Goal: Task Accomplishment & Management: Manage account settings

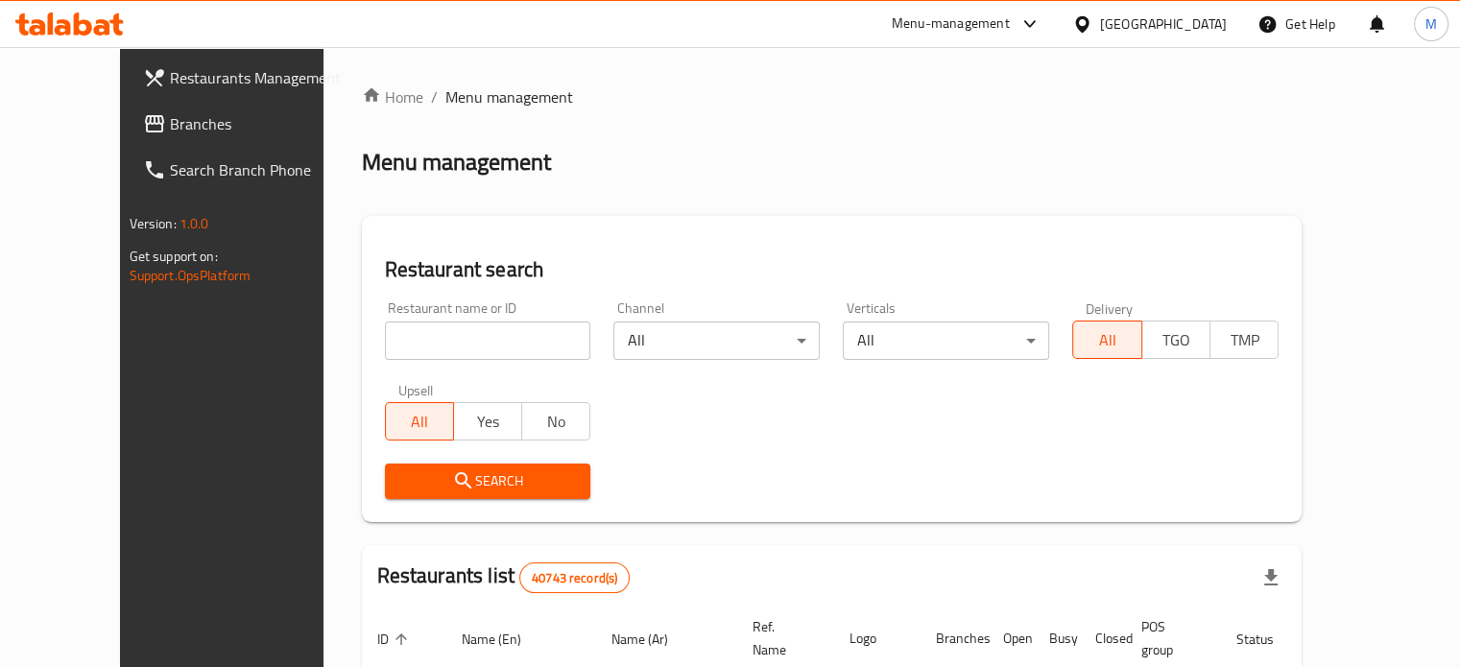
click at [442, 341] on input "search" at bounding box center [488, 341] width 206 height 38
click at [419, 337] on input "search" at bounding box center [488, 341] width 206 height 38
click at [426, 337] on input "search" at bounding box center [488, 341] width 206 height 38
click at [426, 339] on input "search" at bounding box center [488, 341] width 206 height 38
click at [427, 339] on input "search" at bounding box center [488, 341] width 206 height 38
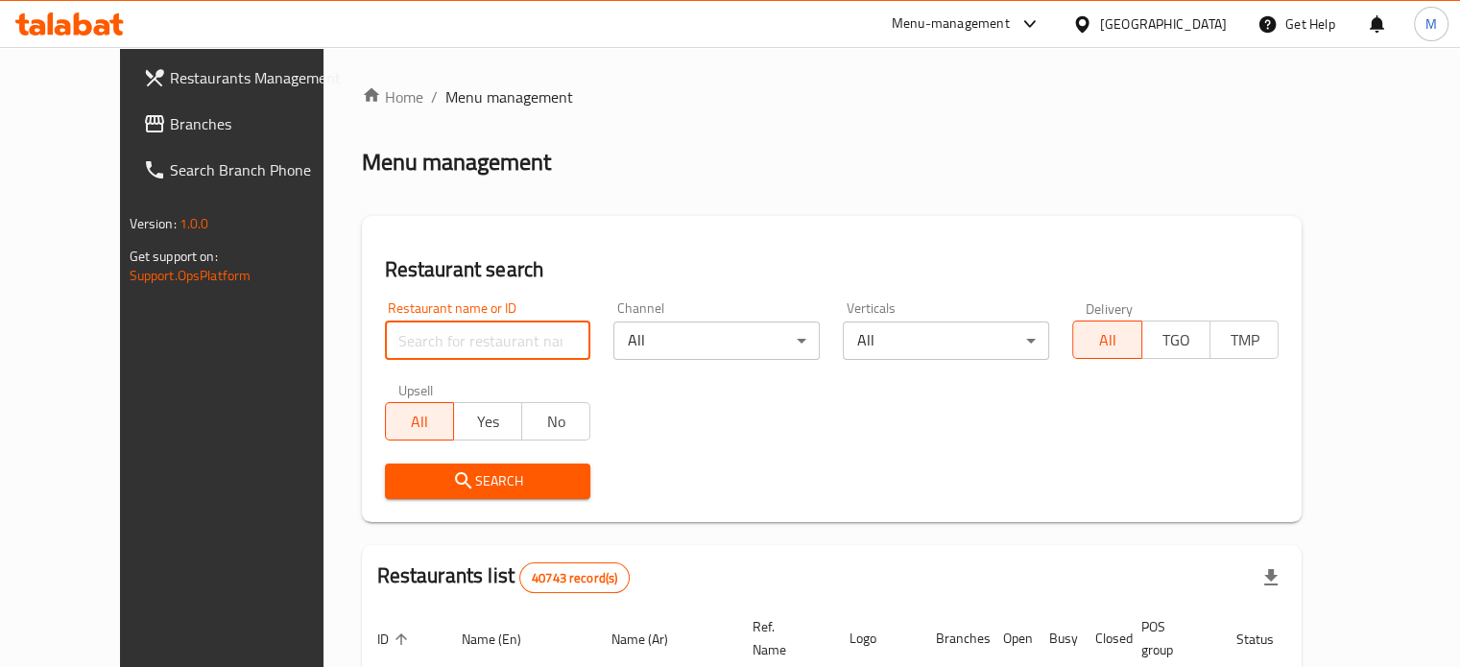
paste input "686577"
type input "686577"
click at [422, 350] on input "686577" at bounding box center [488, 341] width 206 height 38
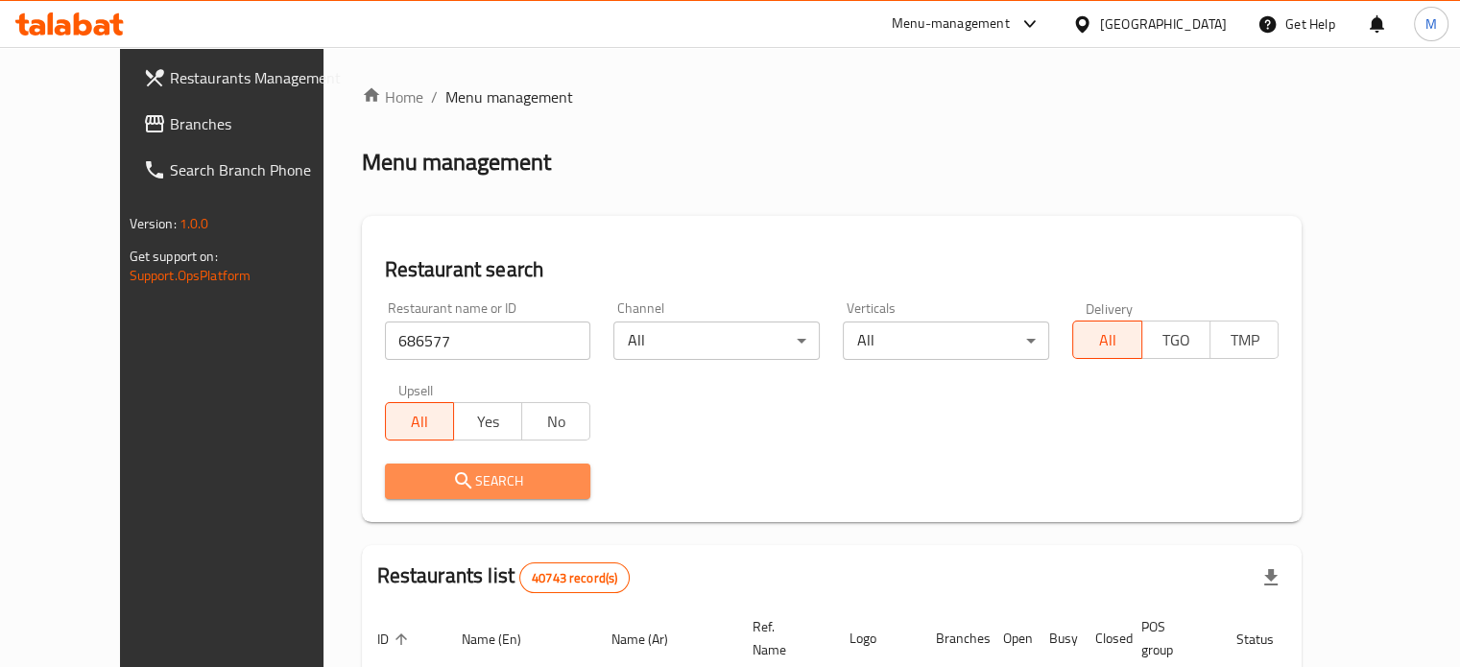
click at [468, 487] on span "Search" at bounding box center [488, 481] width 176 height 24
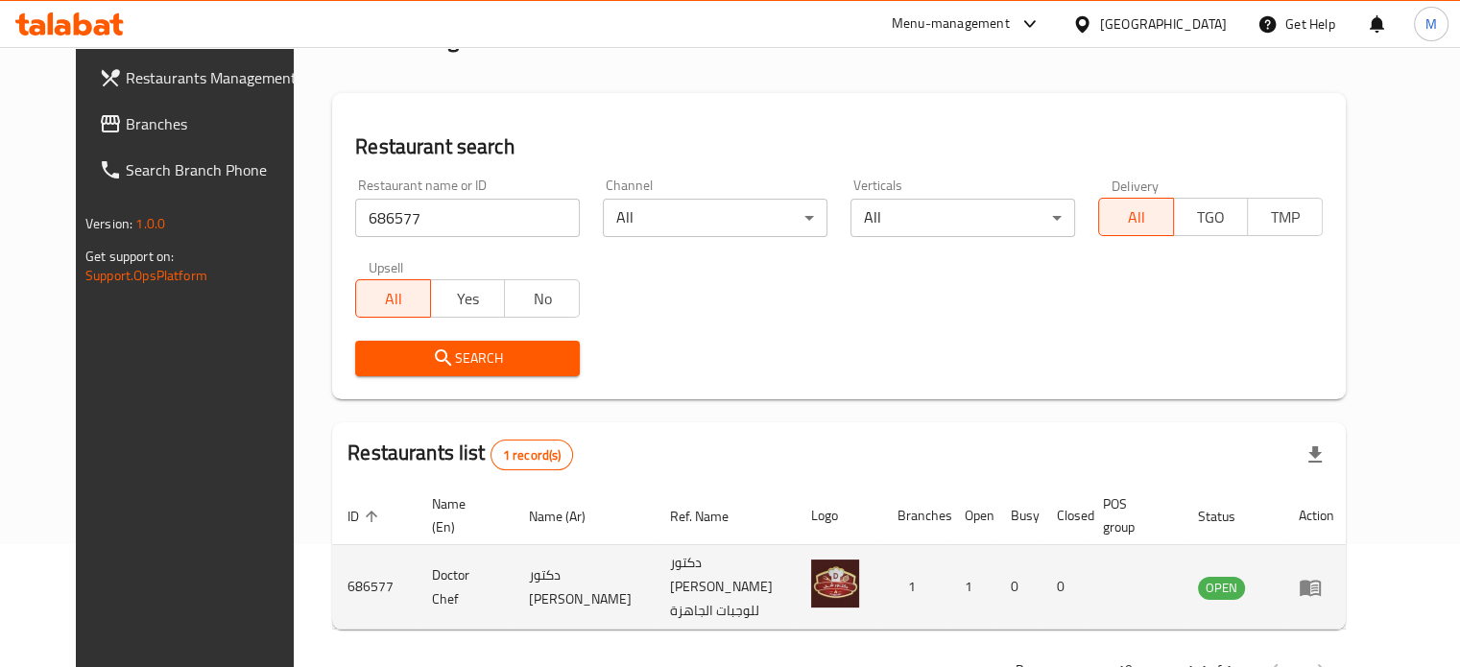
scroll to position [150, 0]
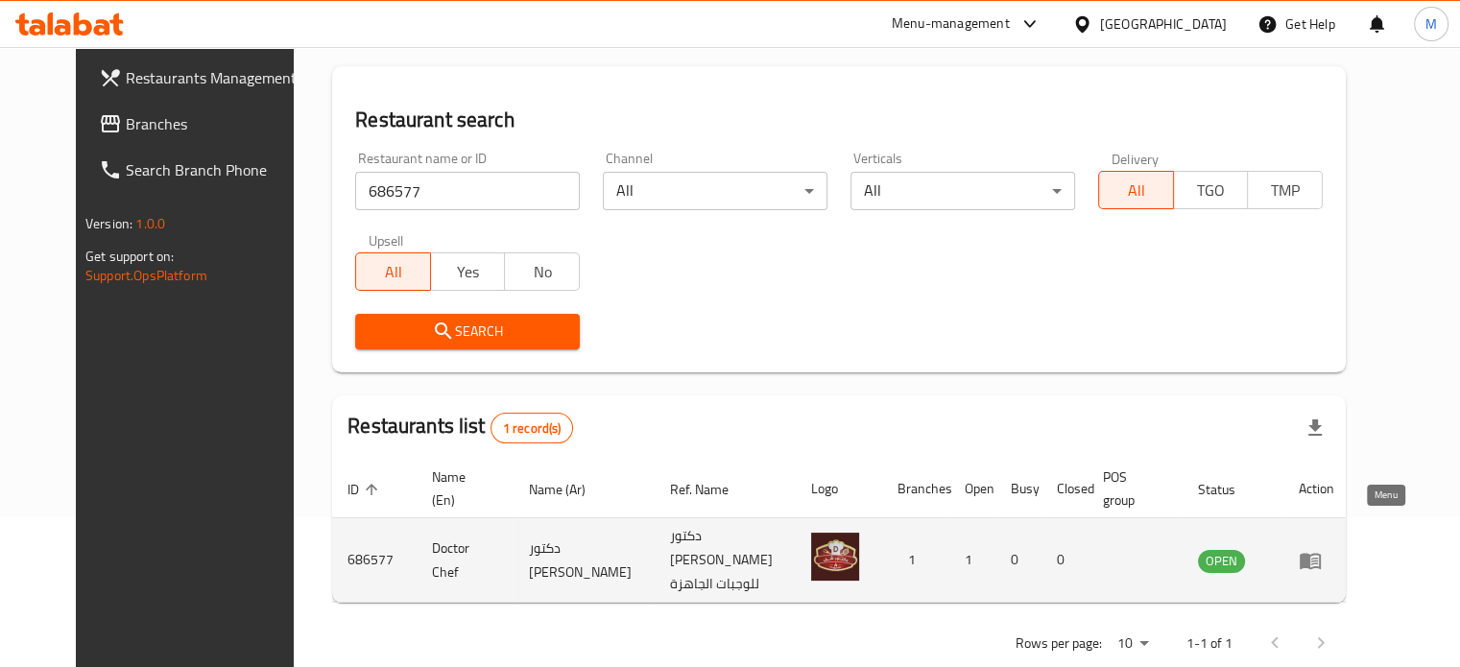
click at [1321, 553] on icon "enhanced table" at bounding box center [1310, 561] width 21 height 16
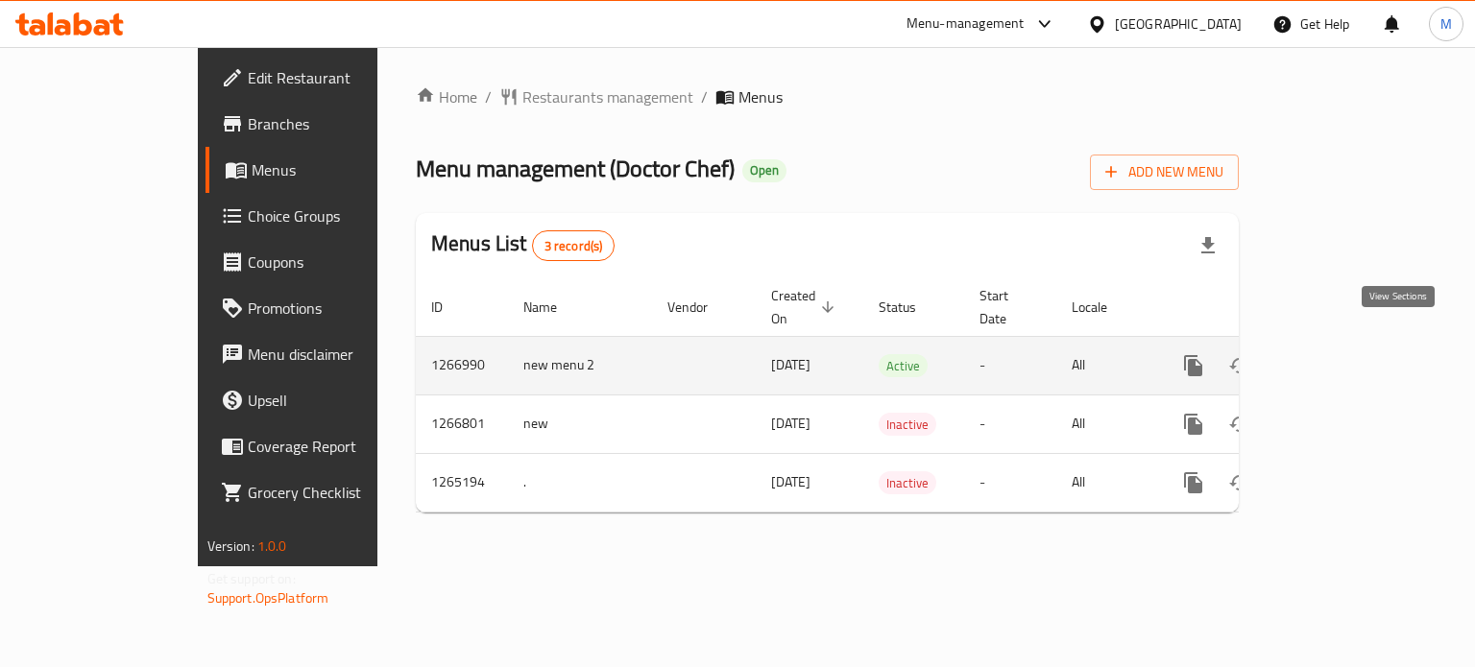
click at [1340, 357] on icon "enhanced table" at bounding box center [1331, 365] width 17 height 17
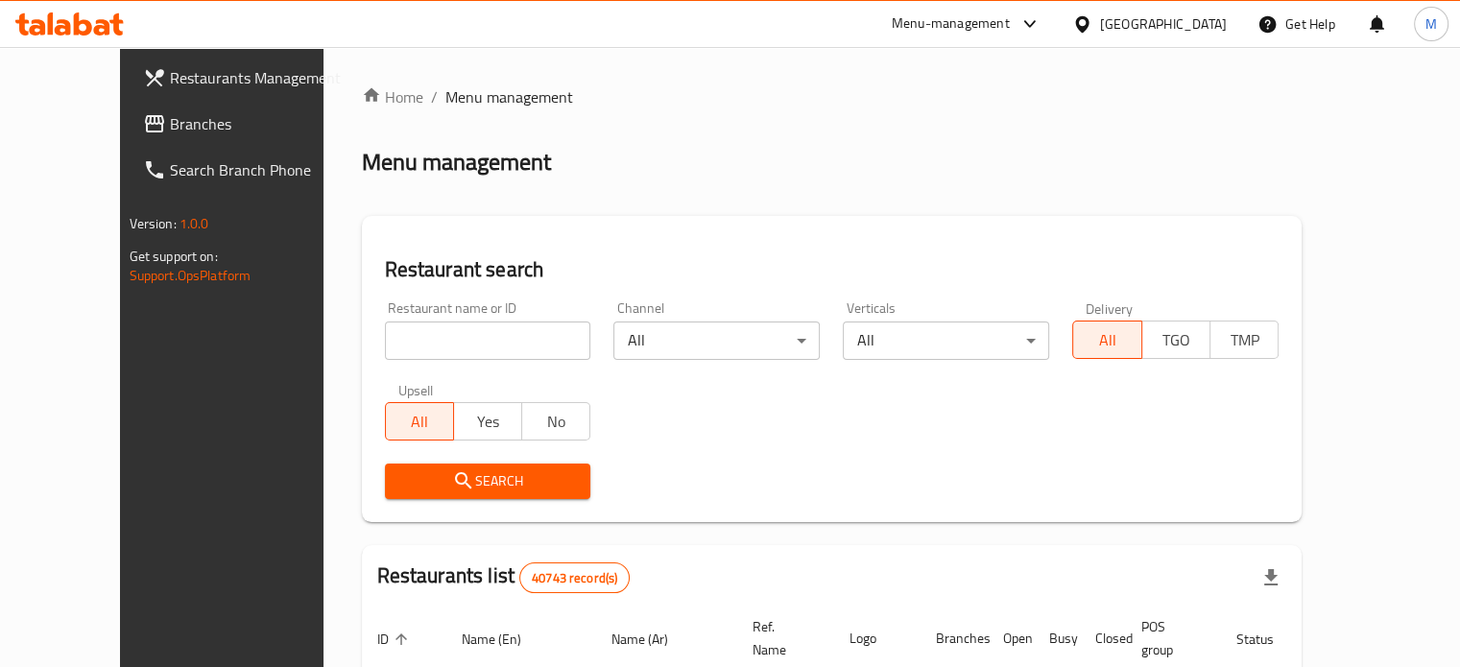
click at [487, 350] on input "search" at bounding box center [488, 341] width 206 height 38
paste input "686577"
type input "686577"
click button "Search" at bounding box center [488, 482] width 206 height 36
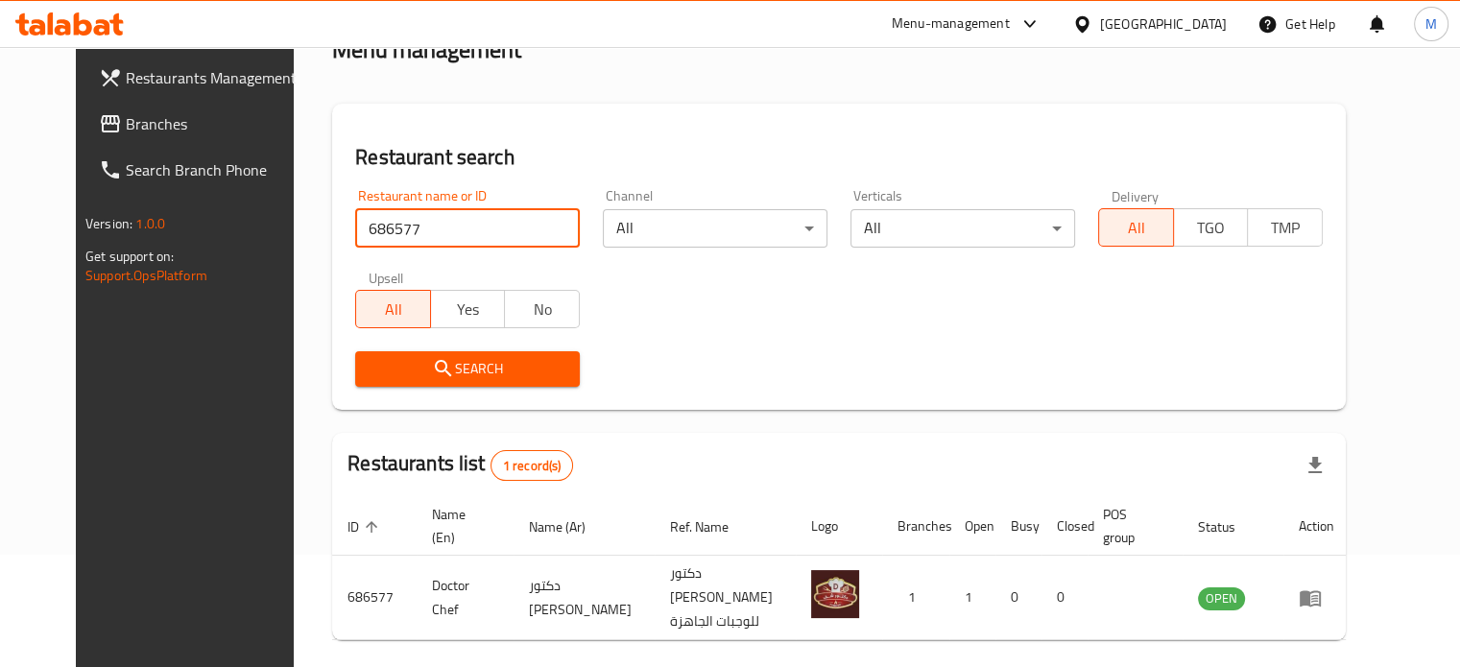
scroll to position [150, 0]
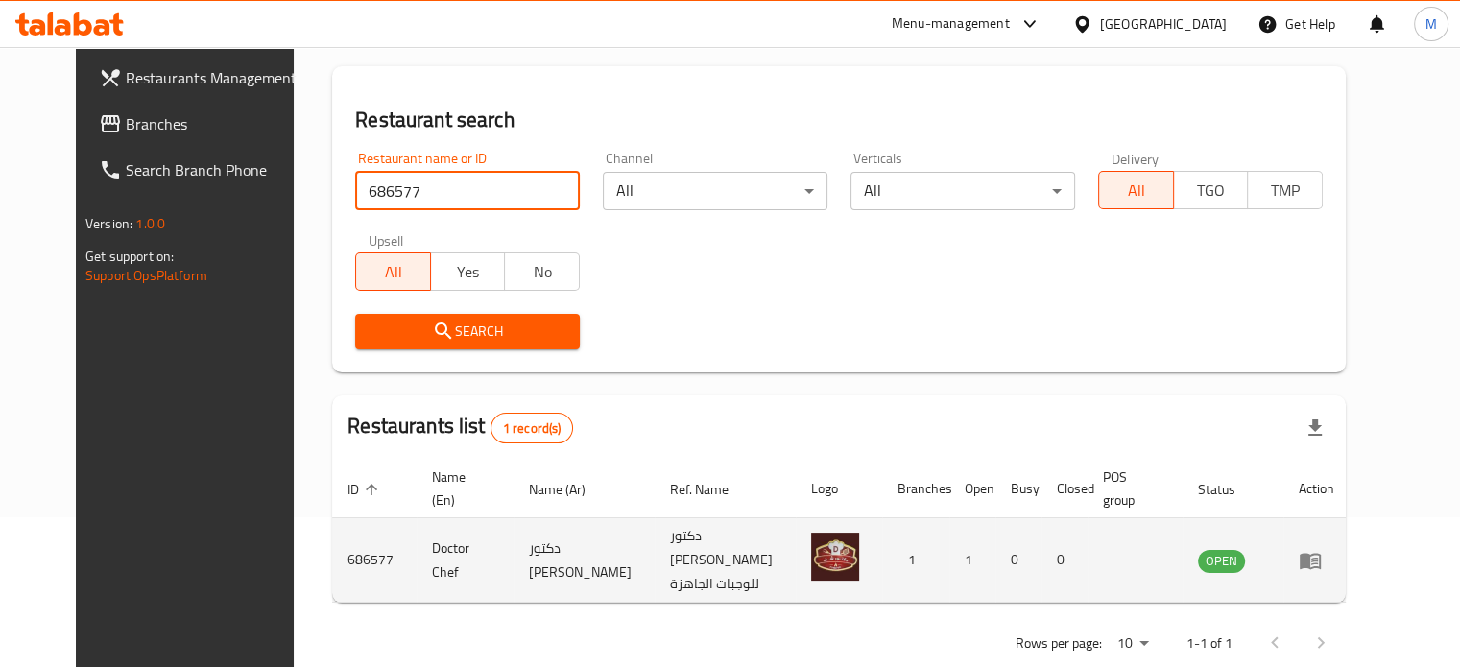
click at [1322, 549] on icon "enhanced table" at bounding box center [1310, 560] width 23 height 23
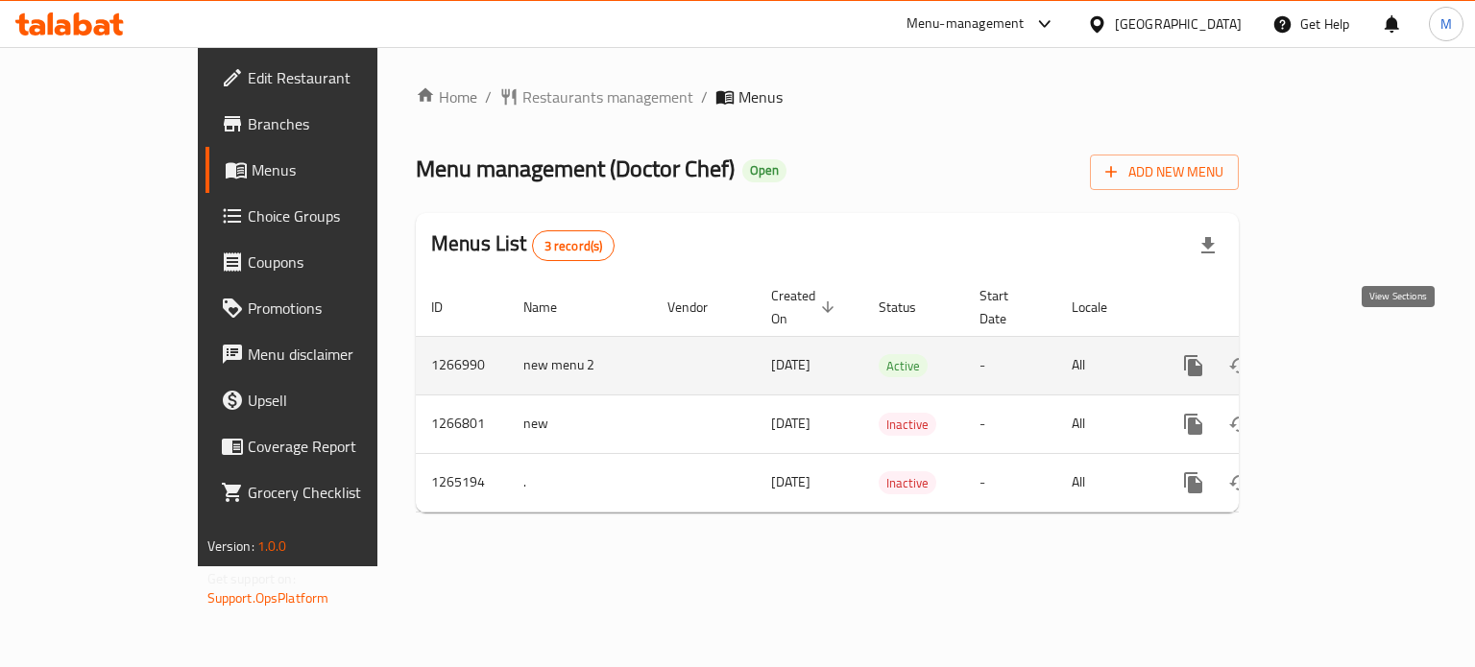
click at [1343, 354] on icon "enhanced table" at bounding box center [1331, 365] width 23 height 23
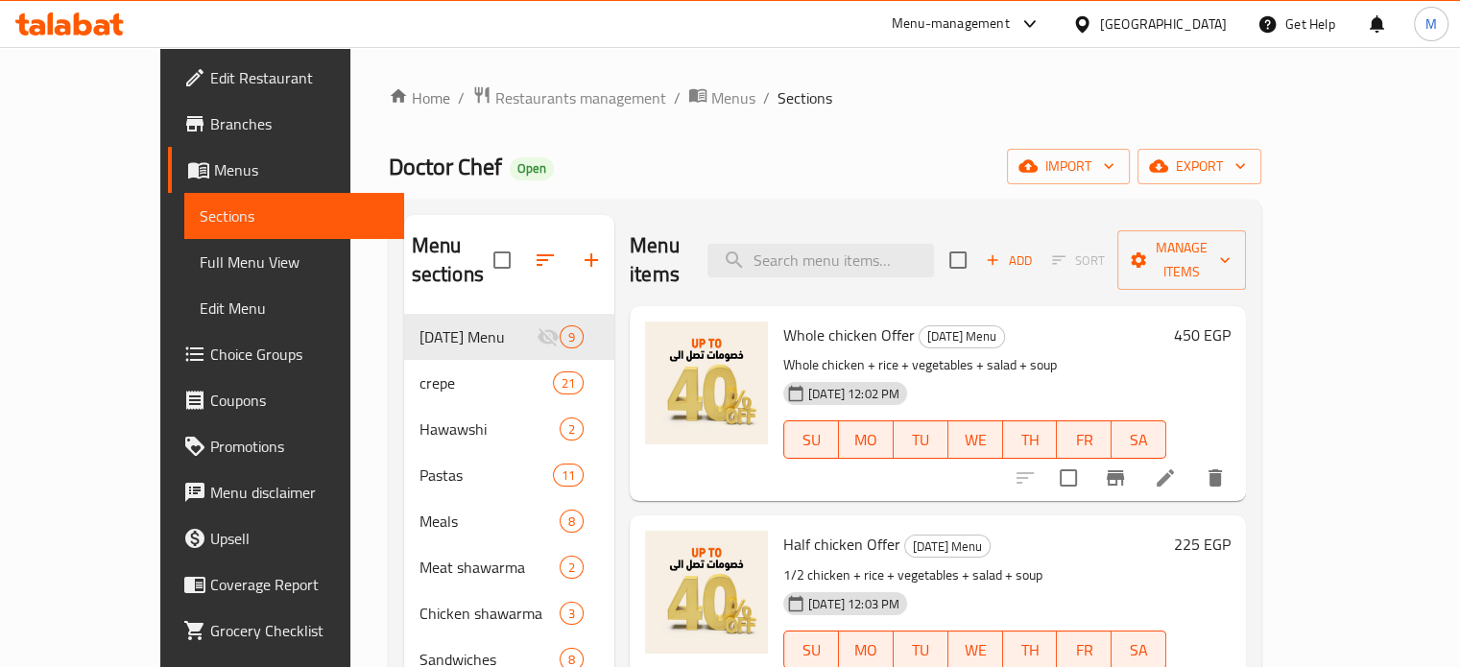
click at [210, 365] on span "Choice Groups" at bounding box center [299, 354] width 179 height 23
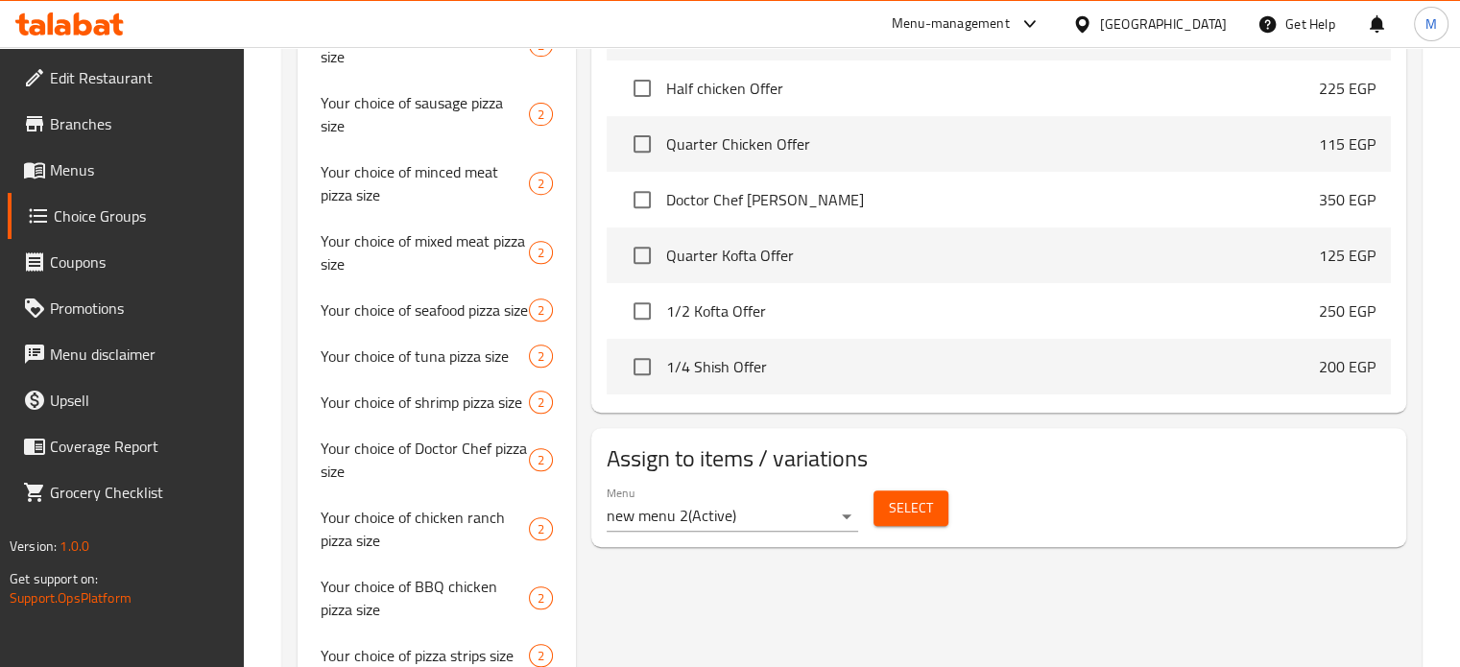
scroll to position [780, 0]
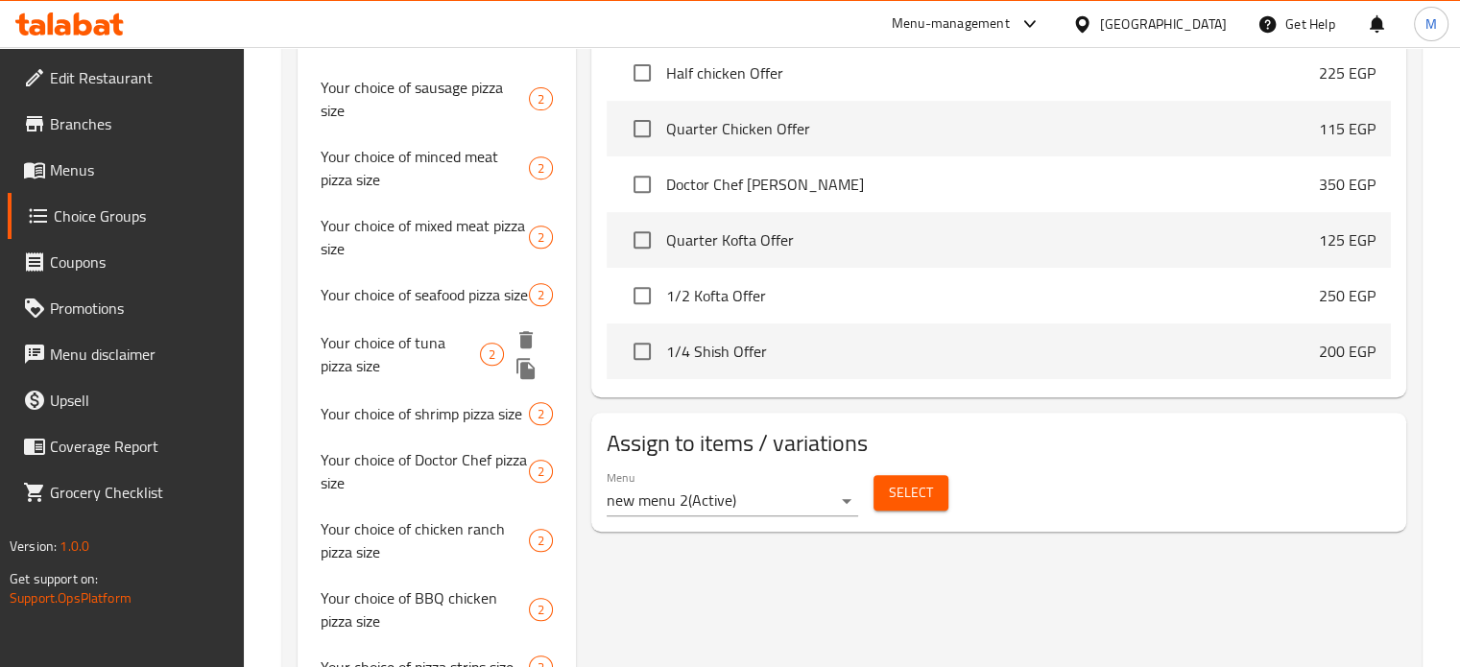
click at [530, 379] on icon "duplicate" at bounding box center [526, 368] width 18 height 21
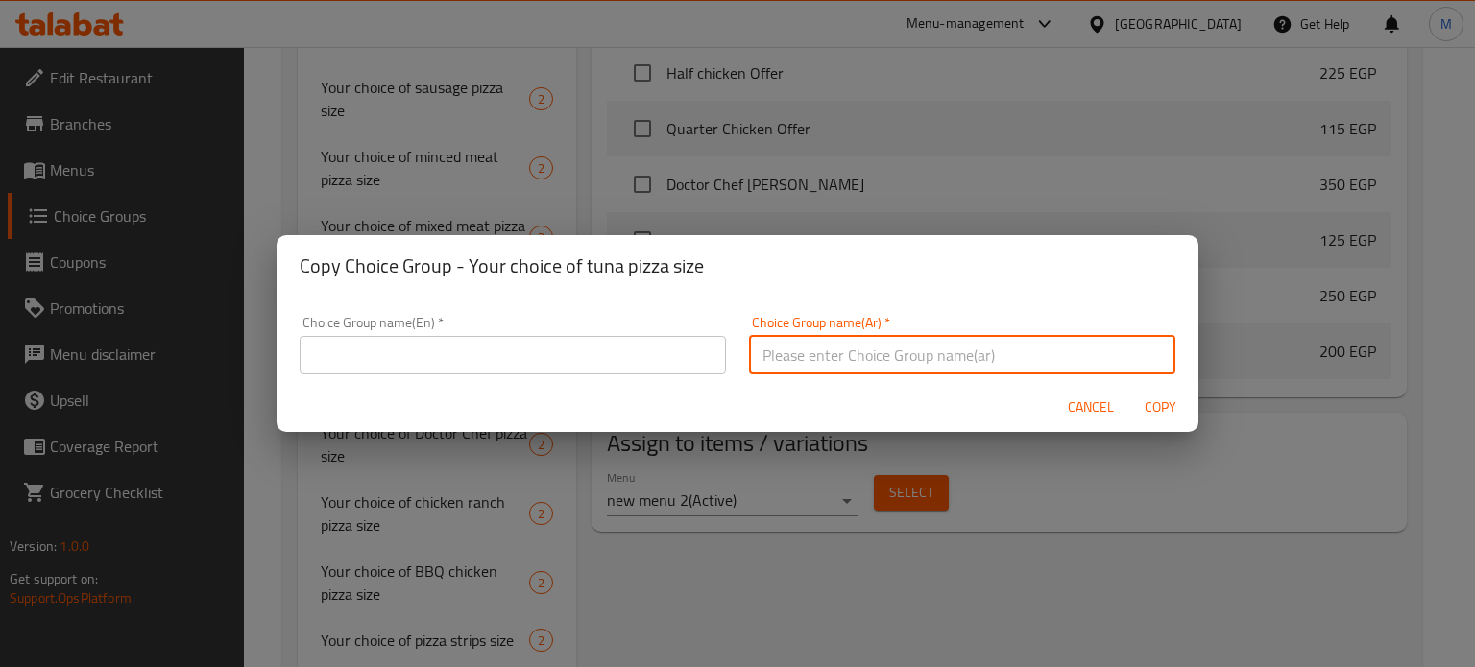
click at [841, 360] on input "text" at bounding box center [962, 355] width 426 height 38
type input "h"
click at [866, 364] on input "اختيارك من حجم فطيرة جبن" at bounding box center [962, 355] width 426 height 38
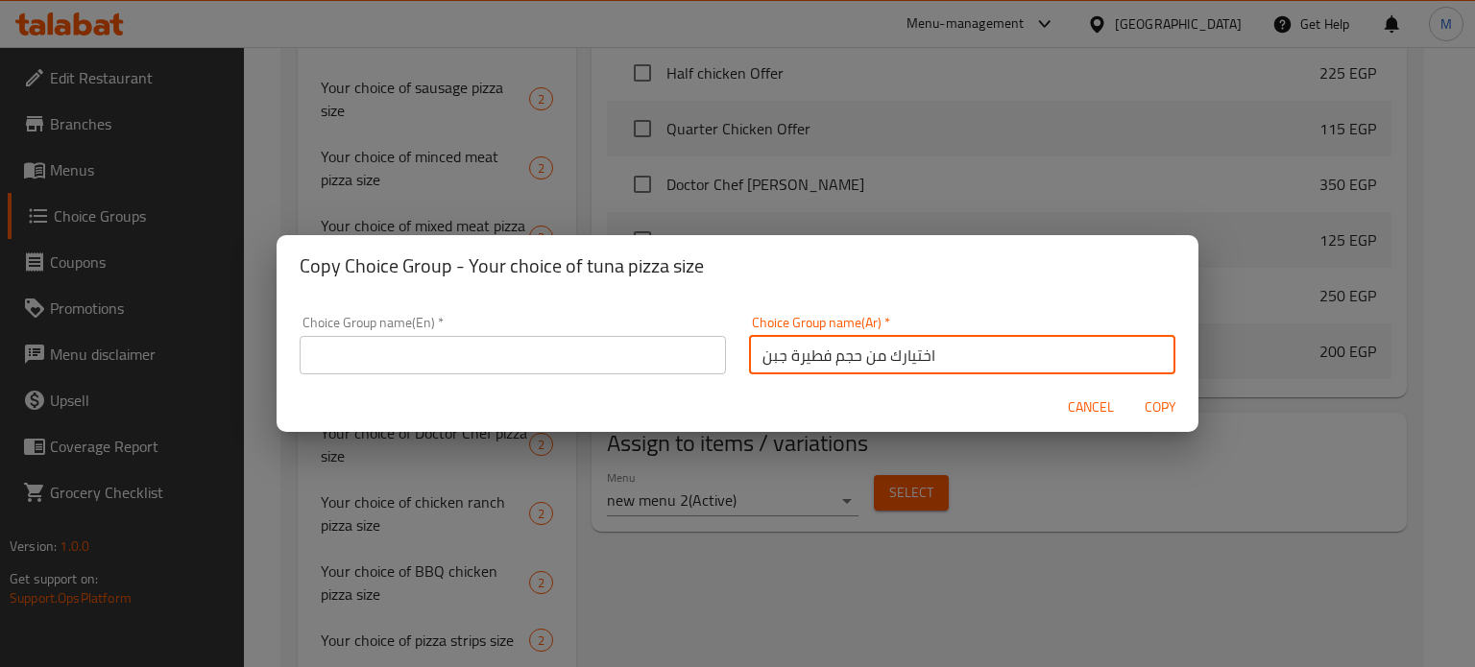
click at [783, 350] on input "اختيارك من حجم فطيرة جبن" at bounding box center [962, 355] width 426 height 38
type input "اختيارك من حجم فطير جبن"
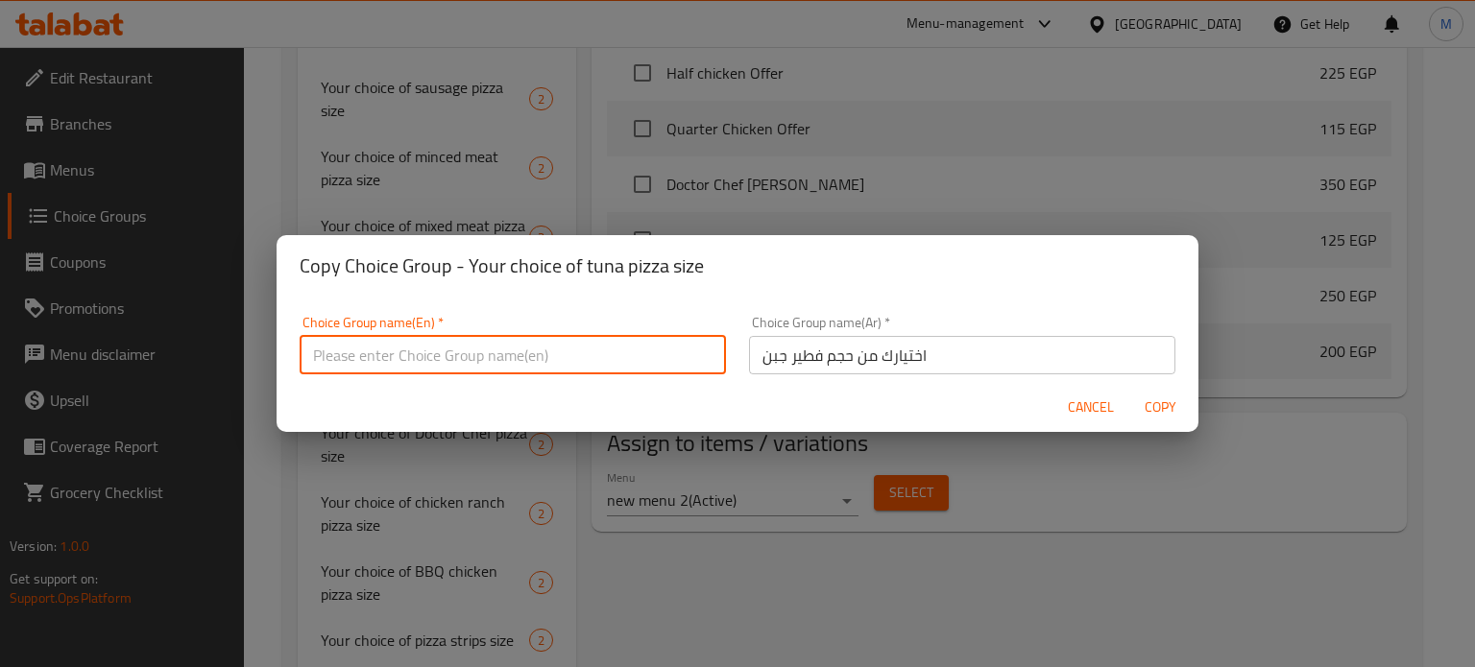
click at [613, 356] on input "text" at bounding box center [513, 355] width 426 height 38
paste input "Your choice of cheese pie size"
type input "Your choice of cheese pie size"
click at [1156, 410] on span "Copy" at bounding box center [1160, 408] width 46 height 24
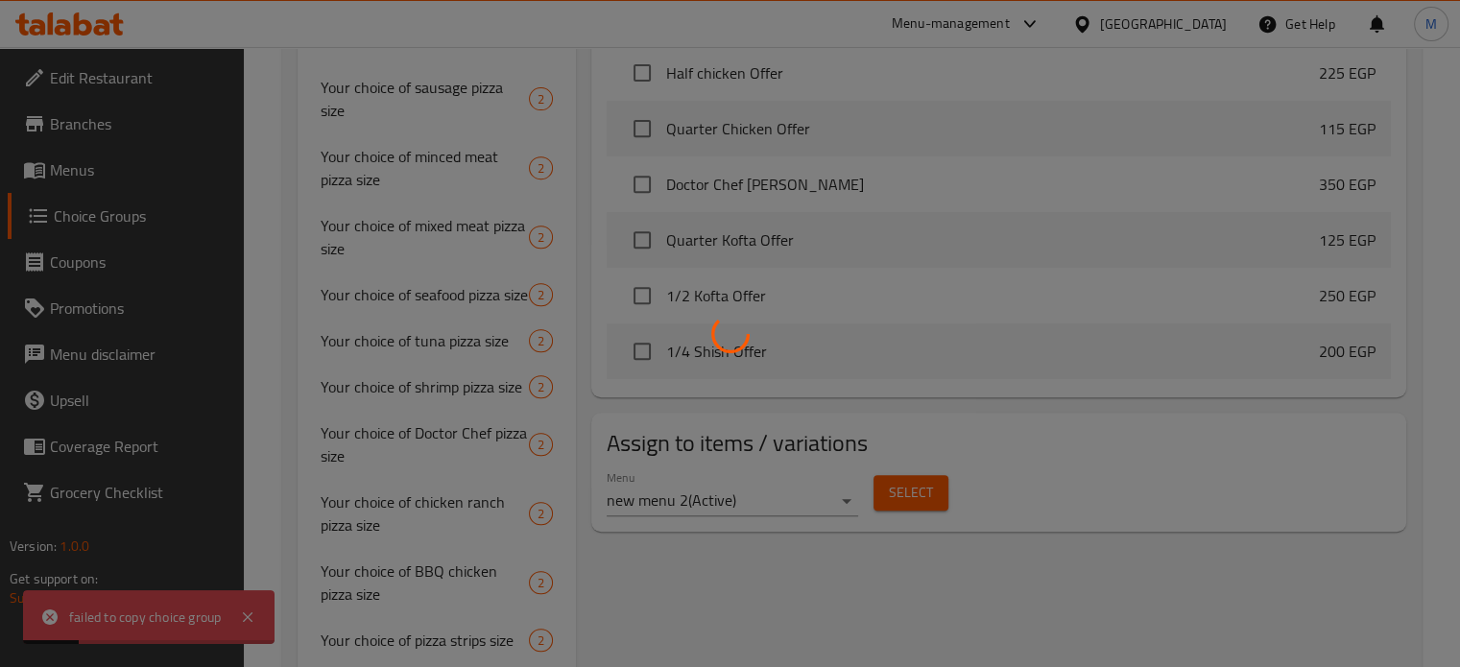
click at [255, 612] on div at bounding box center [730, 333] width 1460 height 667
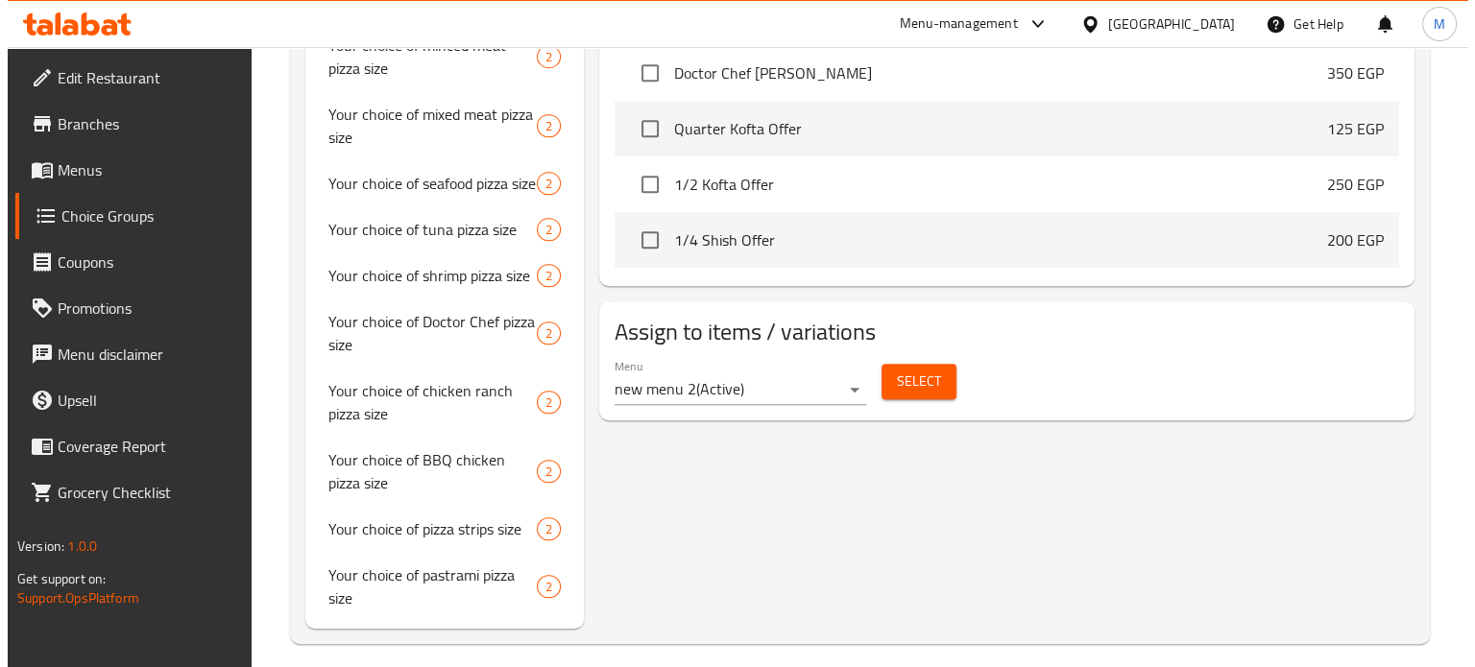
scroll to position [929, 0]
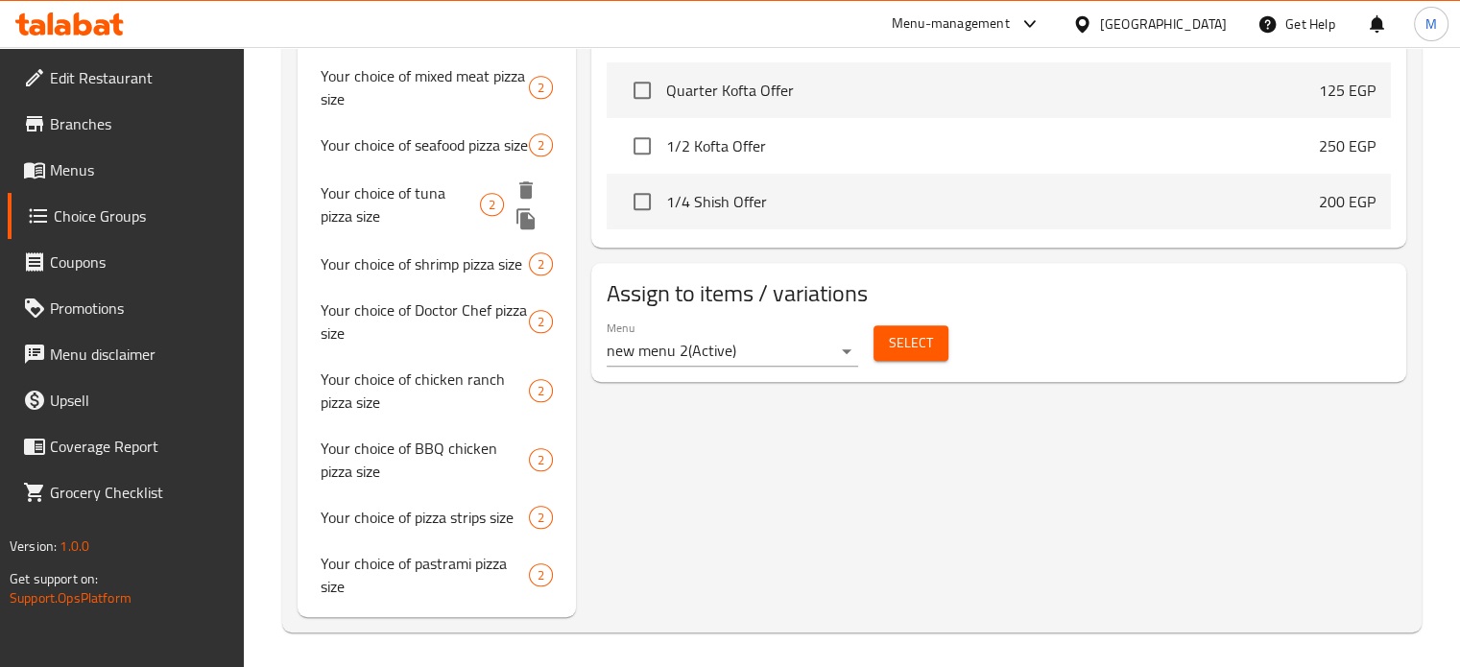
click at [438, 209] on span "Your choice of tuna pizza size" at bounding box center [401, 204] width 160 height 46
type input "Your choice of tuna pizza size"
type input "اختيارك من حجم بيتزا تونة"
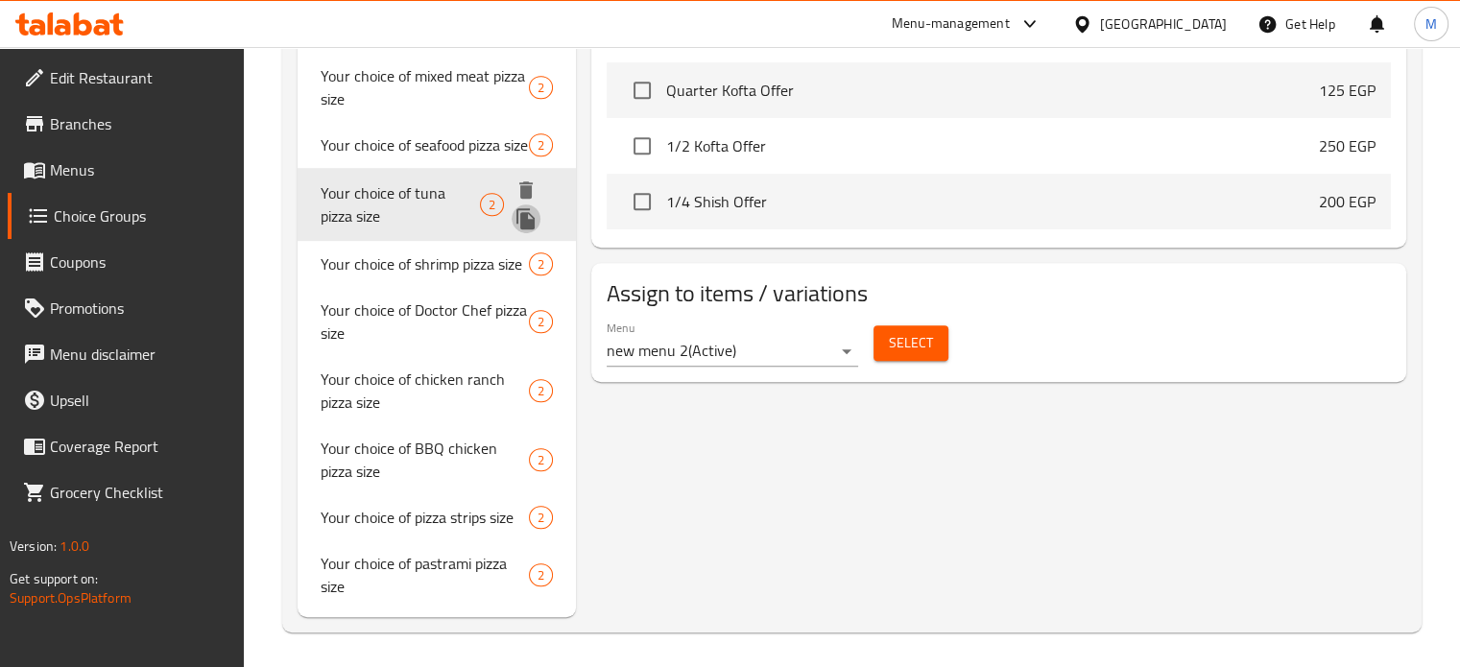
click at [522, 229] on icon "duplicate" at bounding box center [526, 218] width 18 height 21
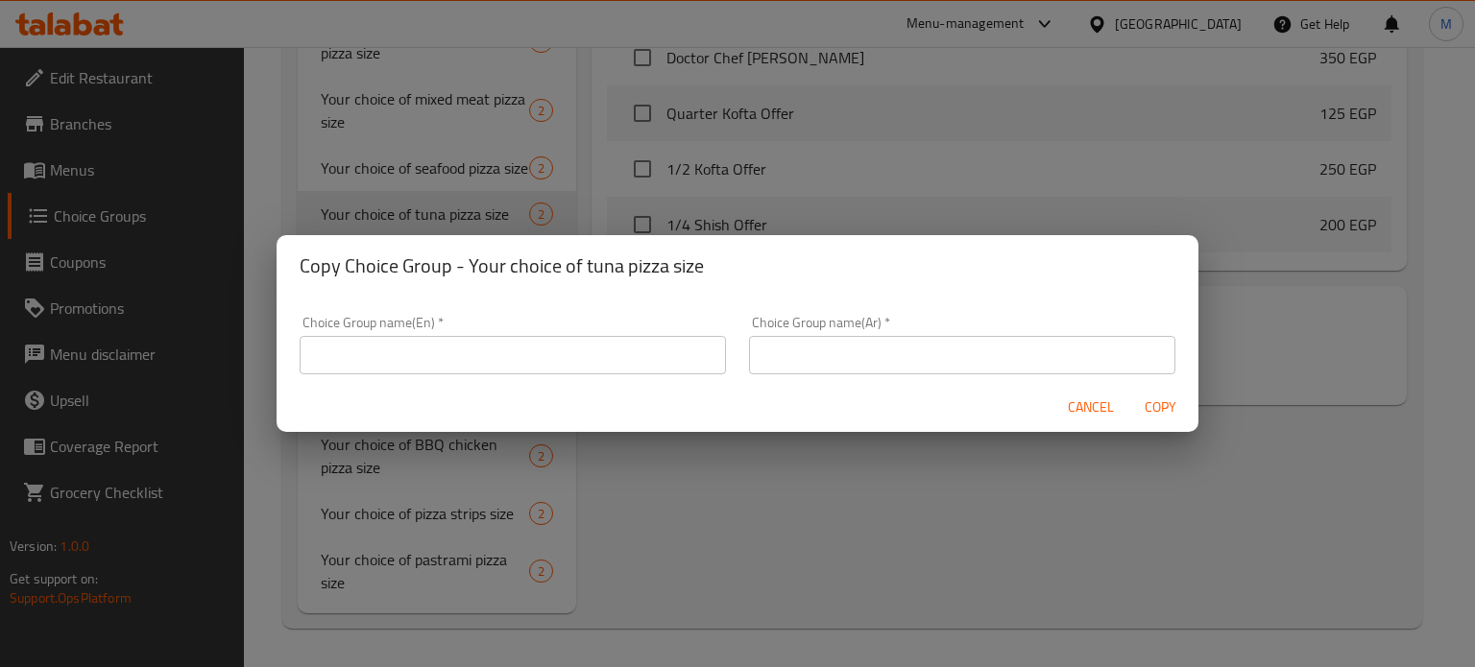
click at [835, 354] on input "text" at bounding box center [962, 355] width 426 height 38
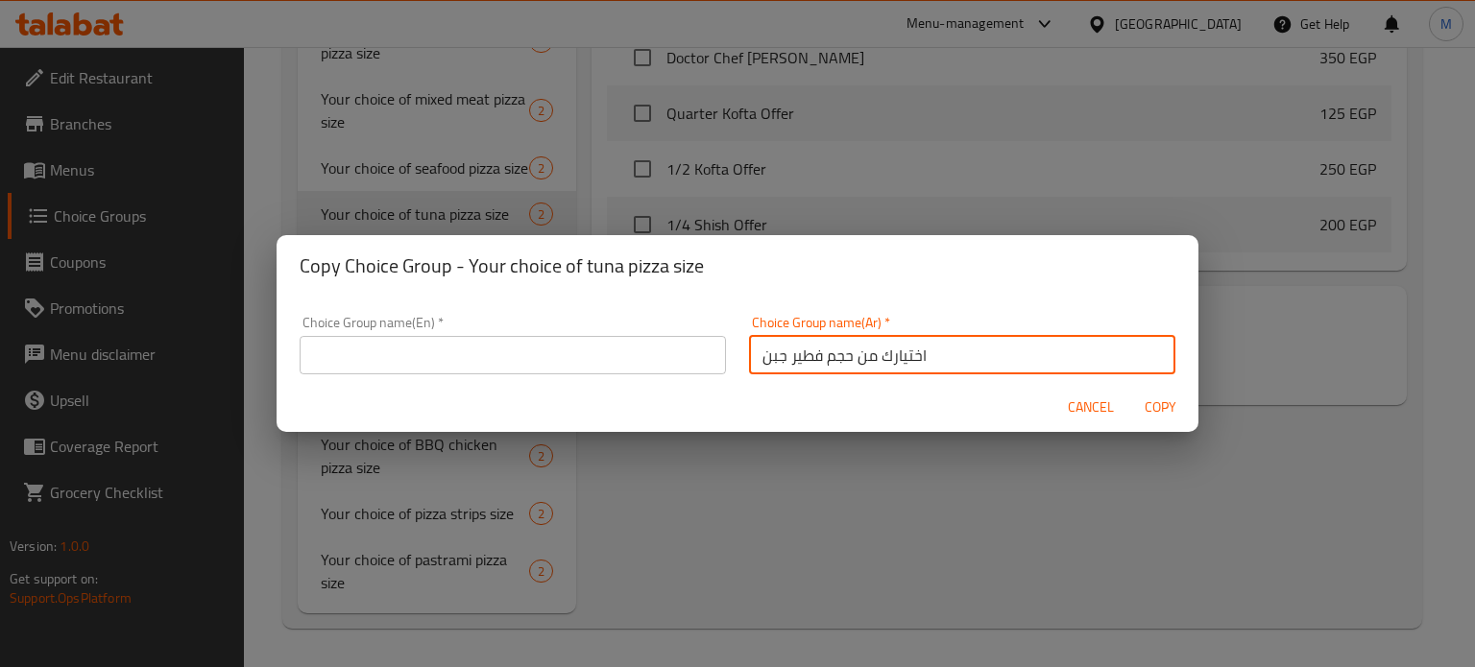
click at [834, 354] on input "اختيارك من حجم فطير جبن" at bounding box center [962, 355] width 426 height 38
type input "اختيارك من حجم فطير جبن"
click at [542, 368] on input "text" at bounding box center [513, 355] width 426 height 38
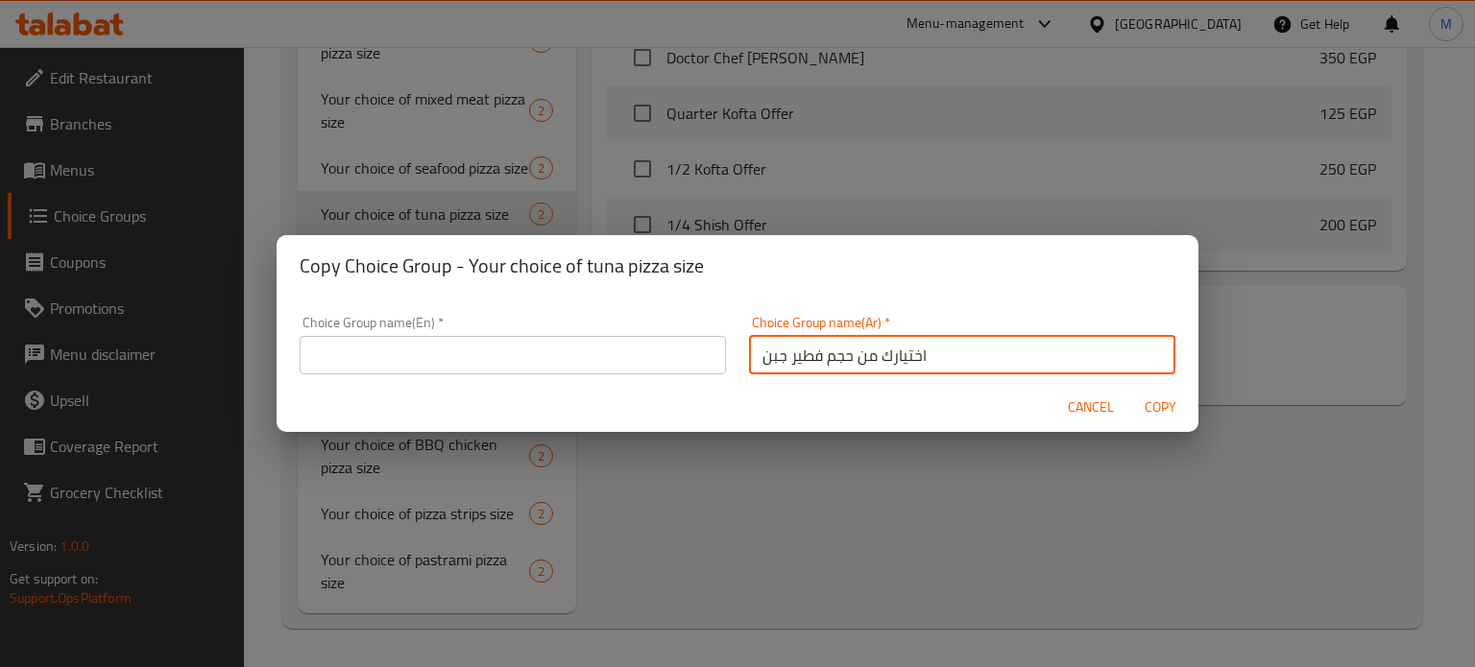
paste input "Your choice of cheese pie size"
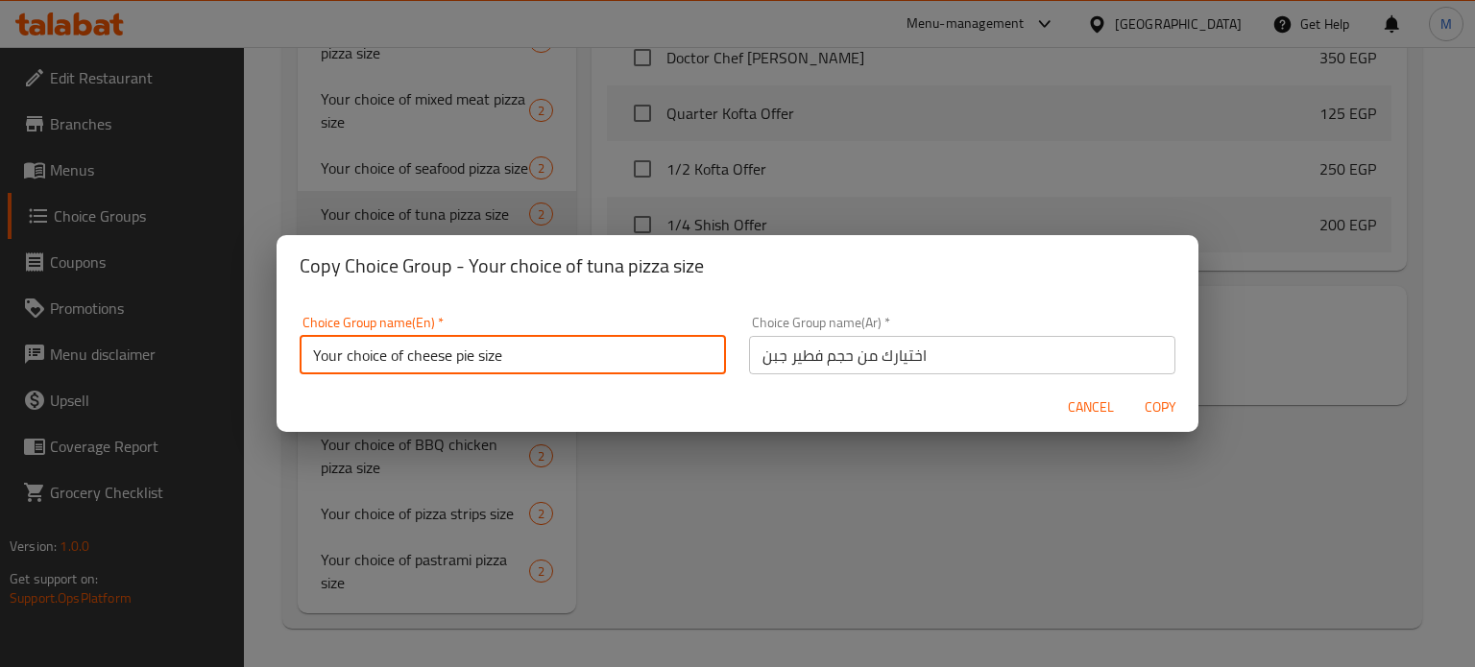
type input "Your choice of cheese pie size"
click at [1165, 402] on span "Copy" at bounding box center [1160, 408] width 46 height 24
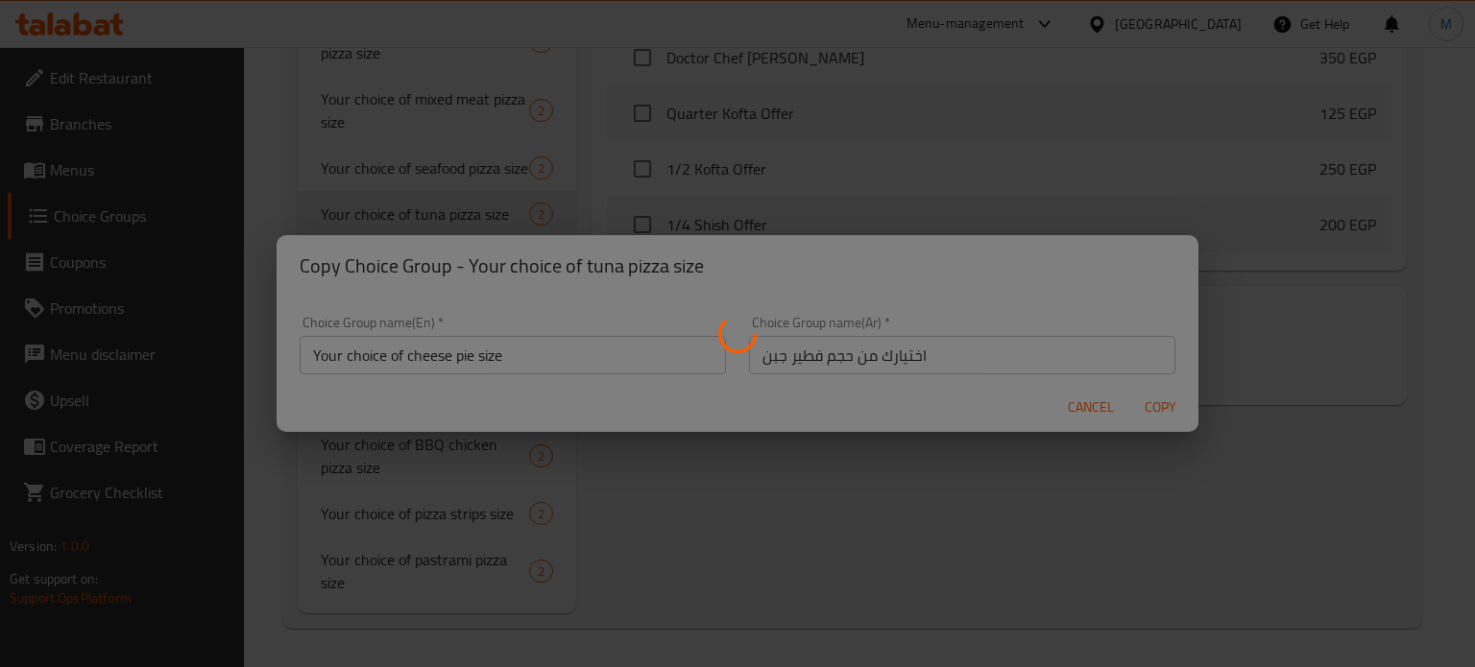
type input "Your choice of cheese pie size"
type input "اختيارك من حجم فطير جبن"
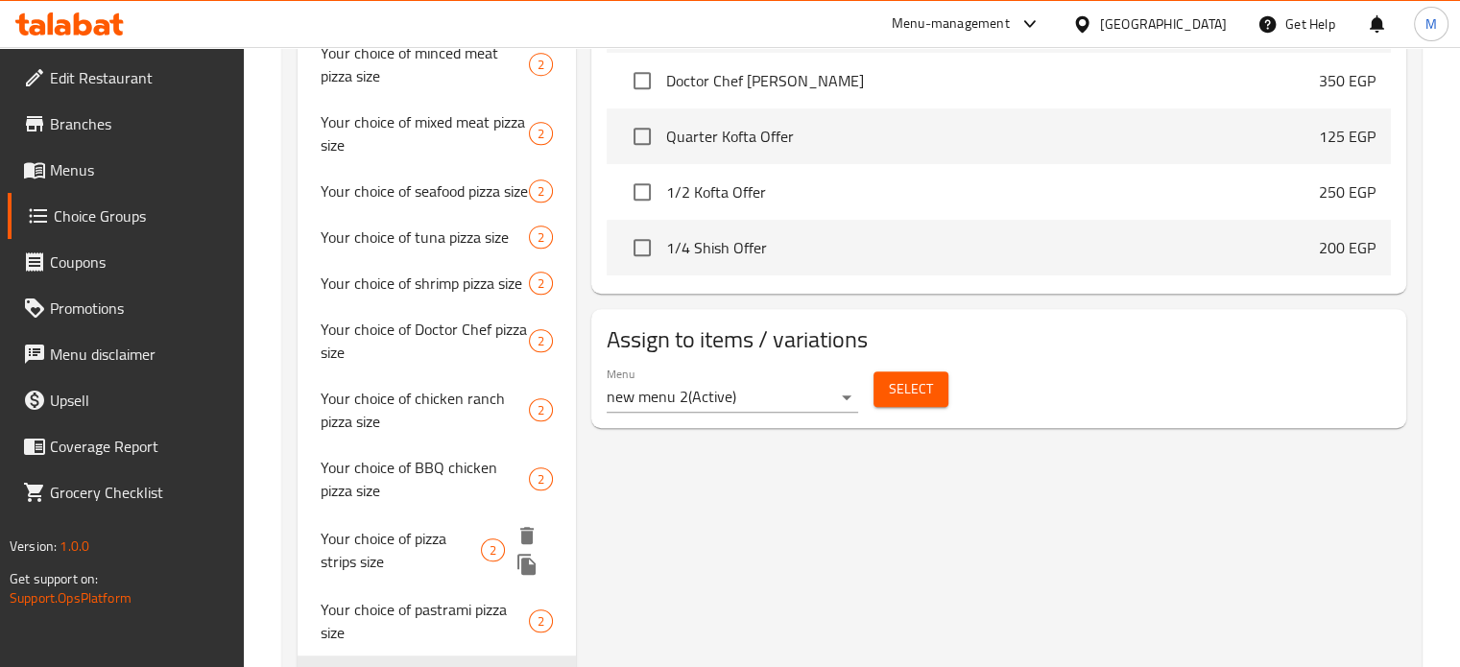
scroll to position [1002, 0]
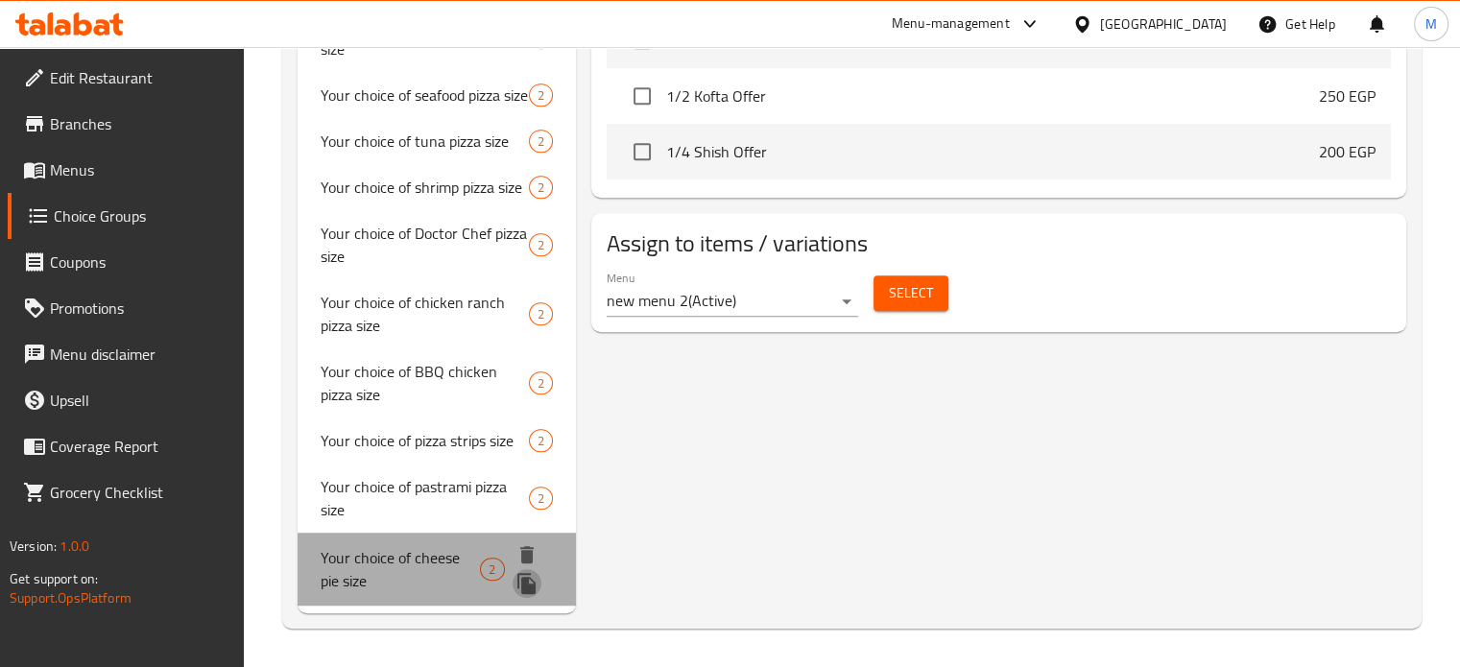
click at [532, 587] on icon "duplicate" at bounding box center [526, 583] width 18 height 21
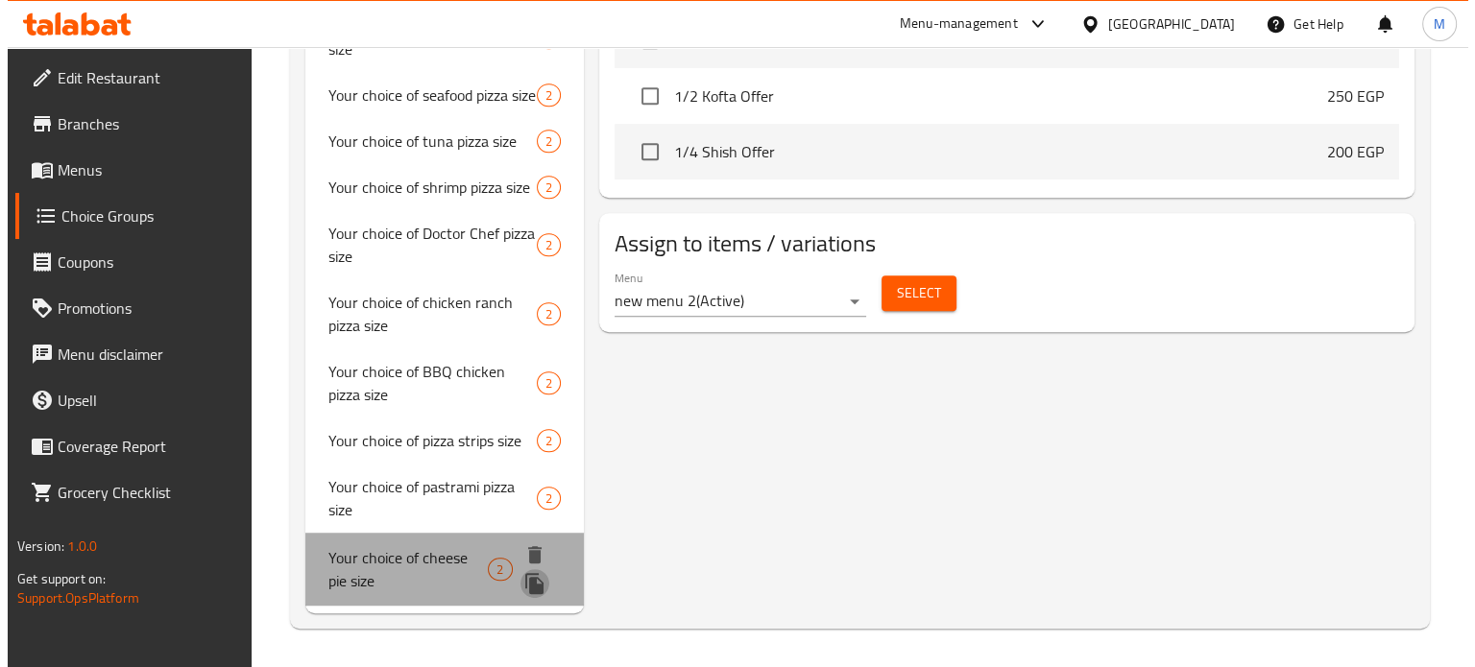
scroll to position [975, 0]
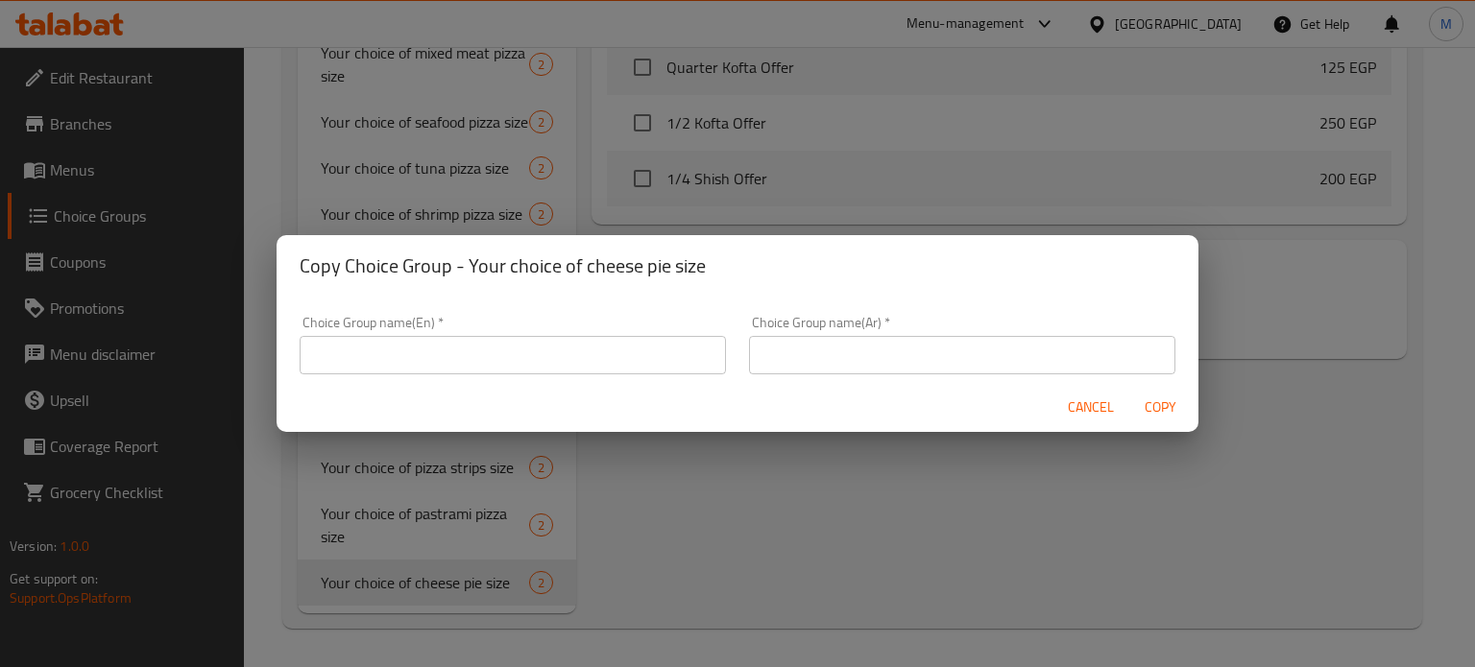
click at [883, 334] on div "Choice Group name(Ar)   * Choice Group name(Ar) *" at bounding box center [962, 345] width 426 height 59
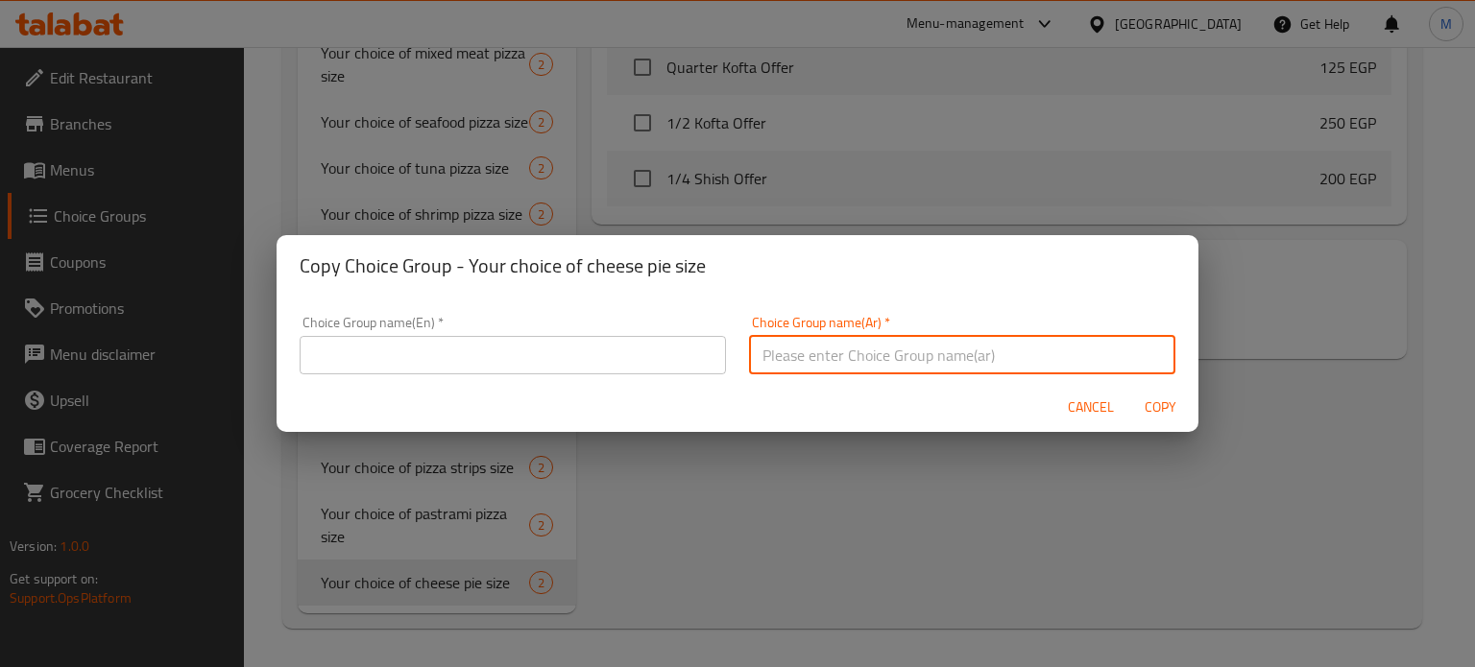
click at [878, 348] on input "text" at bounding box center [962, 355] width 426 height 38
click at [877, 348] on input "اختيارك من حجم فطير مشكل جبن" at bounding box center [962, 355] width 426 height 38
type input "اختيارك من حجم فطير مشكل جبن"
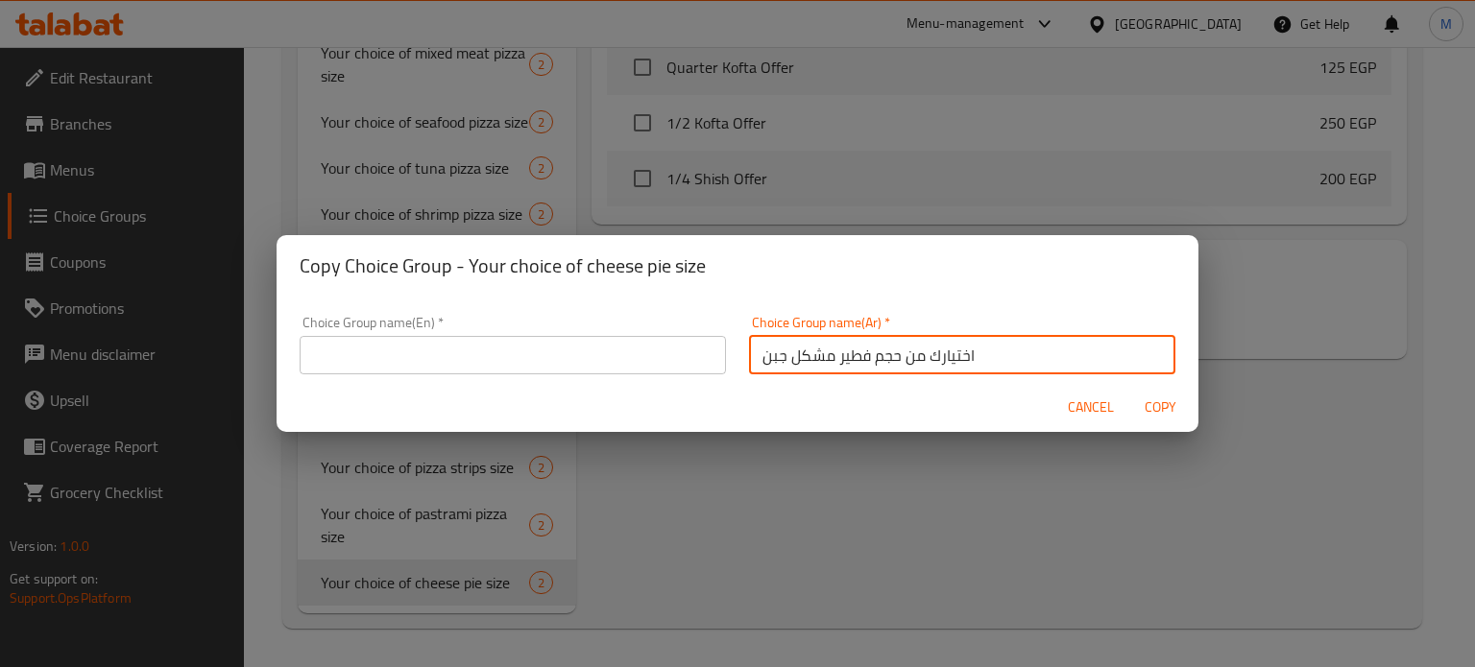
click at [590, 352] on input "text" at bounding box center [513, 355] width 426 height 38
paste input "Your choice of assorted cheese pie size"
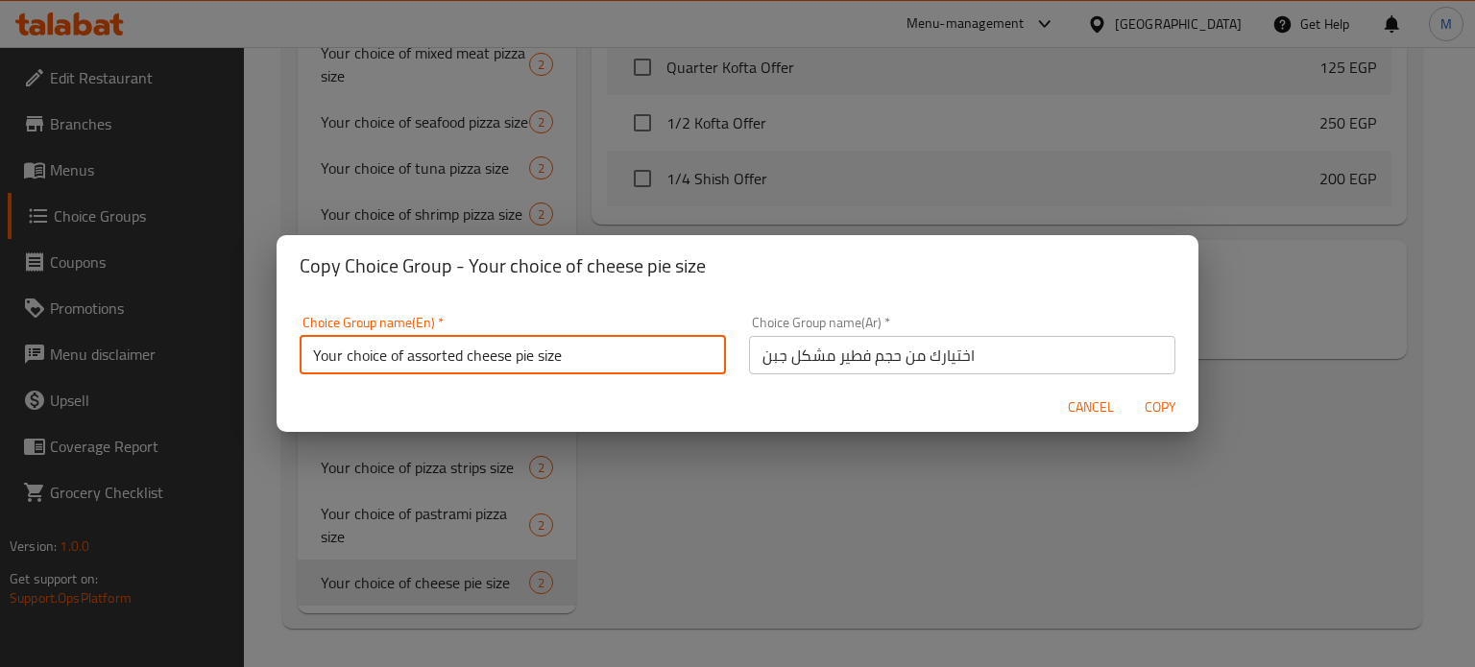
click at [438, 352] on input "Your choice of assorted cheese pie size" at bounding box center [513, 355] width 426 height 38
type input "Your choice of mix cheese pie size"
click at [1164, 408] on span "Copy" at bounding box center [1160, 408] width 46 height 24
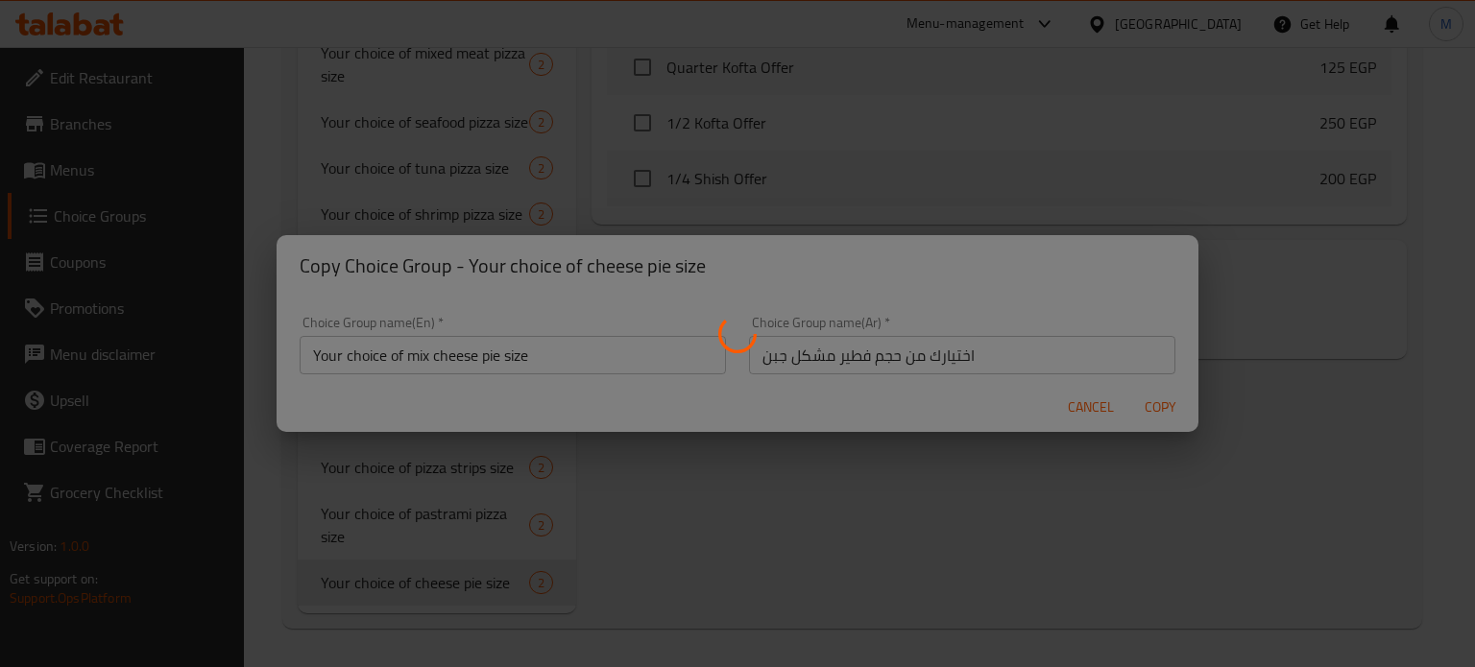
type input "Your choice of mix cheese pie size"
type input "اختيارك من حجم فطير مشكل جبن"
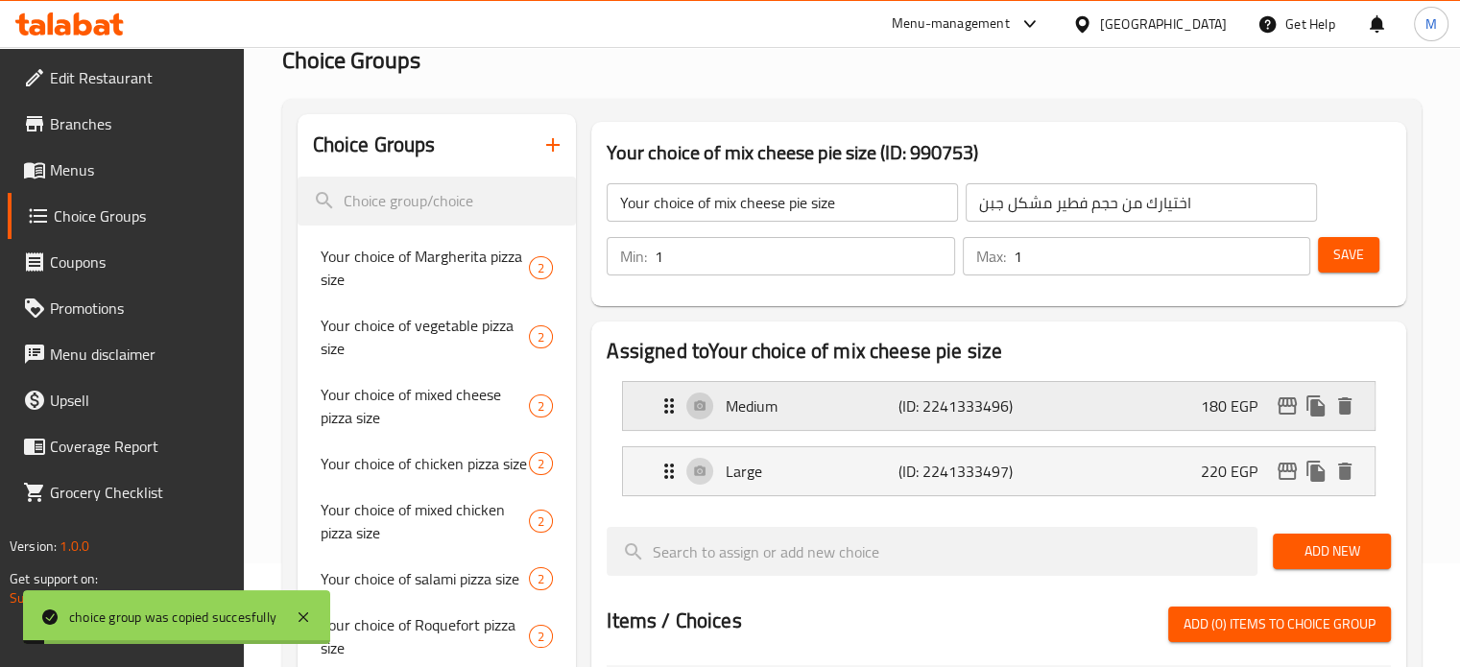
scroll to position [0, 0]
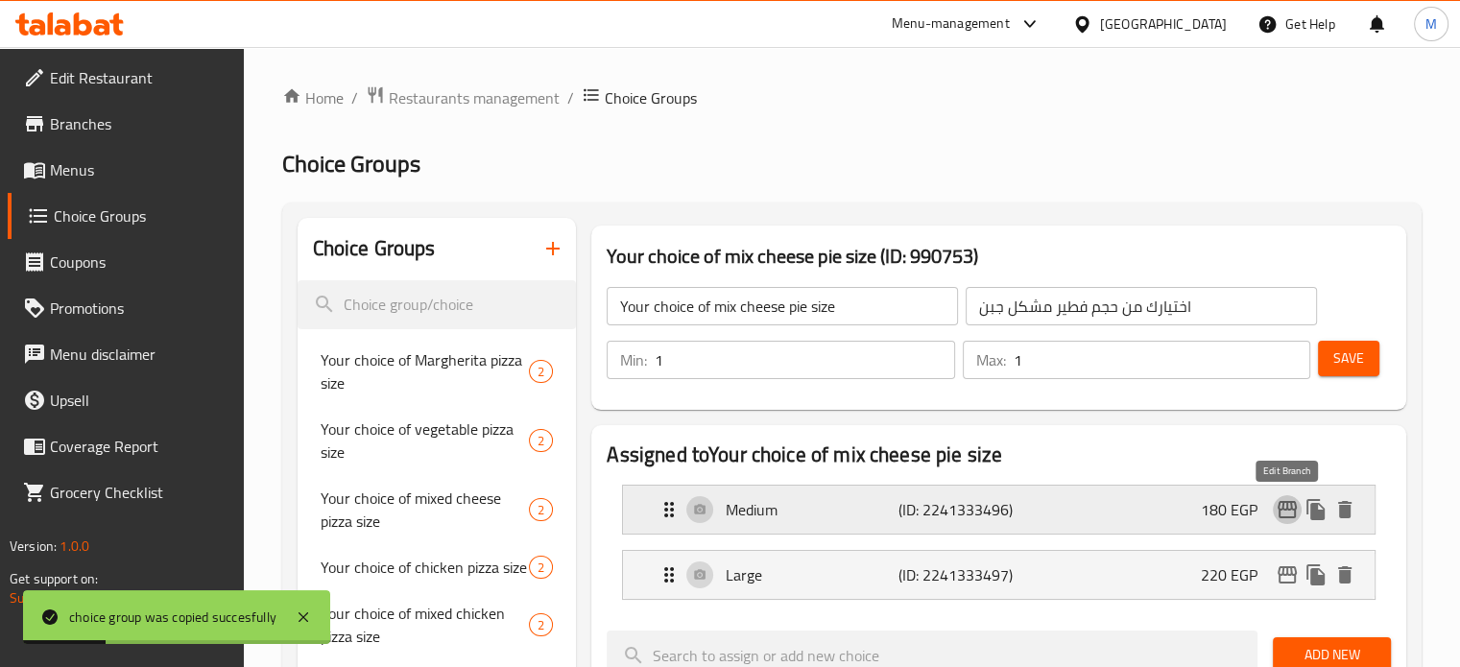
click at [1284, 512] on icon "edit" at bounding box center [1287, 509] width 23 height 23
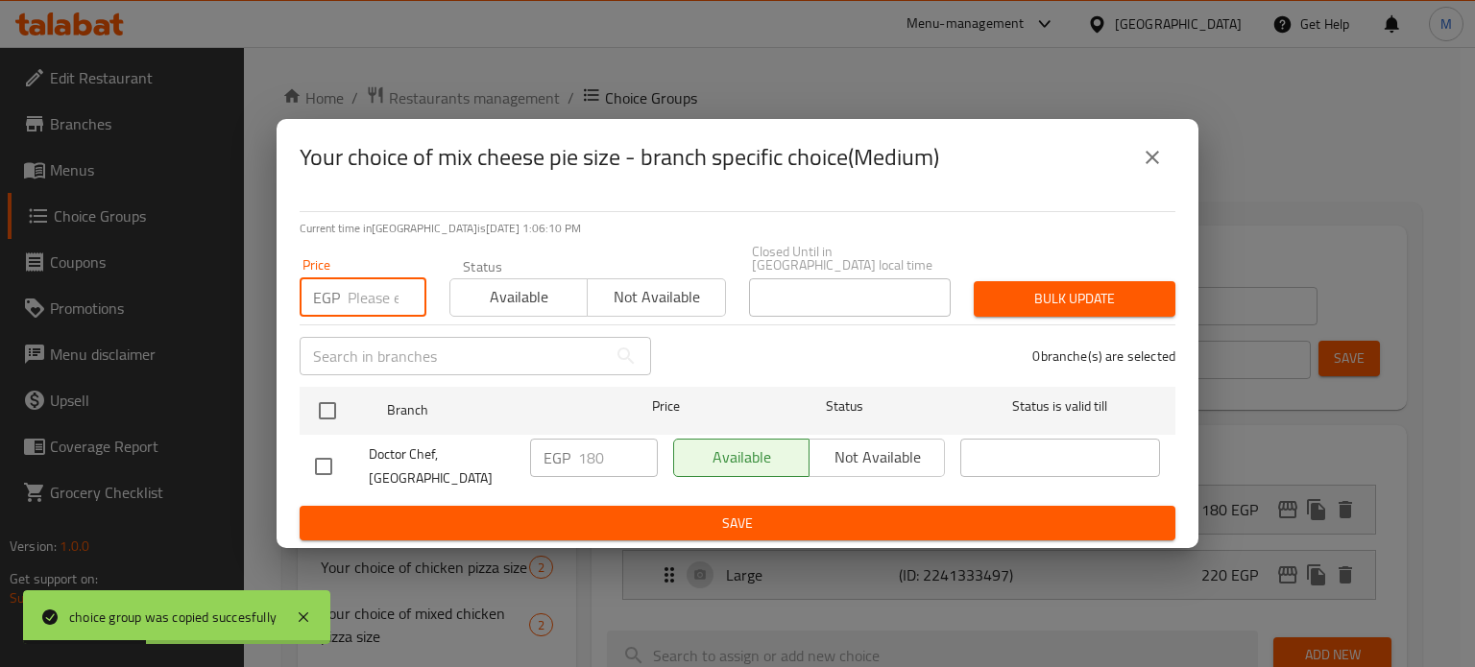
click at [383, 293] on input "number" at bounding box center [387, 297] width 79 height 38
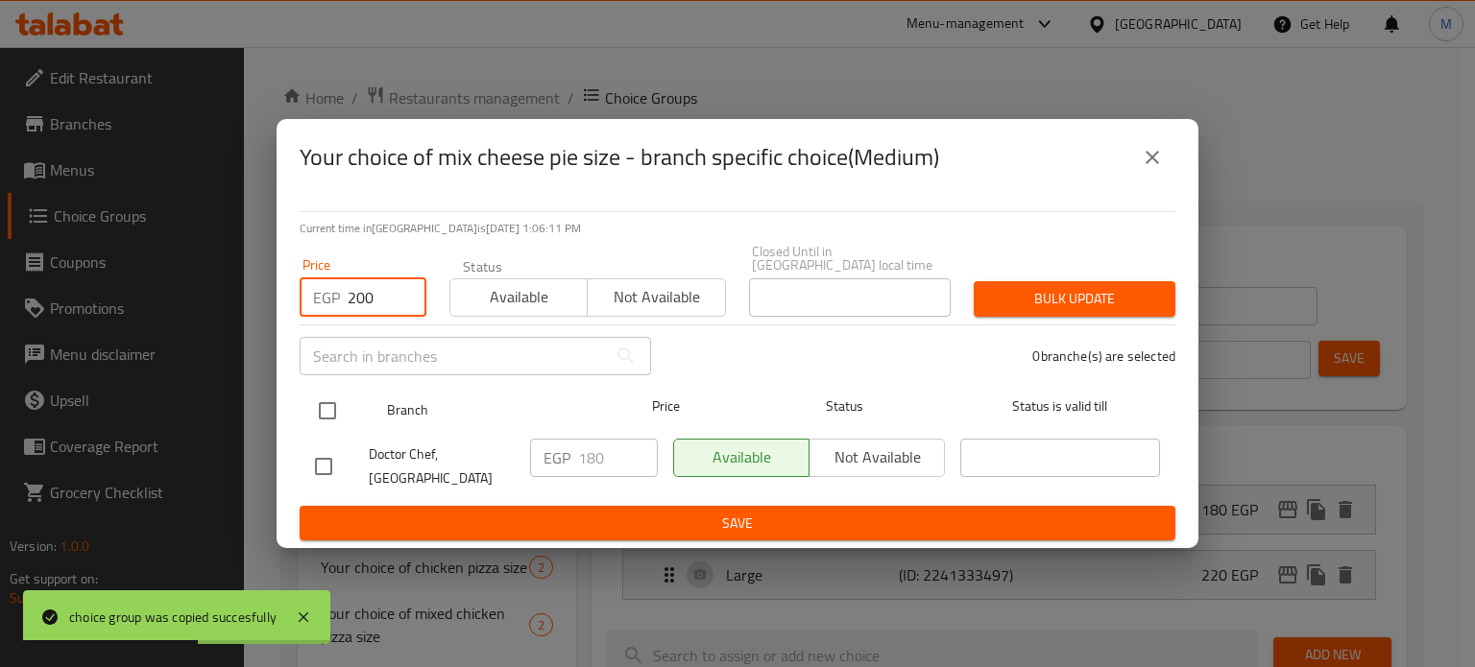
type input "200"
click at [350, 405] on div at bounding box center [343, 411] width 72 height 56
click at [315, 403] on input "checkbox" at bounding box center [327, 411] width 40 height 40
checkbox input "true"
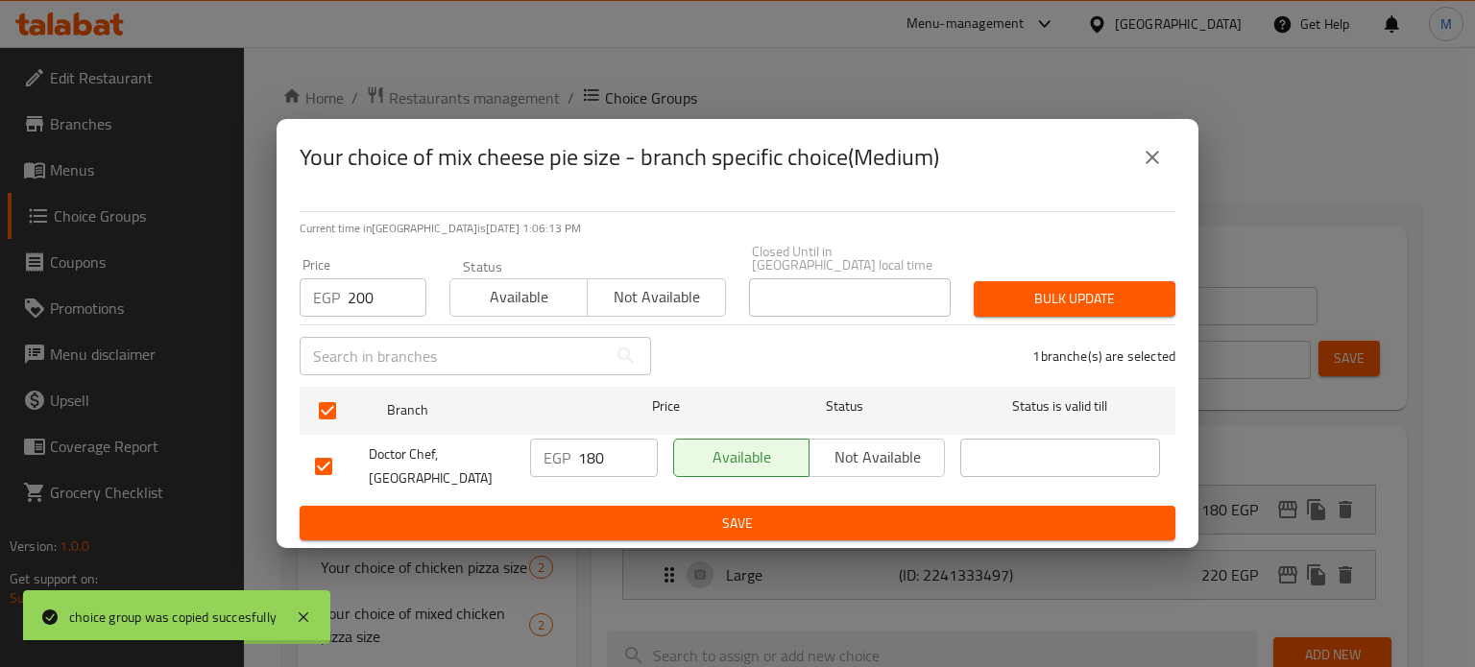
click at [1114, 295] on span "Bulk update" at bounding box center [1074, 299] width 171 height 24
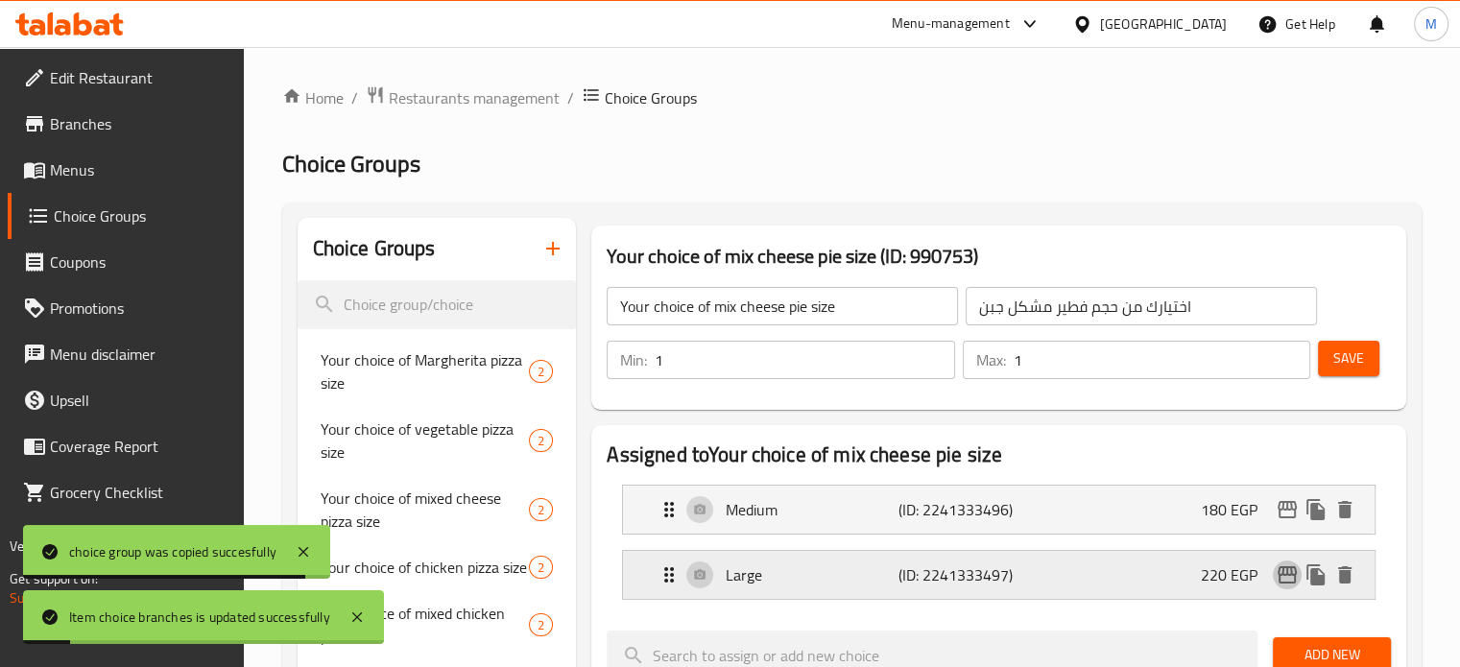
click at [1291, 569] on icon "edit" at bounding box center [1287, 574] width 19 height 17
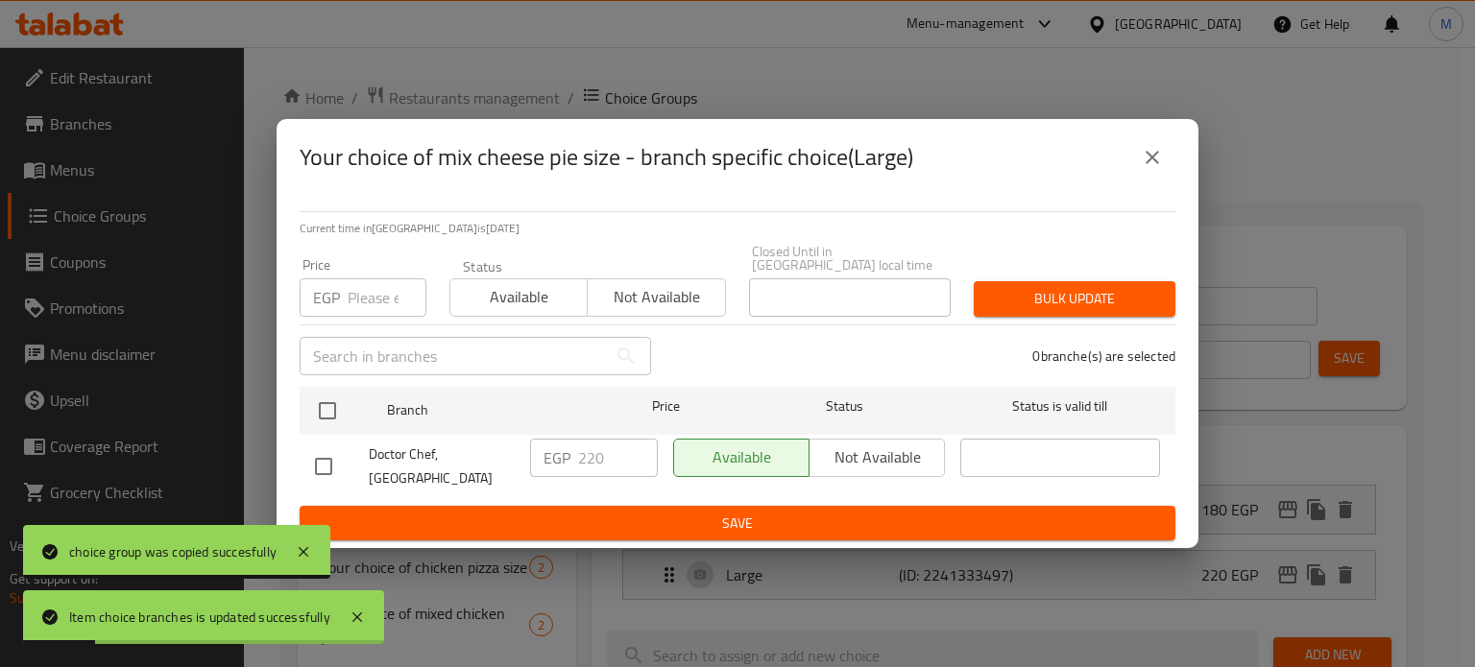
click at [384, 288] on input "number" at bounding box center [387, 297] width 79 height 38
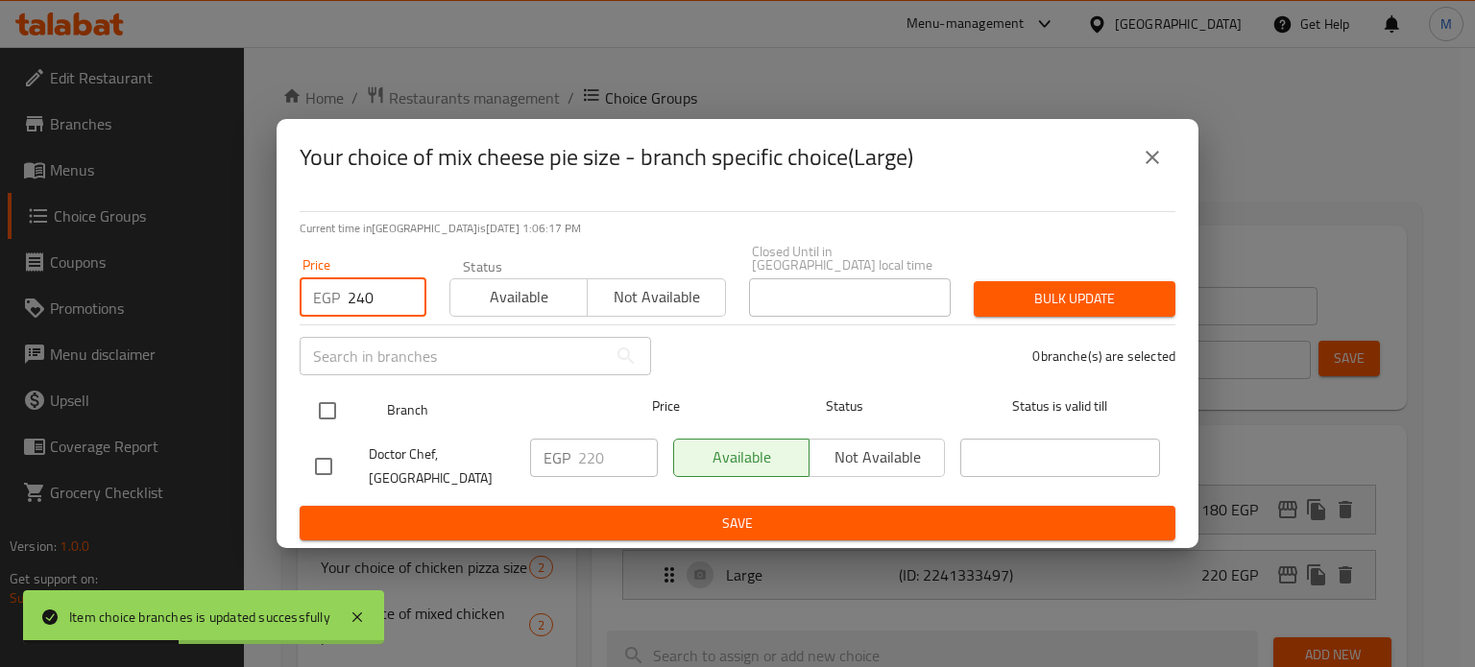
type input "240"
click at [323, 406] on input "checkbox" at bounding box center [327, 411] width 40 height 40
checkbox input "true"
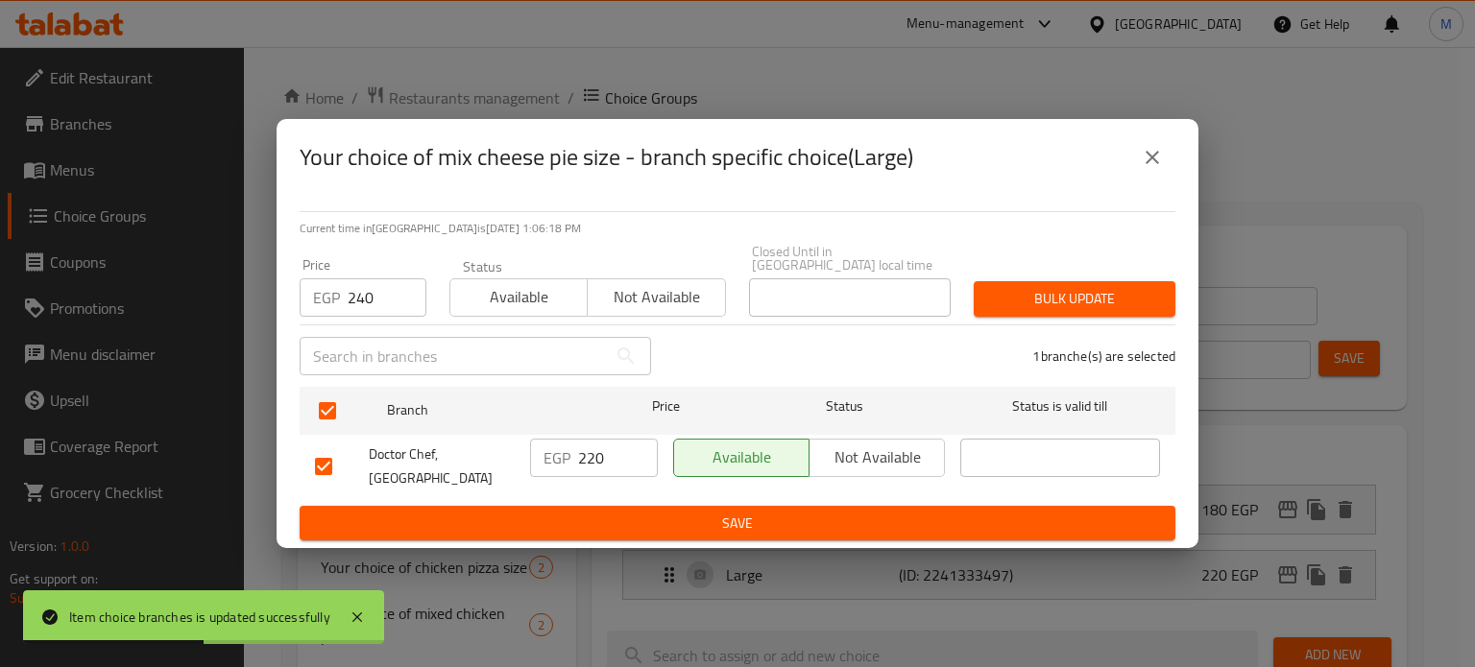
click at [1105, 299] on span "Bulk update" at bounding box center [1074, 299] width 171 height 24
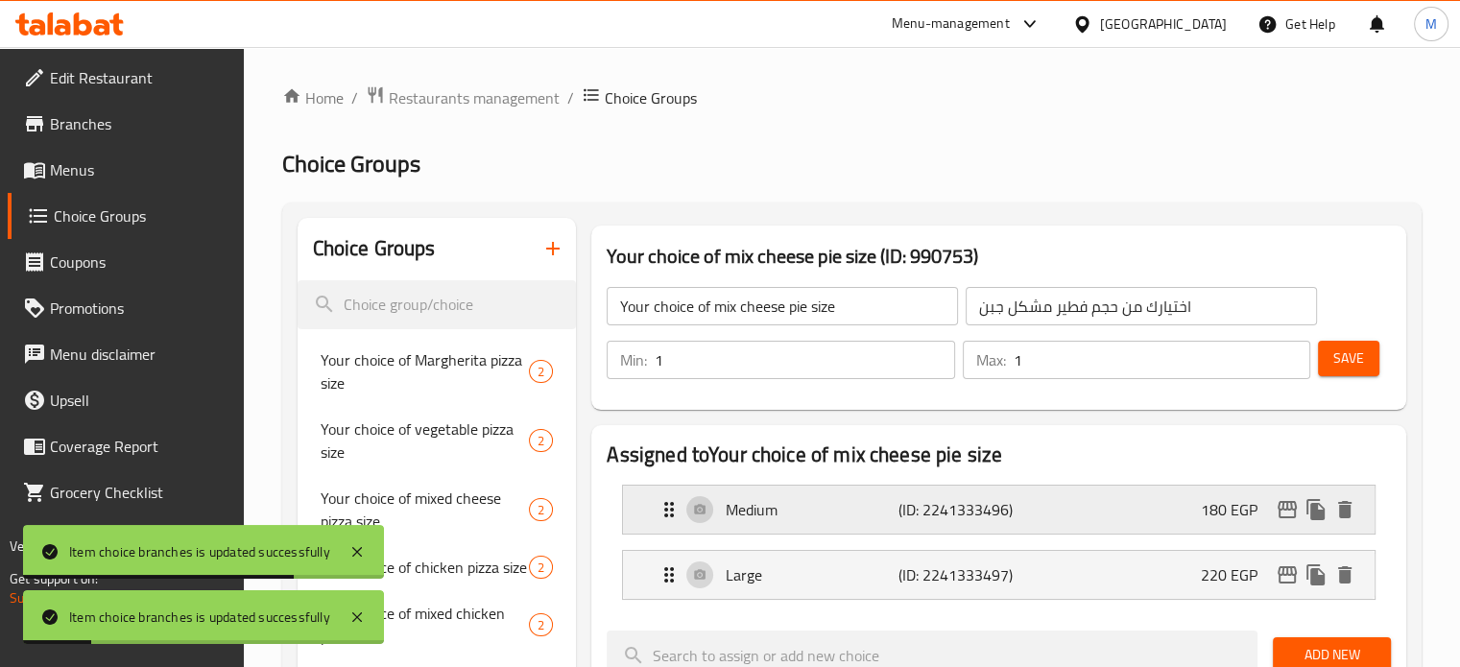
click at [1213, 504] on p "180 EGP" at bounding box center [1237, 509] width 72 height 23
click at [1160, 513] on div "Medium (ID: 2241333496) 180 EGP" at bounding box center [1005, 510] width 694 height 48
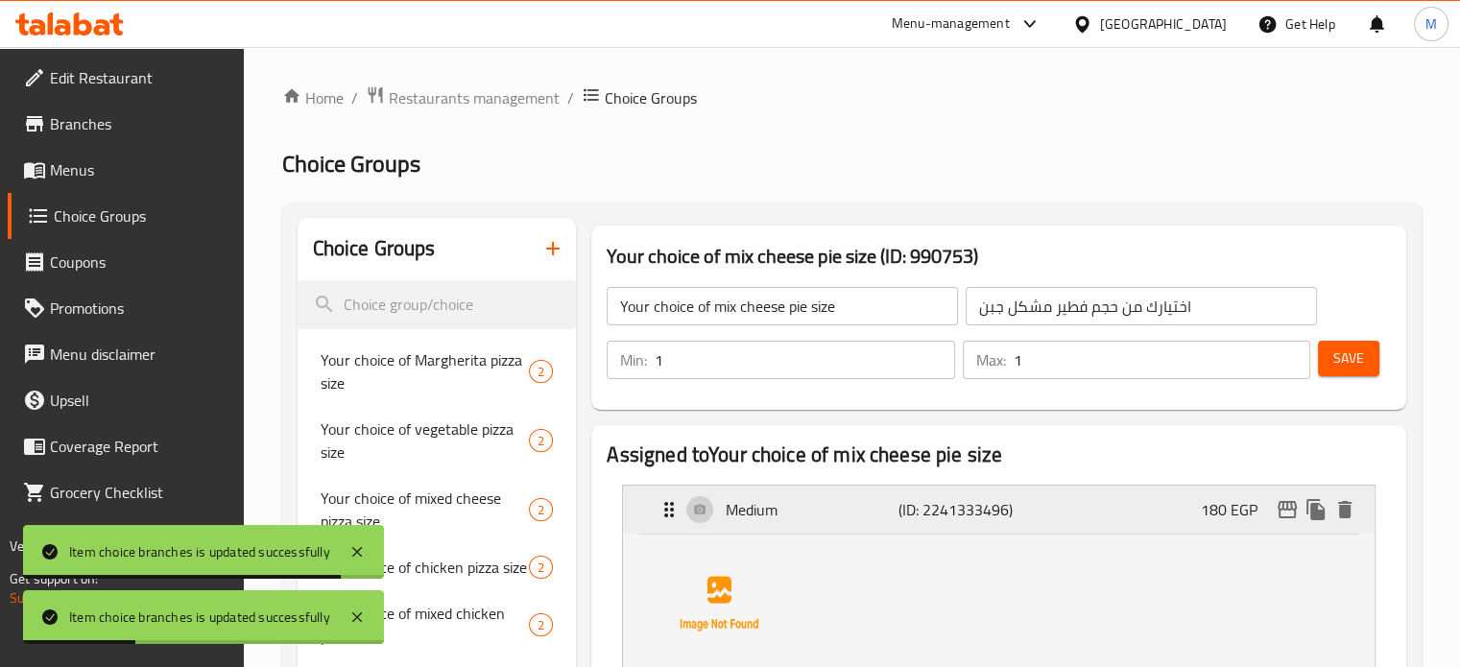
scroll to position [584, 0]
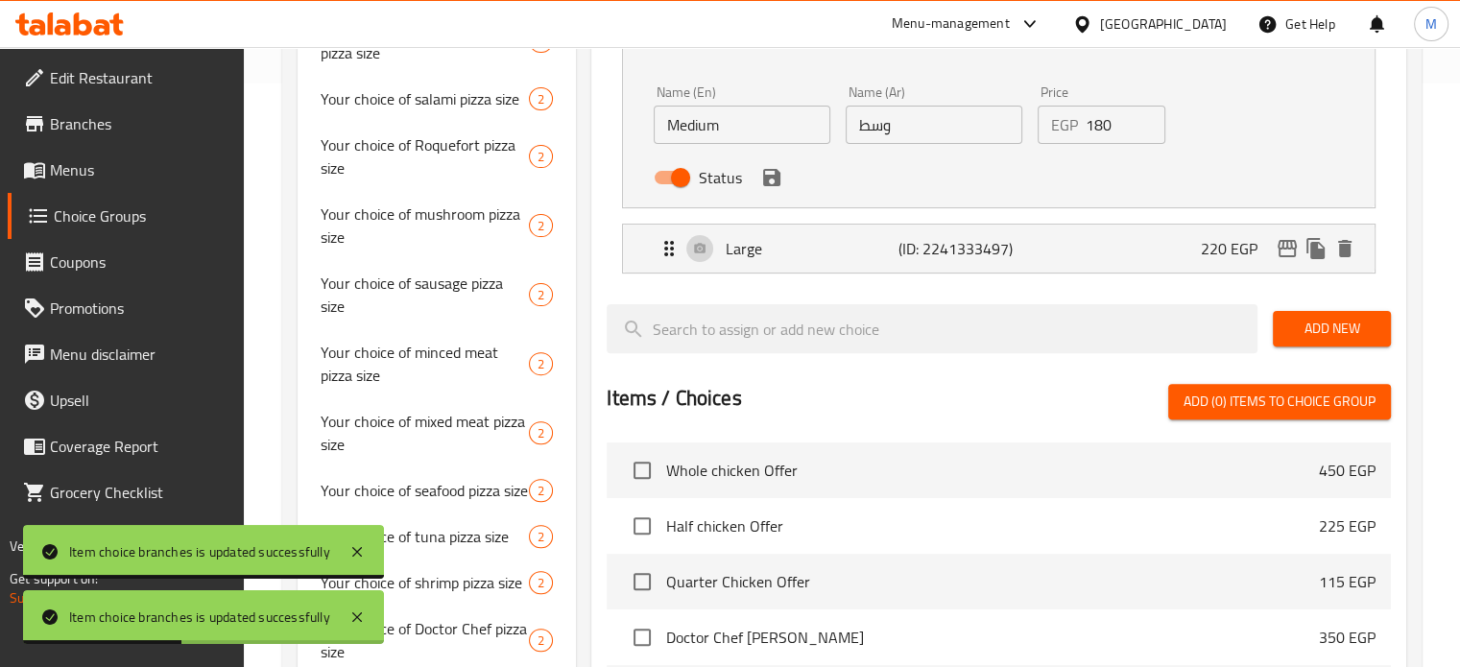
drag, startPoint x: 1124, startPoint y: 130, endPoint x: 1075, endPoint y: 139, distance: 49.9
click at [1076, 139] on div "EGP 180 Price" at bounding box center [1102, 125] width 129 height 38
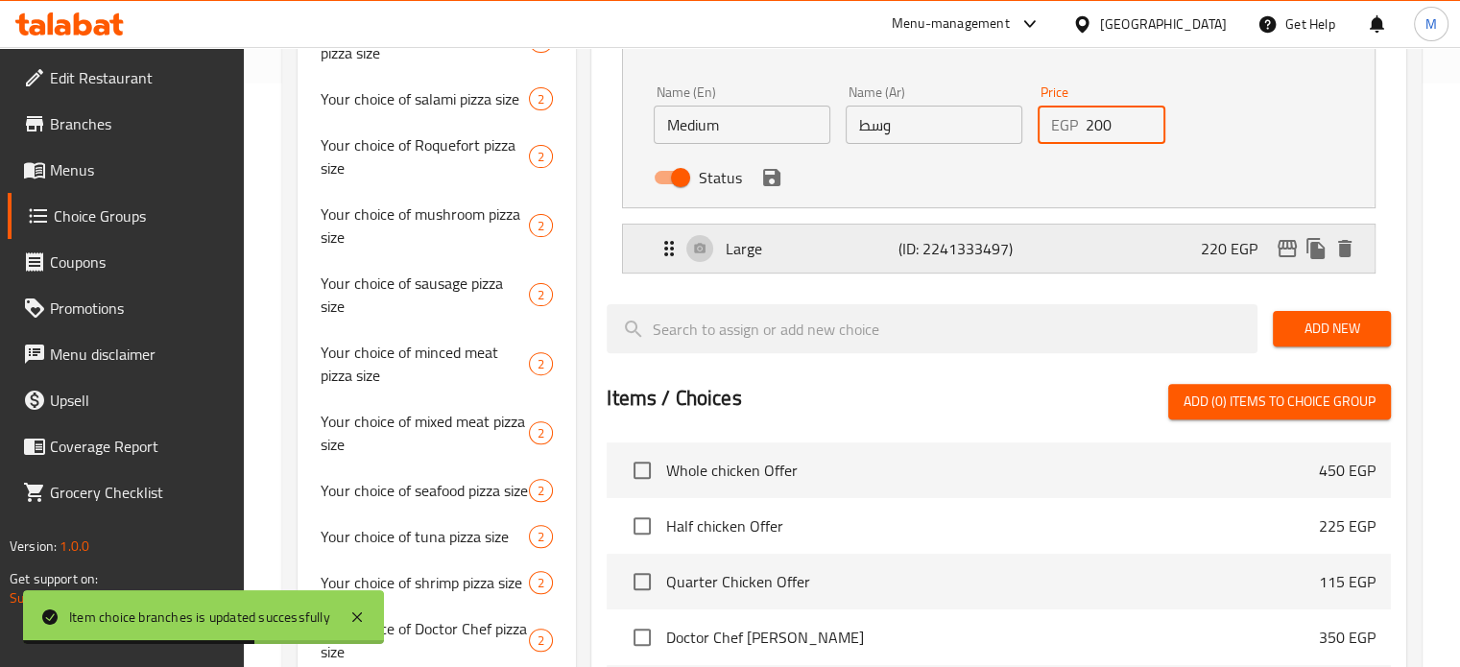
click at [1148, 246] on div "Large (ID: 2241333497) 220 EGP" at bounding box center [1005, 249] width 694 height 48
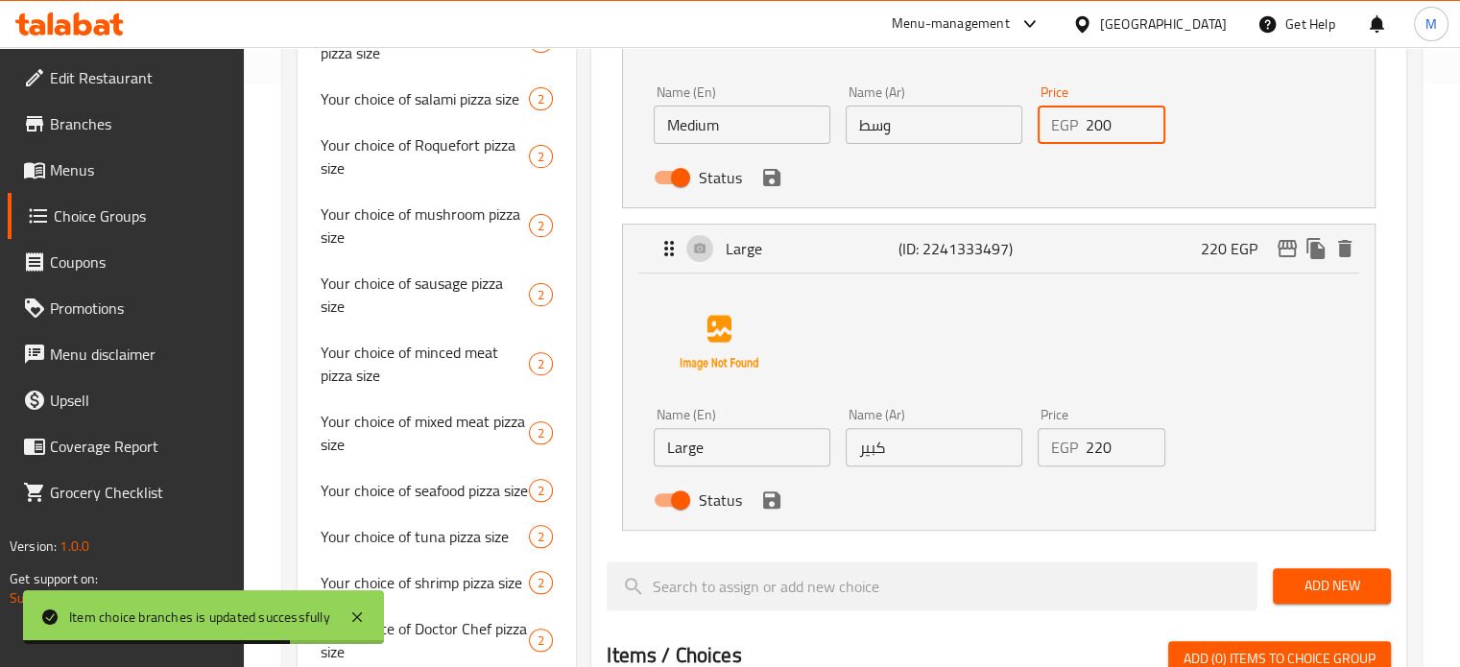
type input "200"
drag, startPoint x: 1117, startPoint y: 444, endPoint x: 1072, endPoint y: 454, distance: 45.2
click at [1074, 454] on div "EGP 220 Price" at bounding box center [1102, 447] width 129 height 38
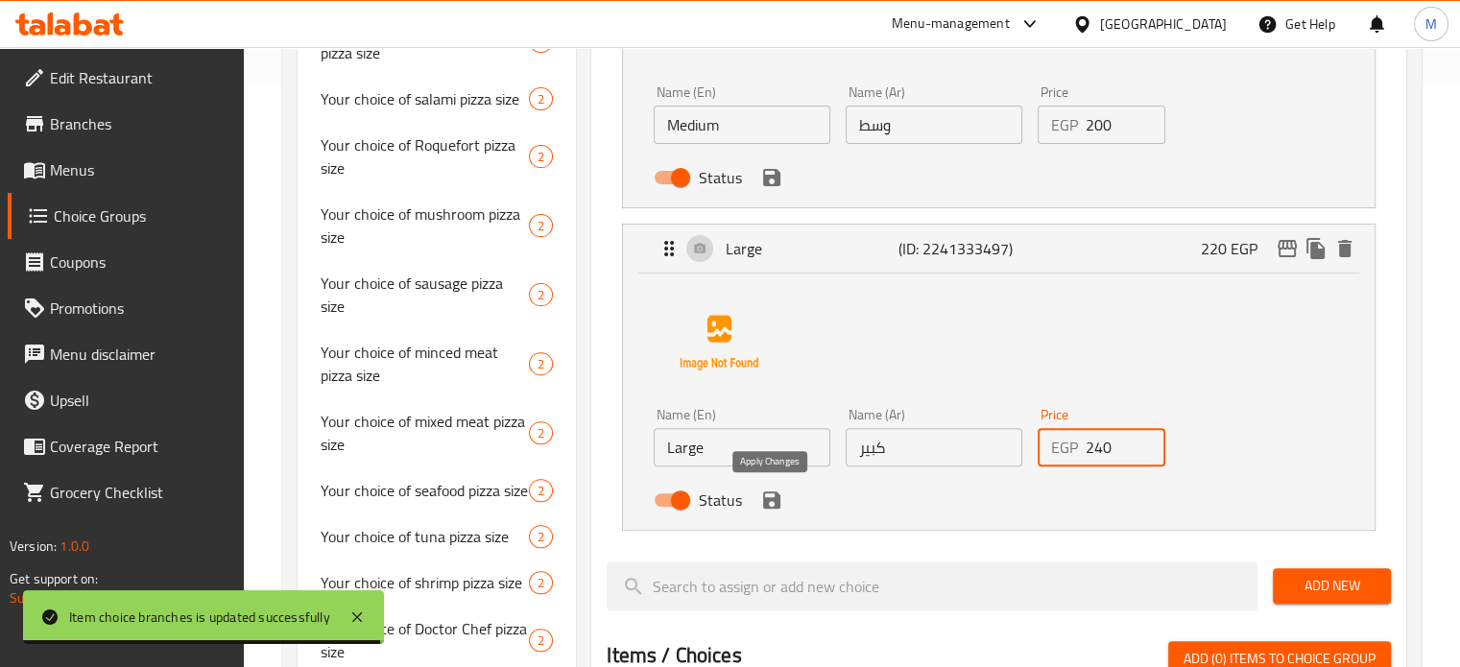
click at [772, 498] on icon "save" at bounding box center [771, 500] width 17 height 17
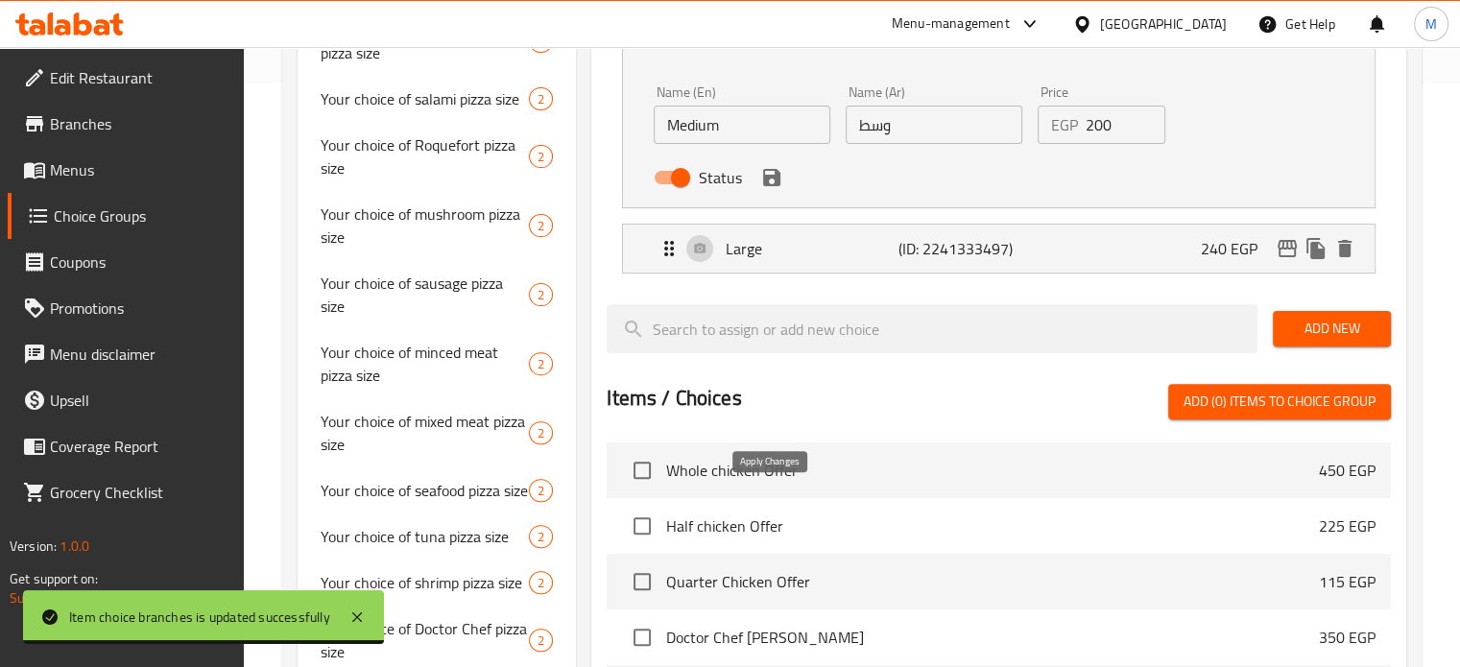
type input "240"
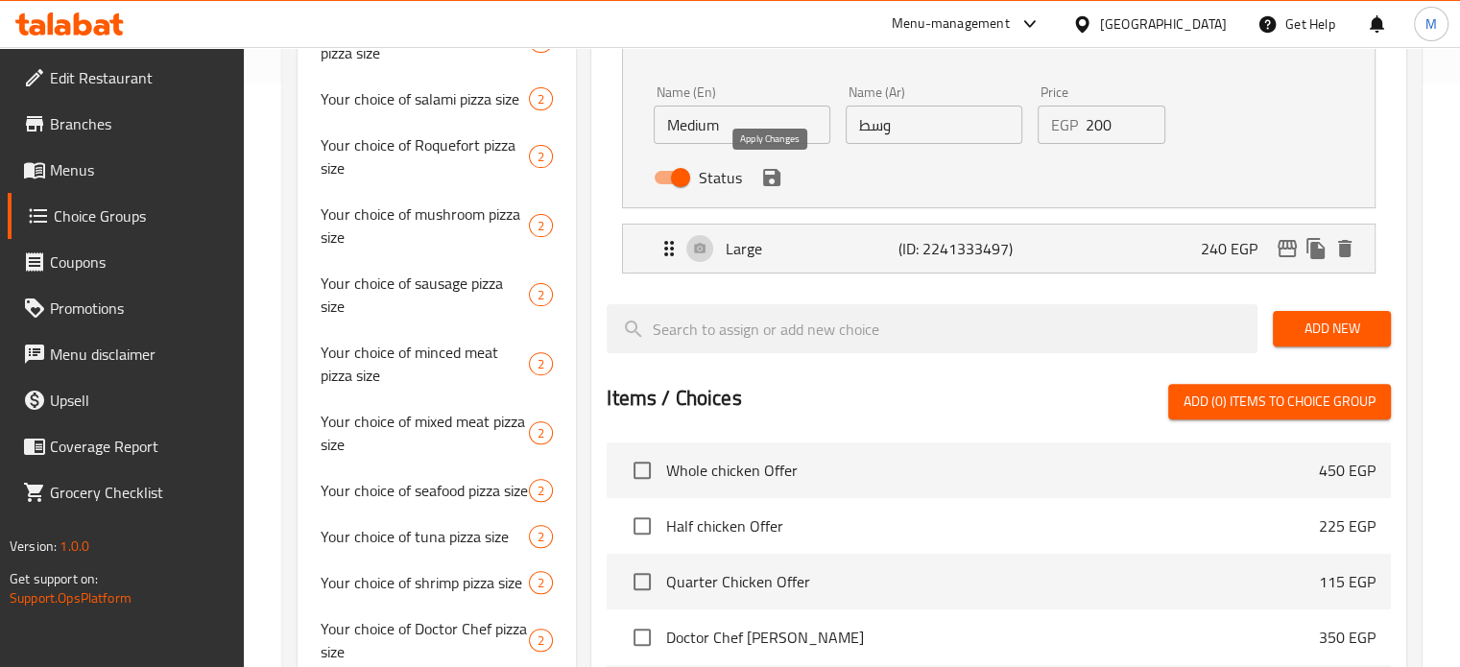
click at [772, 176] on icon "save" at bounding box center [771, 177] width 17 height 17
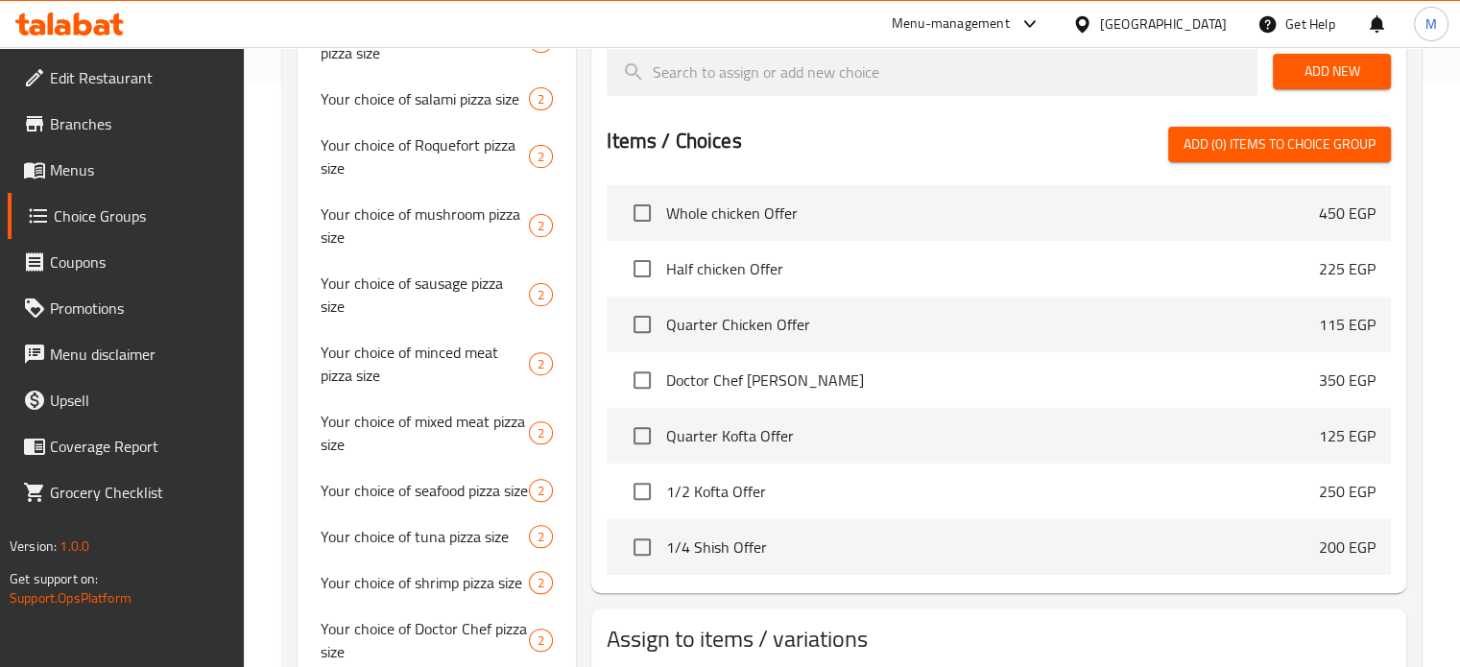
scroll to position [0, 0]
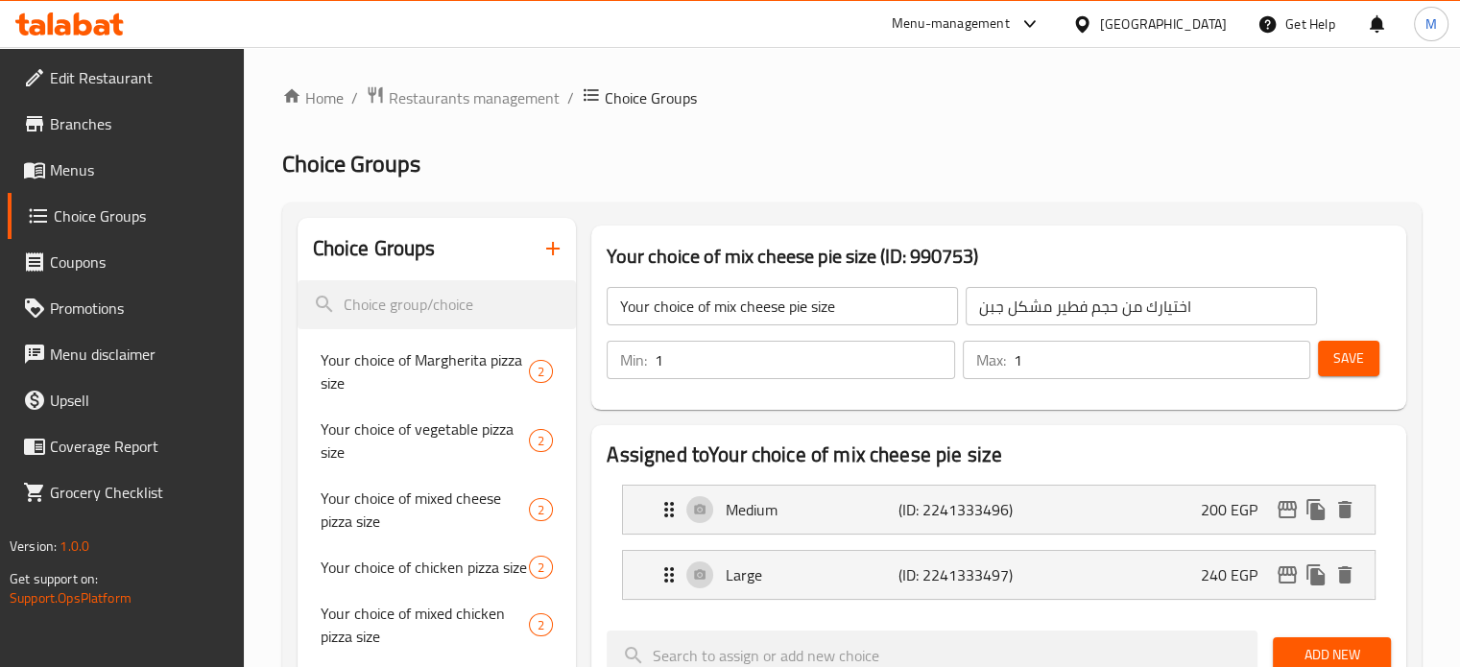
click at [1352, 366] on span "Save" at bounding box center [1348, 359] width 31 height 24
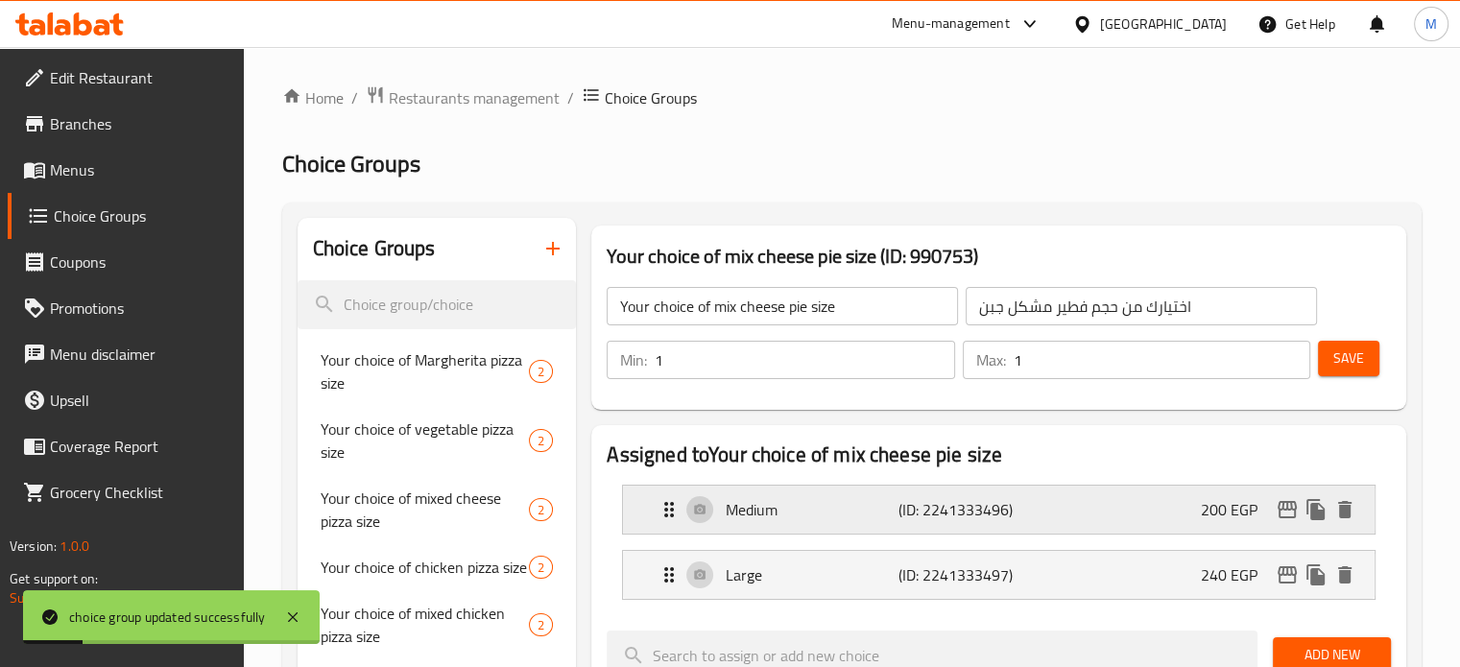
click at [1277, 500] on icon "edit" at bounding box center [1287, 509] width 23 height 23
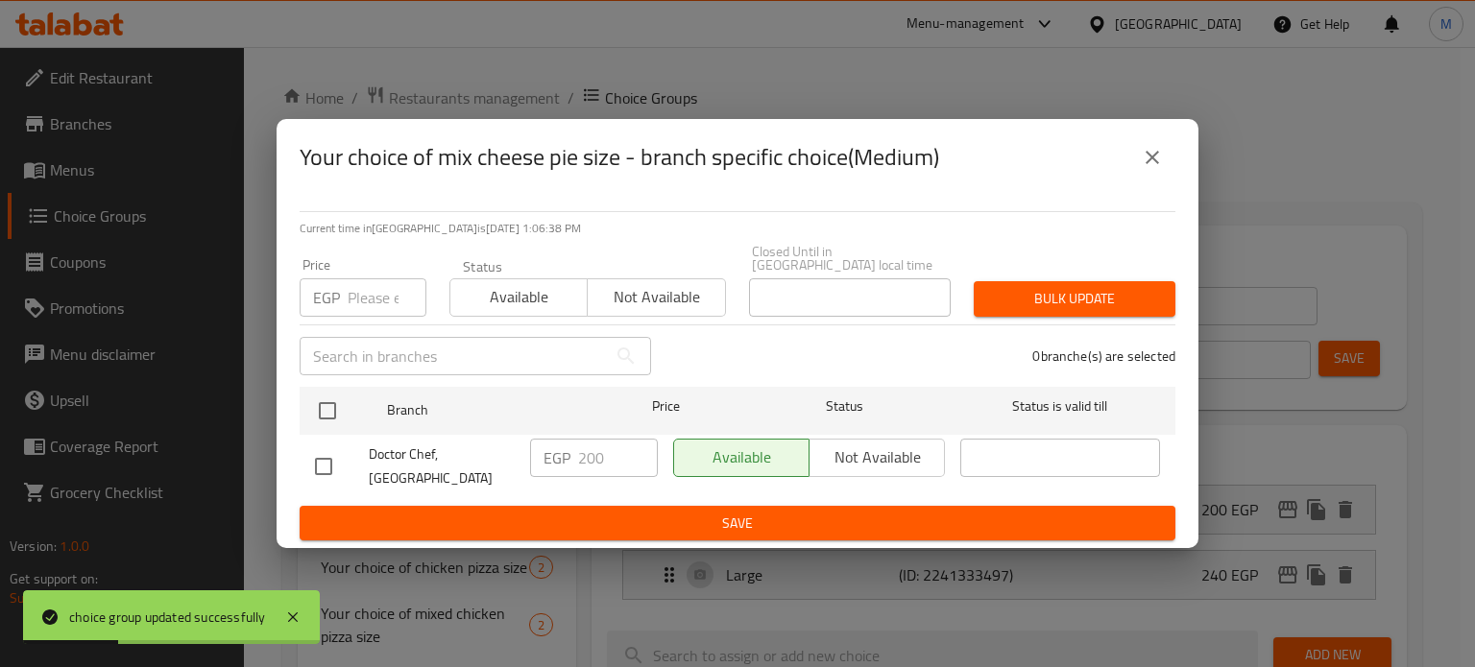
click at [1155, 164] on icon "close" at bounding box center [1152, 157] width 23 height 23
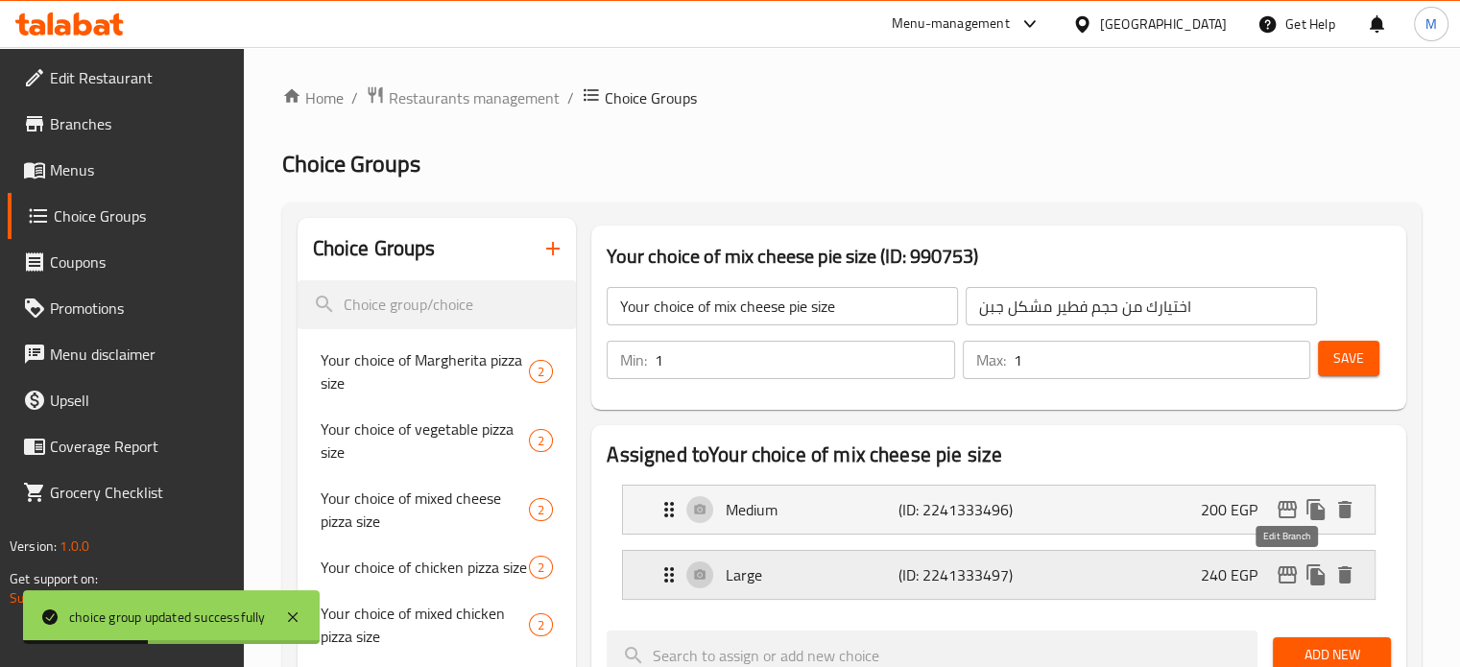
click at [1288, 565] on icon "edit" at bounding box center [1287, 575] width 23 height 23
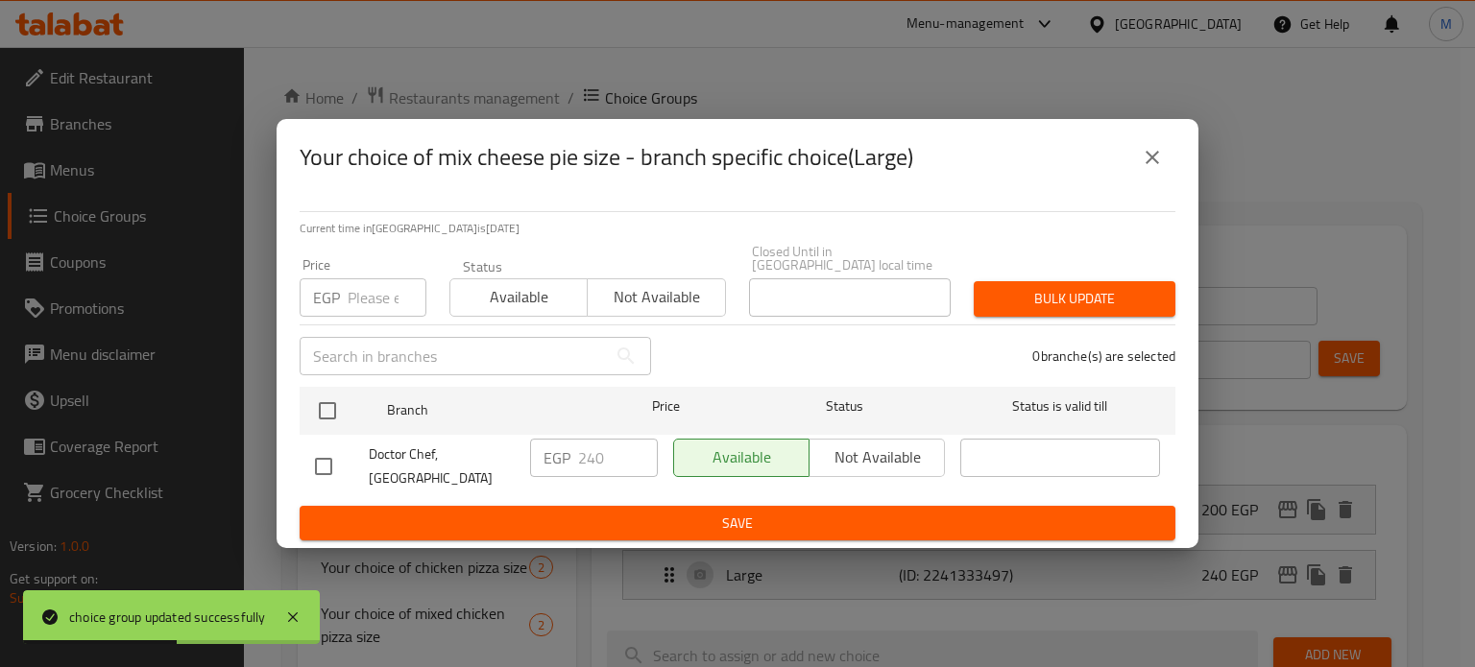
click at [1148, 156] on icon "close" at bounding box center [1152, 157] width 23 height 23
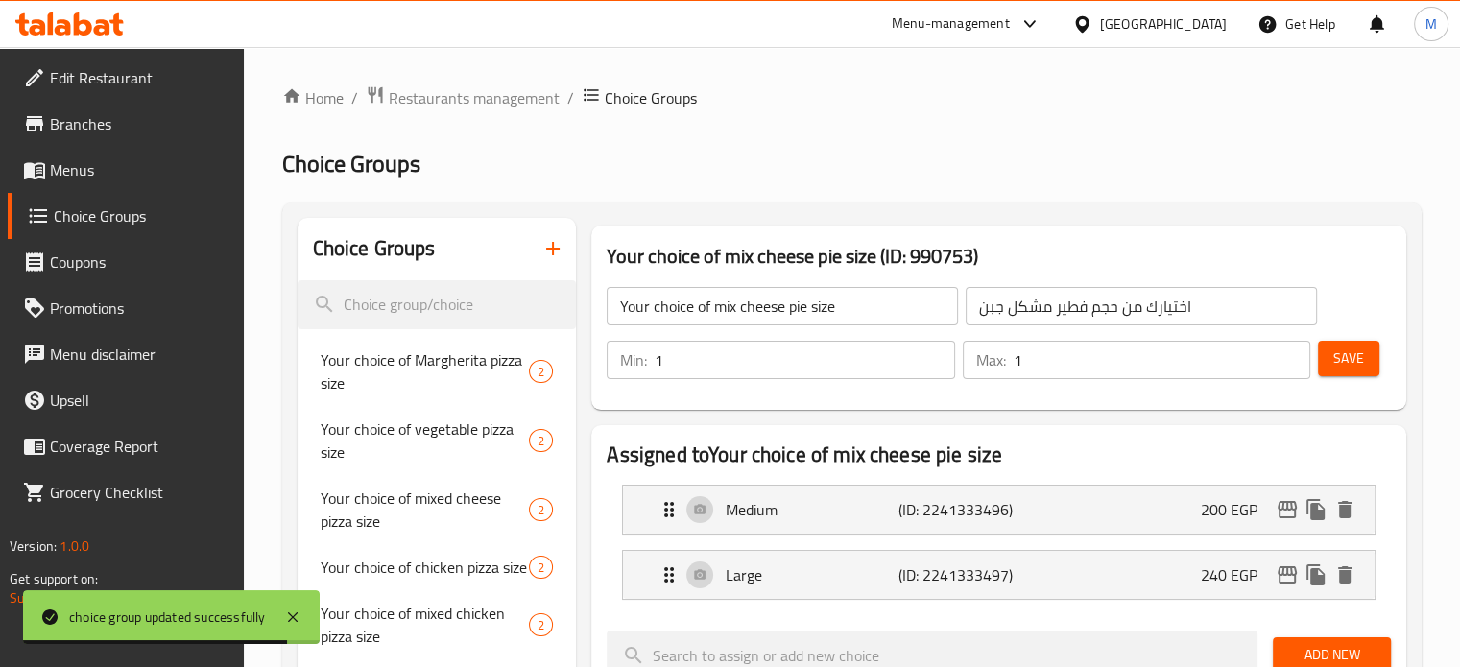
click at [1091, 297] on input "اختيارك من حجم فطير مشكل جبن" at bounding box center [1141, 306] width 351 height 38
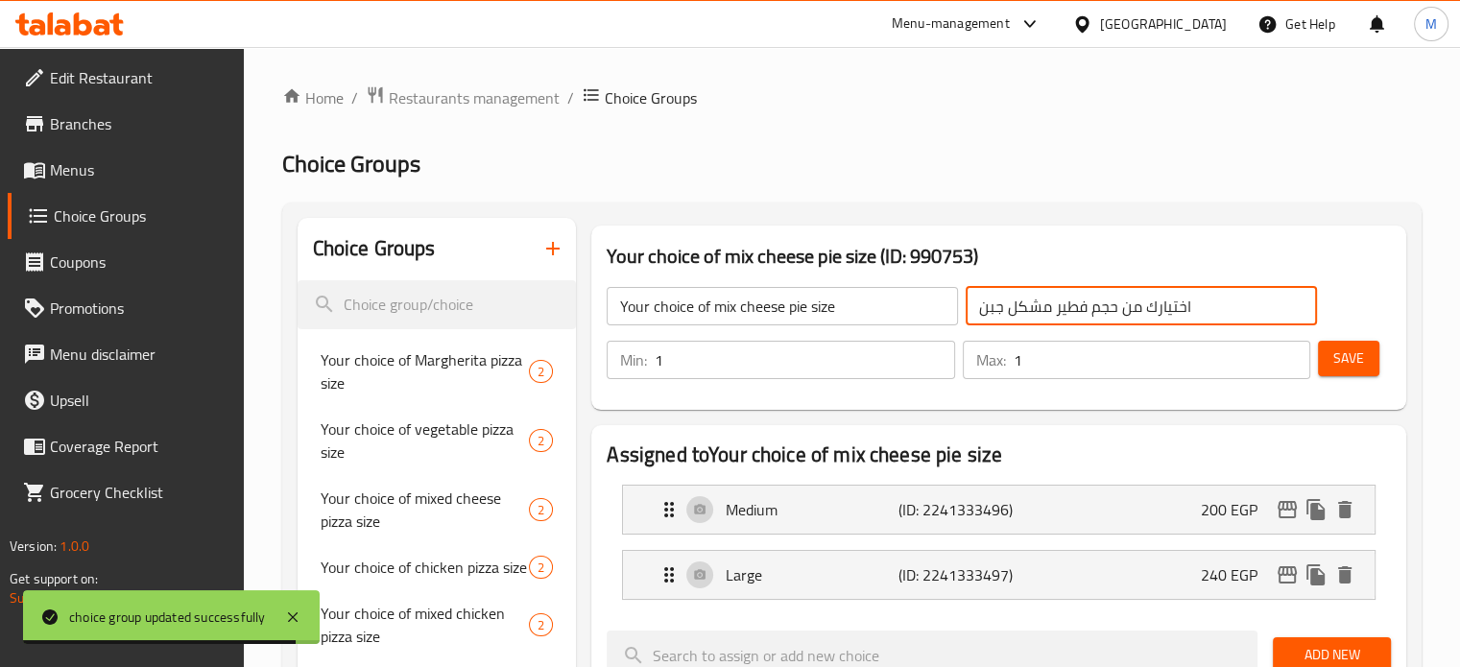
click at [1091, 297] on input "اختيارك من حجم فطير مشكل جبن" at bounding box center [1141, 306] width 351 height 38
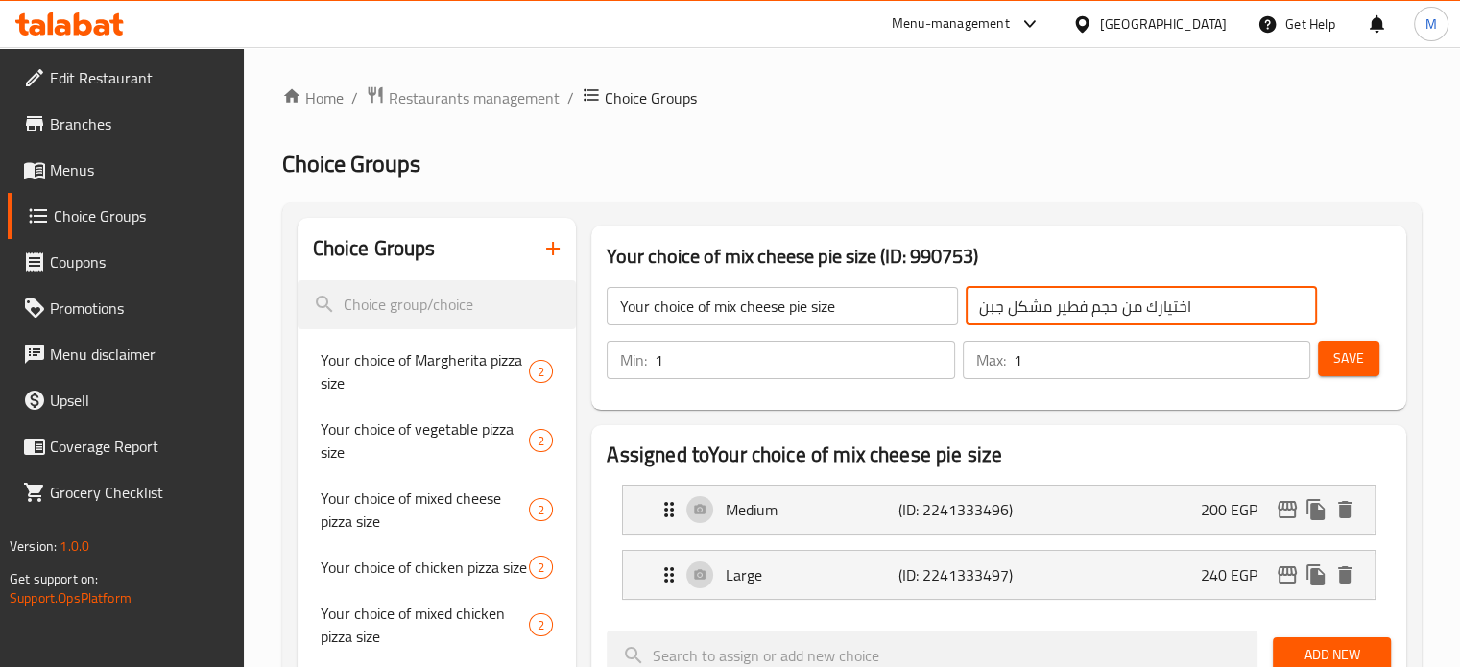
scroll to position [1048, 0]
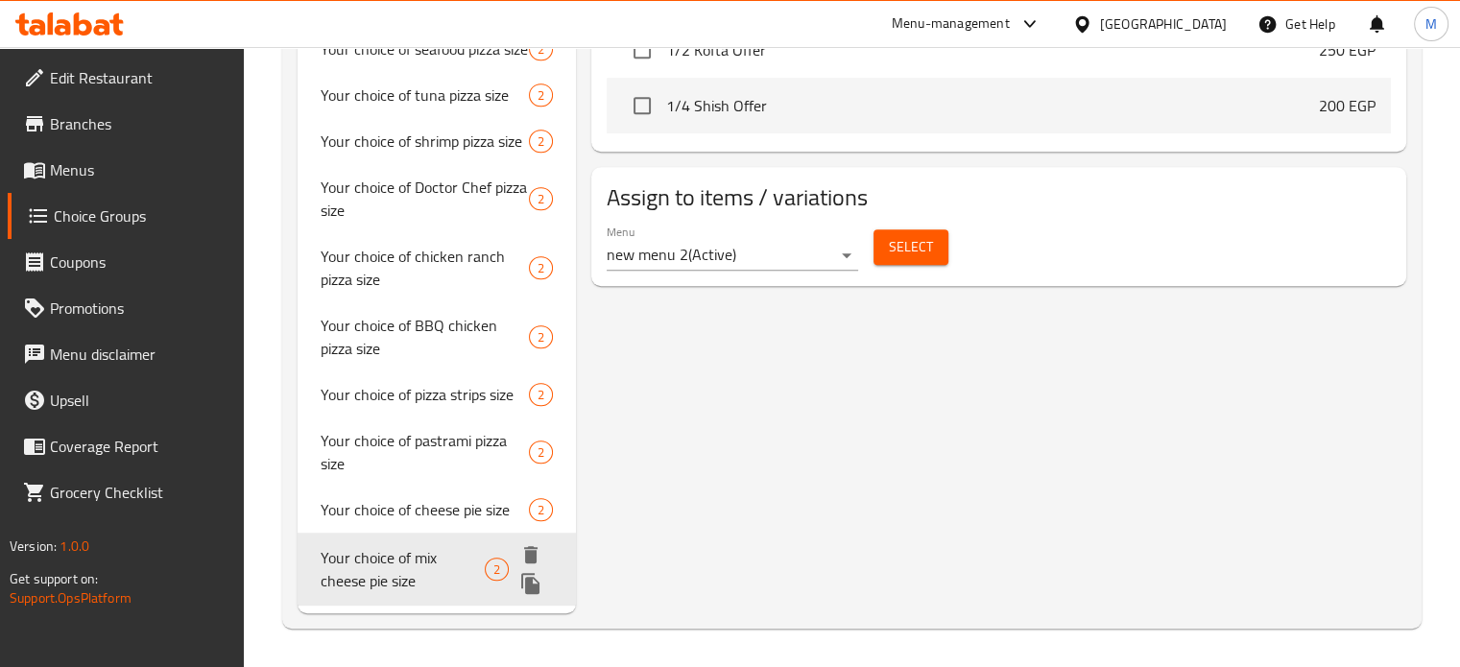
click at [531, 588] on icon "duplicate" at bounding box center [530, 583] width 18 height 21
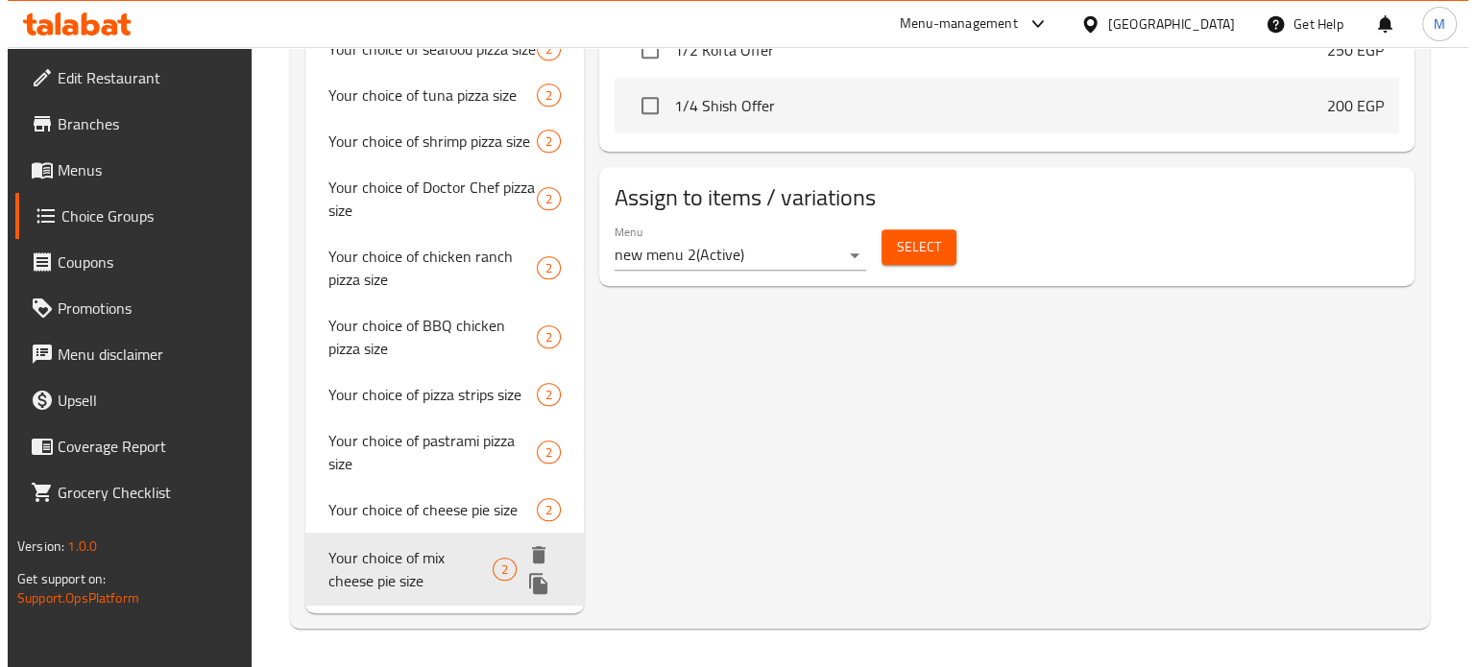
scroll to position [1045, 0]
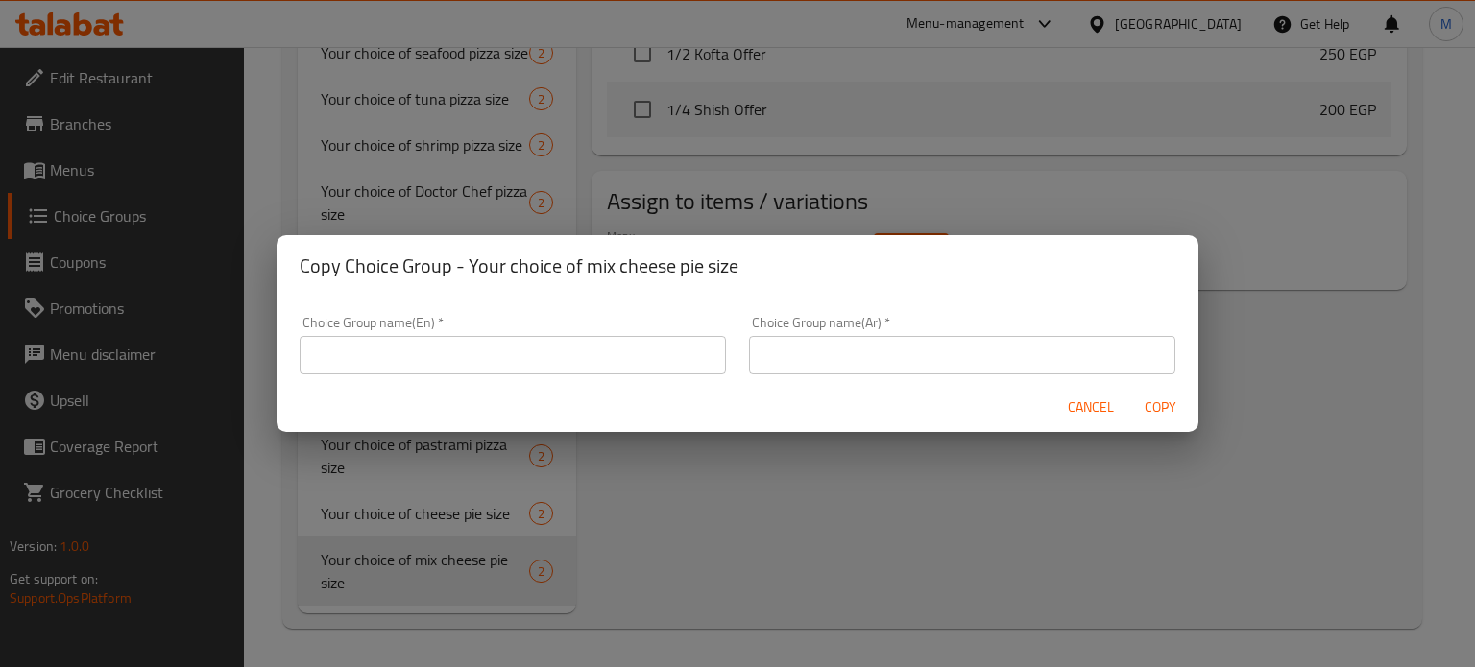
click at [856, 342] on input "text" at bounding box center [962, 355] width 426 height 38
paste input "اختيارك من حجم فطير مشكل جبن"
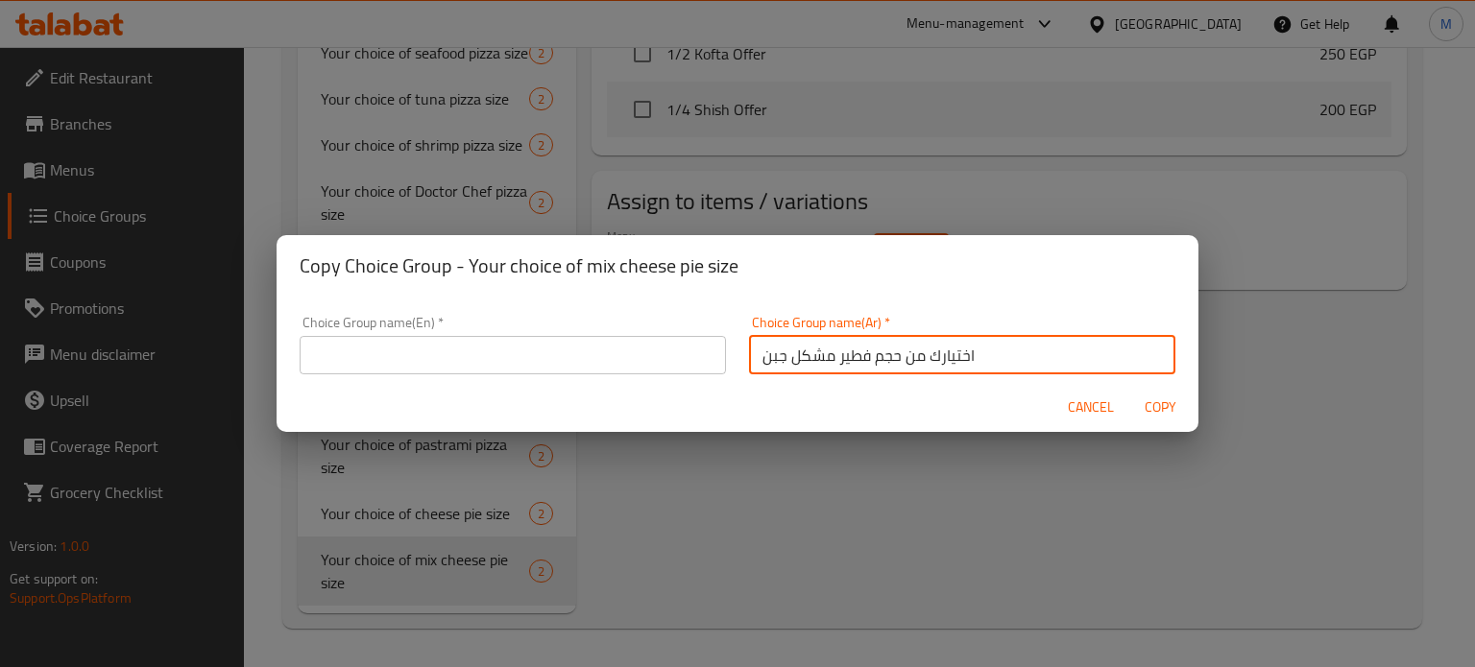
click at [764, 353] on input "اختيارك من حجم فطير مشكل جبن" at bounding box center [962, 355] width 426 height 38
click at [791, 362] on input "اختيارك من حجم فطير مشكل جبن" at bounding box center [962, 355] width 426 height 38
drag, startPoint x: 758, startPoint y: 356, endPoint x: 825, endPoint y: 366, distance: 66.9
click at [825, 366] on input "اختيارك من حجم فطير مشكل جبن" at bounding box center [962, 355] width 426 height 38
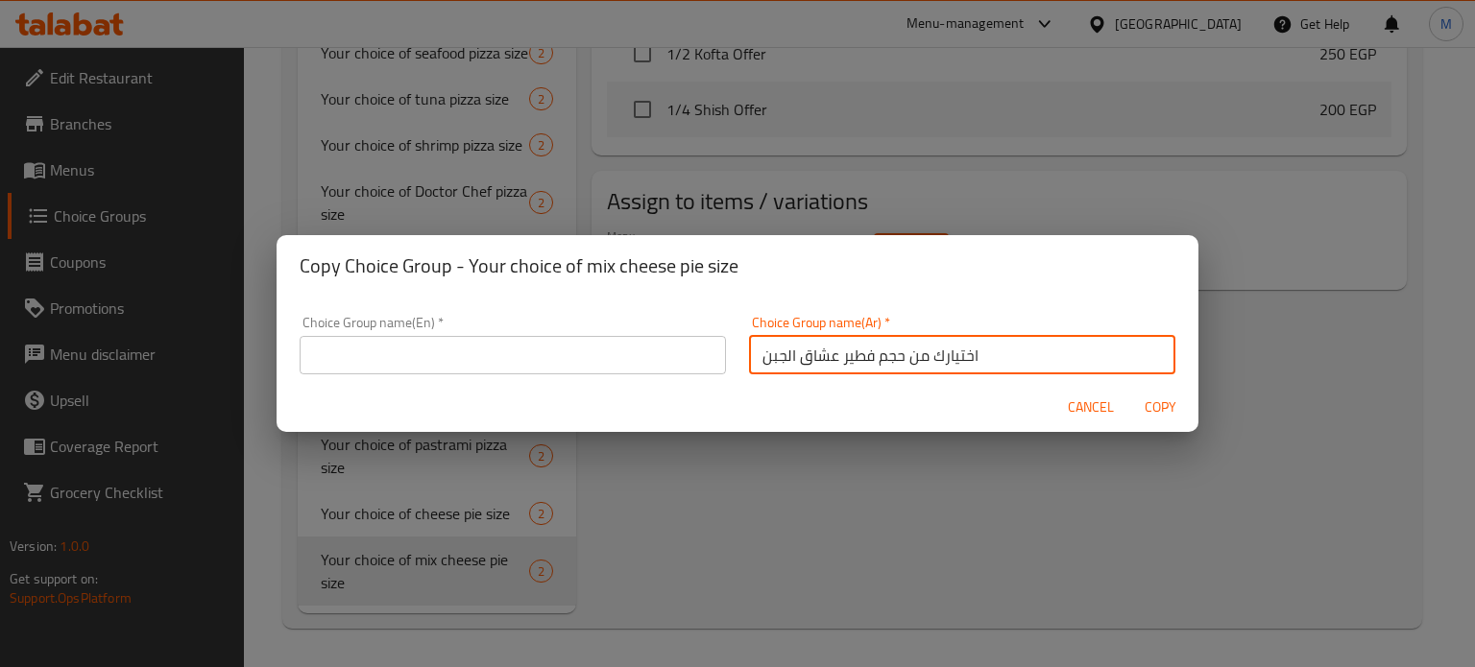
click at [823, 368] on input "اختيارك من حجم فطير عشاق الجبن" at bounding box center [962, 355] width 426 height 38
click at [822, 368] on input "اختيارك من حجم فطير عشاق الجبن" at bounding box center [962, 355] width 426 height 38
type input "اختيارك من حجم فطير عشاق الجبن"
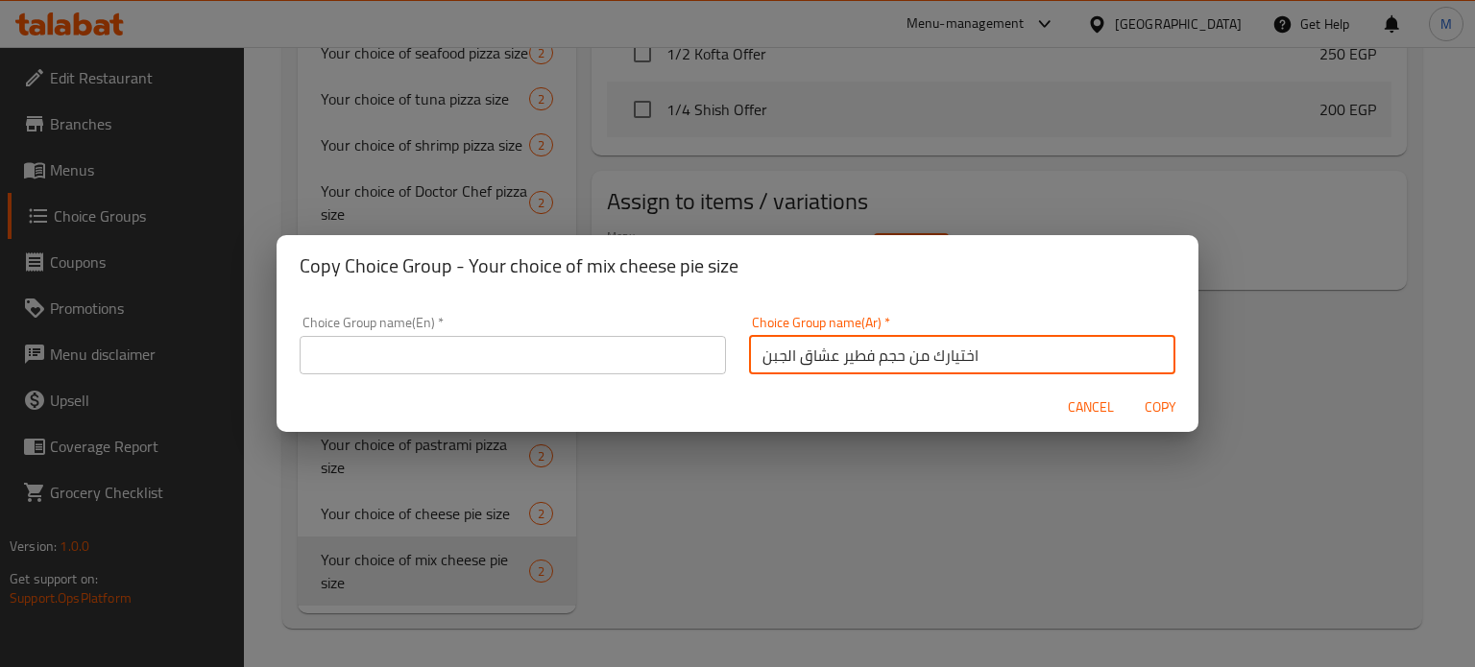
click at [560, 350] on input "text" at bounding box center [513, 355] width 426 height 38
paste input "Your choice of cheese lovers pie size"
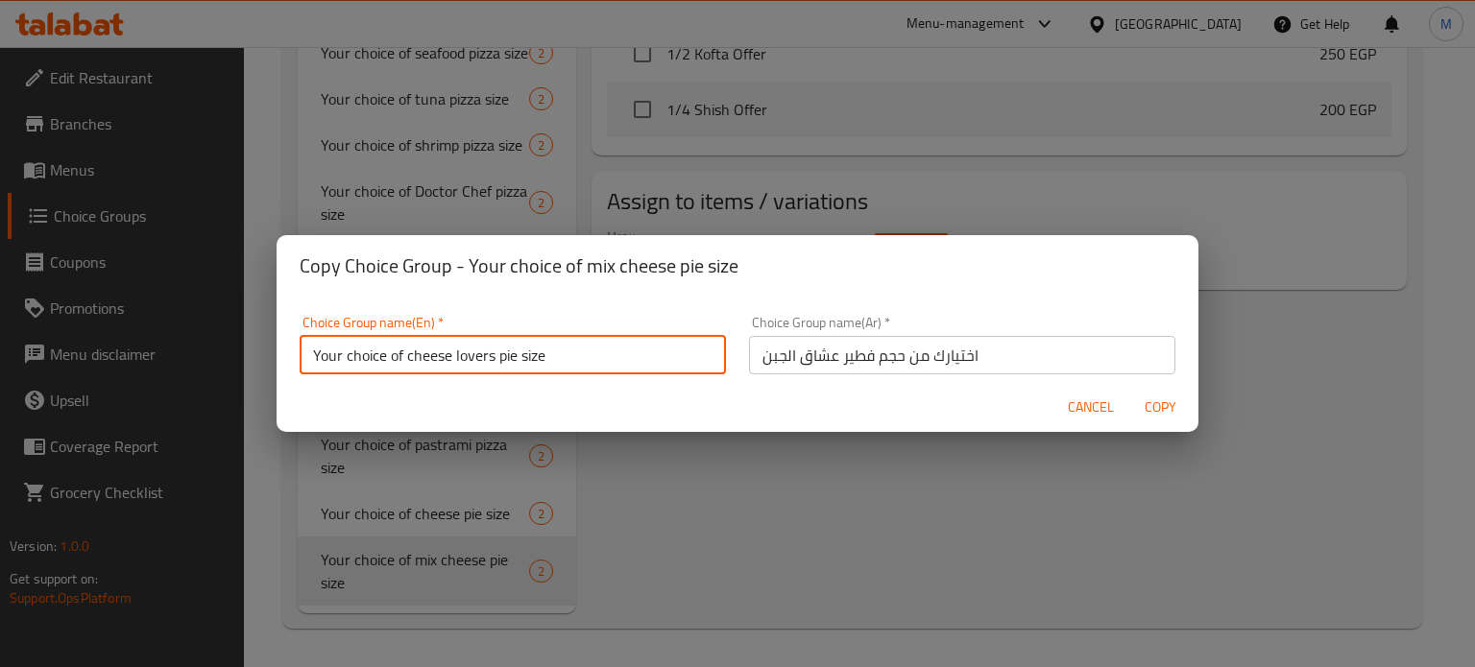
type input "Your choice of cheese lovers pie size"
click at [1160, 404] on span "Copy" at bounding box center [1160, 408] width 46 height 24
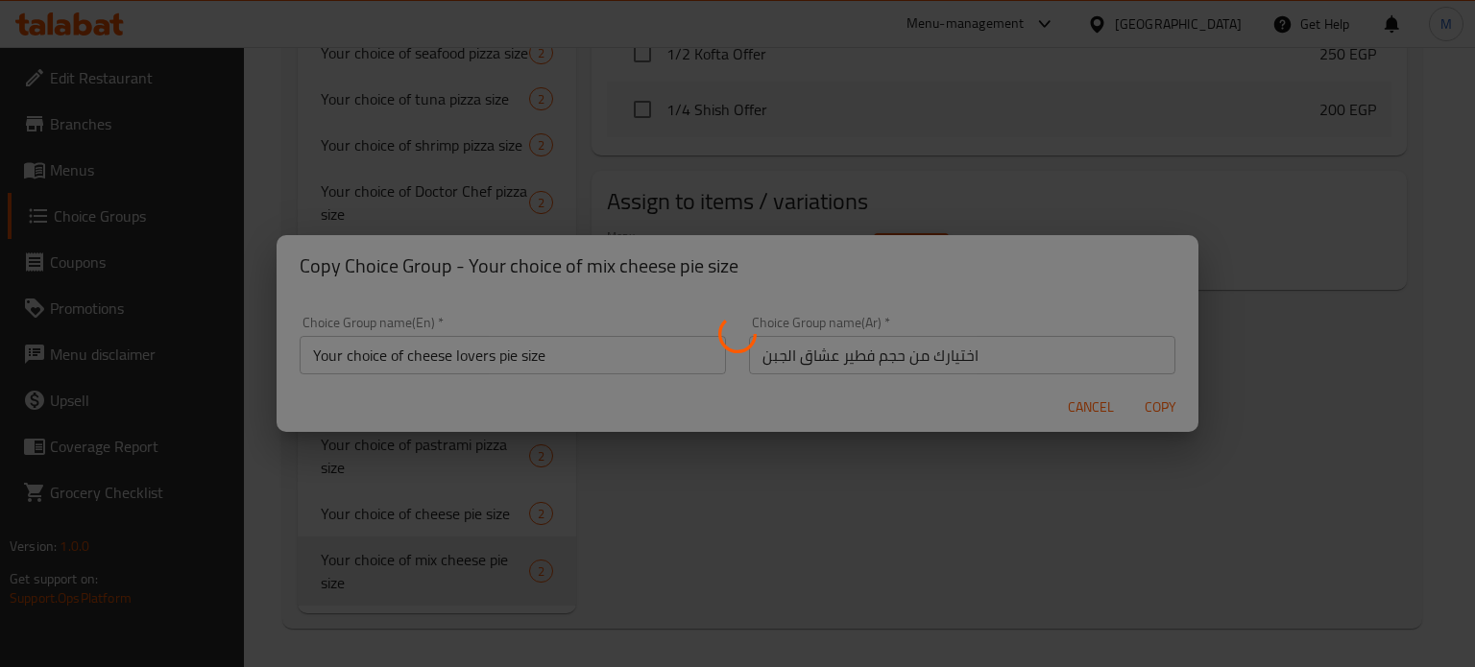
type input "Your choice of cheese lovers pie size"
type input "اختيارك من حجم فطير عشاق الجبن"
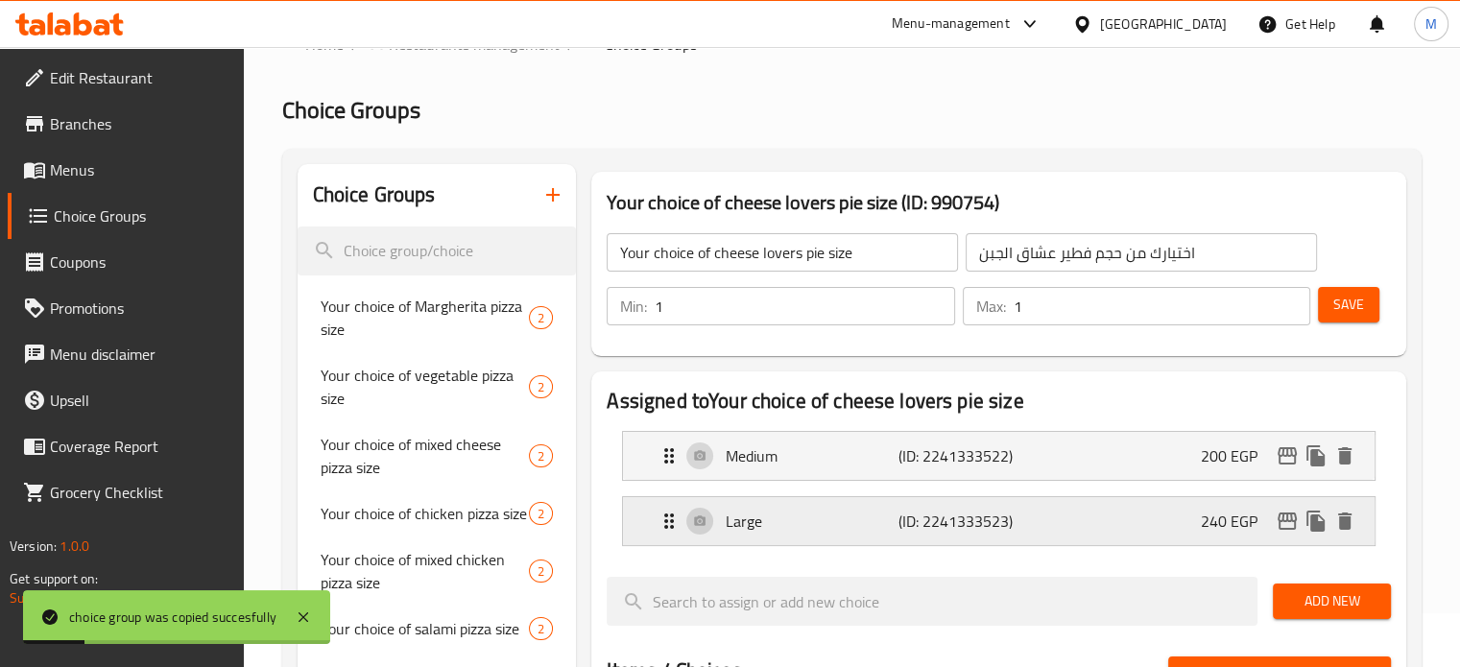
scroll to position [0, 0]
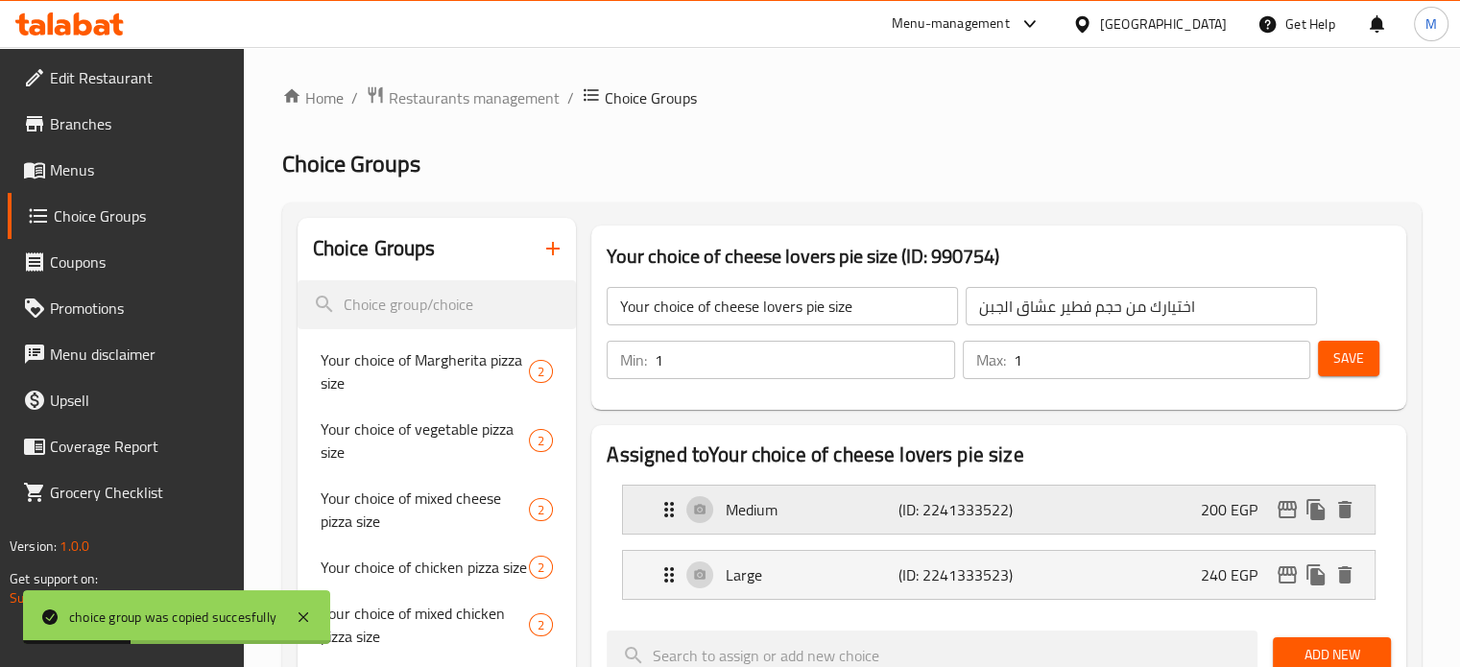
click at [1288, 507] on icon "edit" at bounding box center [1287, 509] width 23 height 23
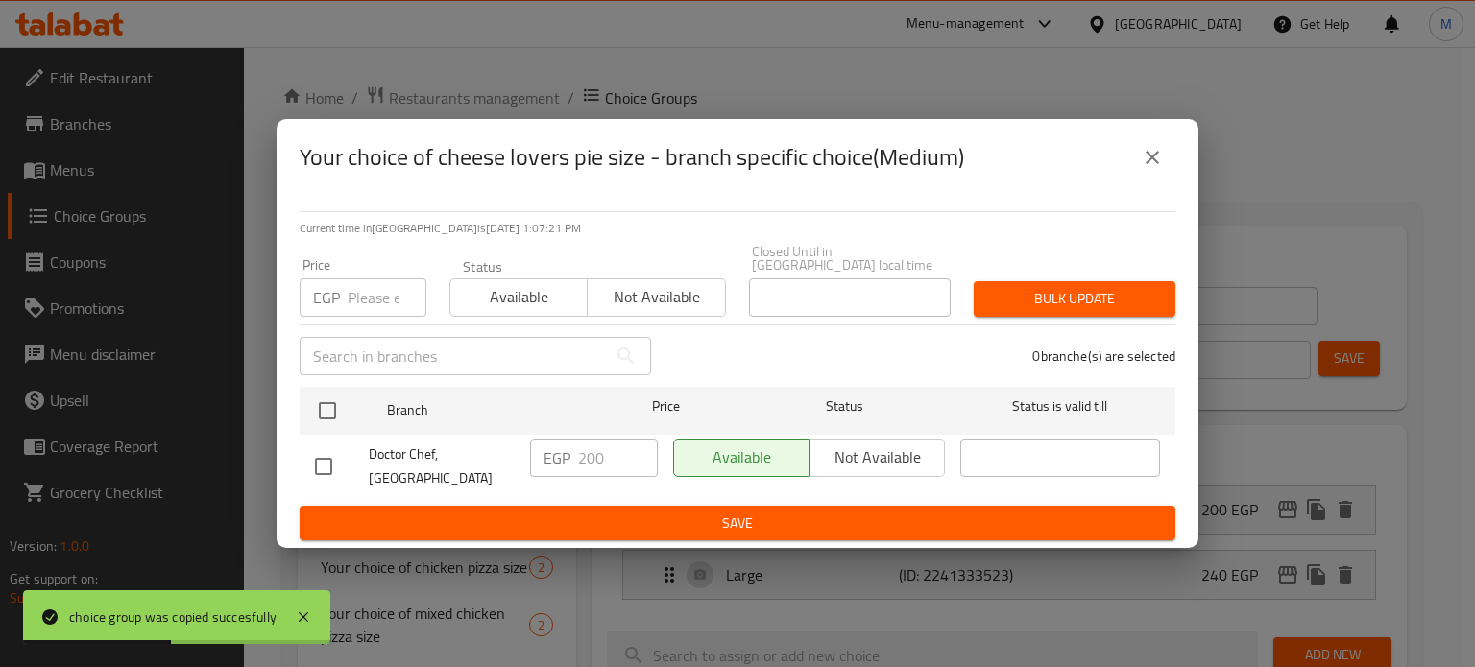
click at [382, 289] on input "number" at bounding box center [387, 297] width 79 height 38
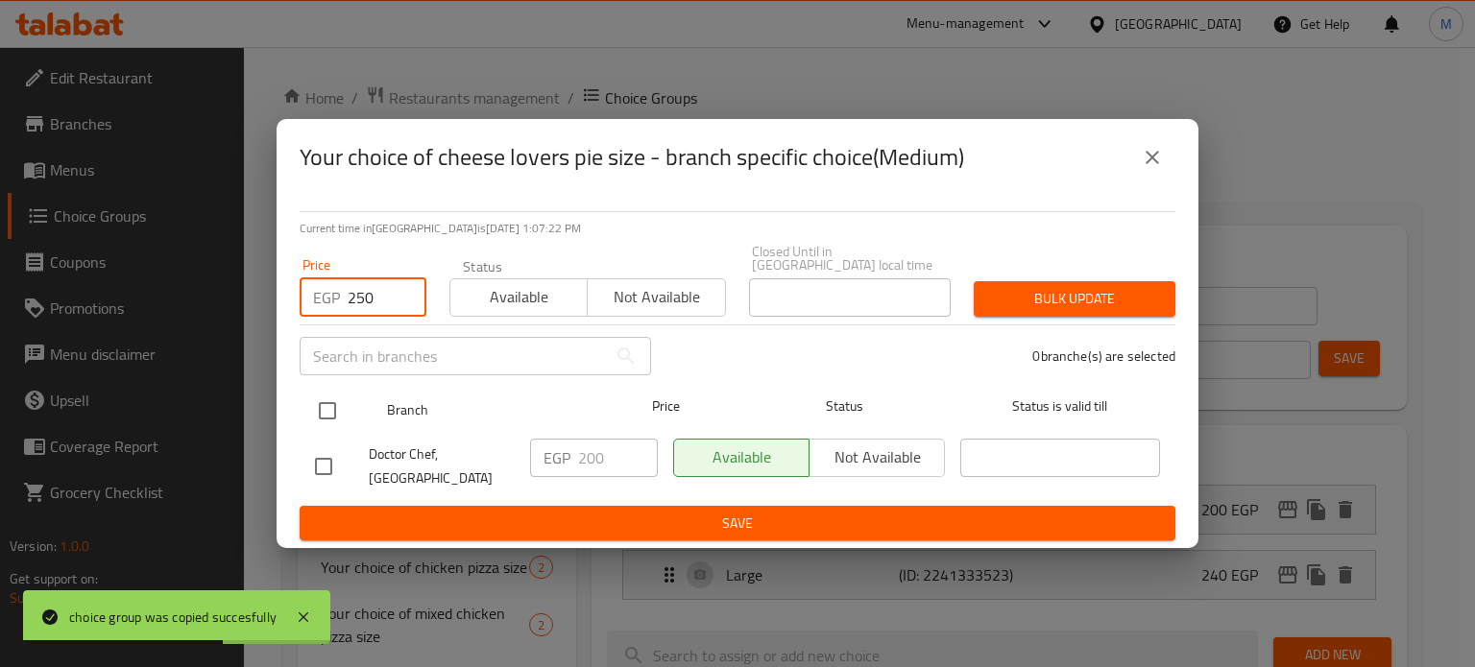
type input "250"
click at [328, 394] on input "checkbox" at bounding box center [327, 411] width 40 height 40
checkbox input "true"
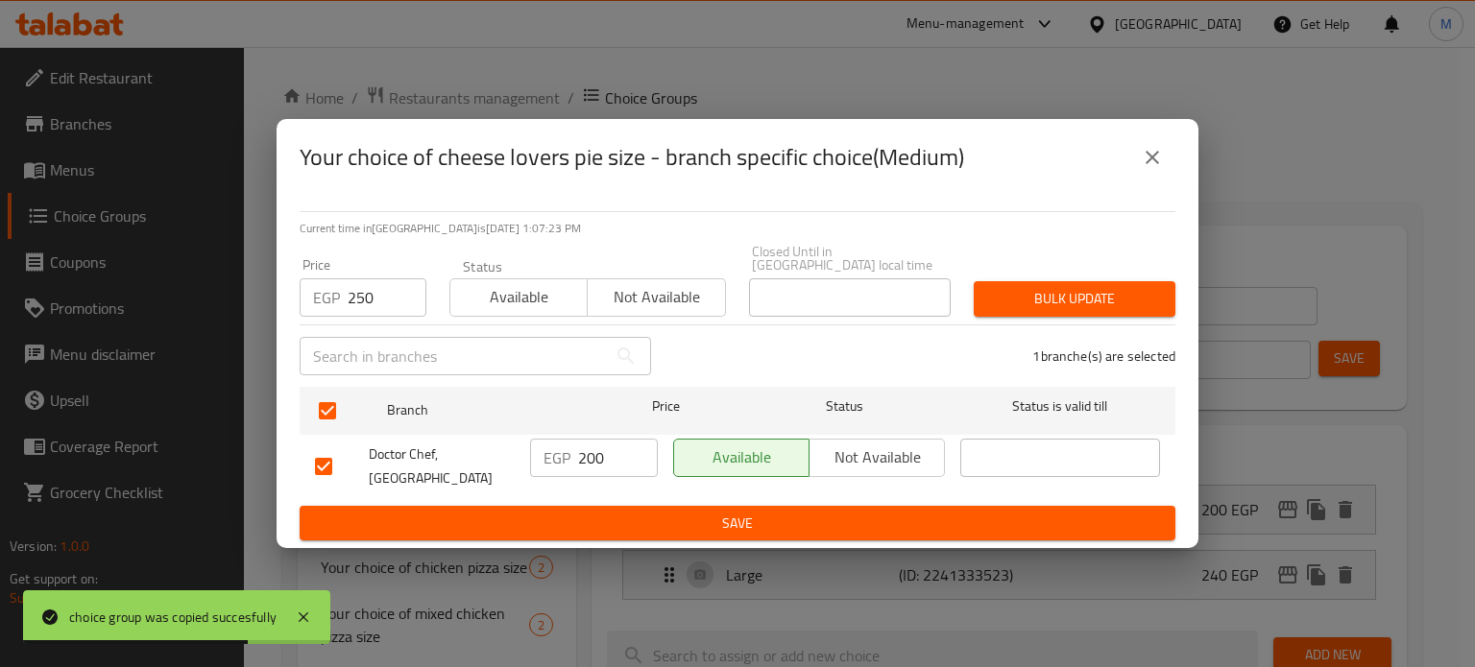
click at [1055, 291] on span "Bulk update" at bounding box center [1074, 299] width 171 height 24
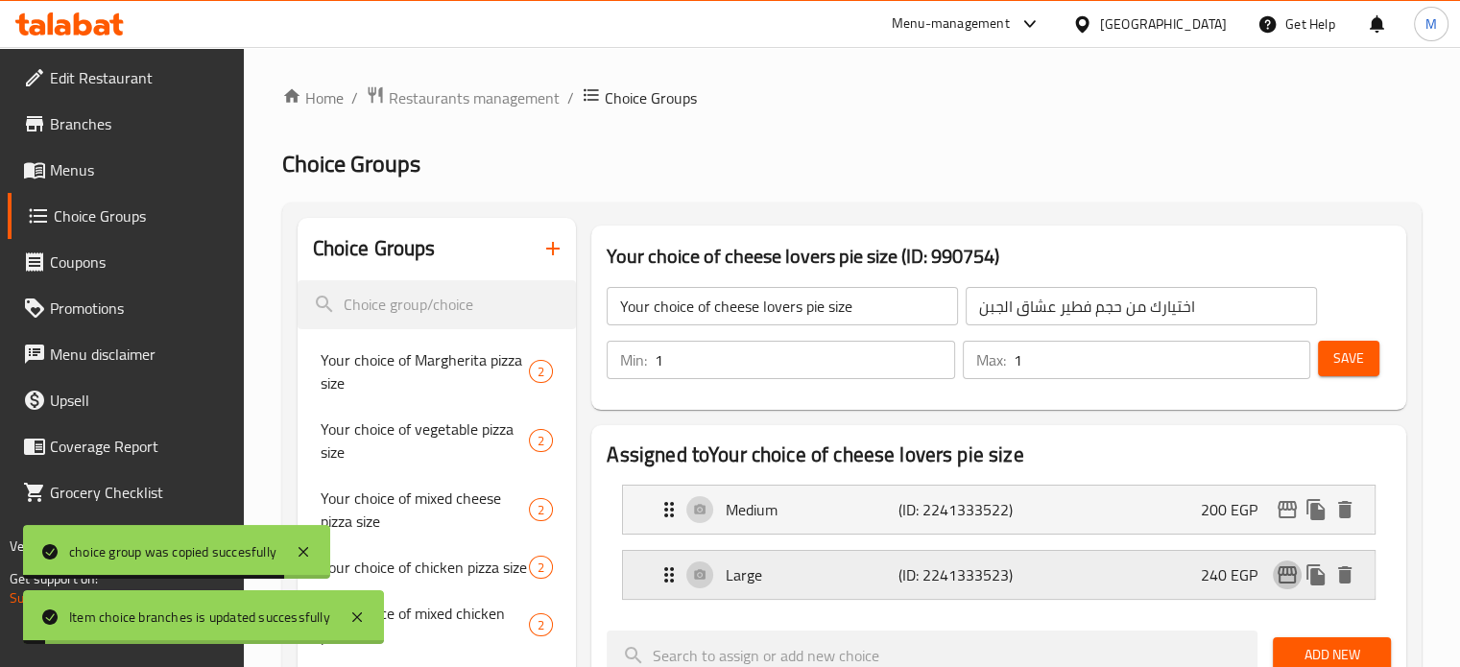
click at [1291, 570] on icon "edit" at bounding box center [1287, 574] width 19 height 17
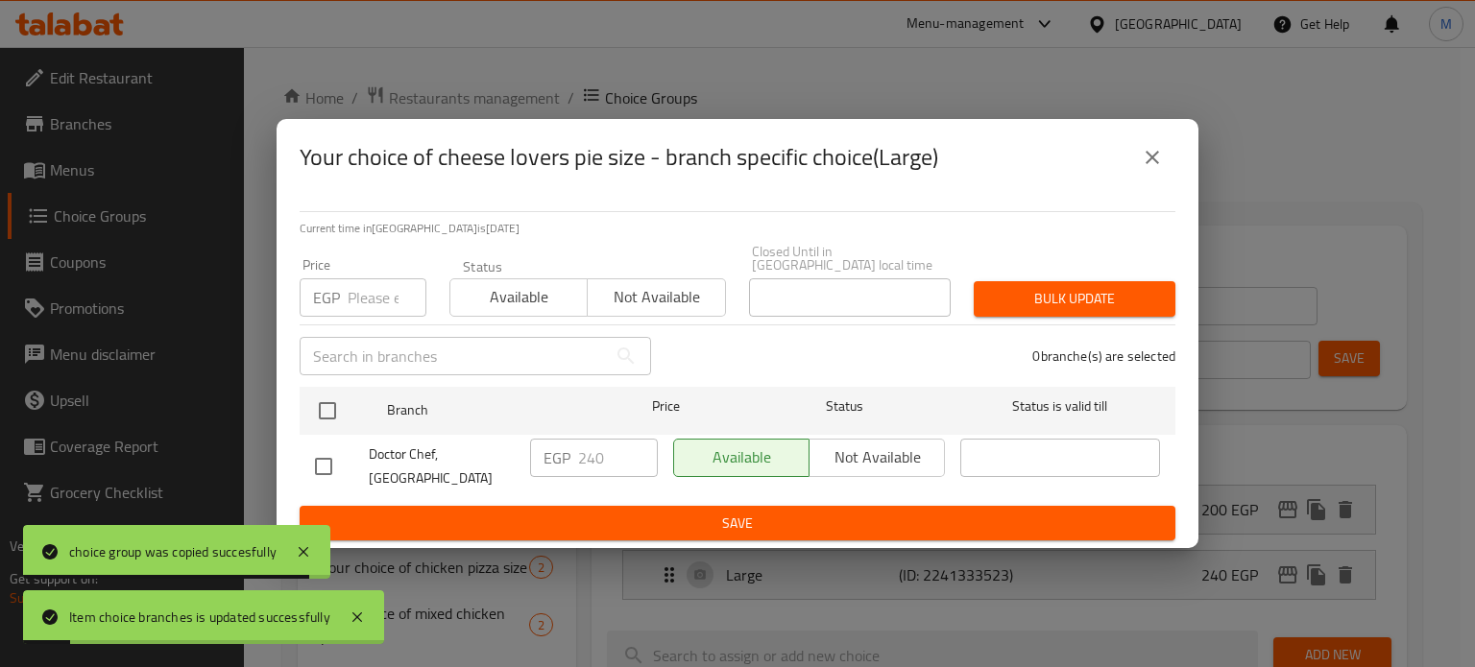
click at [384, 285] on input "number" at bounding box center [387, 297] width 79 height 38
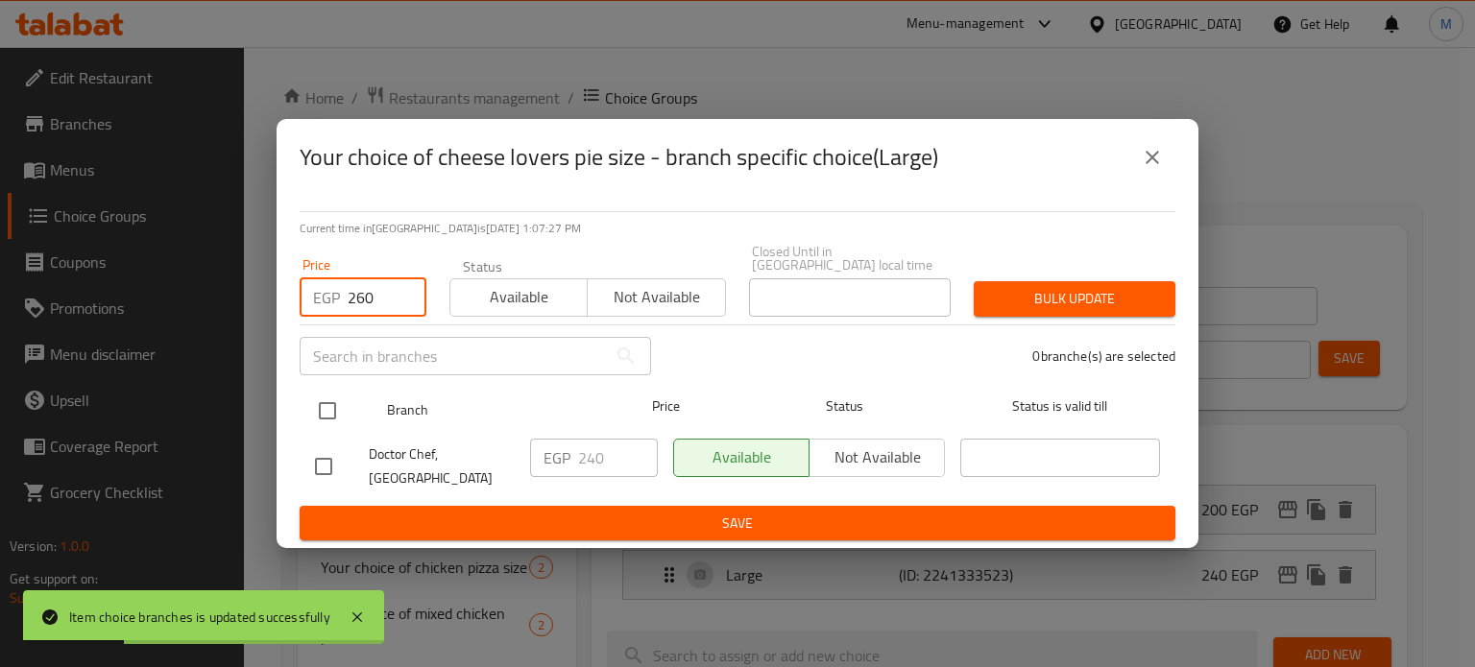
type input "260"
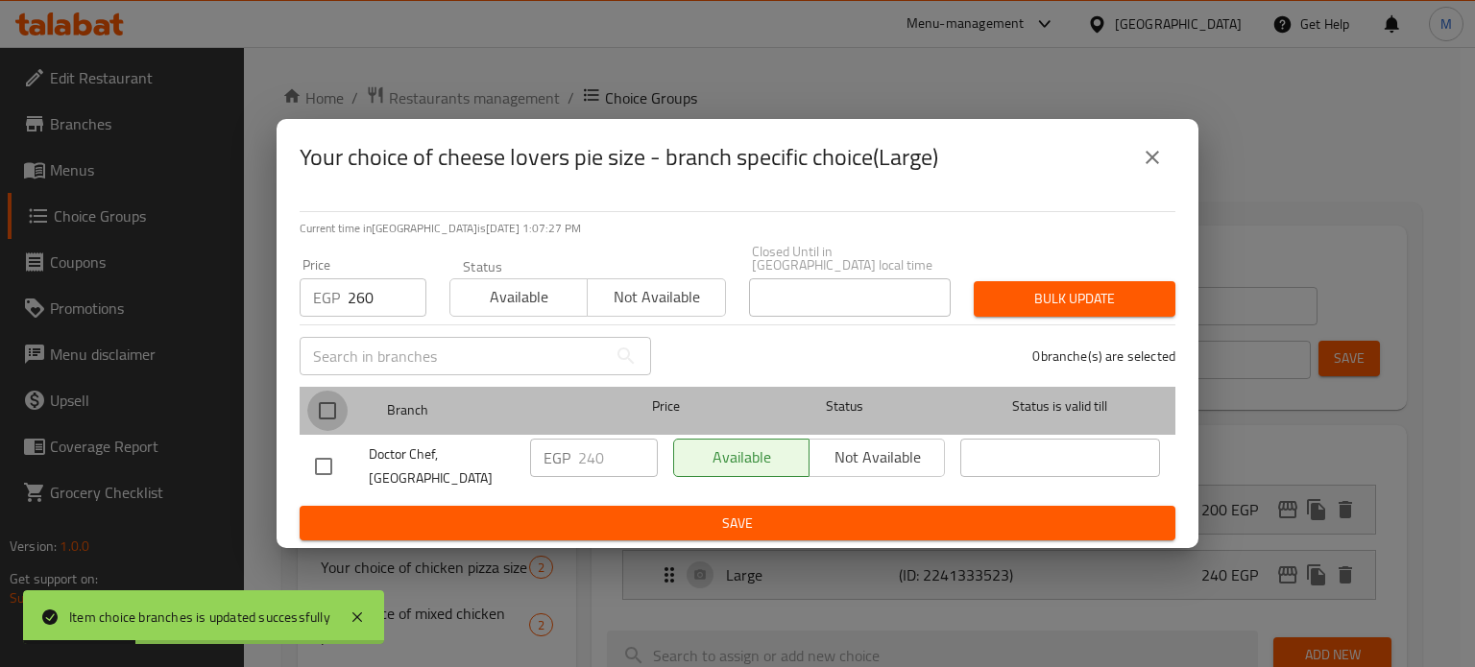
click at [322, 405] on input "checkbox" at bounding box center [327, 411] width 40 height 40
checkbox input "true"
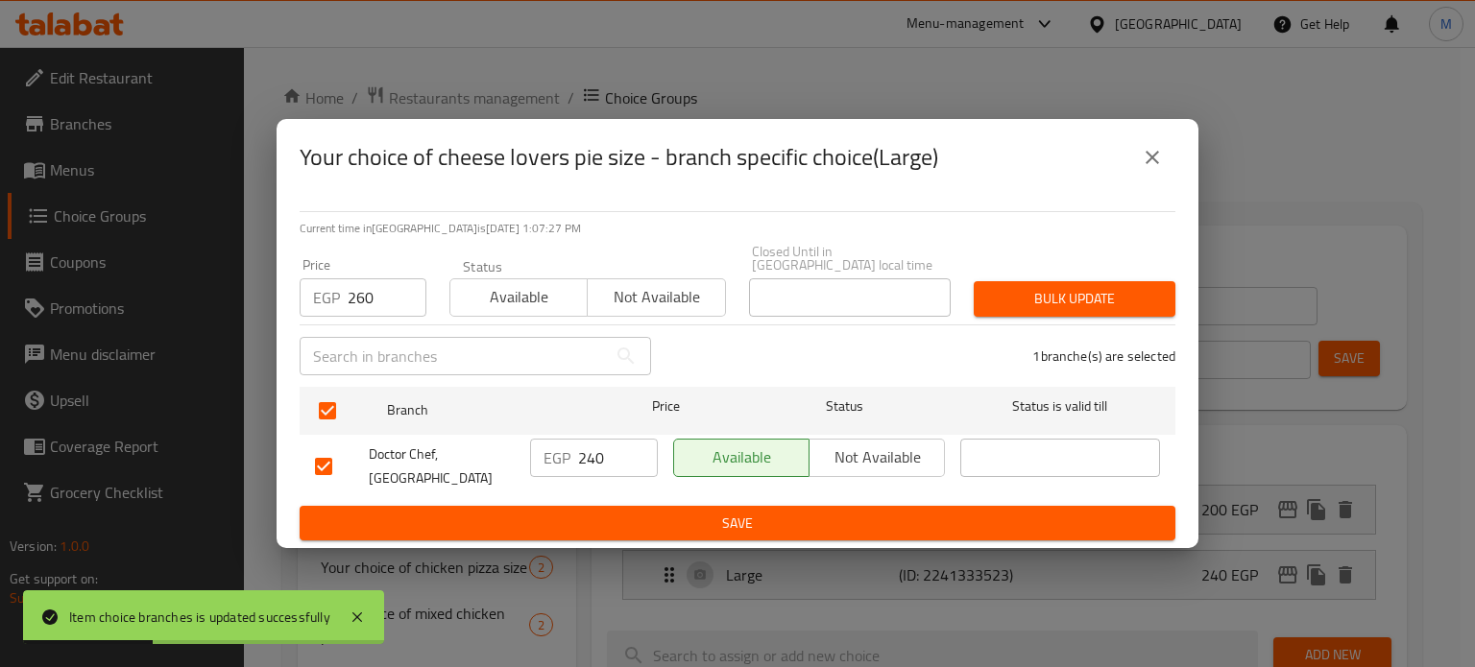
click at [1133, 301] on span "Bulk update" at bounding box center [1074, 299] width 171 height 24
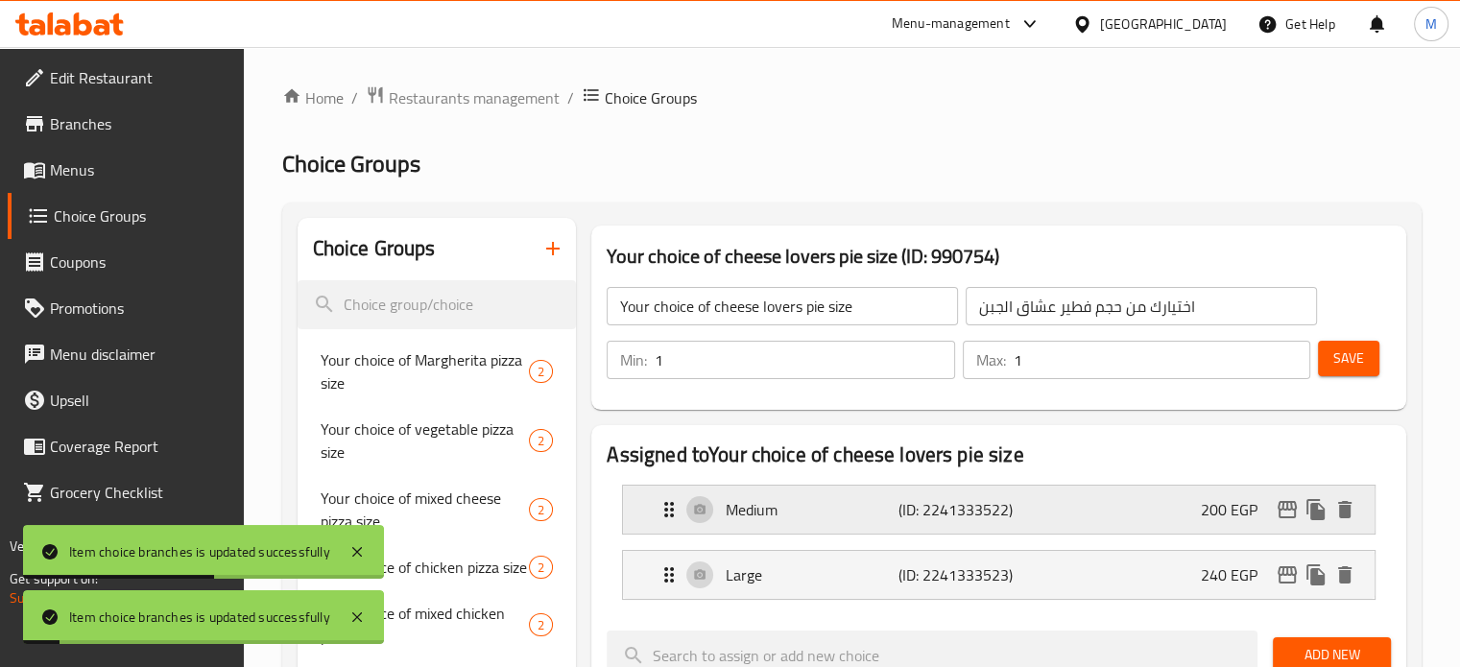
click at [1090, 498] on div "Medium (ID: 2241333522) 200 EGP" at bounding box center [1005, 510] width 694 height 48
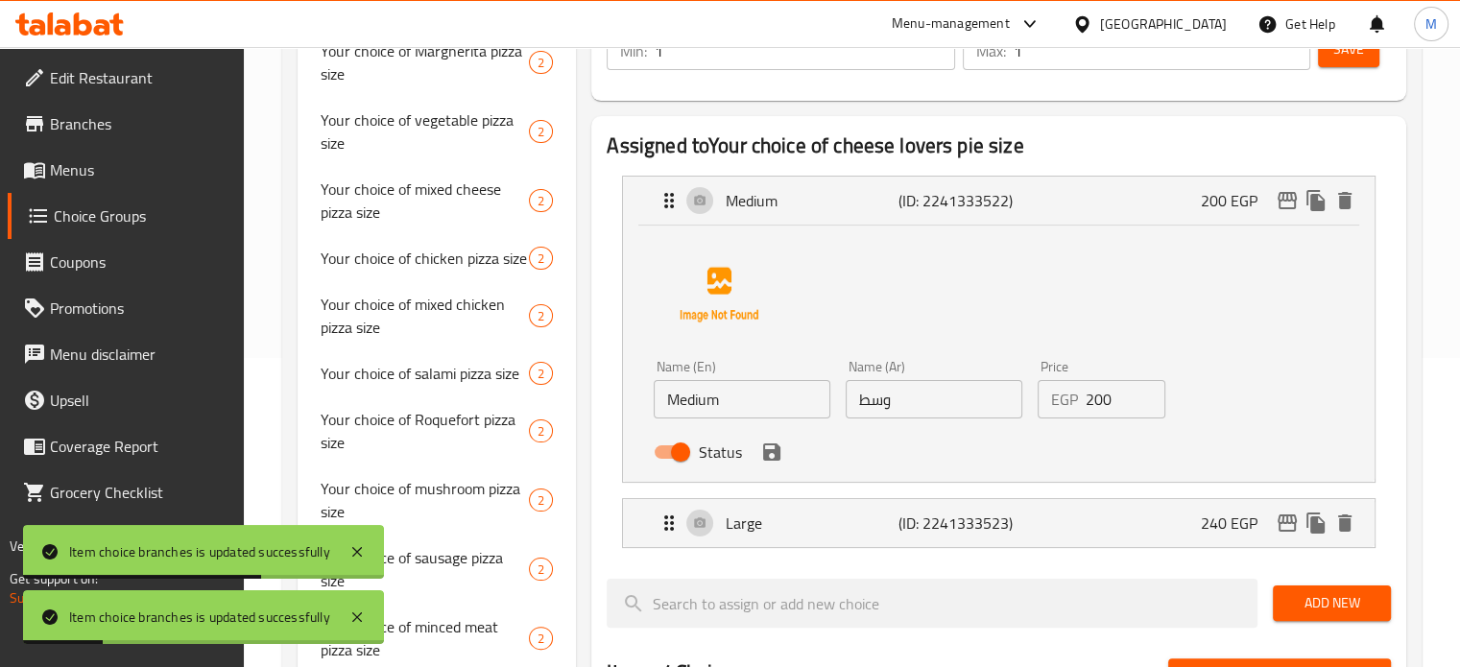
scroll to position [370, 0]
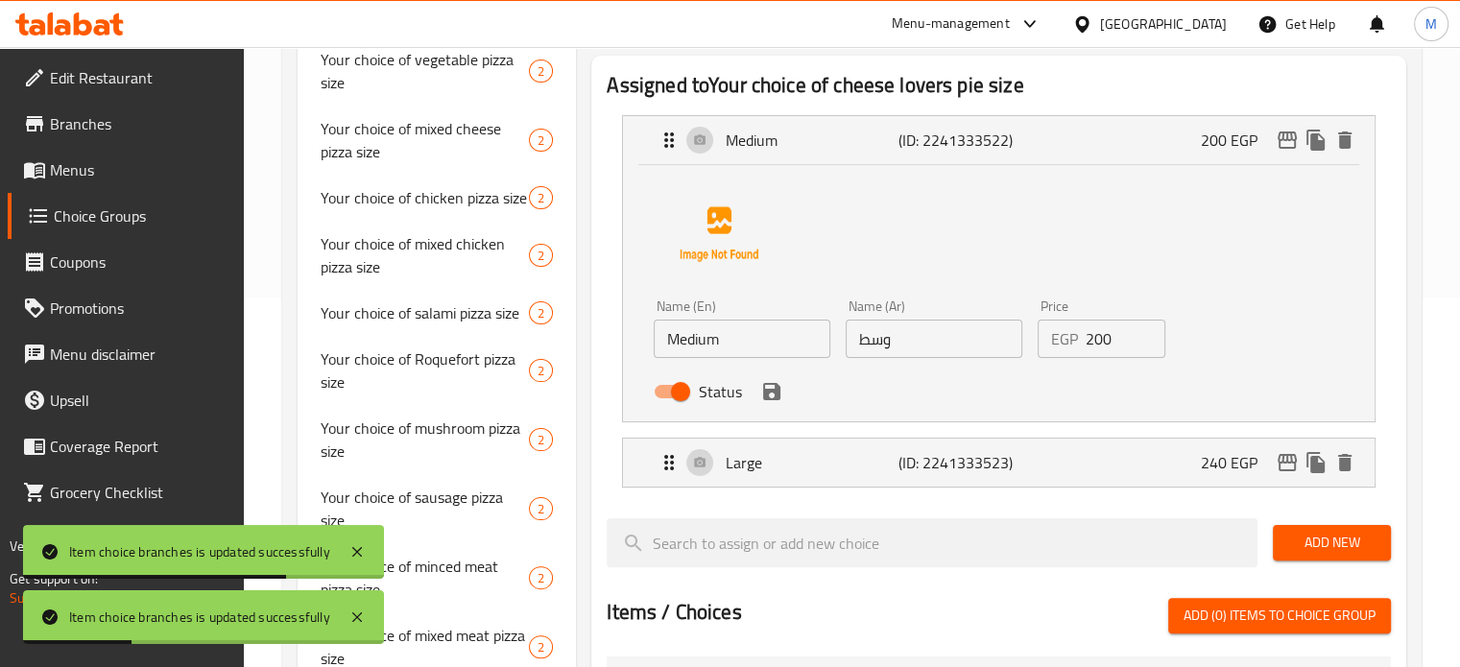
drag, startPoint x: 1125, startPoint y: 337, endPoint x: 1028, endPoint y: 346, distance: 97.3
click at [1032, 348] on div "Price EGP 200 Price" at bounding box center [1102, 329] width 144 height 74
click at [776, 384] on icon "save" at bounding box center [771, 391] width 17 height 17
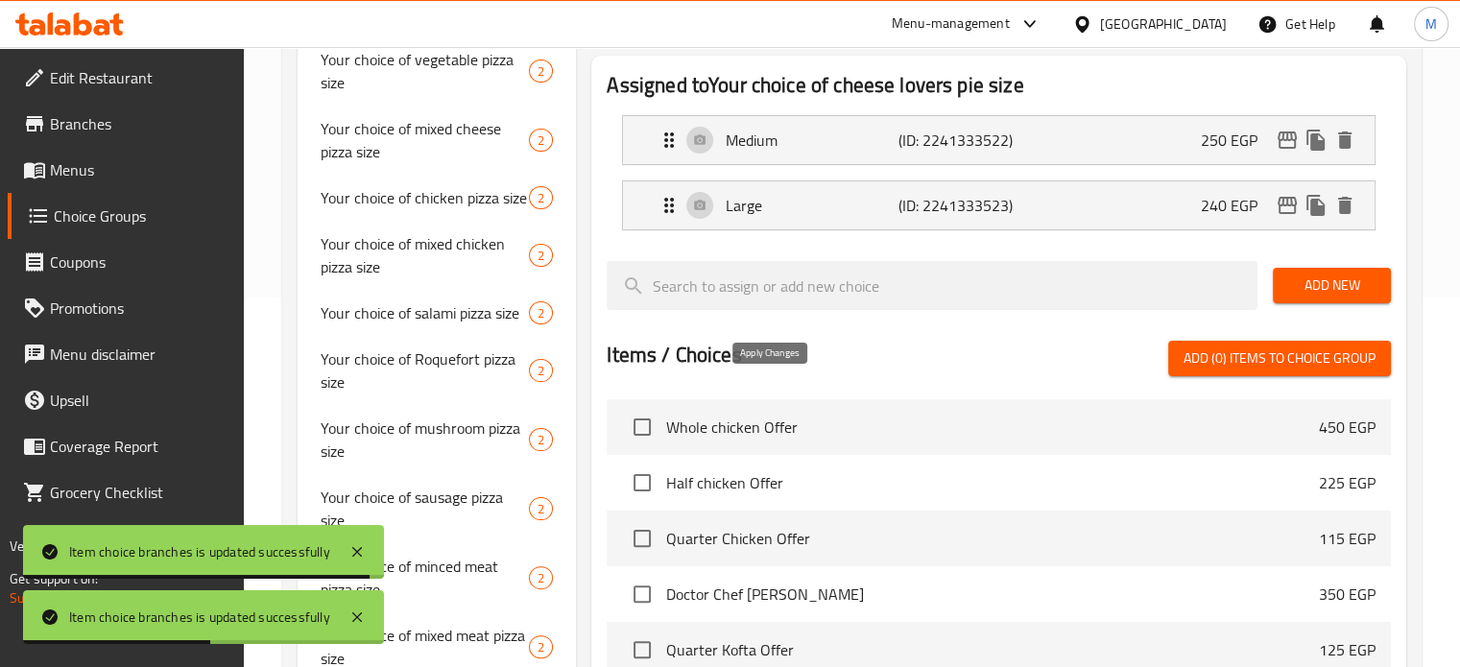
type input "250"
click at [1138, 199] on div "Large (ID: 2241333523) 240 EGP" at bounding box center [1005, 205] width 694 height 48
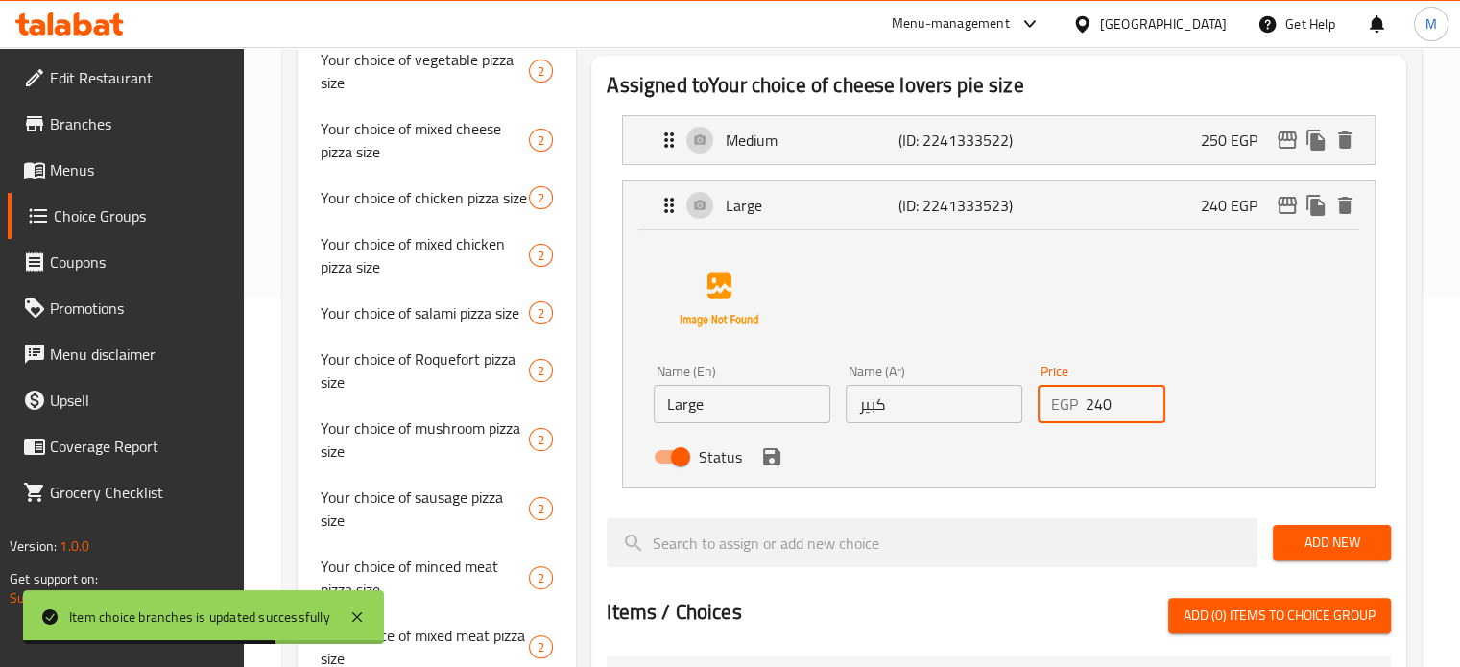
drag, startPoint x: 1122, startPoint y: 410, endPoint x: 1065, endPoint y: 421, distance: 58.7
click at [1081, 421] on div "EGP 240 Price" at bounding box center [1102, 404] width 129 height 38
click at [768, 452] on icon "save" at bounding box center [771, 456] width 23 height 23
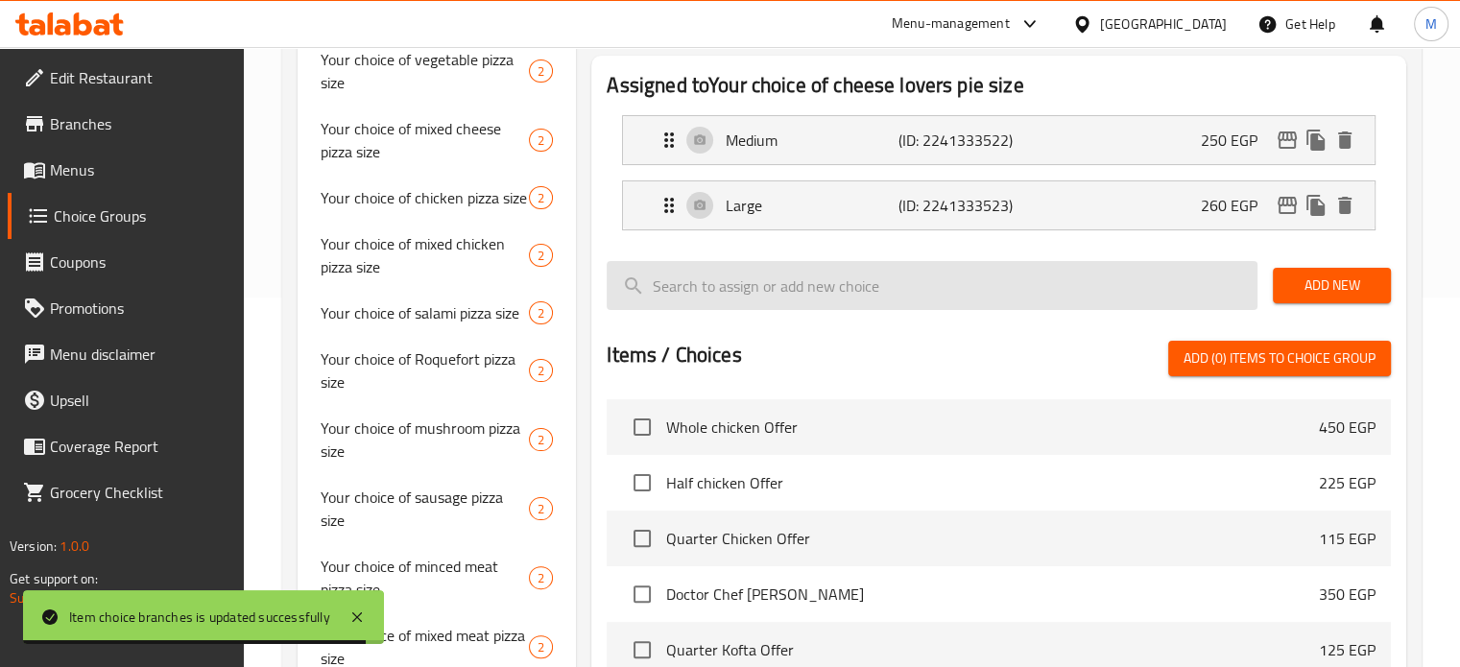
type input "260"
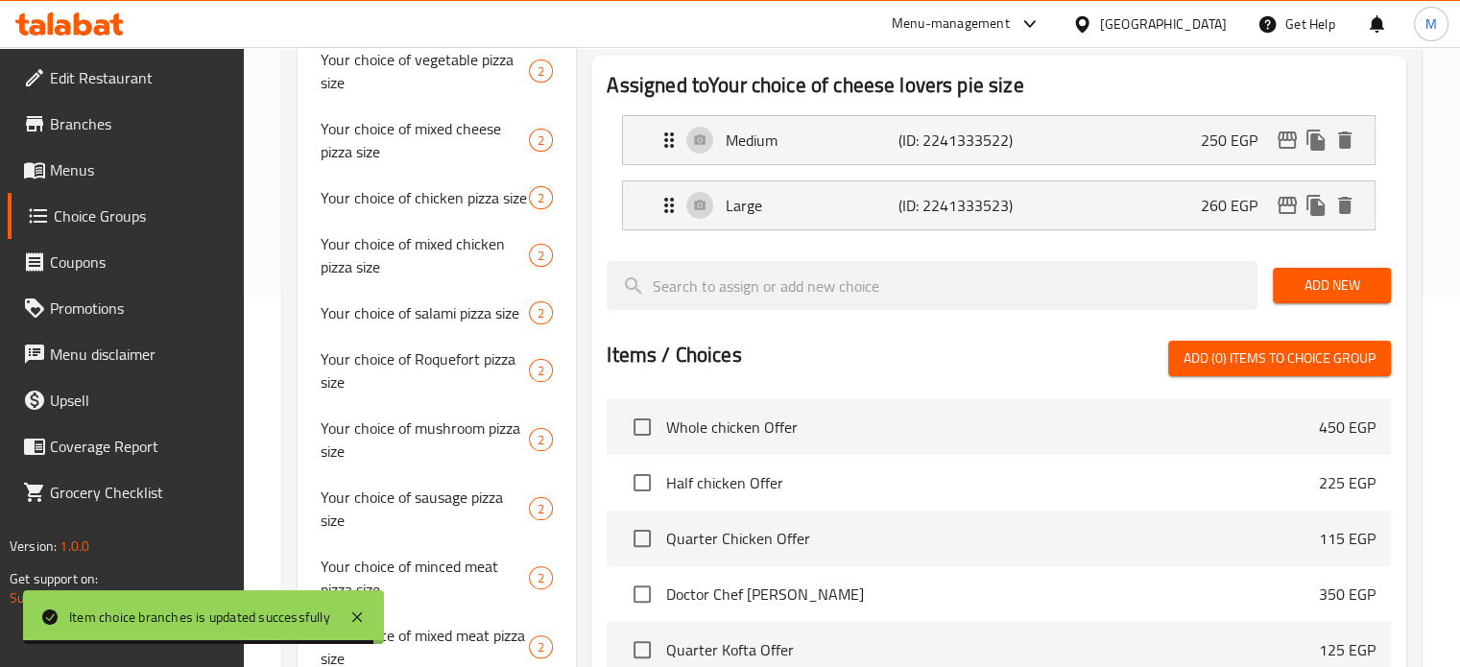
scroll to position [0, 0]
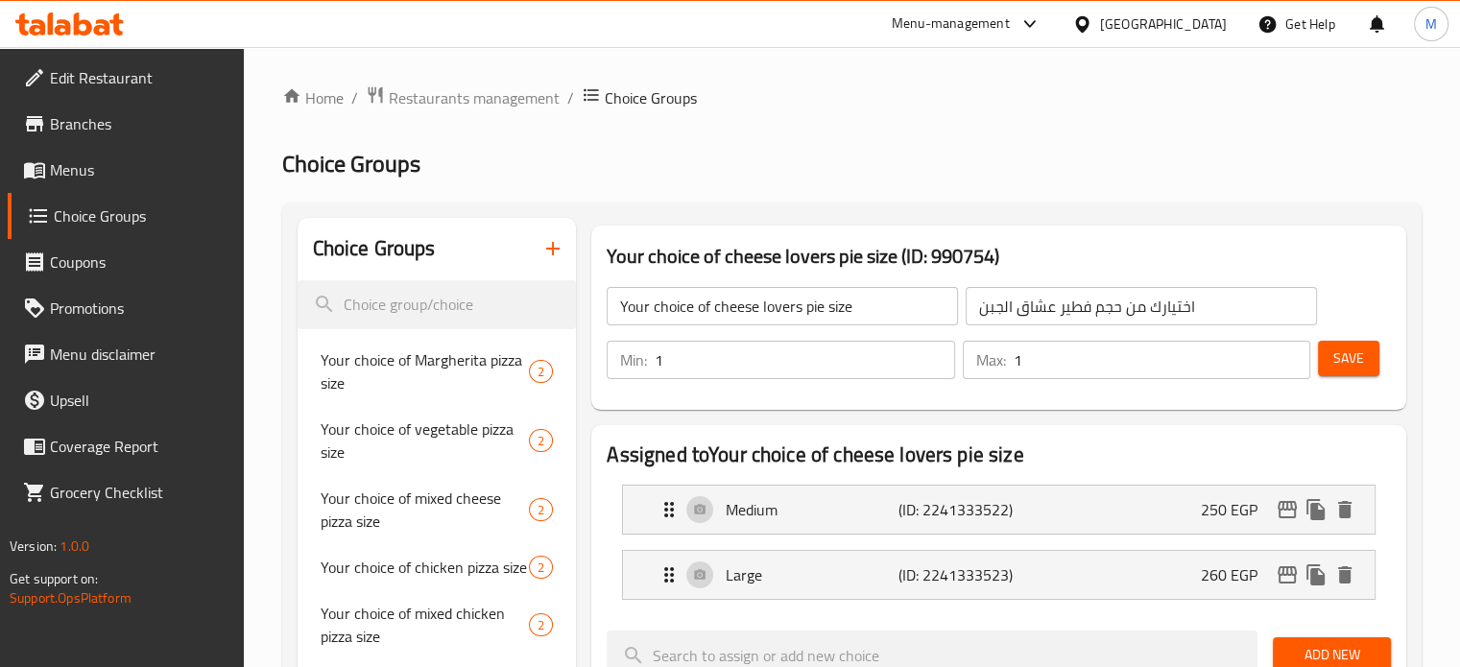
click at [1350, 357] on span "Save" at bounding box center [1348, 359] width 31 height 24
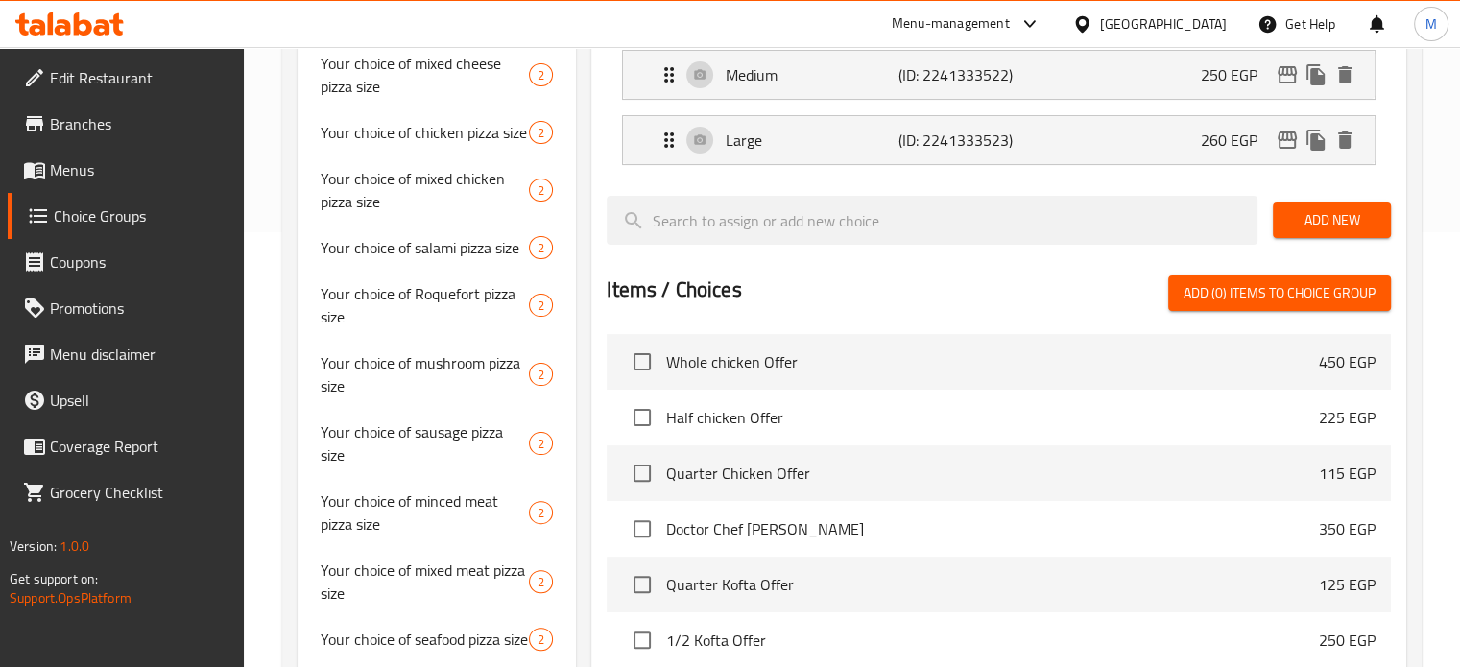
scroll to position [428, 0]
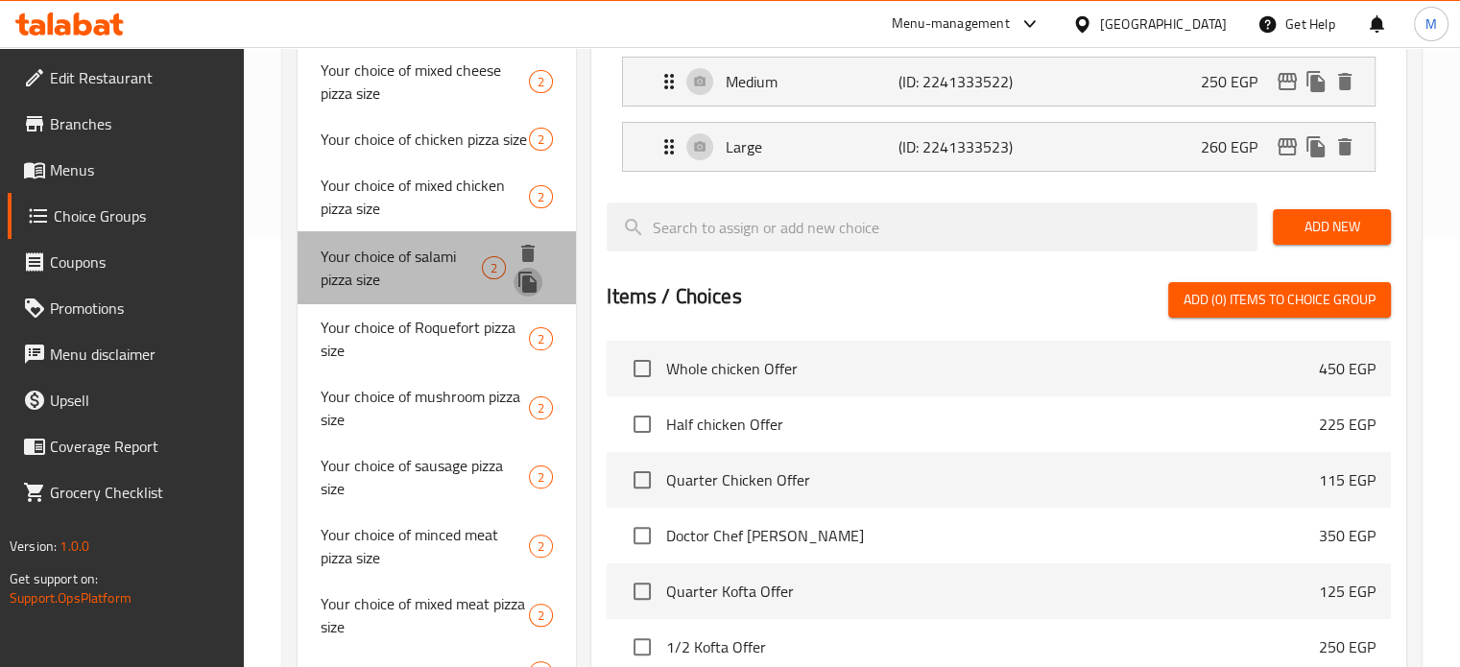
click at [533, 282] on icon "duplicate" at bounding box center [527, 282] width 18 height 21
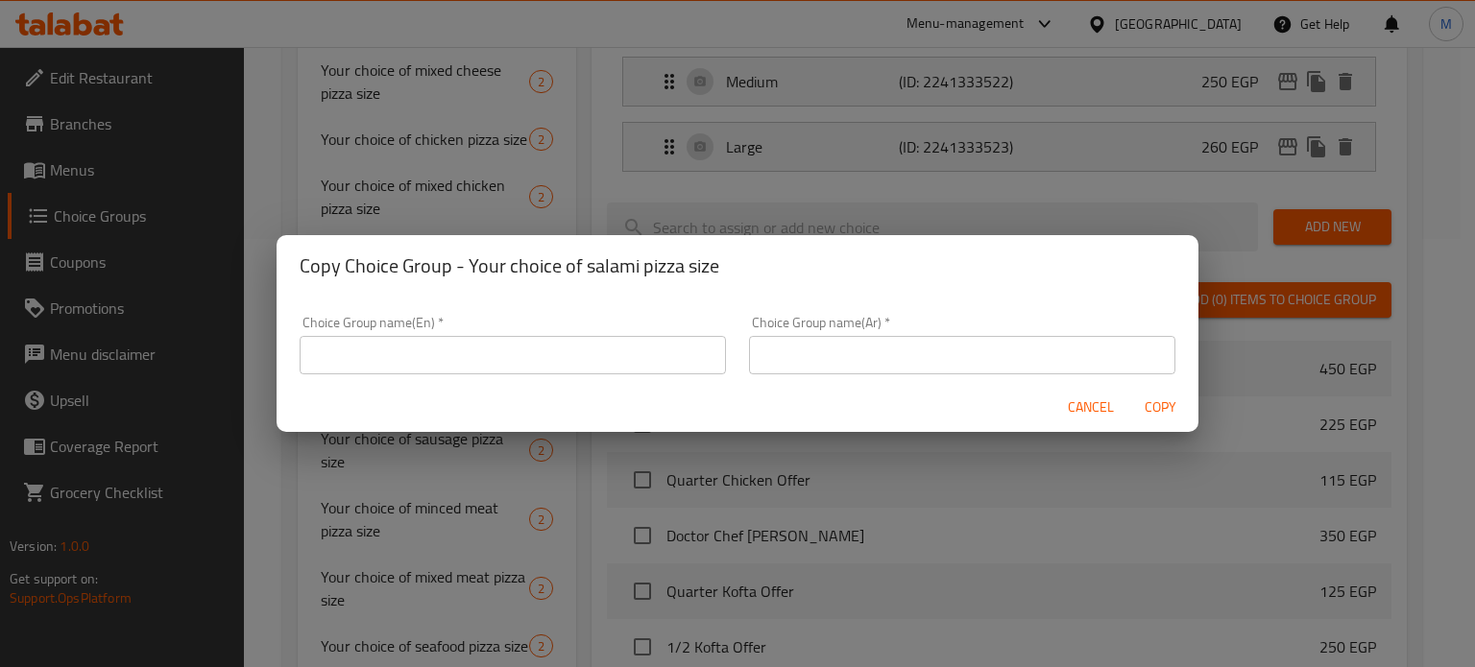
click at [852, 345] on input "text" at bounding box center [962, 355] width 426 height 38
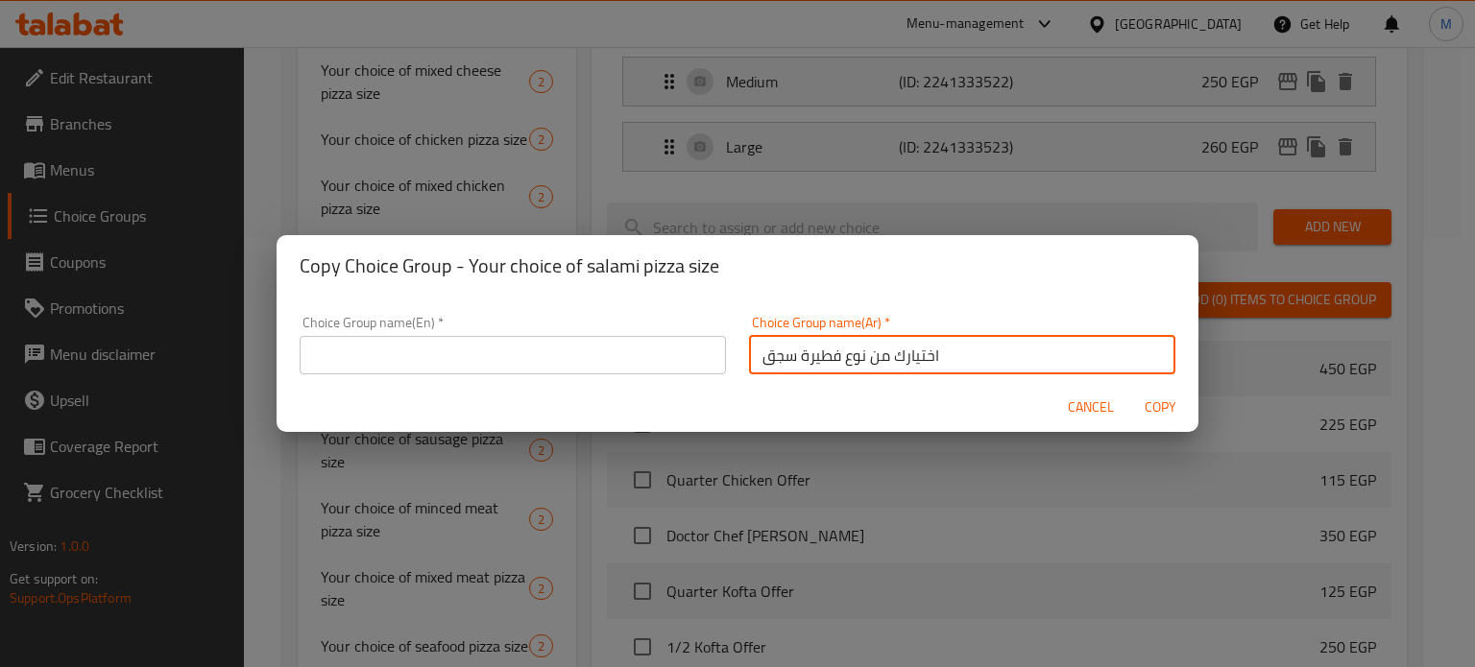
click at [851, 345] on input "اختيارك من نوع فطيرة سجق" at bounding box center [962, 355] width 426 height 38
click at [785, 347] on input "اختيارك من نوع فطيرة سجق" at bounding box center [962, 355] width 426 height 38
click at [799, 364] on input "اختيارك من نوع فطيرة سجق" at bounding box center [962, 355] width 426 height 38
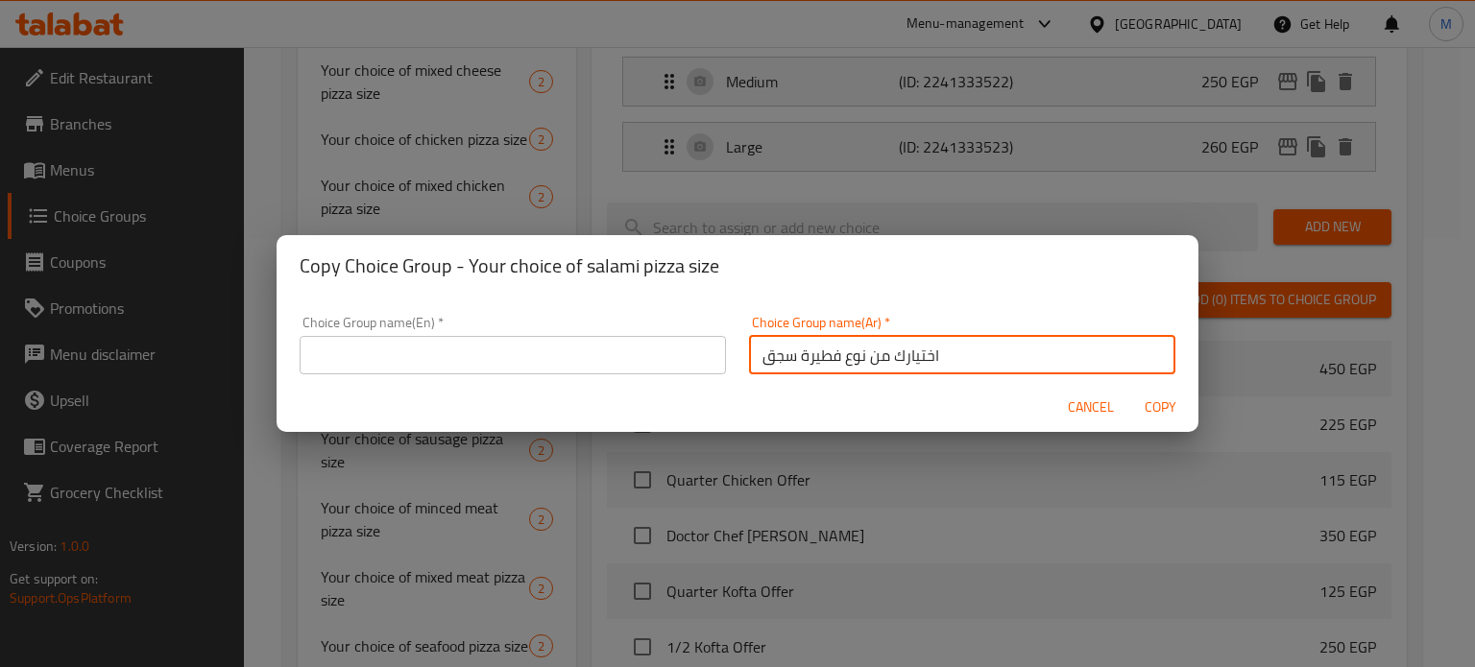
click at [795, 361] on input "اختيارك من نوع فطيرة سجق" at bounding box center [962, 355] width 426 height 38
click at [834, 356] on input "اختيارك من نوع فطير سجق" at bounding box center [962, 355] width 426 height 38
type input "اختيارك من نوع فطير سجق"
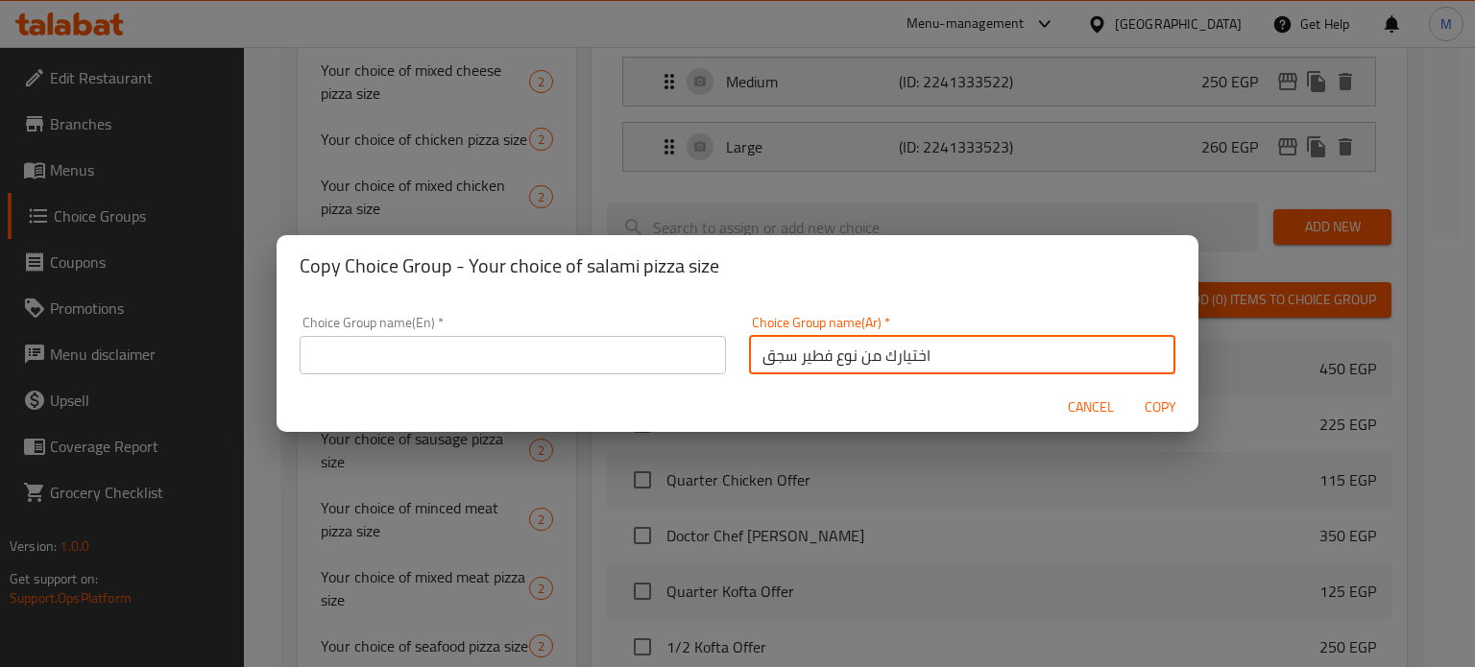
click at [541, 356] on input "text" at bounding box center [513, 355] width 426 height 38
paste input "Your choice of sausage pie"
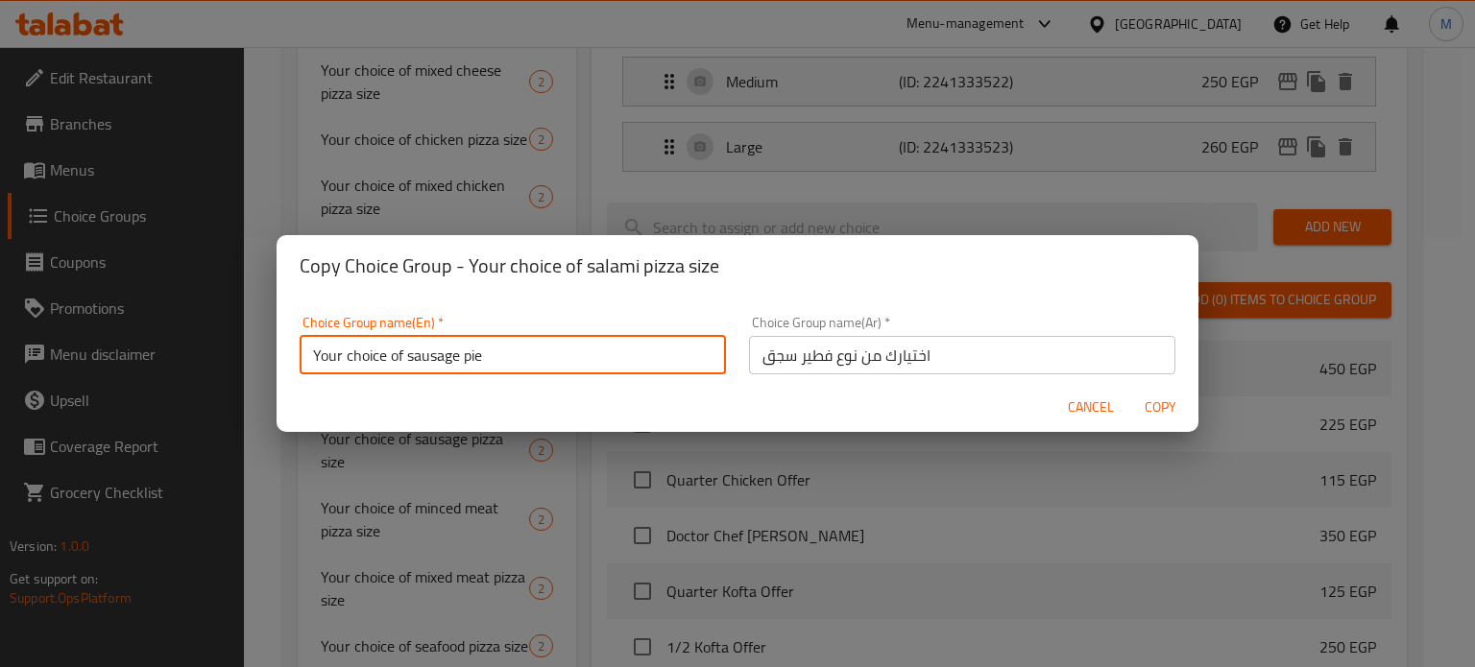
type input "Your choice of sausage pie"
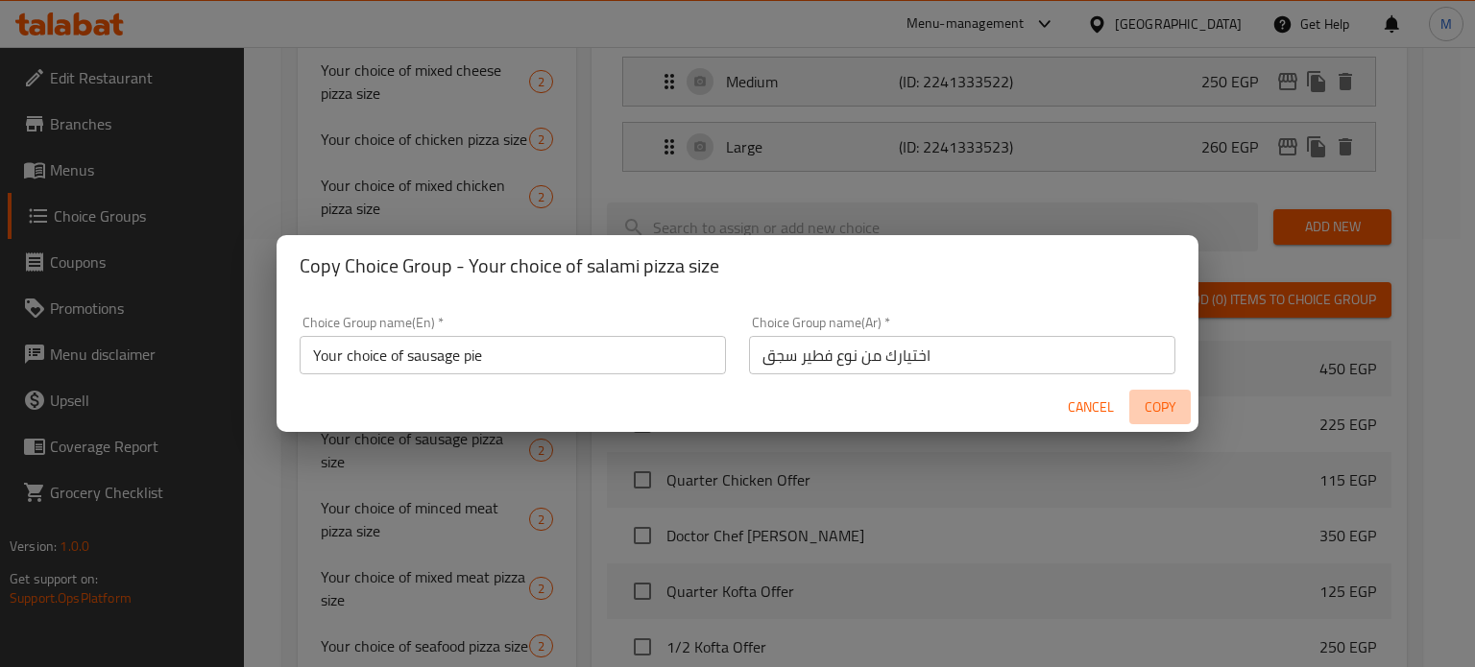
click at [1179, 405] on span "Copy" at bounding box center [1160, 408] width 46 height 24
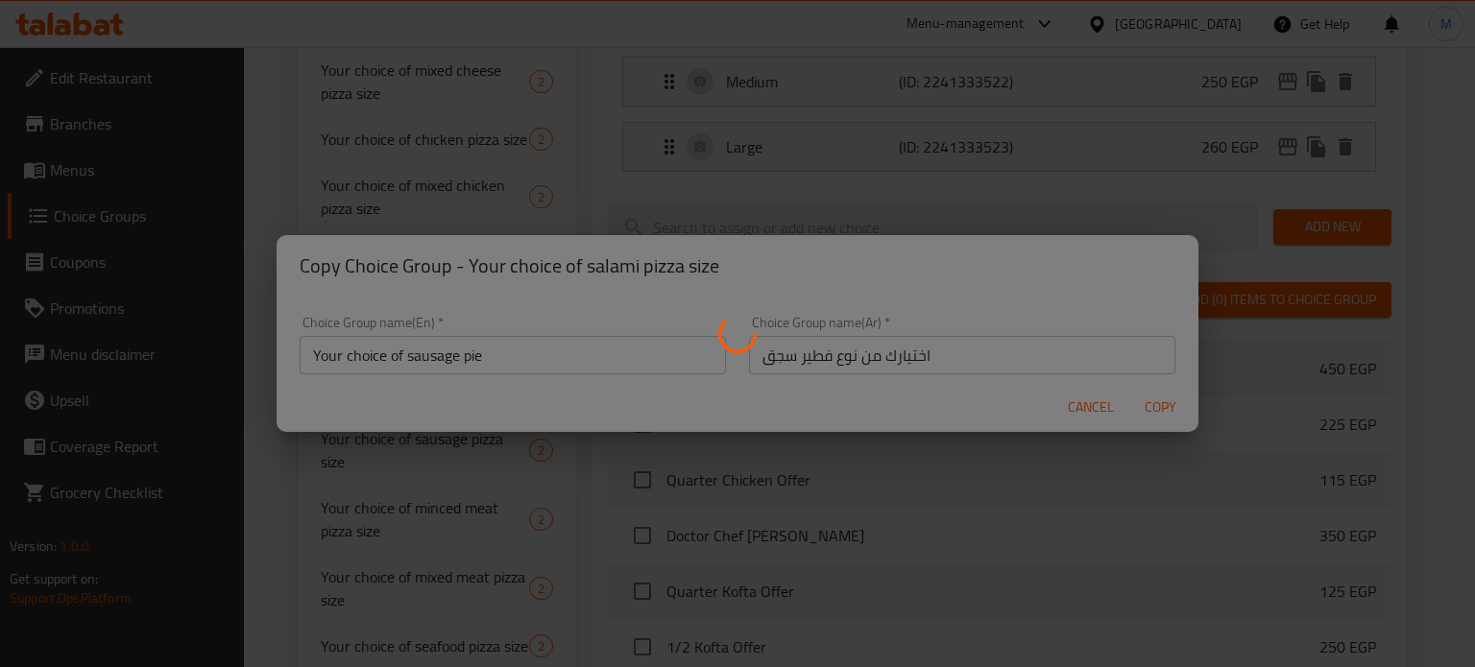
type input "Your choice of sausage pie"
type input "اختيارك من نوع فطير سجق"
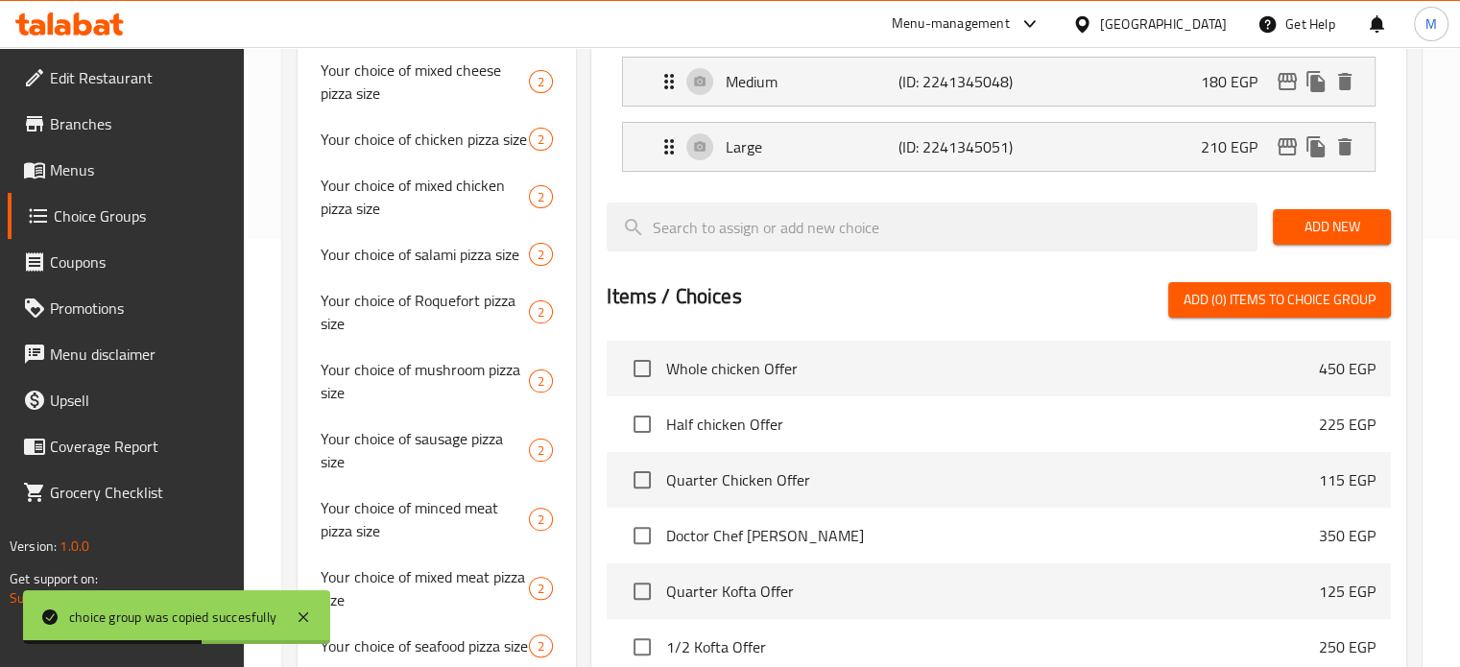
scroll to position [1164, 0]
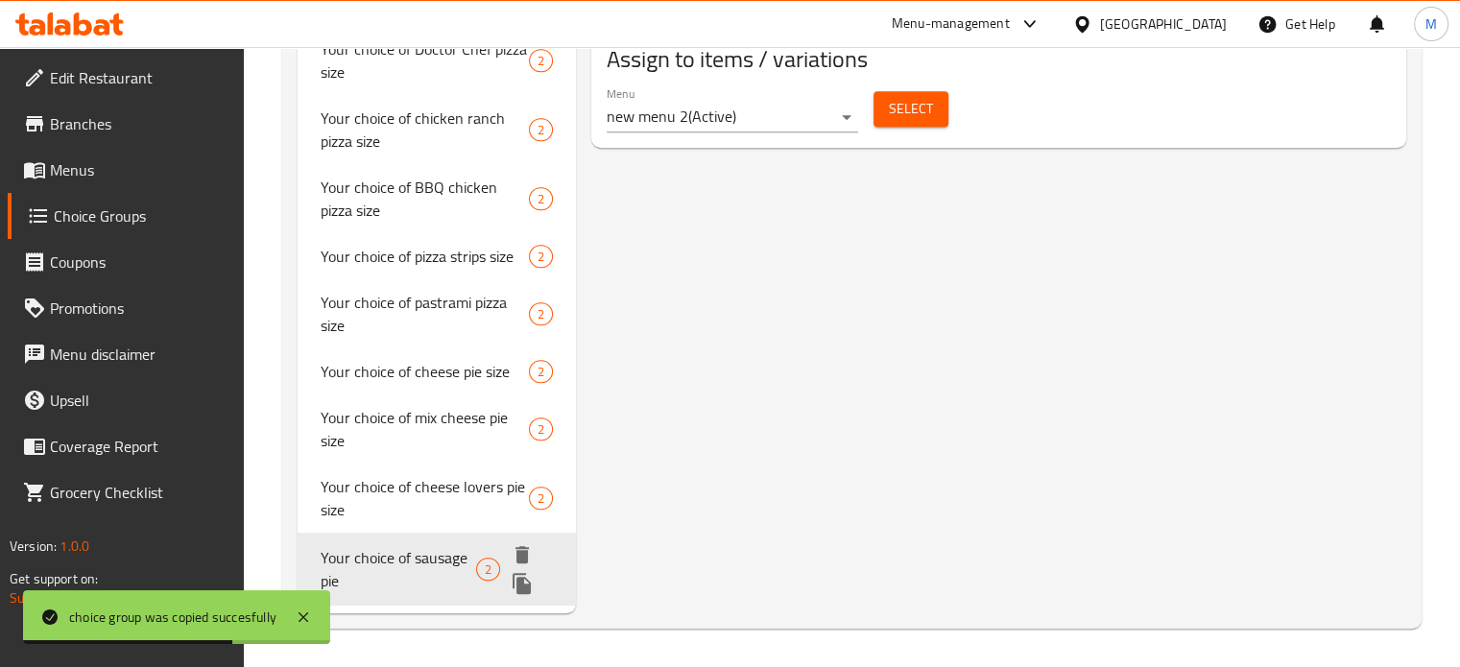
click at [522, 594] on icon "duplicate" at bounding box center [522, 583] width 18 height 21
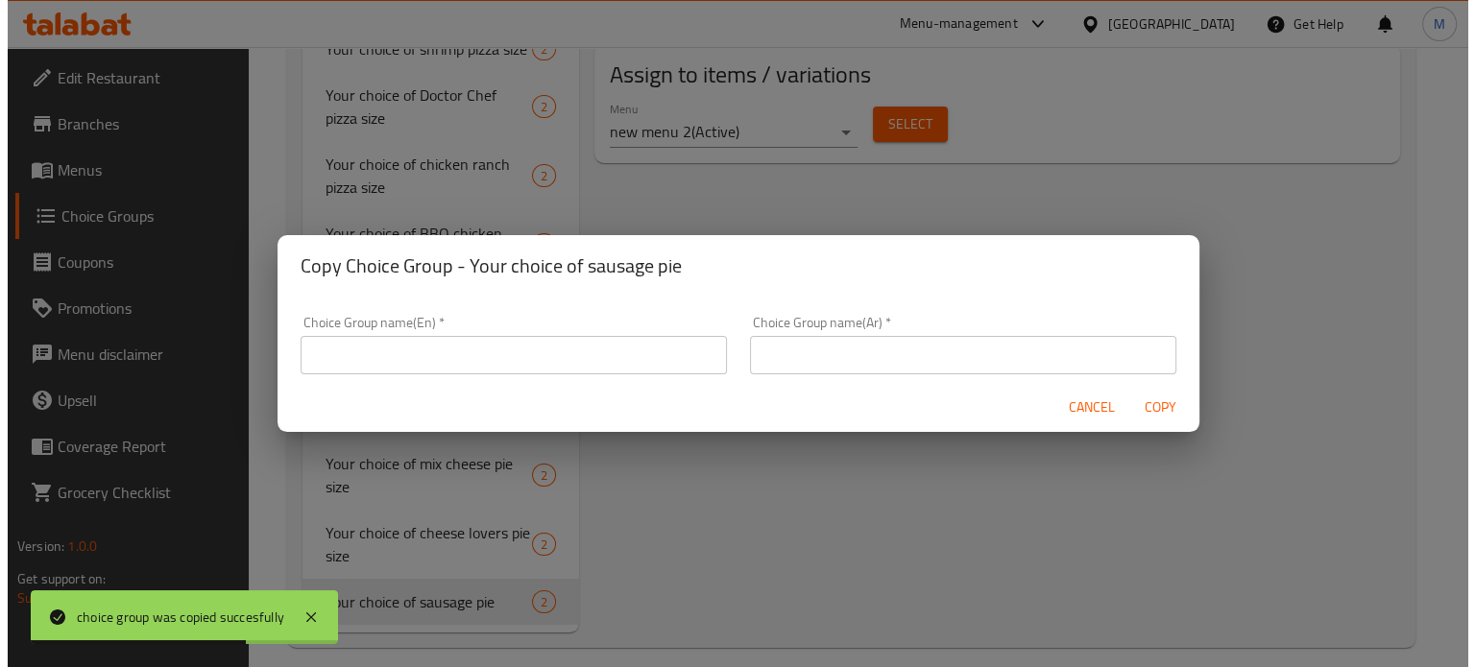
scroll to position [1160, 0]
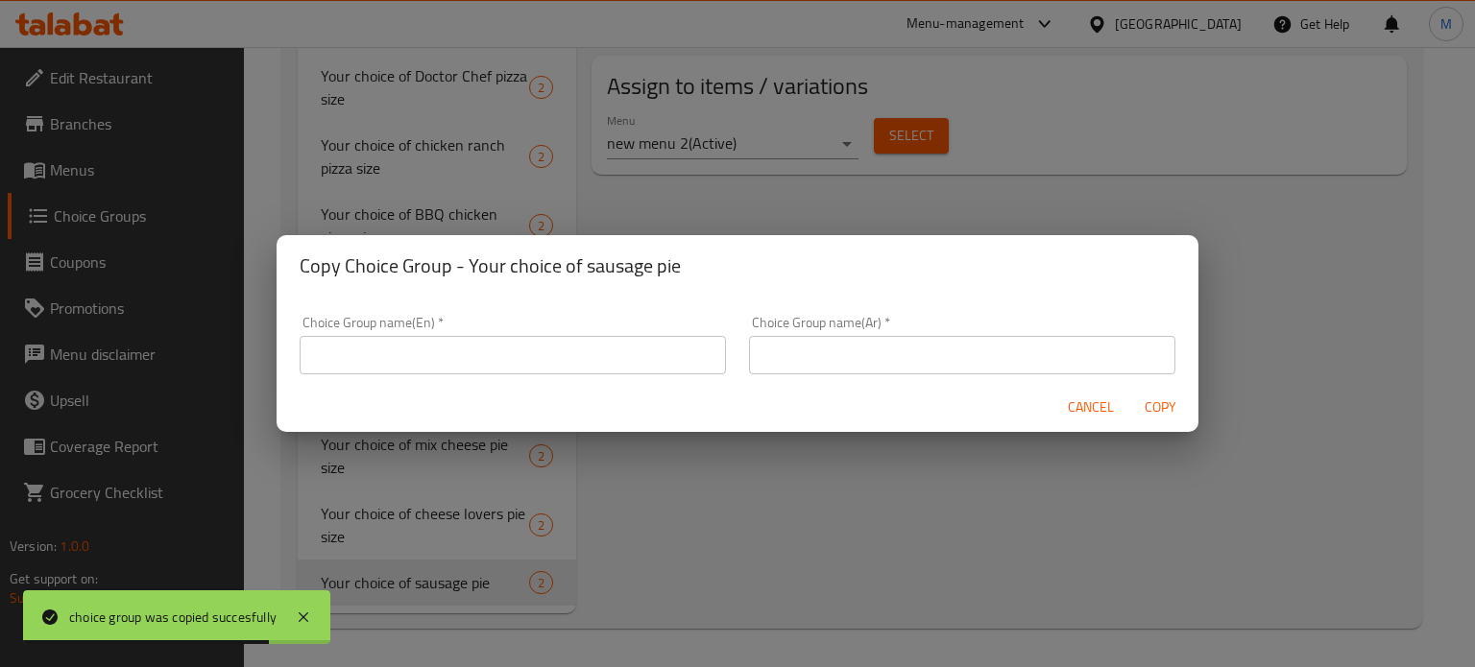
click at [980, 360] on input "text" at bounding box center [962, 355] width 426 height 38
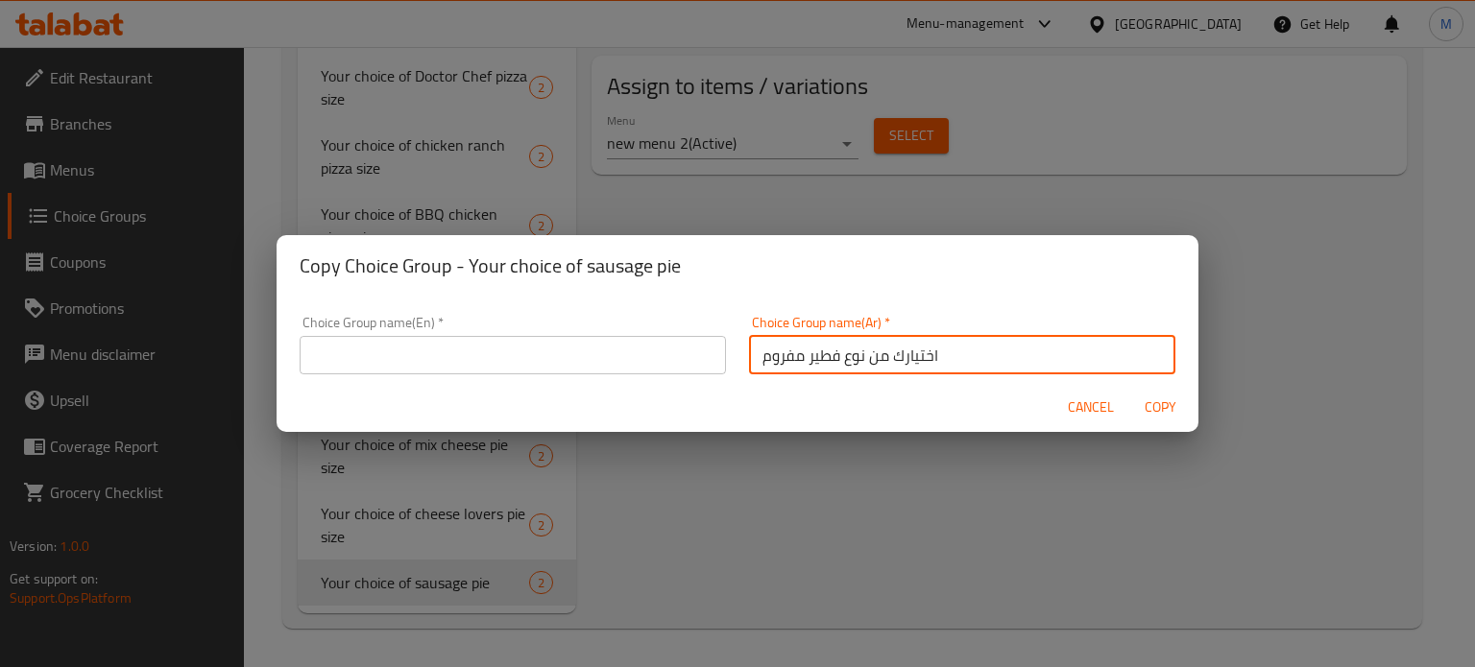
click at [845, 348] on input "اختيارك من نوع فطير مفروم" at bounding box center [962, 355] width 426 height 38
type input "اختيارك من نوع فطير مفروم"
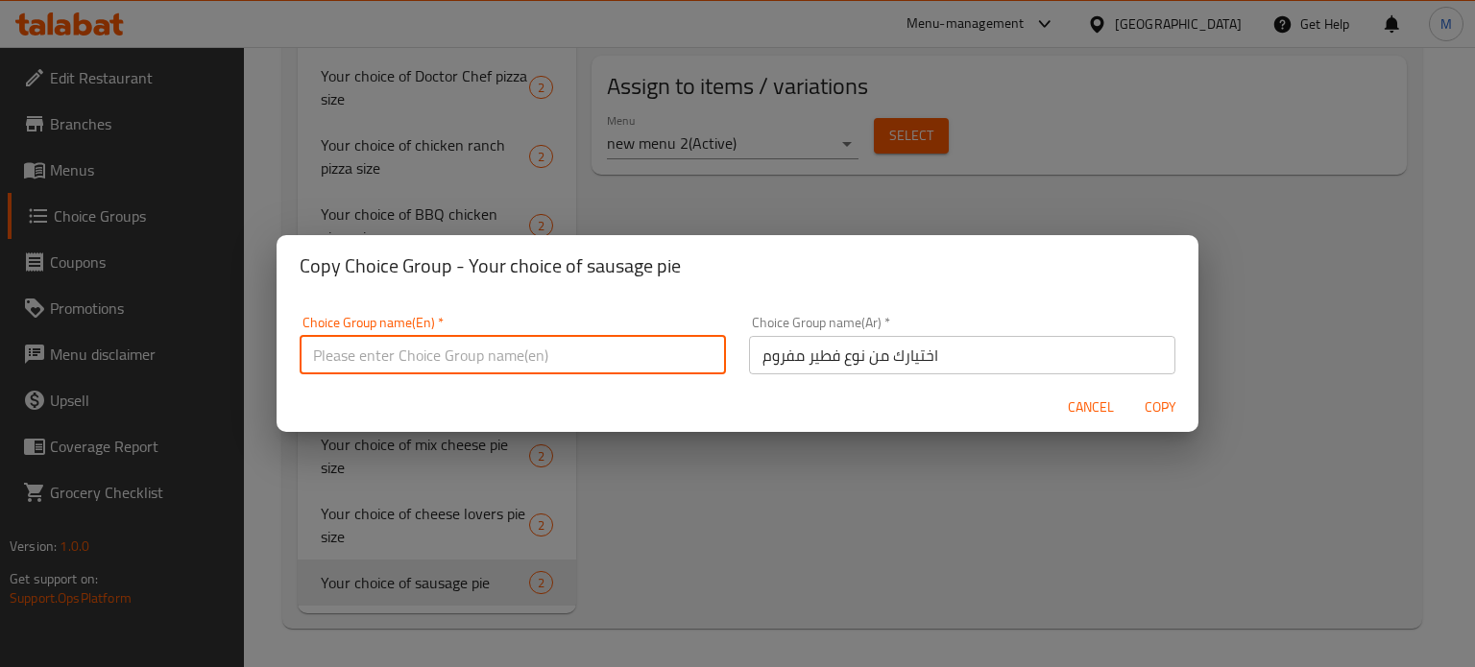
click at [472, 361] on input "text" at bounding box center [513, 355] width 426 height 38
paste input "Your choice of minced pie"
click at [453, 357] on input "Your choice of minced pie" at bounding box center [513, 355] width 426 height 38
type input "Your choice of minced meat pie"
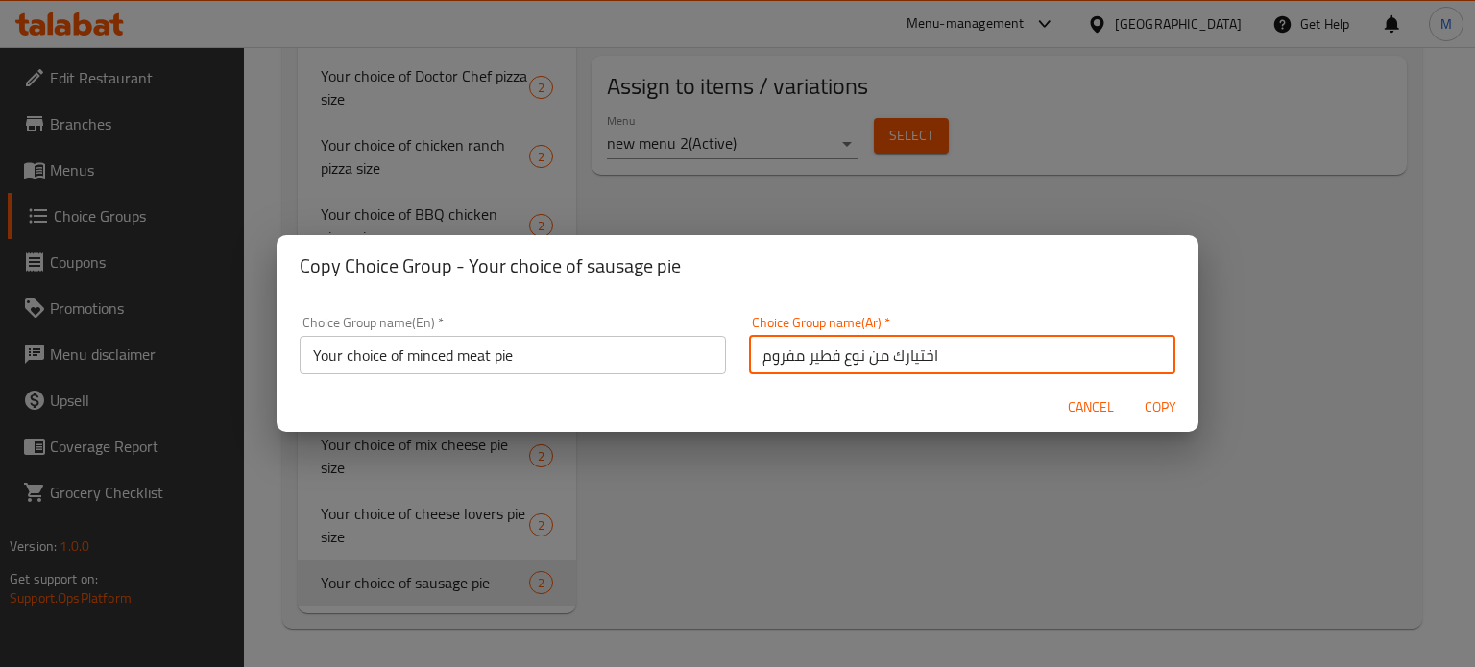
click at [796, 347] on input "اختيارك من نوع فطير مفروم" at bounding box center [962, 355] width 426 height 38
type input "اختيارك من نوع فطير لحم مفروم"
click at [1167, 406] on span "Copy" at bounding box center [1160, 408] width 46 height 24
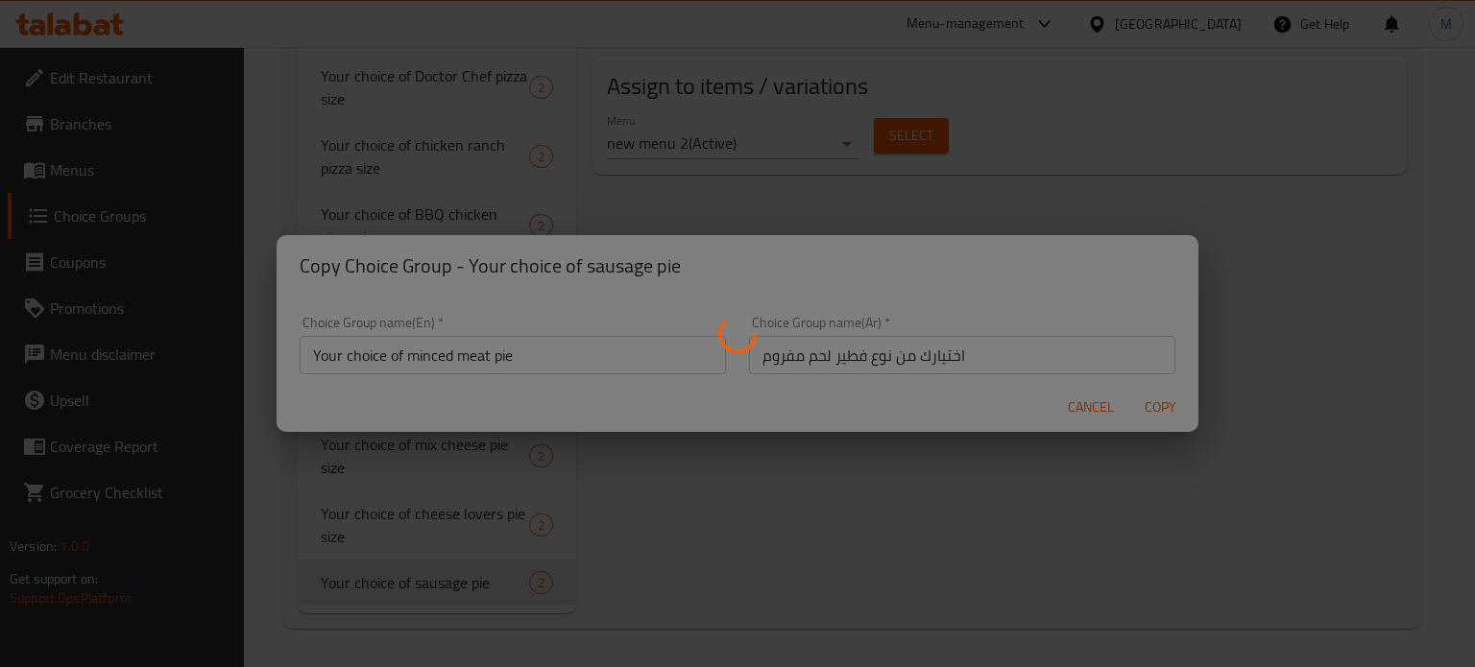
type input "Your choice of minced meat pie"
type input "اختيارك من نوع فطير لحم مفروم"
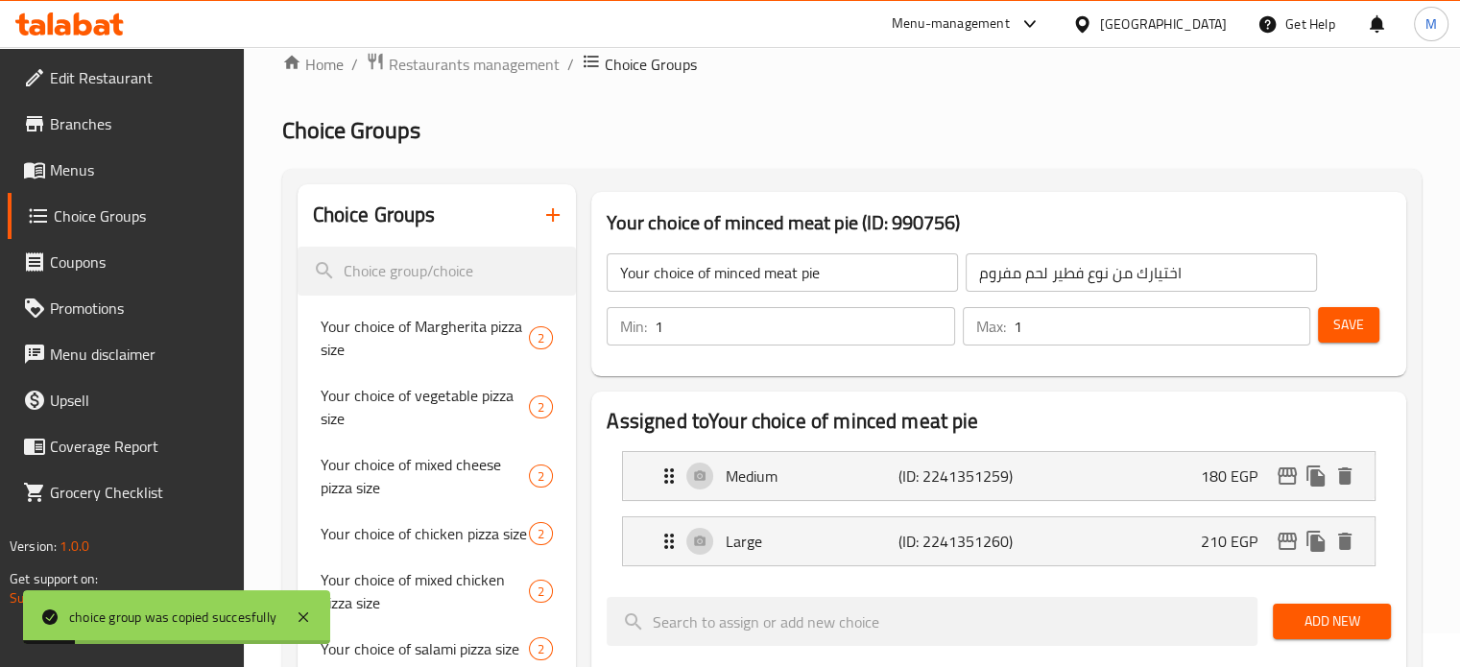
scroll to position [0, 0]
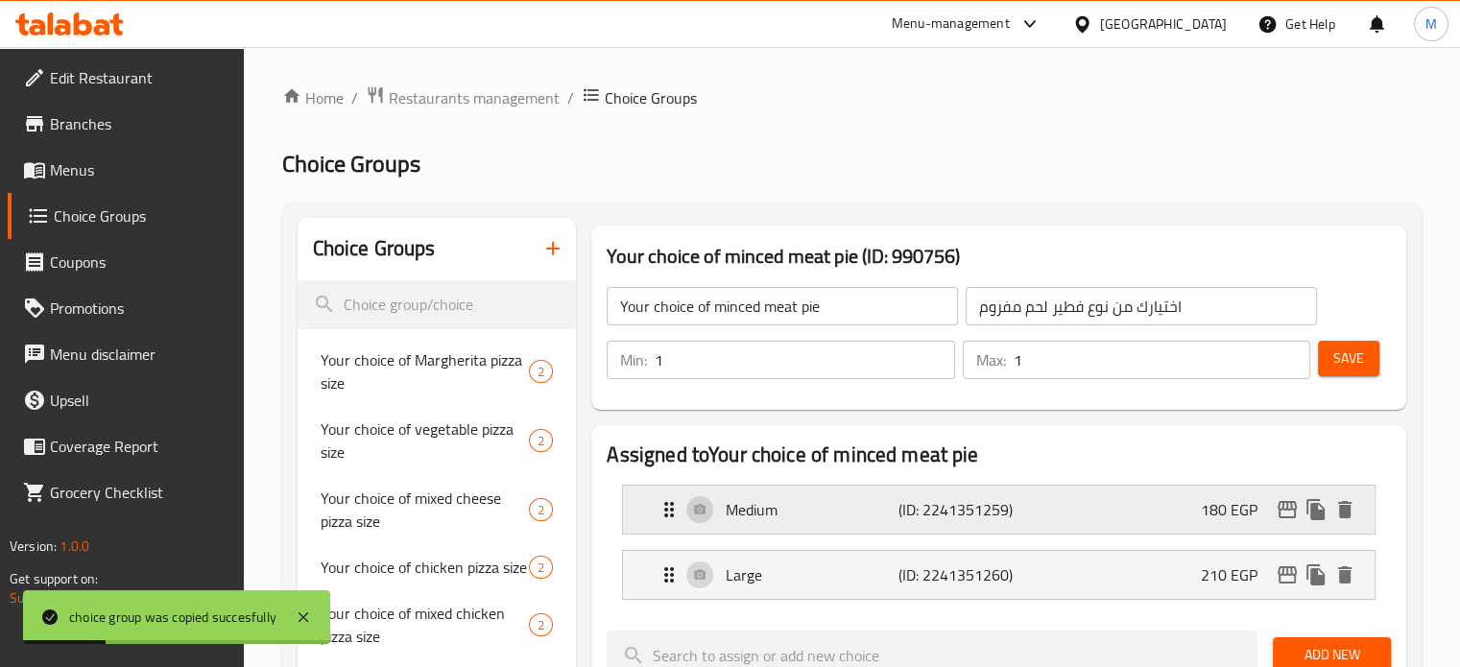
click at [1291, 507] on icon "edit" at bounding box center [1287, 509] width 19 height 17
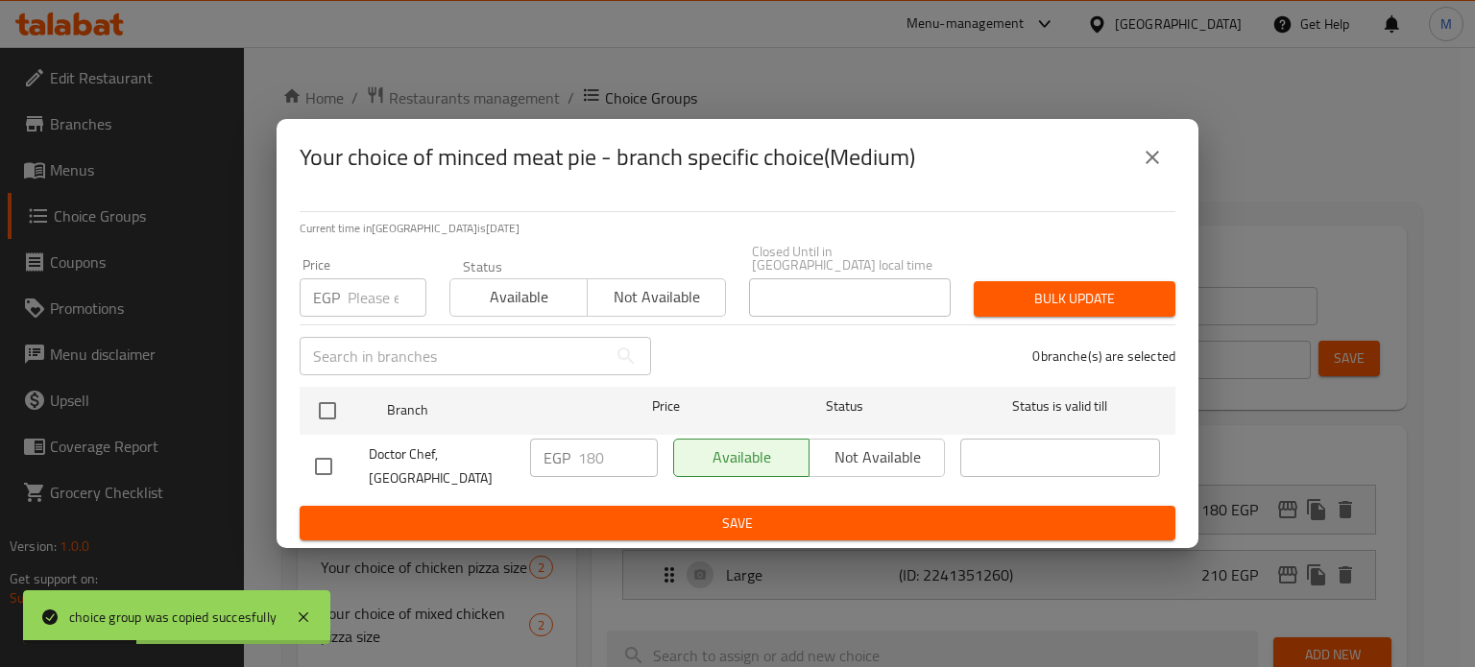
click at [386, 295] on input "number" at bounding box center [387, 297] width 79 height 38
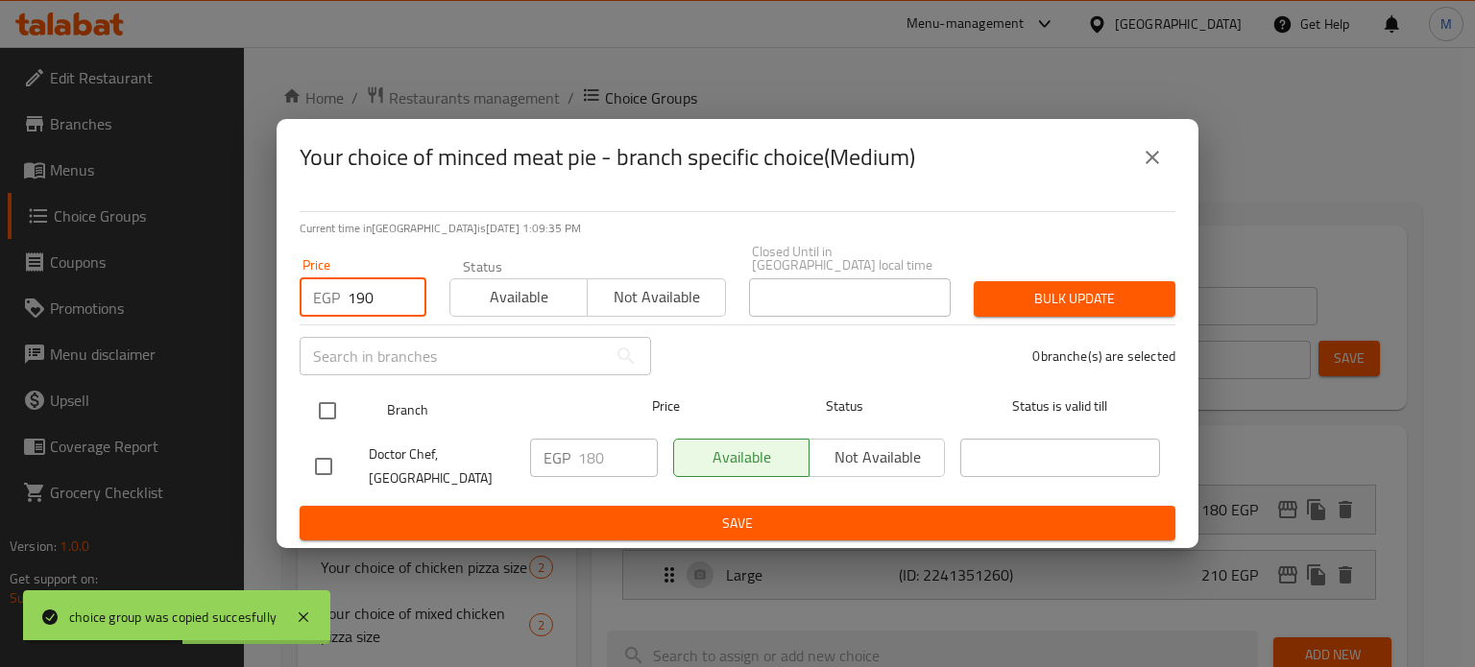
type input "190"
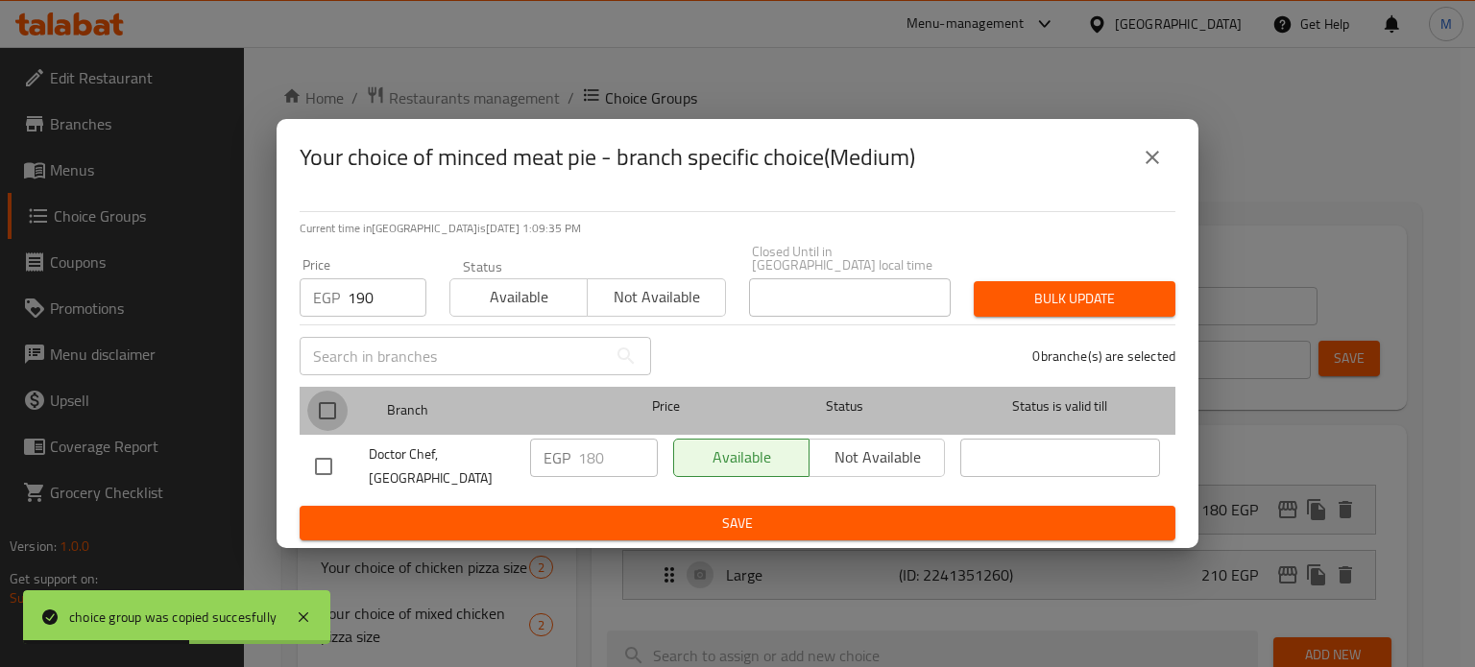
click at [325, 406] on input "checkbox" at bounding box center [327, 411] width 40 height 40
checkbox input "true"
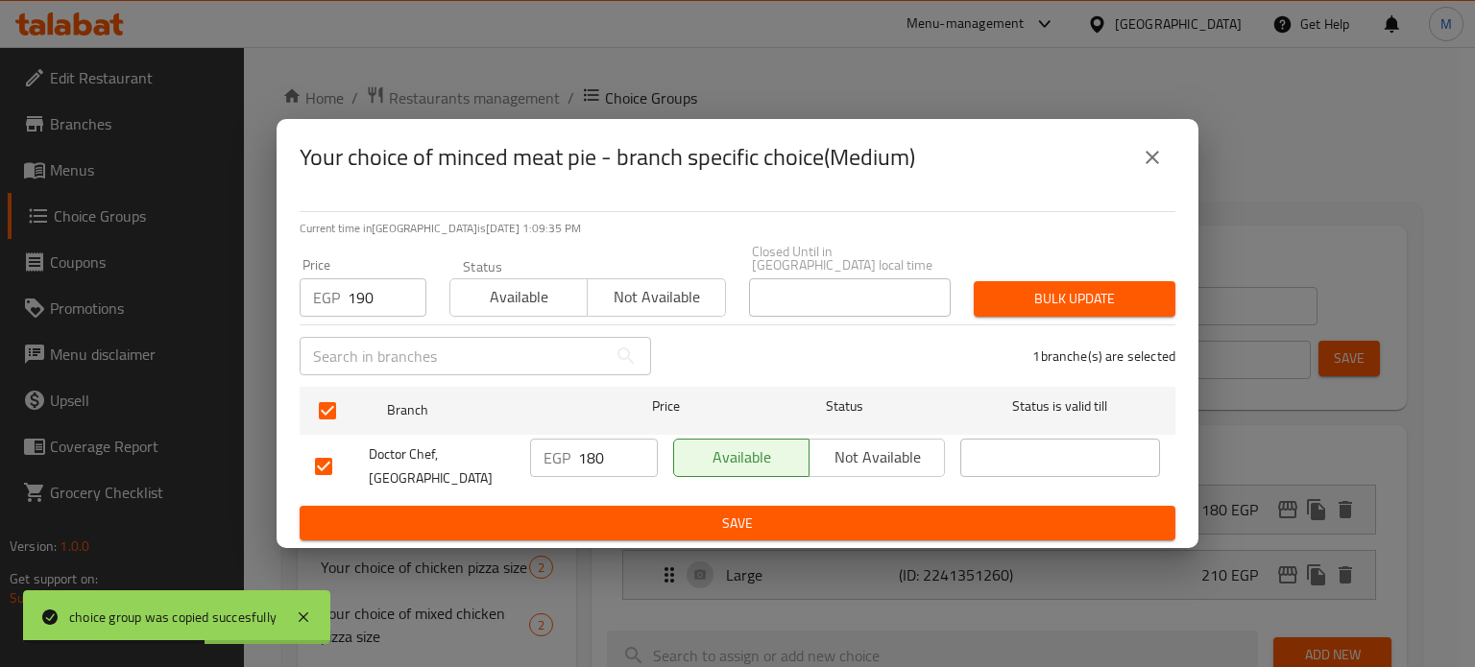
click at [1095, 310] on div "Bulk update" at bounding box center [1074, 299] width 225 height 59
click at [1110, 300] on span "Bulk update" at bounding box center [1074, 299] width 171 height 24
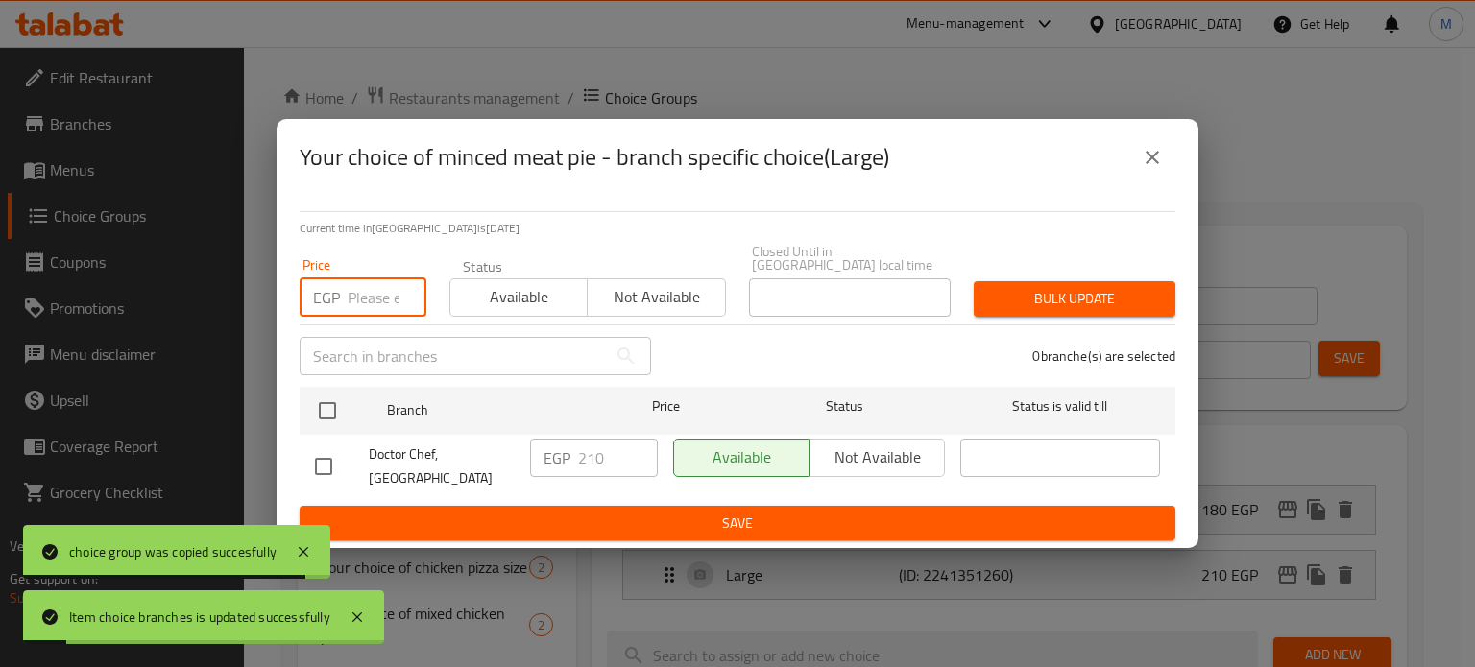
click at [370, 284] on input "number" at bounding box center [387, 297] width 79 height 38
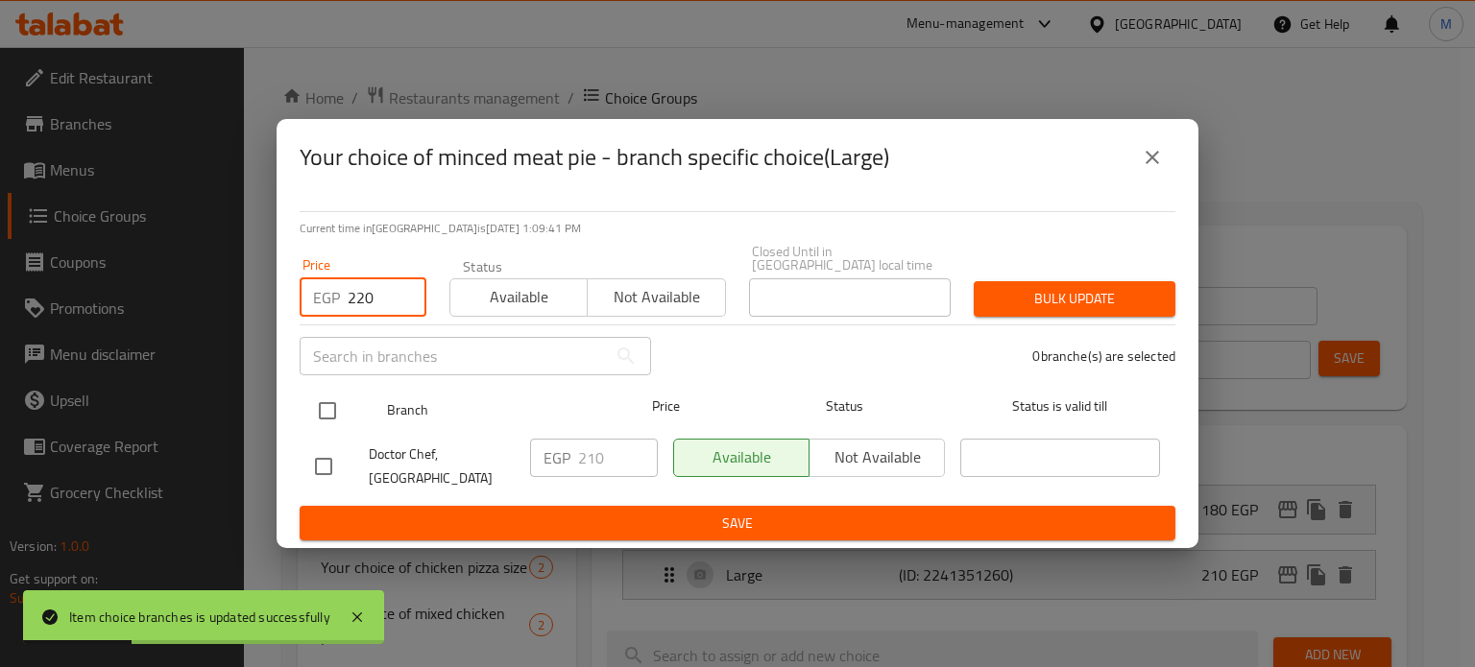
type input "220"
click at [324, 398] on input "checkbox" at bounding box center [327, 411] width 40 height 40
checkbox input "true"
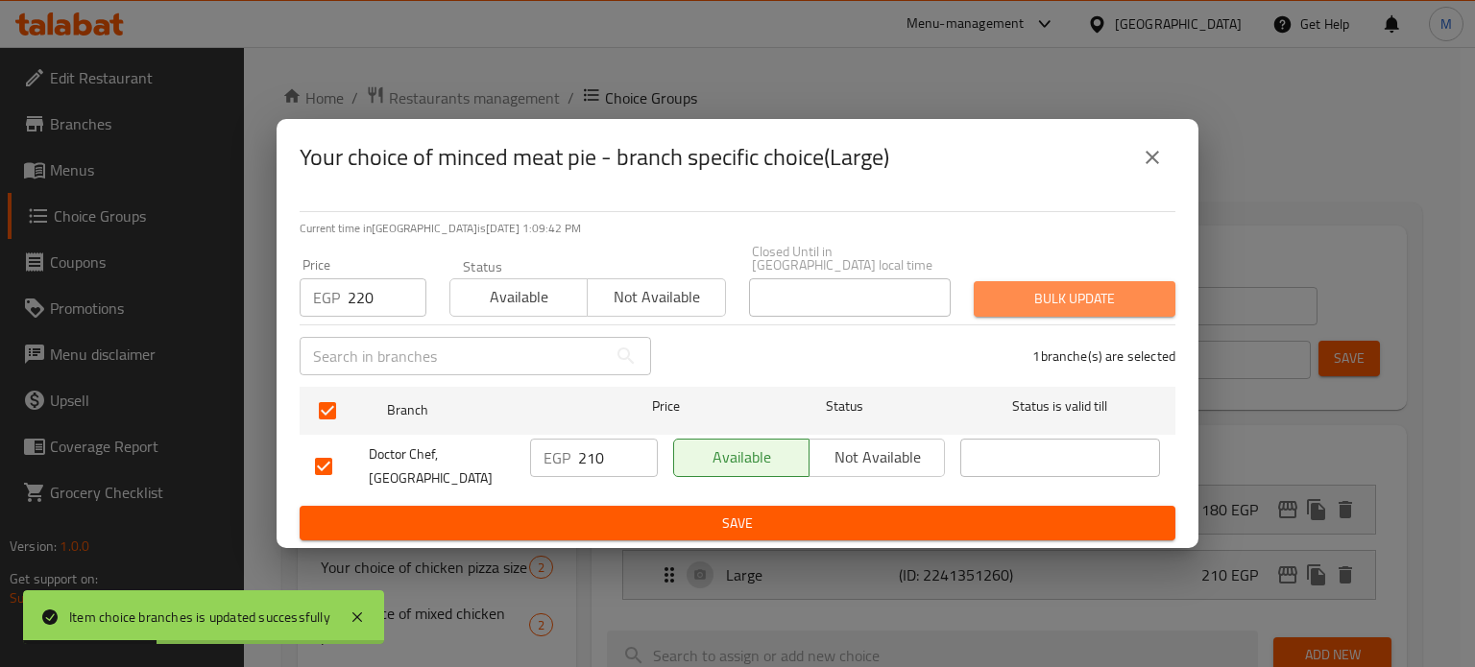
click at [1100, 288] on span "Bulk update" at bounding box center [1074, 299] width 171 height 24
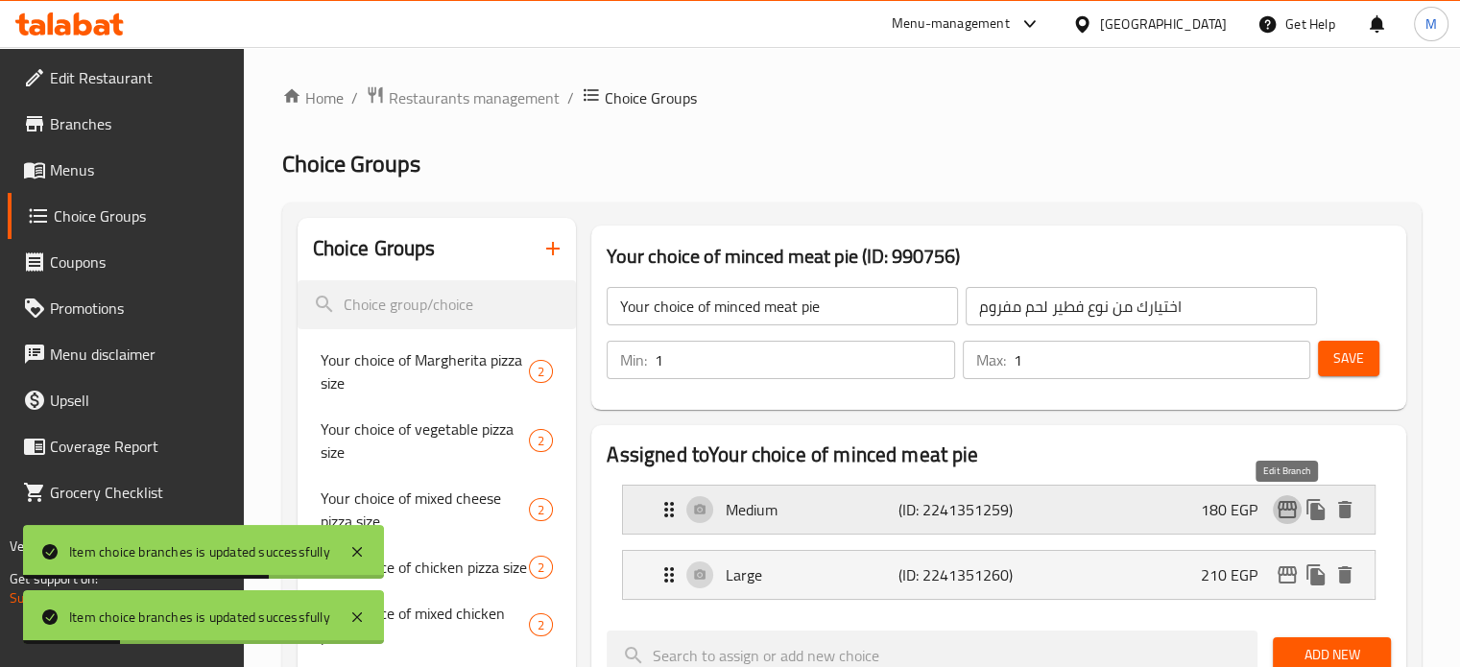
click at [1286, 518] on icon "edit" at bounding box center [1287, 509] width 23 height 23
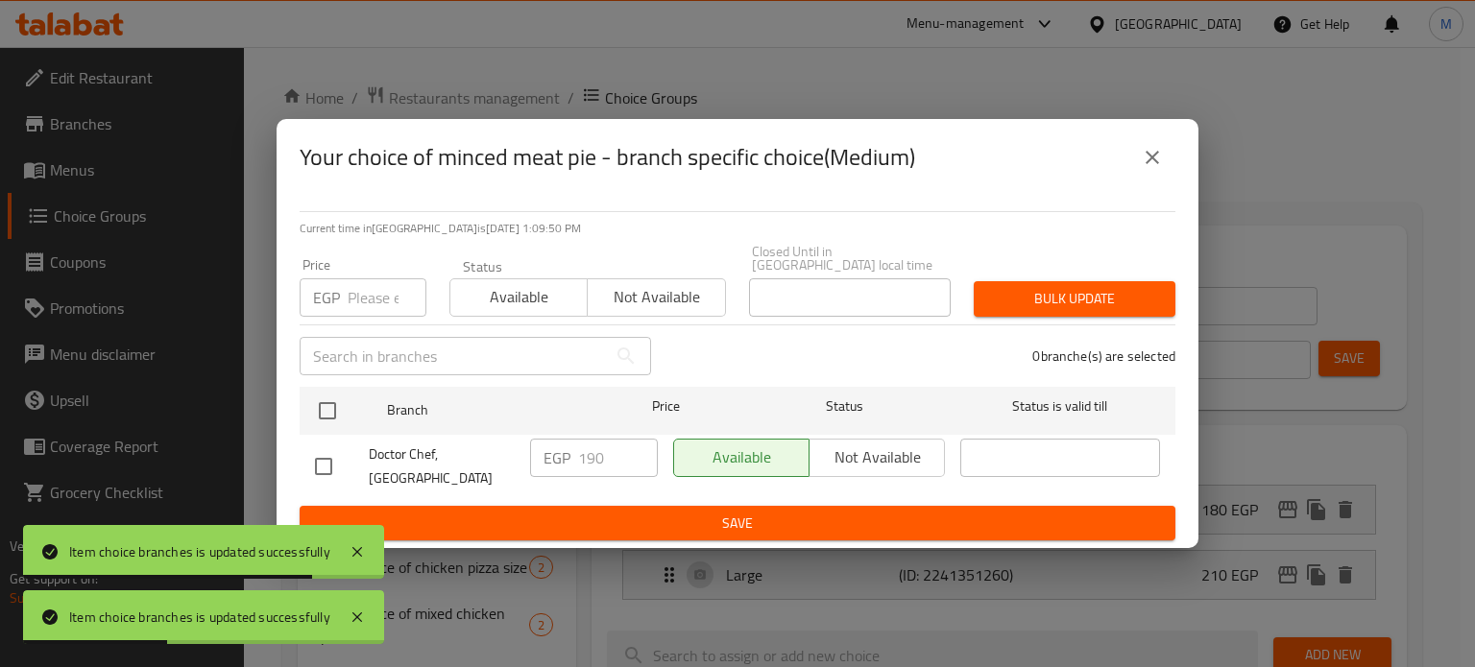
click at [1148, 161] on icon "close" at bounding box center [1151, 157] width 13 height 13
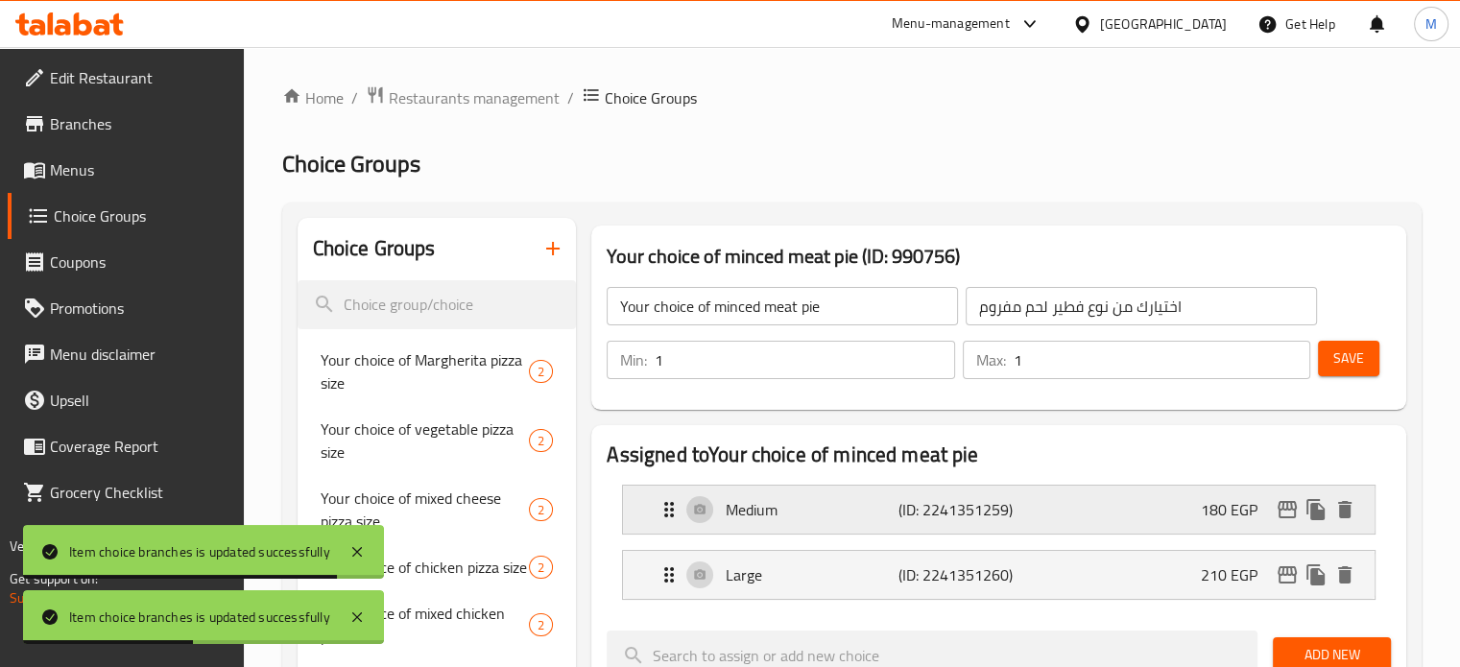
click at [1105, 518] on div "Medium (ID: 2241351259) 180 EGP" at bounding box center [1005, 510] width 694 height 48
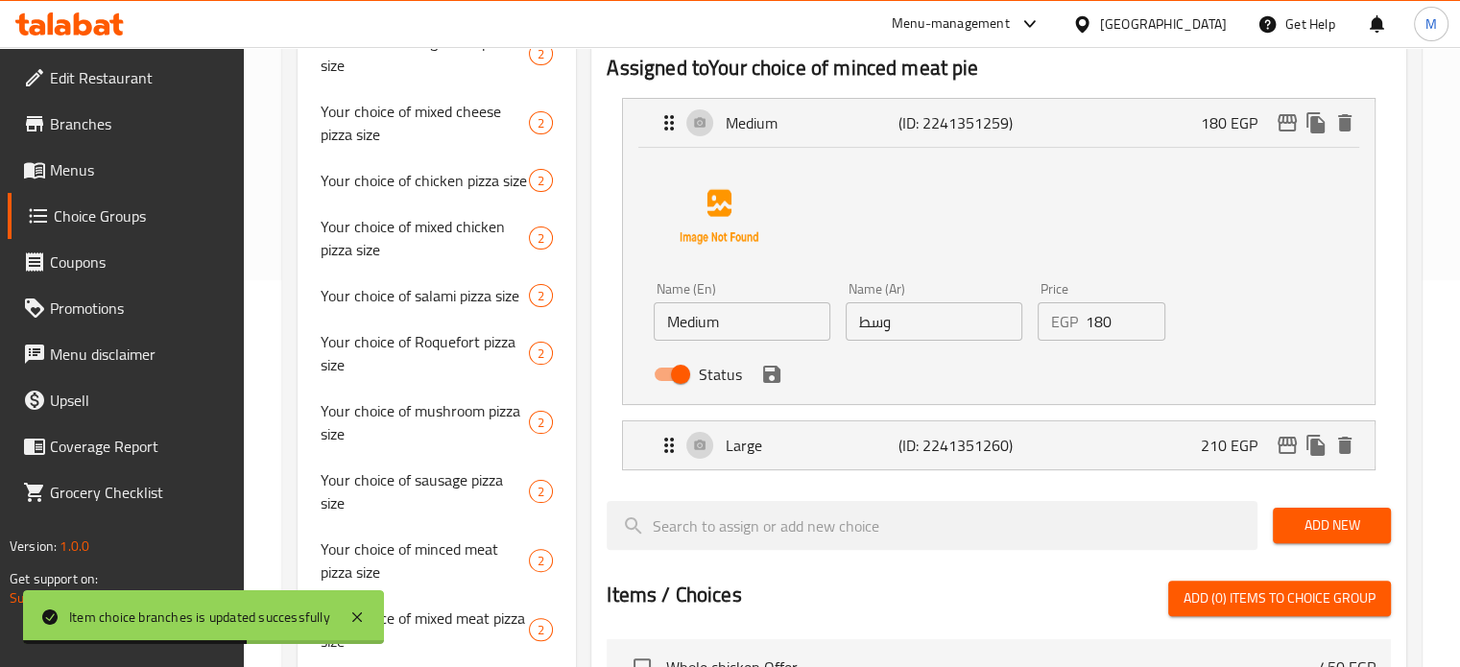
scroll to position [417, 0]
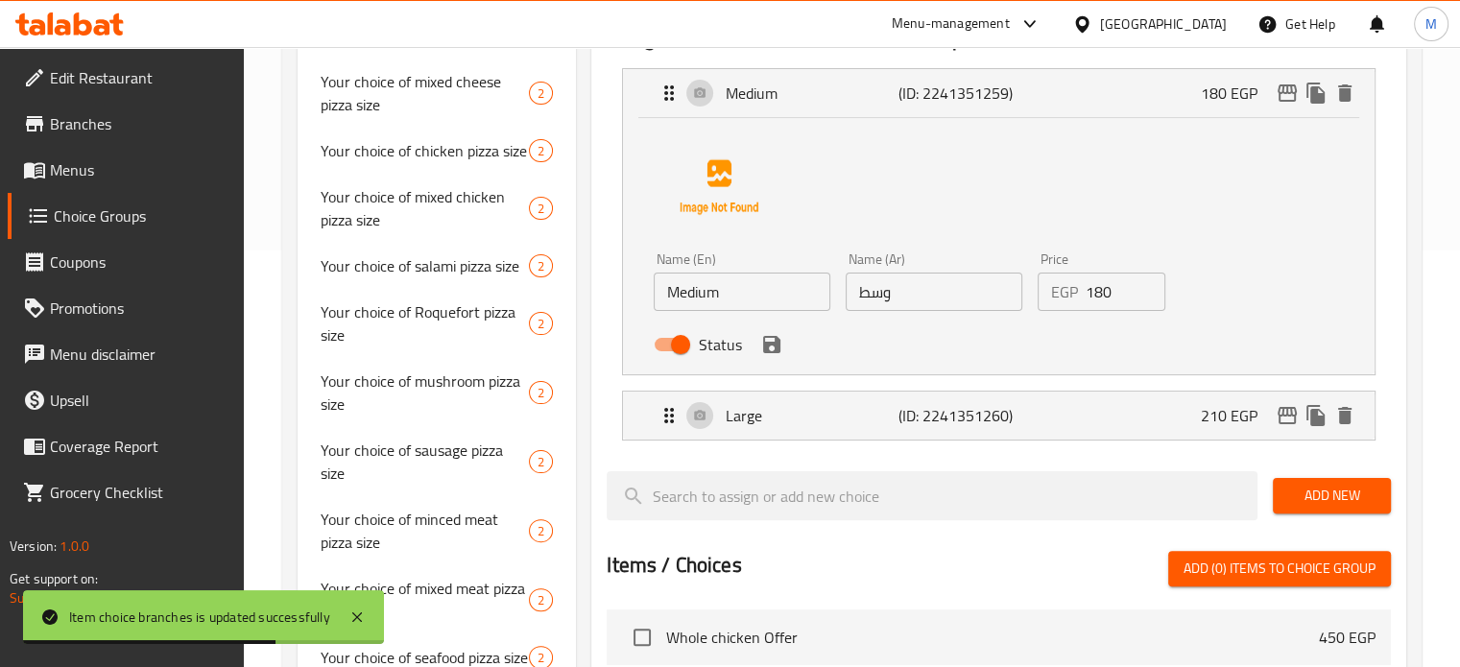
drag, startPoint x: 1114, startPoint y: 293, endPoint x: 1059, endPoint y: 299, distance: 55.0
click at [1064, 300] on div "EGP 180 Price" at bounding box center [1102, 292] width 129 height 38
click at [770, 347] on icon "save" at bounding box center [771, 344] width 23 height 23
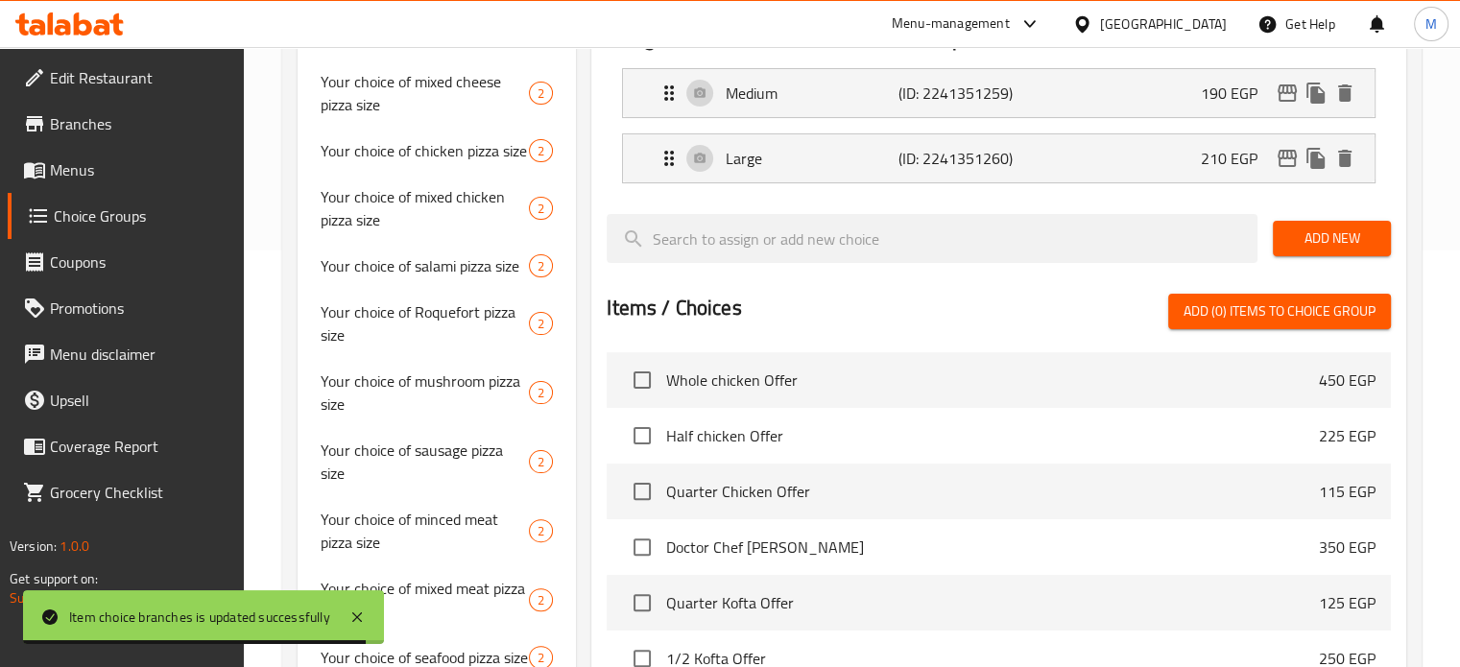
type input "190"
click at [1152, 162] on div "Large (ID: 2241351260) 210 EGP" at bounding box center [1005, 158] width 694 height 48
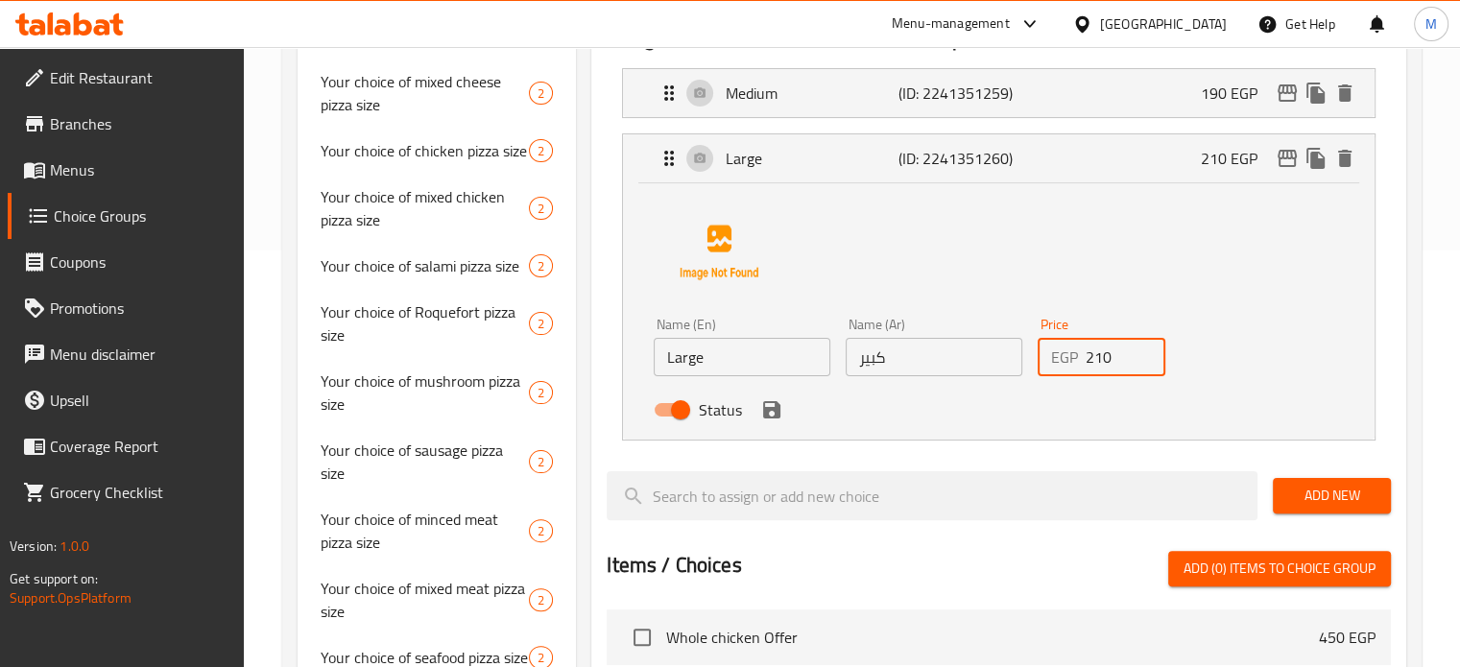
drag, startPoint x: 1088, startPoint y: 365, endPoint x: 1049, endPoint y: 351, distance: 40.7
click at [1066, 365] on div "EGP 210 Price" at bounding box center [1102, 357] width 129 height 38
click at [778, 414] on icon "save" at bounding box center [771, 409] width 17 height 17
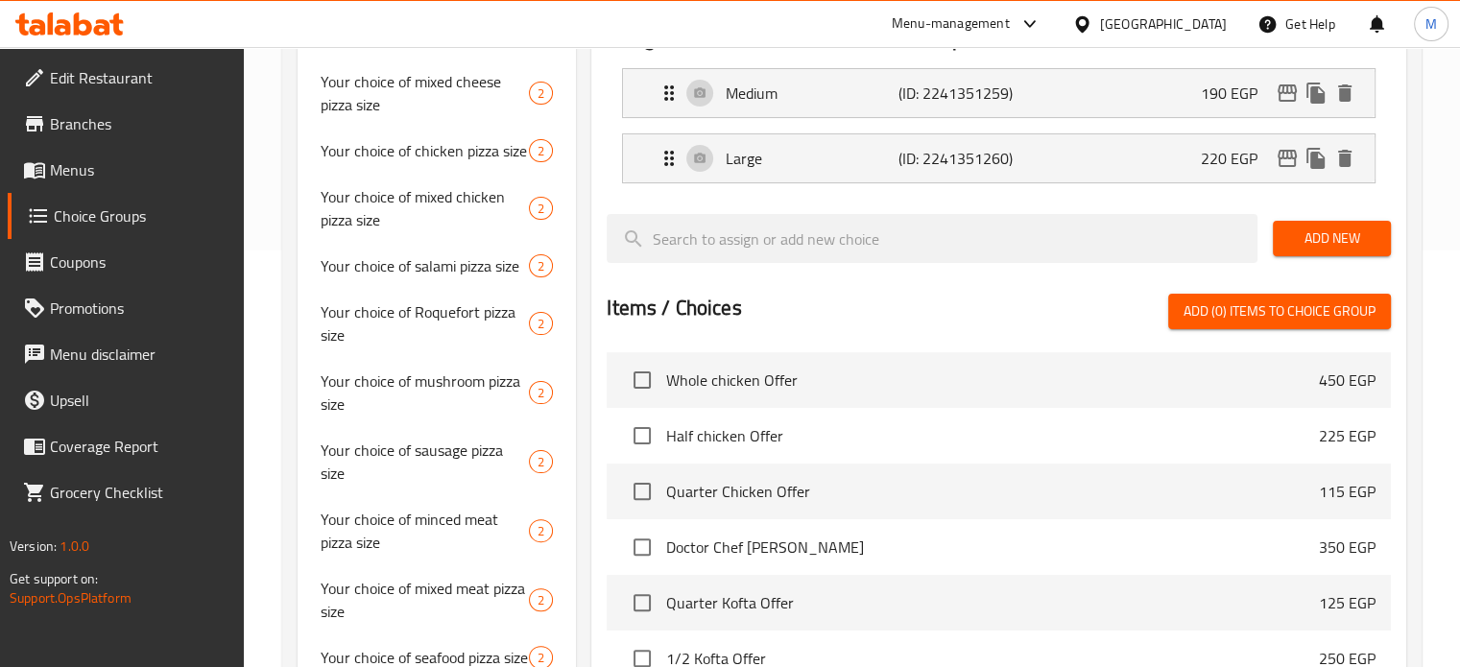
type input "220"
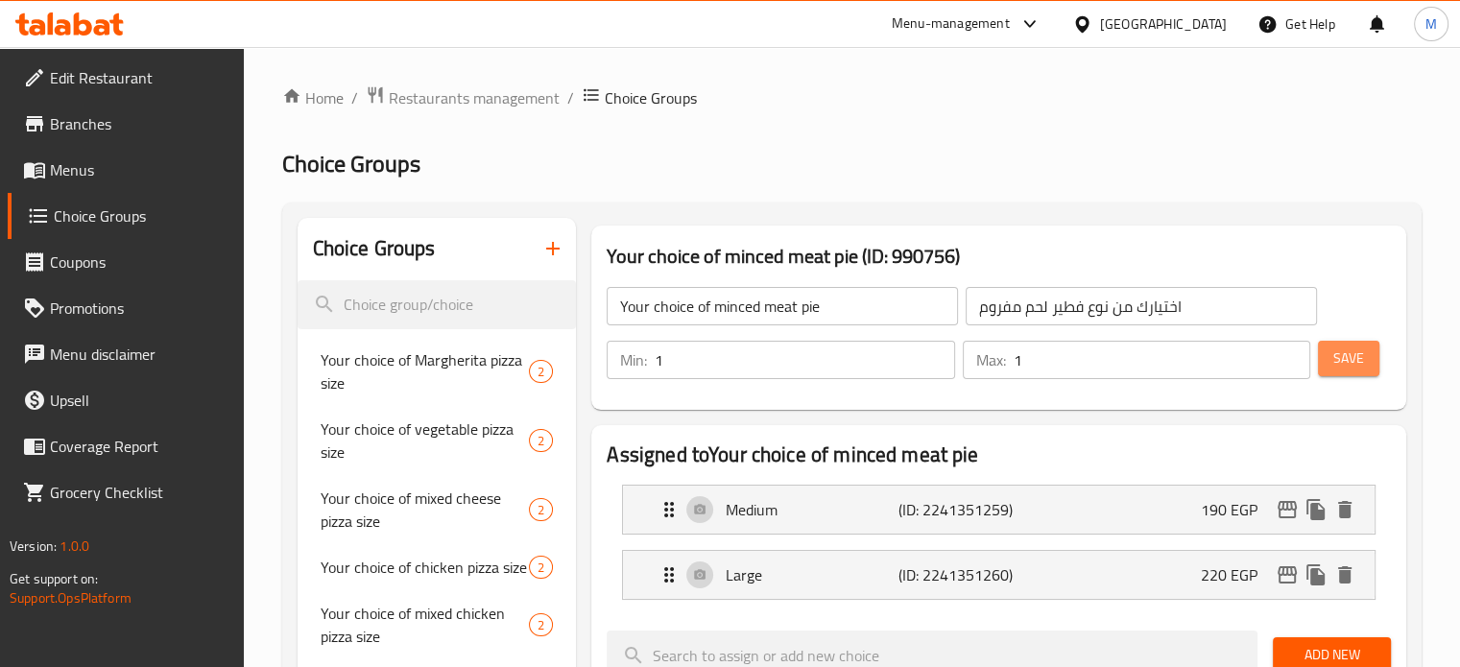
click at [1336, 361] on span "Save" at bounding box center [1348, 359] width 31 height 24
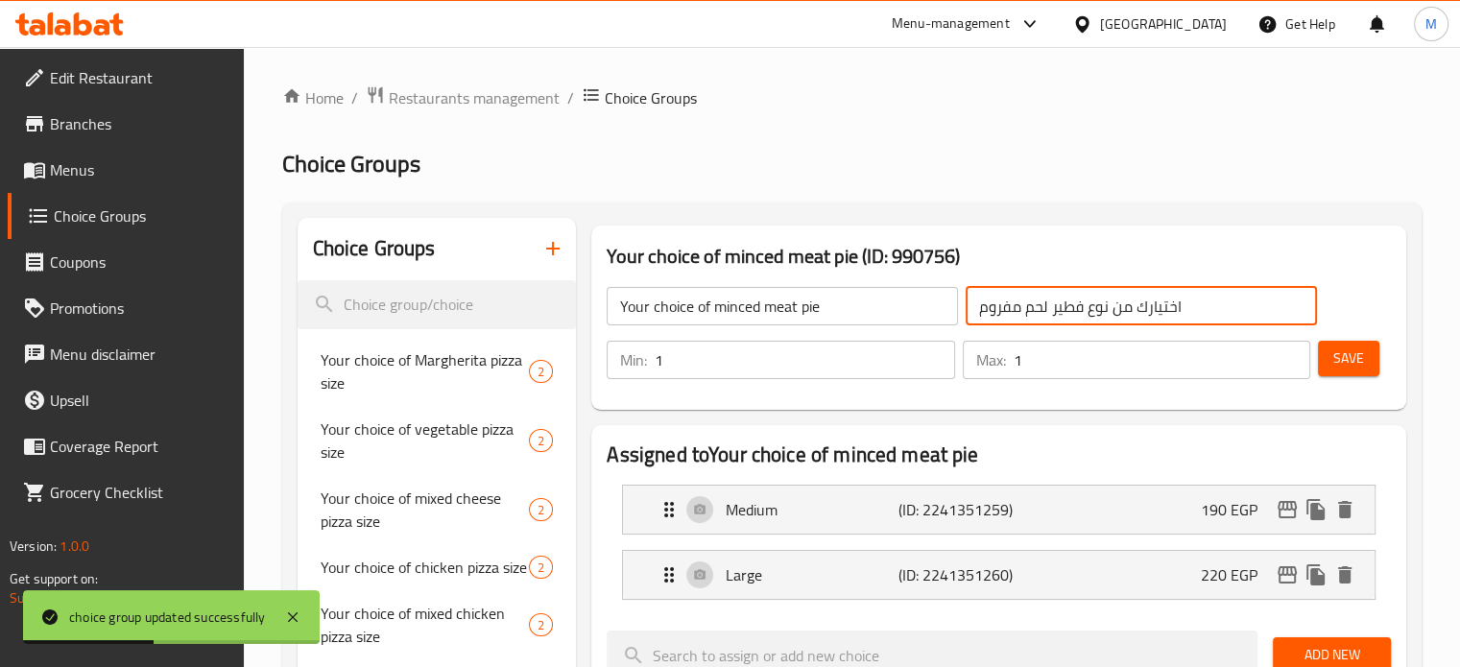
click at [1122, 290] on input "اختيارك من نوع فطير لحم مفروم" at bounding box center [1141, 306] width 351 height 38
click at [1083, 310] on input "اختيارك من نوع فطير لحم مفروم" at bounding box center [1141, 306] width 351 height 38
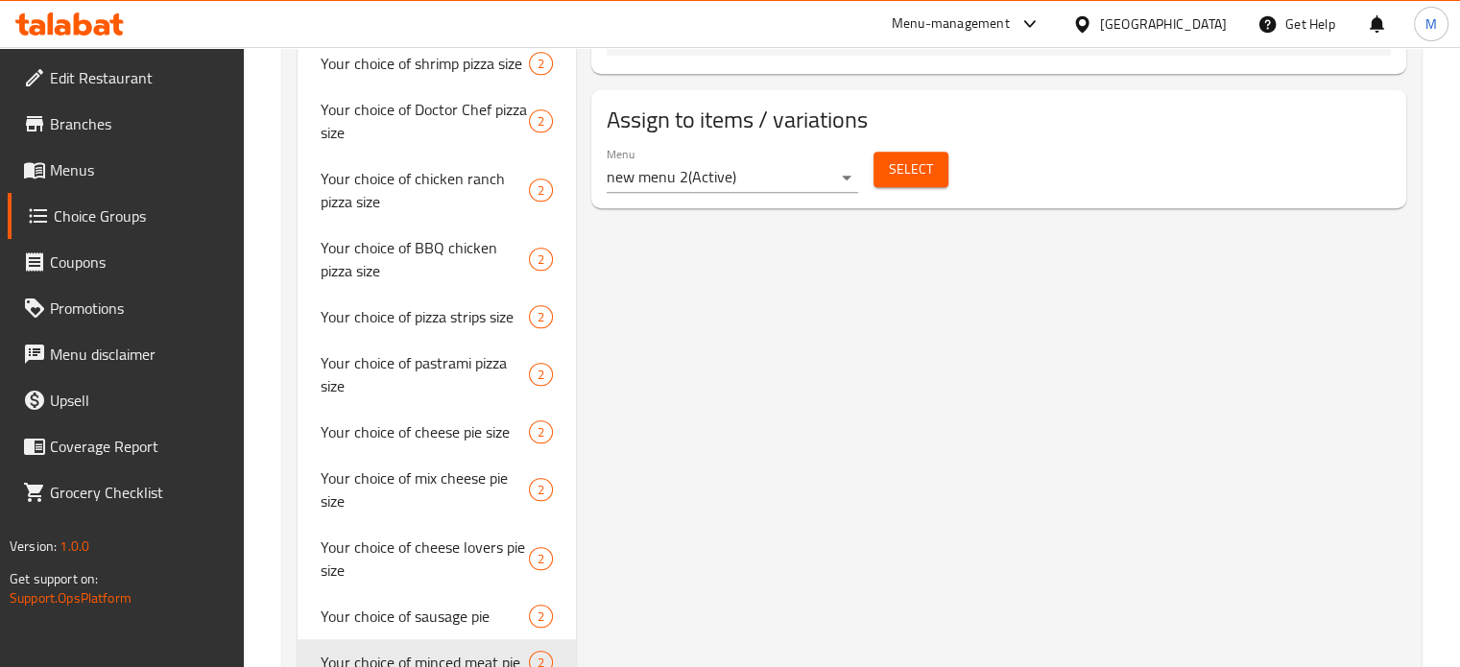
scroll to position [1063, 0]
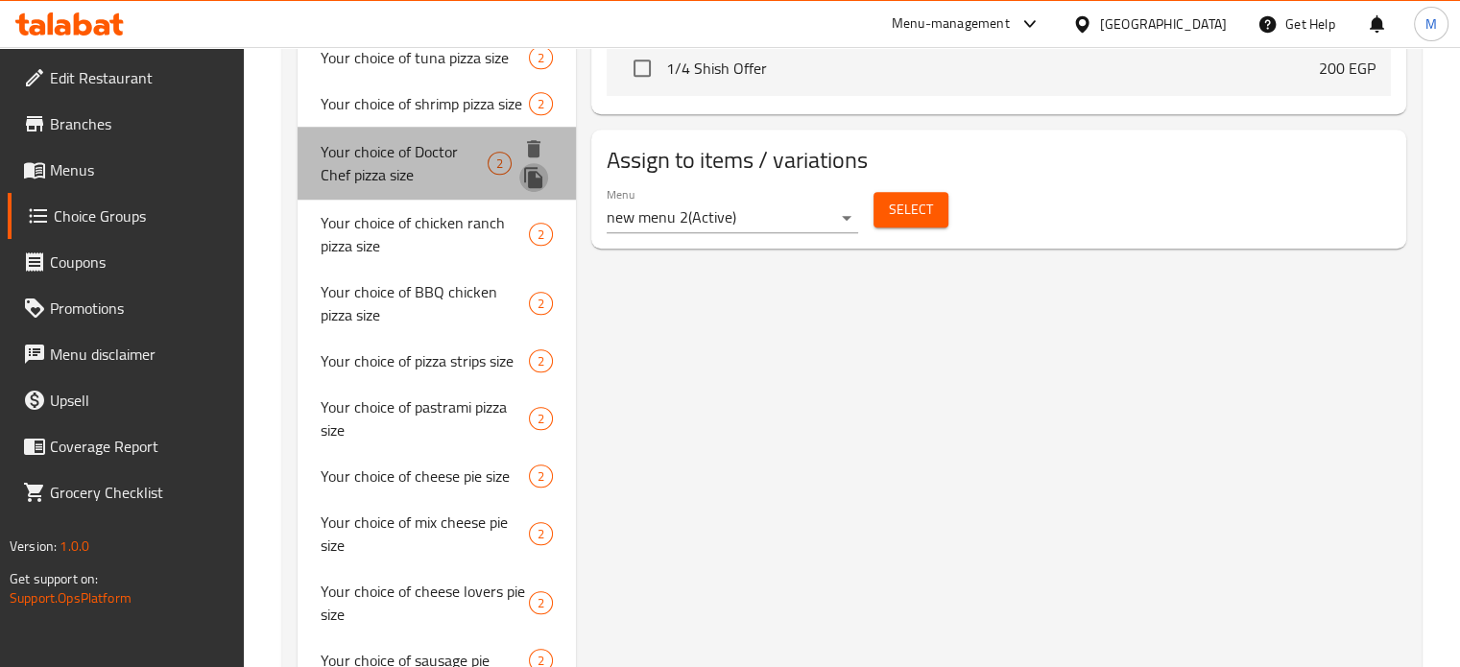
click at [535, 188] on icon "duplicate" at bounding box center [533, 177] width 18 height 21
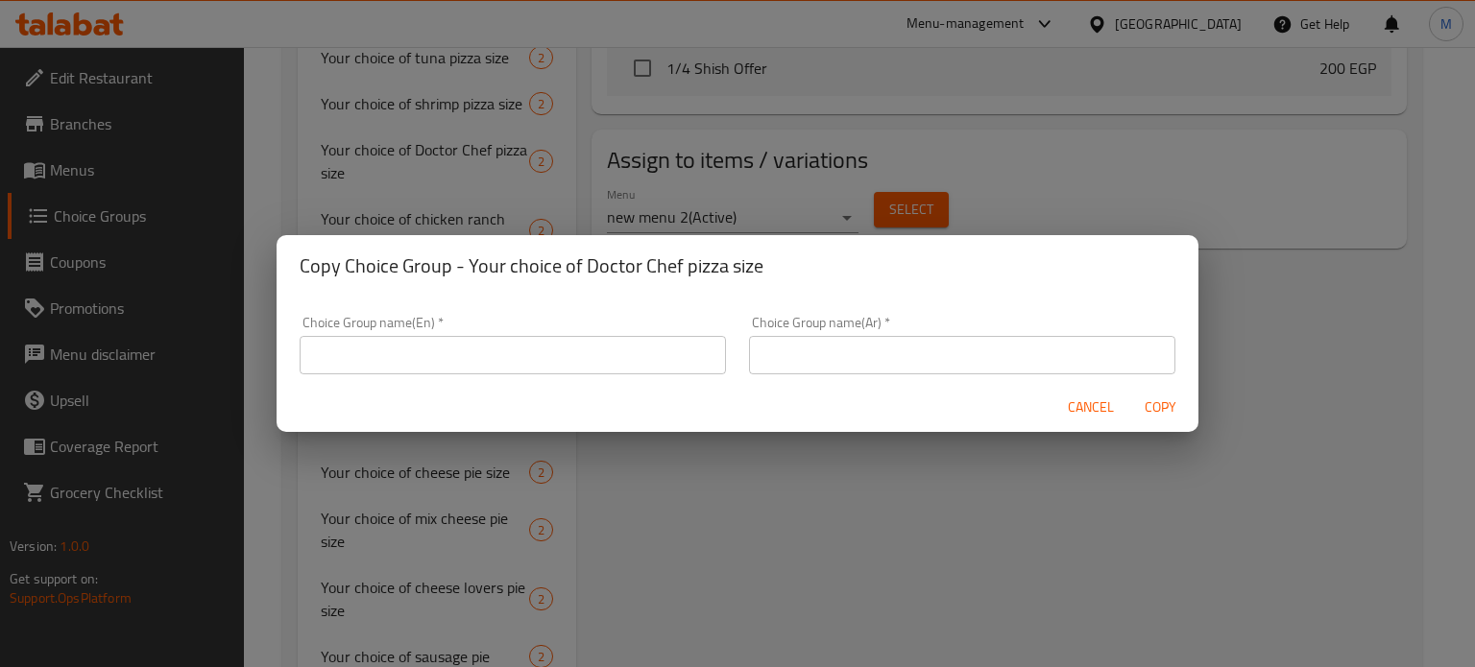
click at [796, 357] on input "text" at bounding box center [962, 355] width 426 height 38
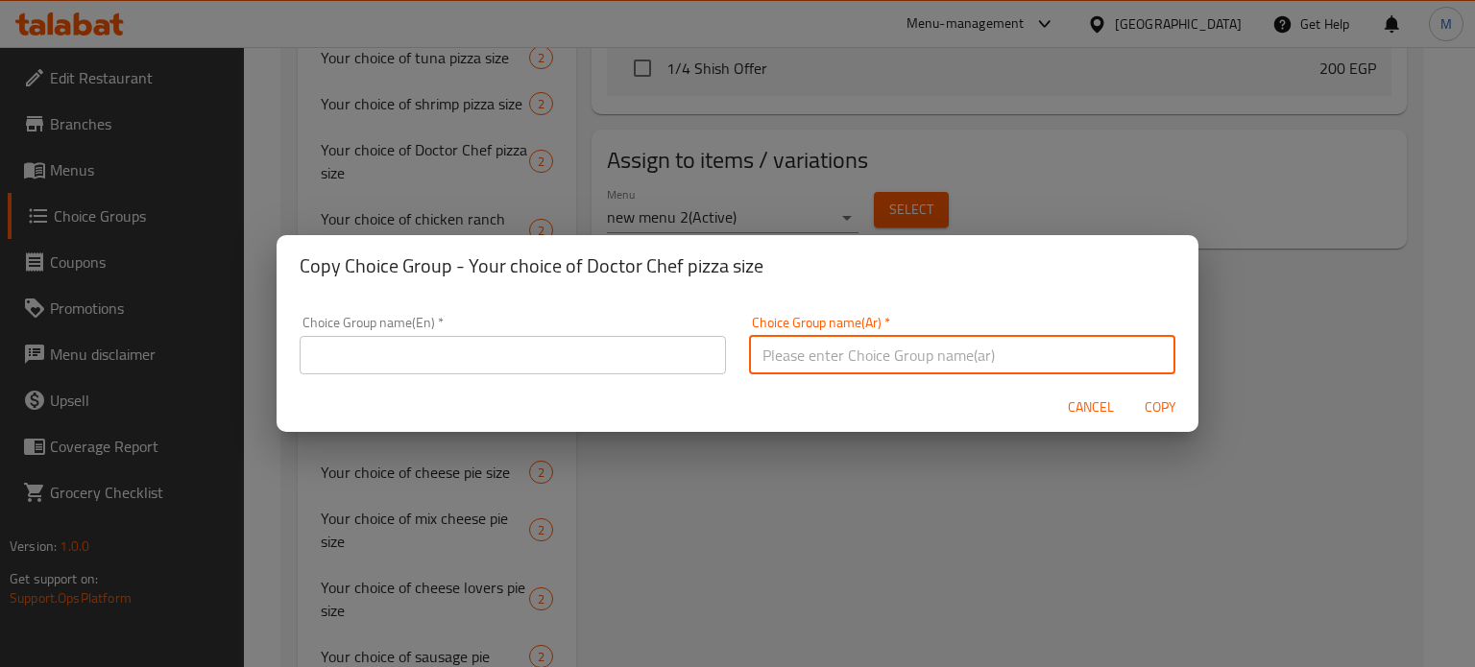
paste input "اختيارك من نوع فطير لحم مفروم"
click at [778, 356] on input "اختيارك من نوع فطير لحم مفروم" at bounding box center [962, 355] width 426 height 38
click at [778, 354] on input "اختيارك من نوع فطير لحم مفروم" at bounding box center [962, 355] width 426 height 38
click at [764, 355] on input "اختيارك من نوع فطير لحم" at bounding box center [962, 355] width 426 height 38
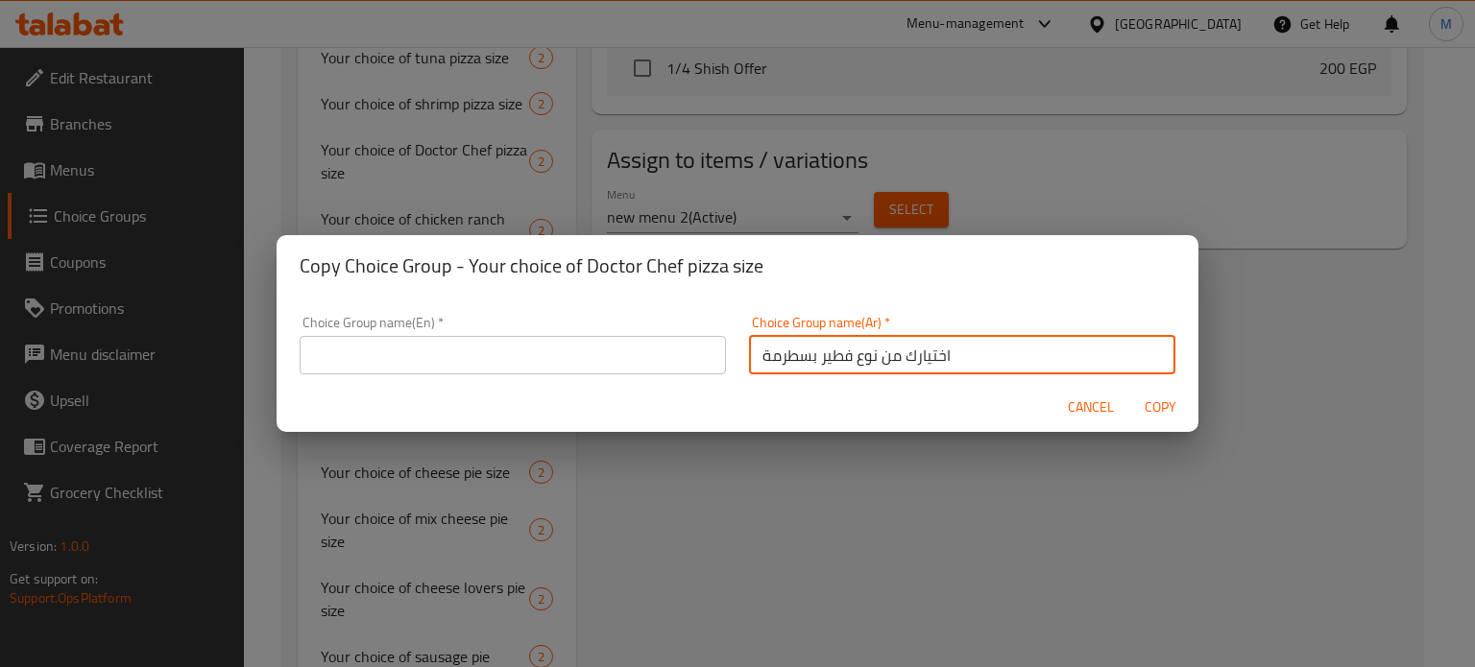
click at [761, 355] on input "اختيارك من نوع فطير بسطرمة" at bounding box center [962, 355] width 426 height 38
type input "اختيارك من نوع فطير بسطرمة"
click at [563, 365] on input "text" at bounding box center [513, 355] width 426 height 38
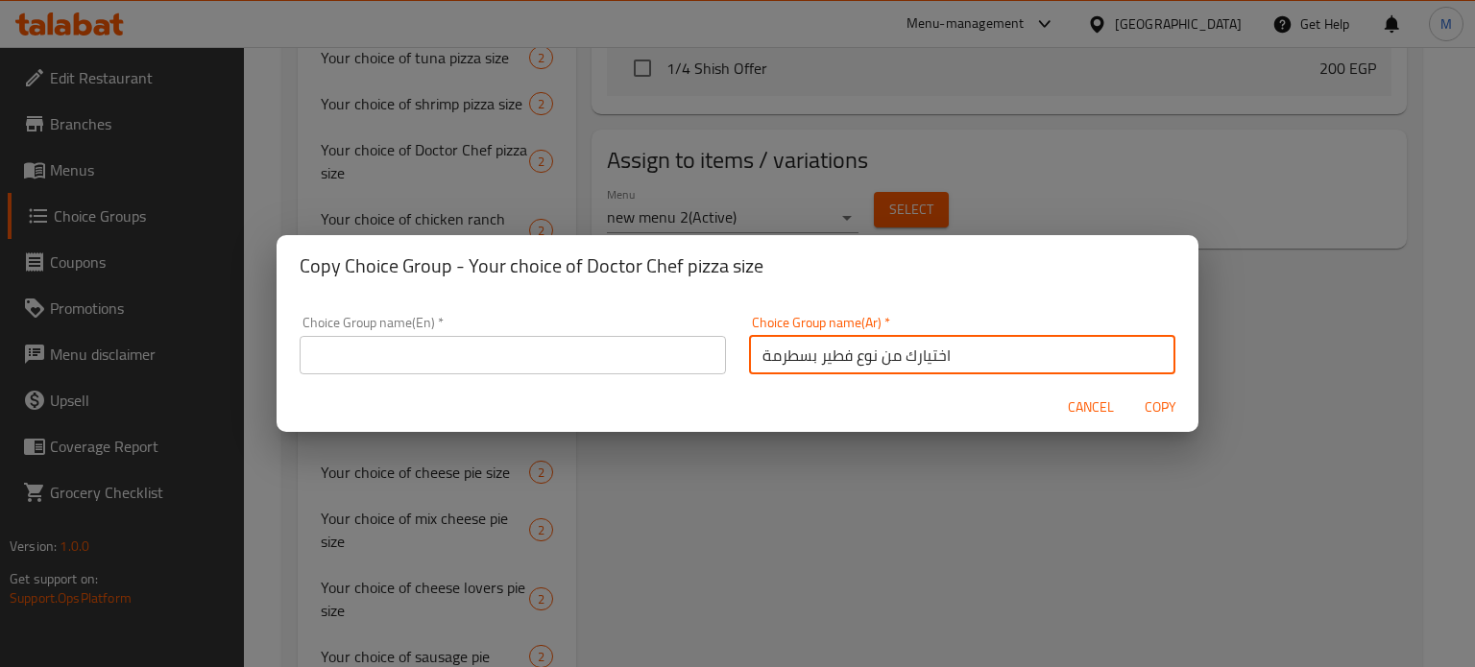
paste input "Your choice of pastrami pie"
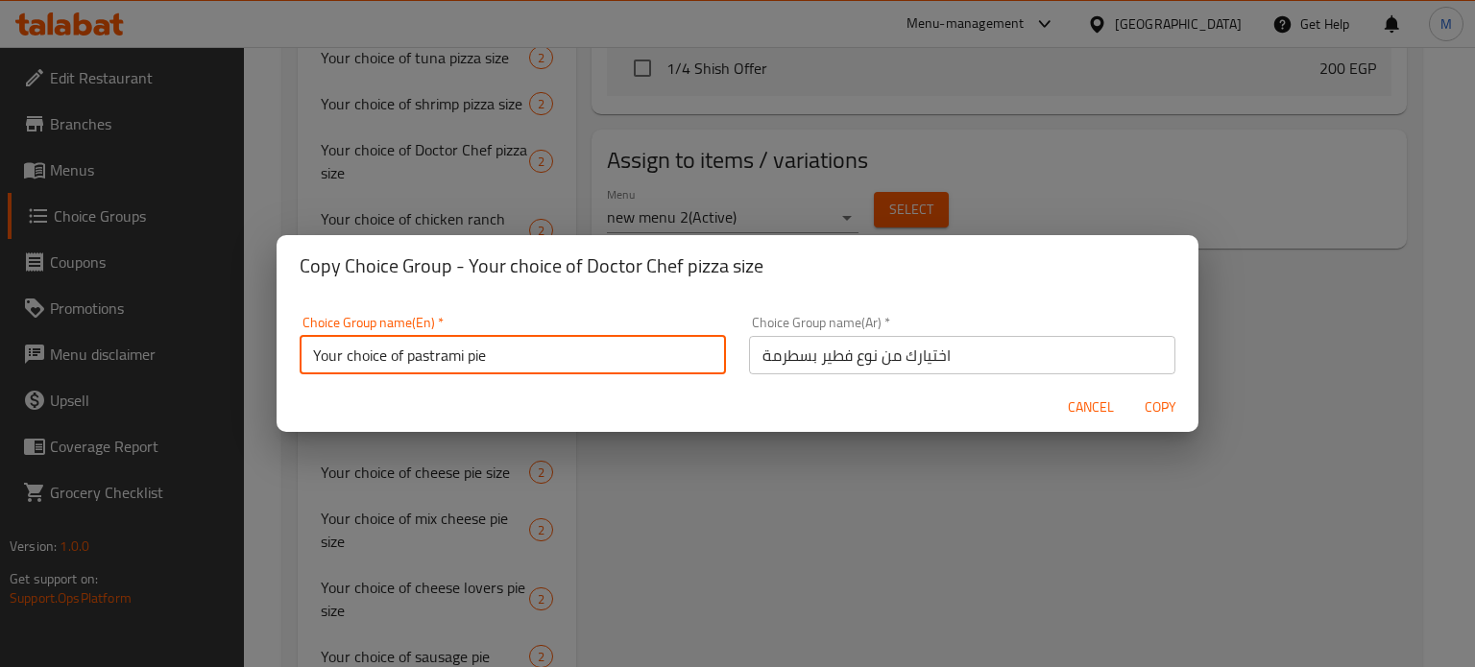
type input "Your choice of pastrami pie"
click at [1164, 402] on span "Copy" at bounding box center [1160, 408] width 46 height 24
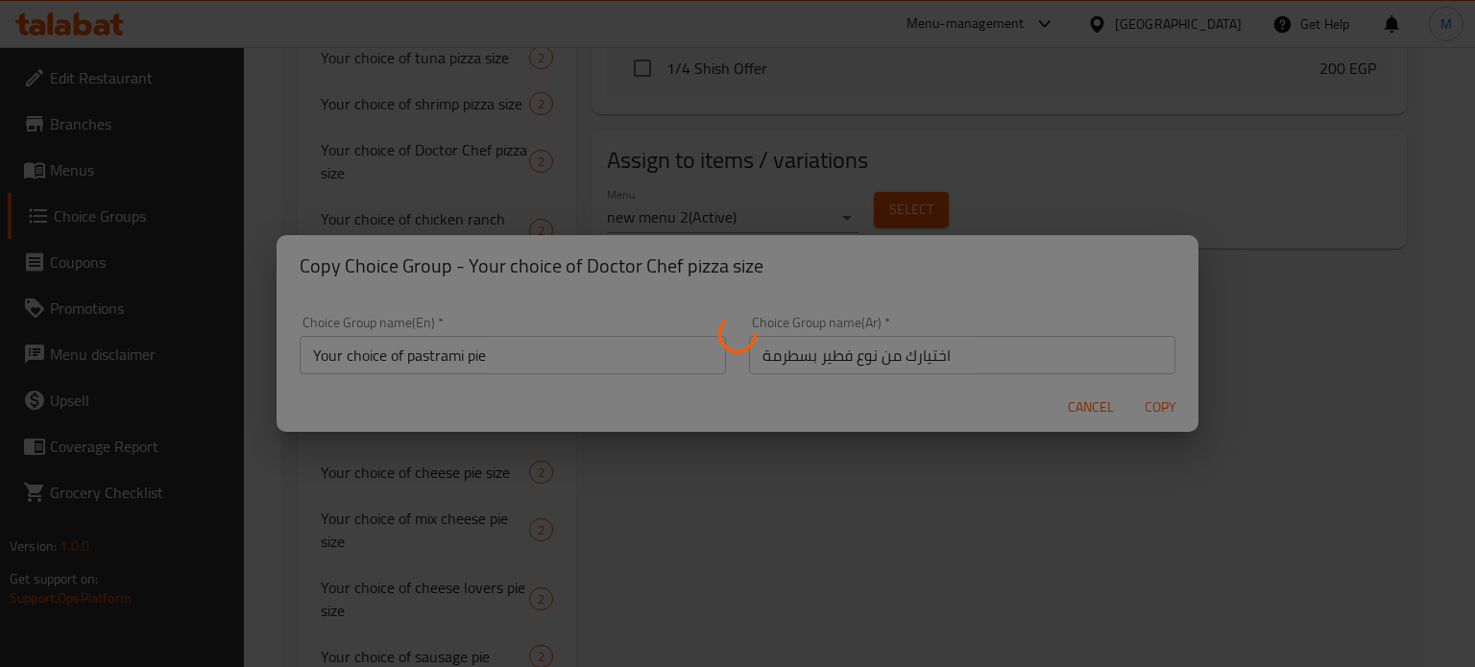
type input "Your choice of pastrami pie"
type input "اختيارك من نوع فطير بسطرمة"
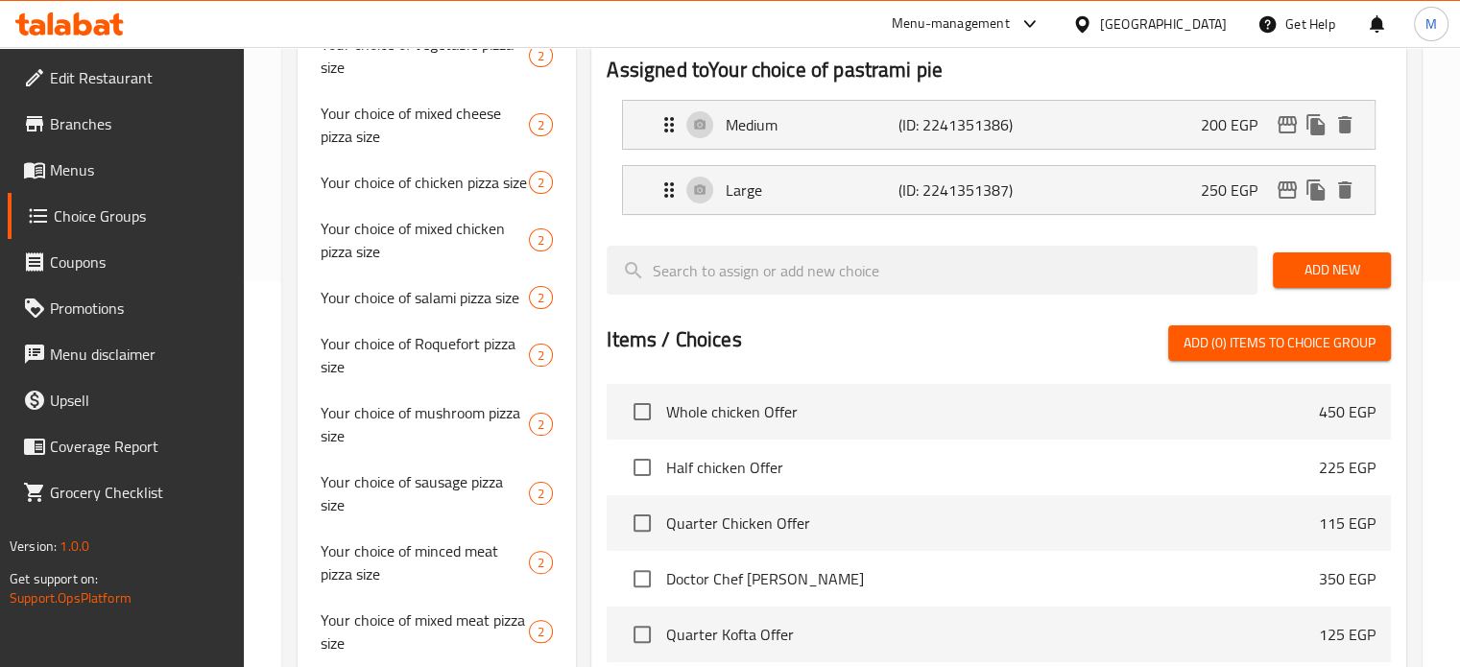
scroll to position [418, 0]
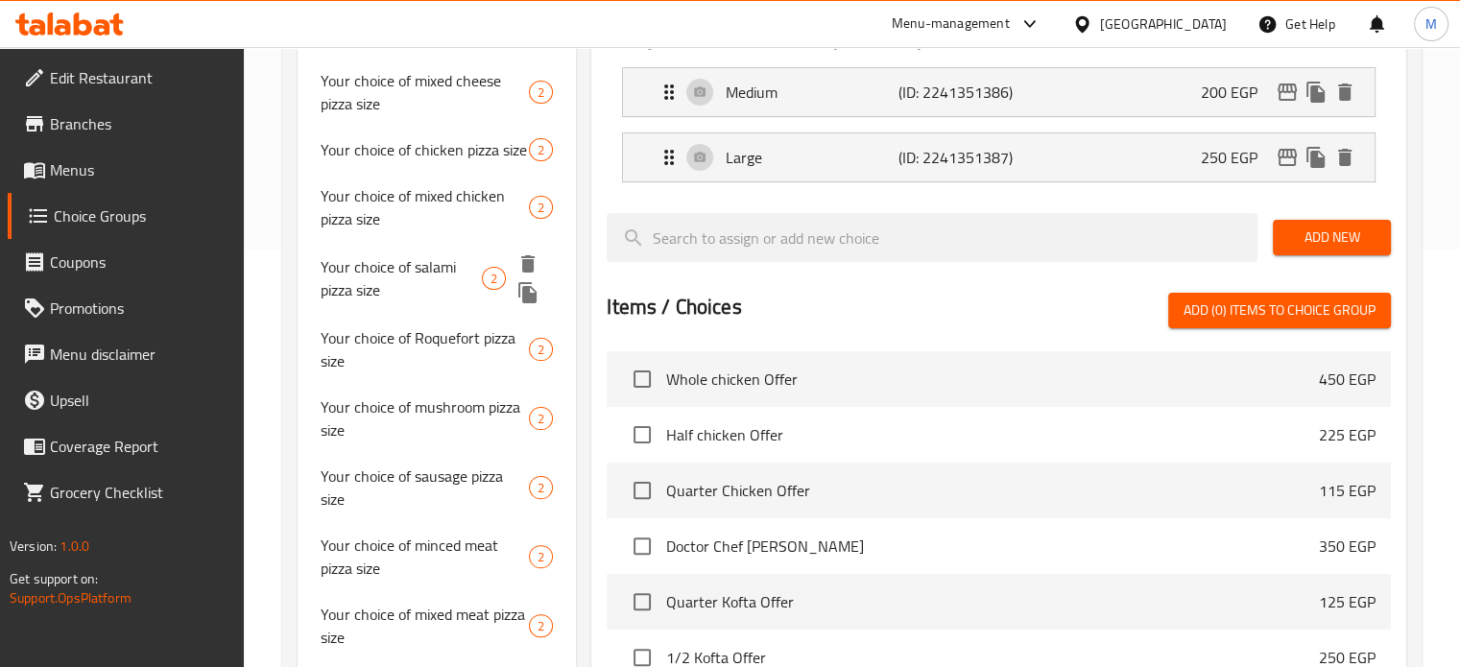
click at [527, 291] on icon "duplicate" at bounding box center [527, 292] width 18 height 21
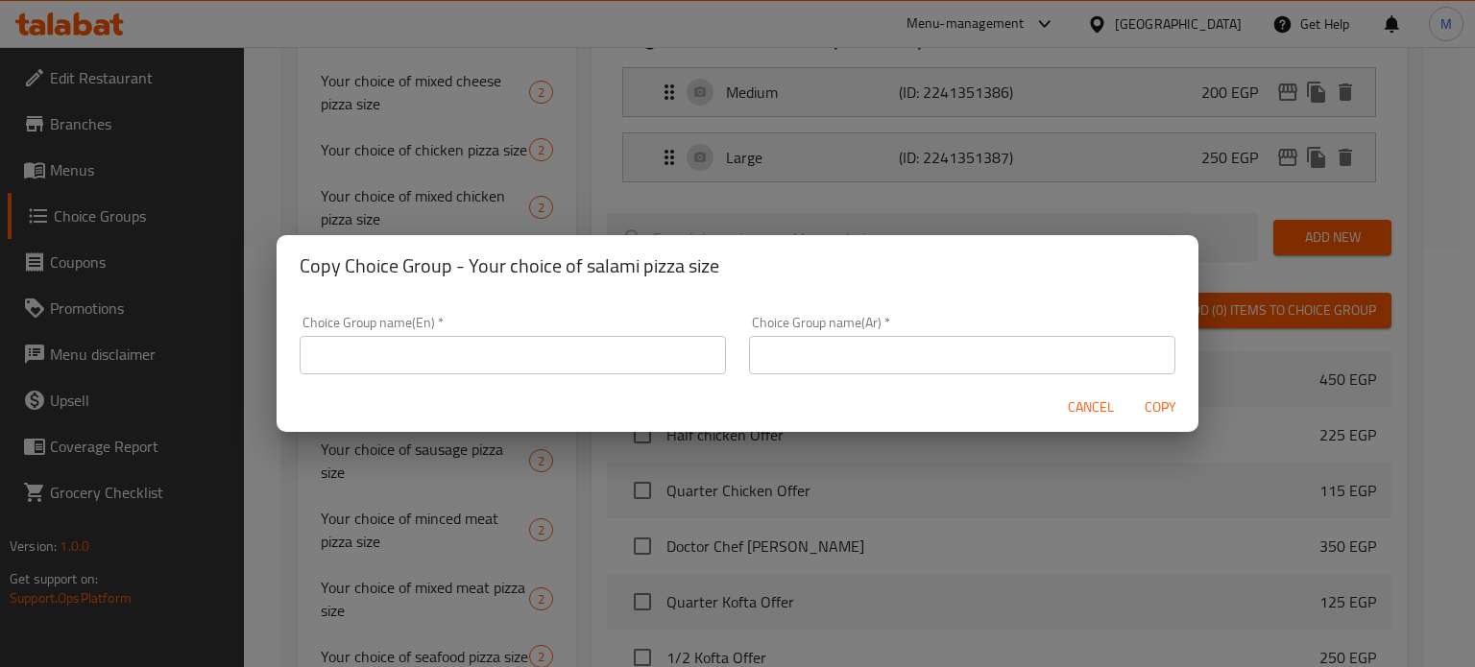
click at [809, 352] on input "text" at bounding box center [962, 355] width 426 height 38
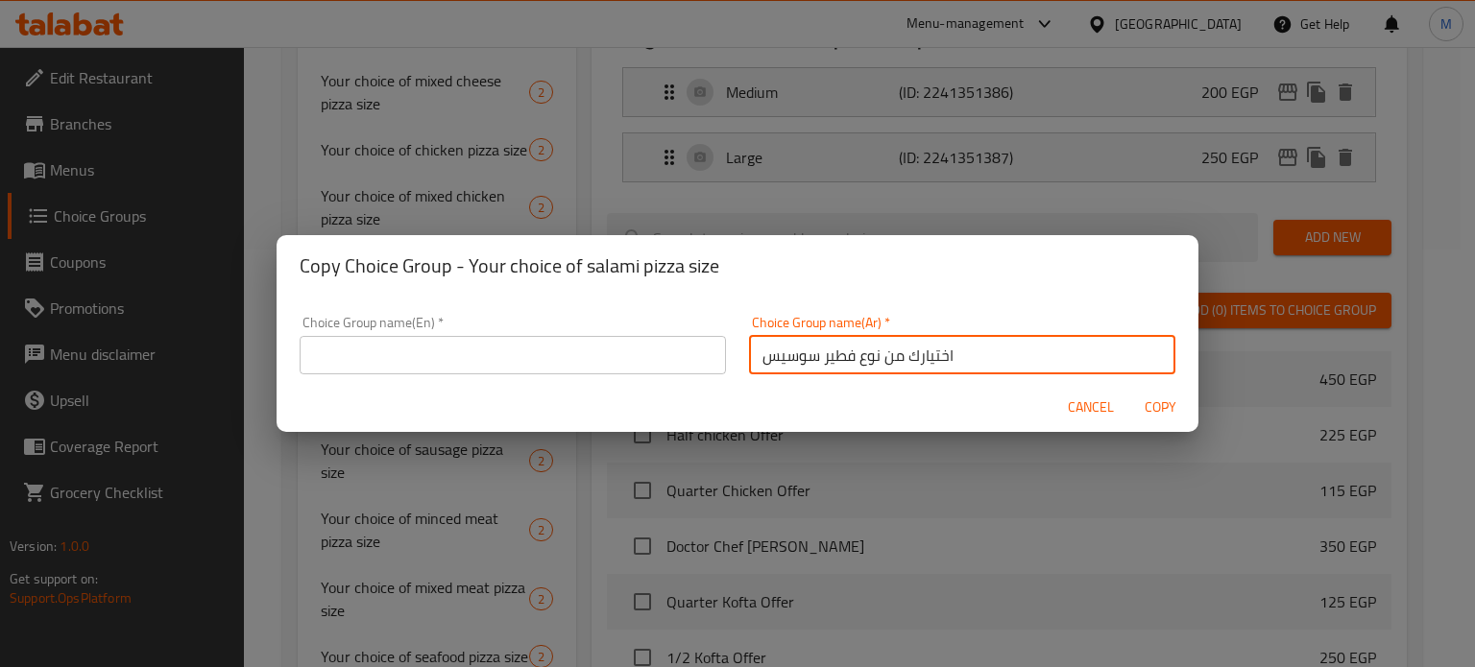
click at [807, 352] on input "اختيارك من نوع فطير سوسيس" at bounding box center [962, 355] width 426 height 38
type input "اختيارك من نوع فطير سوسيس"
click at [499, 368] on input "text" at bounding box center [513, 355] width 426 height 38
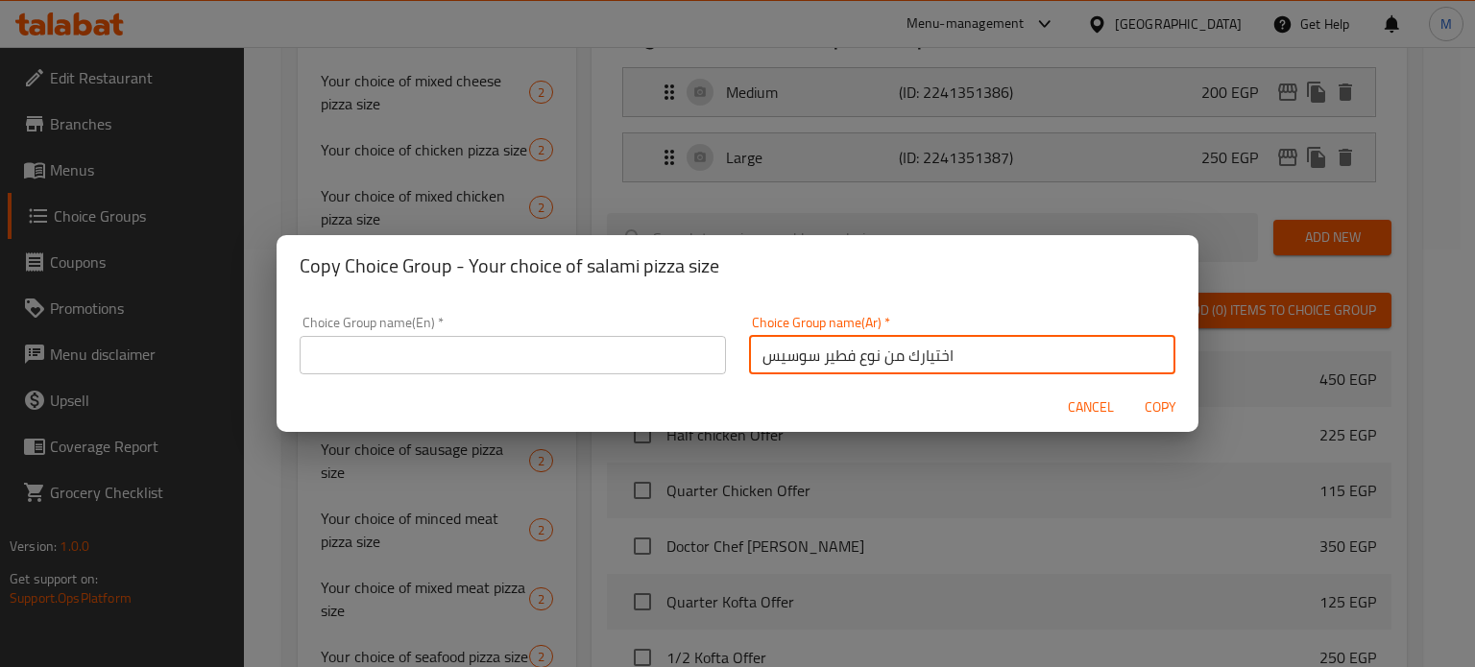
paste input "Your choice of sausage pie"
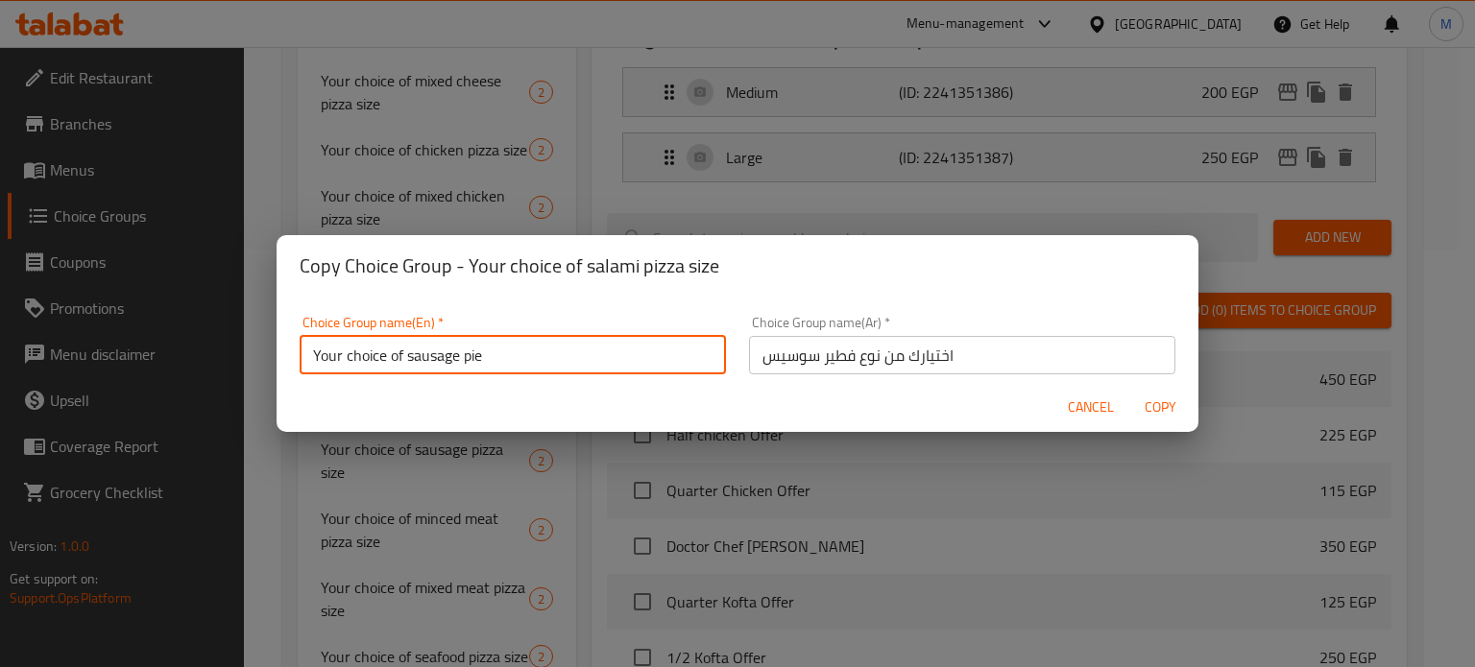
click at [434, 360] on input "Your choice of sausage pie" at bounding box center [513, 355] width 426 height 38
type input "Your choice of hotdog pie"
click at [1152, 410] on span "Copy" at bounding box center [1160, 408] width 46 height 24
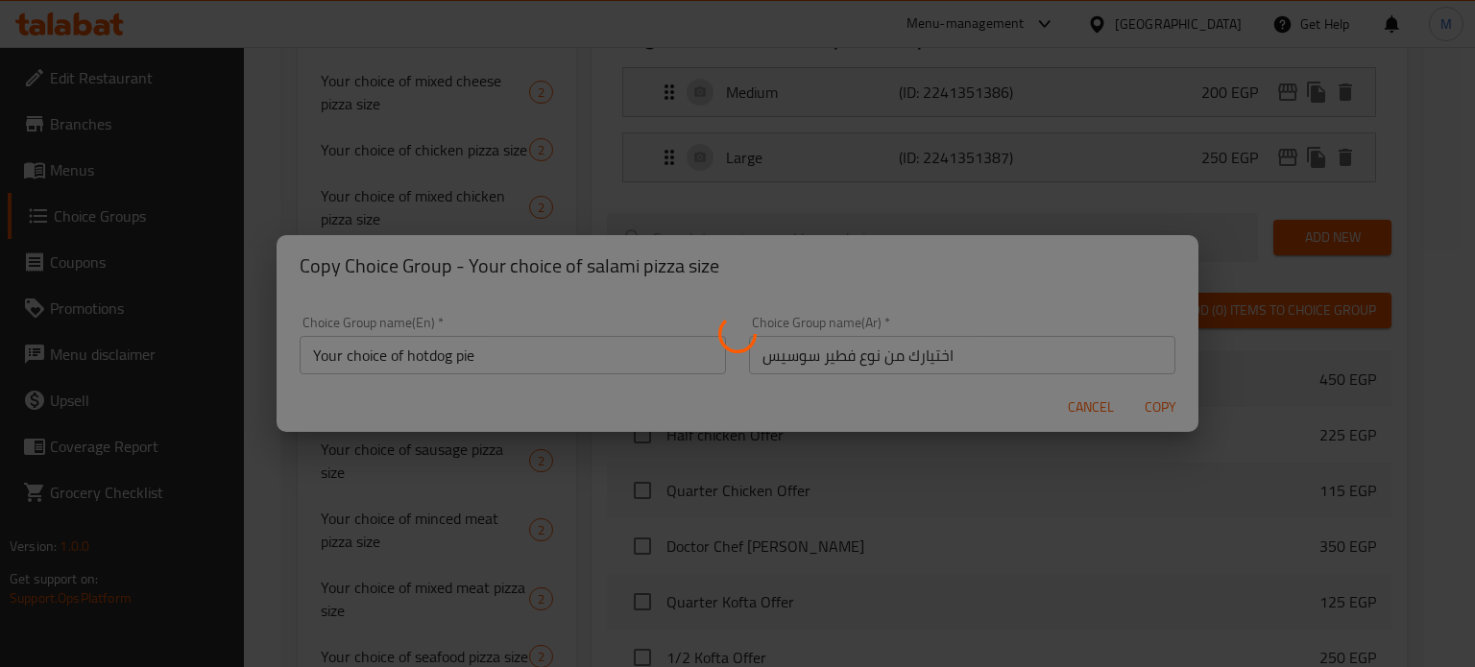
type input "Your choice of hotdog pie"
type input "اختيارك من نوع فطير سوسيس"
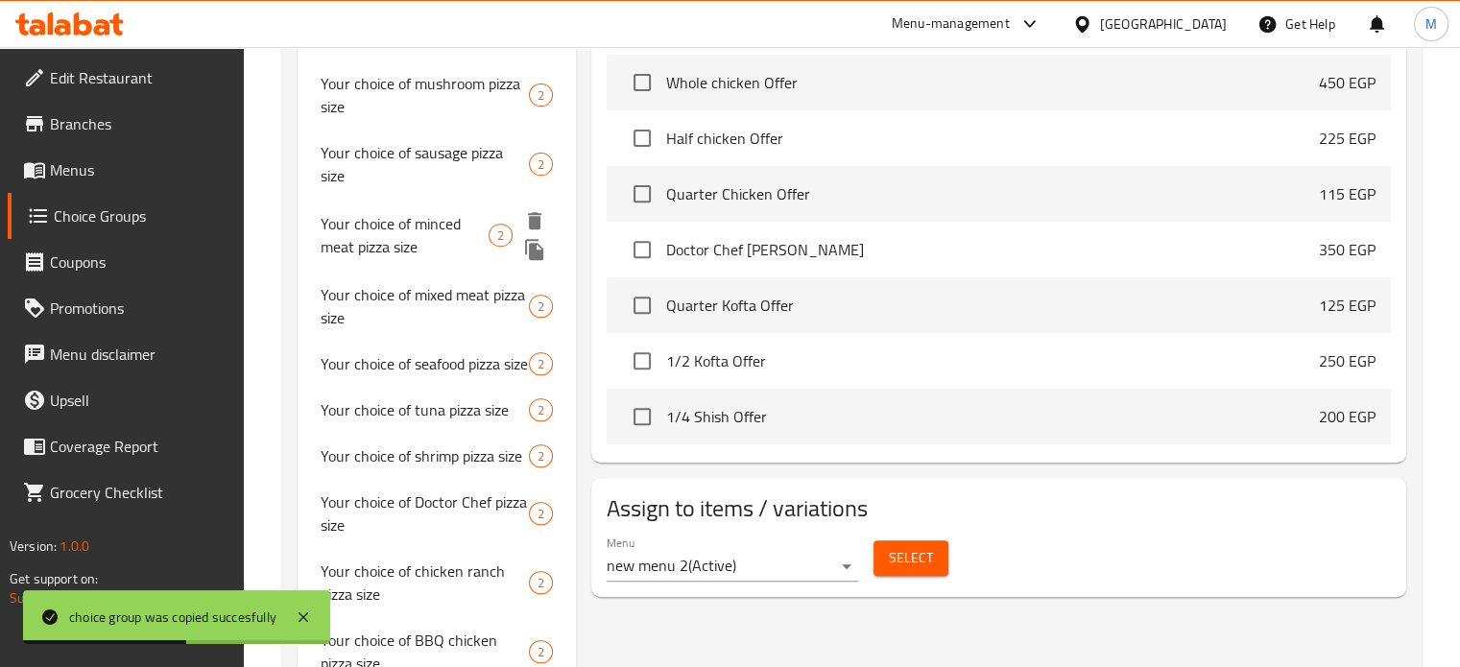
scroll to position [1001, 0]
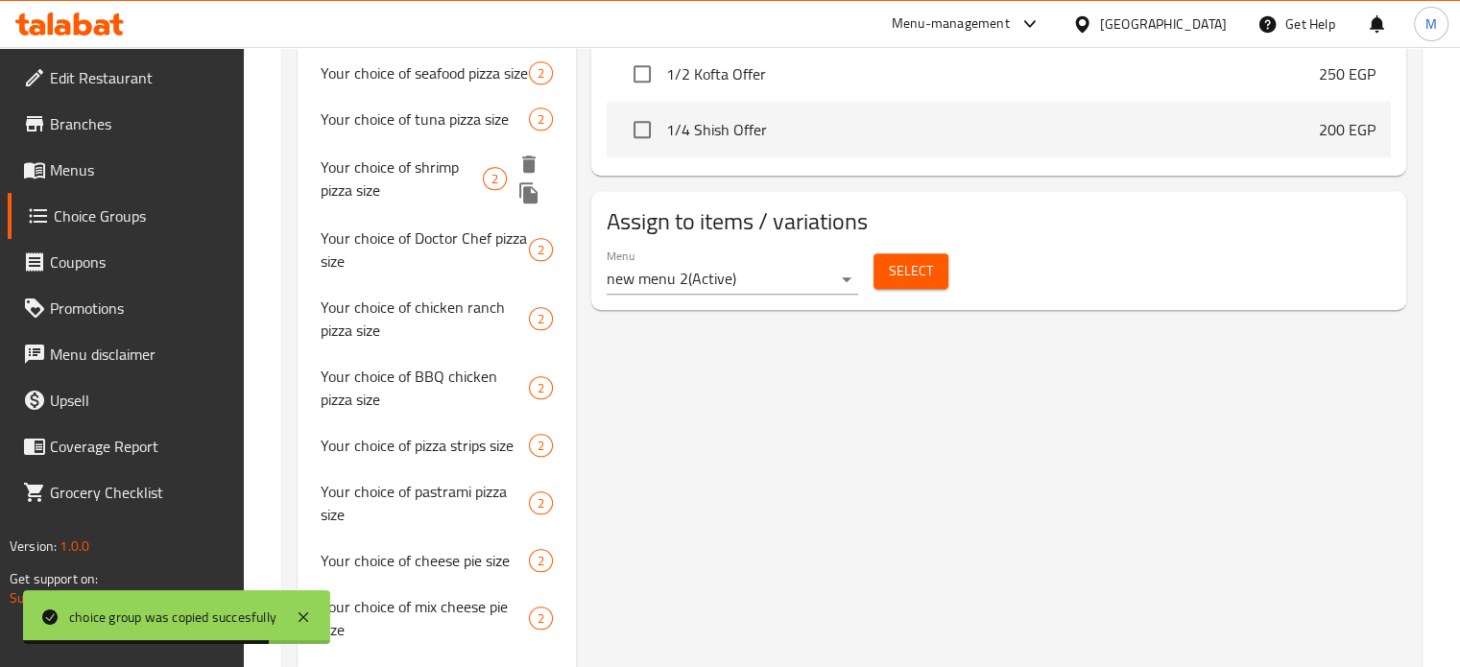
click at [532, 204] on icon "duplicate" at bounding box center [528, 192] width 23 height 23
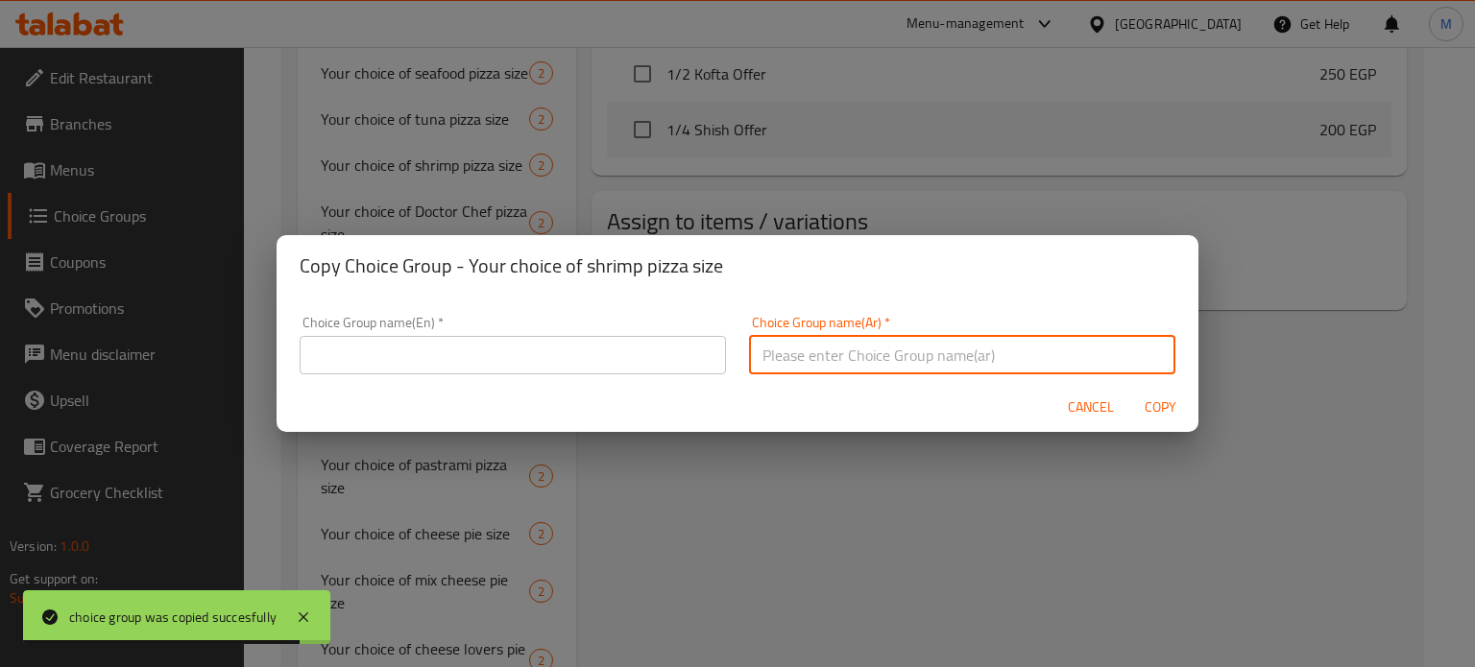
click at [871, 356] on input "text" at bounding box center [962, 355] width 426 height 38
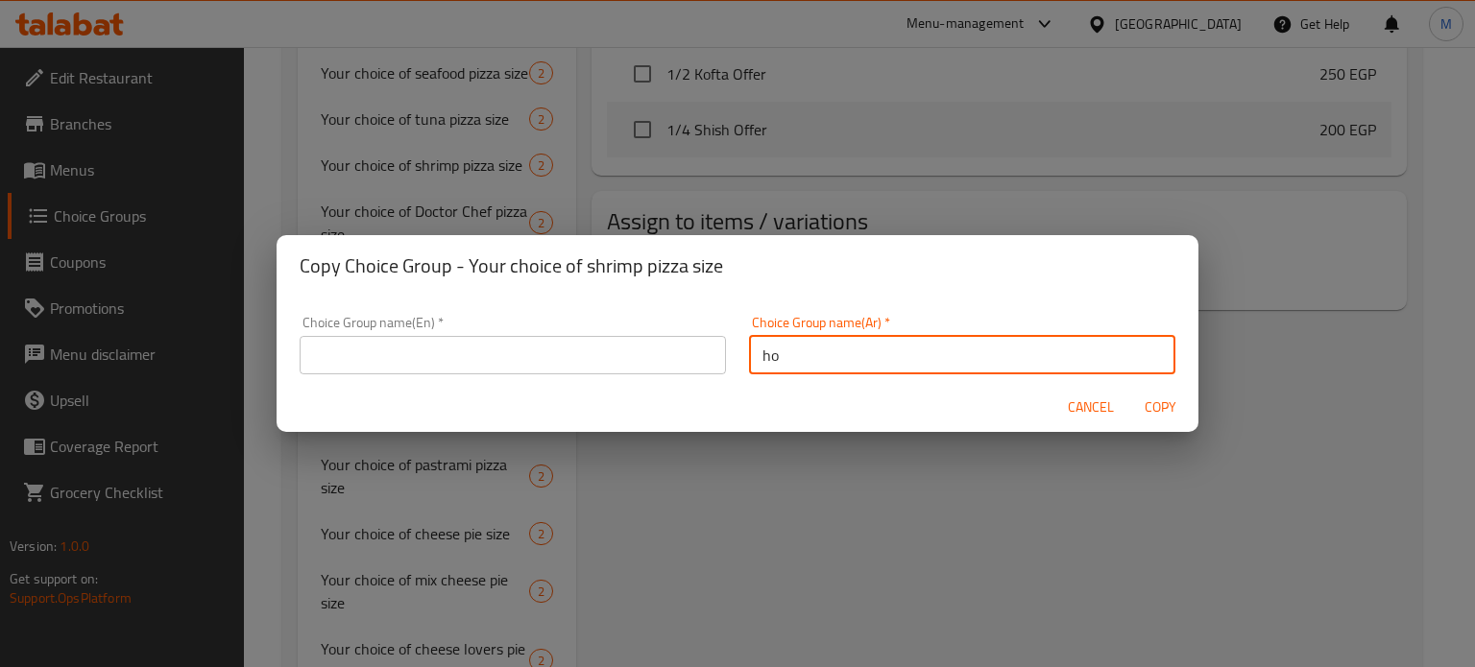
type input "h"
click at [879, 367] on input "اختيارك من نوع فطير تونة" at bounding box center [962, 355] width 426 height 38
click at [879, 365] on input "اختيارك من نوع فطير تونة" at bounding box center [962, 355] width 426 height 38
click at [867, 356] on input "اختيارك من نوع فطير تونة" at bounding box center [962, 355] width 426 height 38
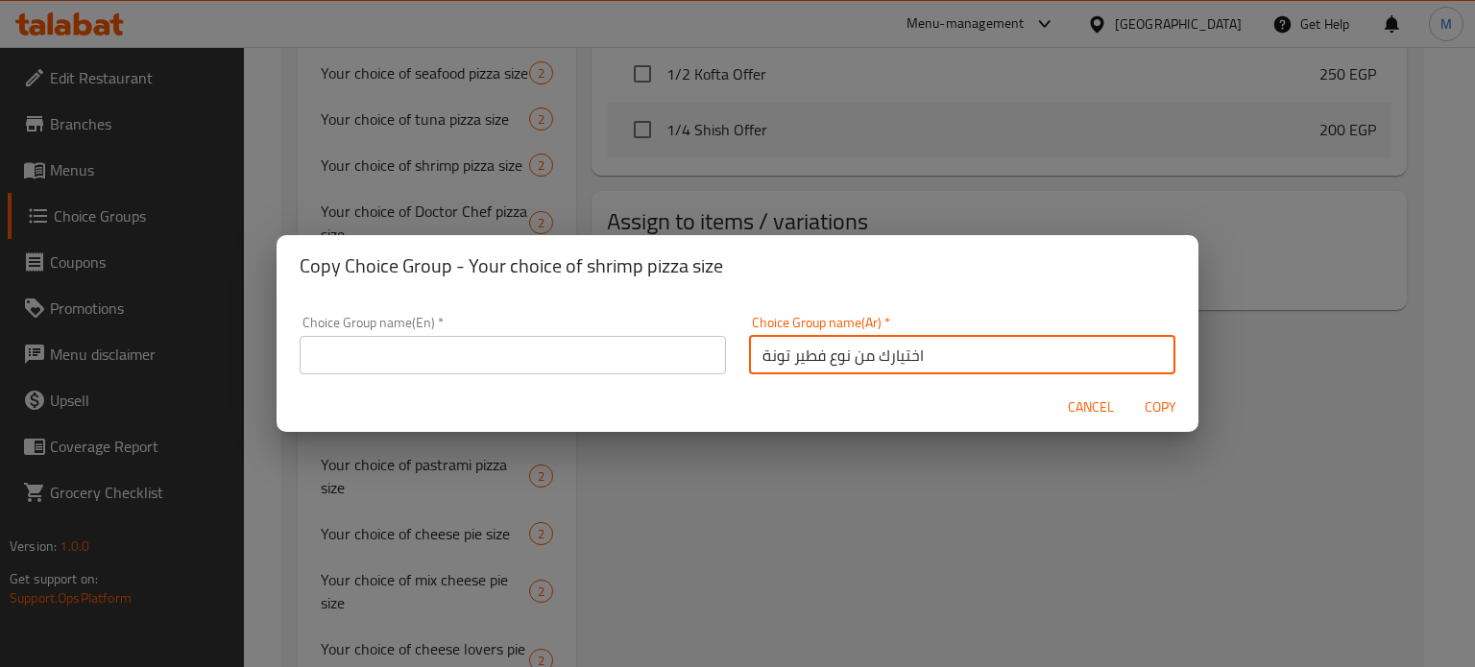
click at [867, 356] on input "اختيارك من نوع فطير تونة" at bounding box center [962, 355] width 426 height 38
type input "اختيارك من نوع فطير تونة"
click at [595, 342] on input "text" at bounding box center [513, 355] width 426 height 38
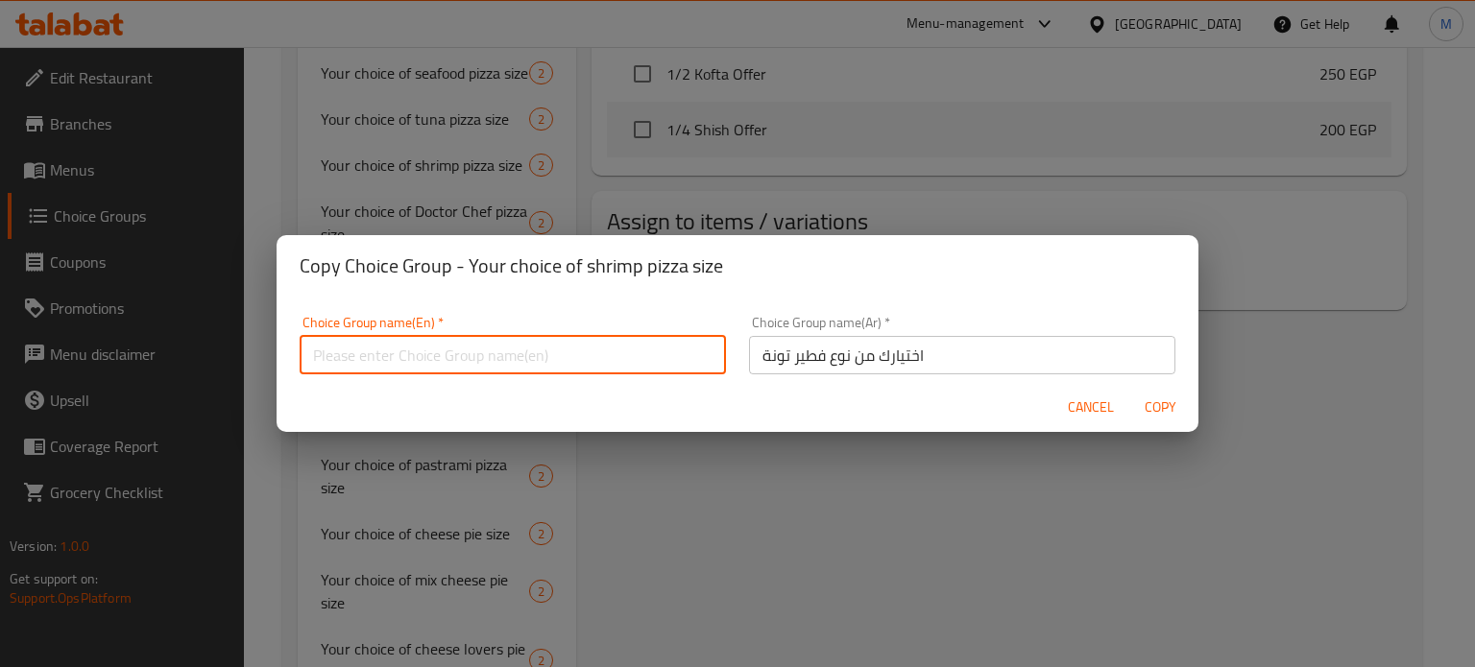
paste input "Your choice of tuna pie"
type input "Your choice of tuna pie"
click at [1161, 410] on span "Copy" at bounding box center [1160, 408] width 46 height 24
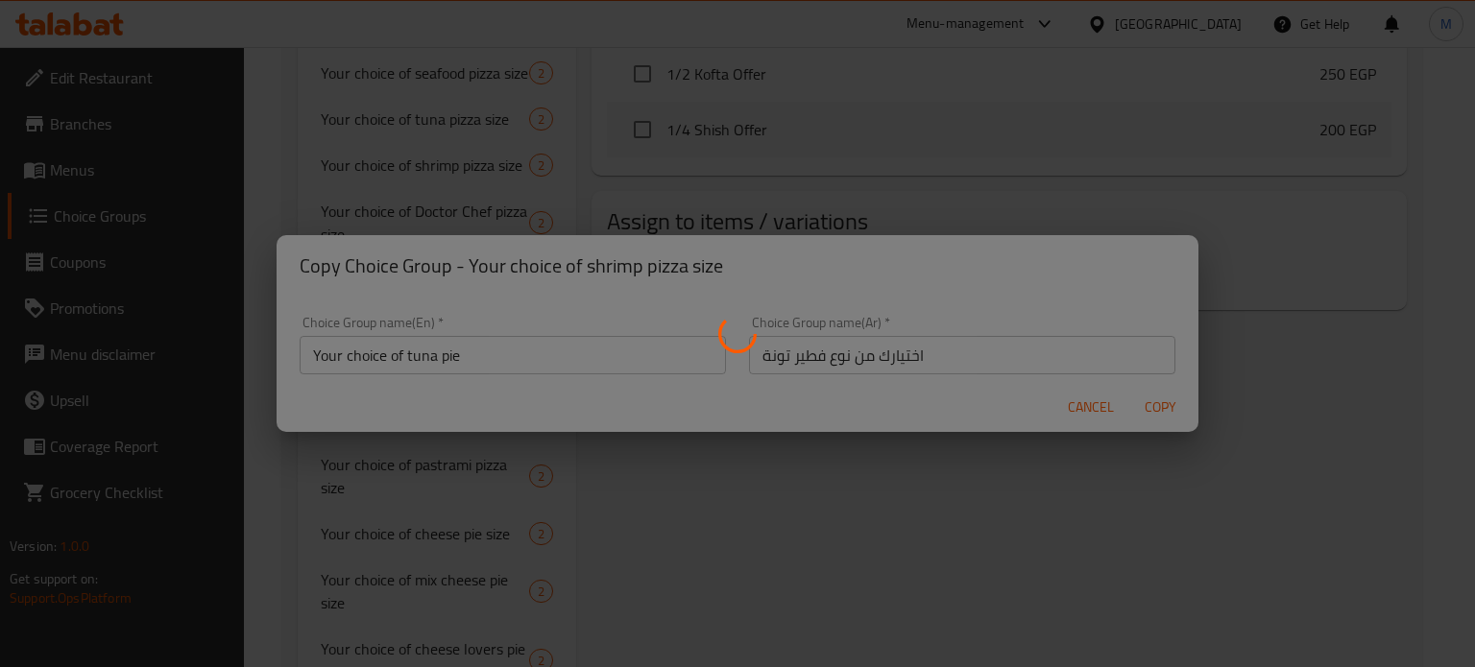
type input "Your choice of tuna pie"
type input "اختيارك من نوع فطير تونة"
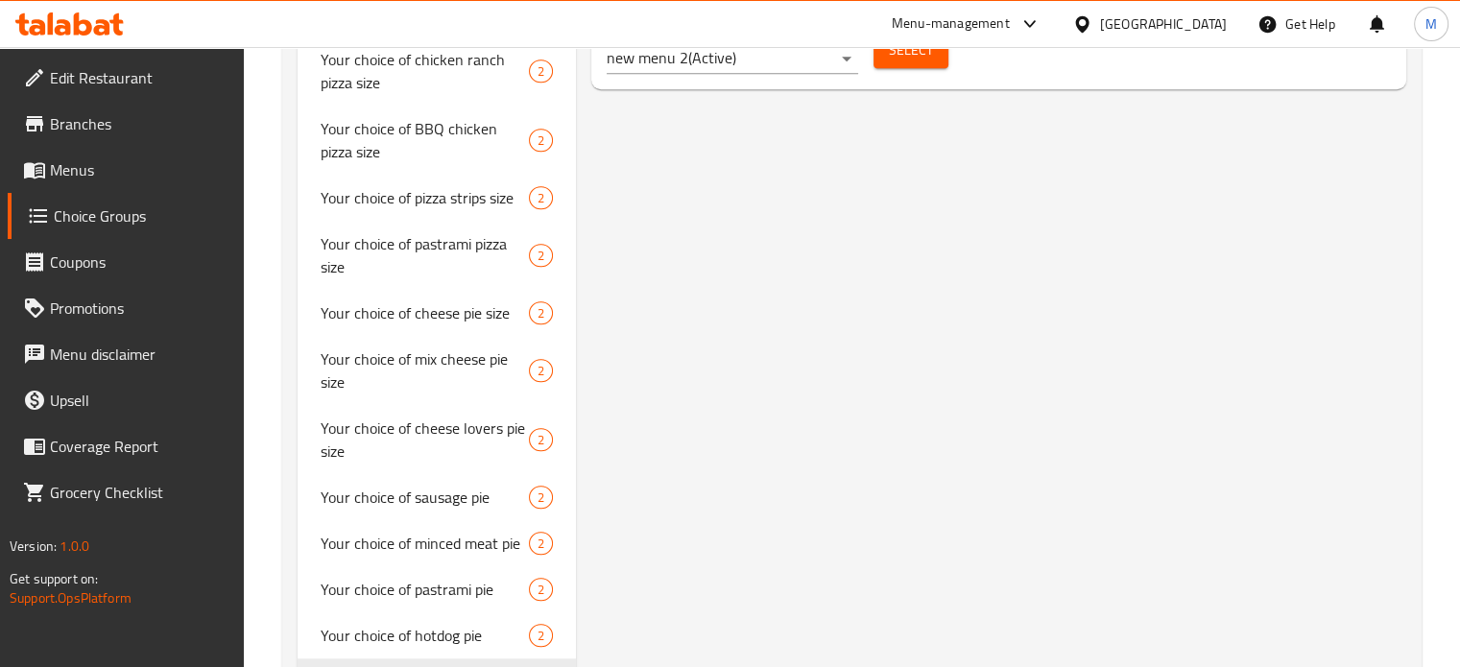
scroll to position [1173, 0]
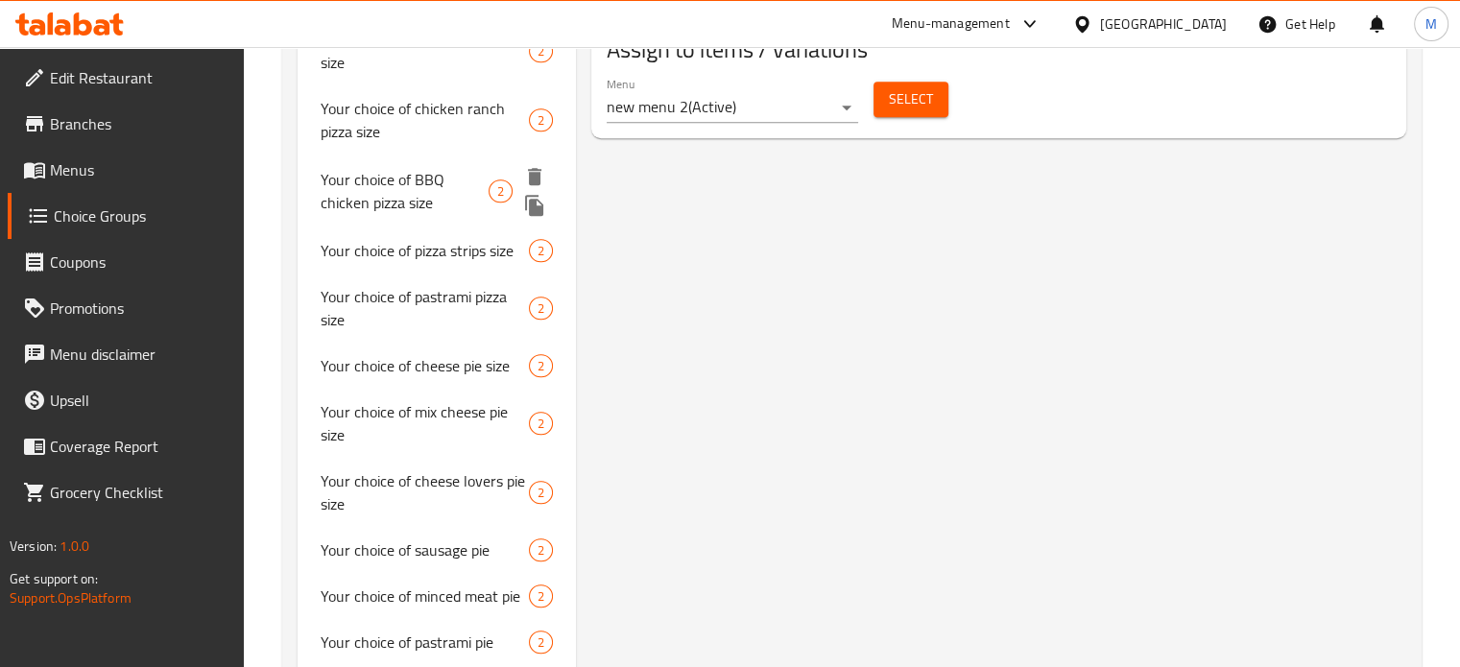
click at [538, 216] on icon "duplicate" at bounding box center [534, 205] width 18 height 21
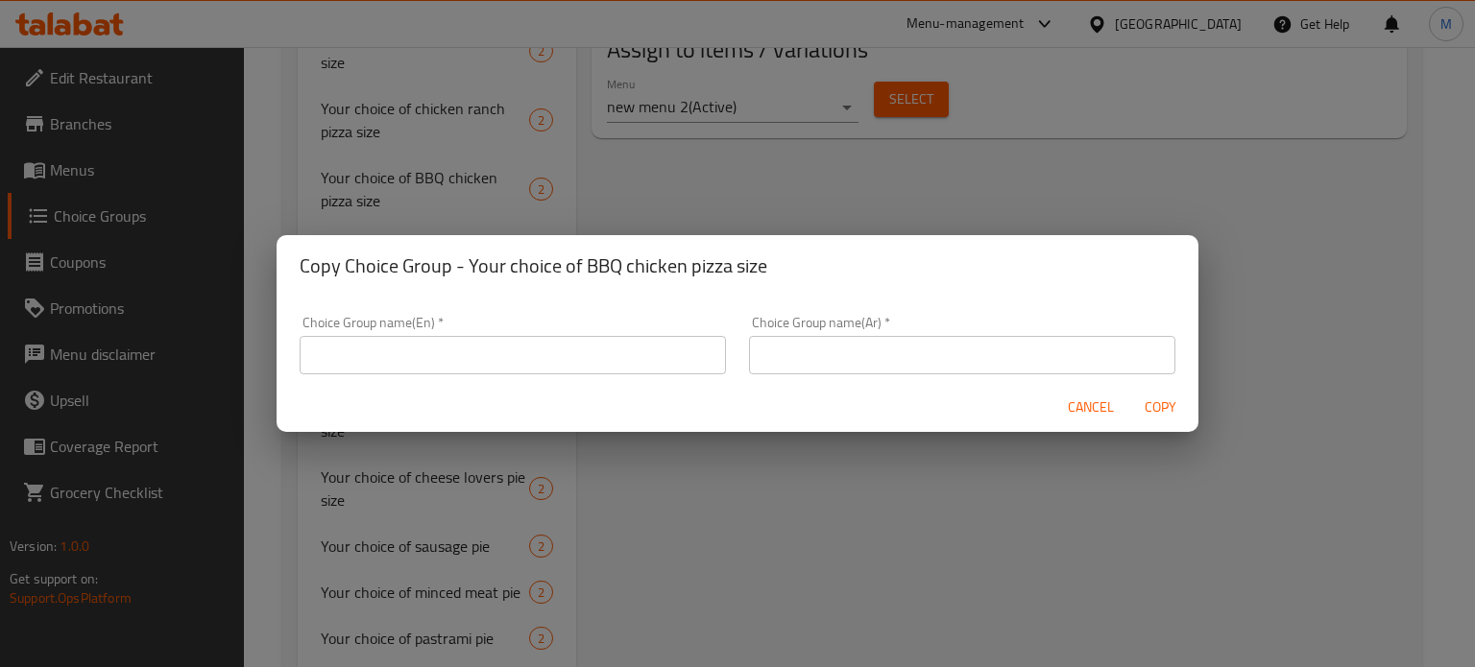
click at [835, 359] on input "text" at bounding box center [962, 355] width 426 height 38
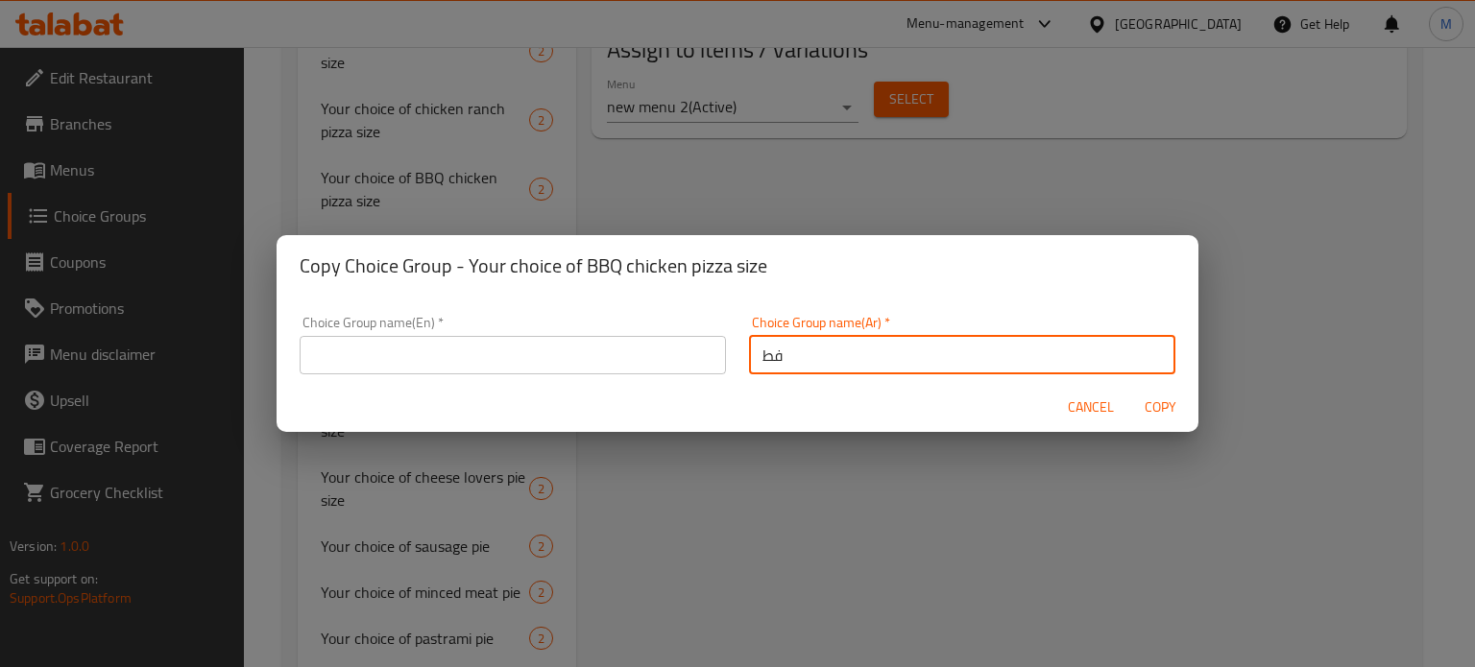
type input "ف"
click at [869, 366] on input "اختيارك من نوع فطير مشروم" at bounding box center [962, 355] width 426 height 38
click at [868, 366] on input "اختيارك من نوع فطير مشروم" at bounding box center [962, 355] width 426 height 38
type input "اختيارك من نوع فطير مشروم"
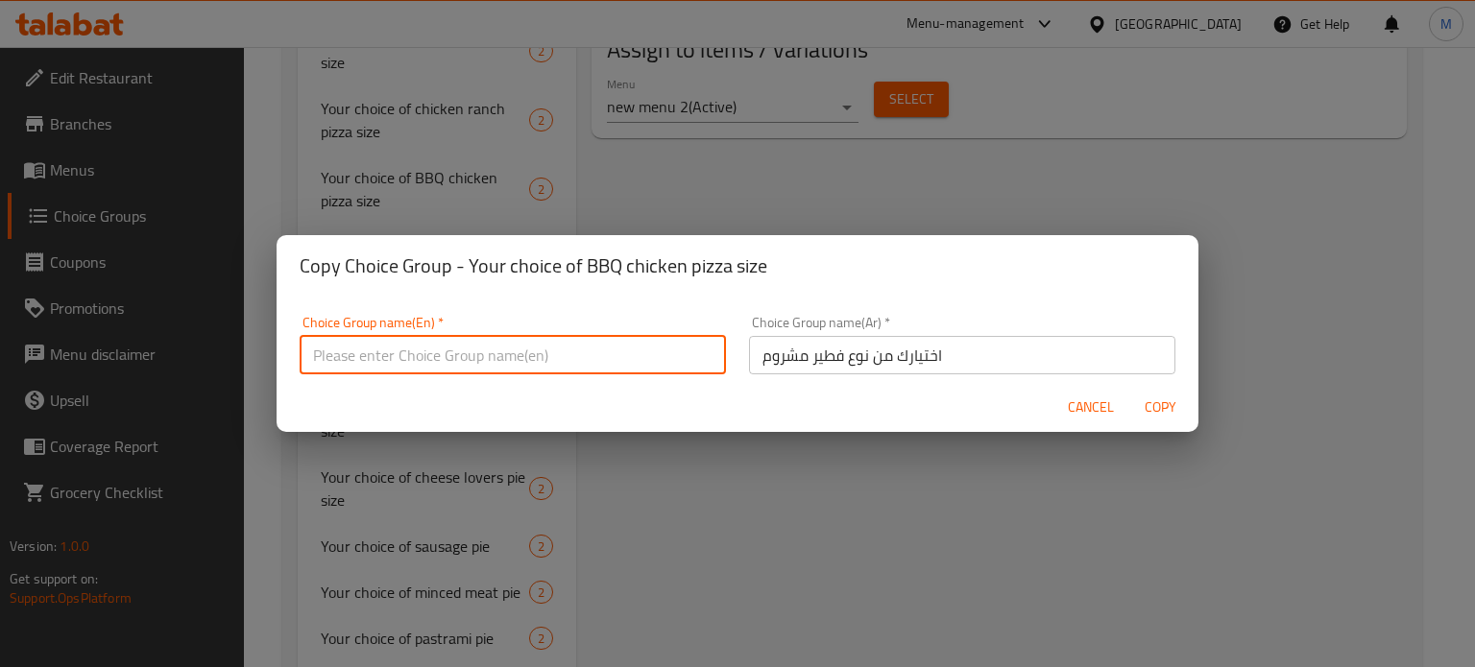
click at [574, 348] on input "text" at bounding box center [513, 355] width 426 height 38
paste input "Your choice of mushroom pie"
type input "Your choice of mushroom pie"
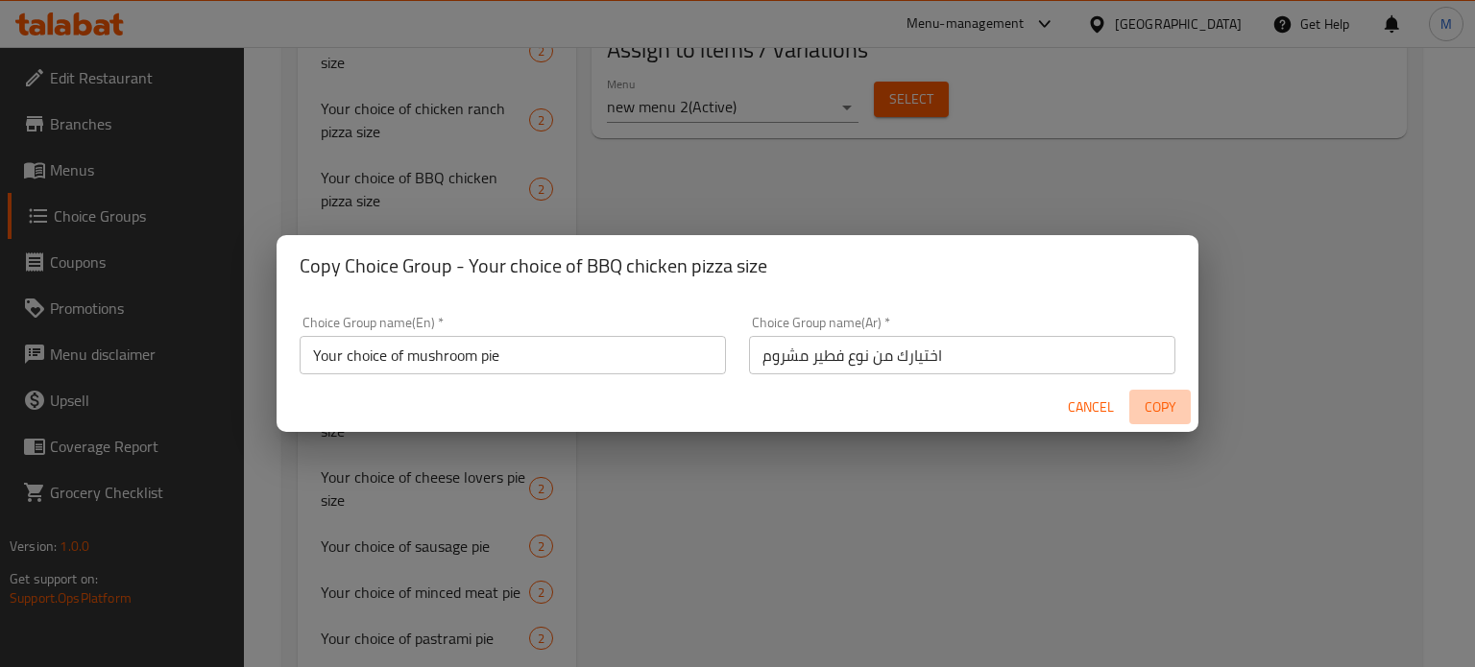
click at [1136, 410] on button "Copy" at bounding box center [1159, 408] width 61 height 36
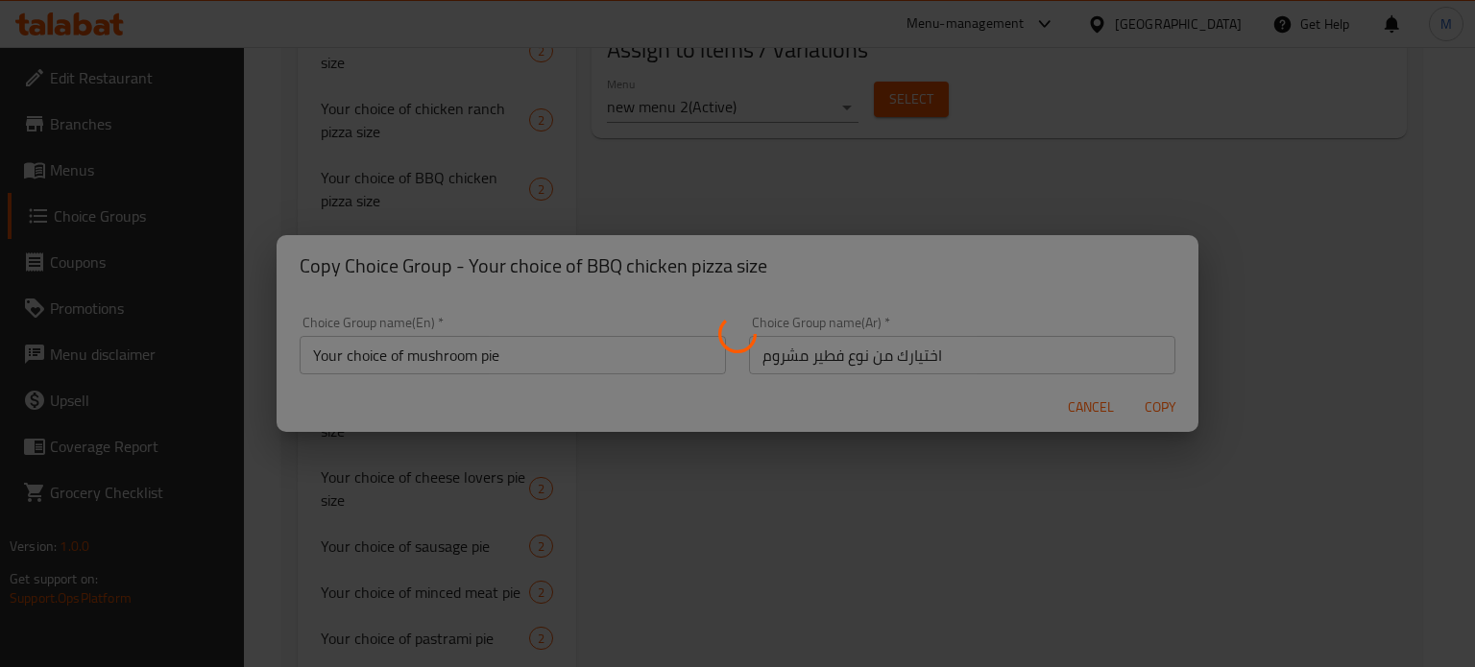
type input "Your choice of mushroom pie"
type input "اختيارك من نوع فطير مشروم"
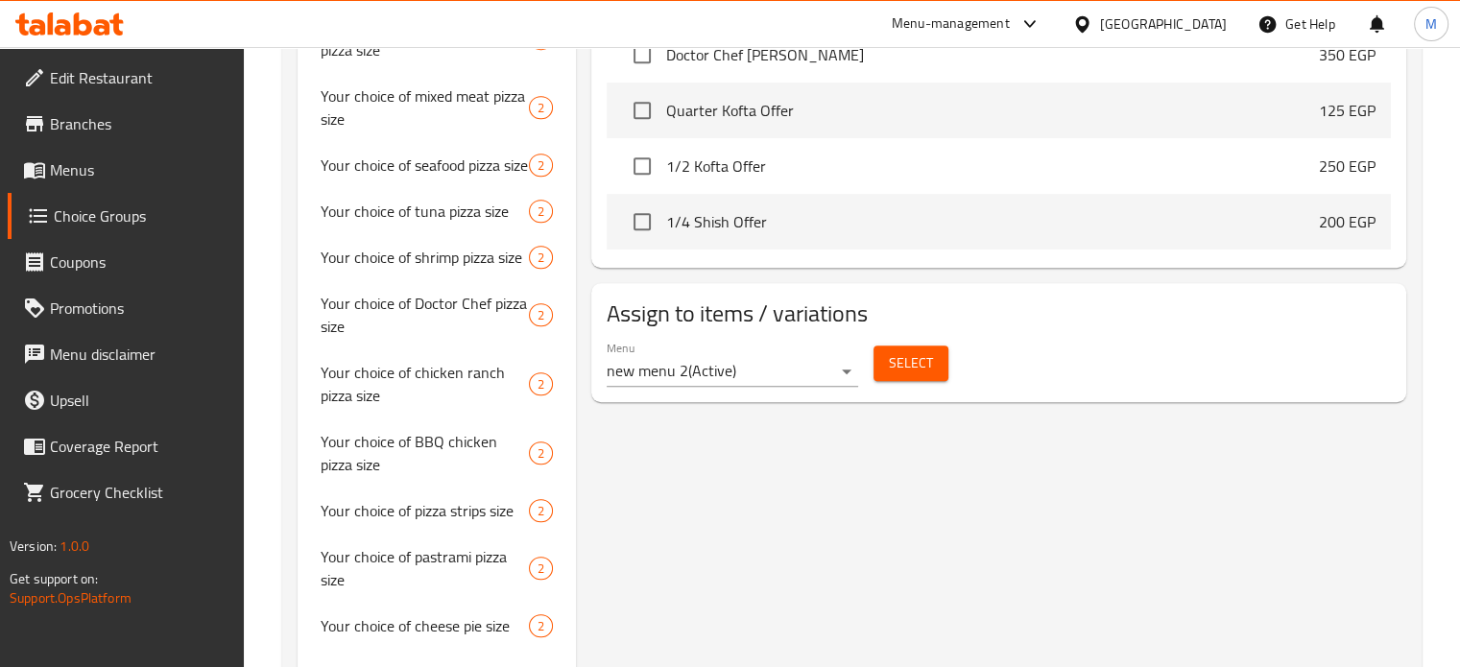
scroll to position [1390, 0]
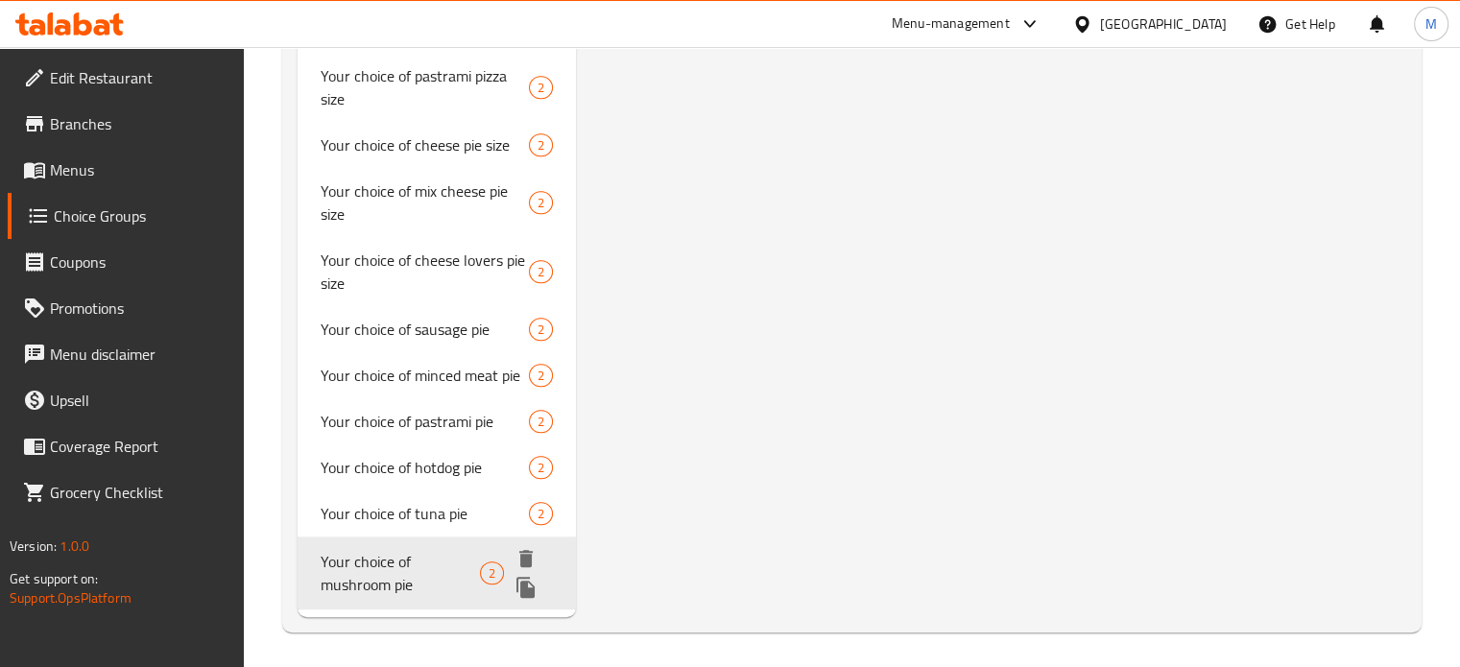
click at [534, 598] on icon "duplicate" at bounding box center [526, 587] width 18 height 21
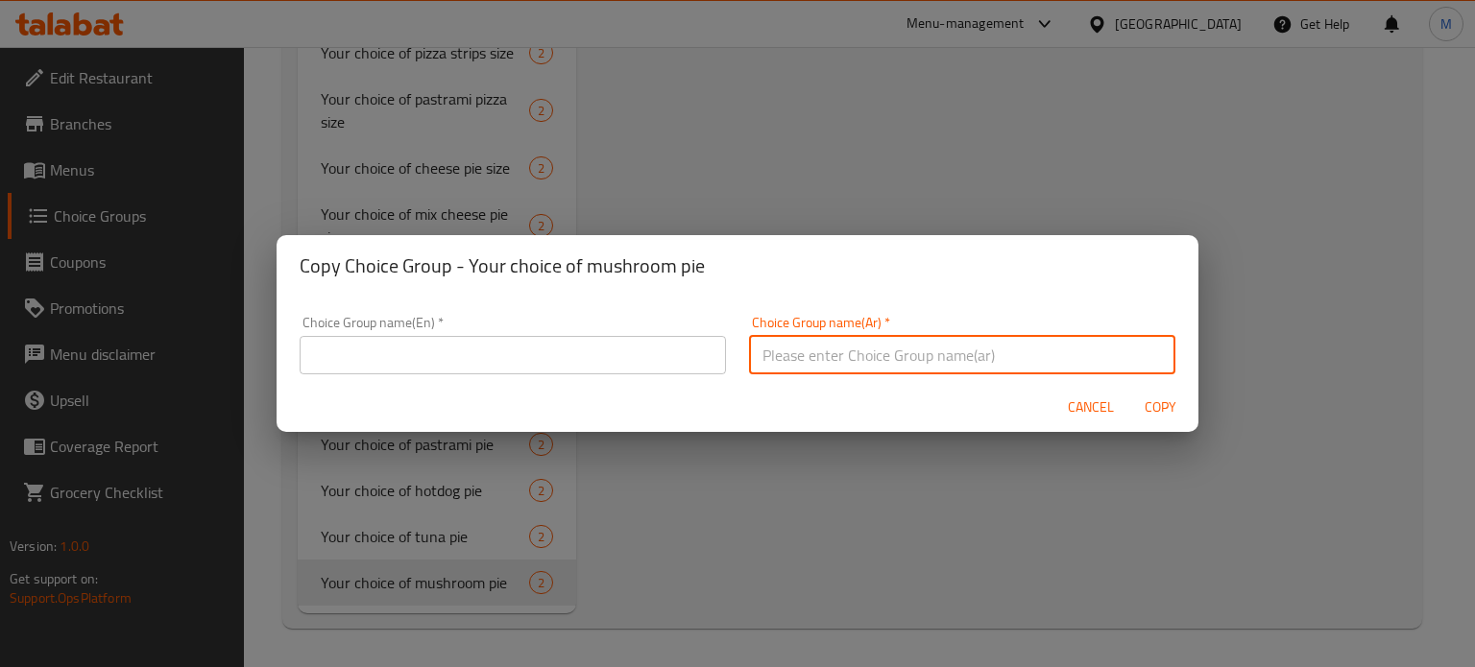
click at [865, 345] on input "text" at bounding box center [962, 355] width 426 height 38
click at [878, 360] on input "اختيارك من نوع فطير فراخ" at bounding box center [962, 355] width 426 height 38
click at [878, 359] on input "اختيارك من نوع فطير فراخ" at bounding box center [962, 355] width 426 height 38
type input "اختيارك من نوع فطير فراخ"
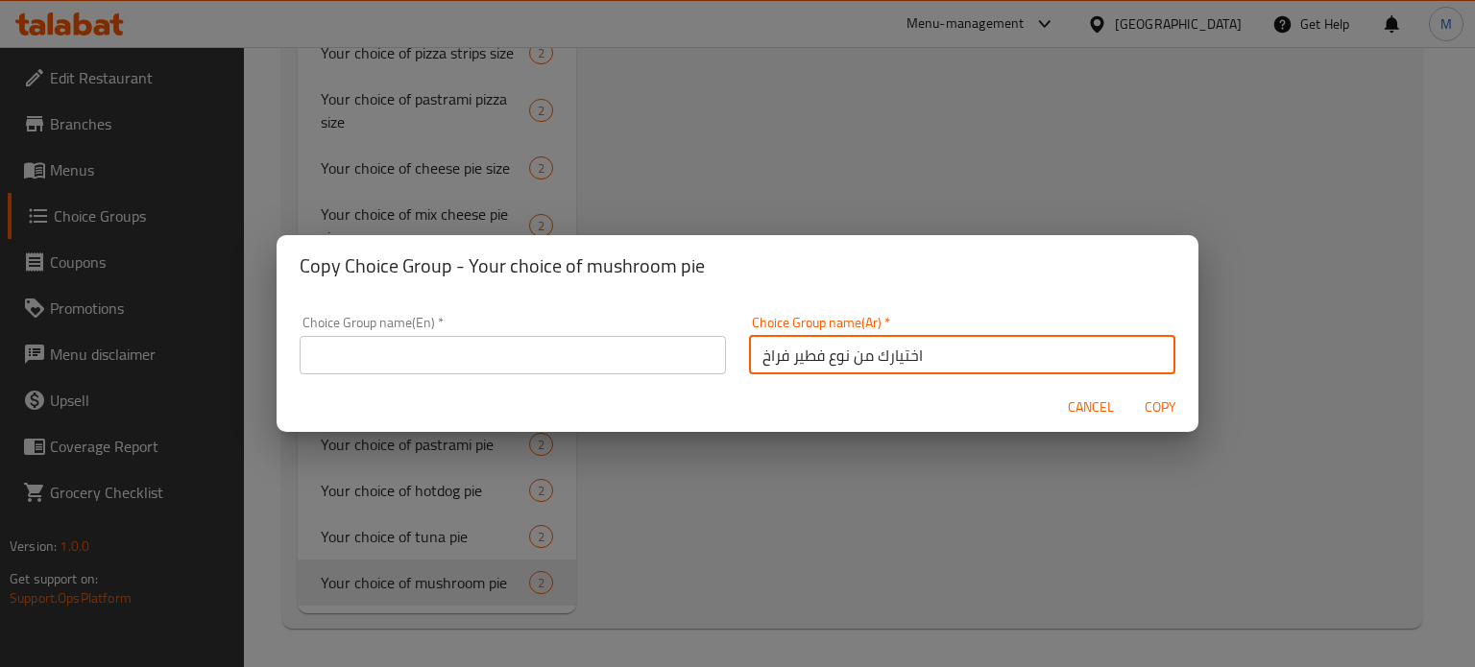
paste input "Your choice of chicken pie"
click at [533, 356] on input "text" at bounding box center [513, 355] width 426 height 38
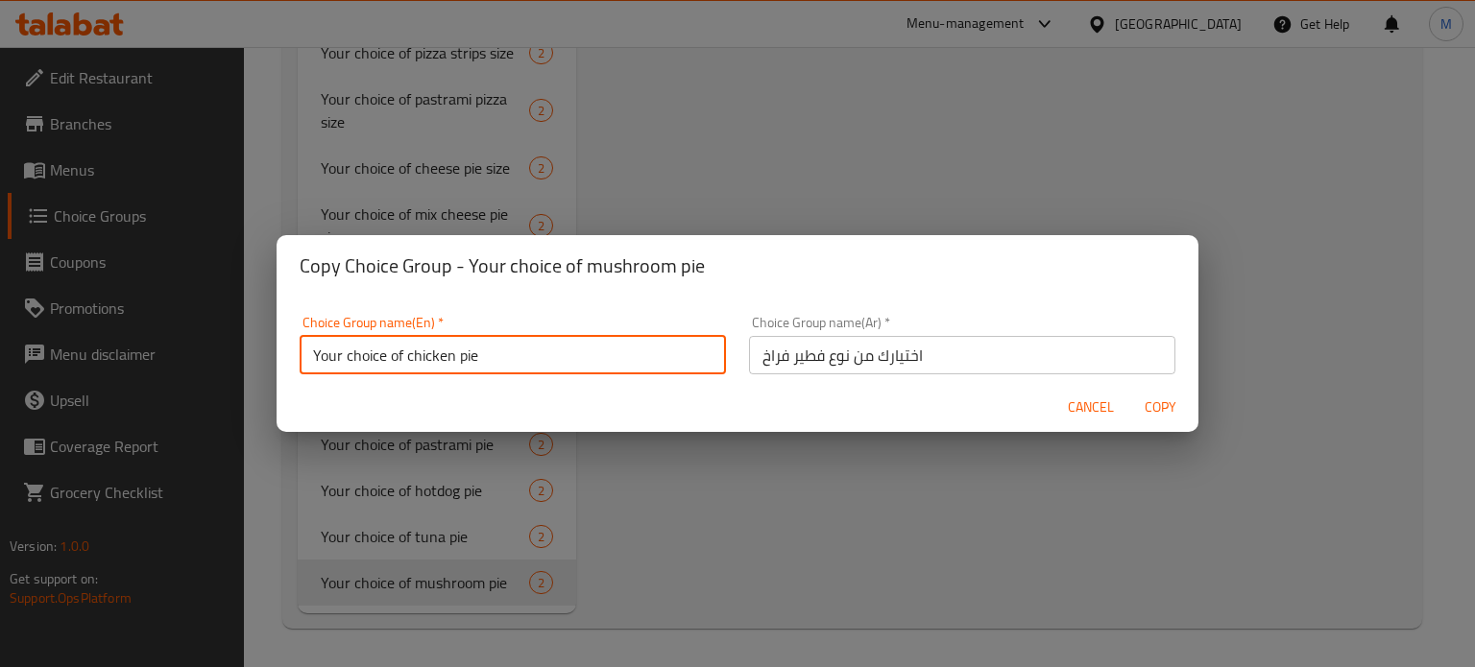
type input "Your choice of chicken pie"
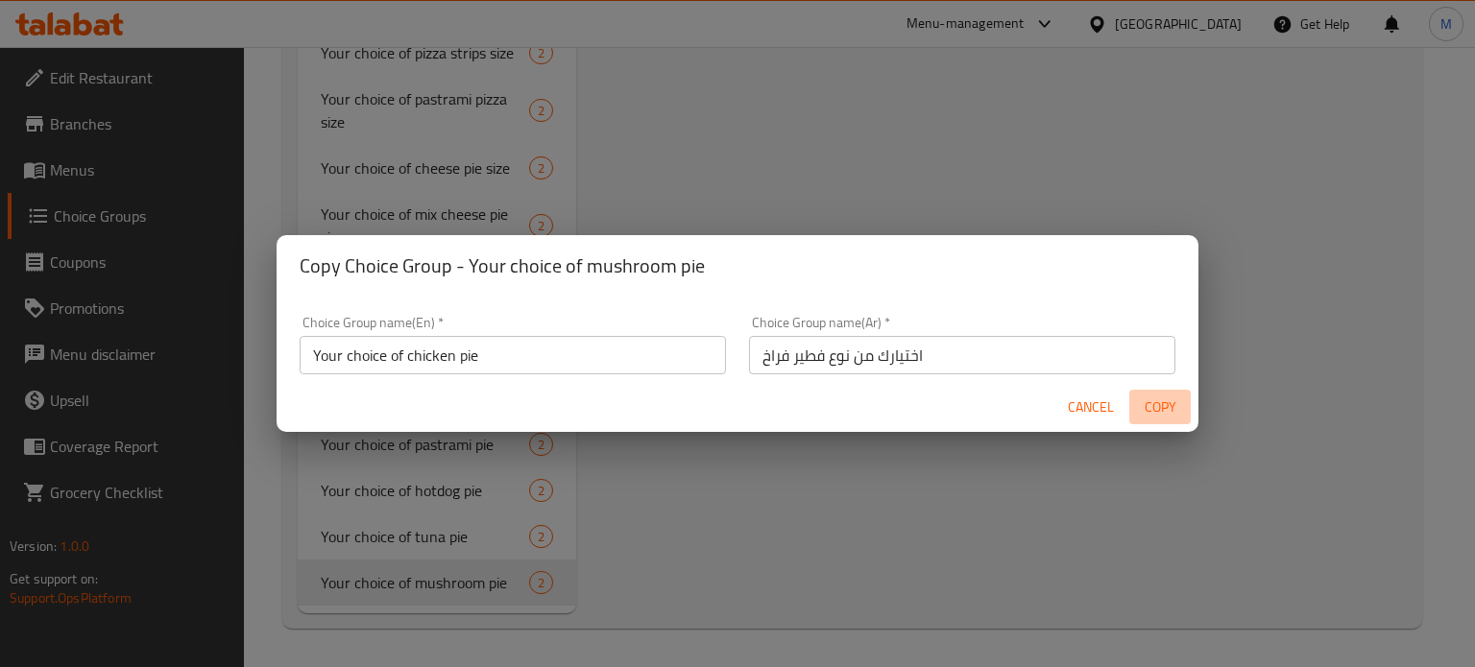
click at [1164, 410] on span "Copy" at bounding box center [1160, 408] width 46 height 24
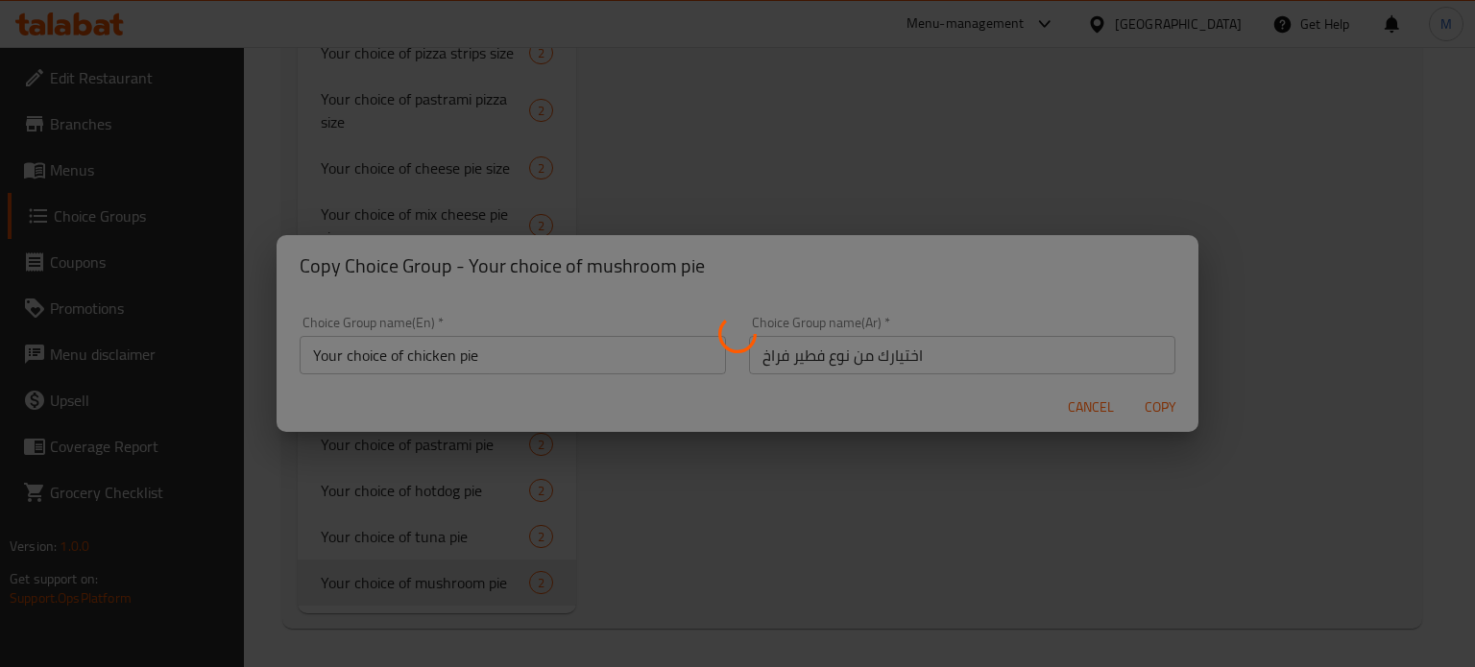
type input "Your choice of chicken pie"
type input "اختيارك من نوع فطير فراخ"
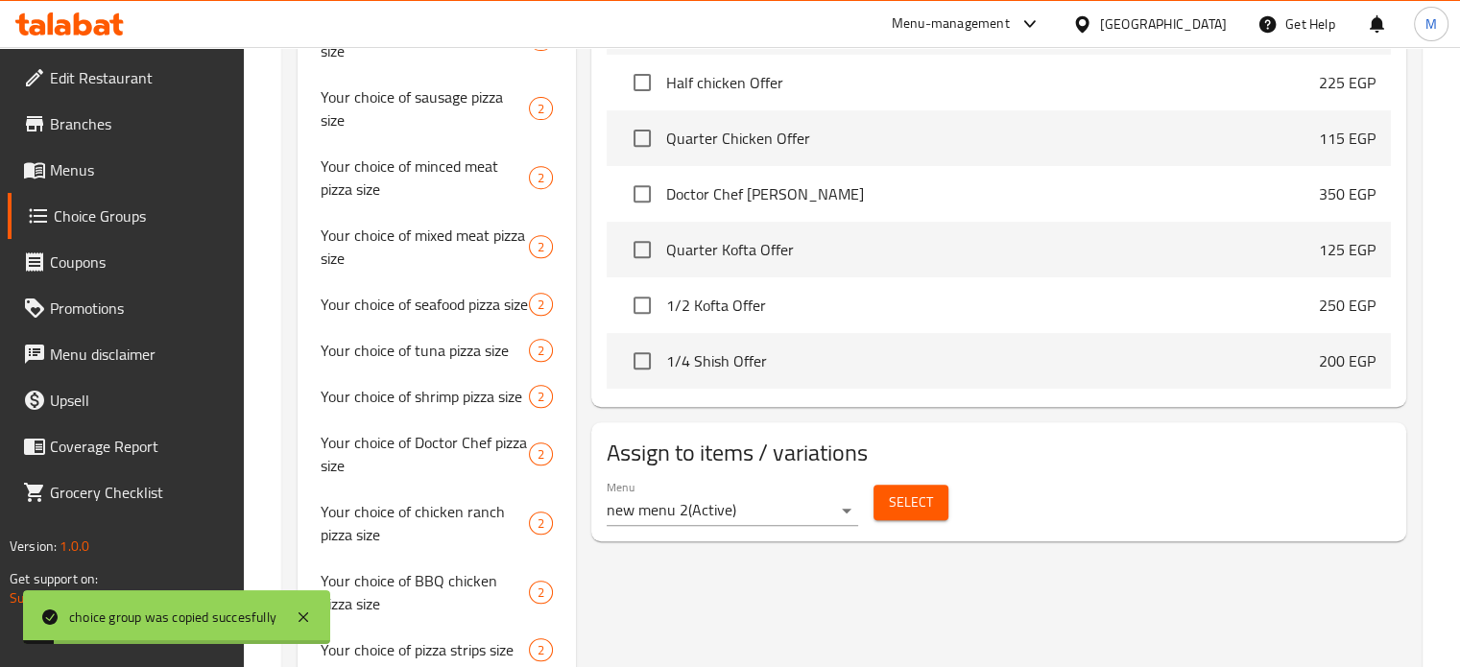
scroll to position [222, 0]
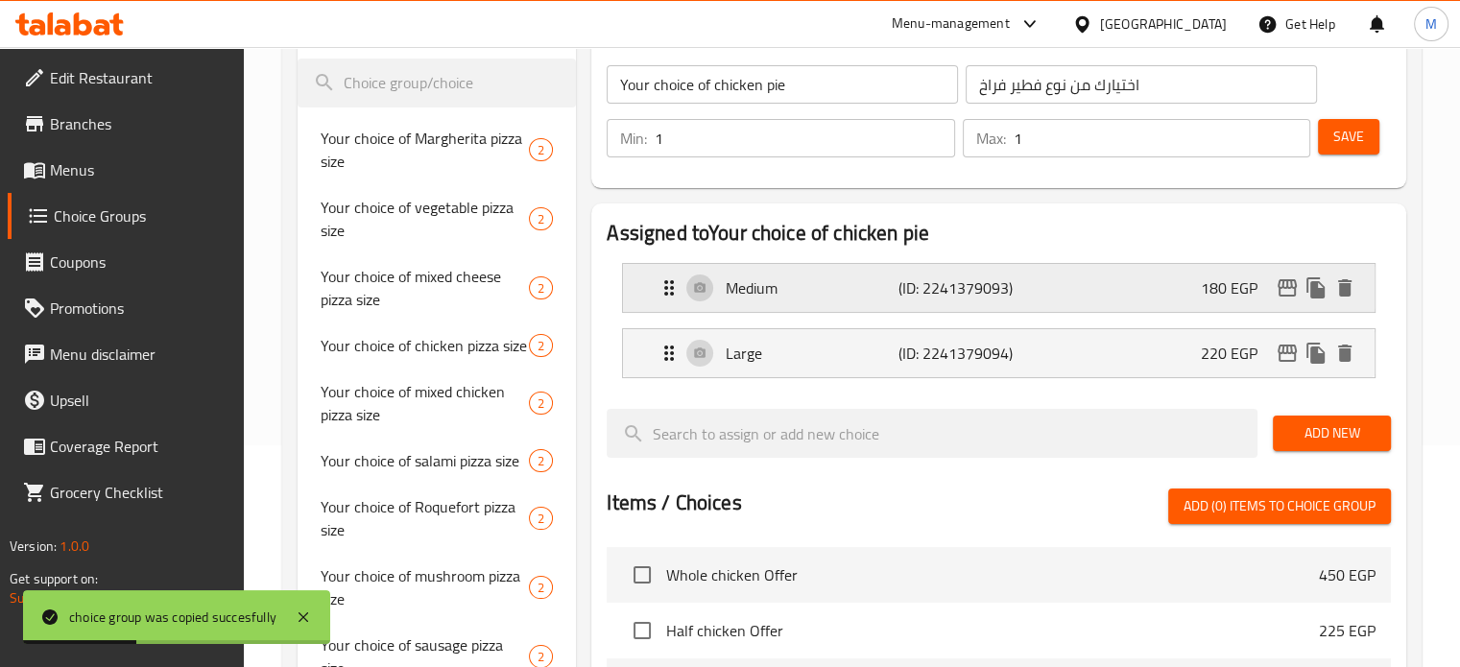
click at [1292, 293] on icon "edit" at bounding box center [1287, 287] width 23 height 23
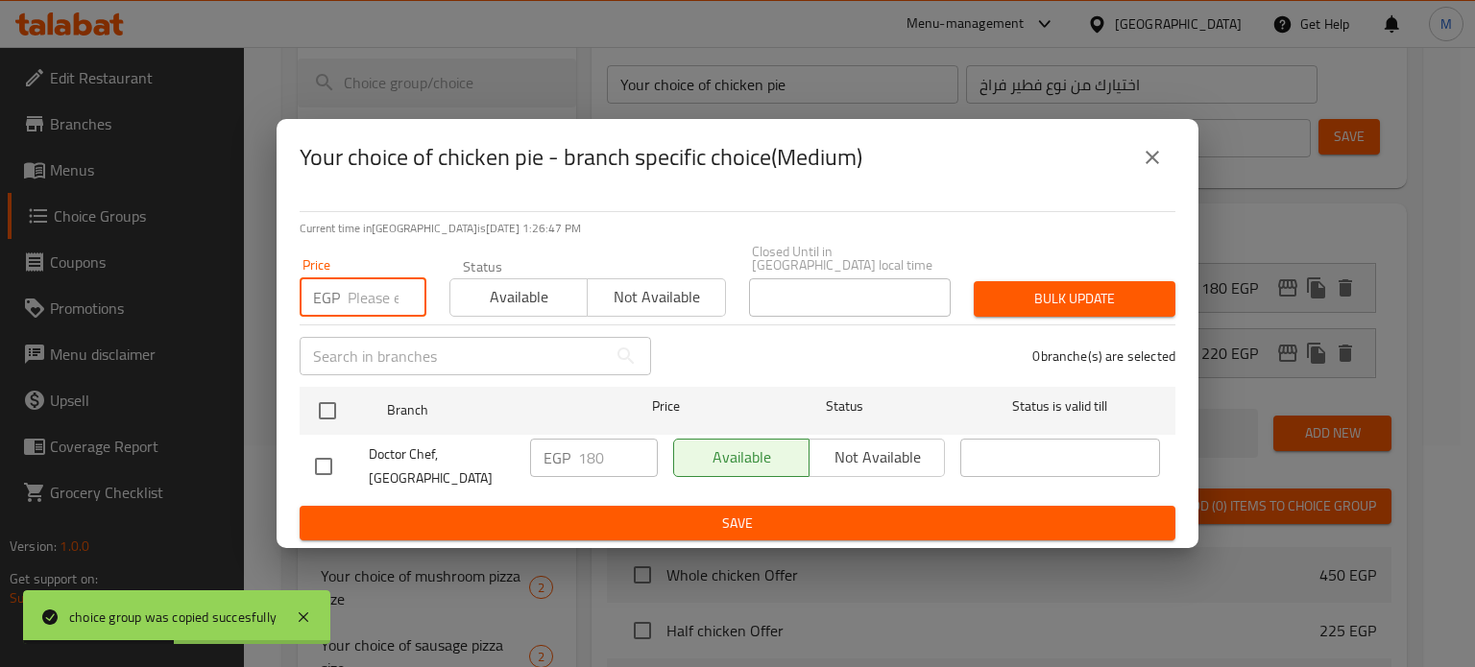
click at [369, 295] on input "number" at bounding box center [387, 297] width 79 height 38
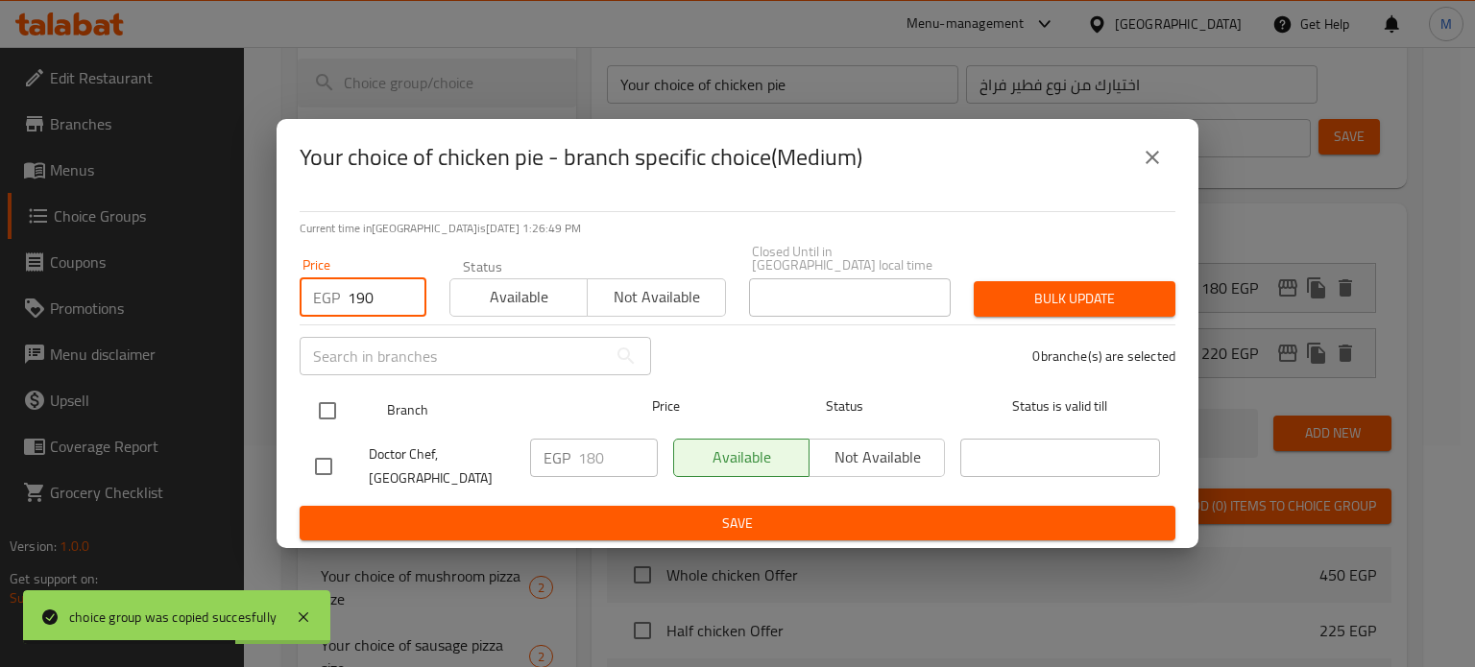
type input "190"
click at [323, 414] on input "checkbox" at bounding box center [327, 411] width 40 height 40
checkbox input "true"
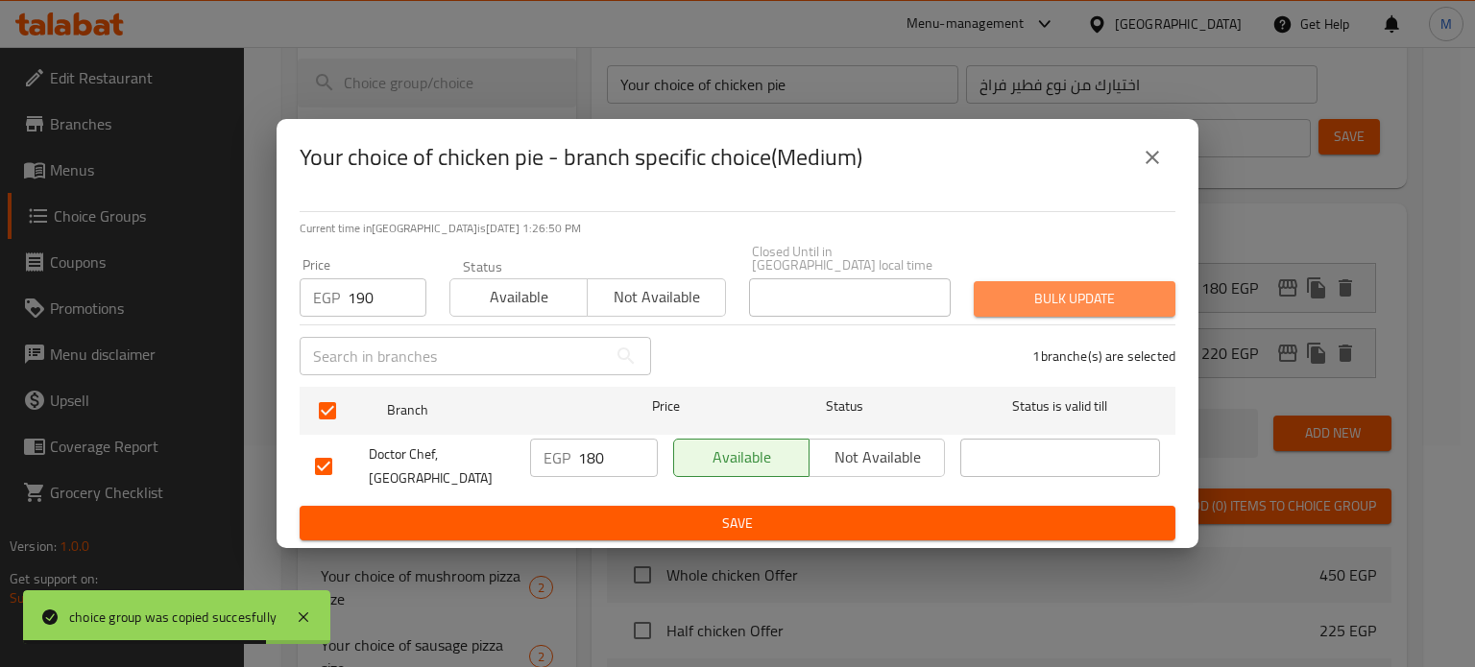
click at [1083, 281] on button "Bulk update" at bounding box center [1074, 299] width 202 height 36
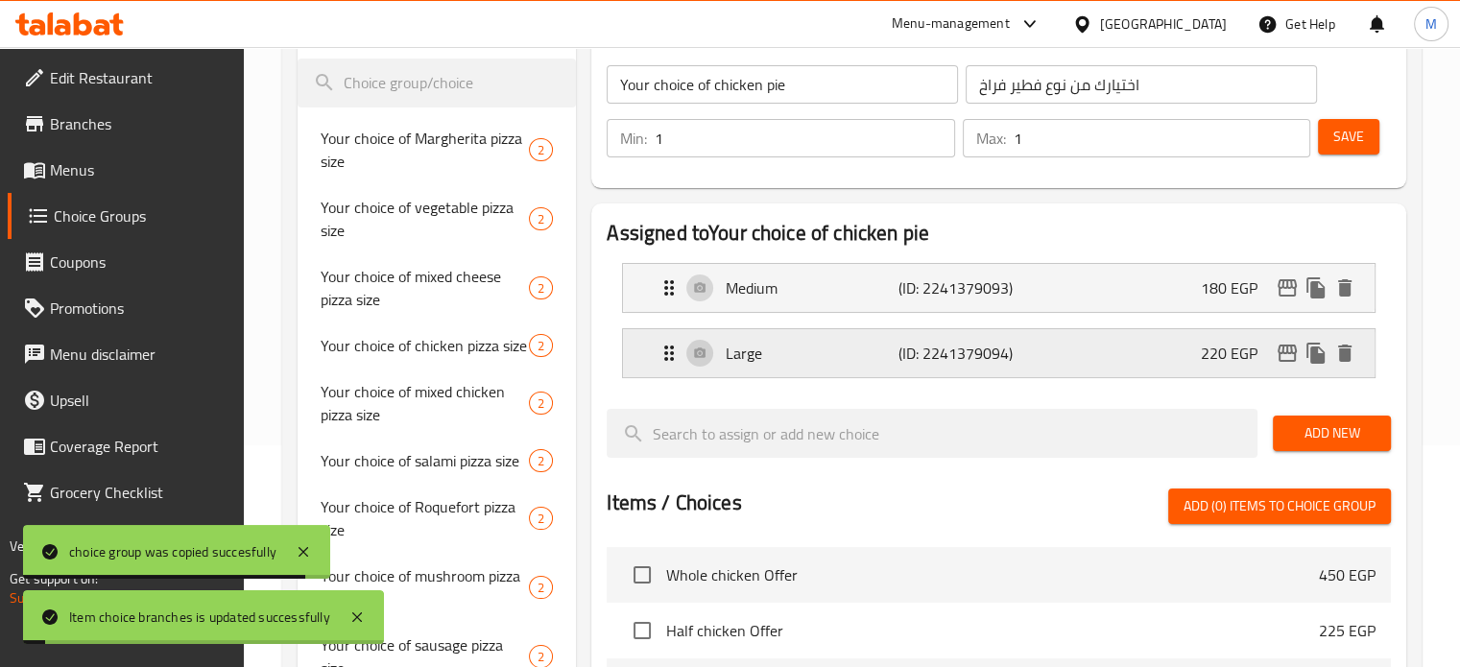
click at [1283, 356] on icon "edit" at bounding box center [1287, 353] width 23 height 23
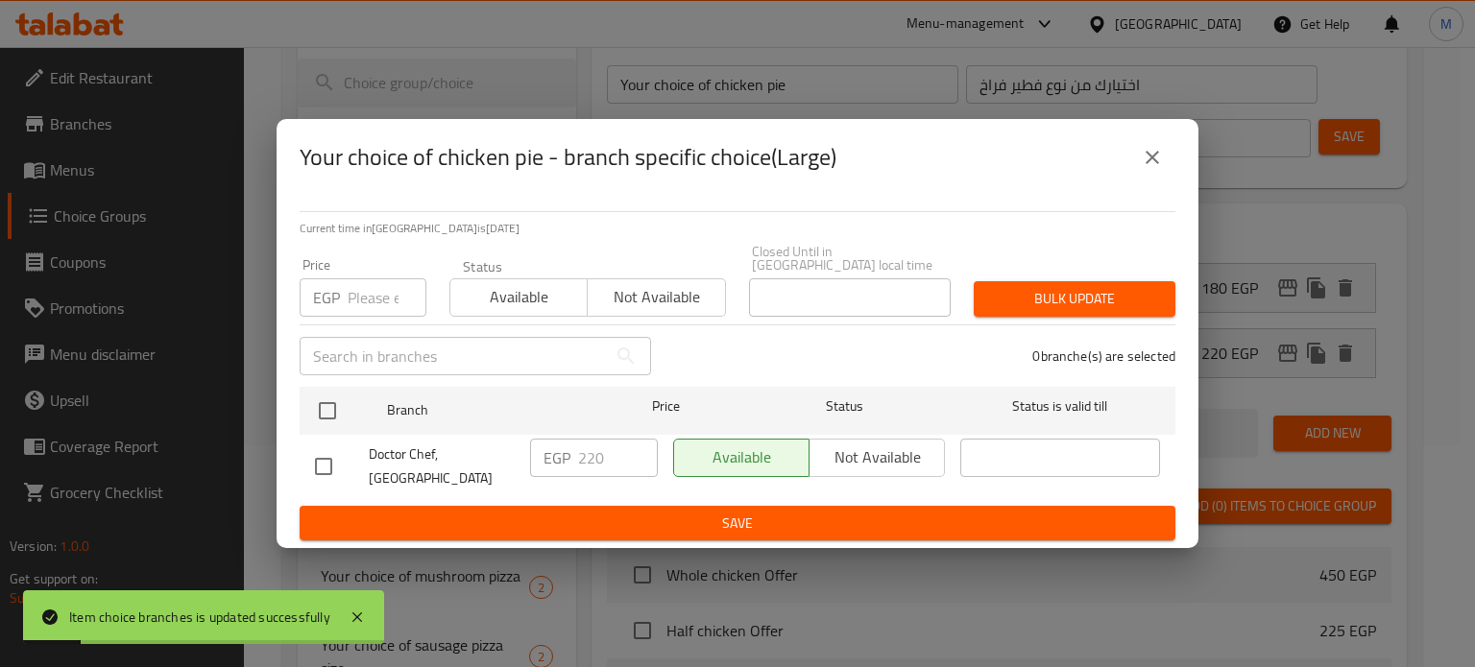
click at [384, 298] on input "number" at bounding box center [387, 297] width 79 height 38
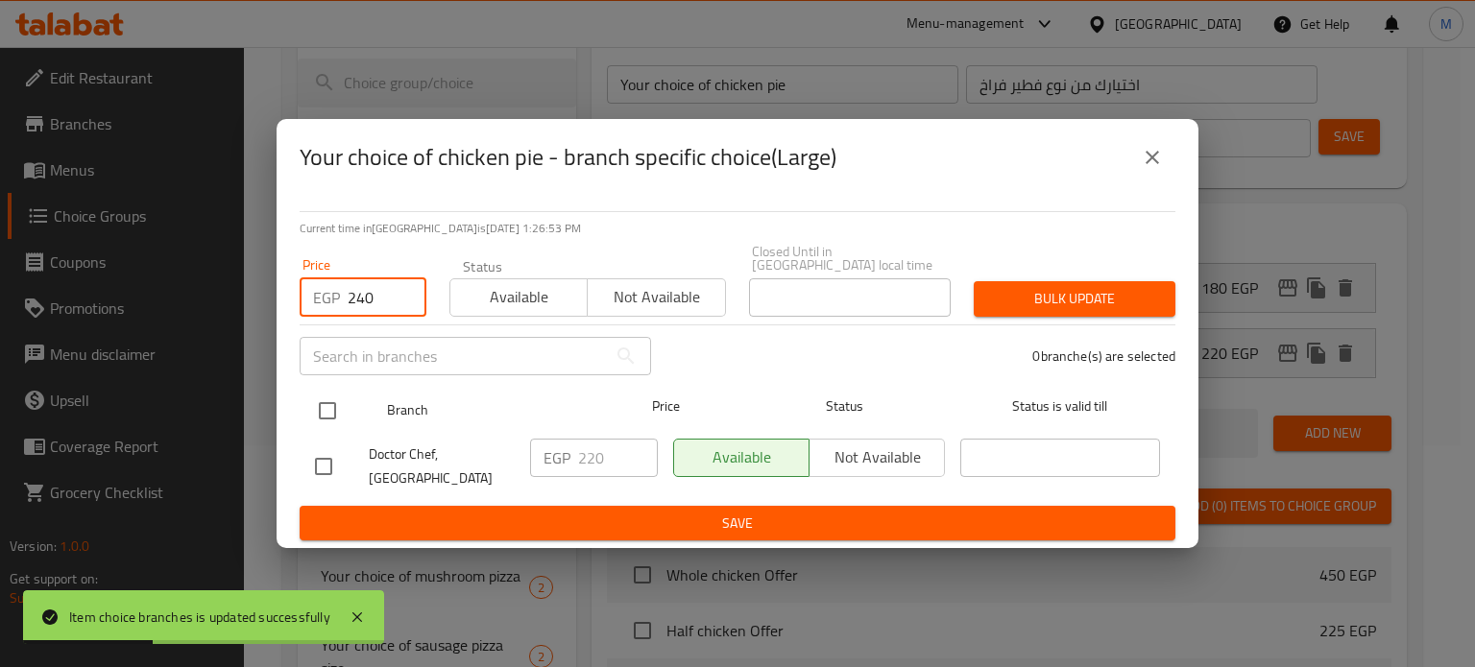
type input "240"
click at [326, 413] on input "checkbox" at bounding box center [327, 411] width 40 height 40
checkbox input "true"
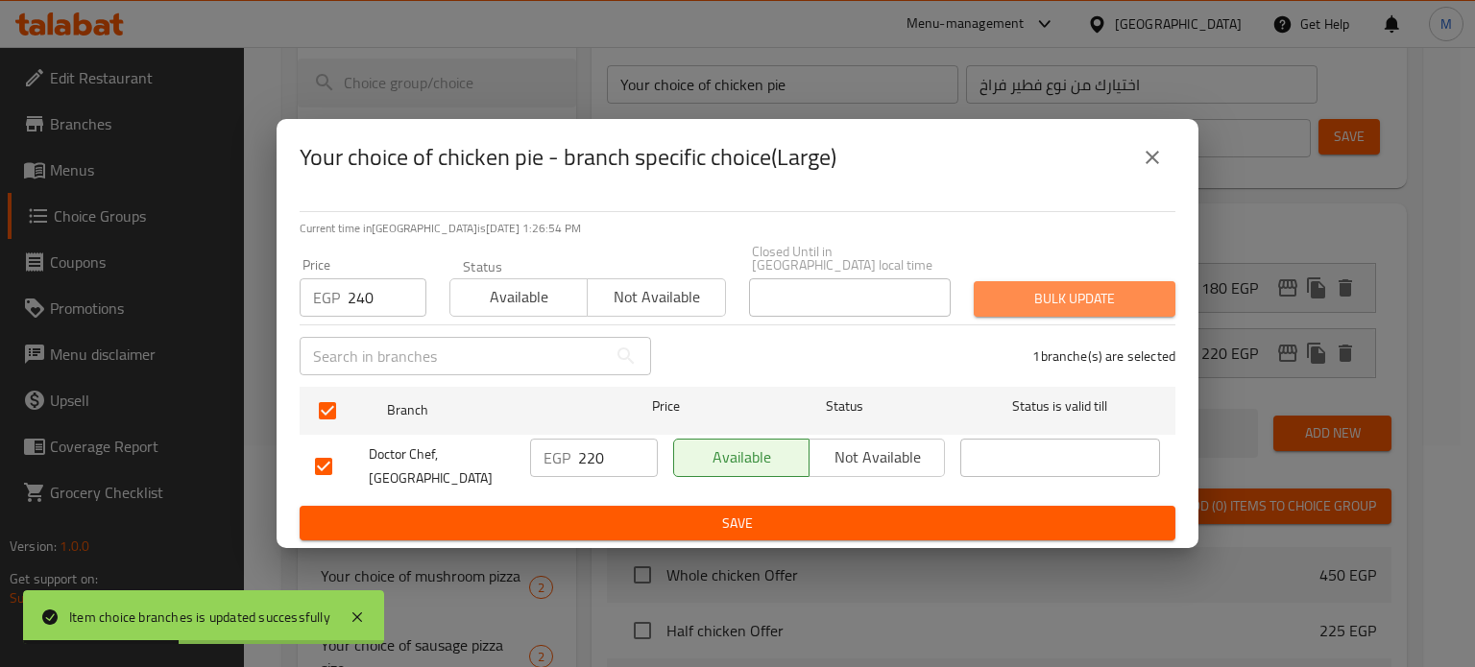
click at [1054, 291] on span "Bulk update" at bounding box center [1074, 299] width 171 height 24
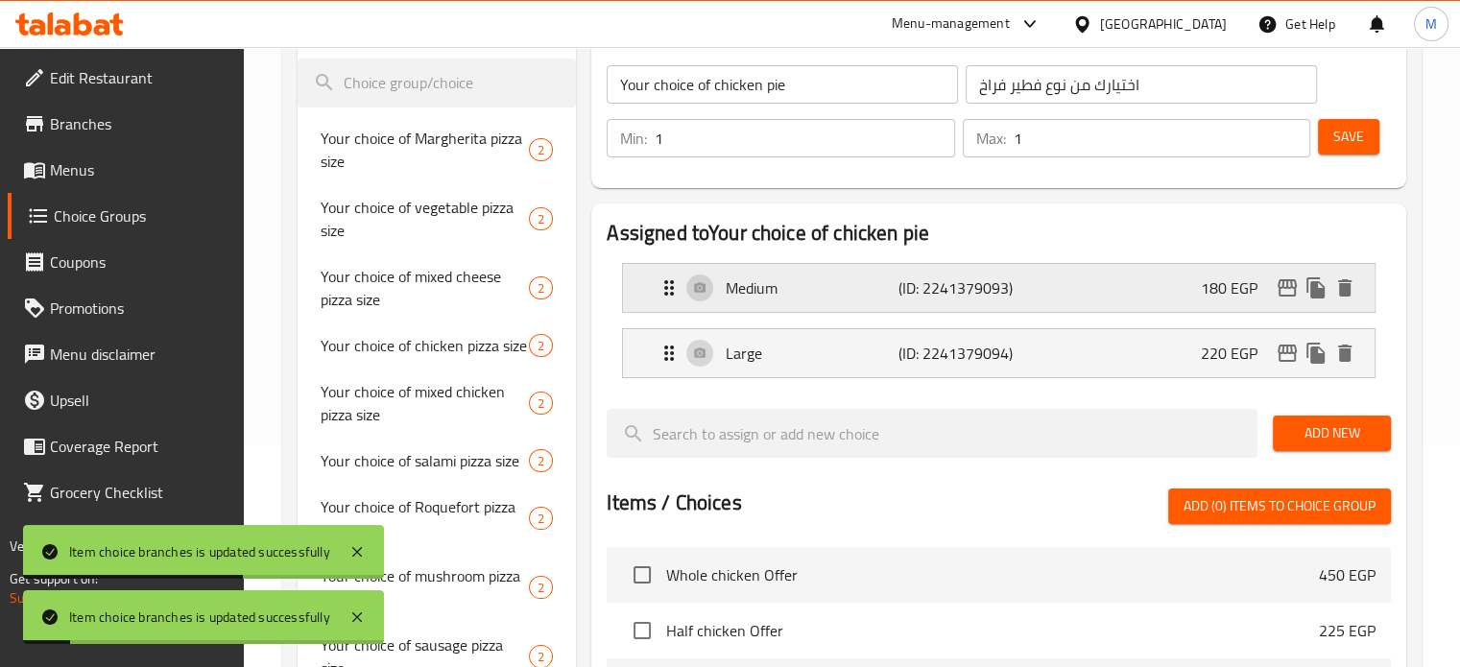
click at [1155, 290] on div "Medium (ID: 2241379093) 180 EGP" at bounding box center [1005, 288] width 694 height 48
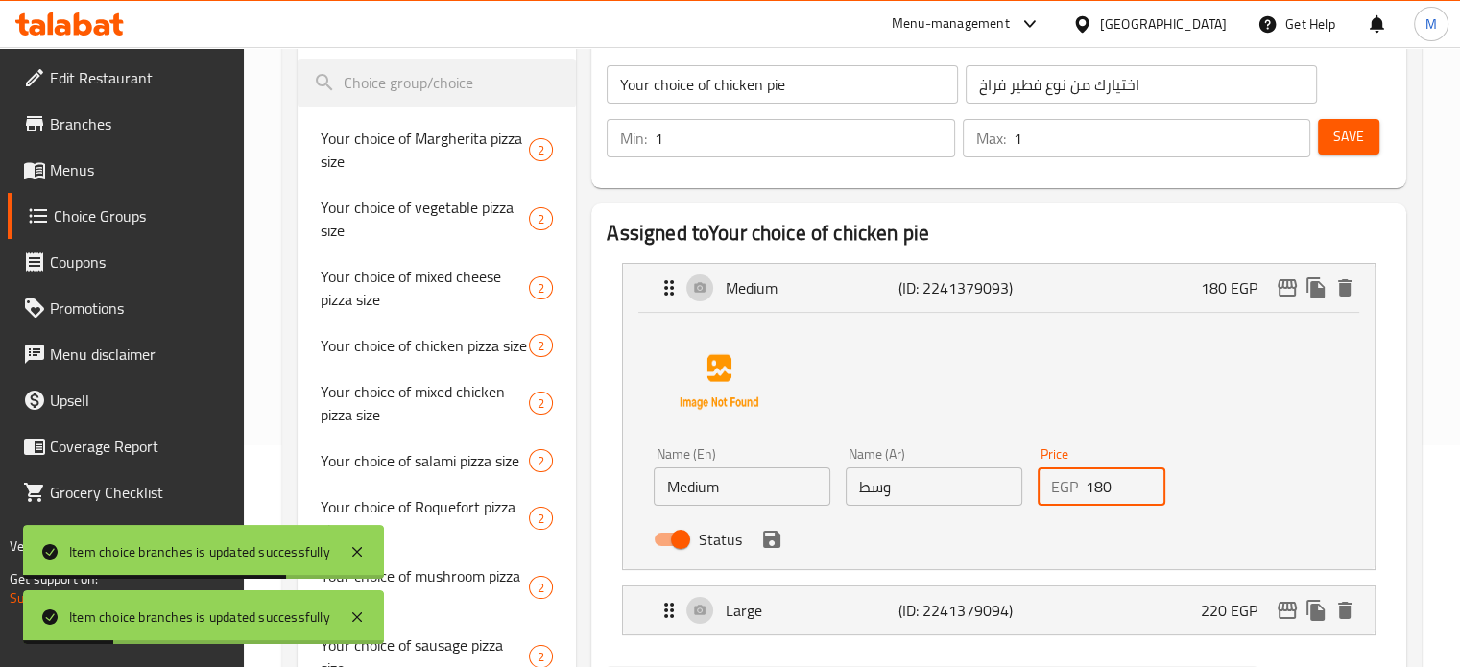
drag, startPoint x: 1101, startPoint y: 487, endPoint x: 1008, endPoint y: 498, distance: 93.8
click at [1057, 498] on div "EGP 180 Price" at bounding box center [1102, 487] width 129 height 38
click at [776, 537] on icon "save" at bounding box center [771, 539] width 17 height 17
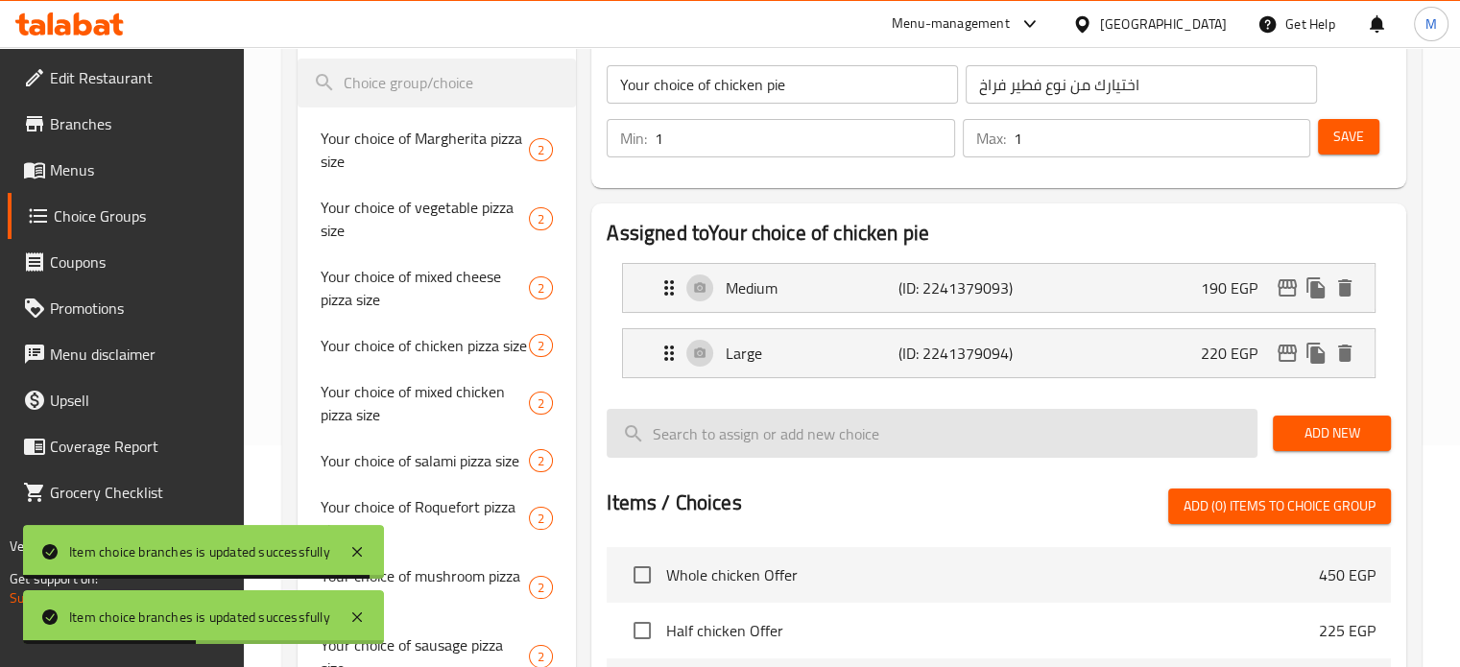
type input "190"
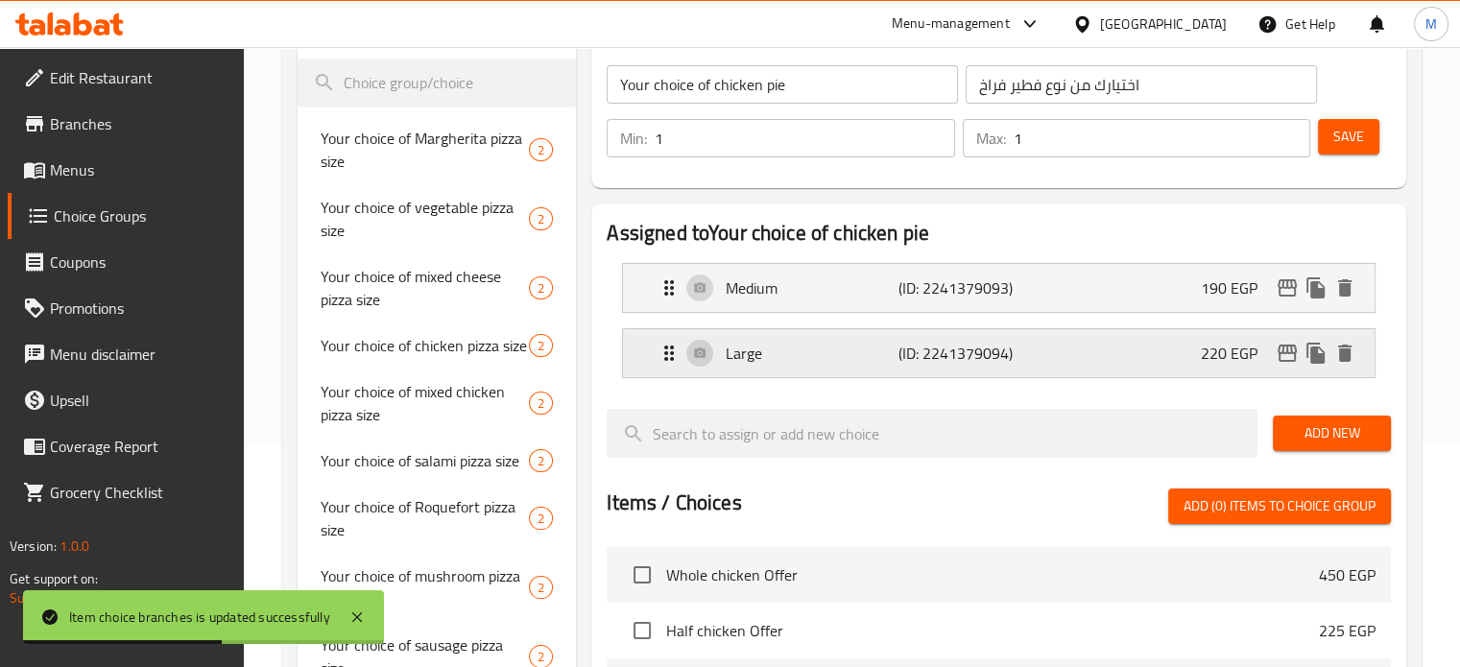
click at [1174, 355] on div "Large (ID: 2241379094) 220 EGP" at bounding box center [1005, 353] width 694 height 48
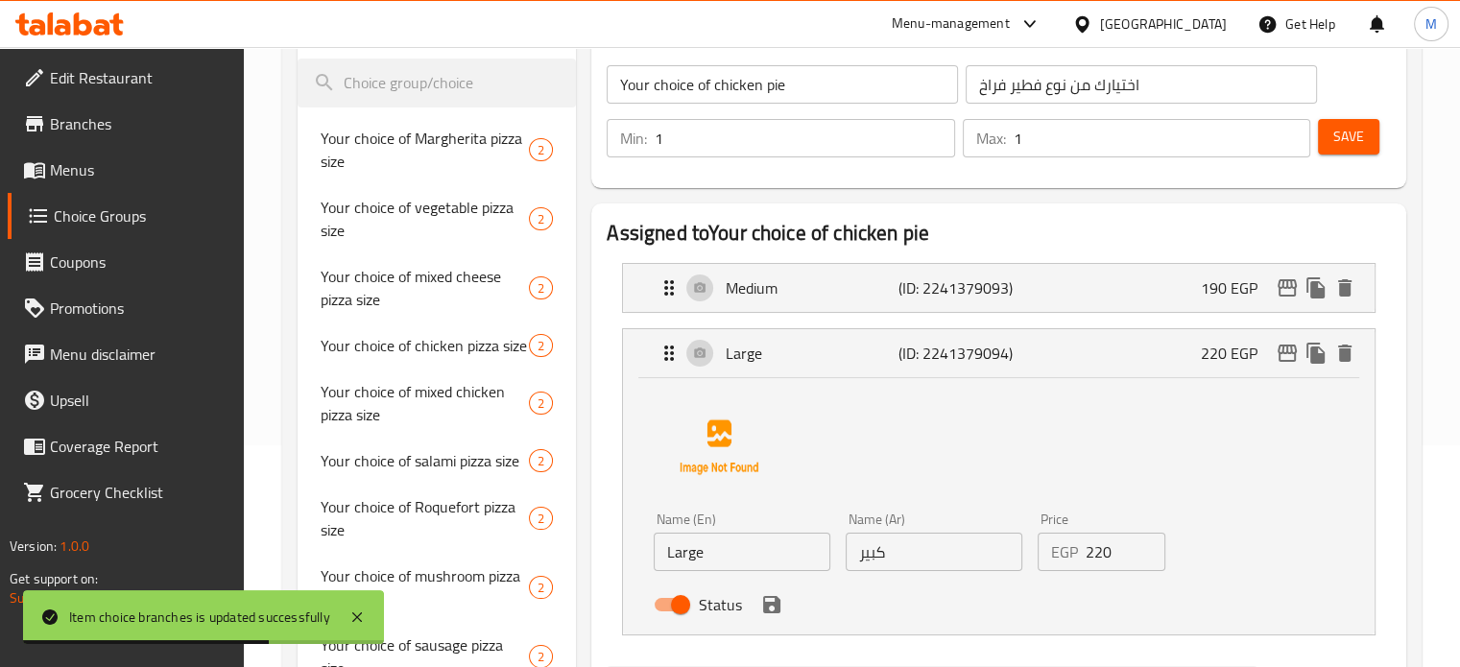
drag, startPoint x: 1117, startPoint y: 563, endPoint x: 1063, endPoint y: 564, distance: 53.8
click at [1077, 566] on div "EGP 220 Price" at bounding box center [1102, 552] width 129 height 38
click at [768, 604] on icon "save" at bounding box center [771, 604] width 17 height 17
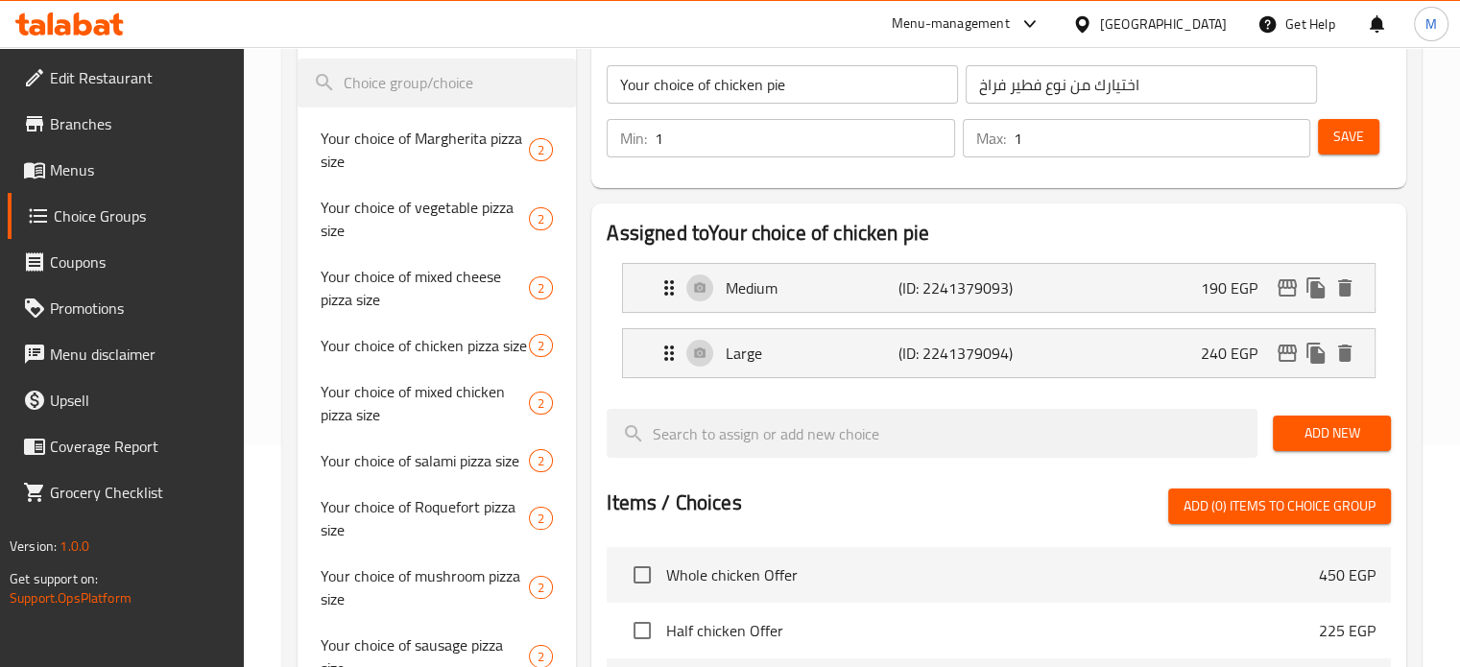
type input "240"
click at [1370, 132] on button "Save" at bounding box center [1348, 137] width 61 height 36
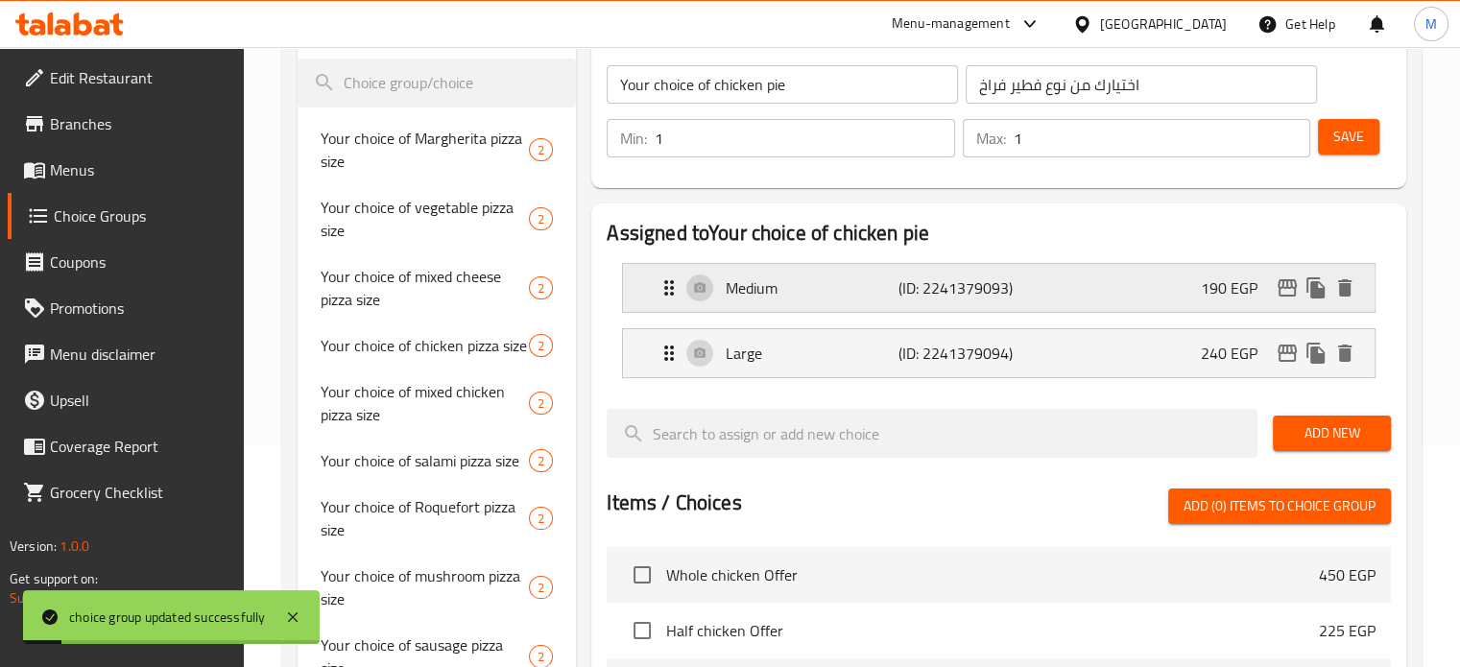
click at [1167, 286] on div "Medium (ID: 2241379093) 190 EGP" at bounding box center [1005, 288] width 694 height 48
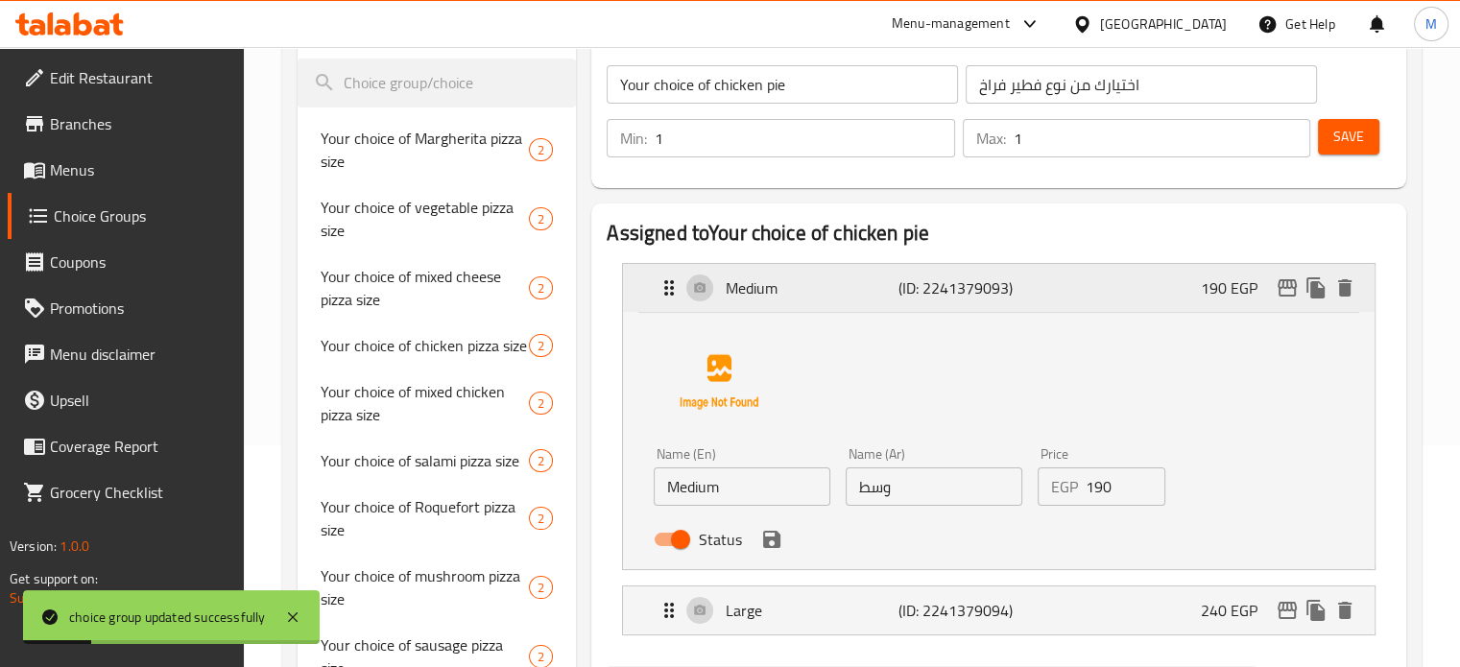
click at [1170, 273] on div "Medium (ID: 2241379093) 190 EGP" at bounding box center [1005, 288] width 694 height 48
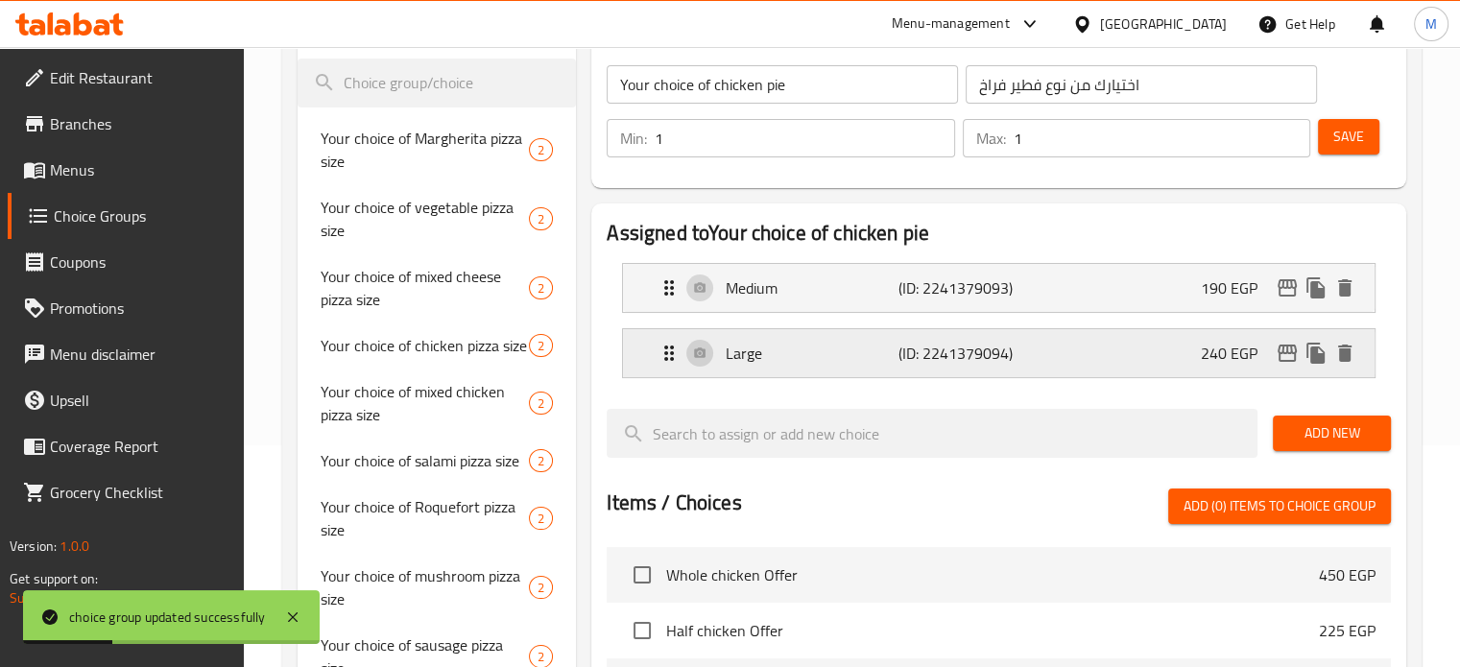
click at [1151, 356] on div "Large (ID: 2241379094) 240 EGP" at bounding box center [1005, 353] width 694 height 48
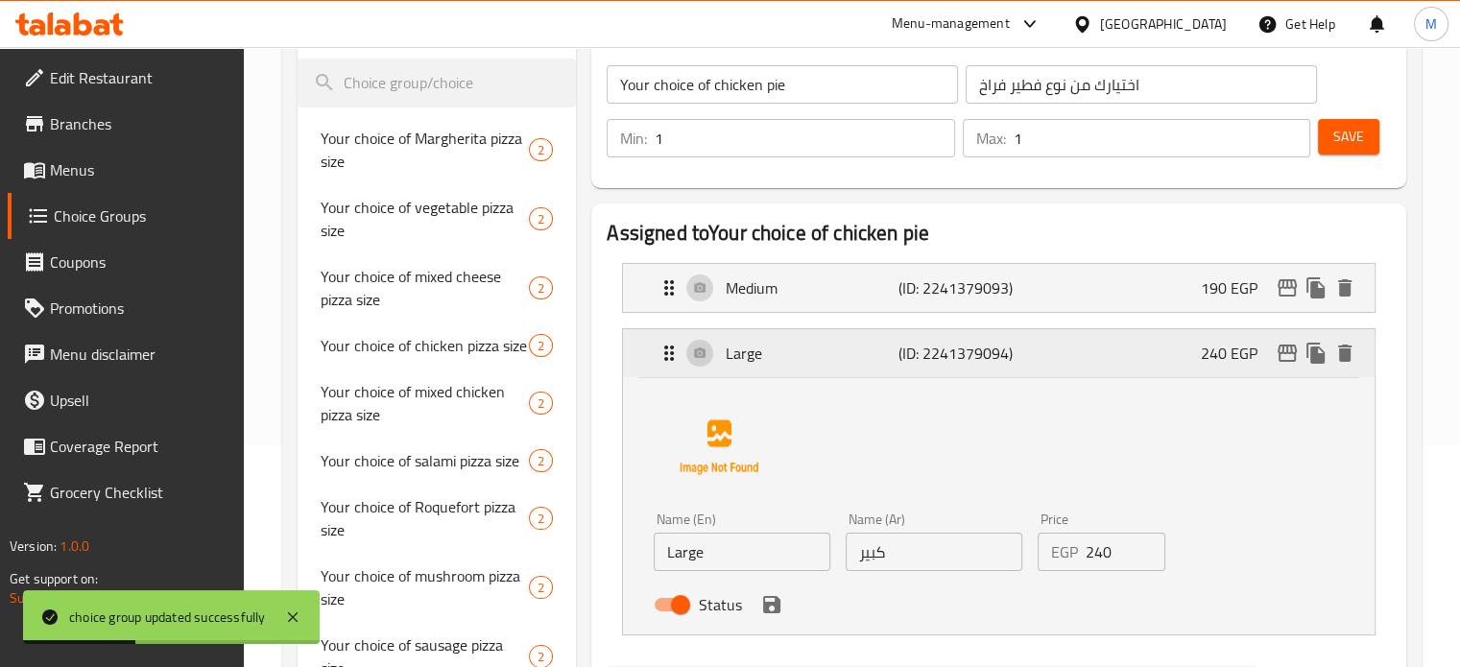
click at [1136, 359] on div "Large (ID: 2241379094) 240 EGP" at bounding box center [1005, 353] width 694 height 48
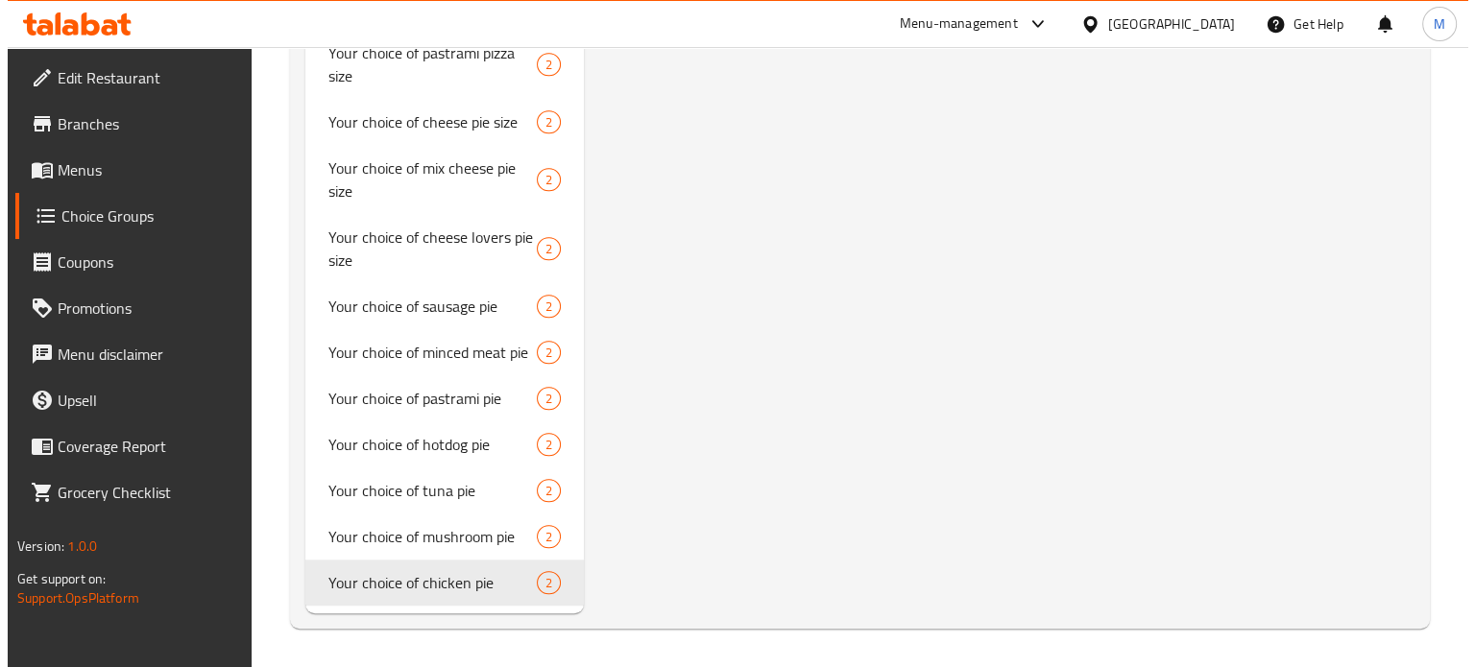
scroll to position [1436, 0]
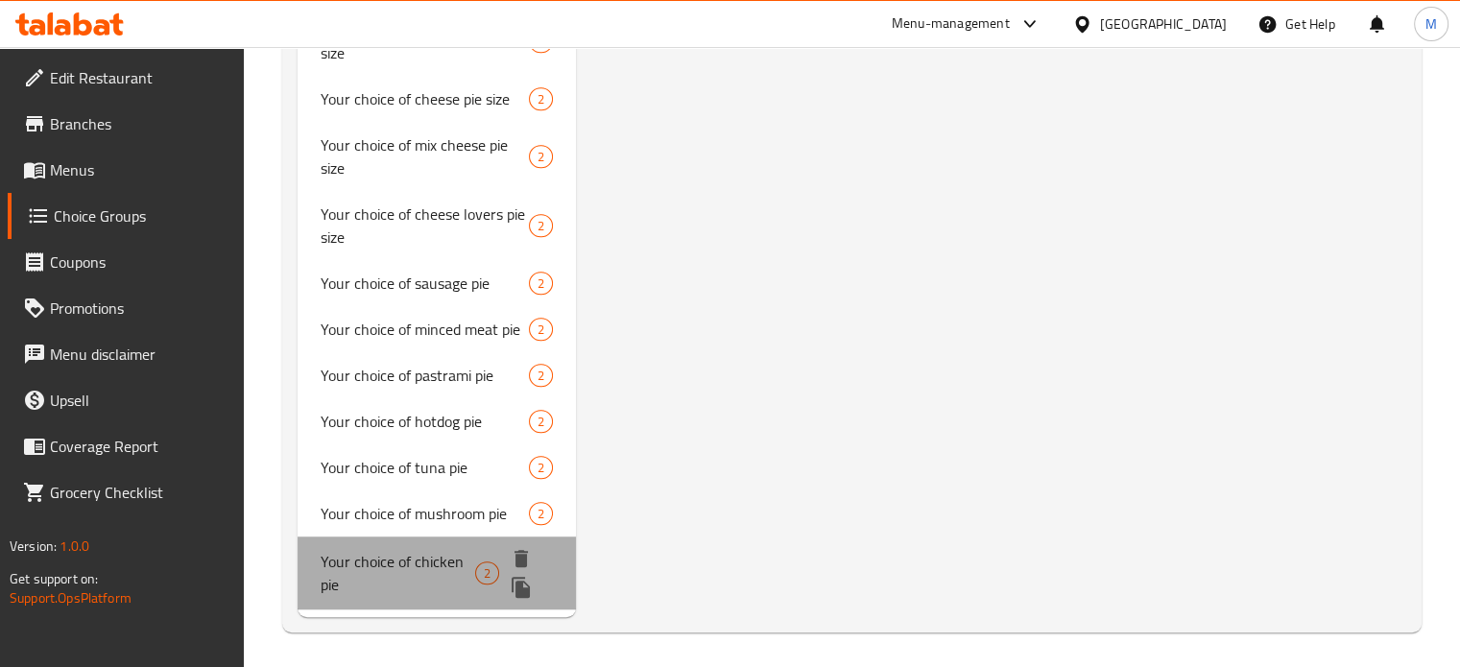
click at [423, 596] on span "Your choice of chicken pie" at bounding box center [398, 573] width 155 height 46
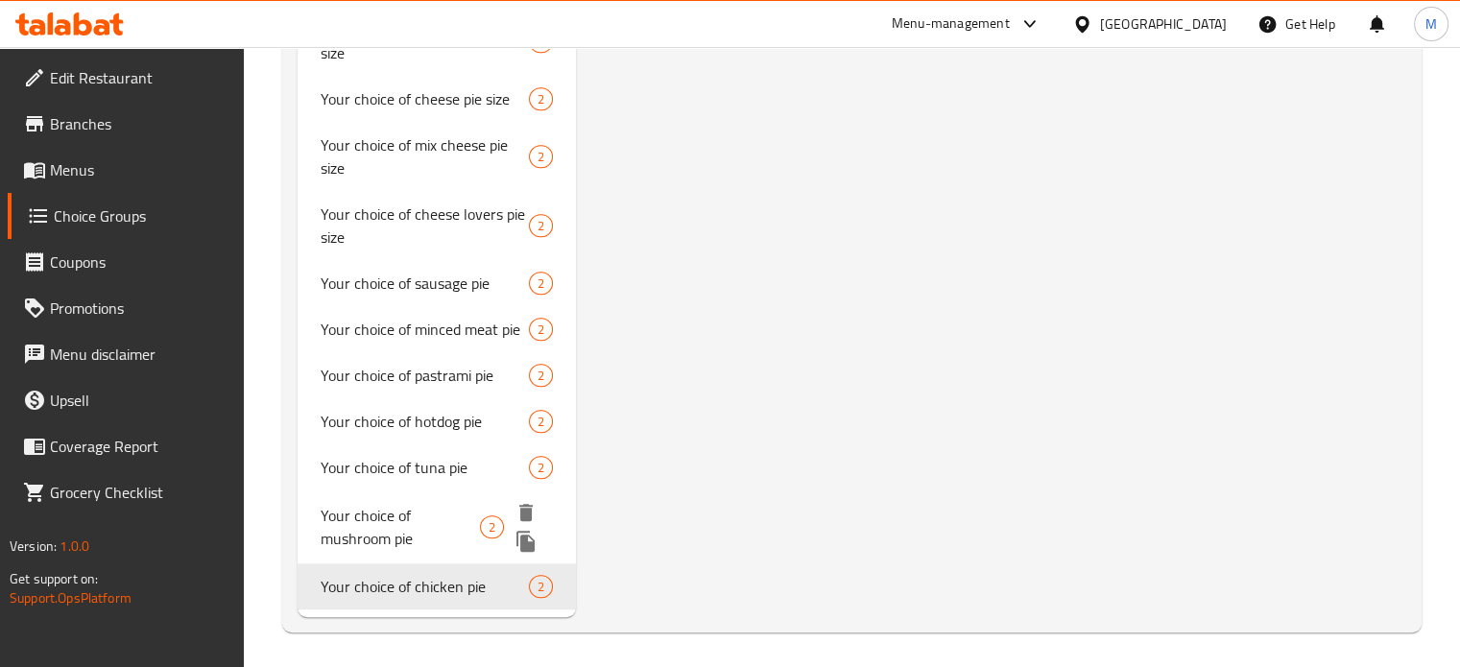
click at [444, 540] on span "Your choice of mushroom pie" at bounding box center [400, 527] width 159 height 46
type input "Your choice of mushroom pie"
type input "اختيارك من نوع فطير مشروم"
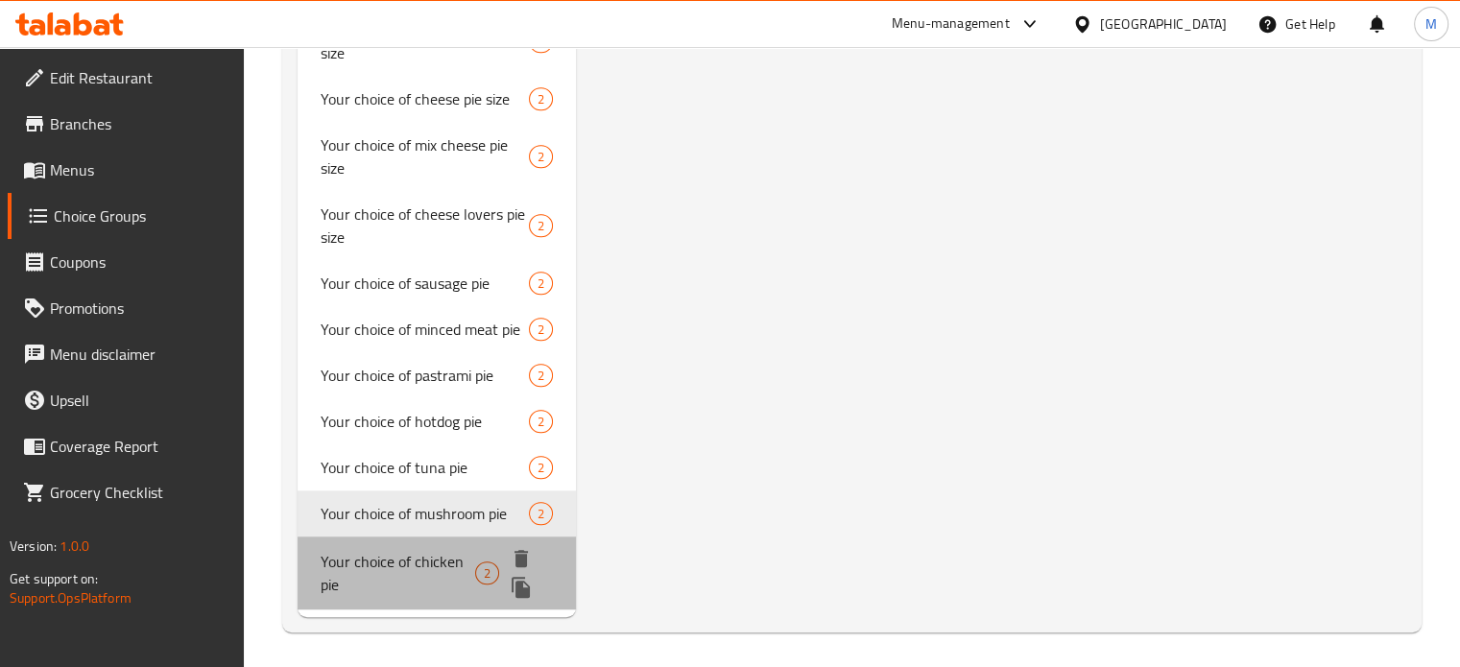
click at [434, 596] on span "Your choice of chicken pie" at bounding box center [398, 573] width 155 height 46
type input "Your choice of chicken pie"
type input "اختيارك من نوع فطير فراخ"
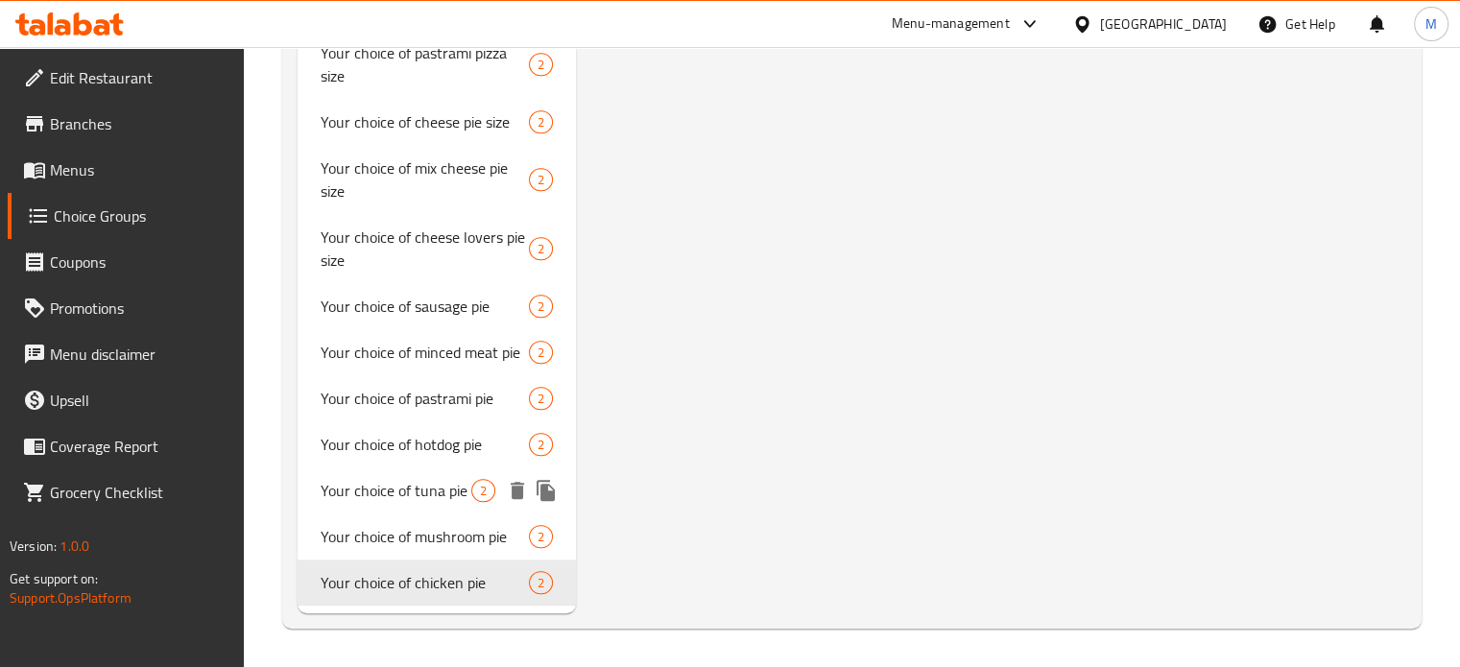
click at [541, 488] on icon "duplicate" at bounding box center [546, 490] width 18 height 21
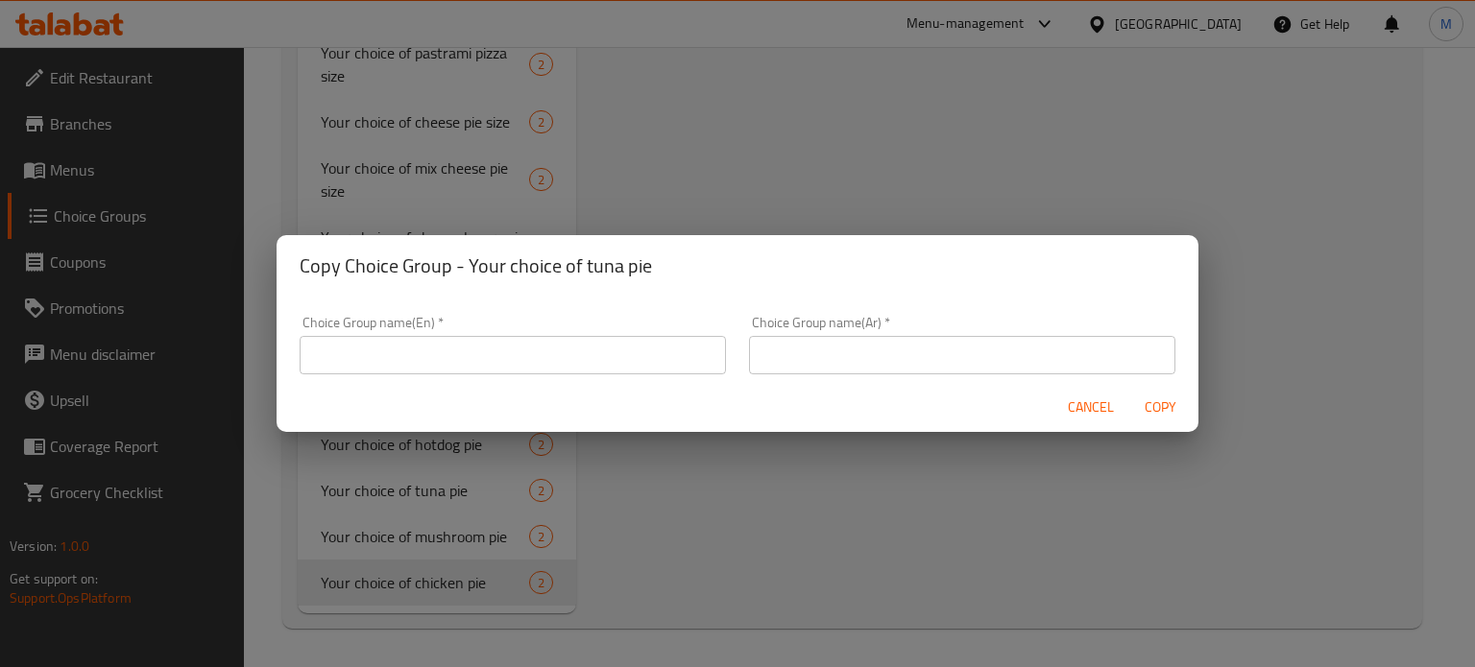
click at [937, 333] on div "Choice Group name(Ar)   * Choice Group name(Ar) *" at bounding box center [962, 345] width 426 height 59
click at [937, 356] on input "text" at bounding box center [962, 355] width 426 height 38
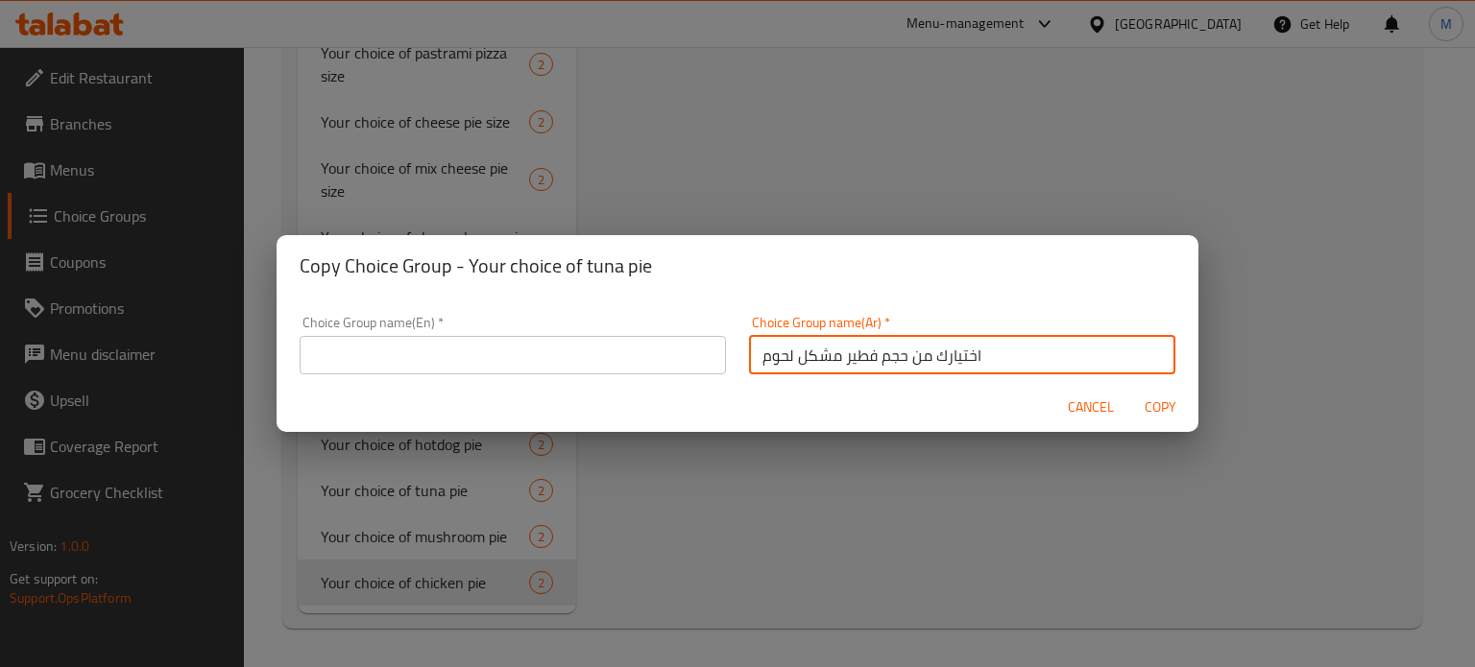
click at [892, 347] on input "اختيارك من حجم فطير مشكل لحوم" at bounding box center [962, 355] width 426 height 38
click at [894, 347] on input "اختيارك من حجم فطير مشكل لحوم" at bounding box center [962, 355] width 426 height 38
type input "اختيارك من حجم فطير مشكل لحوم"
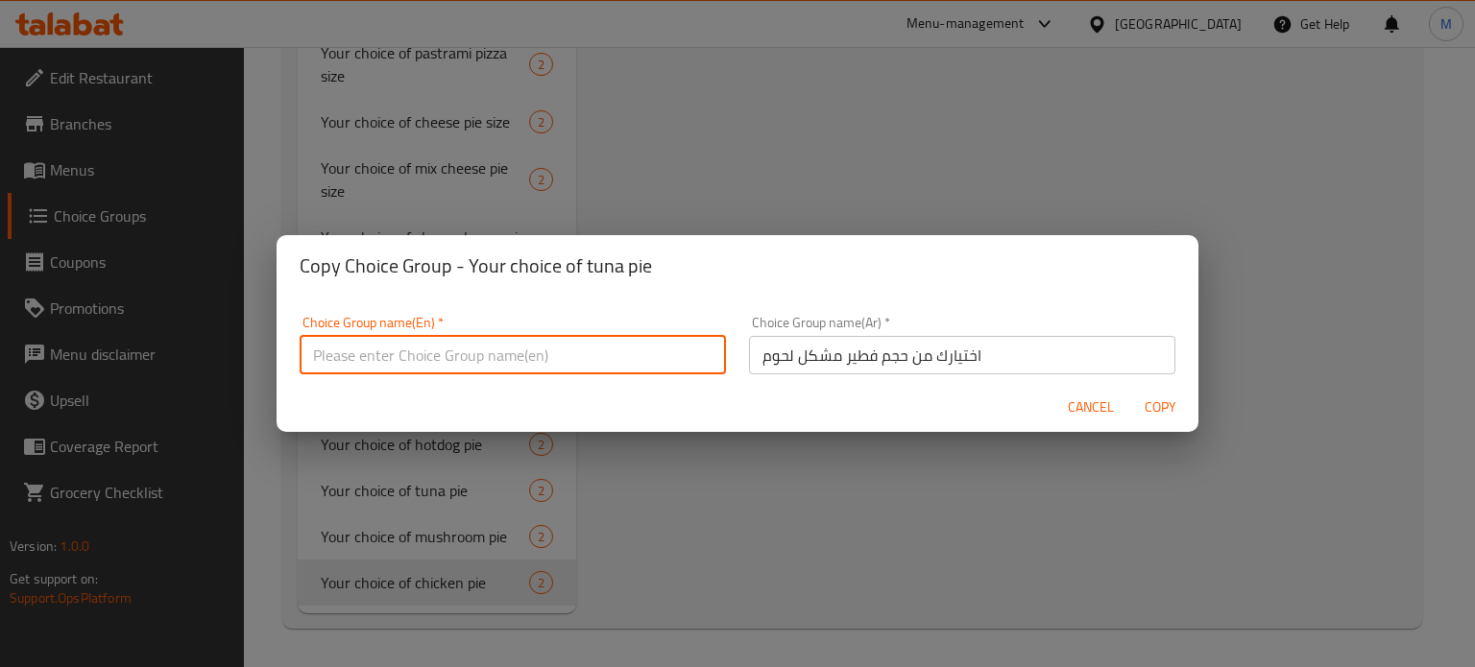
click at [475, 353] on input "text" at bounding box center [513, 355] width 426 height 38
paste input "Your choice of assorted meat pie size"
click at [425, 356] on input "Your choice of assorted meat pie size" at bounding box center [513, 355] width 426 height 38
click at [426, 354] on input "Your choice of assorted meat pie size" at bounding box center [513, 355] width 426 height 38
type input "Your choice of mix meat pie size"
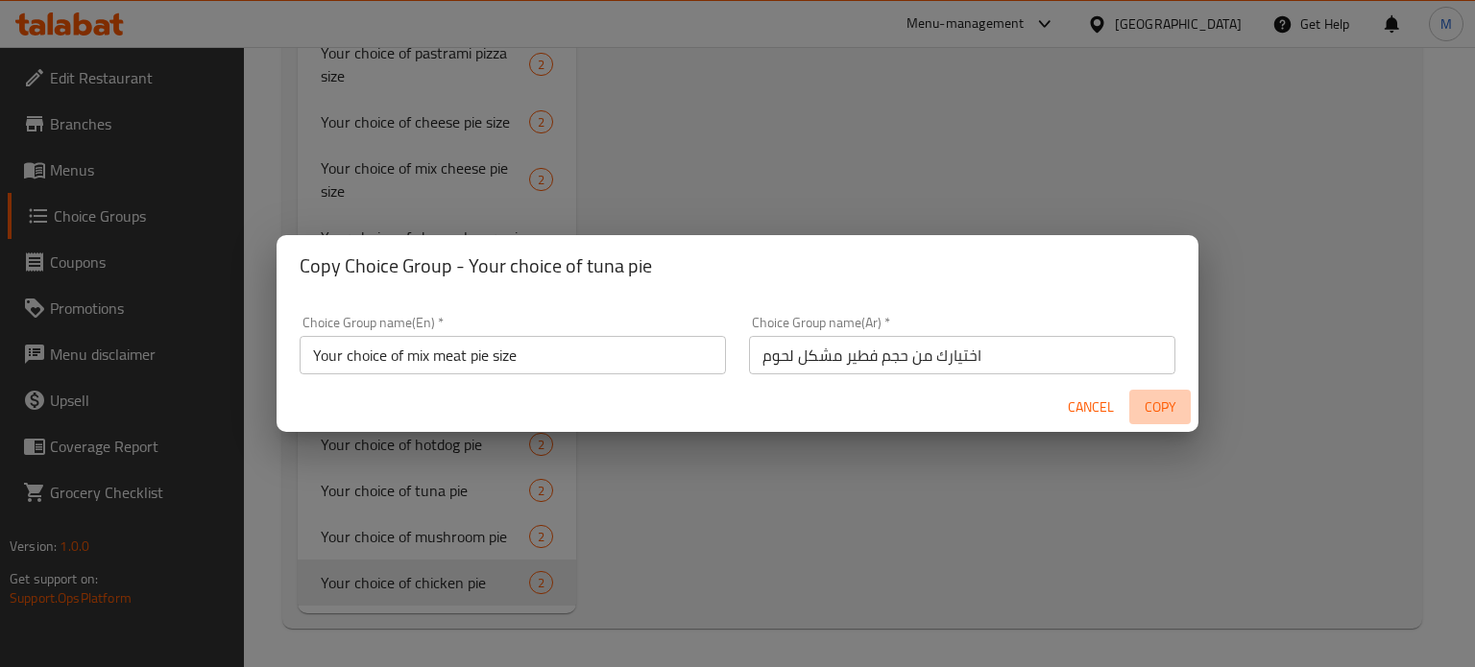
click at [1164, 396] on span "Copy" at bounding box center [1160, 408] width 46 height 24
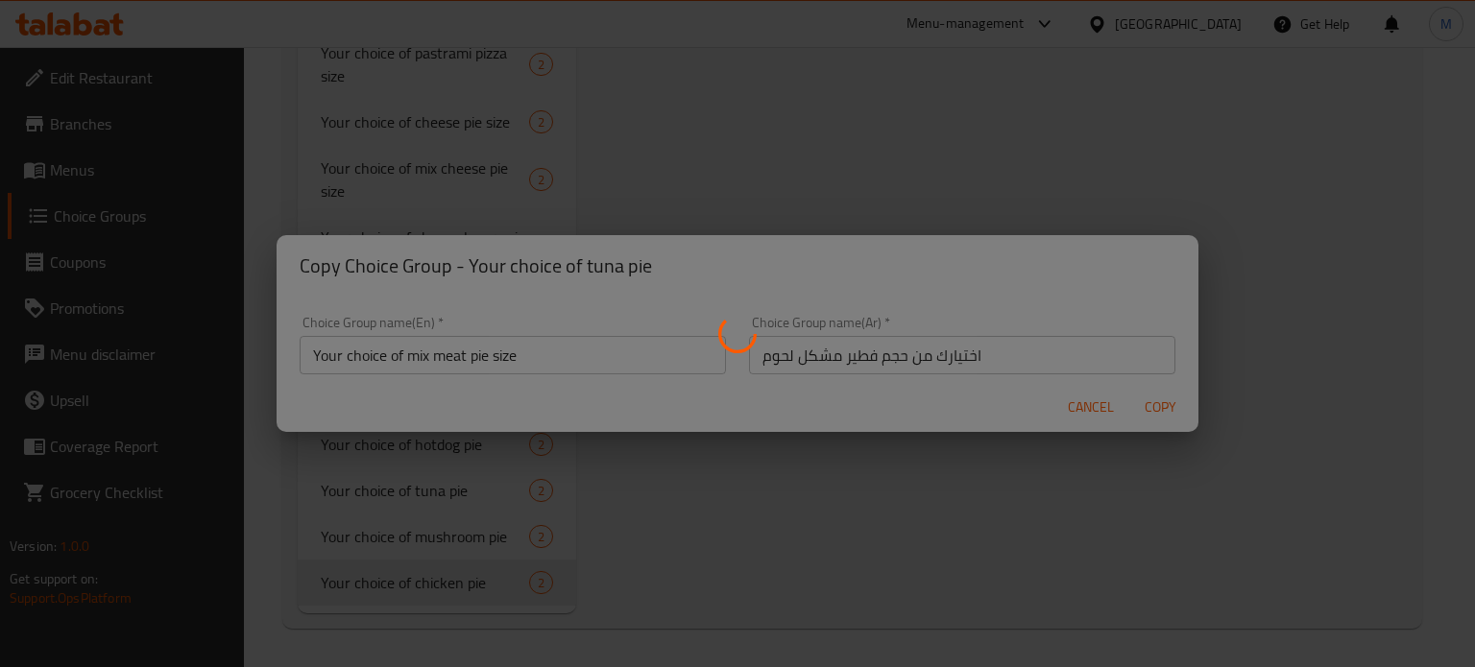
type input "Your choice of mix meat pie size"
type input "اختيارك من حجم فطير مشكل لحوم"
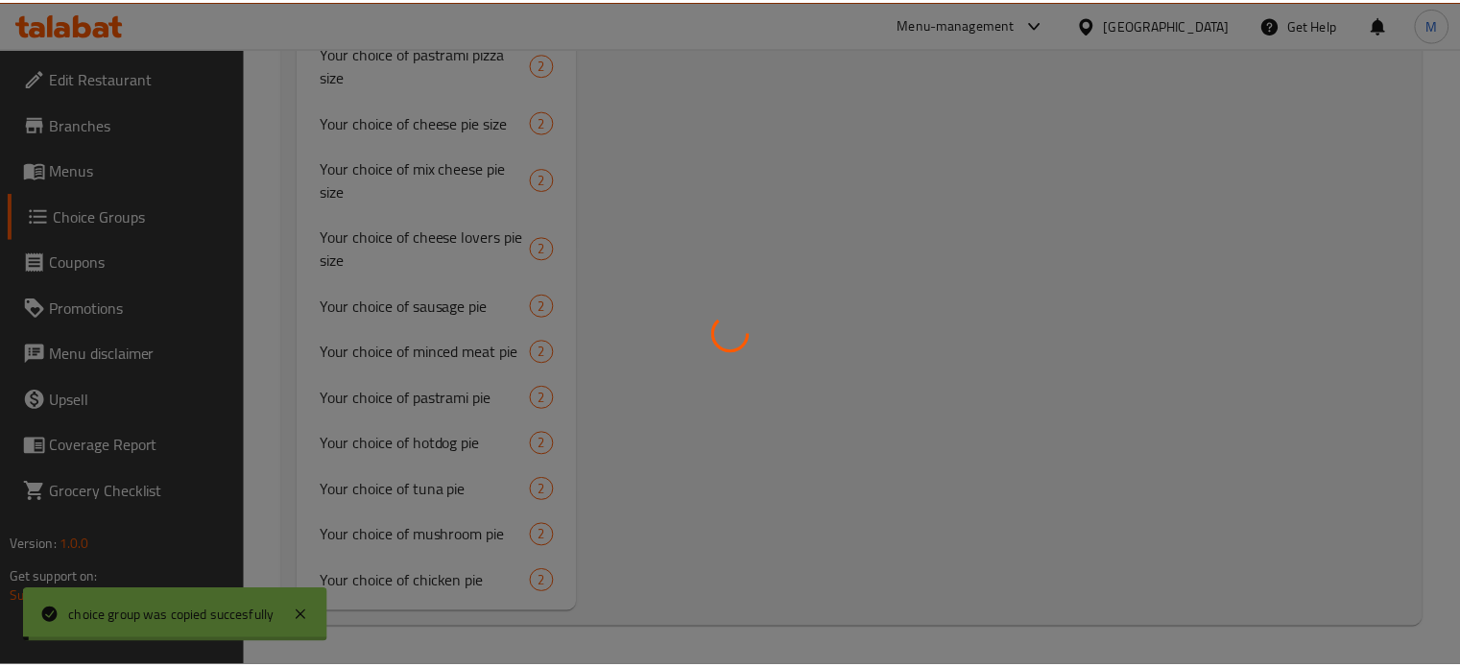
scroll to position [1390, 0]
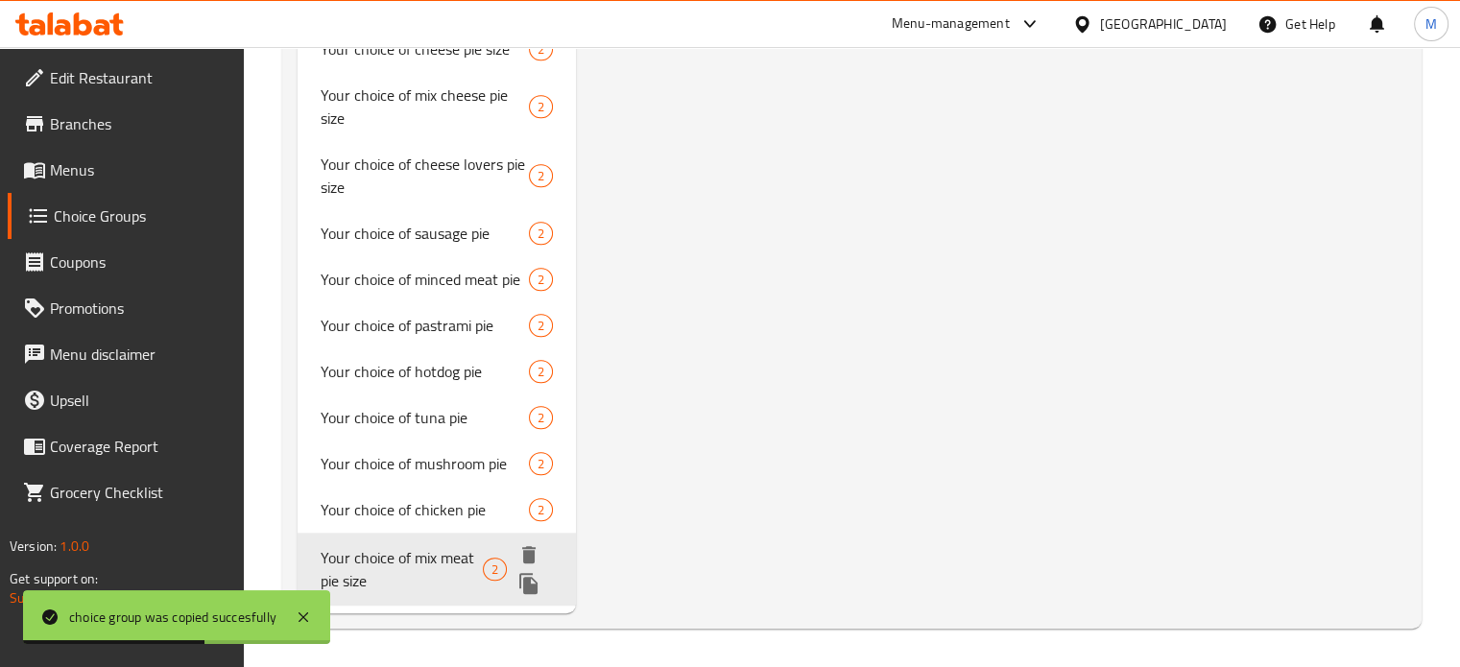
click at [529, 586] on icon "duplicate" at bounding box center [528, 583] width 18 height 21
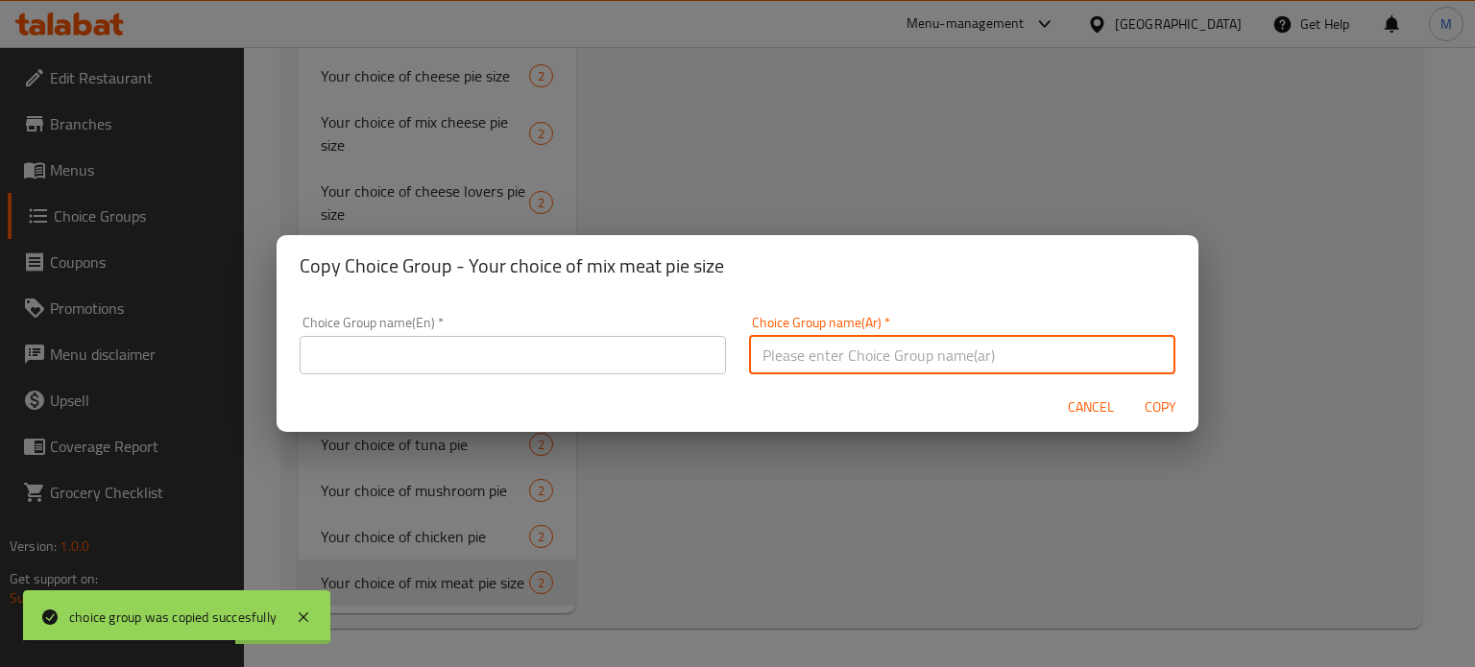
click at [1047, 360] on input "text" at bounding box center [962, 355] width 426 height 38
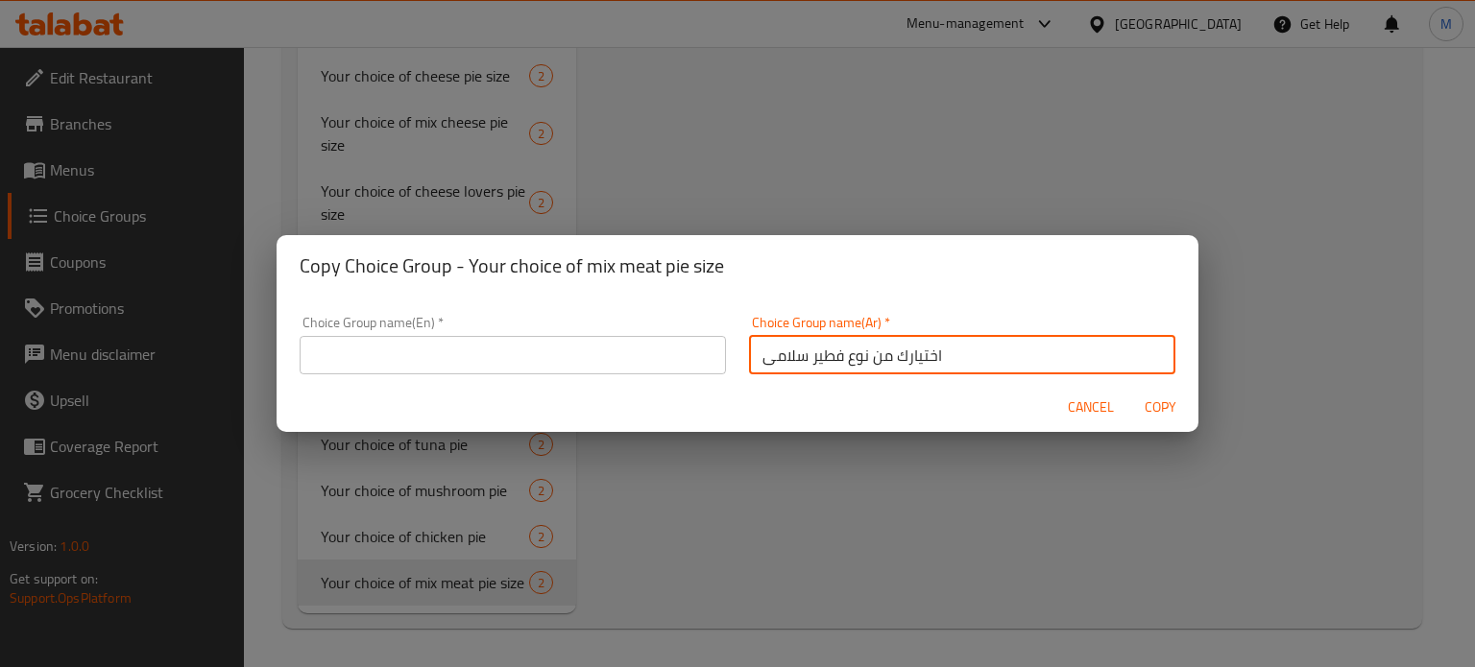
click at [855, 353] on input "اختيارك من نوع فطير سلامى" at bounding box center [962, 355] width 426 height 38
type input "اختيارك من نوع فطير سلامى"
click at [512, 355] on input "text" at bounding box center [513, 355] width 426 height 38
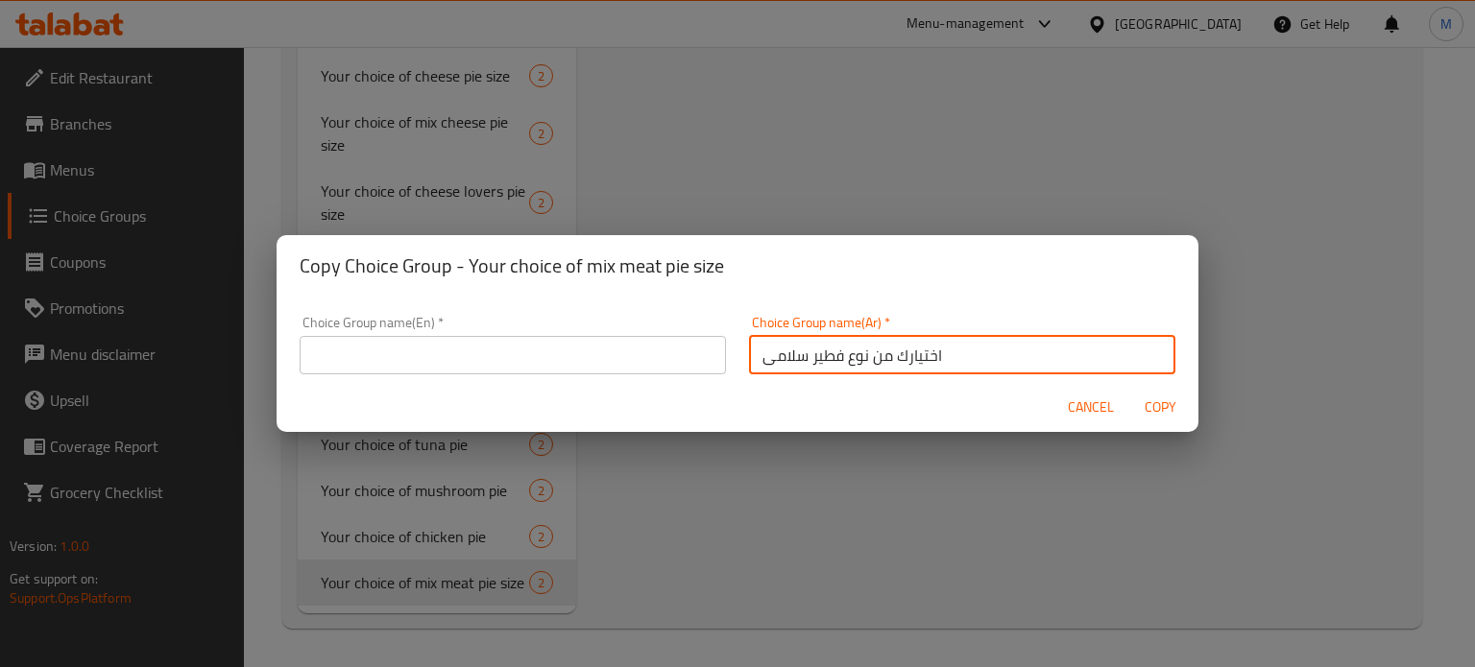
paste input "Your choice of salami pie"
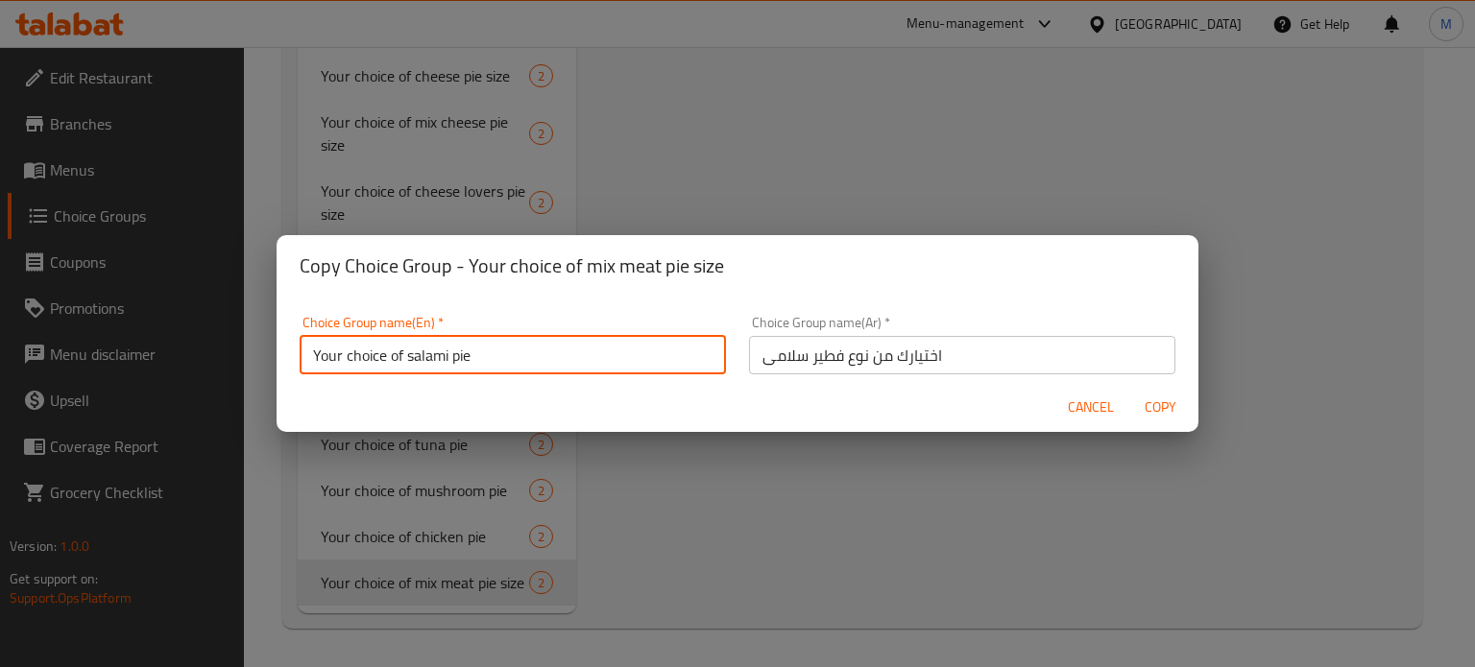
type input "Your choice of salami pie"
click at [1158, 400] on span "Copy" at bounding box center [1160, 408] width 46 height 24
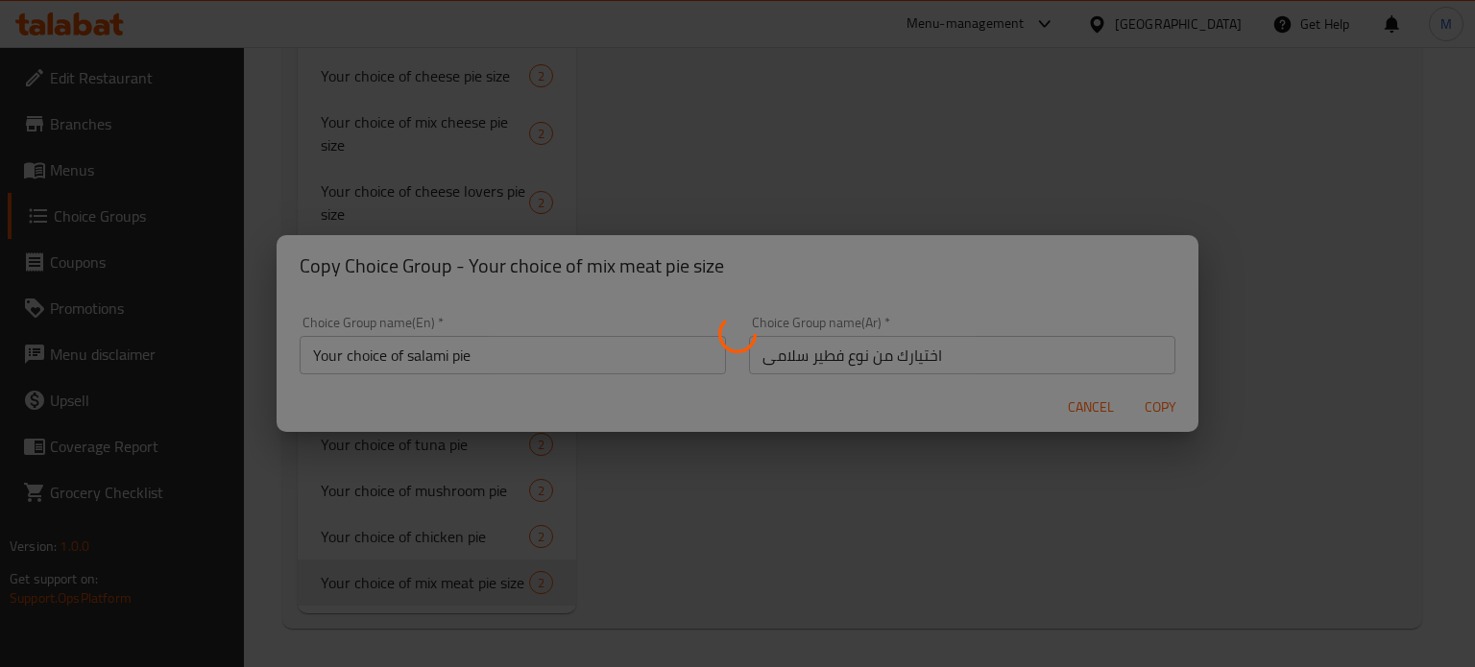
type input "Your choice of salami pie"
type input "اختيارك من نوع فطير سلامى"
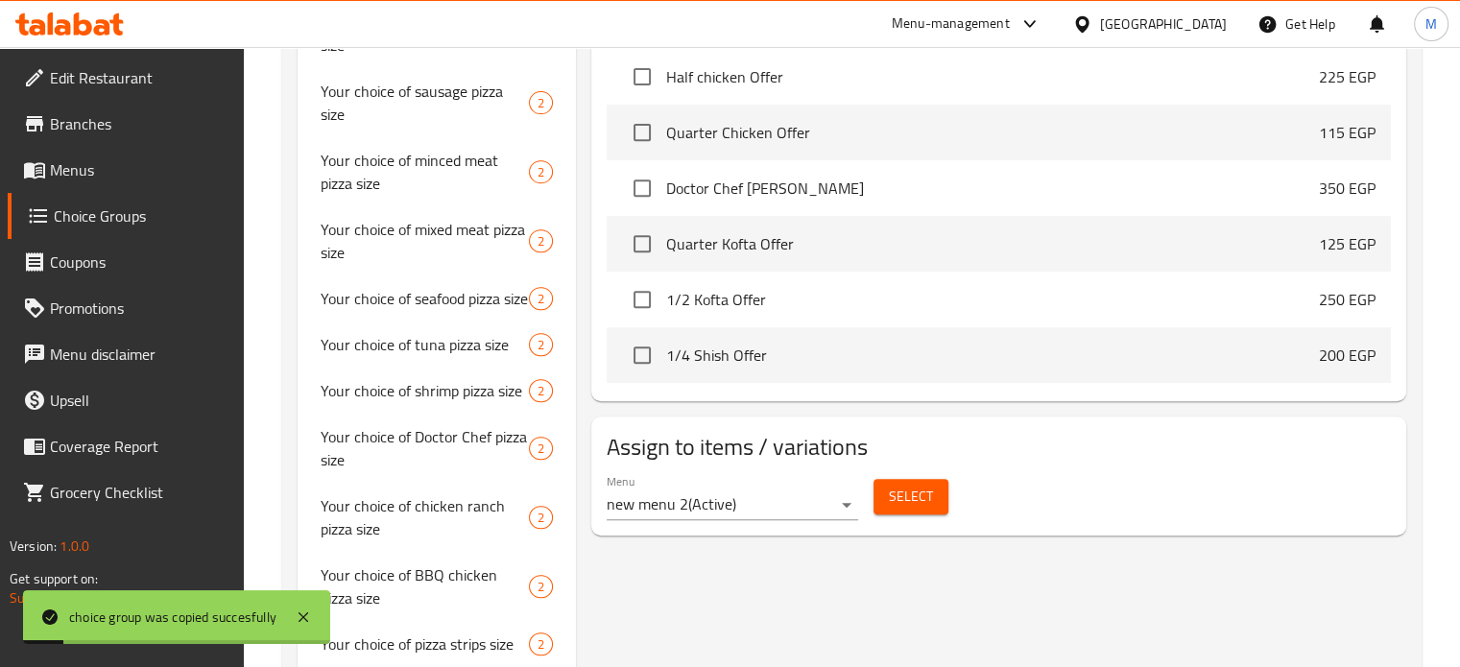
scroll to position [0, 0]
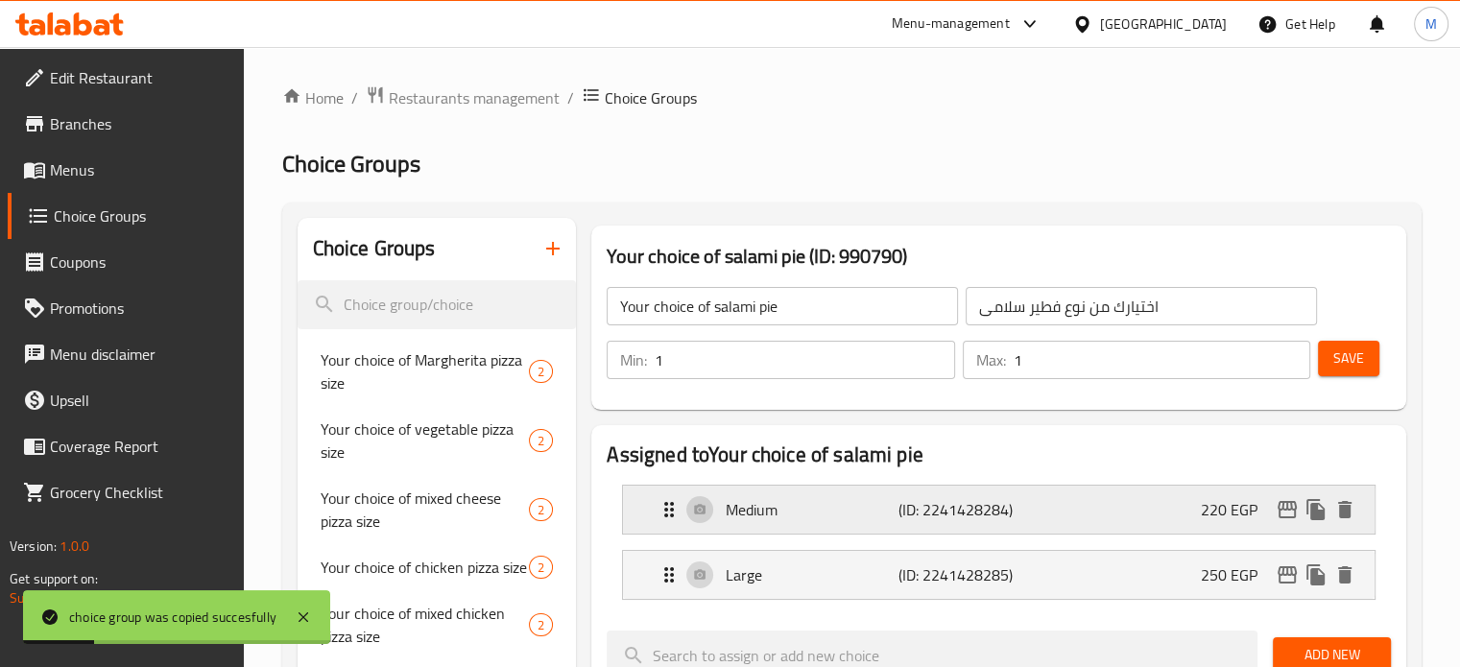
click at [1289, 503] on icon "edit" at bounding box center [1287, 509] width 23 height 23
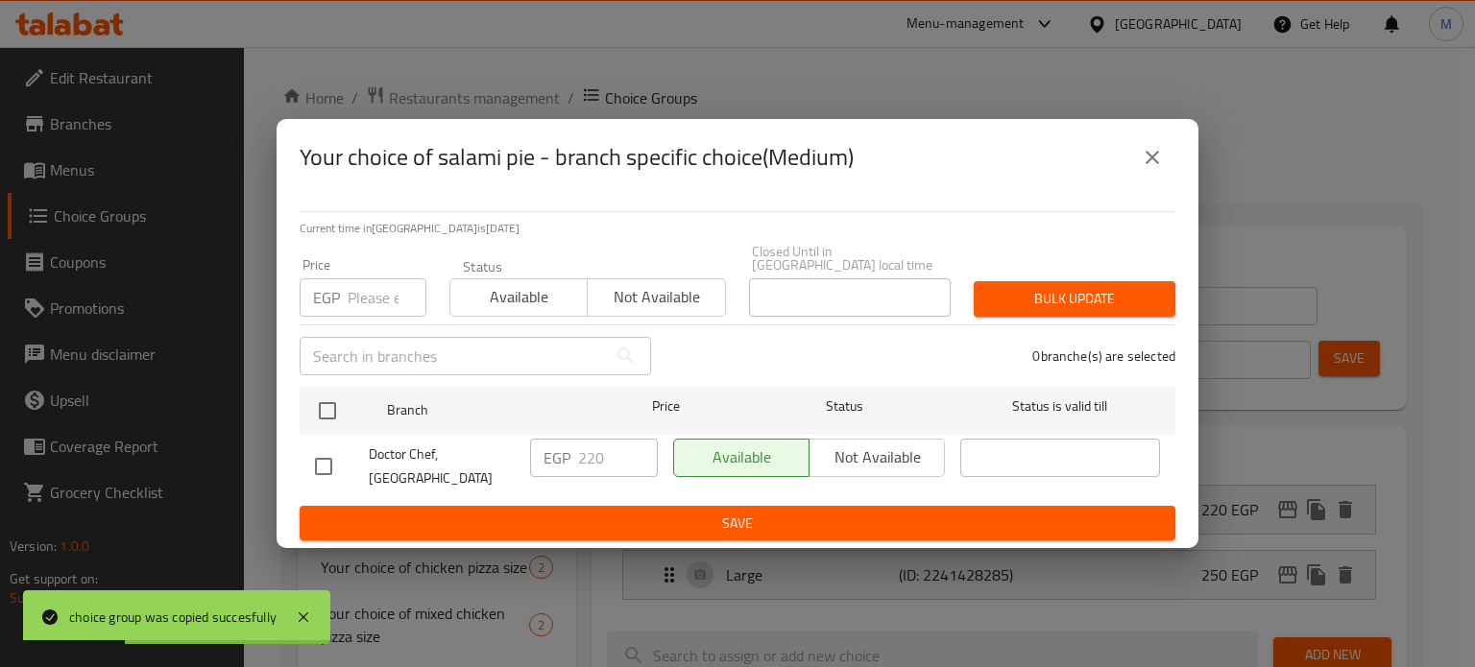
click at [383, 289] on input "number" at bounding box center [387, 297] width 79 height 38
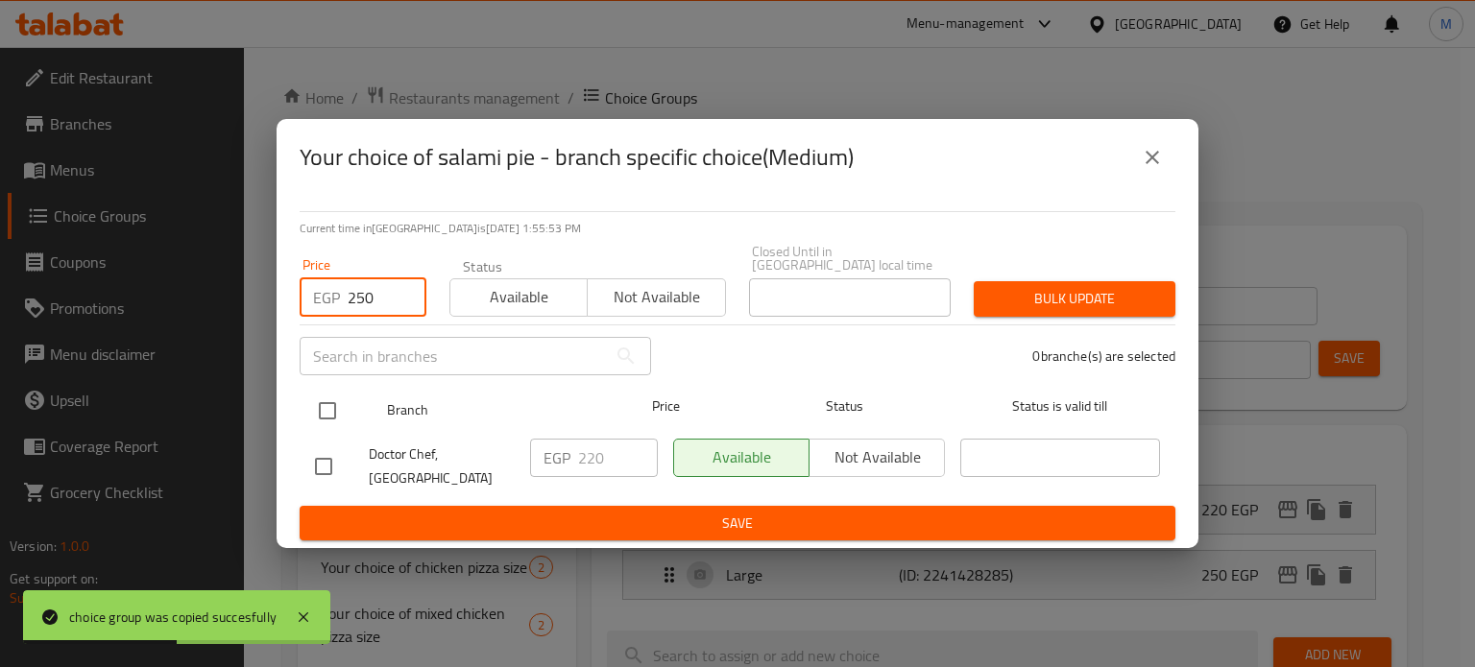
type input "250"
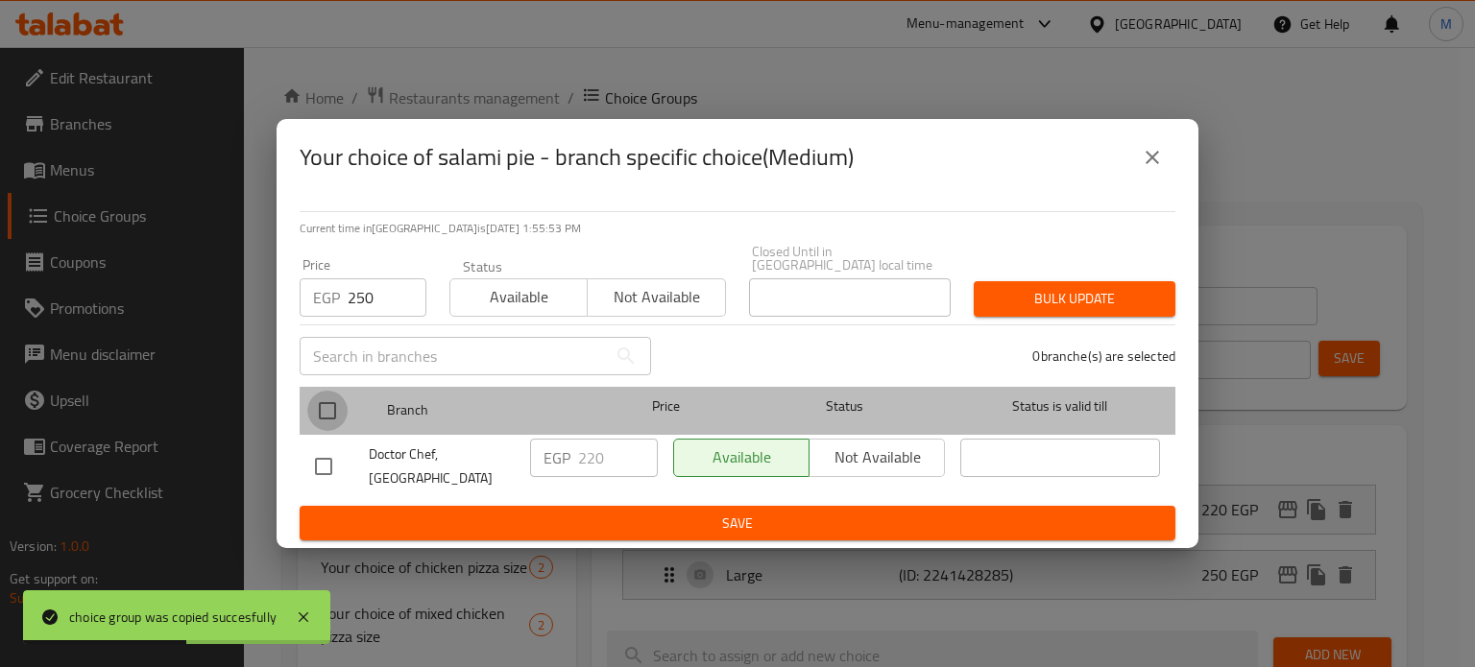
click at [334, 398] on input "checkbox" at bounding box center [327, 411] width 40 height 40
checkbox input "true"
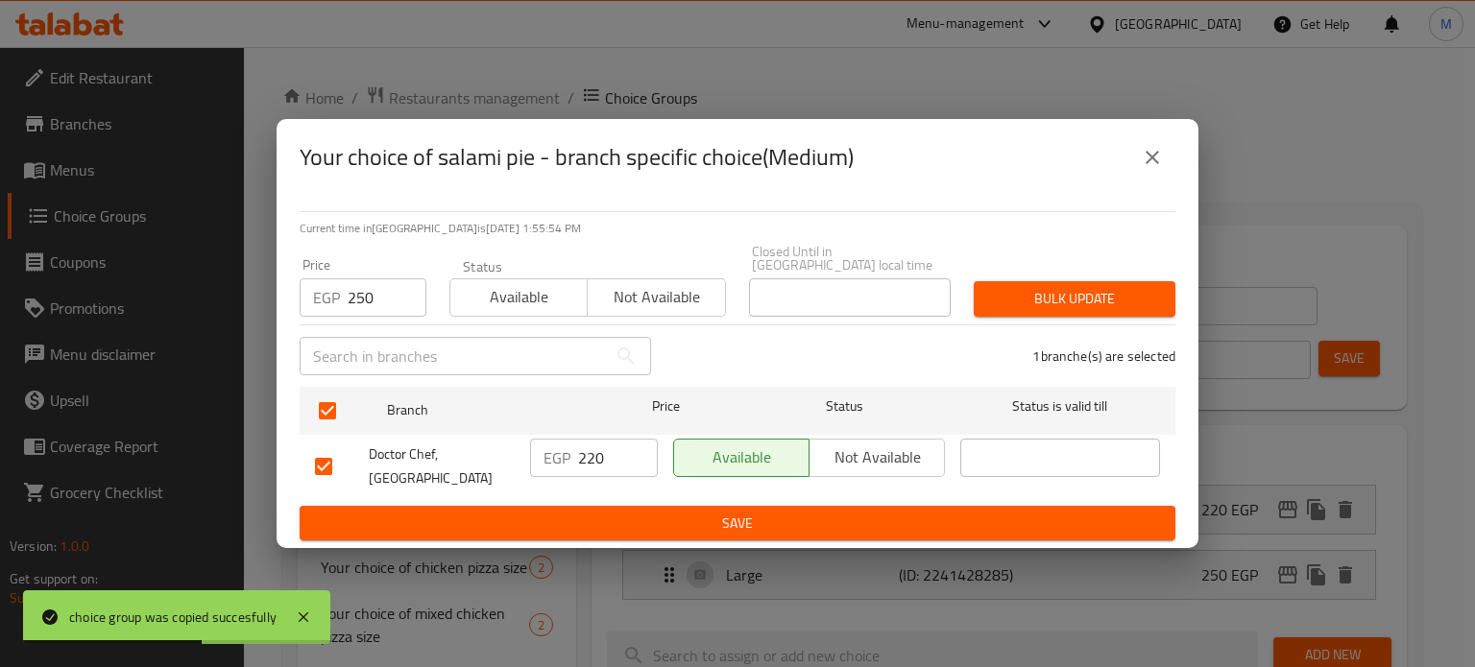
click at [1058, 292] on span "Bulk update" at bounding box center [1074, 299] width 171 height 24
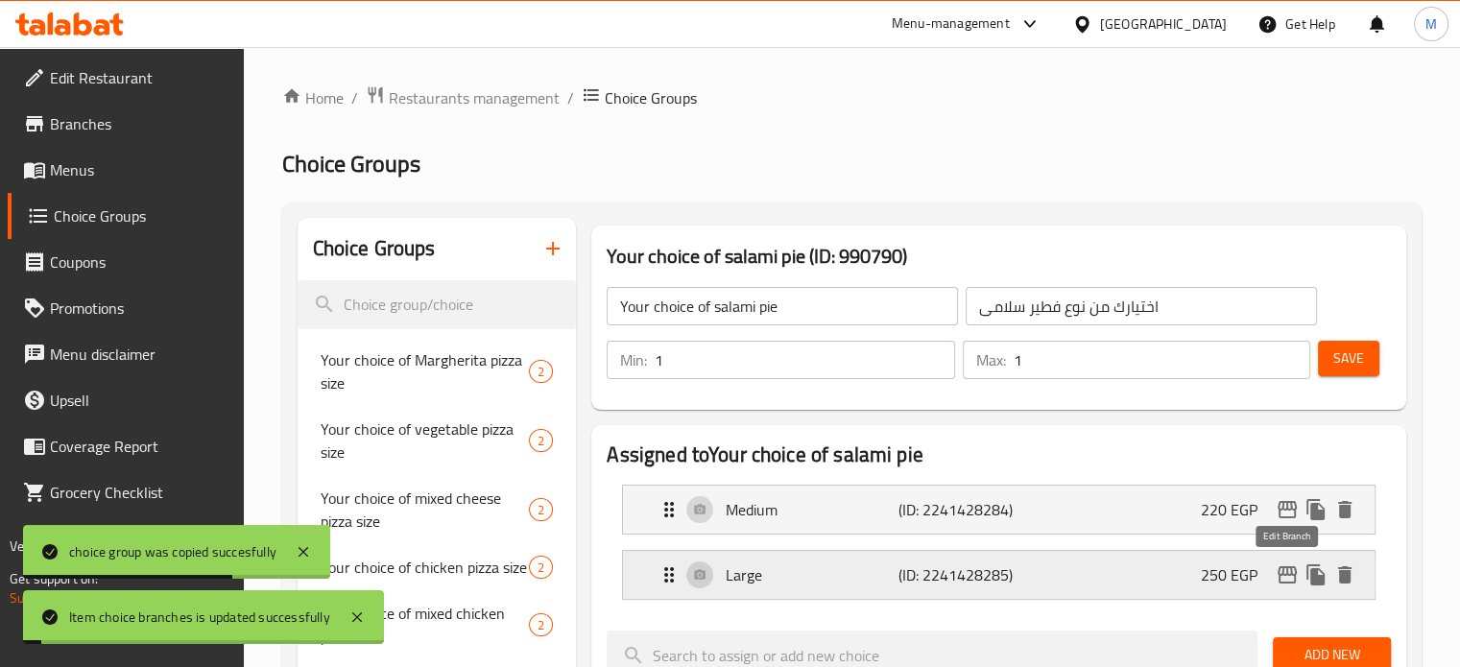
click at [1287, 583] on icon "edit" at bounding box center [1287, 574] width 19 height 17
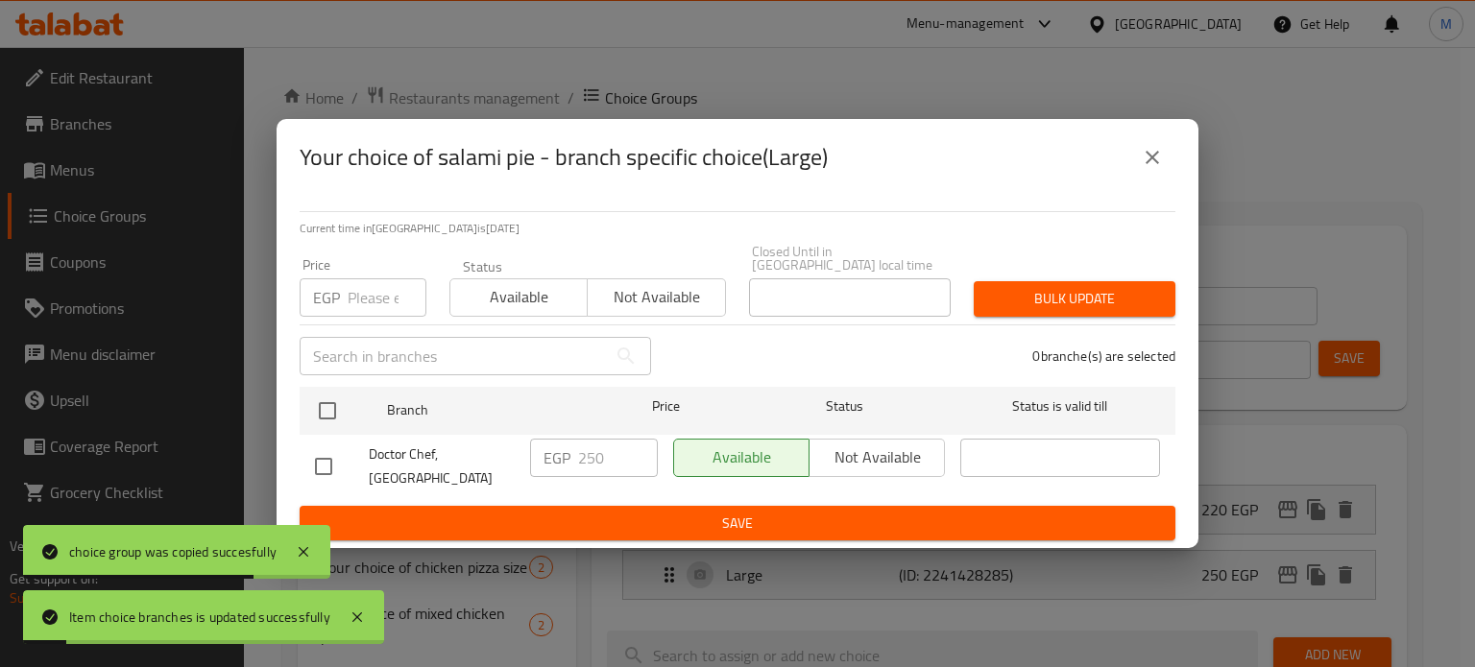
click at [368, 278] on input "number" at bounding box center [387, 297] width 79 height 38
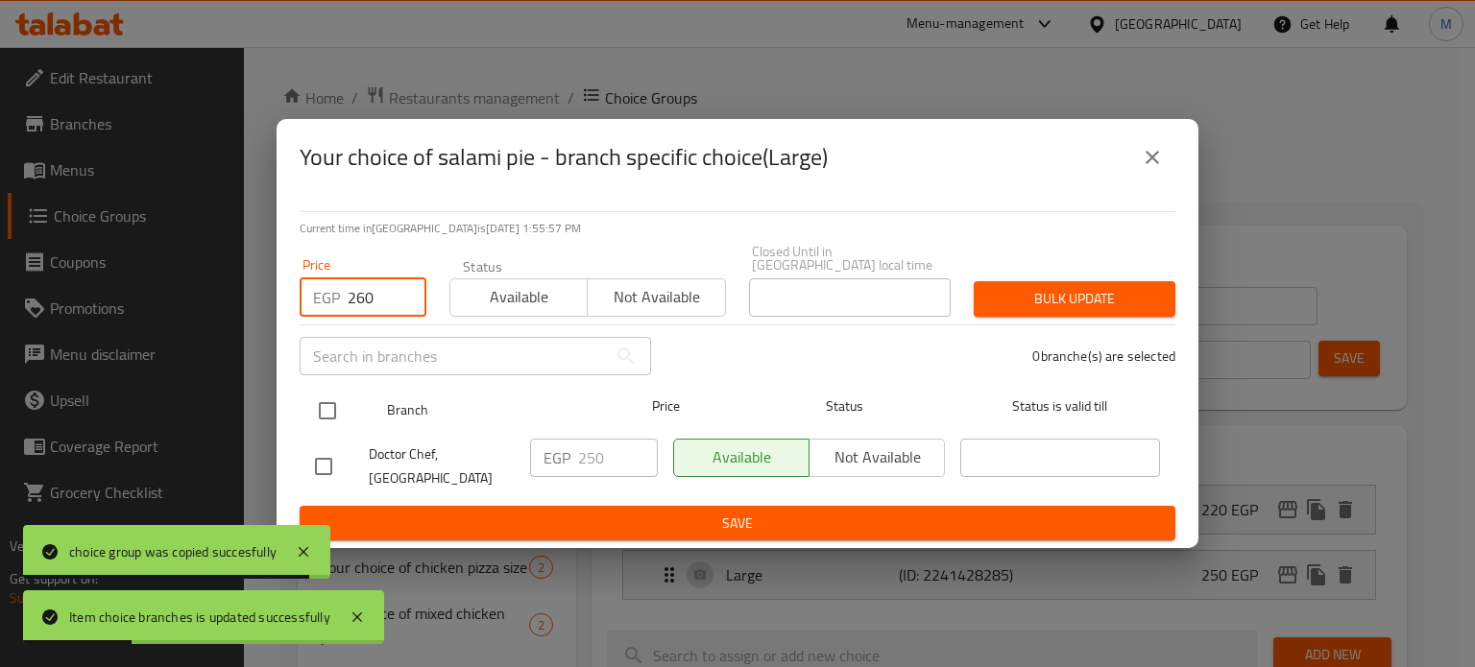
type input "260"
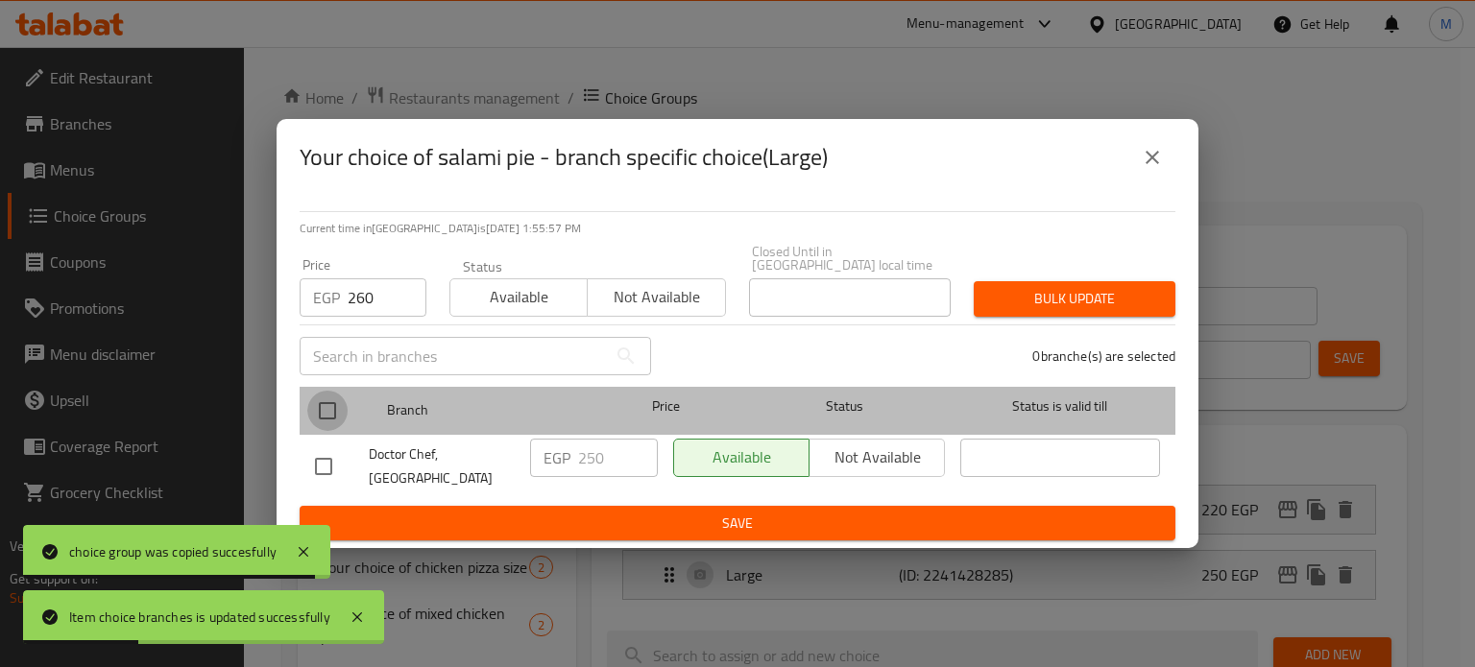
click at [318, 402] on input "checkbox" at bounding box center [327, 411] width 40 height 40
checkbox input "true"
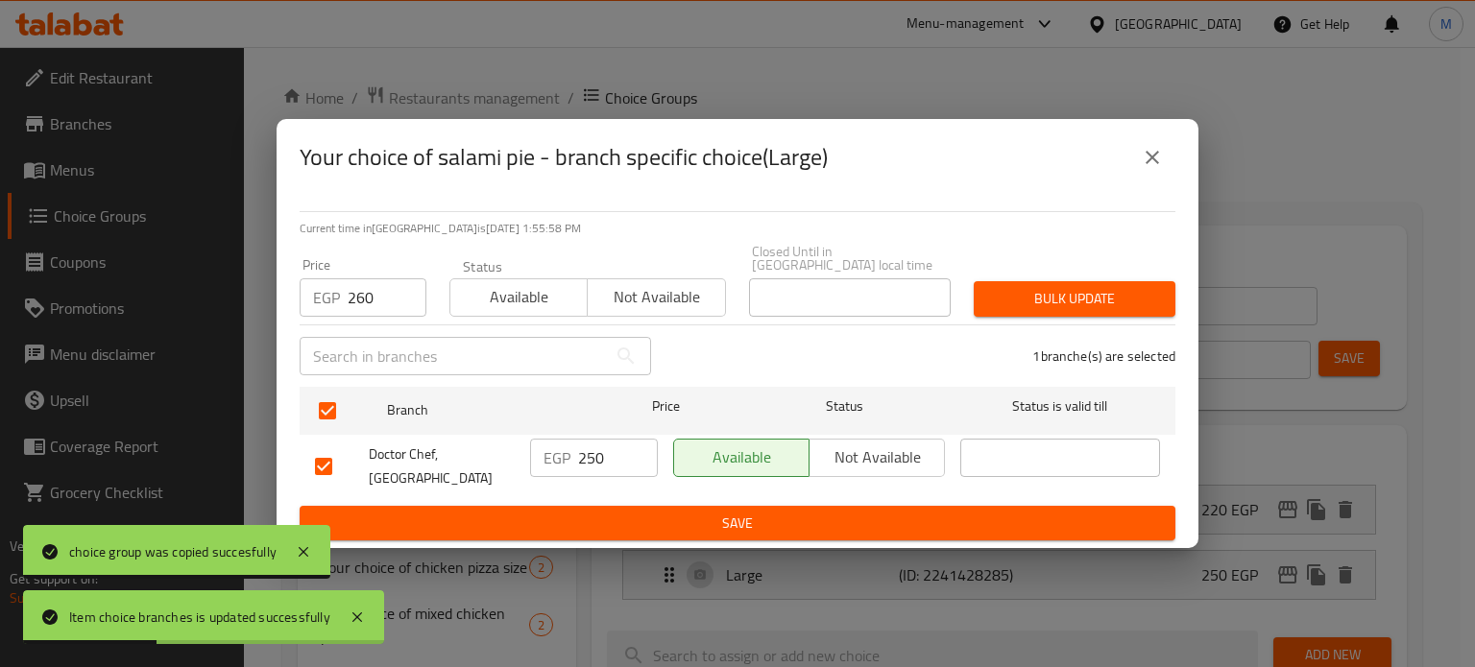
click at [1059, 297] on span "Bulk update" at bounding box center [1074, 299] width 171 height 24
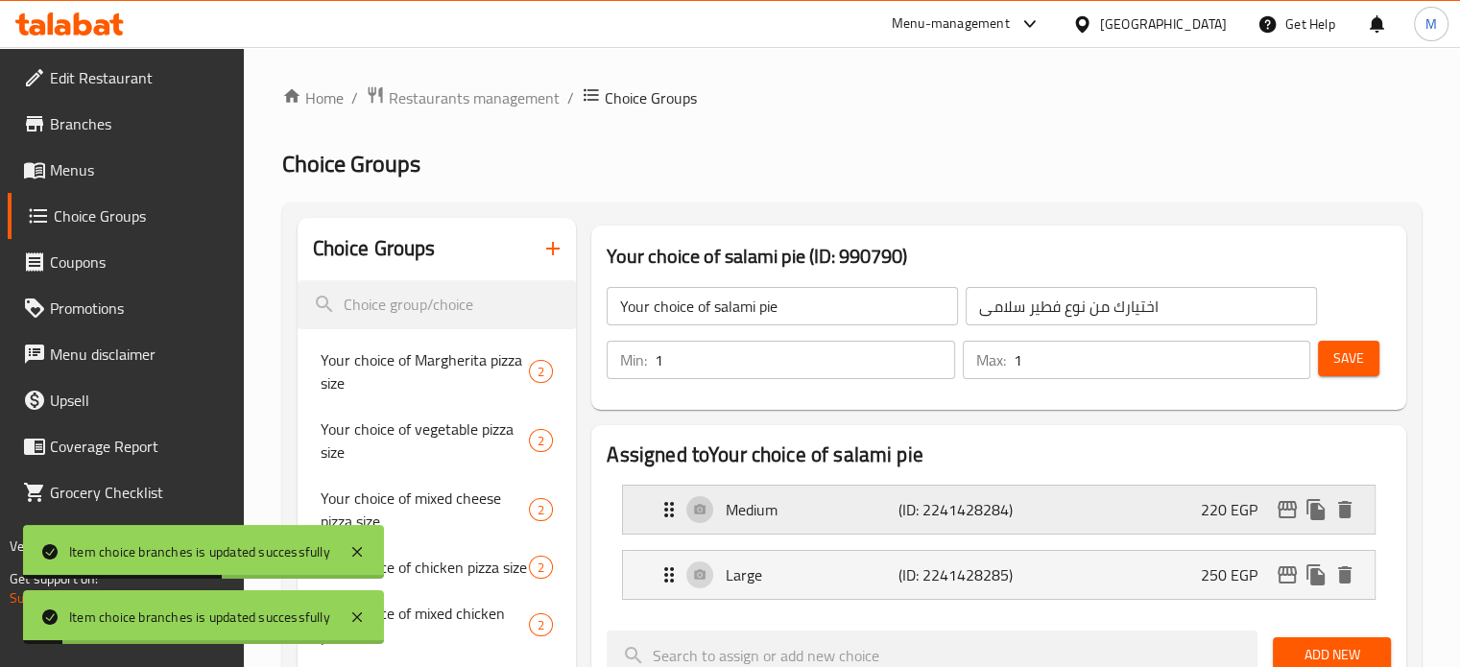
click at [1211, 508] on p "220 EGP" at bounding box center [1237, 509] width 72 height 23
click at [1074, 517] on div "Medium (ID: 2241428284) 220 EGP" at bounding box center [1005, 510] width 694 height 48
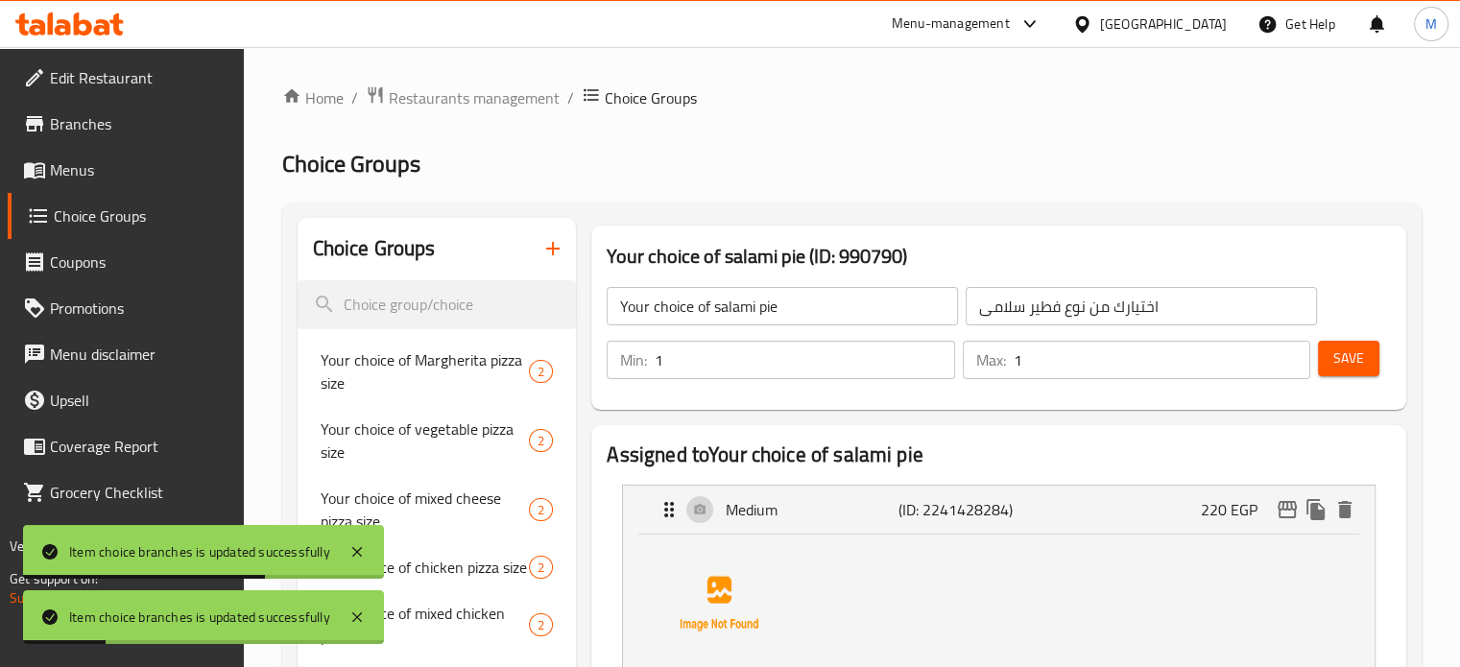
scroll to position [584, 0]
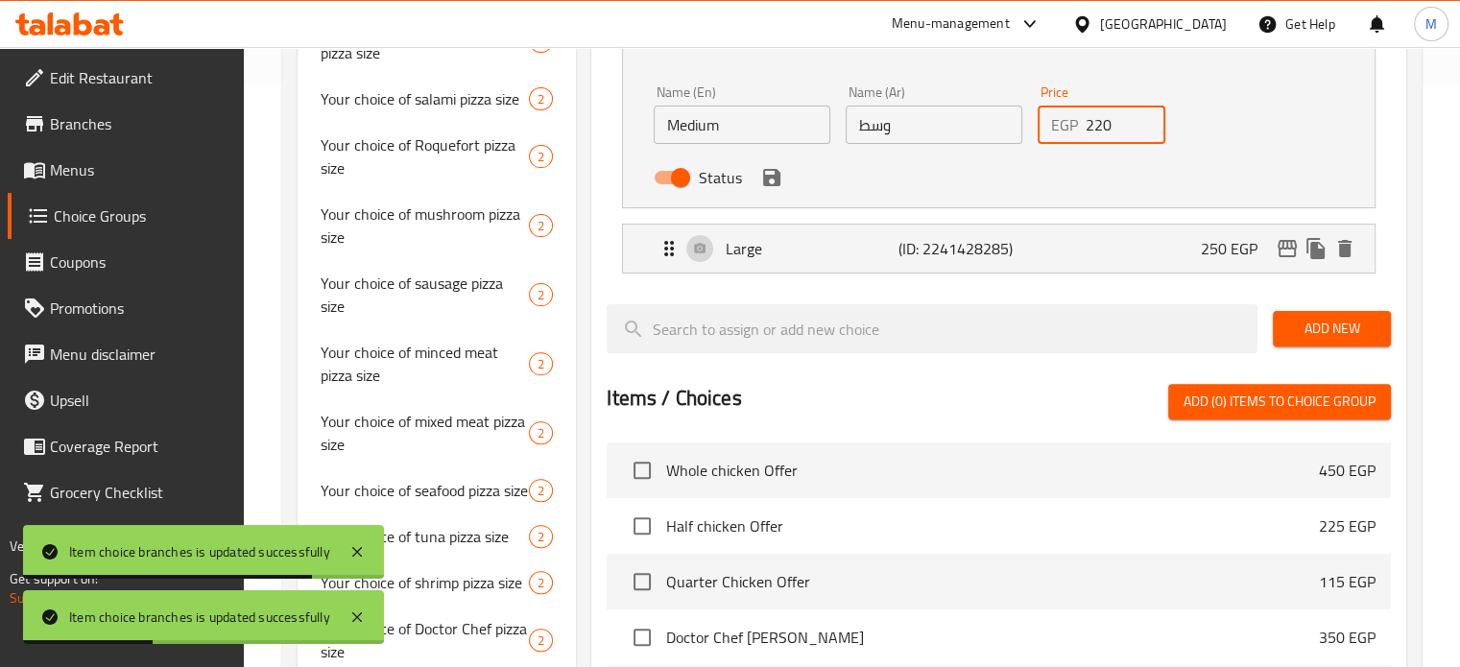
drag, startPoint x: 1130, startPoint y: 118, endPoint x: 1075, endPoint y: 132, distance: 56.3
click at [1084, 132] on div "EGP 220 Price" at bounding box center [1102, 125] width 129 height 38
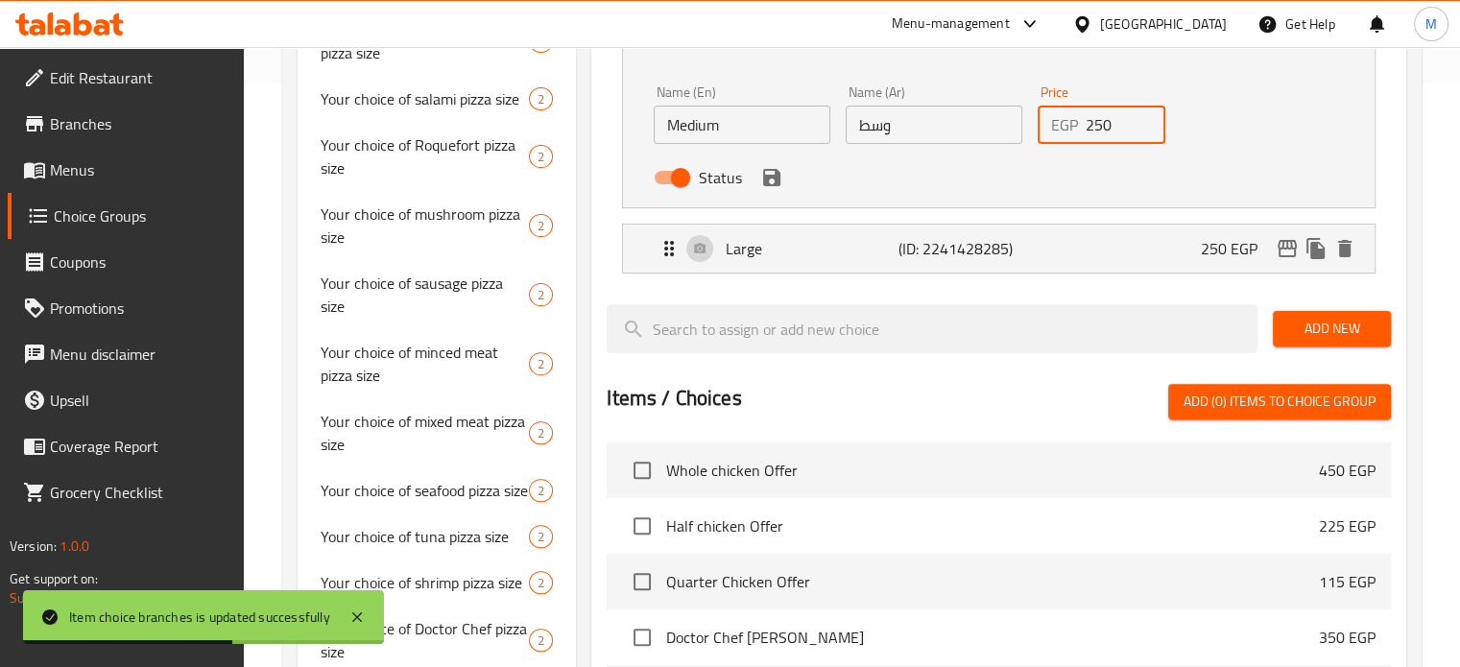
type input "250"
click at [783, 178] on button "save" at bounding box center [771, 177] width 29 height 29
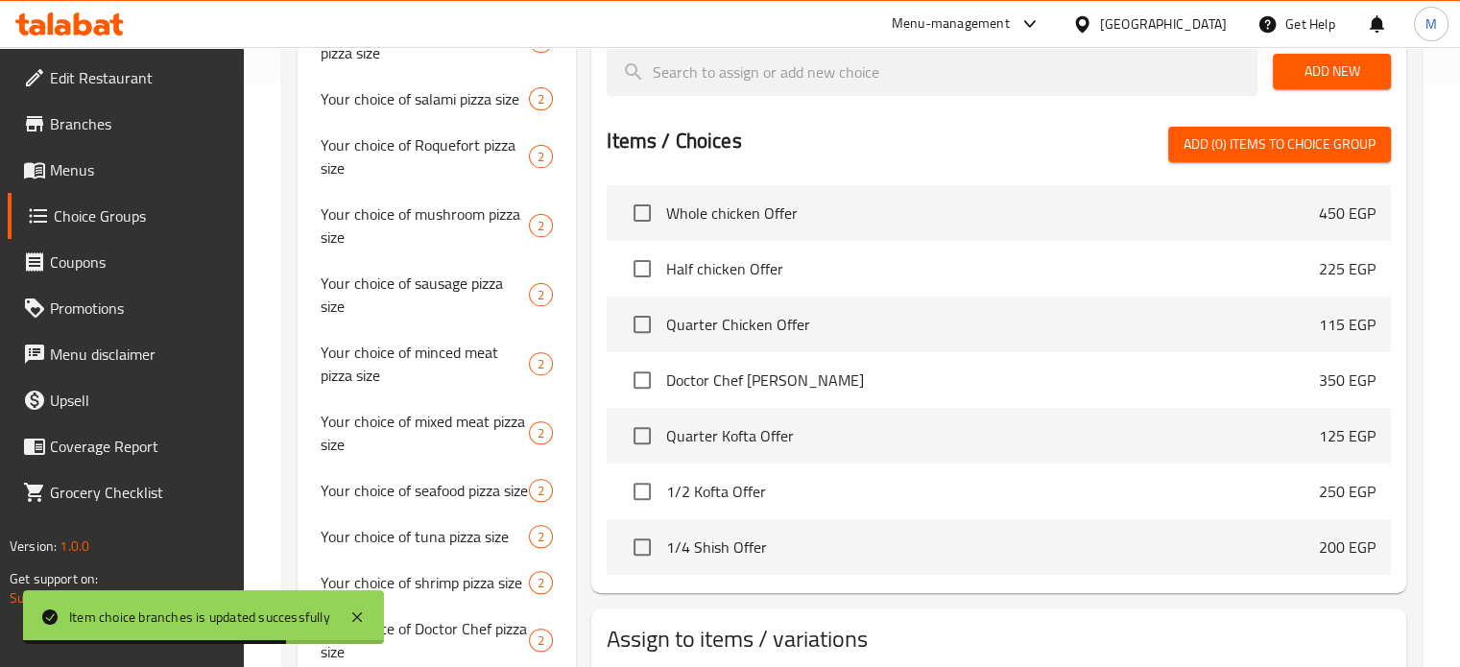
scroll to position [376, 0]
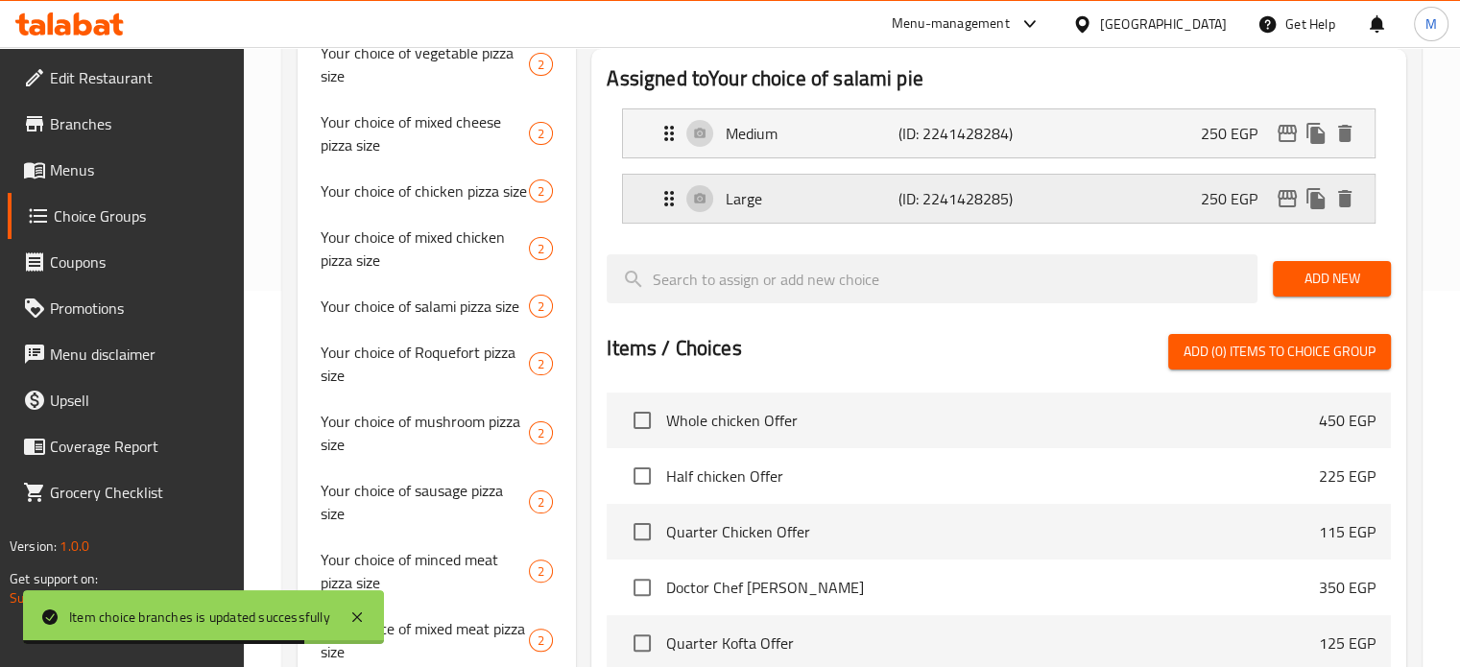
click at [1124, 196] on div "Large (ID: 2241428285) 250 EGP" at bounding box center [1005, 199] width 694 height 48
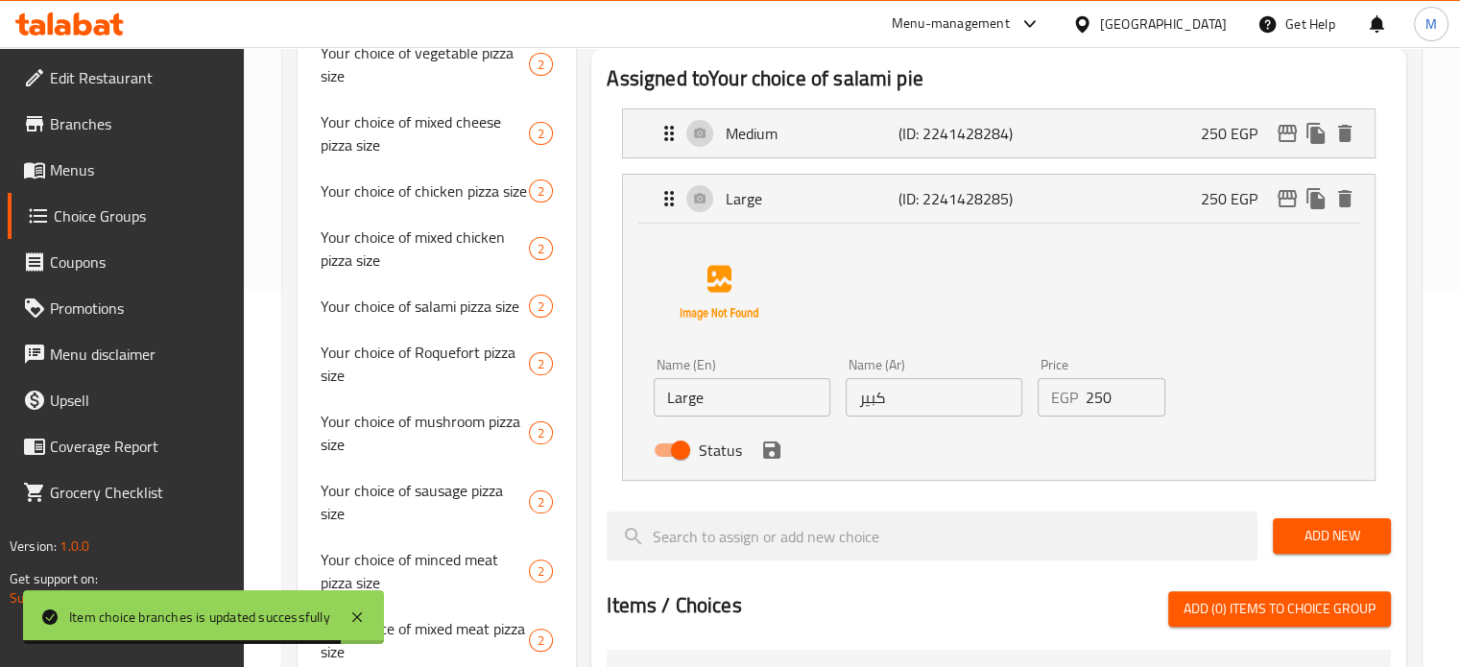
drag, startPoint x: 1066, startPoint y: 406, endPoint x: 1047, endPoint y: 406, distance: 18.2
click at [1056, 406] on div "EGP 250 Price" at bounding box center [1102, 397] width 129 height 38
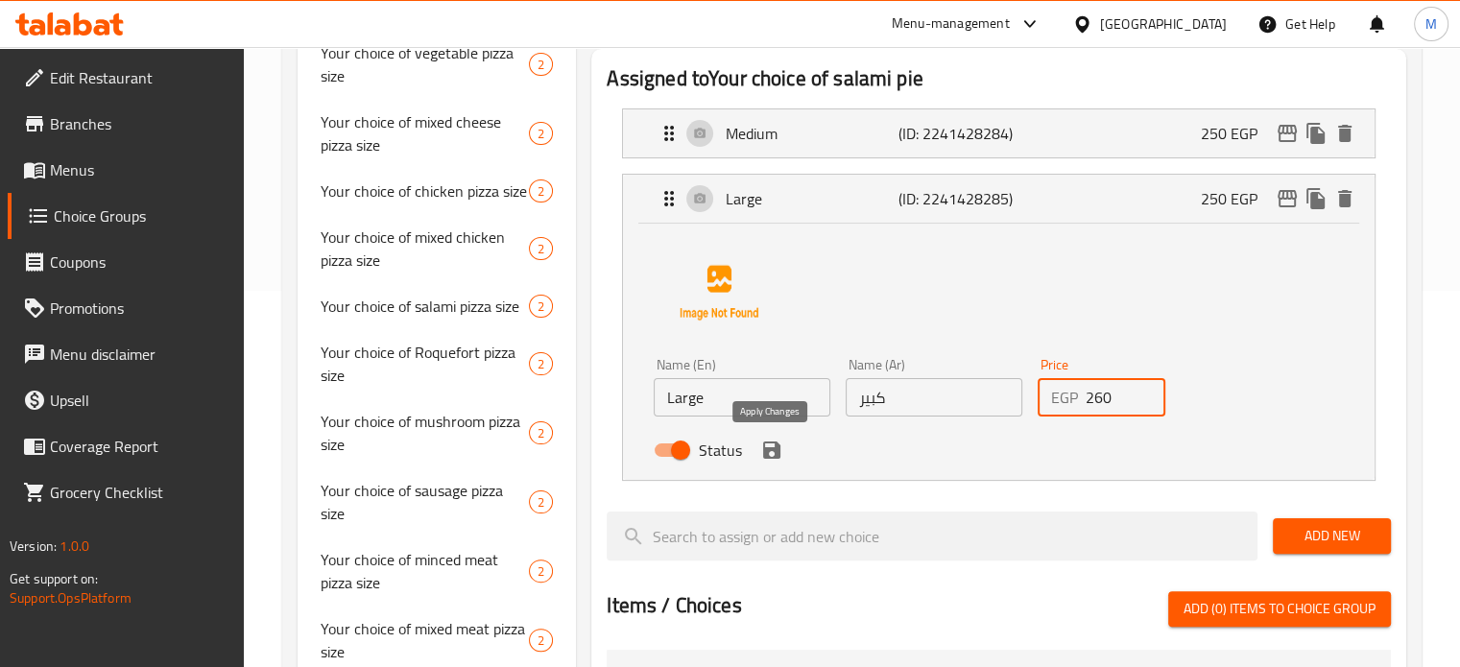
click at [766, 455] on icon "save" at bounding box center [771, 450] width 17 height 17
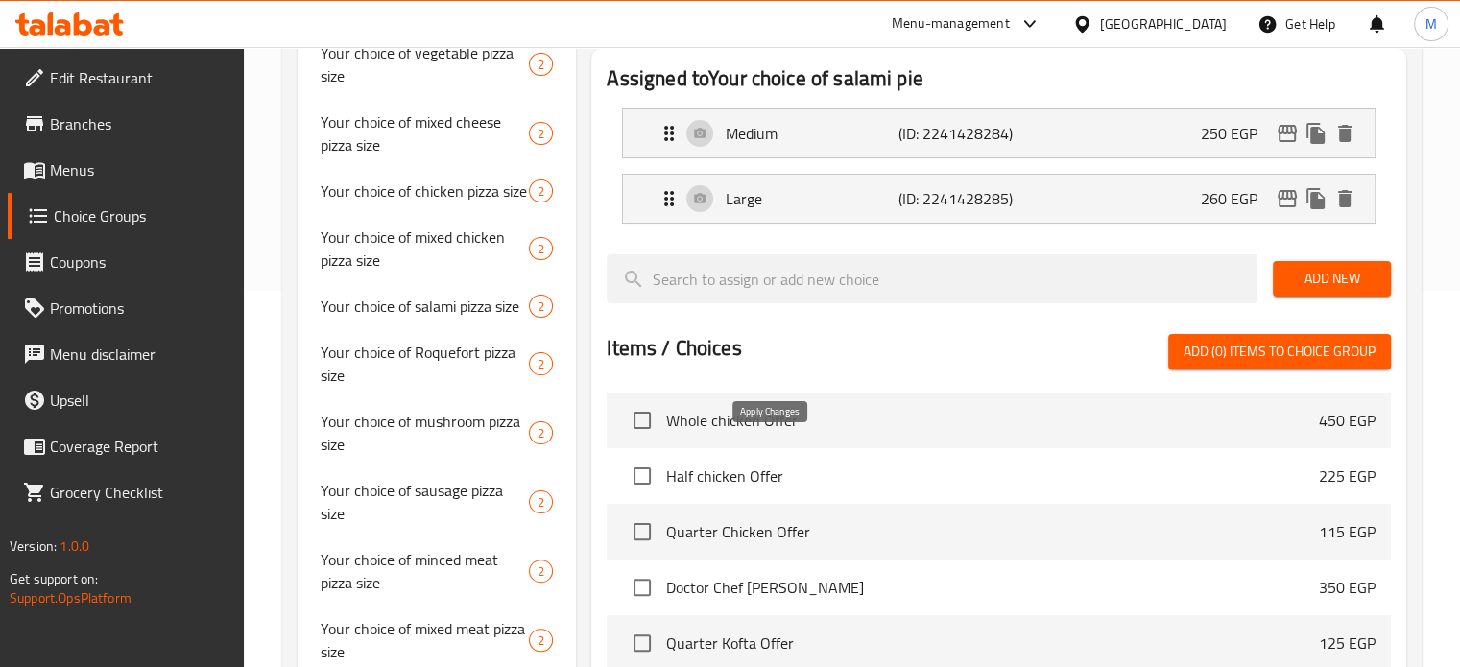
type input "260"
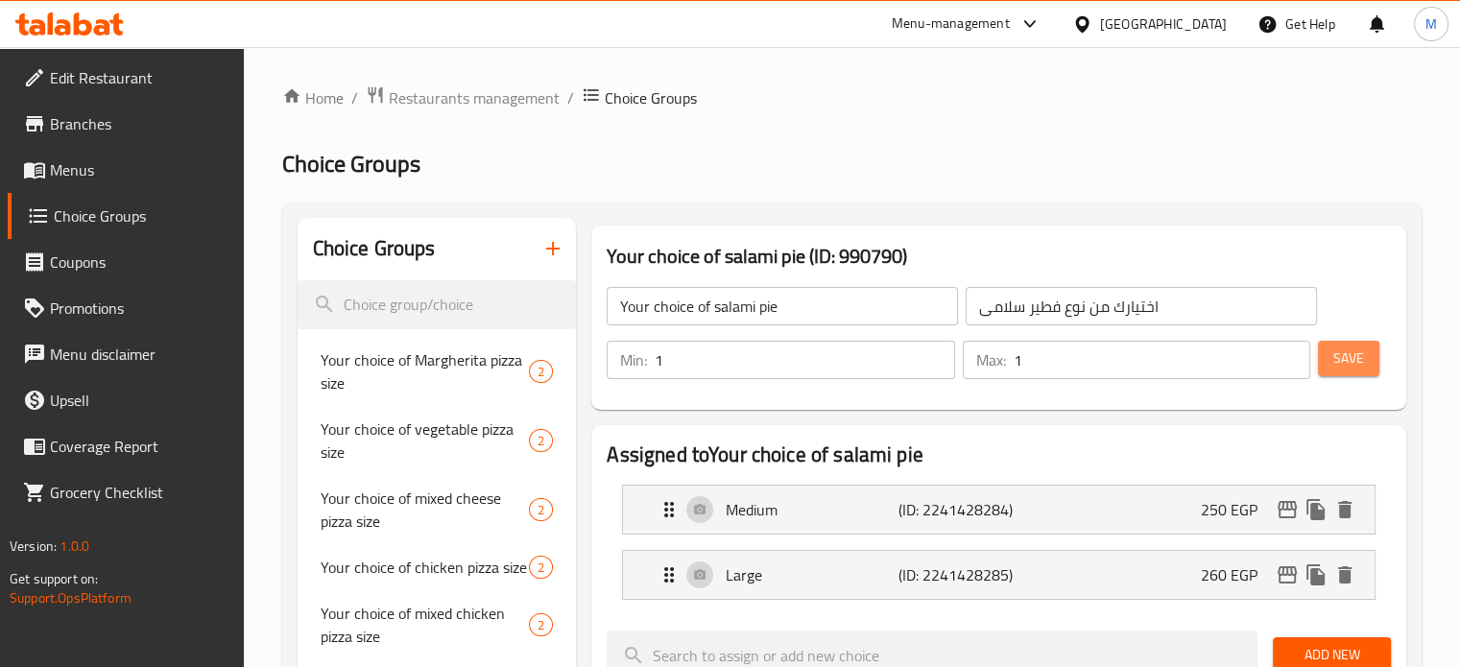
click at [1367, 365] on button "Save" at bounding box center [1348, 359] width 61 height 36
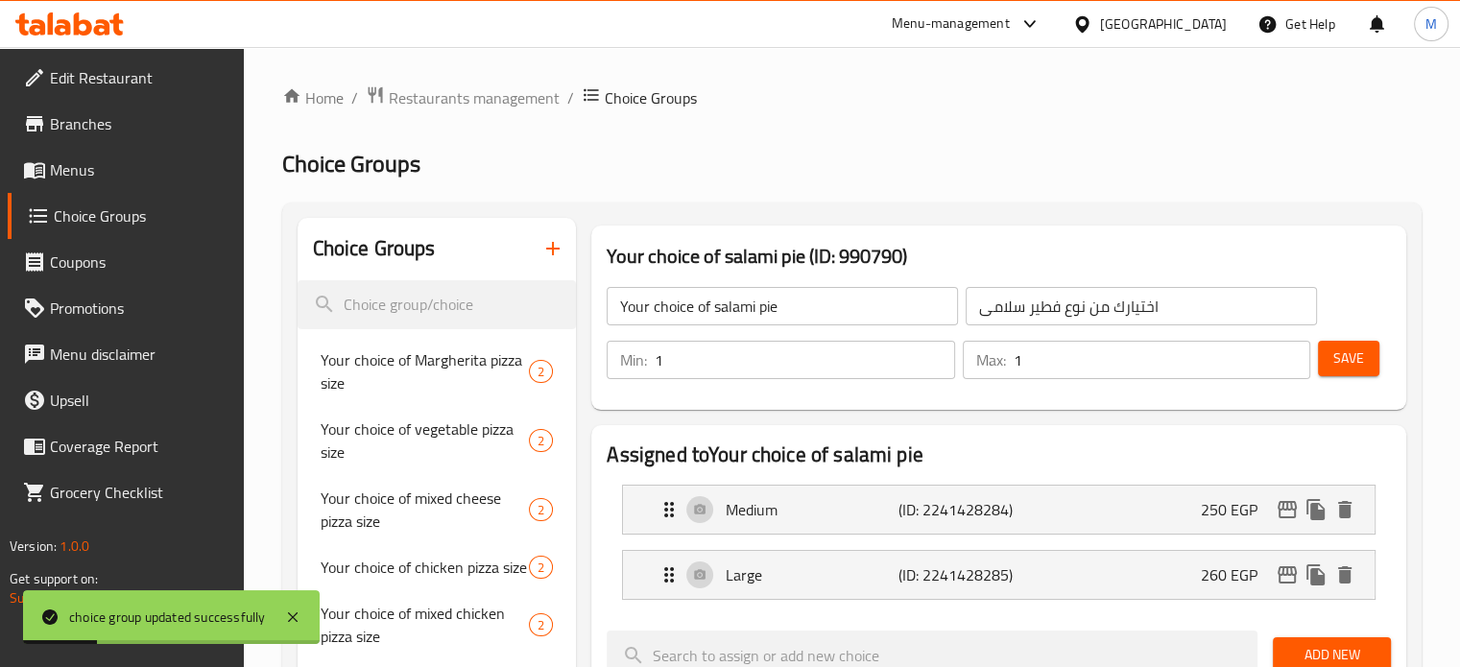
click at [1052, 297] on input "اختيارك من نوع فطير سلامى" at bounding box center [1141, 306] width 351 height 38
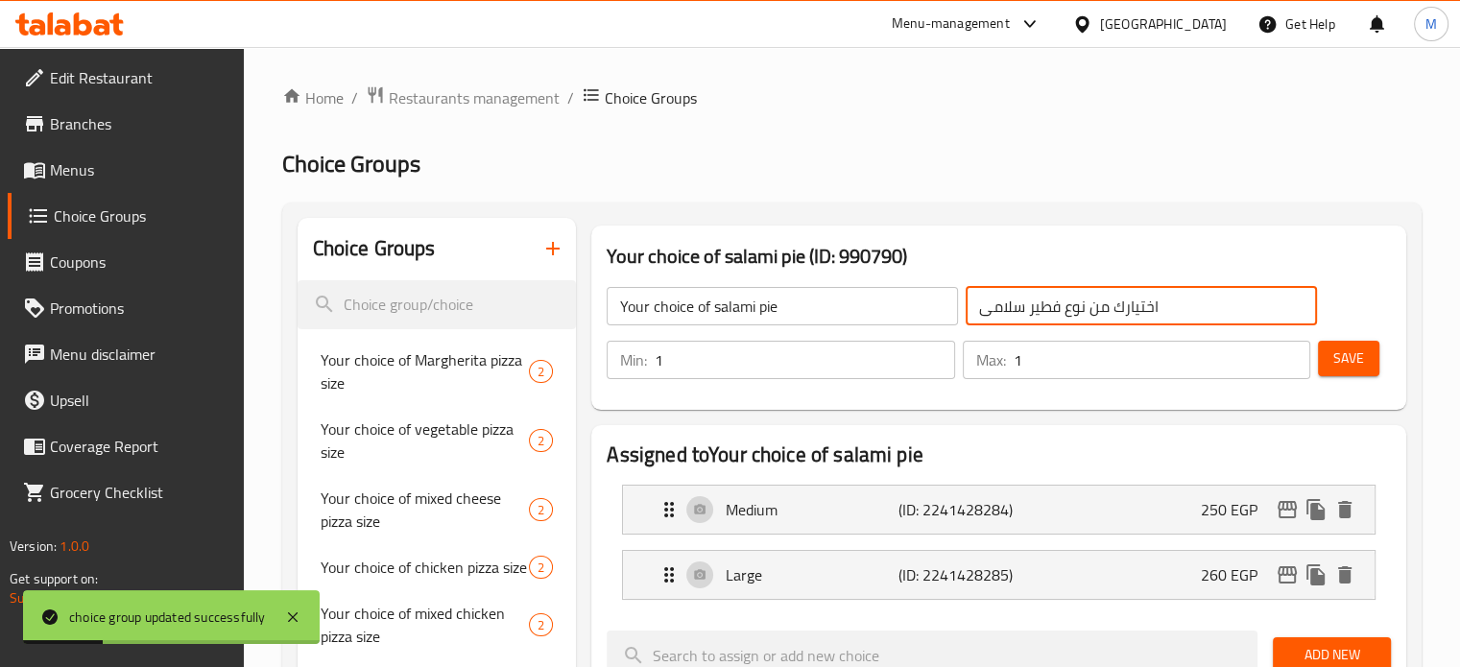
click at [1052, 297] on input "اختيارك من نوع فطير سلامى" at bounding box center [1141, 306] width 351 height 38
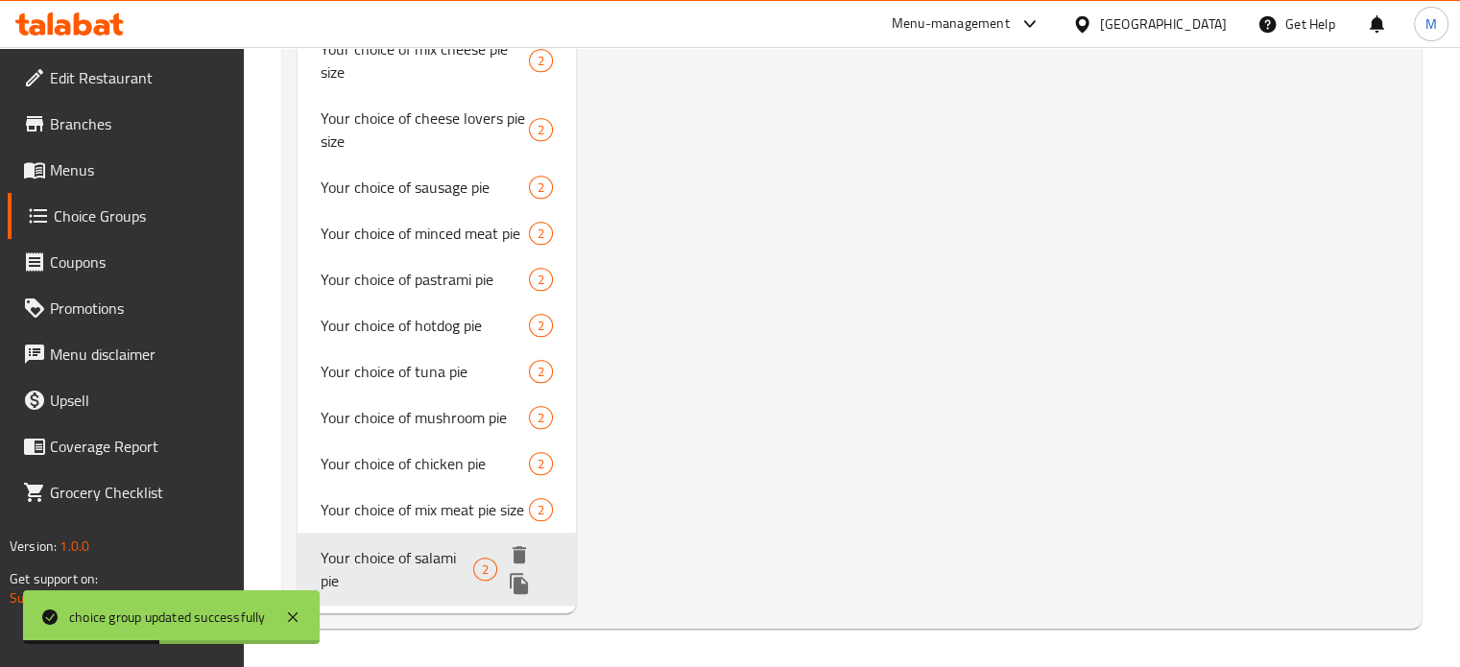
click at [518, 595] on icon "duplicate" at bounding box center [519, 583] width 23 height 23
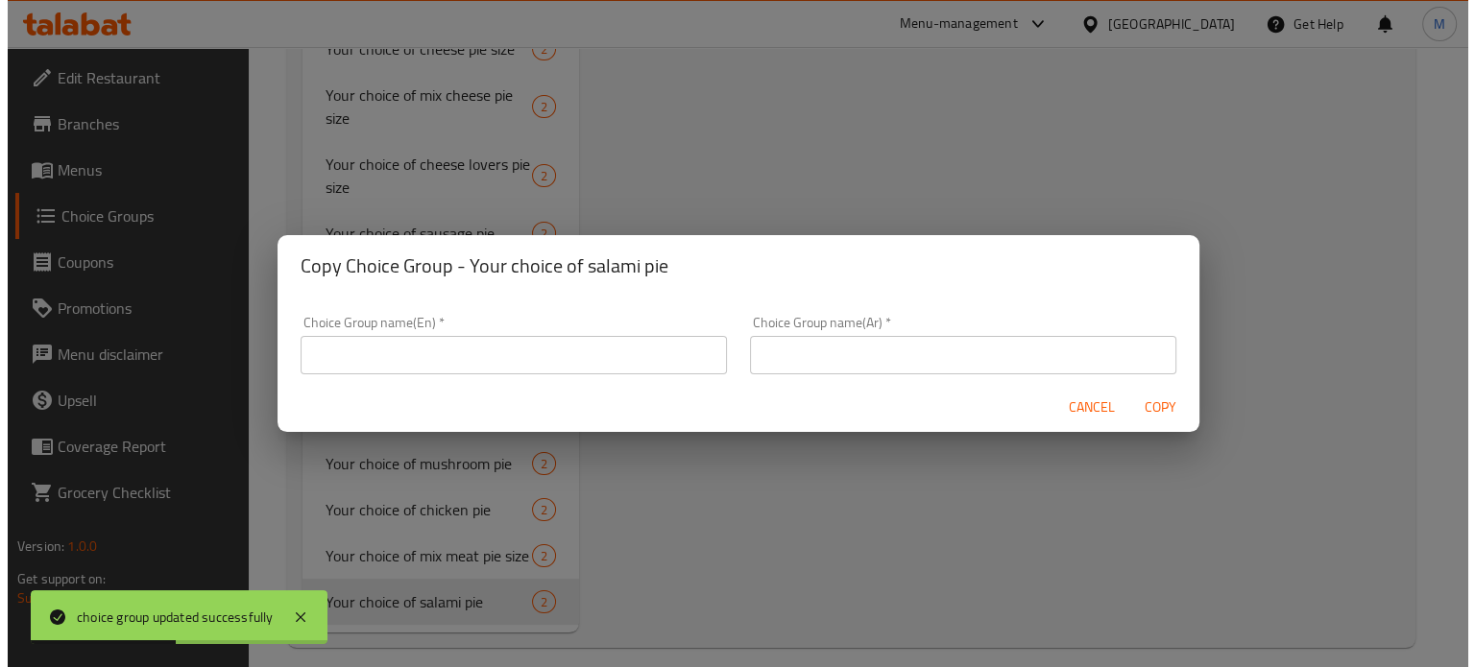
scroll to position [1528, 0]
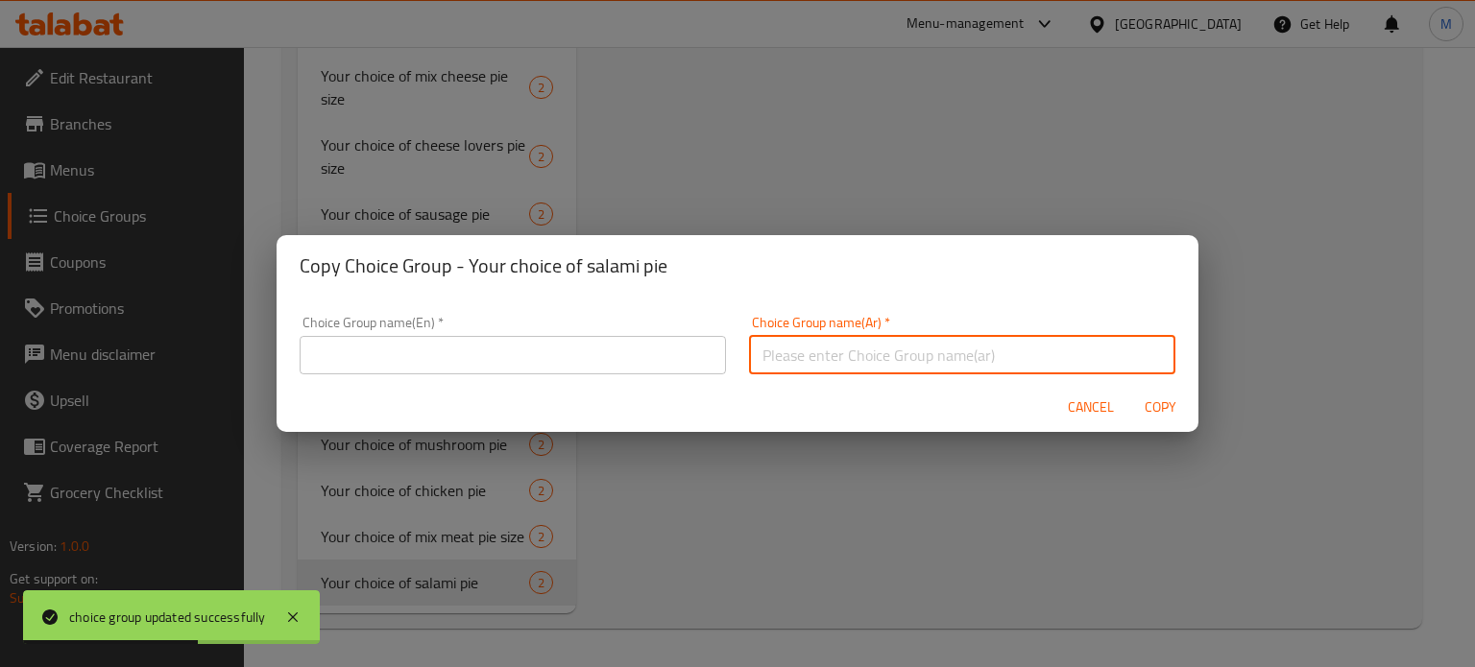
drag, startPoint x: 952, startPoint y: 360, endPoint x: 941, endPoint y: 359, distance: 11.6
click at [952, 360] on input "text" at bounding box center [962, 355] width 426 height 38
paste input "اختيارك من نوع فطير سلامى"
click at [788, 359] on input "اختيارك من نوع فطير سلامى" at bounding box center [962, 355] width 426 height 38
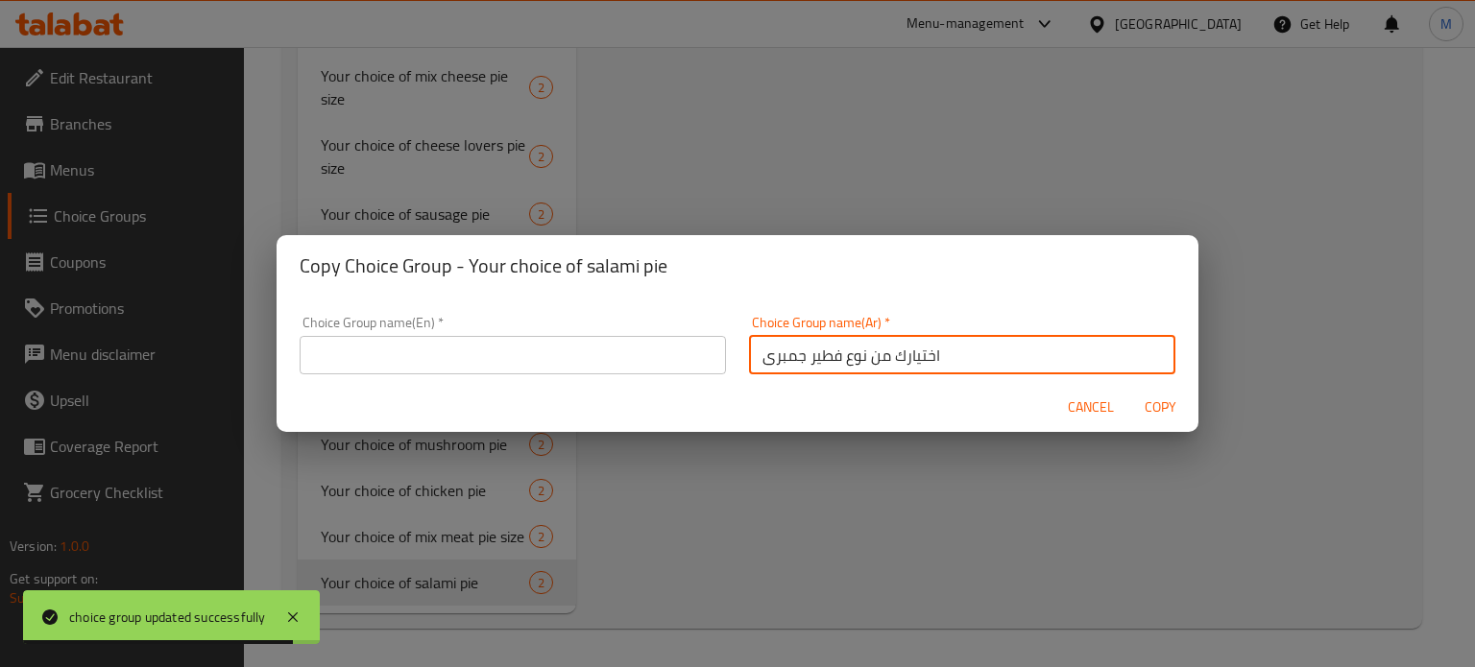
click at [776, 345] on input "اختيارك من نوع فطير جمبرى" at bounding box center [962, 355] width 426 height 38
click at [777, 345] on input "اختيارك من نوع فطير جمبرى" at bounding box center [962, 355] width 426 height 38
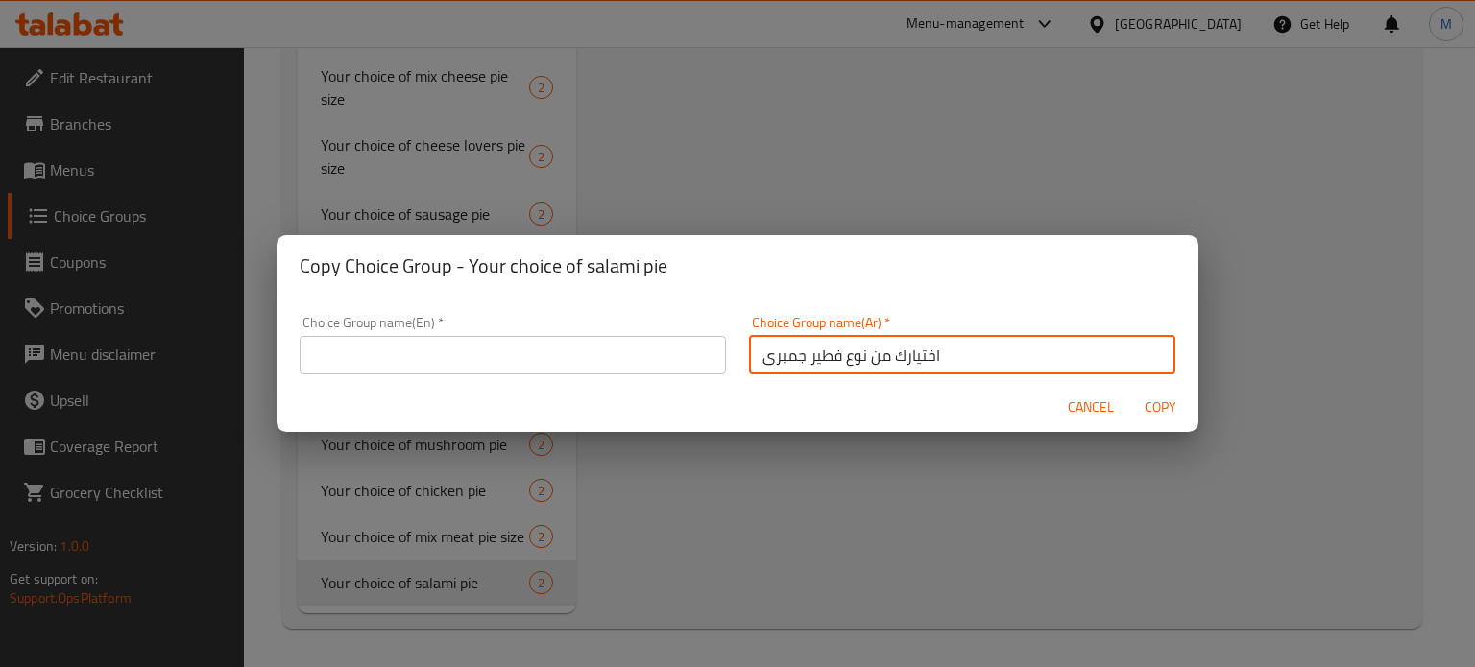
type input "اختيارك من نوع فطير جمبرى"
click at [582, 362] on input "text" at bounding box center [513, 355] width 426 height 38
paste input "Your choice of shrimp pie"
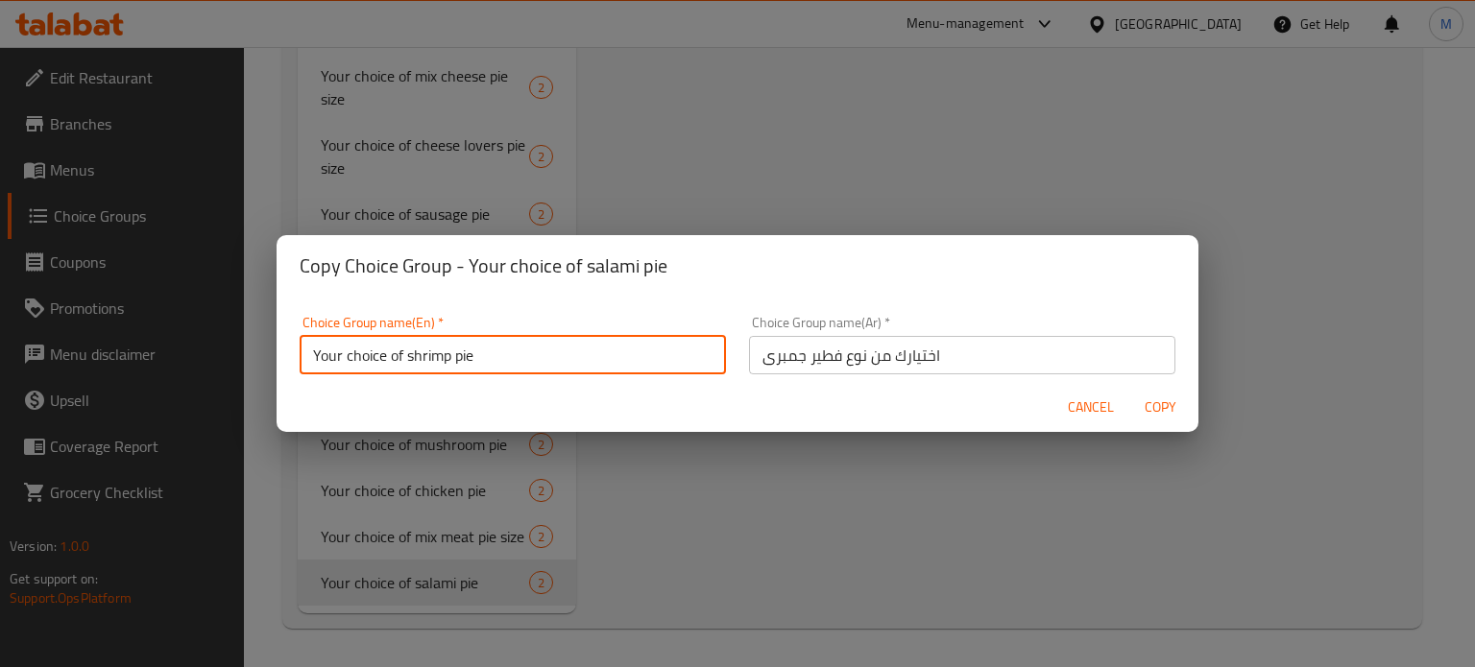
type input "Your choice of shrimp pie"
click at [1160, 404] on span "Copy" at bounding box center [1160, 408] width 46 height 24
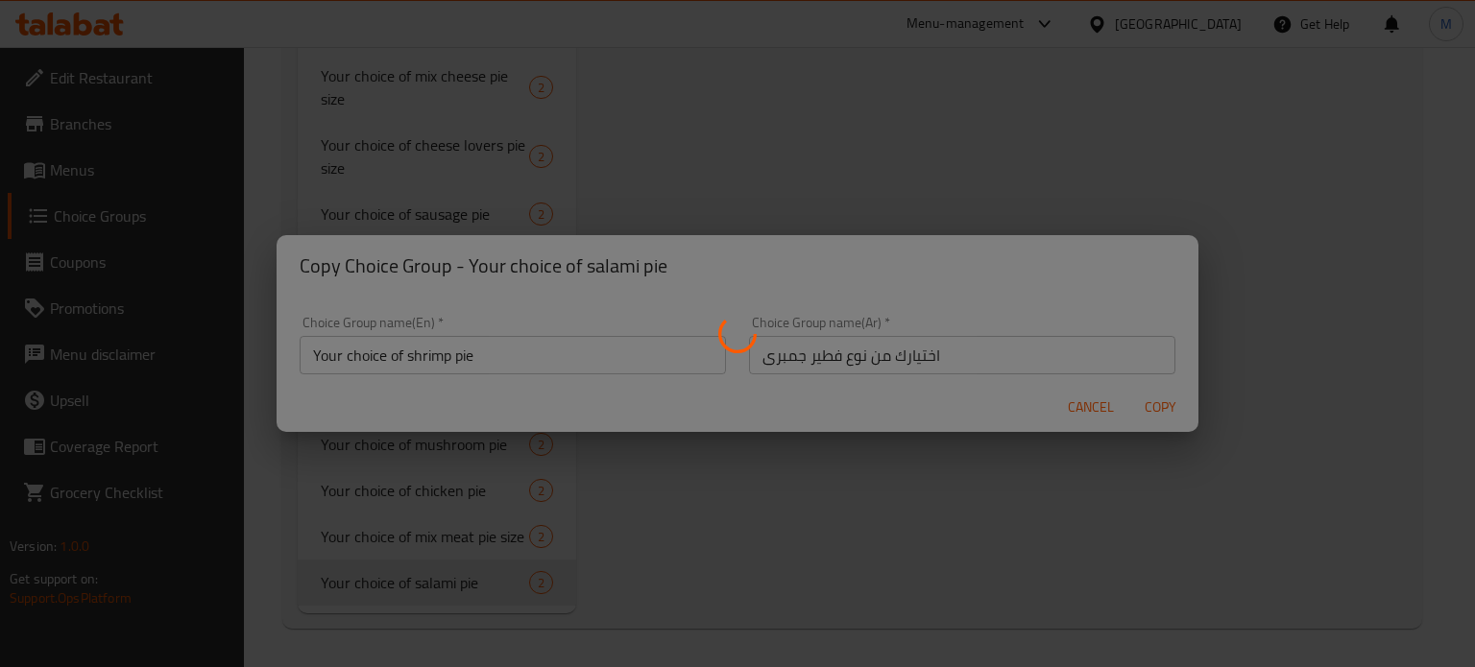
type input "Your choice of shrimp pie"
type input "اختيارك من نوع فطير جمبرى"
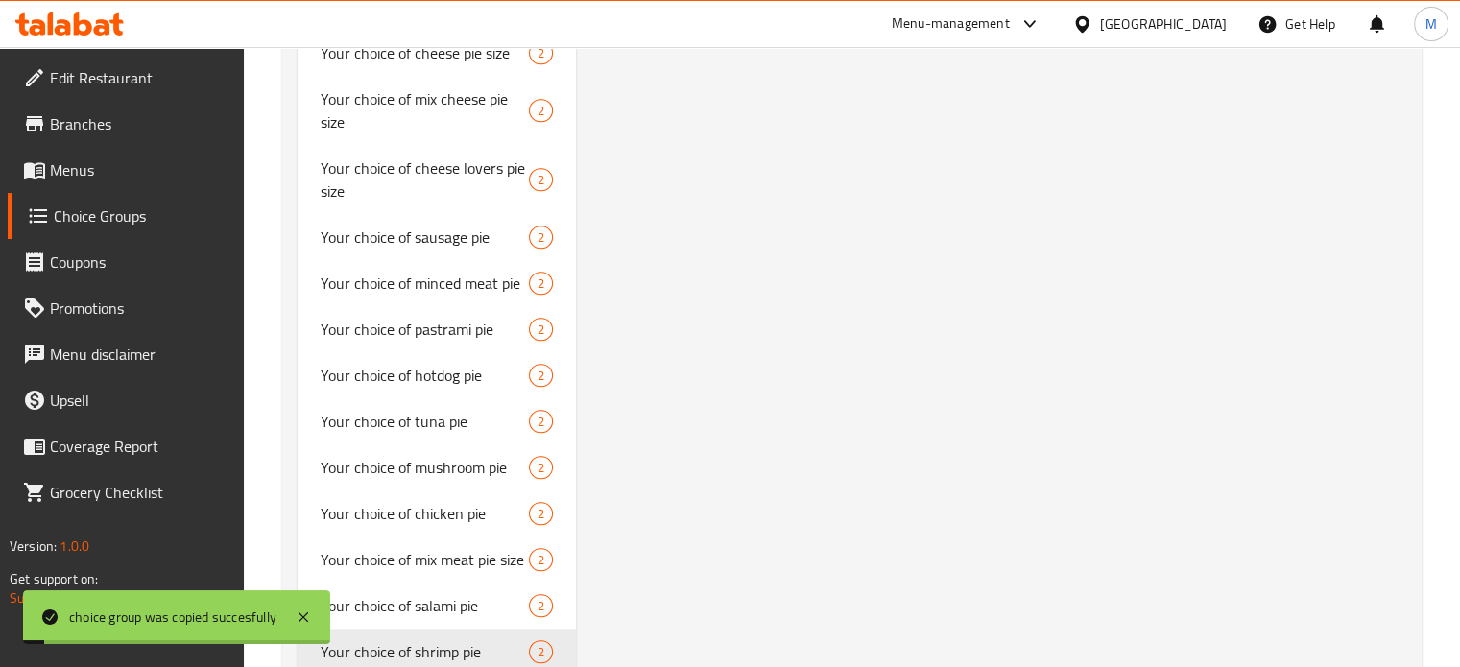
scroll to position [314, 0]
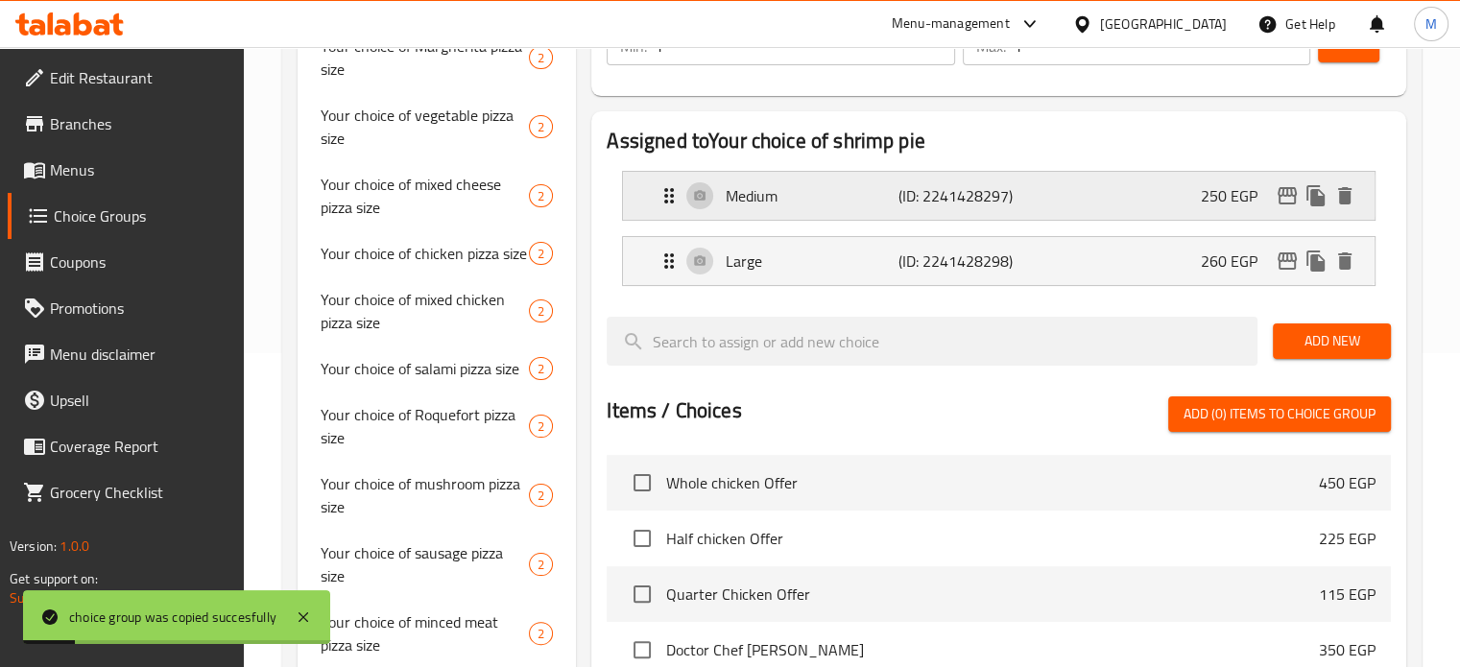
click at [1285, 194] on icon "edit" at bounding box center [1287, 195] width 23 height 23
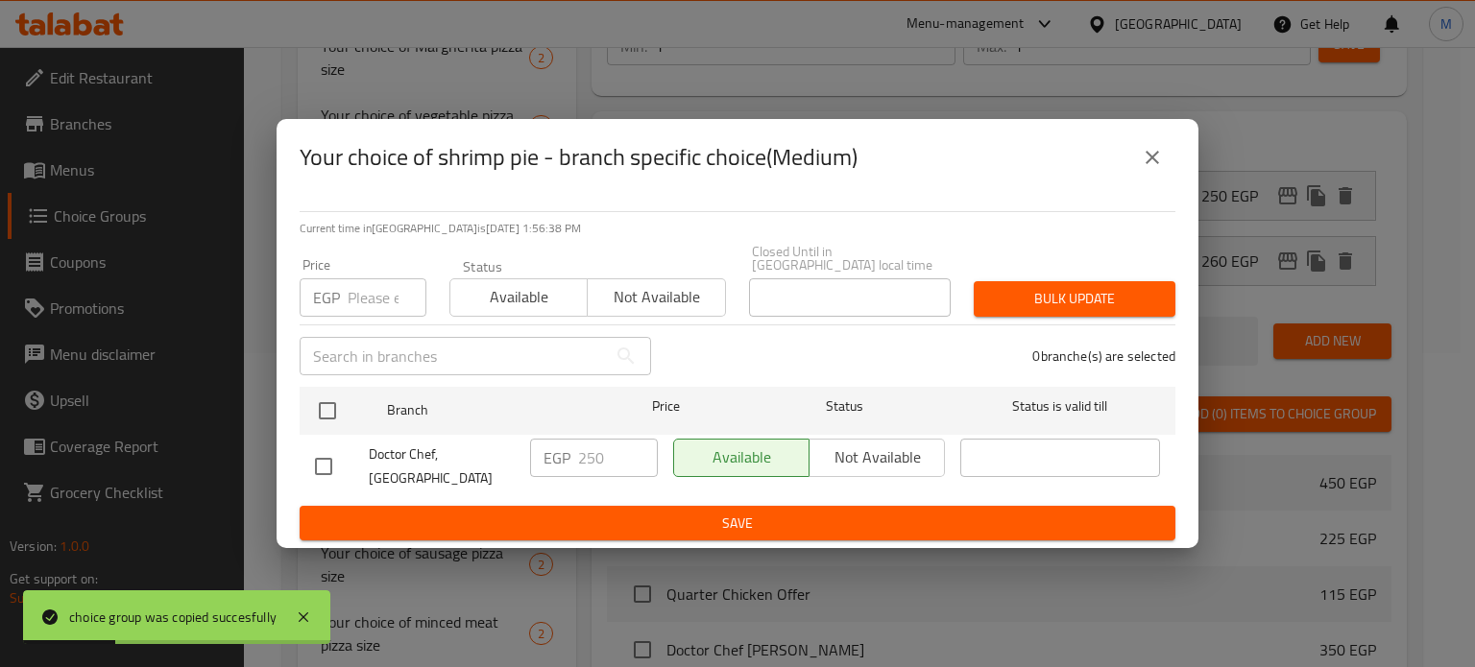
click at [377, 296] on input "number" at bounding box center [387, 297] width 79 height 38
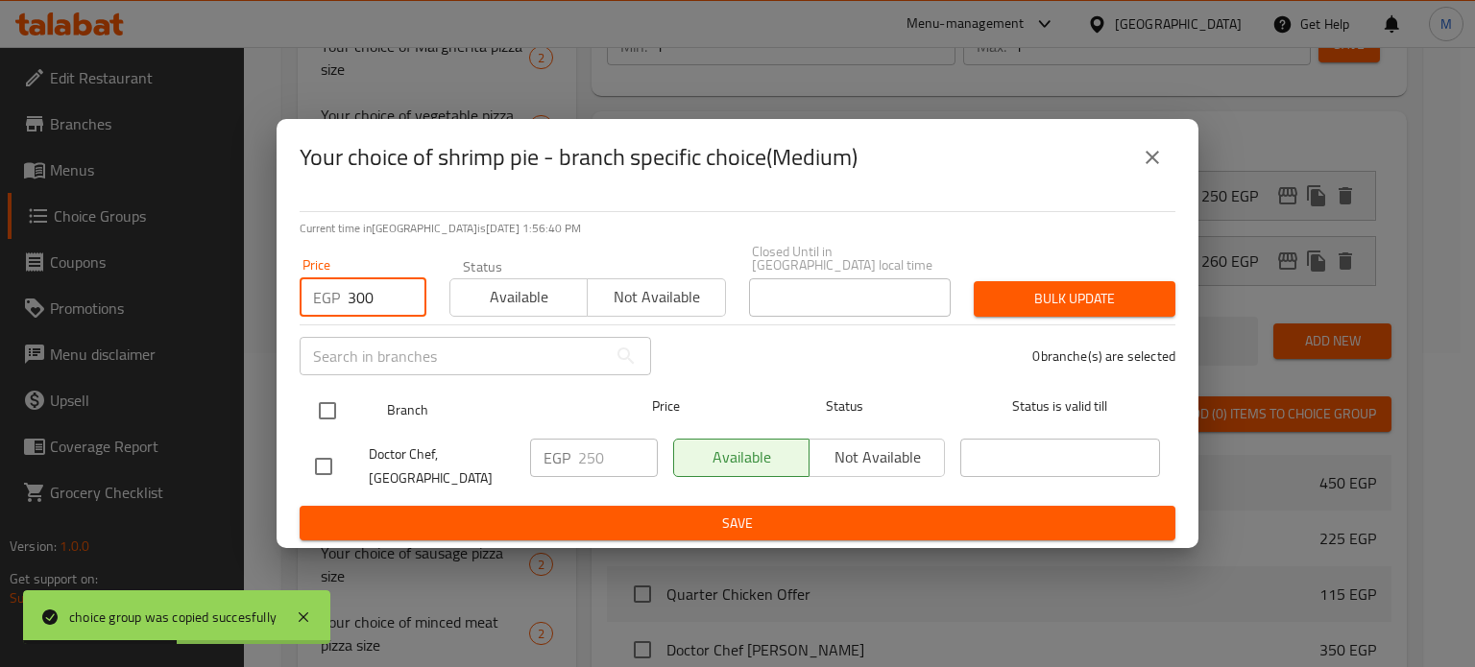
type input "300"
click at [326, 391] on input "checkbox" at bounding box center [327, 411] width 40 height 40
checkbox input "true"
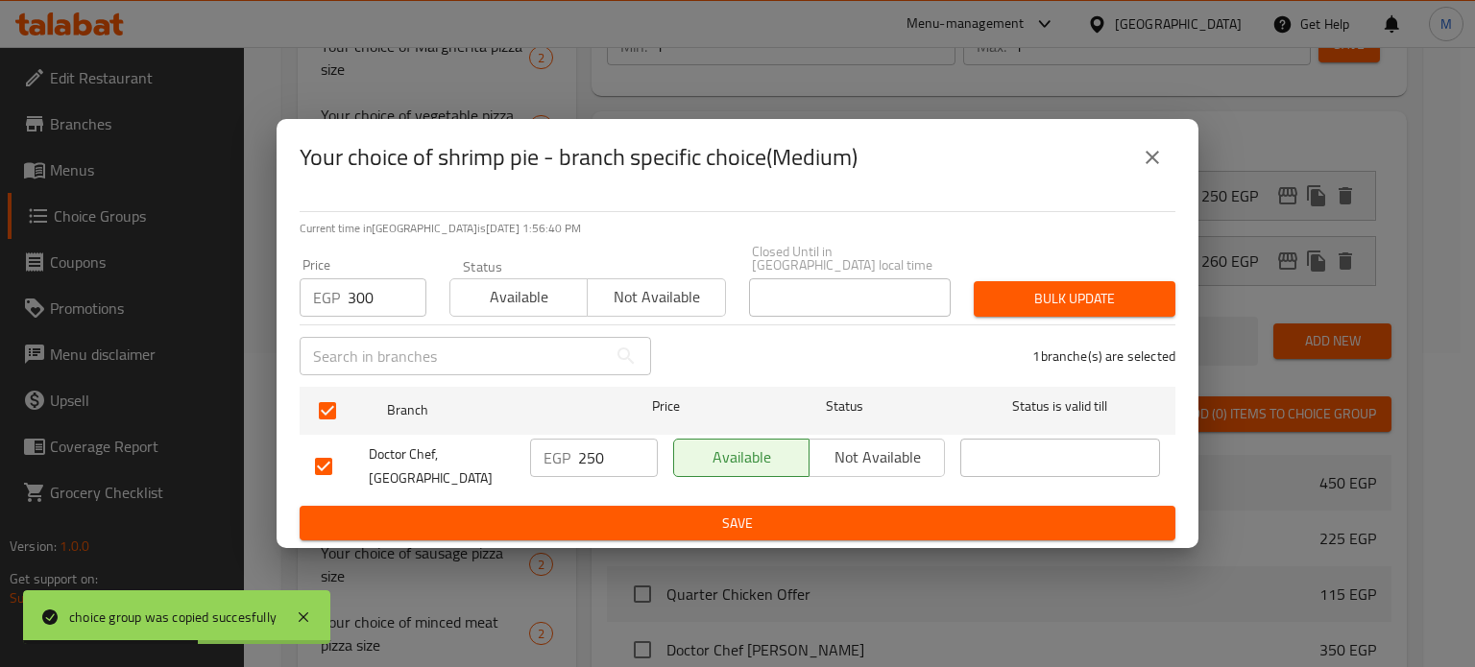
click at [1023, 288] on span "Bulk update" at bounding box center [1074, 299] width 171 height 24
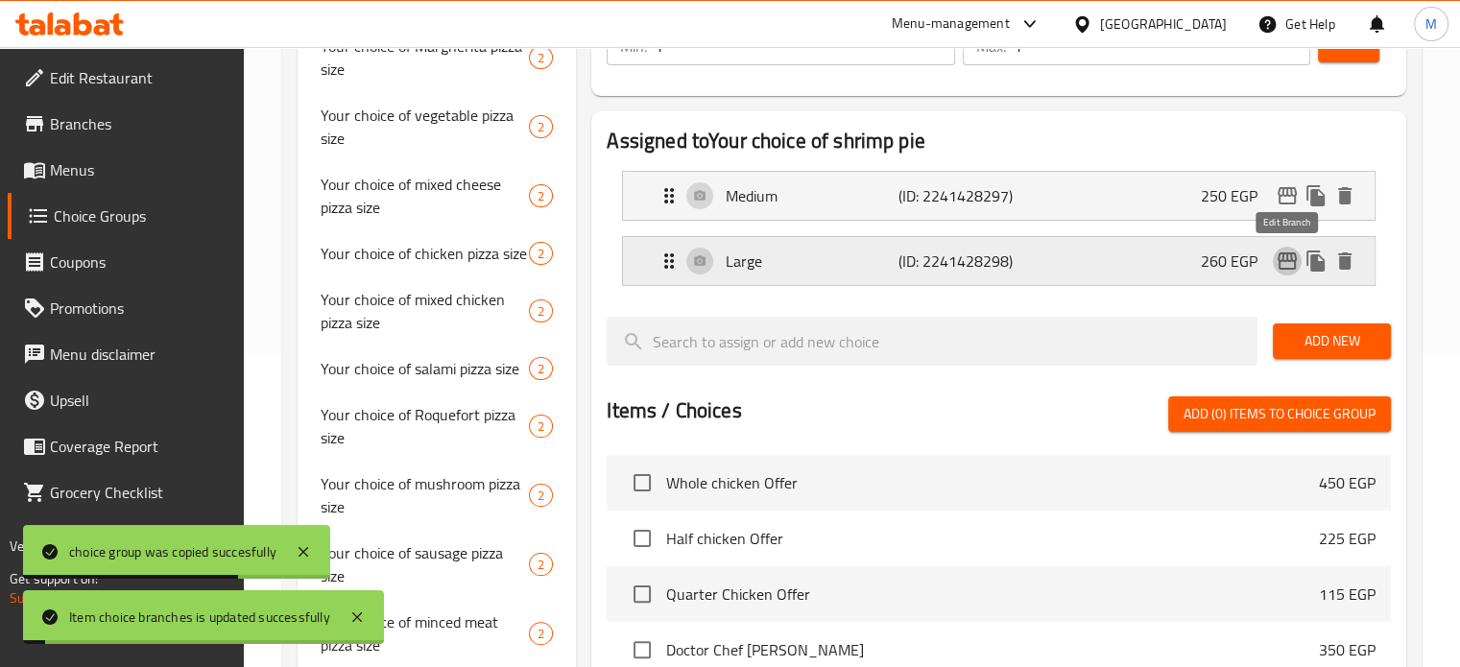
click at [1294, 264] on icon "edit" at bounding box center [1287, 260] width 19 height 17
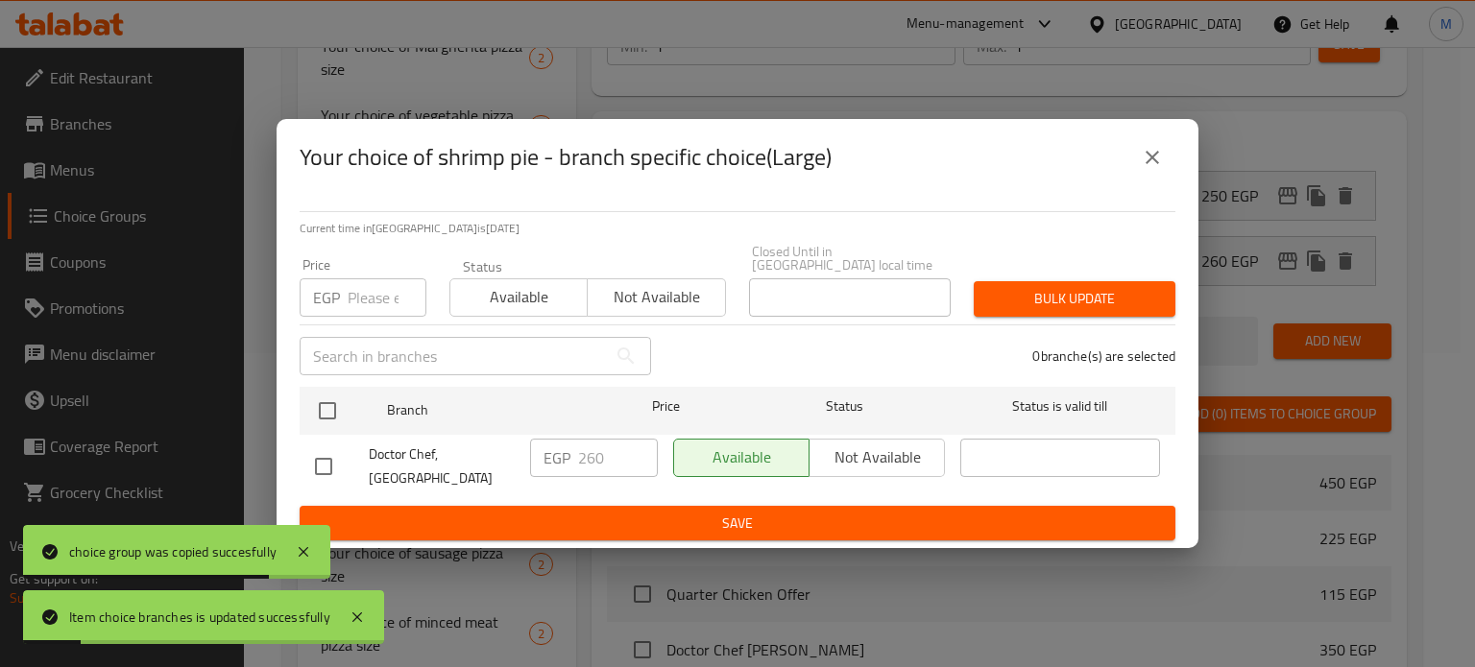
click at [380, 278] on input "number" at bounding box center [387, 297] width 79 height 38
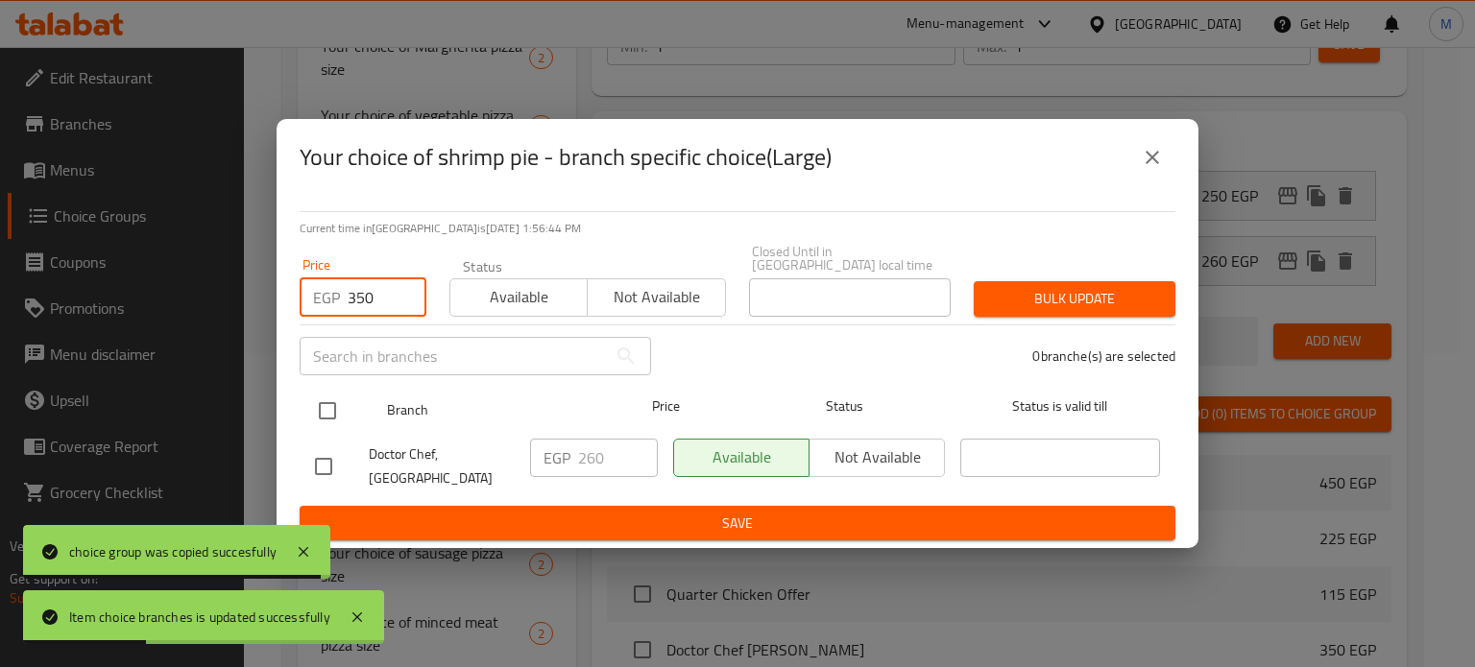
type input "350"
click at [333, 406] on input "checkbox" at bounding box center [327, 411] width 40 height 40
checkbox input "true"
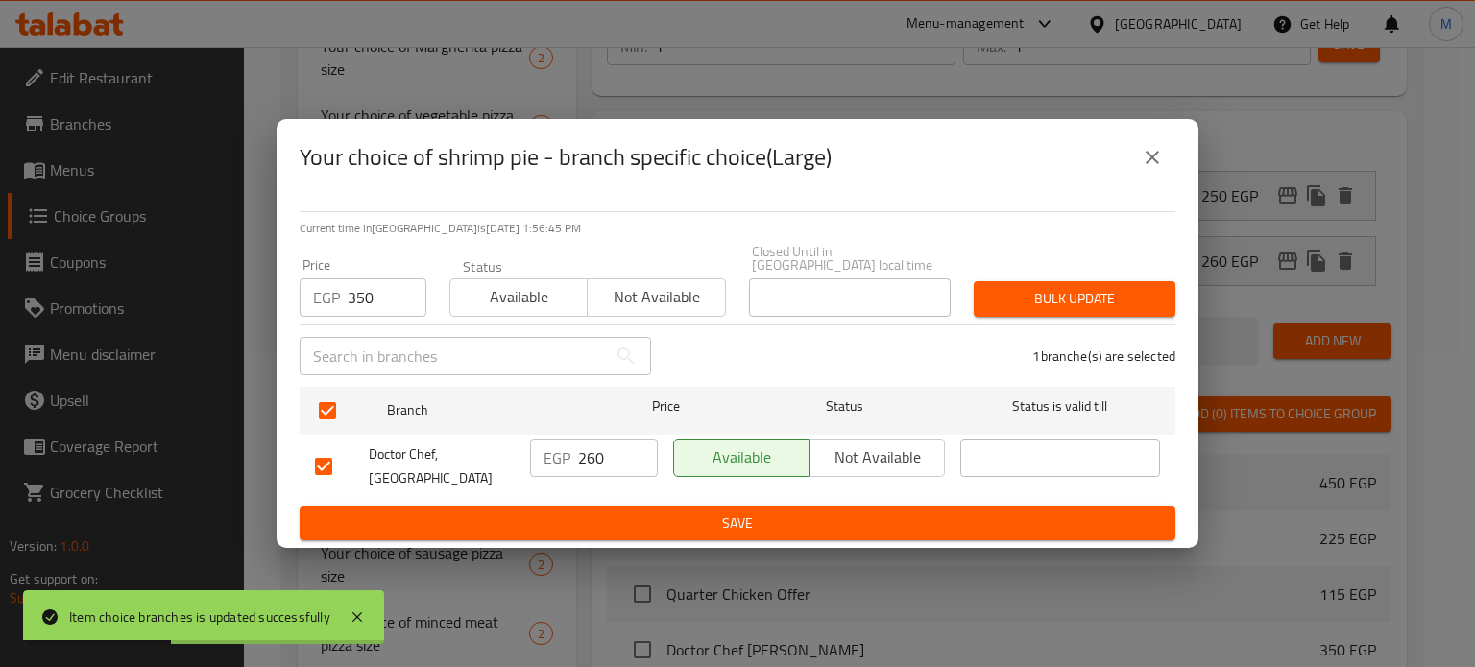
click at [1100, 287] on span "Bulk update" at bounding box center [1074, 299] width 171 height 24
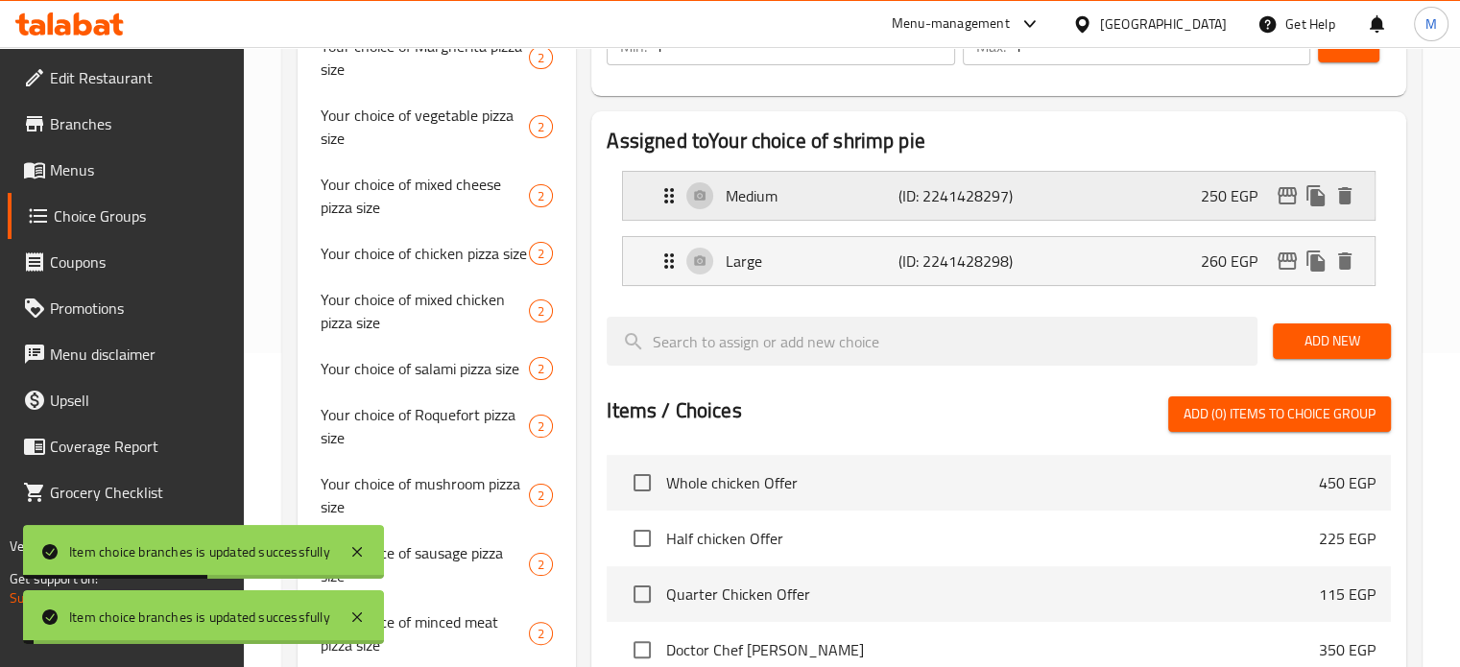
click at [1078, 196] on div "Medium (ID: 2241428297) 250 EGP" at bounding box center [1005, 196] width 694 height 48
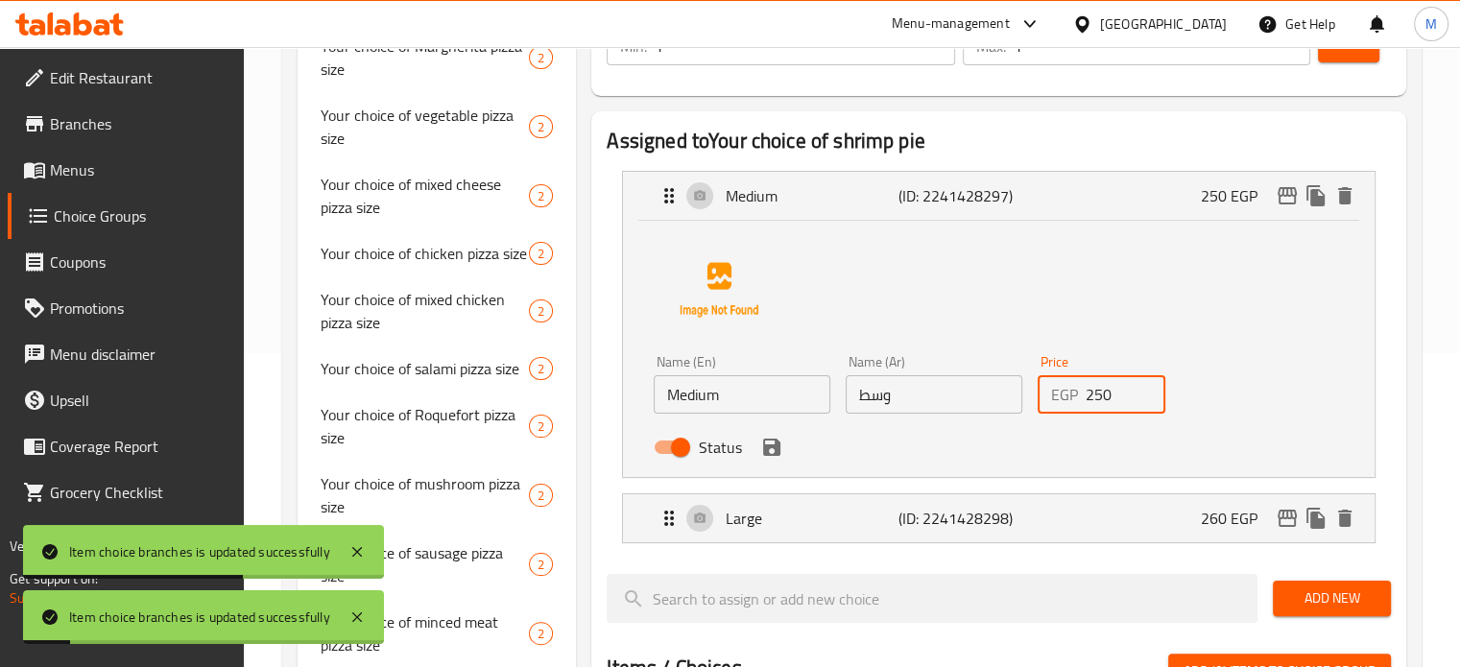
drag, startPoint x: 1115, startPoint y: 396, endPoint x: 1045, endPoint y: 385, distance: 70.9
click at [1076, 398] on div "EGP 250 Price" at bounding box center [1102, 394] width 129 height 38
click at [778, 449] on icon "save" at bounding box center [771, 447] width 17 height 17
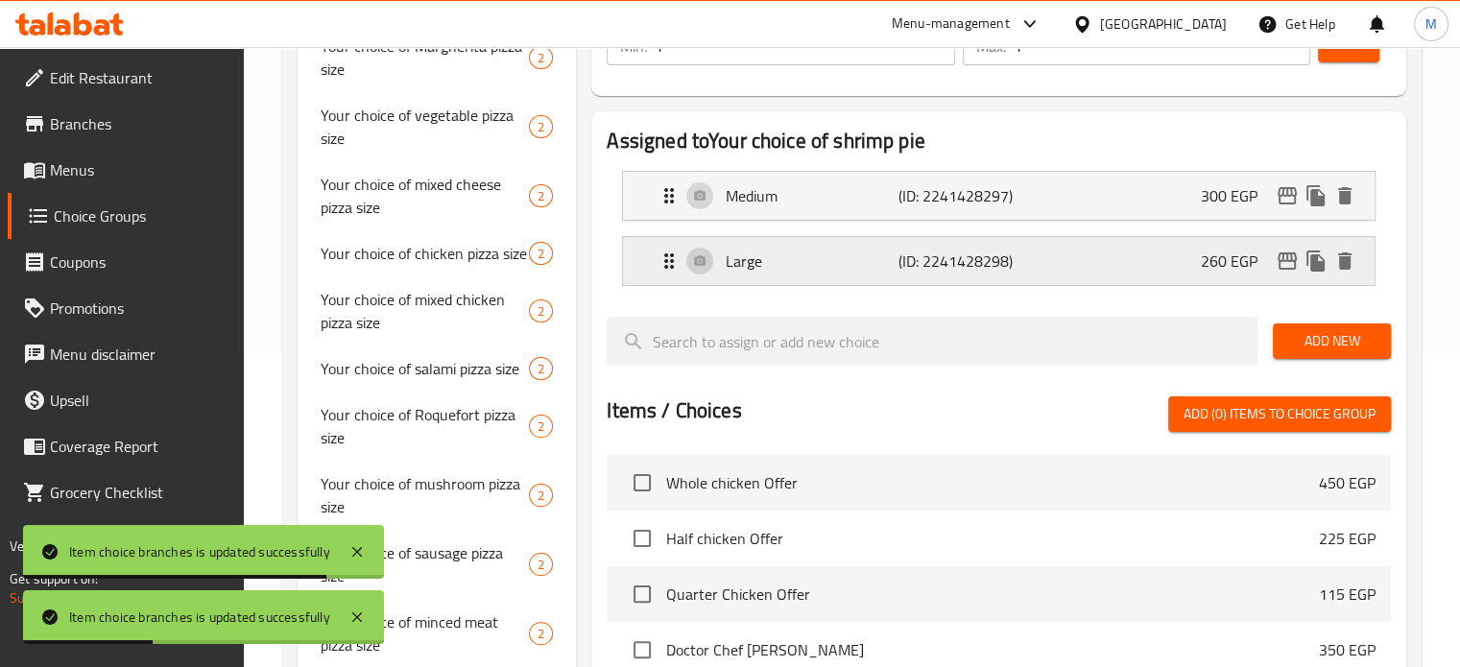
type input "300"
click at [1133, 259] on div "Large (ID: 2241428298) 260 EGP" at bounding box center [1005, 261] width 694 height 48
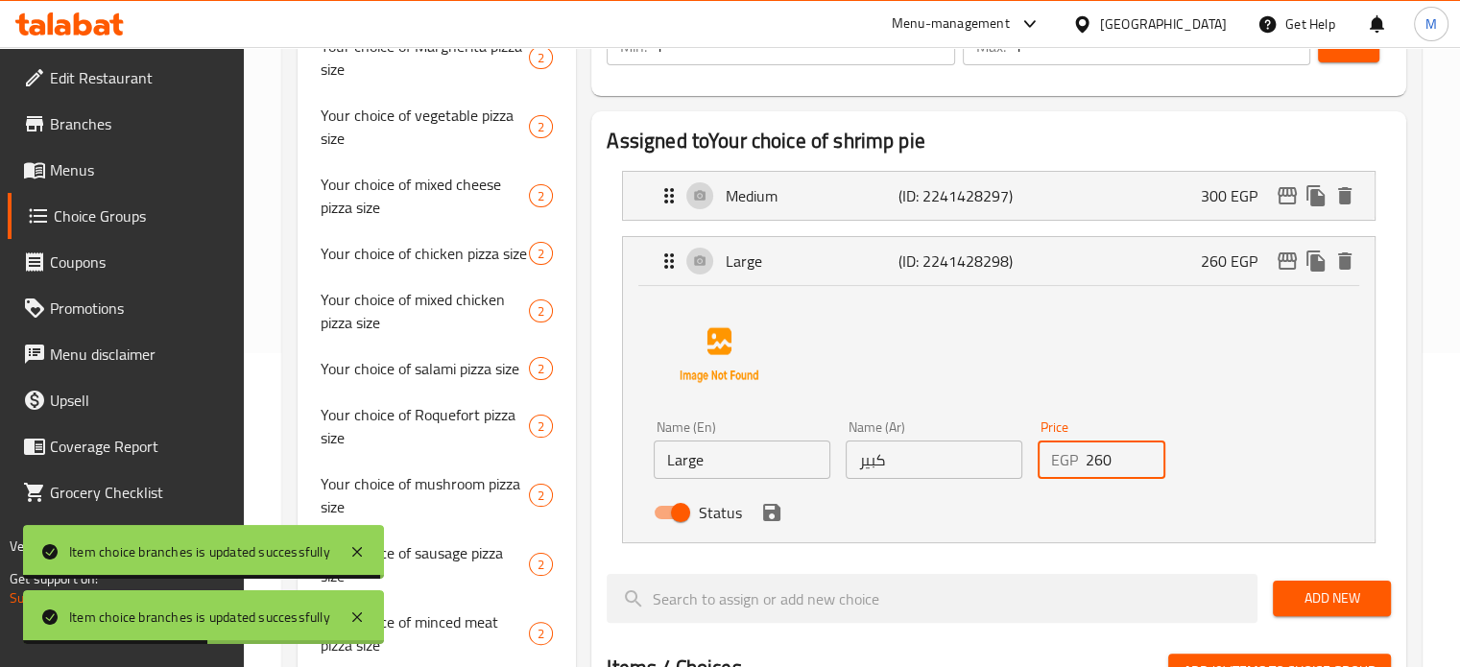
drag, startPoint x: 1119, startPoint y: 462, endPoint x: 1057, endPoint y: 464, distance: 62.4
click at [1072, 466] on div "EGP 260 Price" at bounding box center [1102, 460] width 129 height 38
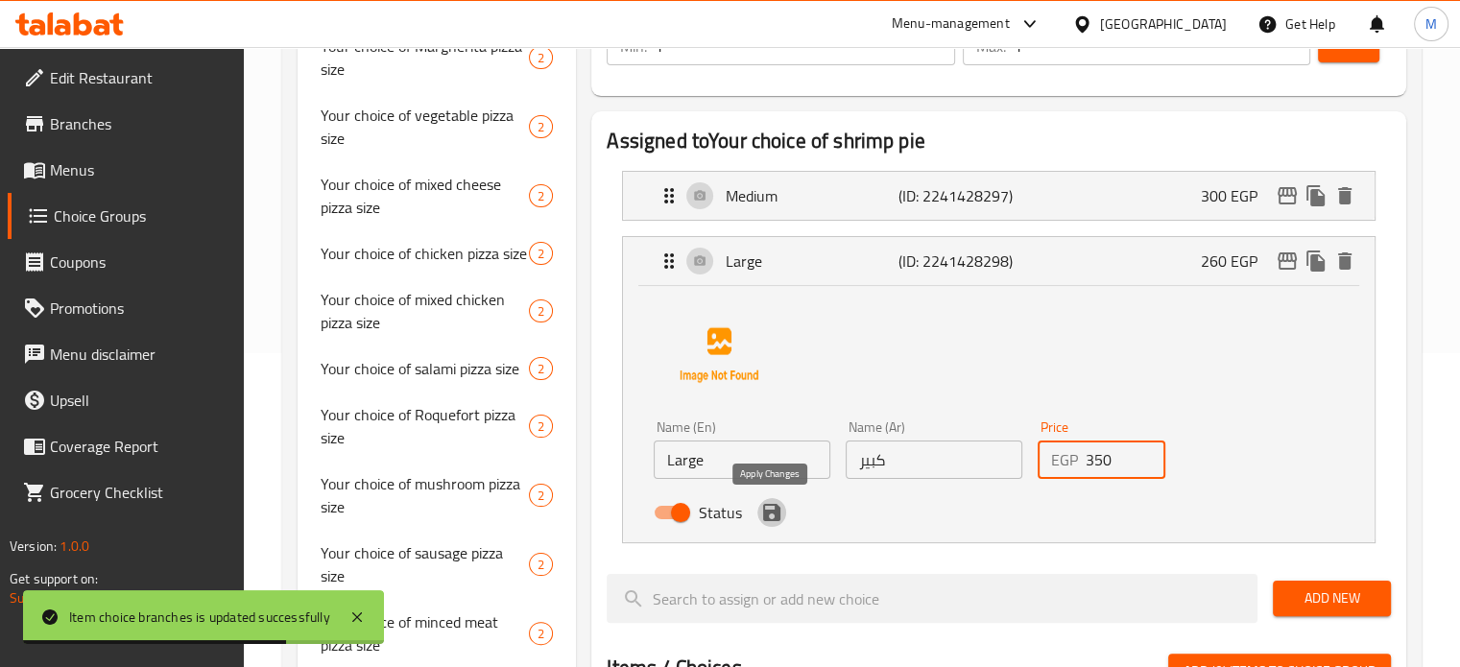
click at [772, 503] on icon "save" at bounding box center [771, 512] width 23 height 23
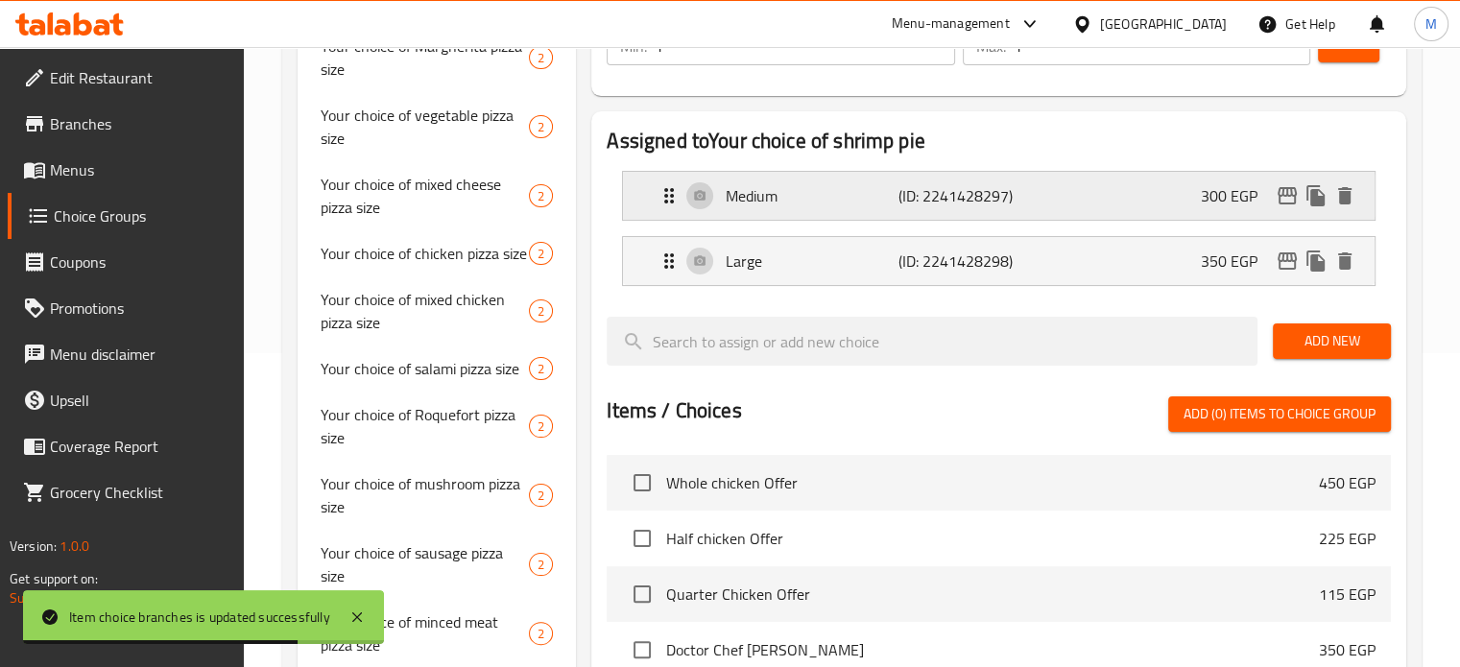
type input "350"
click at [1342, 58] on button "Save" at bounding box center [1348, 45] width 61 height 36
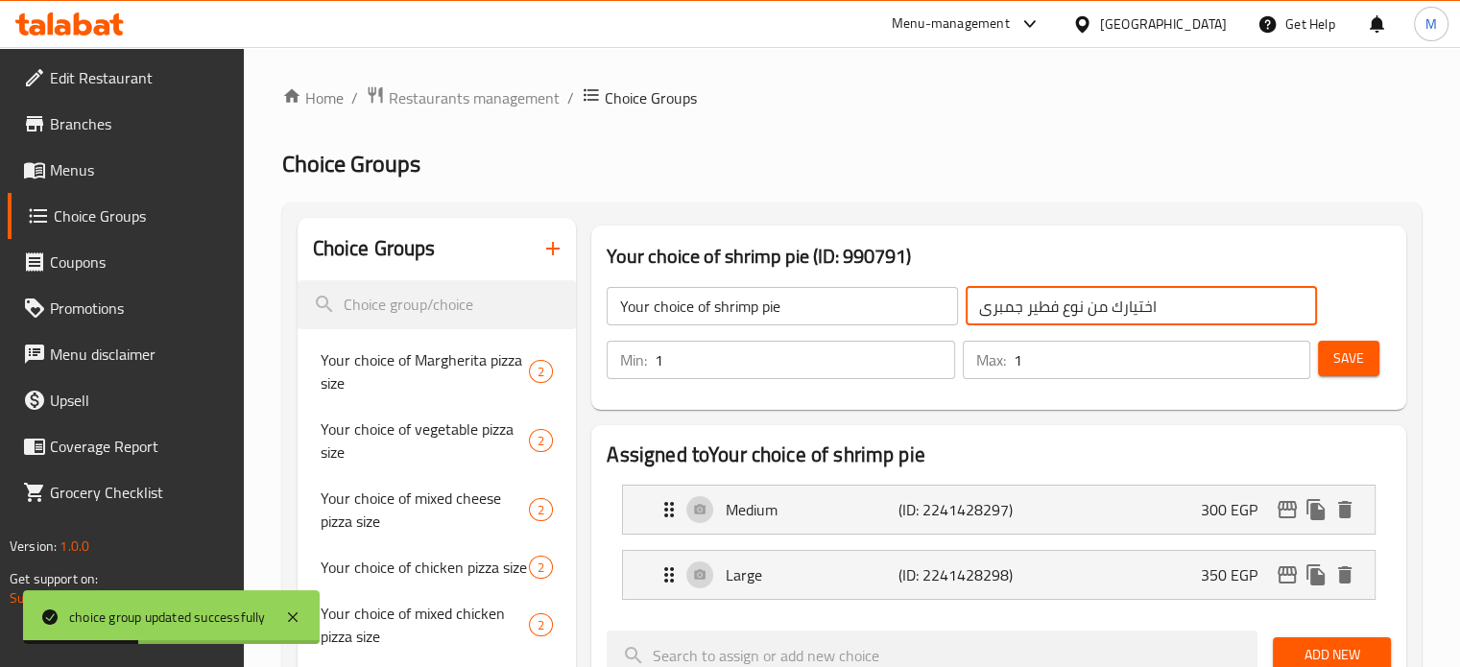
click at [1049, 305] on input "اختيارك من نوع فطير جمبرى" at bounding box center [1141, 306] width 351 height 38
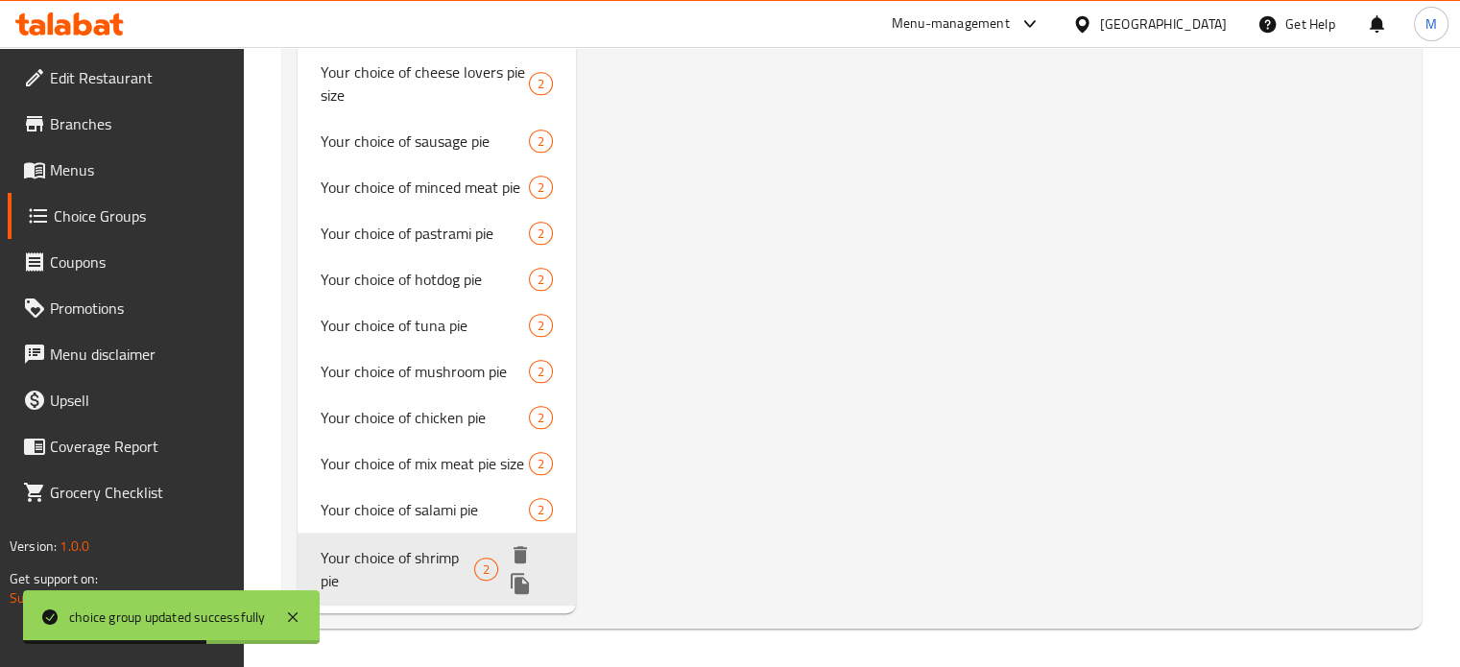
click at [527, 584] on icon "duplicate" at bounding box center [520, 583] width 18 height 21
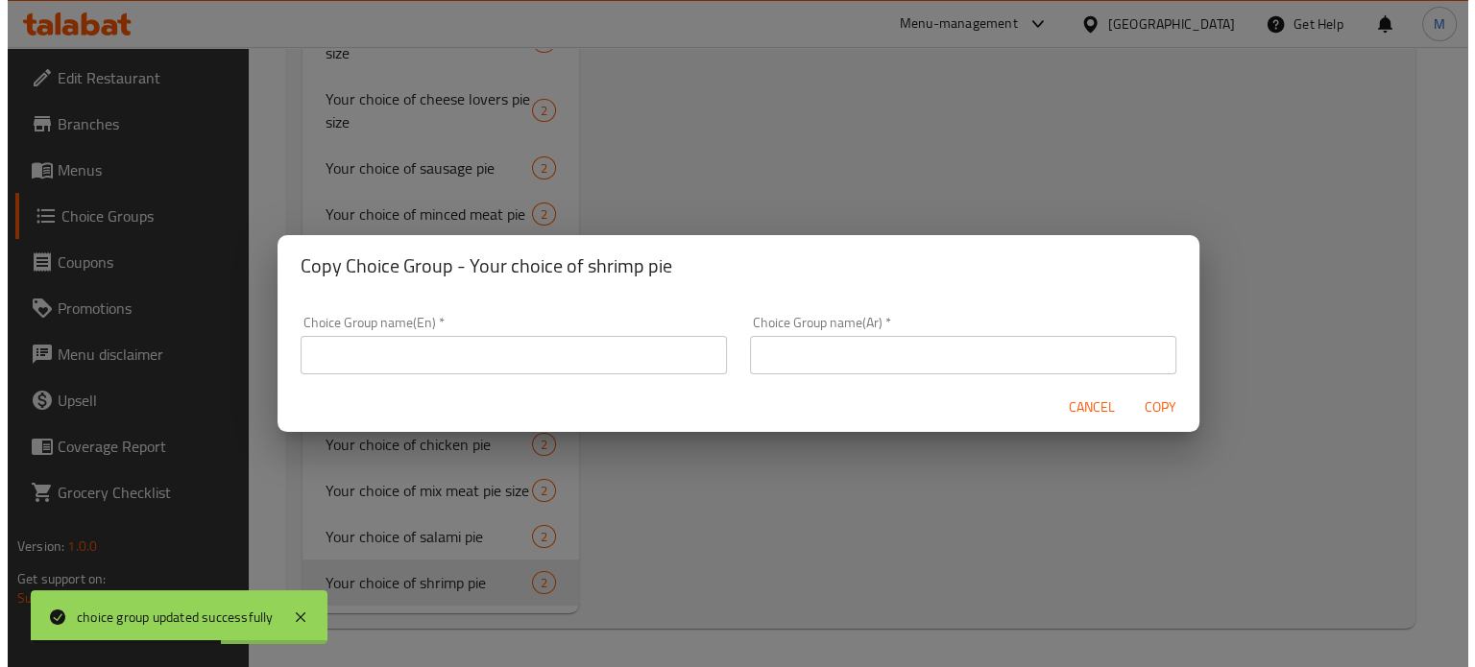
scroll to position [1574, 0]
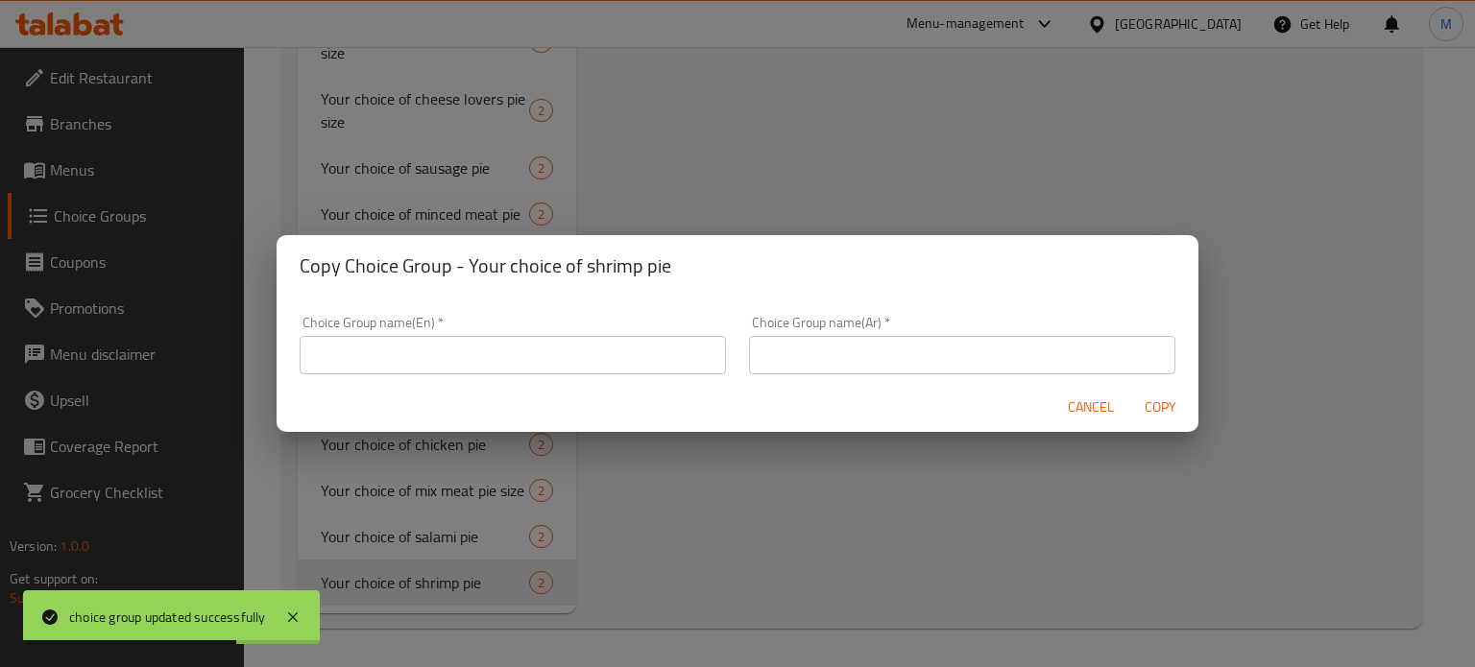
click at [997, 351] on input "text" at bounding box center [962, 355] width 426 height 38
paste input "اختيارك من نوع فطير جمبرى"
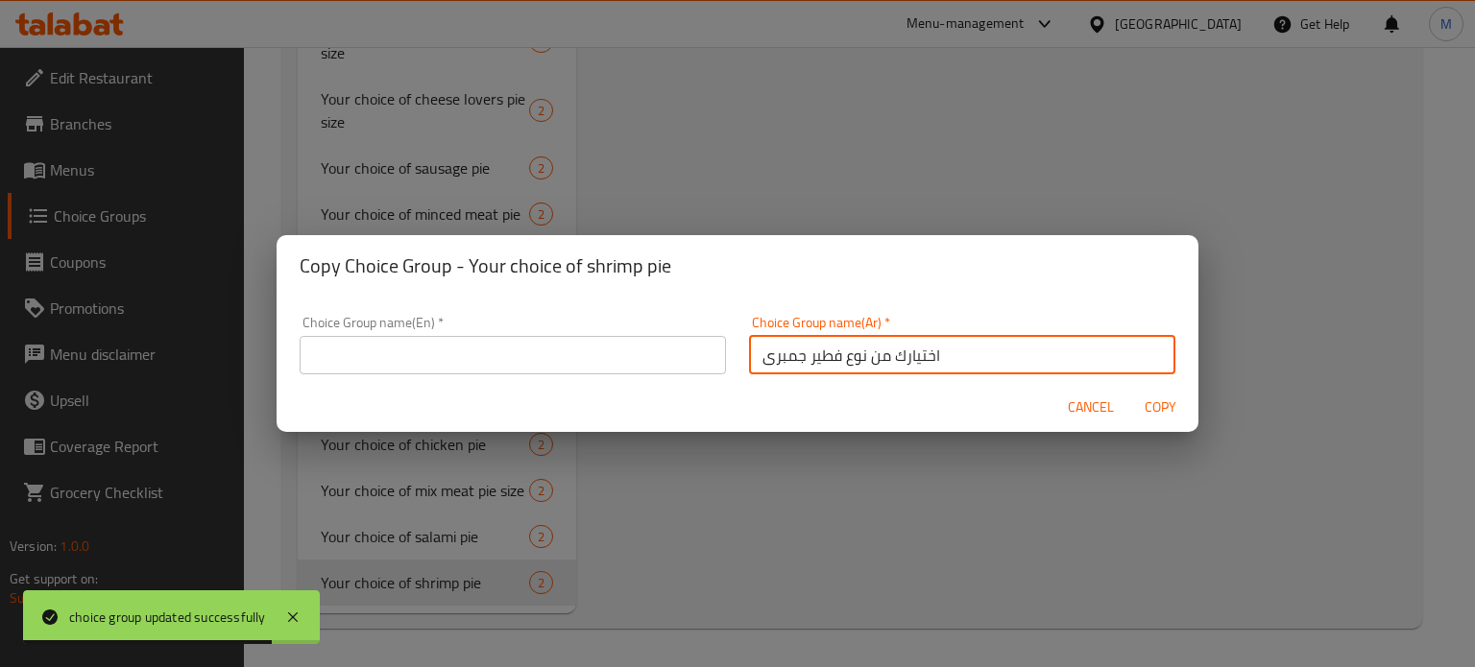
click at [757, 365] on input "اختيارك من نوع فطير جمبرى" at bounding box center [962, 355] width 426 height 38
click at [780, 351] on input "اختيارك من نوع فطير جمبرى" at bounding box center [962, 355] width 426 height 38
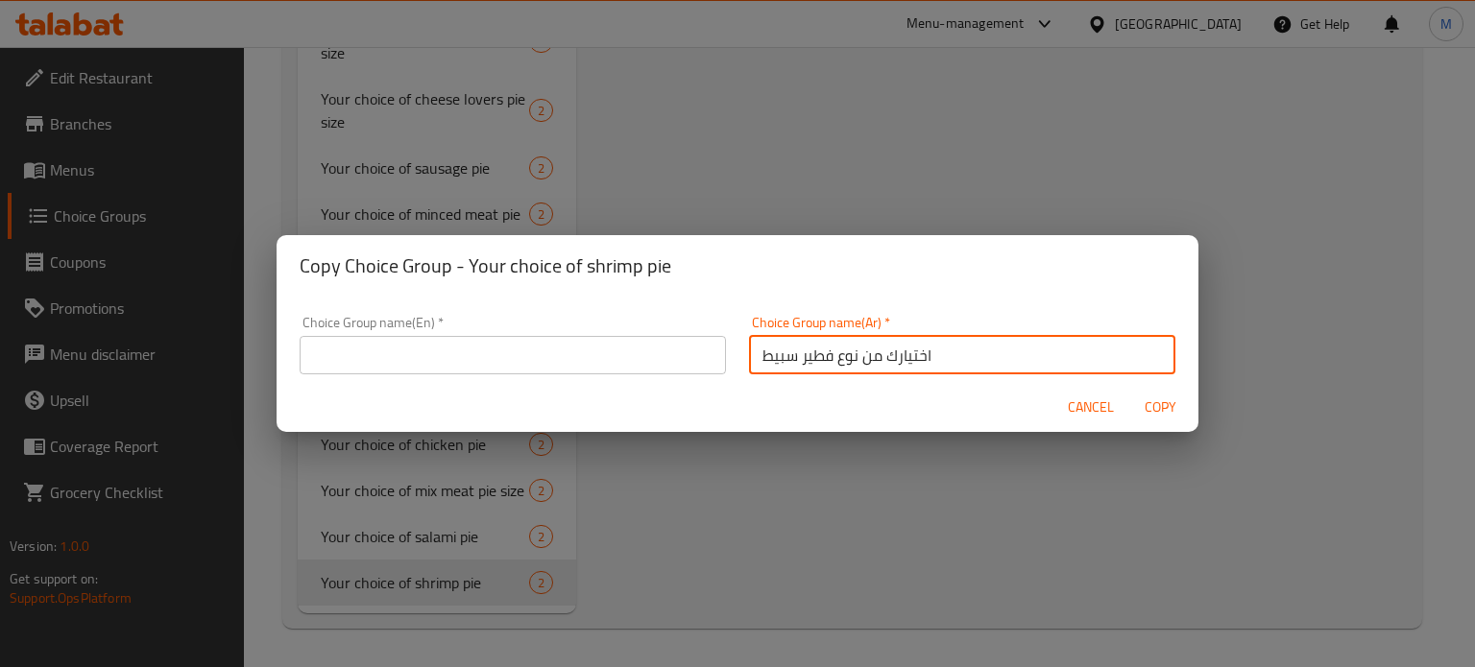
click at [780, 351] on input "اختيارك من نوع فطير سبيط" at bounding box center [962, 355] width 426 height 38
type input "اختيارك من نوع فطير سبيط"
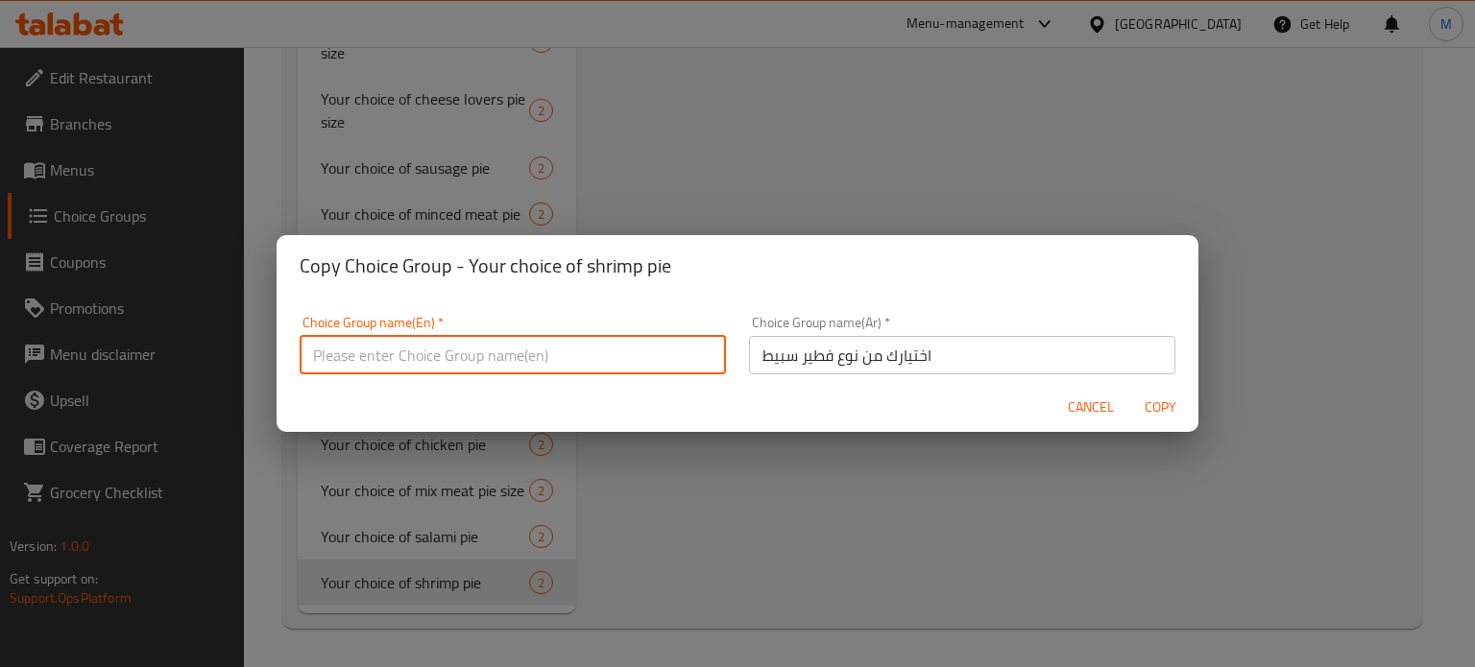
click at [423, 364] on input "text" at bounding box center [513, 355] width 426 height 38
paste input "Your choice of sbit pie"
click at [419, 364] on input "Your choice of sbit pie" at bounding box center [513, 355] width 426 height 38
paste input "Squid"
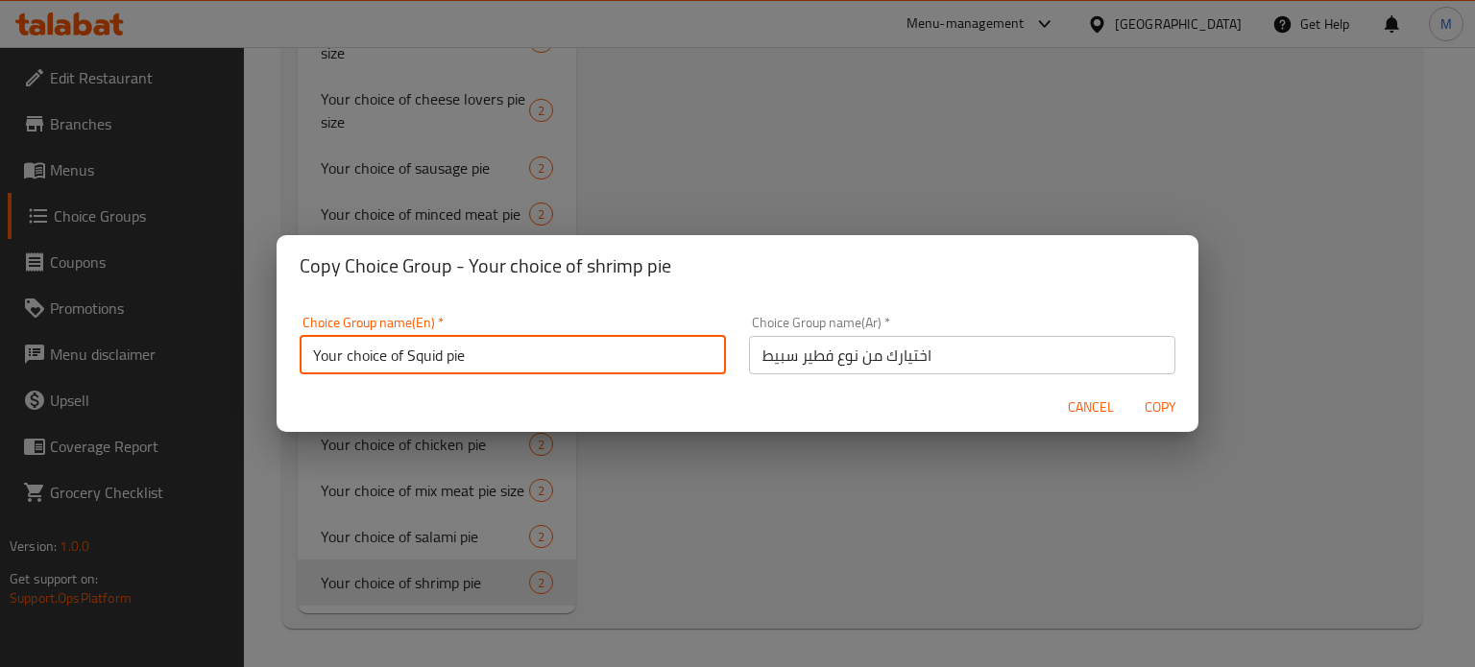
type input "Your choice of Squid pie"
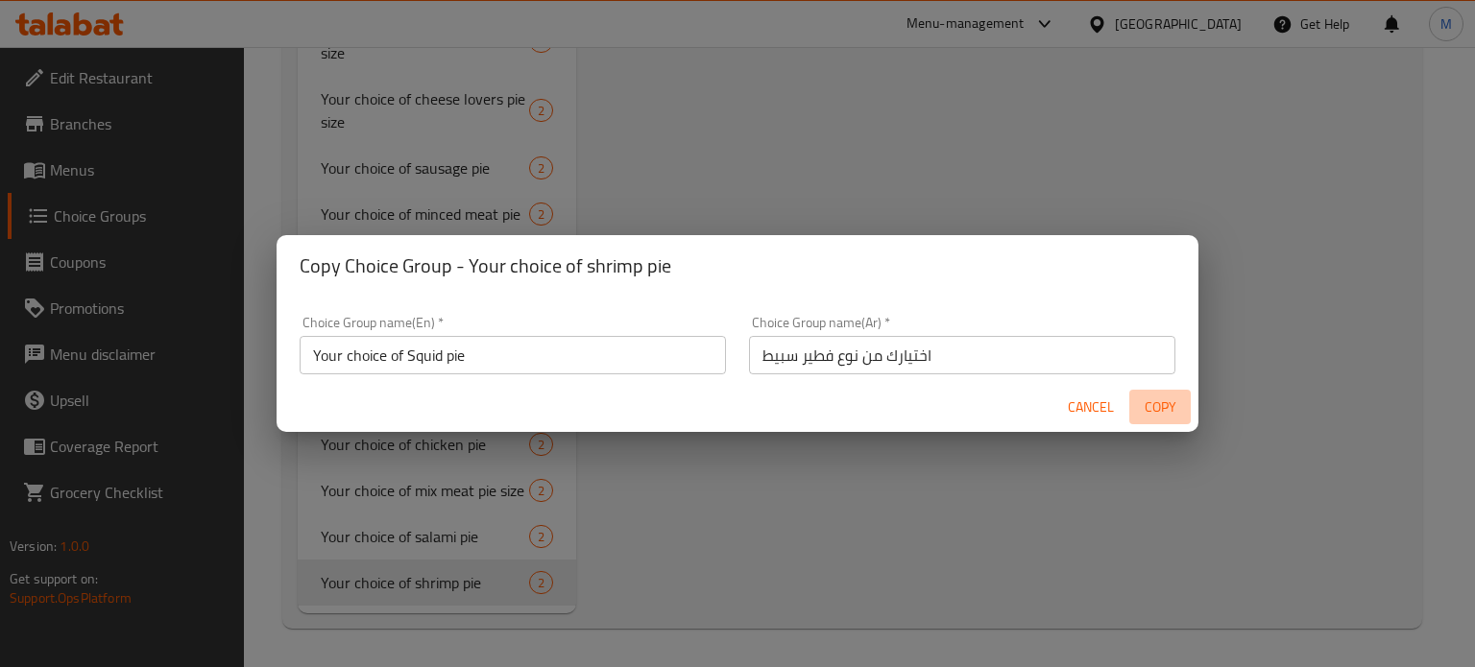
click at [1164, 413] on span "Copy" at bounding box center [1160, 408] width 46 height 24
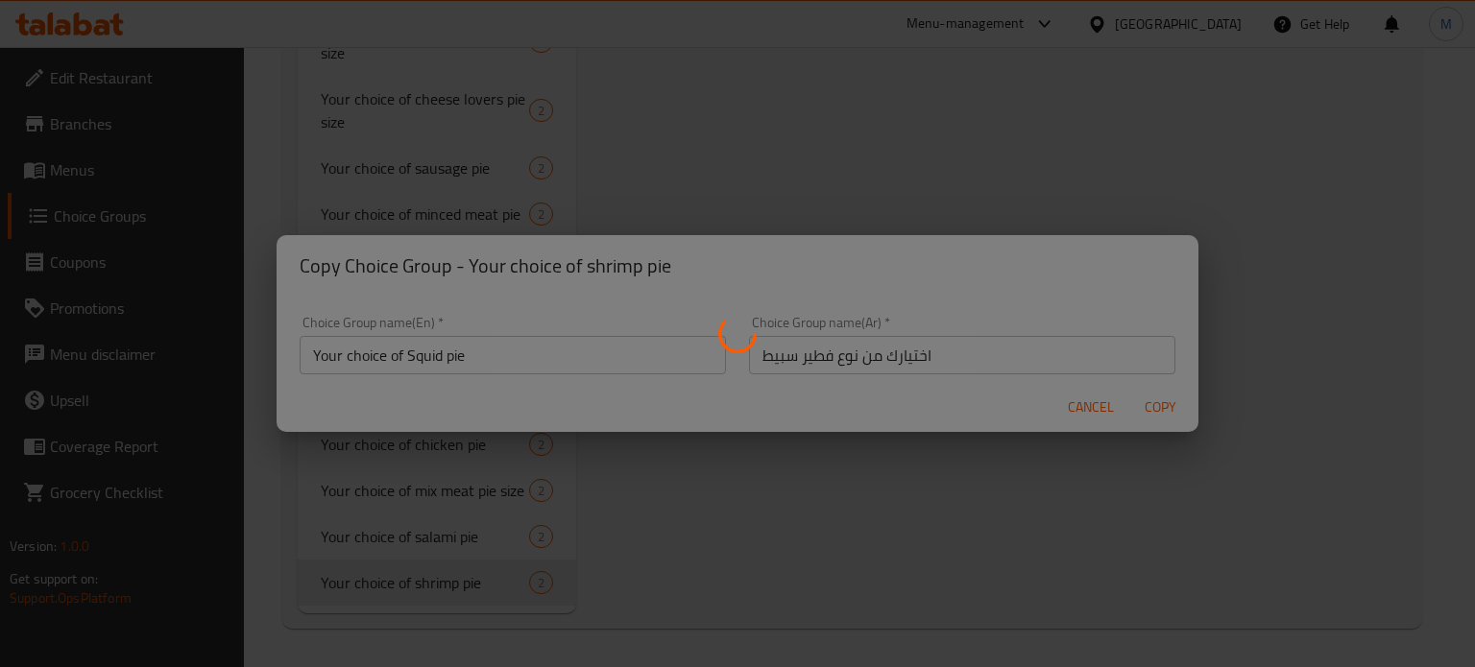
type input "Your choice of Squid pie"
type input "اختيارك من نوع فطير سبيط"
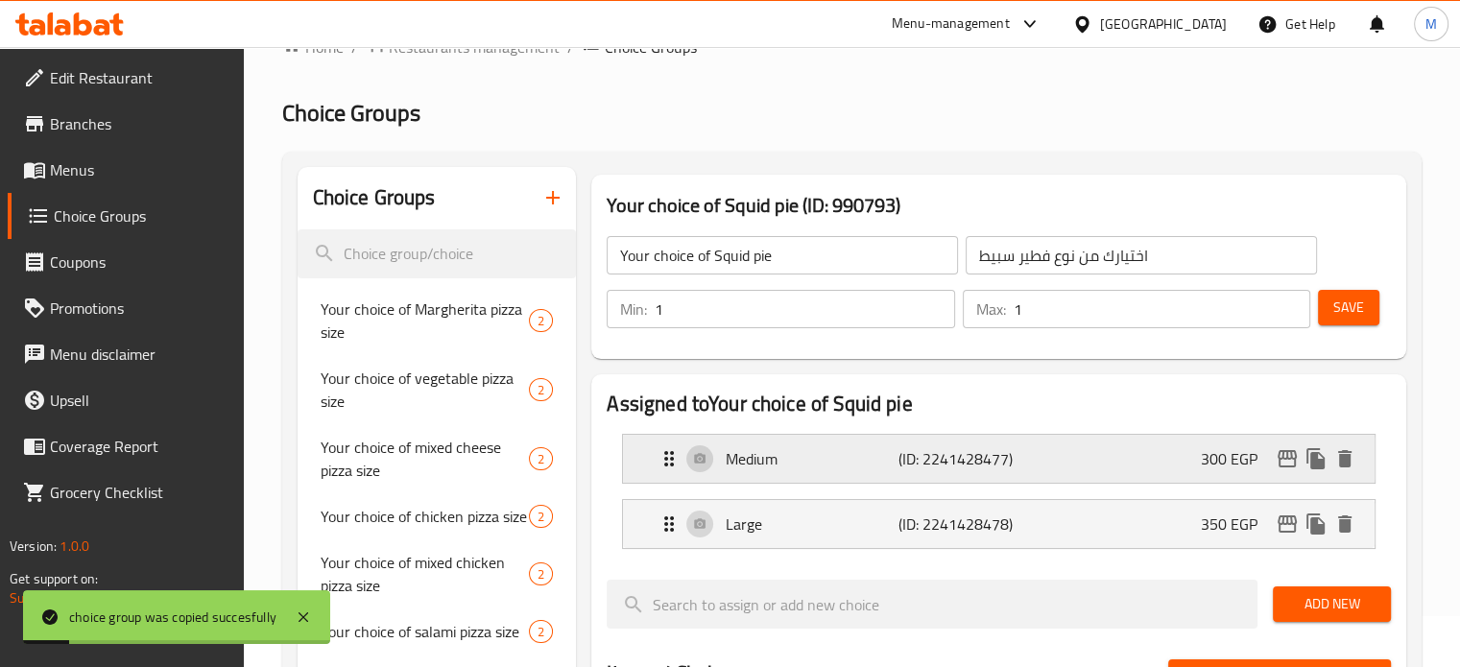
scroll to position [0, 0]
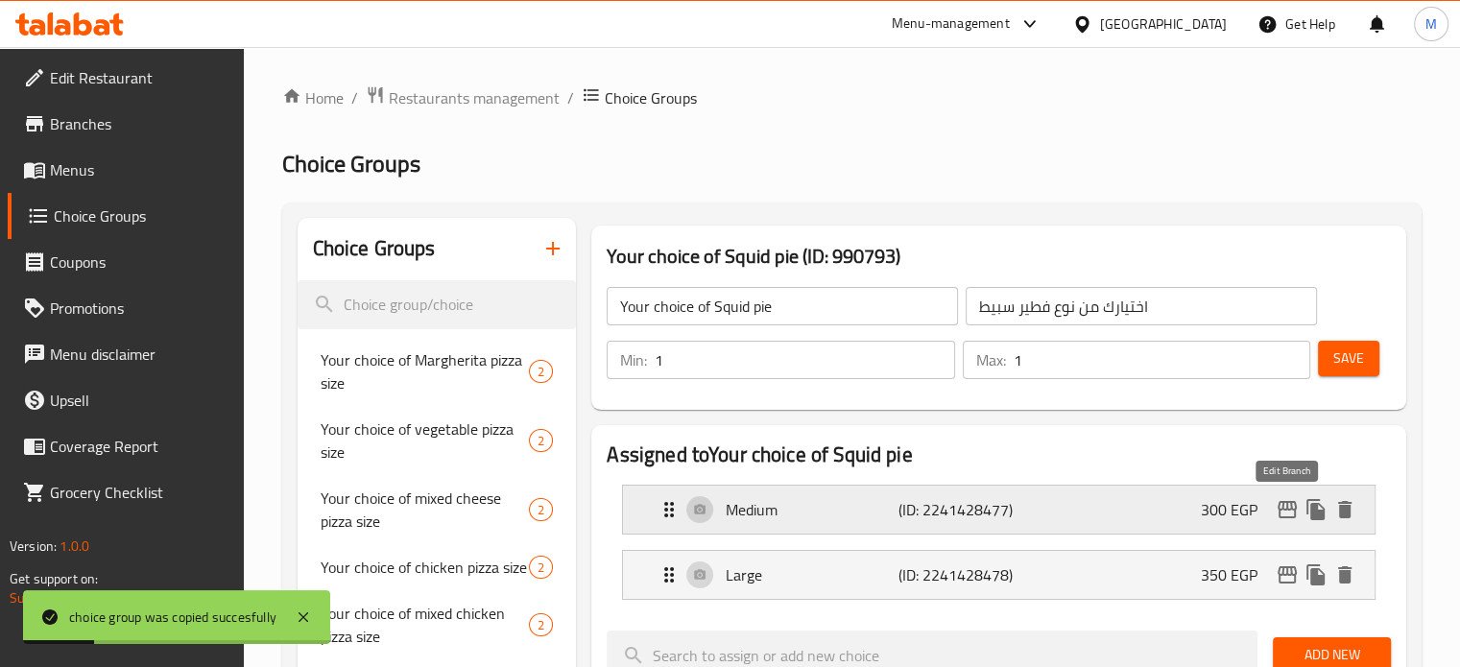
click at [1286, 511] on icon "edit" at bounding box center [1287, 509] width 23 height 23
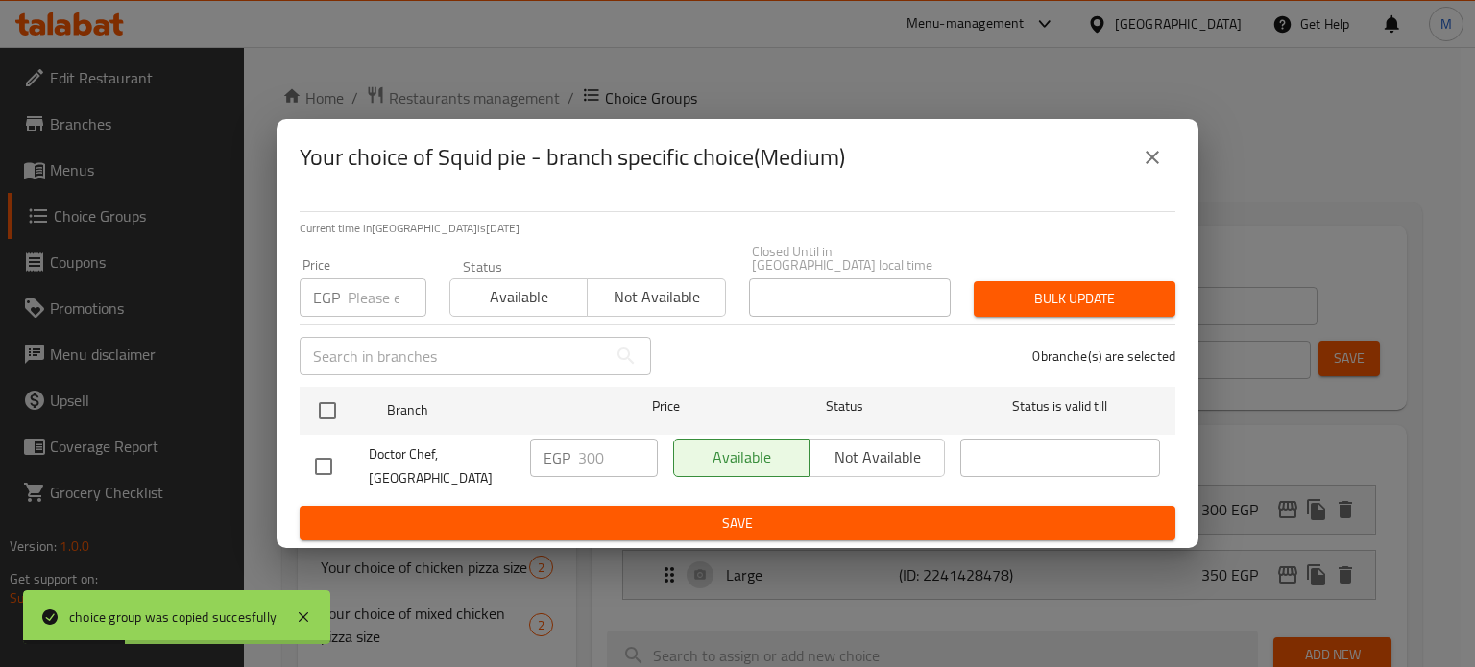
click at [383, 302] on input "number" at bounding box center [387, 297] width 79 height 38
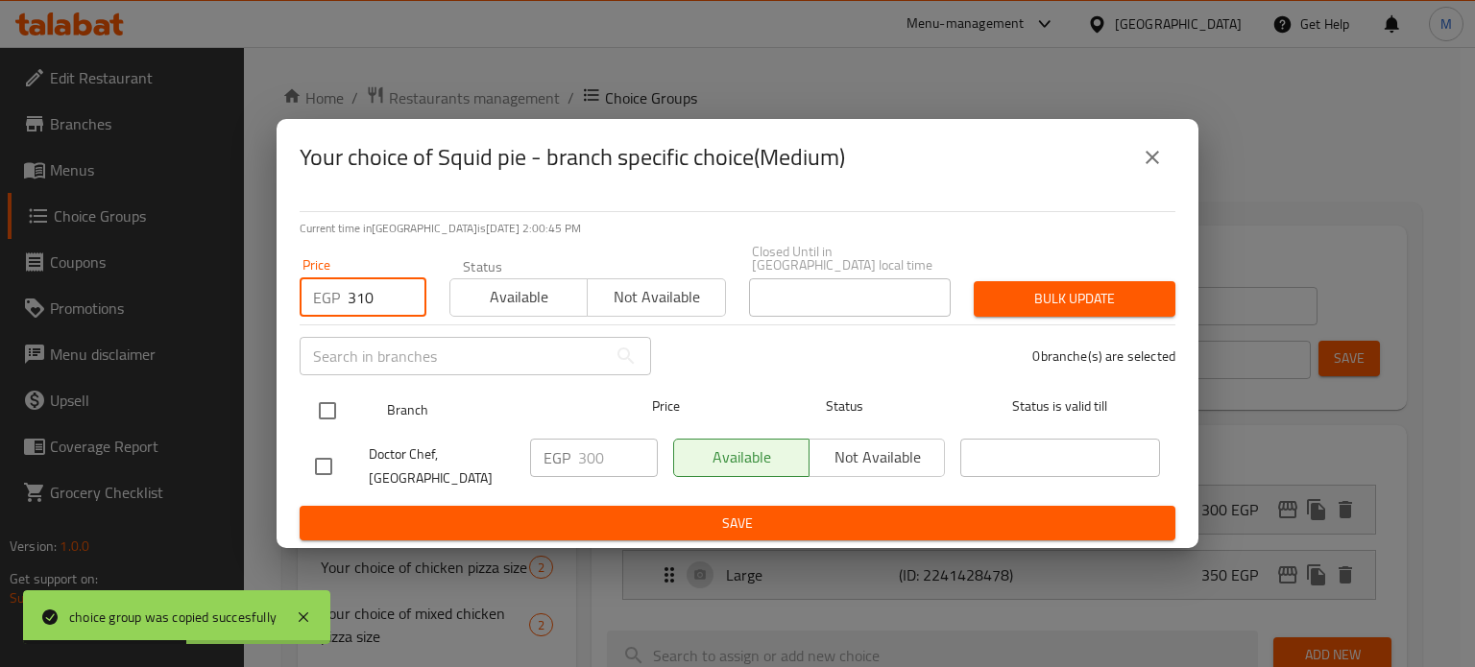
type input "310"
click at [327, 402] on input "checkbox" at bounding box center [327, 411] width 40 height 40
checkbox input "true"
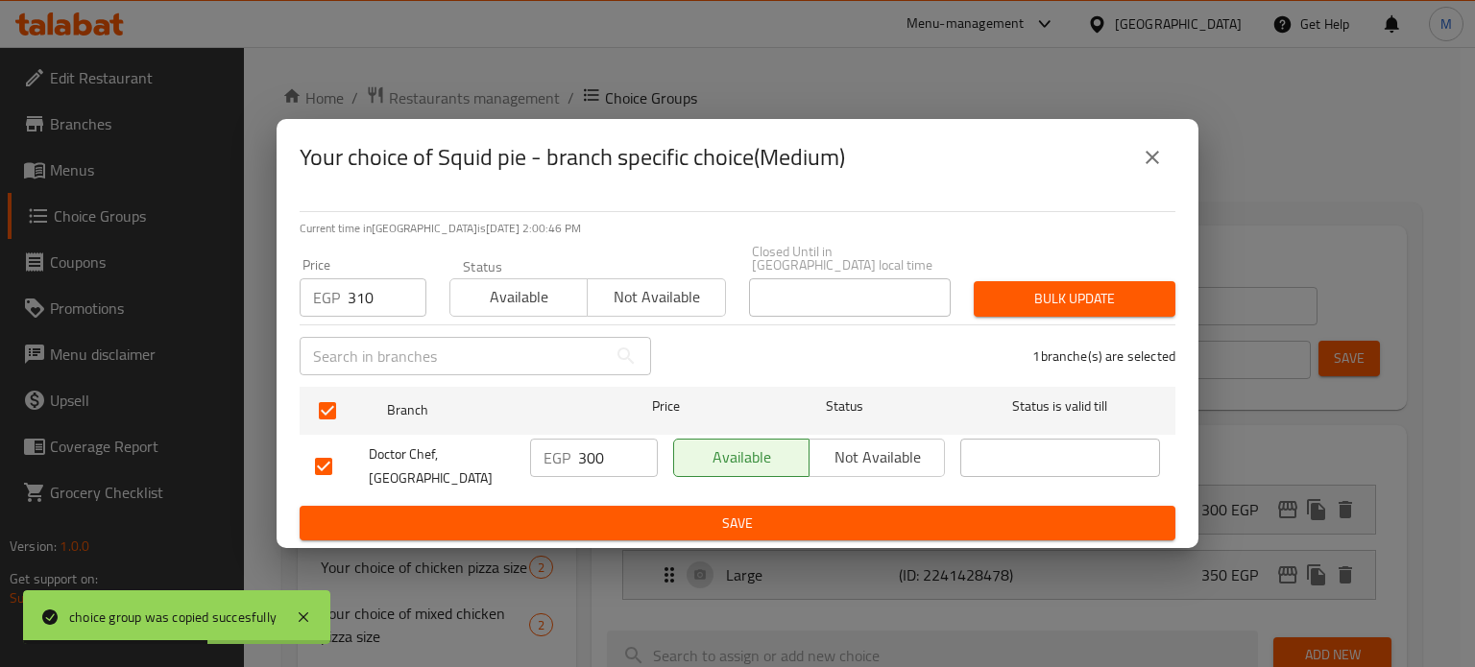
click at [1111, 304] on button "Bulk update" at bounding box center [1074, 299] width 202 height 36
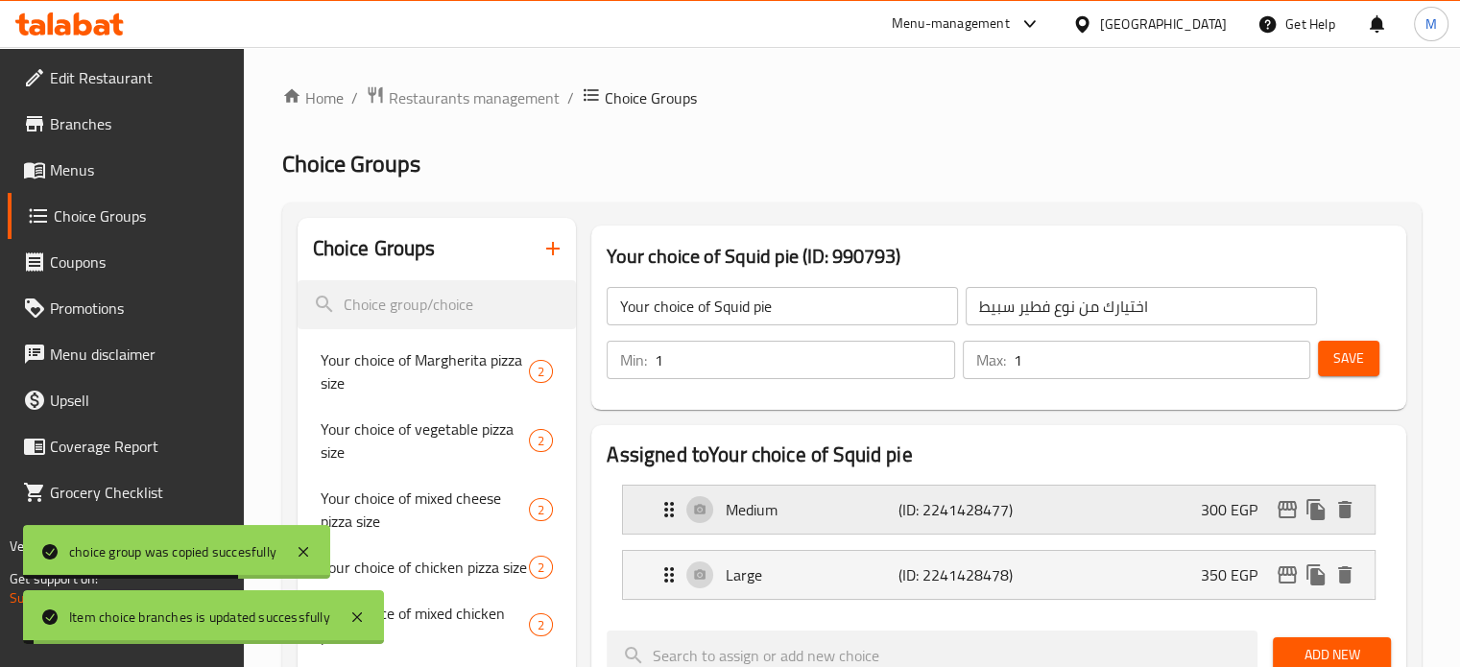
click at [1121, 515] on div "Medium (ID: 2241428477) 300 EGP" at bounding box center [1005, 510] width 694 height 48
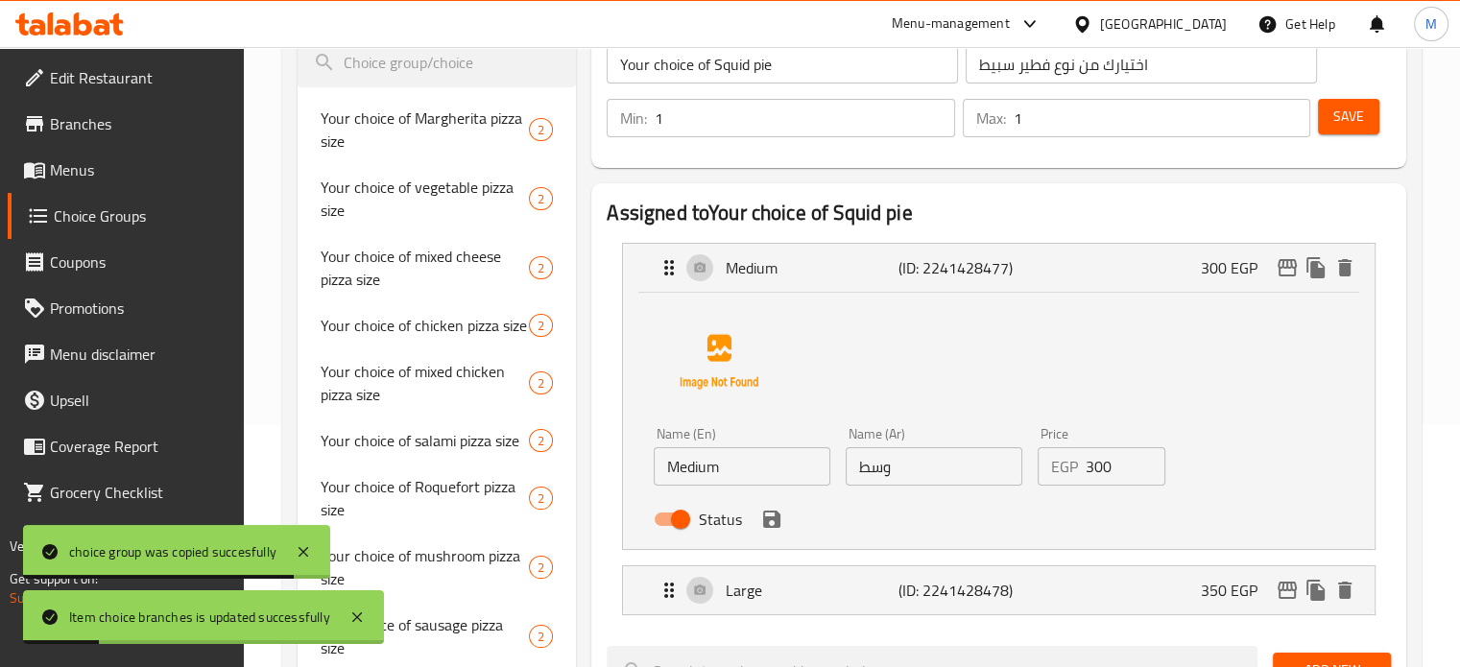
scroll to position [328, 0]
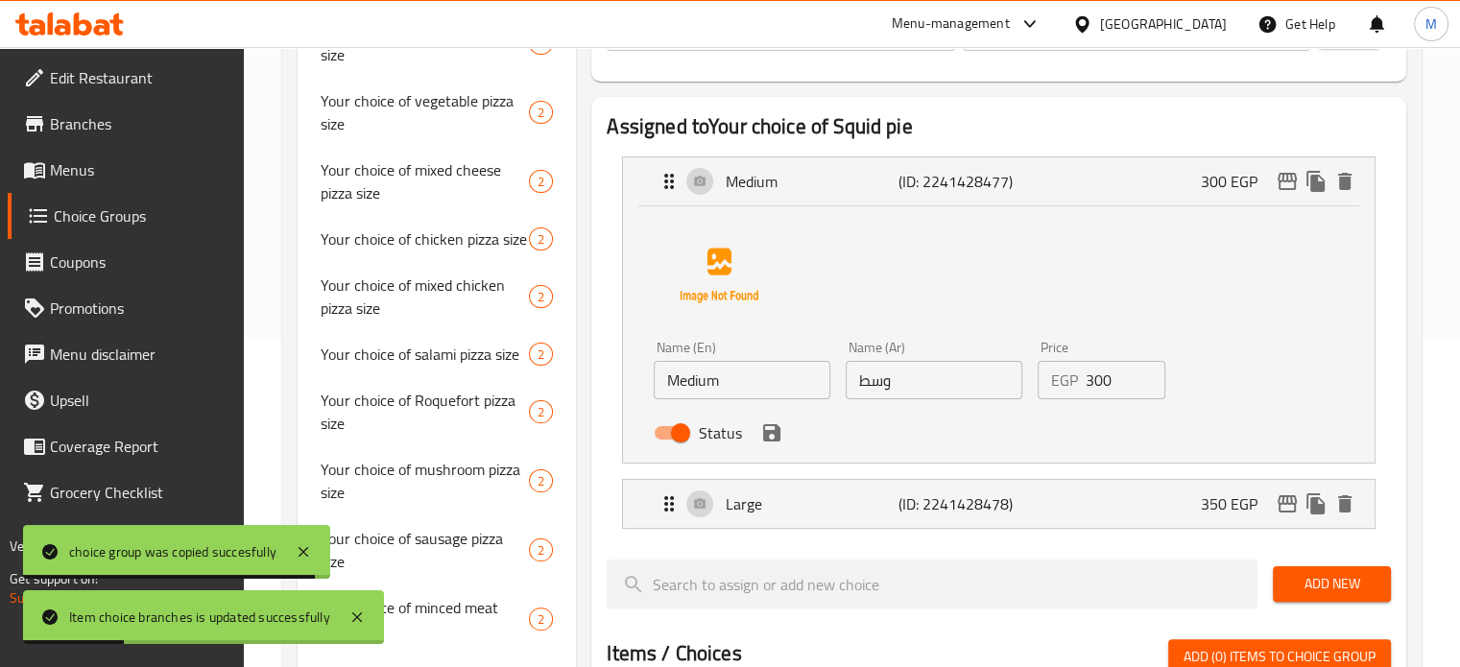
drag, startPoint x: 1096, startPoint y: 388, endPoint x: 1070, endPoint y: 395, distance: 26.8
click at [1080, 392] on div "EGP 300 Price" at bounding box center [1102, 380] width 129 height 38
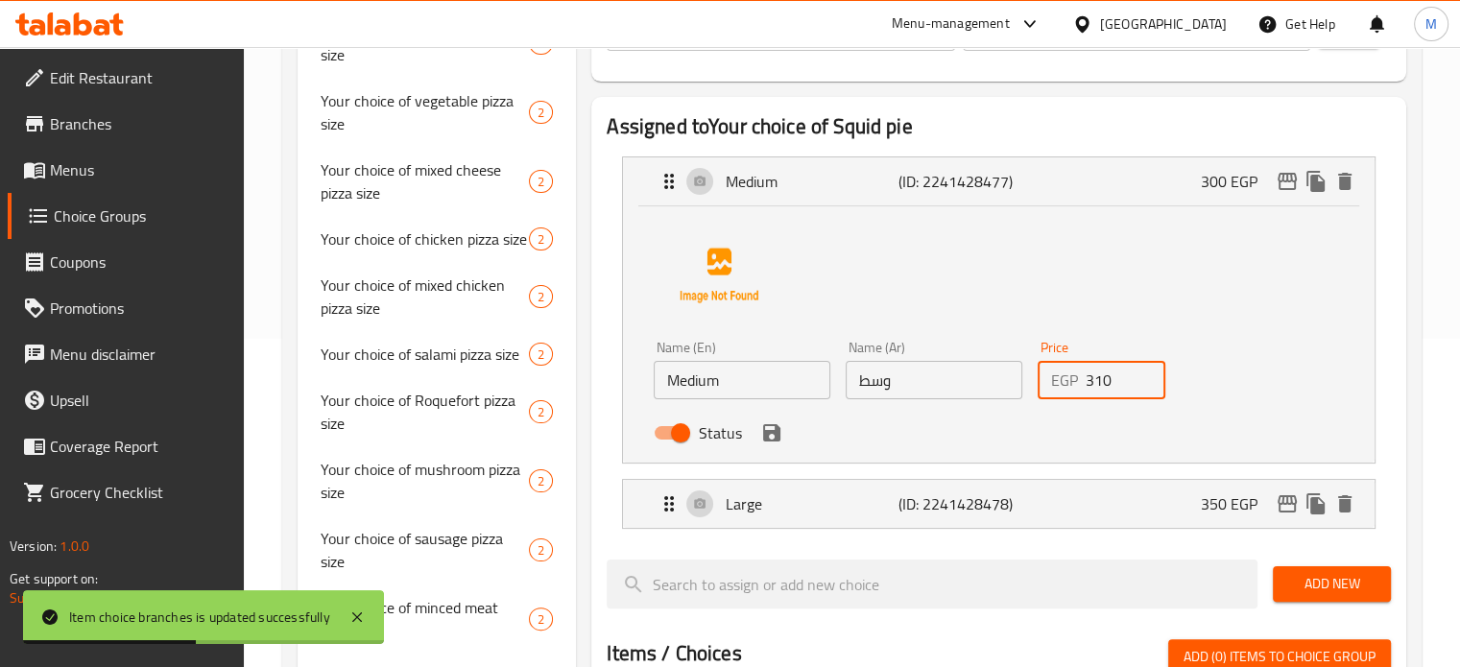
click at [779, 444] on div "Status" at bounding box center [933, 433] width 575 height 52
click at [779, 442] on icon "save" at bounding box center [771, 432] width 23 height 23
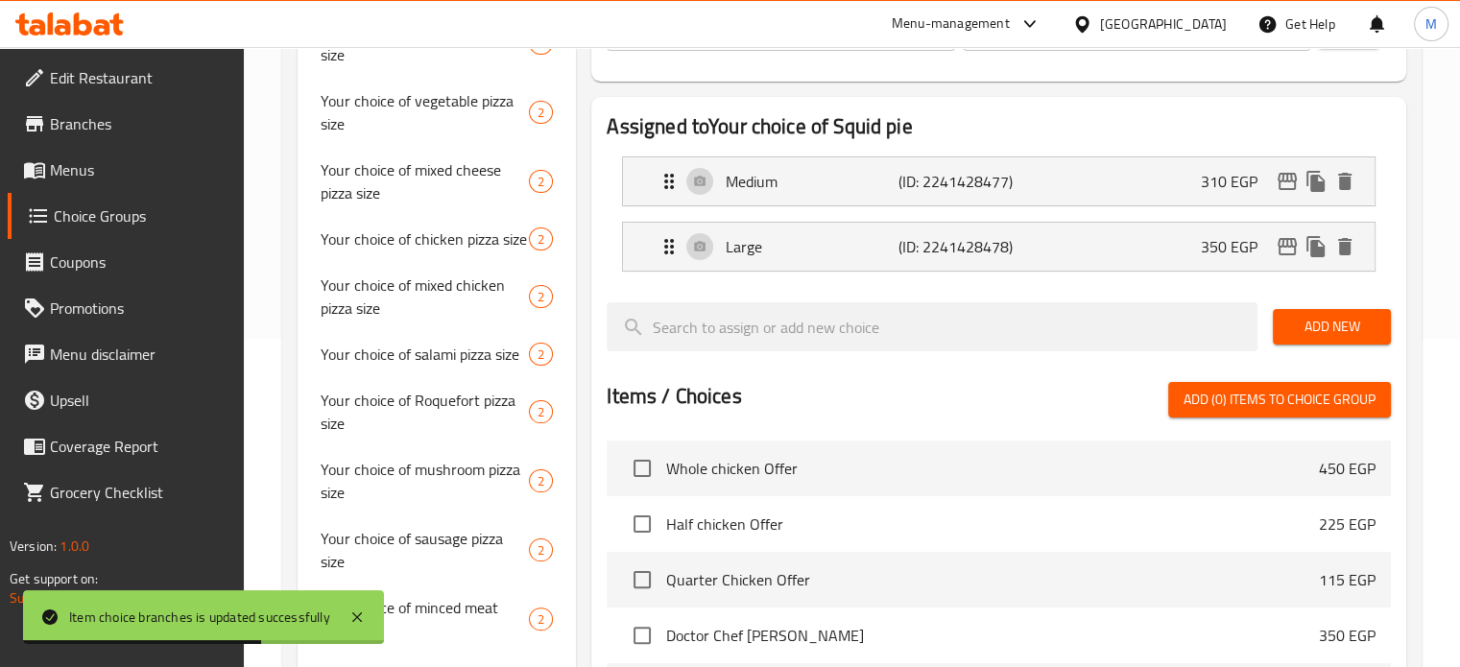
type input "310"
click at [1291, 246] on icon "edit" at bounding box center [1287, 246] width 23 height 23
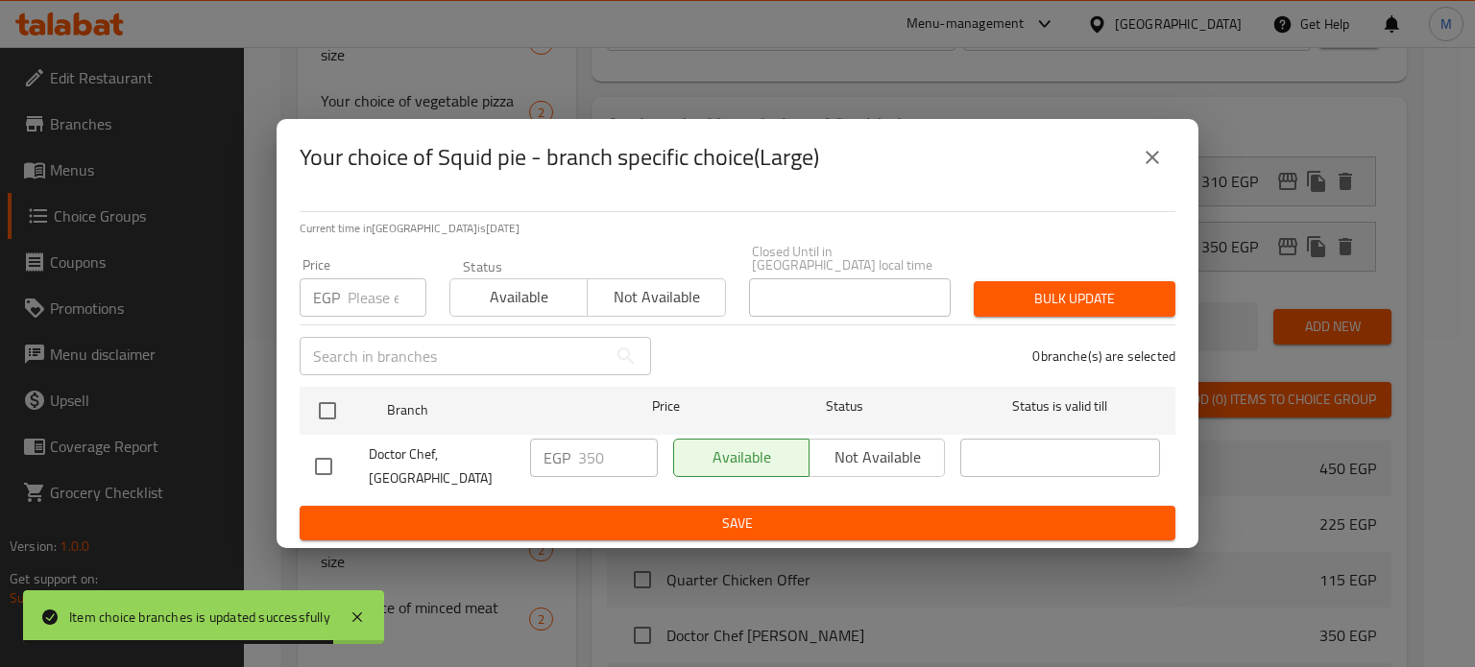
click at [378, 287] on input "number" at bounding box center [387, 297] width 79 height 38
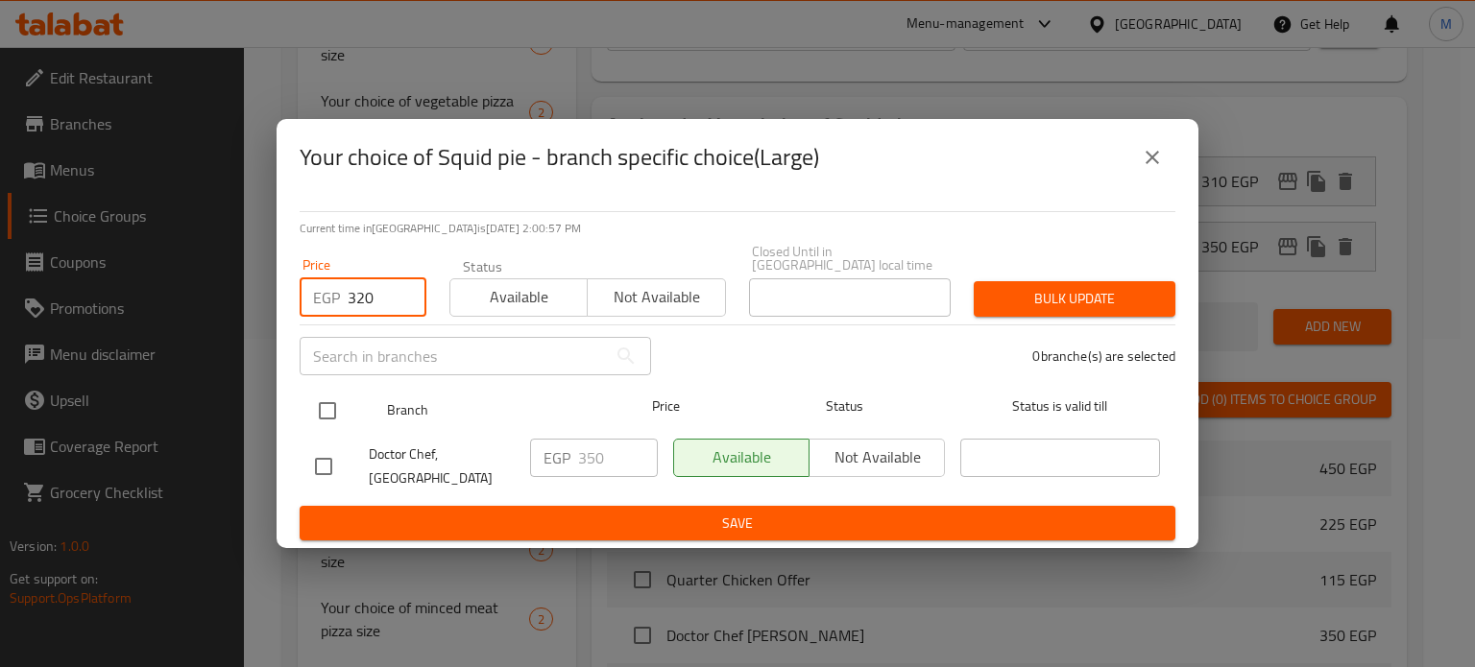
type input "320"
click at [329, 404] on input "checkbox" at bounding box center [327, 411] width 40 height 40
checkbox input "true"
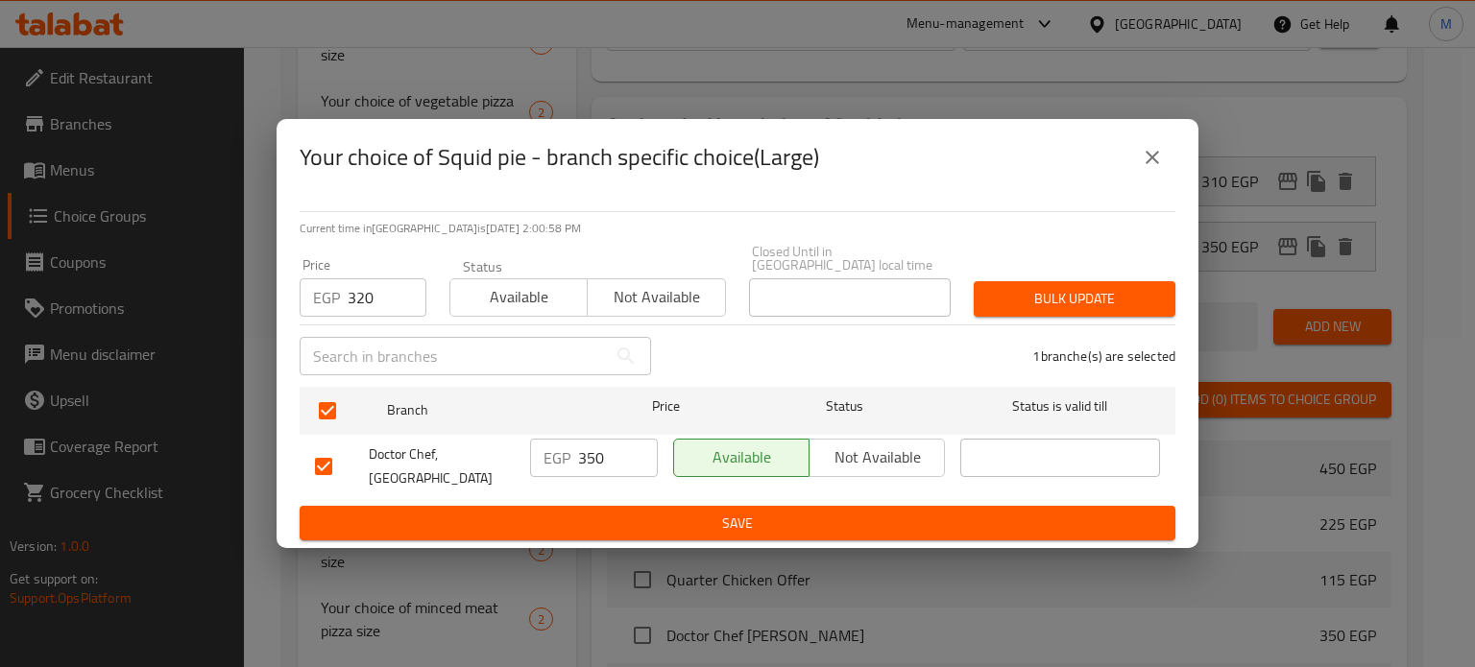
click at [1102, 291] on span "Bulk update" at bounding box center [1074, 299] width 171 height 24
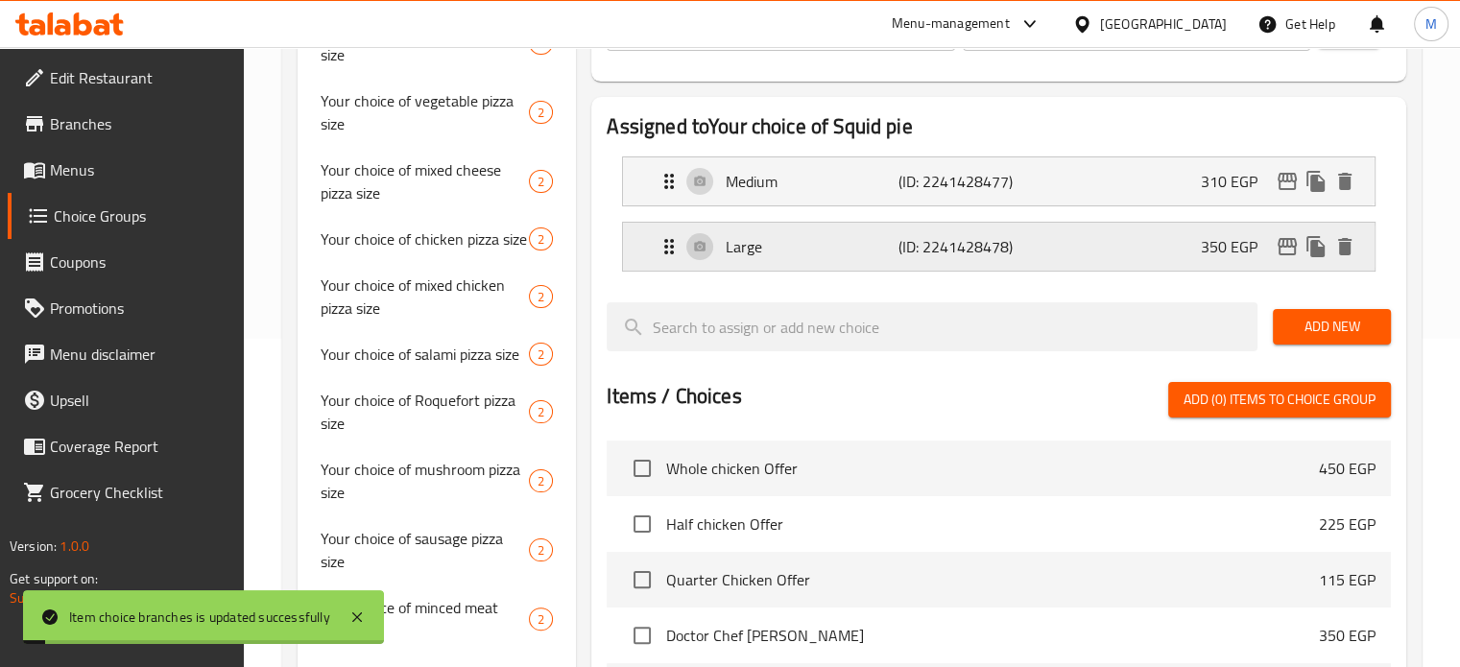
click at [1126, 252] on div "Large (ID: 2241428478) 350 EGP" at bounding box center [1005, 247] width 694 height 48
click at [1124, 252] on div "Large (ID: 2241428478) 350 EGP" at bounding box center [1005, 247] width 694 height 48
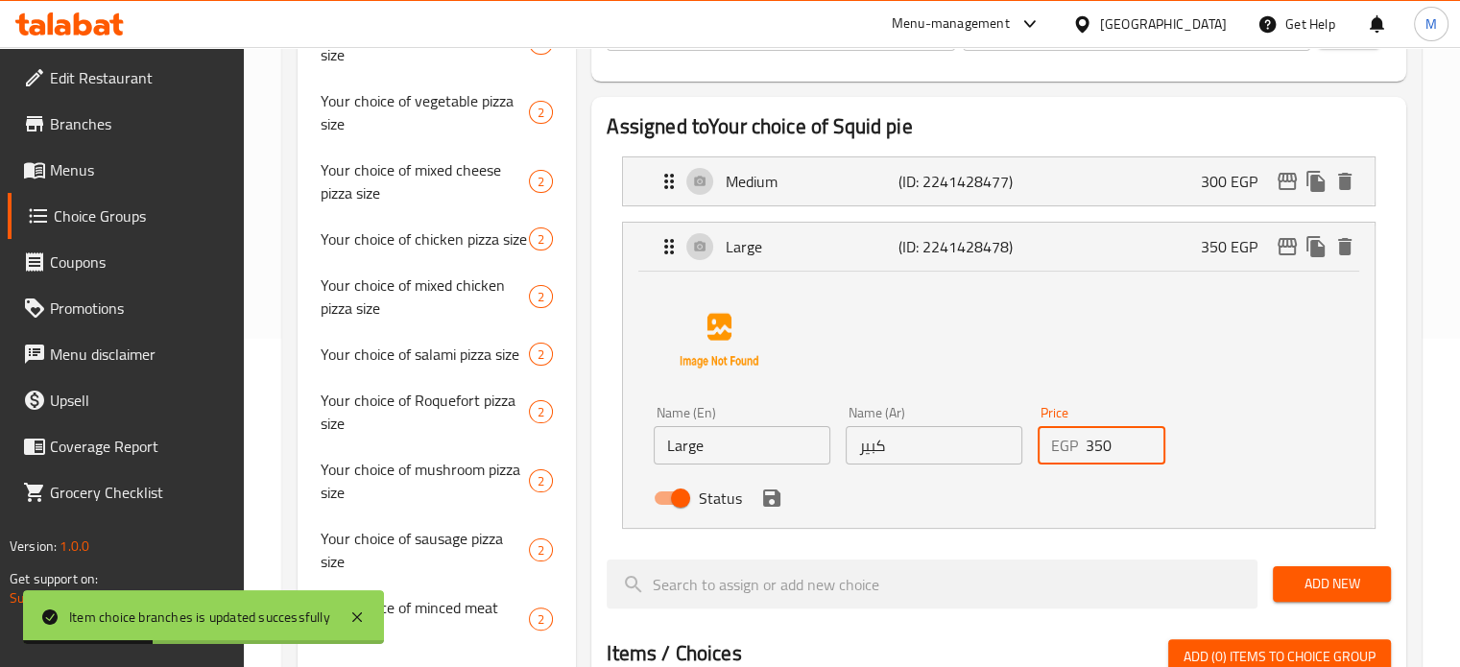
drag, startPoint x: 1114, startPoint y: 443, endPoint x: 1046, endPoint y: 443, distance: 67.2
click at [1056, 445] on div "EGP 350 Price" at bounding box center [1102, 445] width 129 height 38
type input "320"
click at [764, 504] on icon "save" at bounding box center [771, 498] width 17 height 17
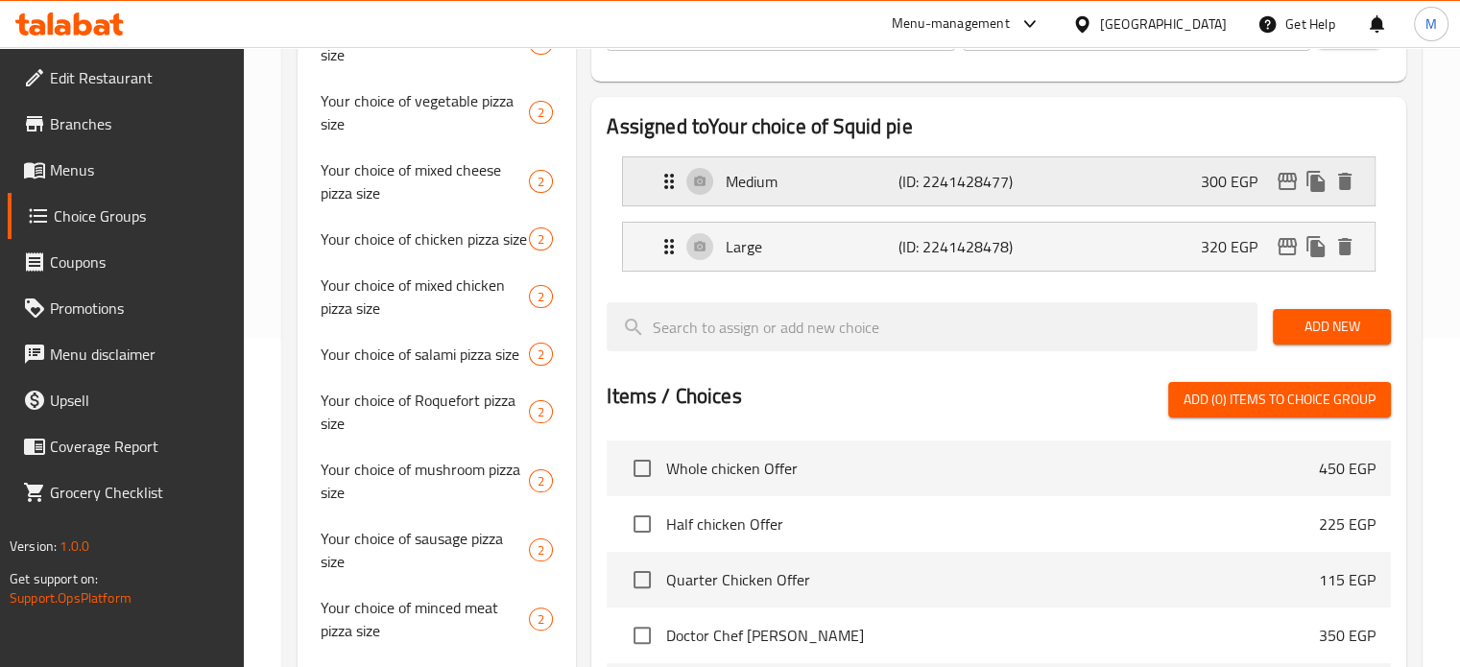
click at [1142, 168] on div "Medium (ID: 2241428477) 300 EGP" at bounding box center [1005, 181] width 694 height 48
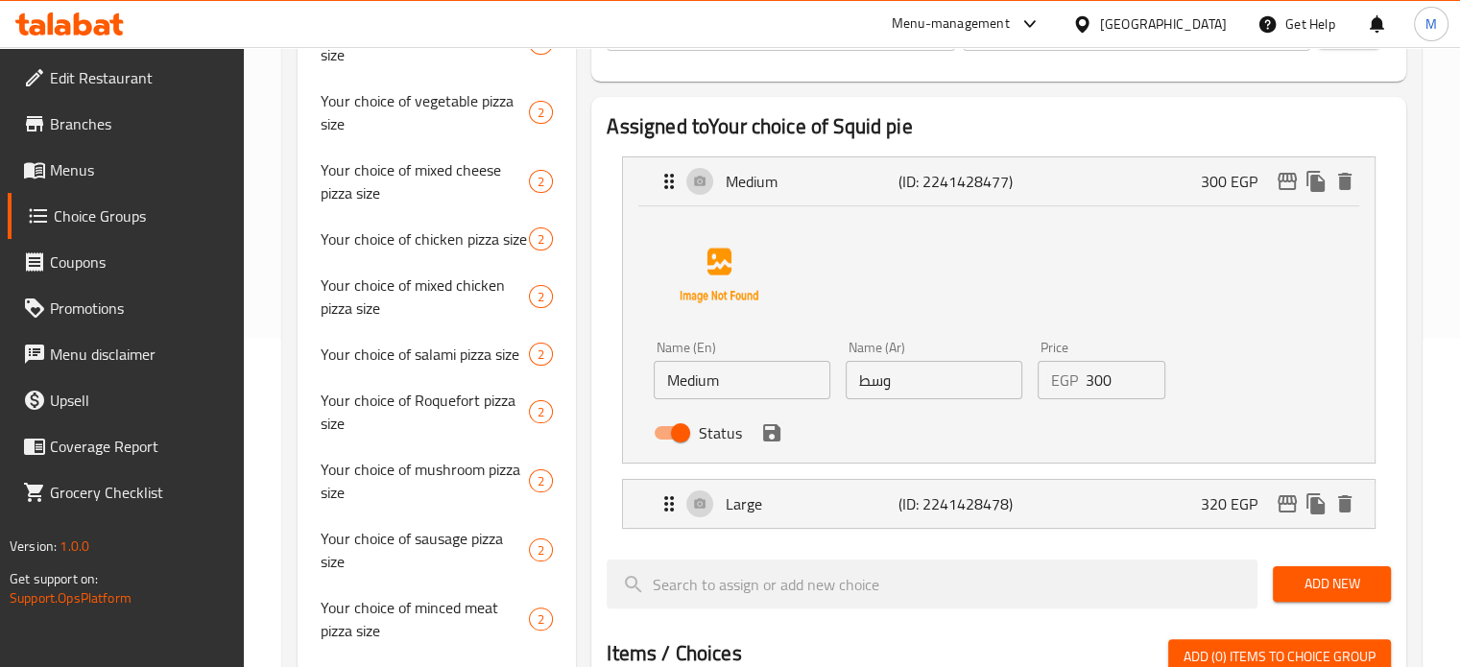
drag, startPoint x: 1121, startPoint y: 380, endPoint x: 1069, endPoint y: 380, distance: 51.8
click at [1075, 382] on div "EGP 300 Price" at bounding box center [1102, 380] width 129 height 38
click at [780, 433] on icon "save" at bounding box center [771, 432] width 23 height 23
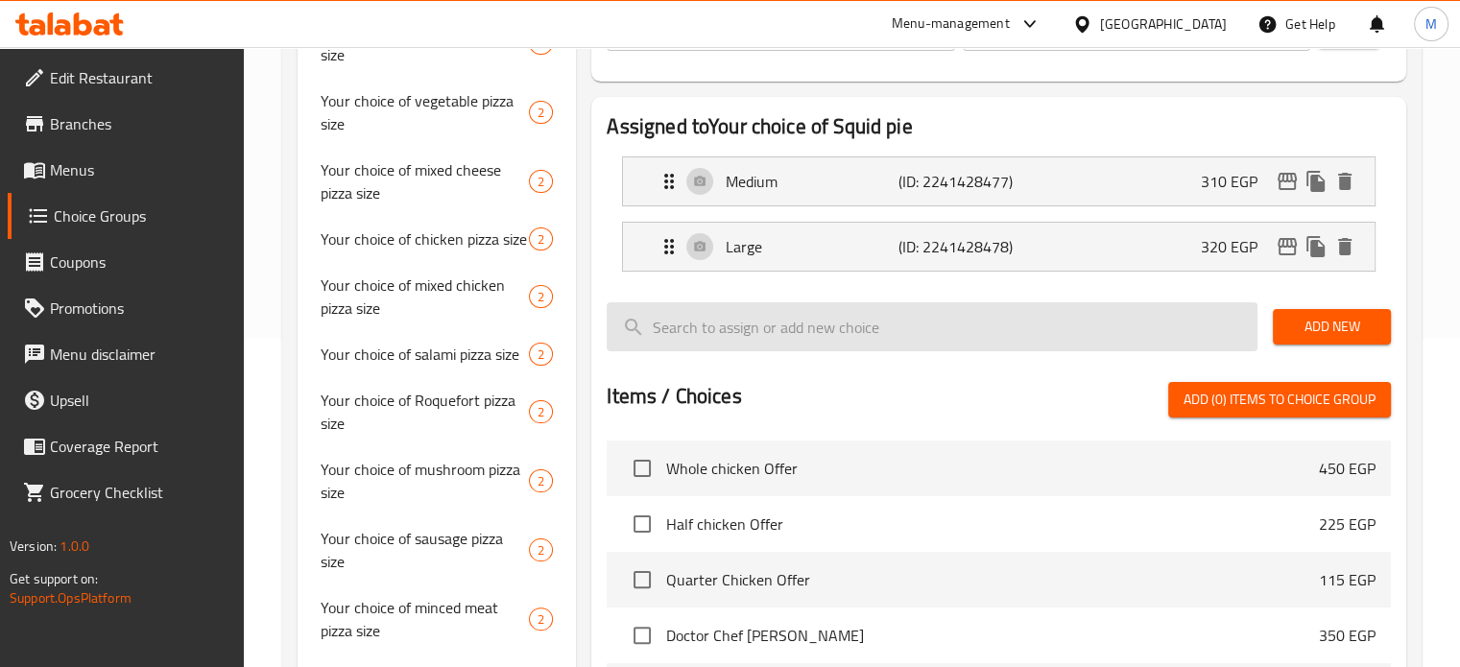
type input "310"
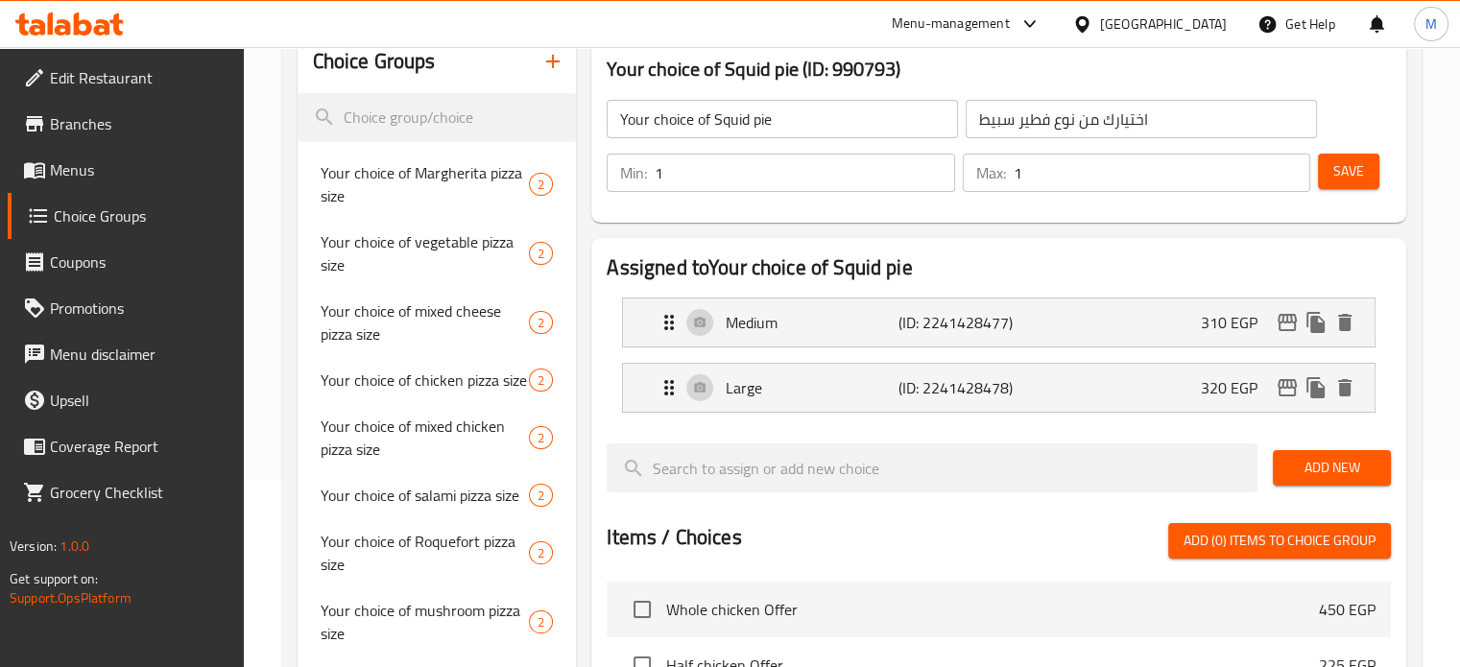
scroll to position [132, 0]
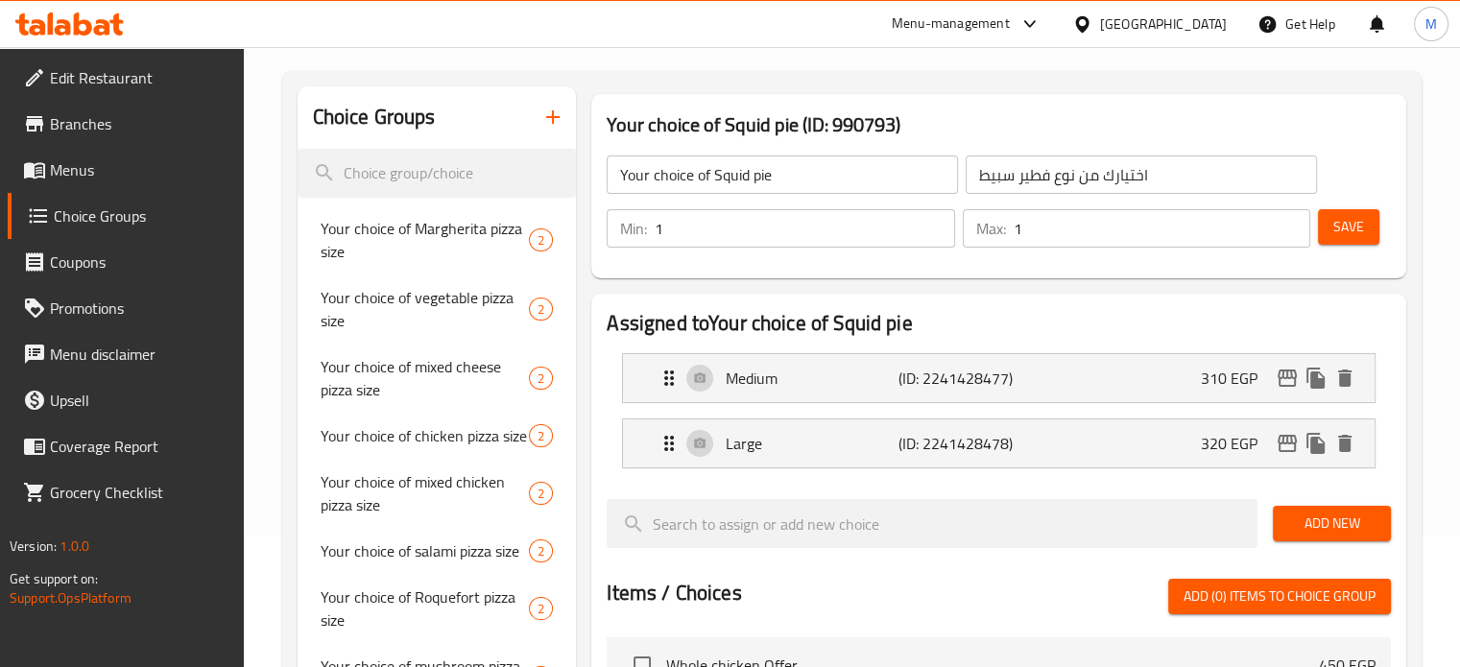
click at [1333, 218] on span "Save" at bounding box center [1348, 227] width 31 height 24
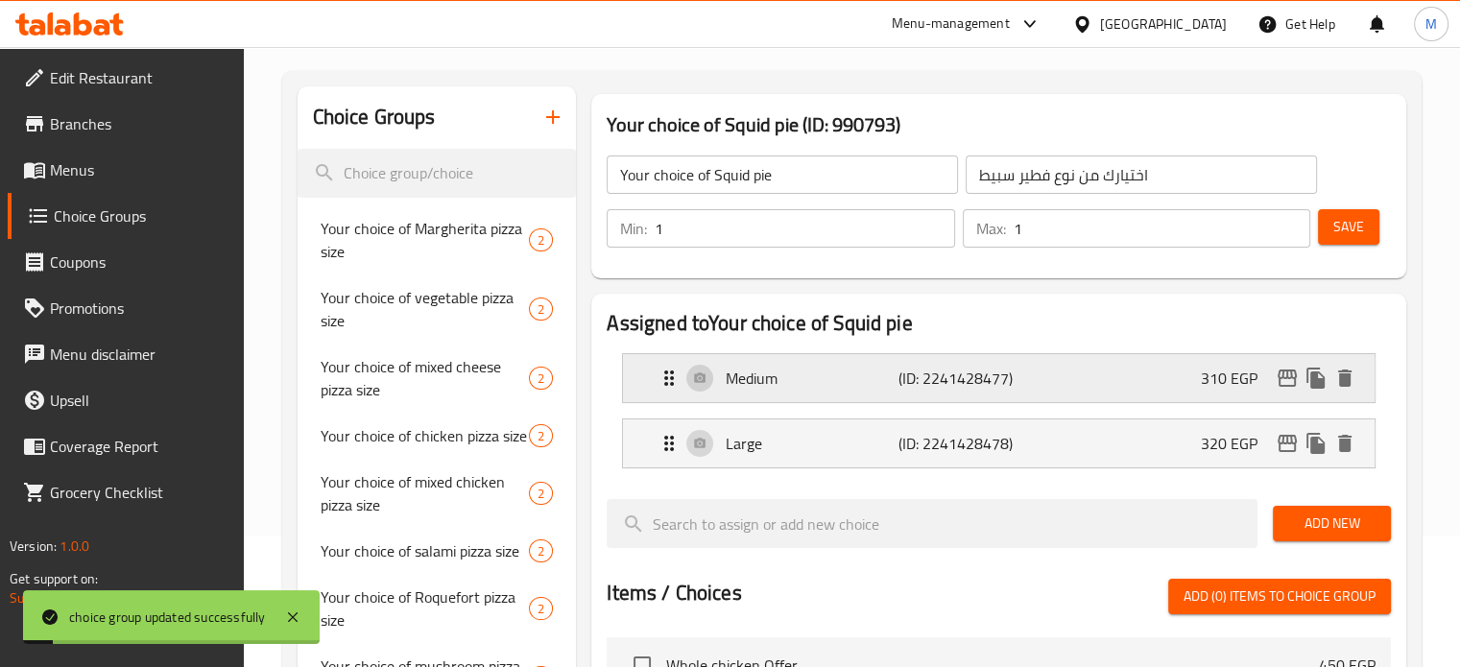
click at [1285, 377] on icon "edit" at bounding box center [1287, 378] width 19 height 17
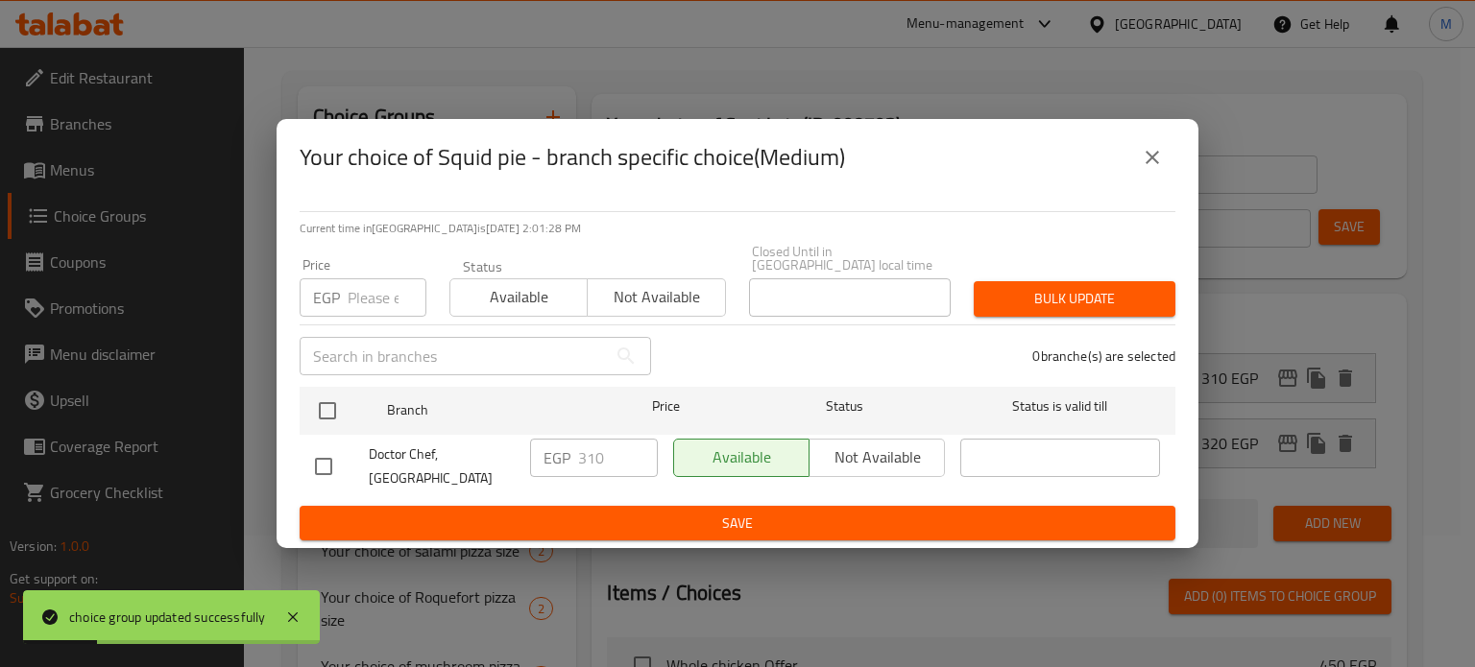
click at [1160, 169] on icon "close" at bounding box center [1152, 157] width 23 height 23
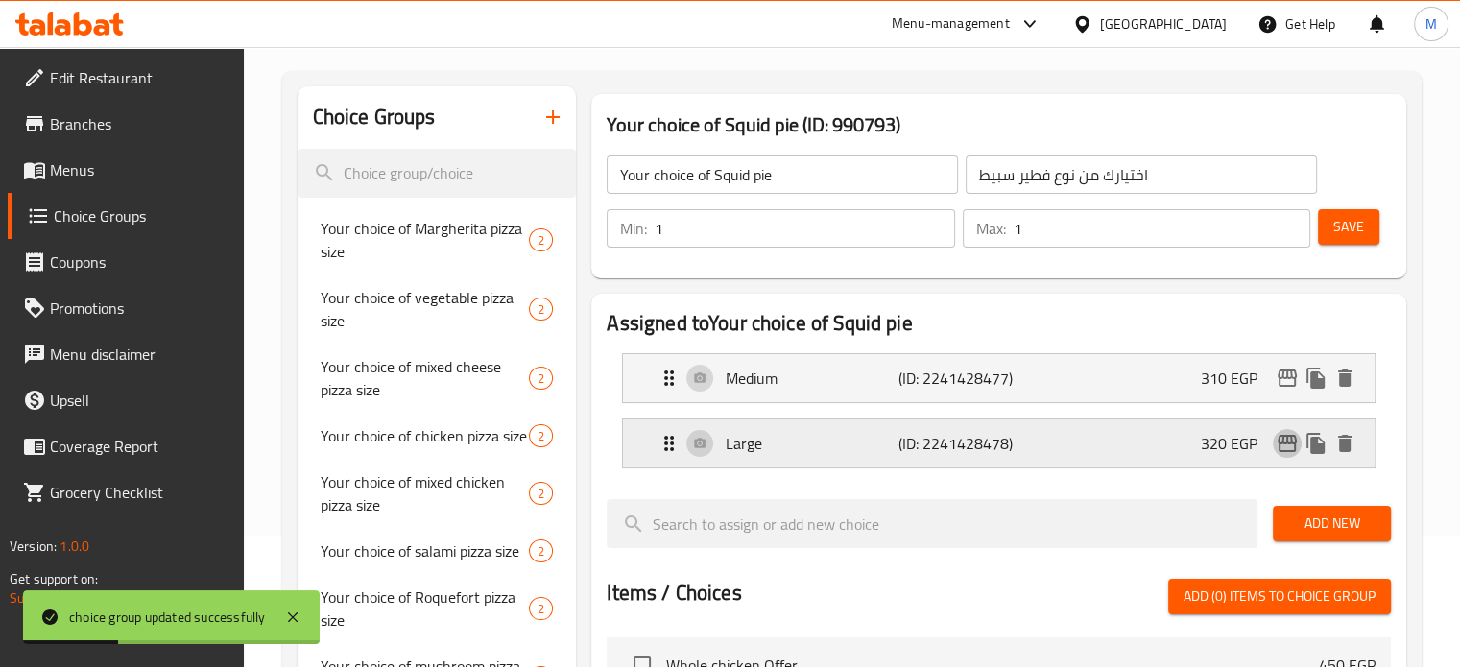
click at [1291, 438] on icon "edit" at bounding box center [1287, 443] width 19 height 17
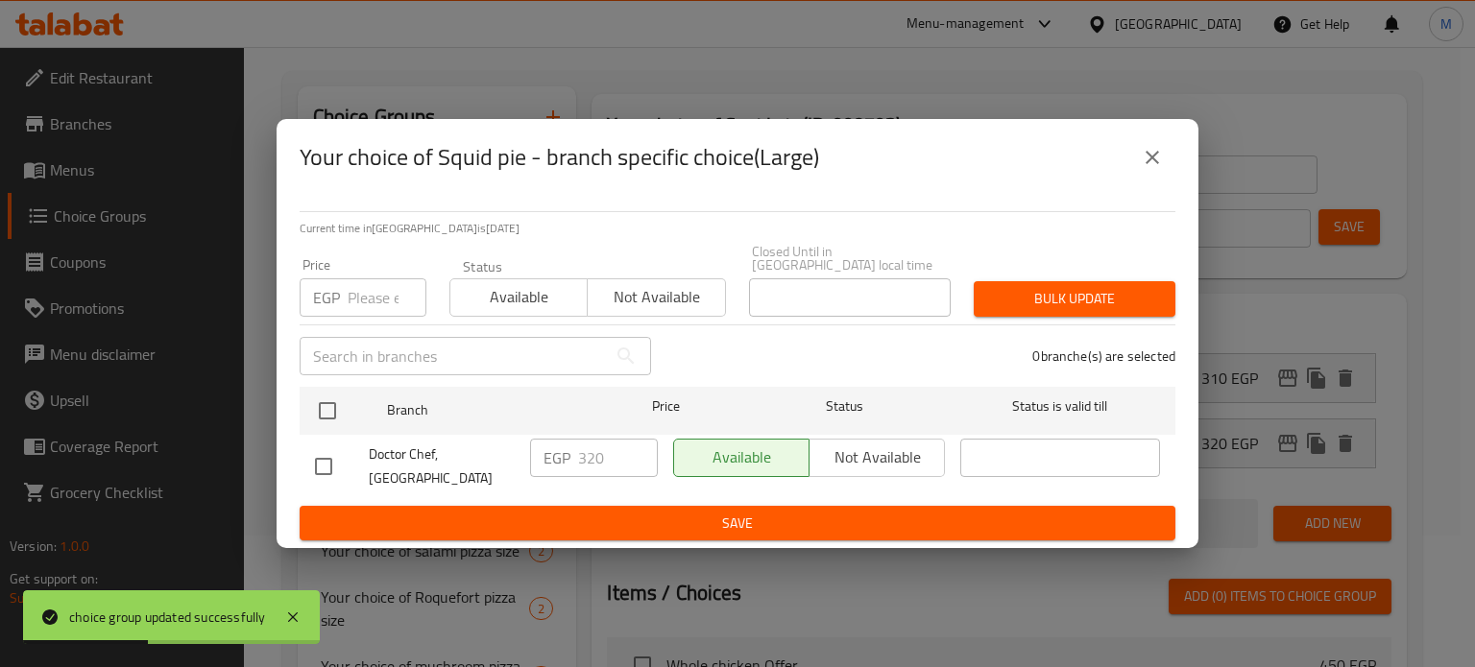
click at [1155, 159] on icon "close" at bounding box center [1151, 157] width 13 height 13
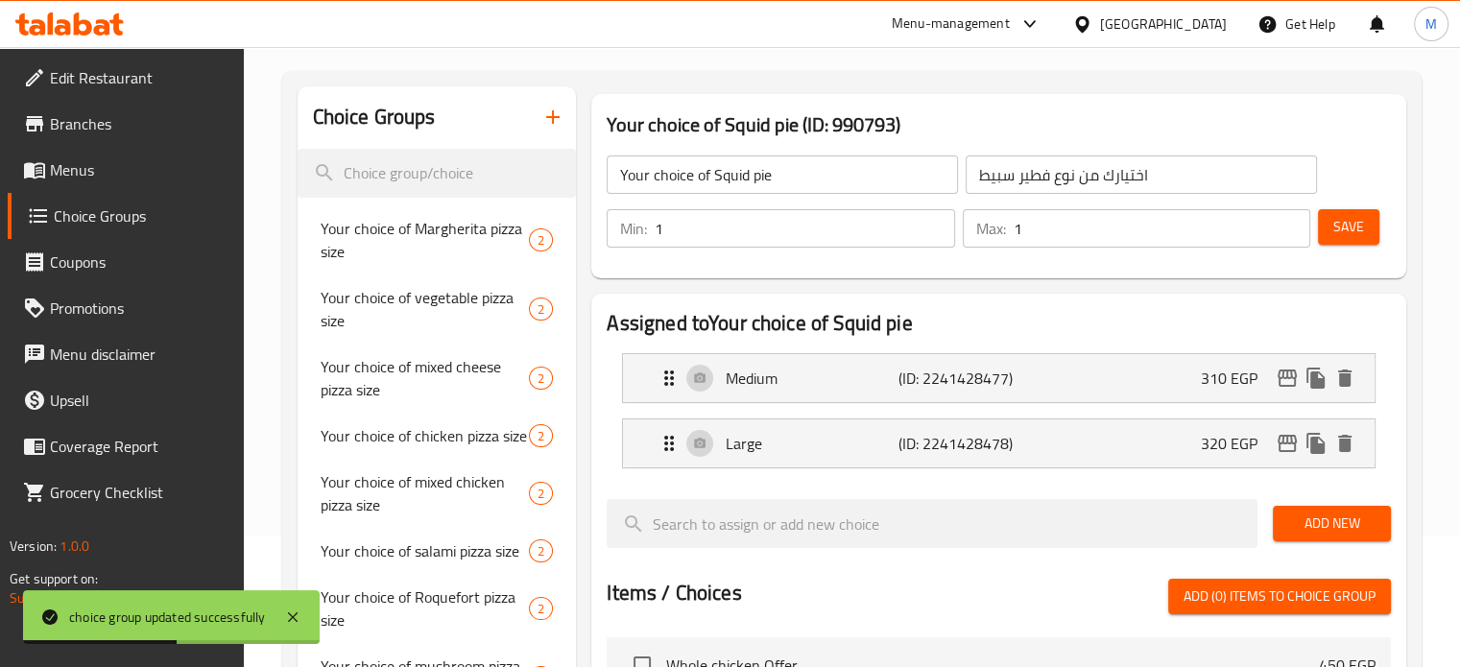
scroll to position [1647, 0]
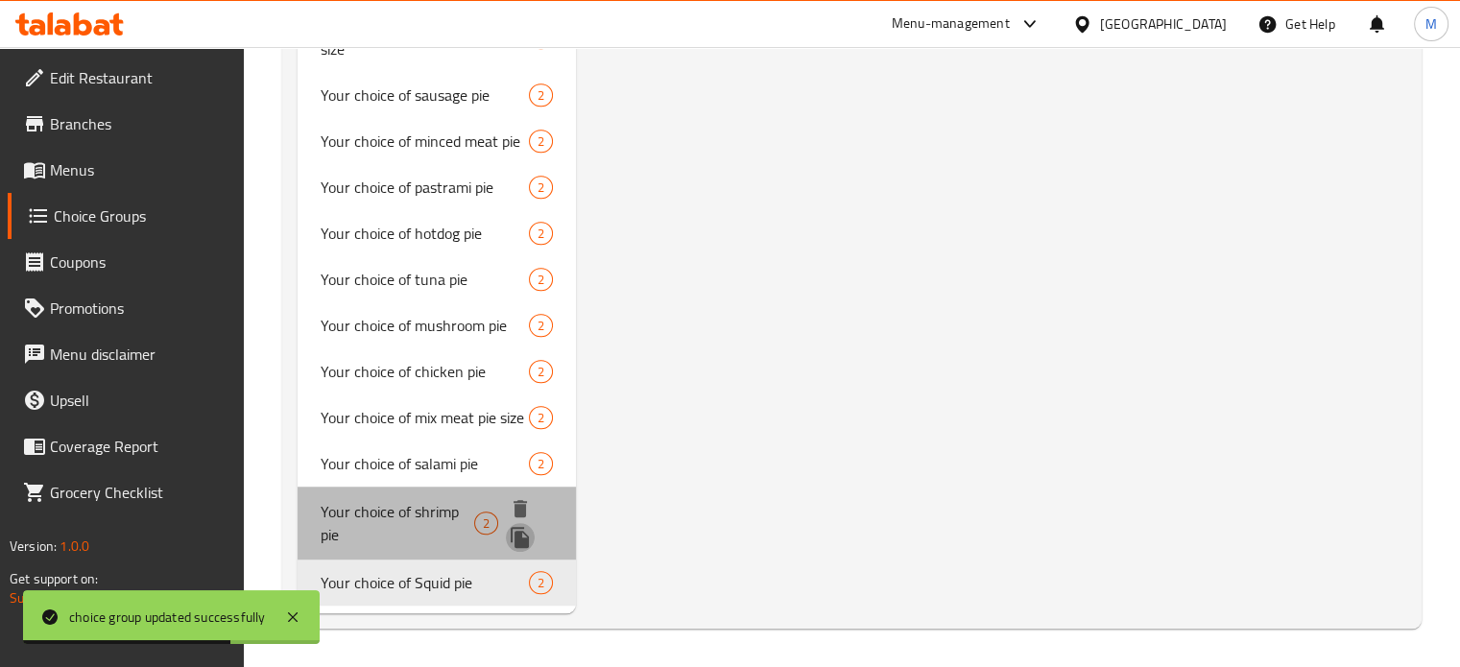
click at [522, 538] on icon "duplicate" at bounding box center [520, 537] width 18 height 21
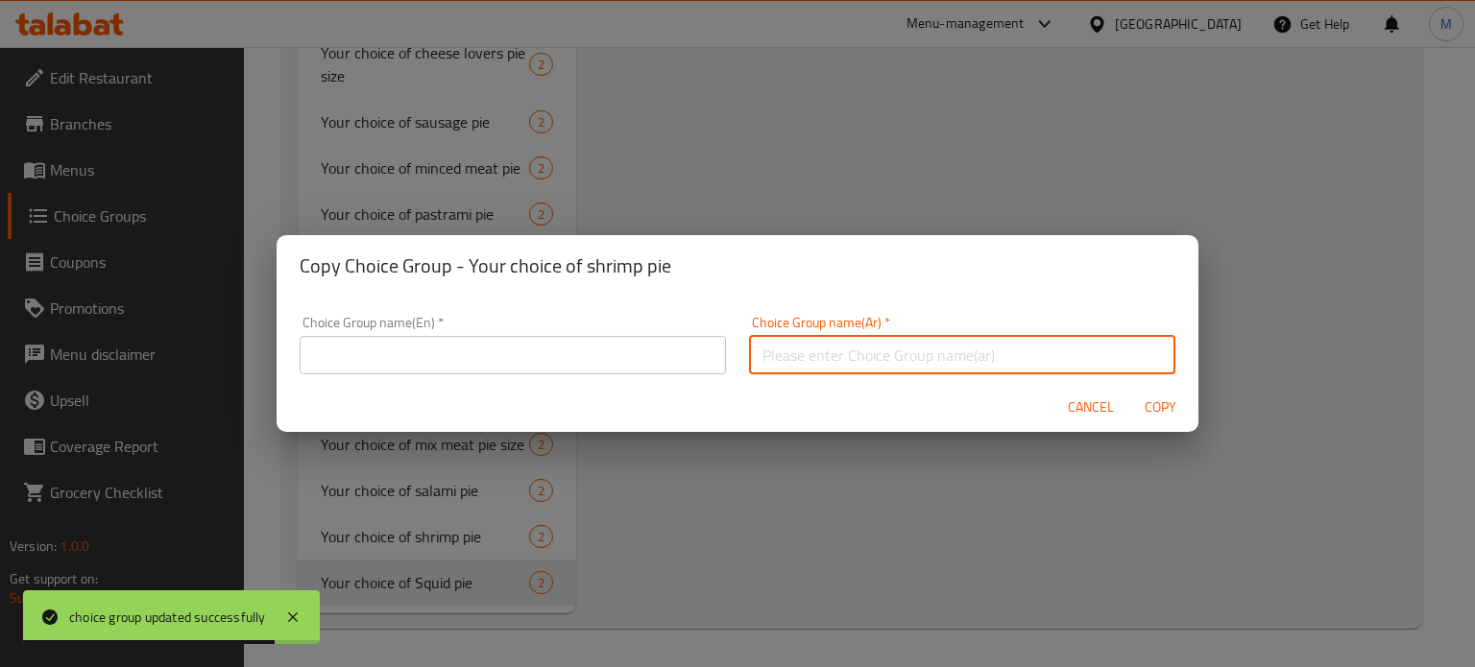
click at [834, 352] on input "text" at bounding box center [962, 355] width 426 height 38
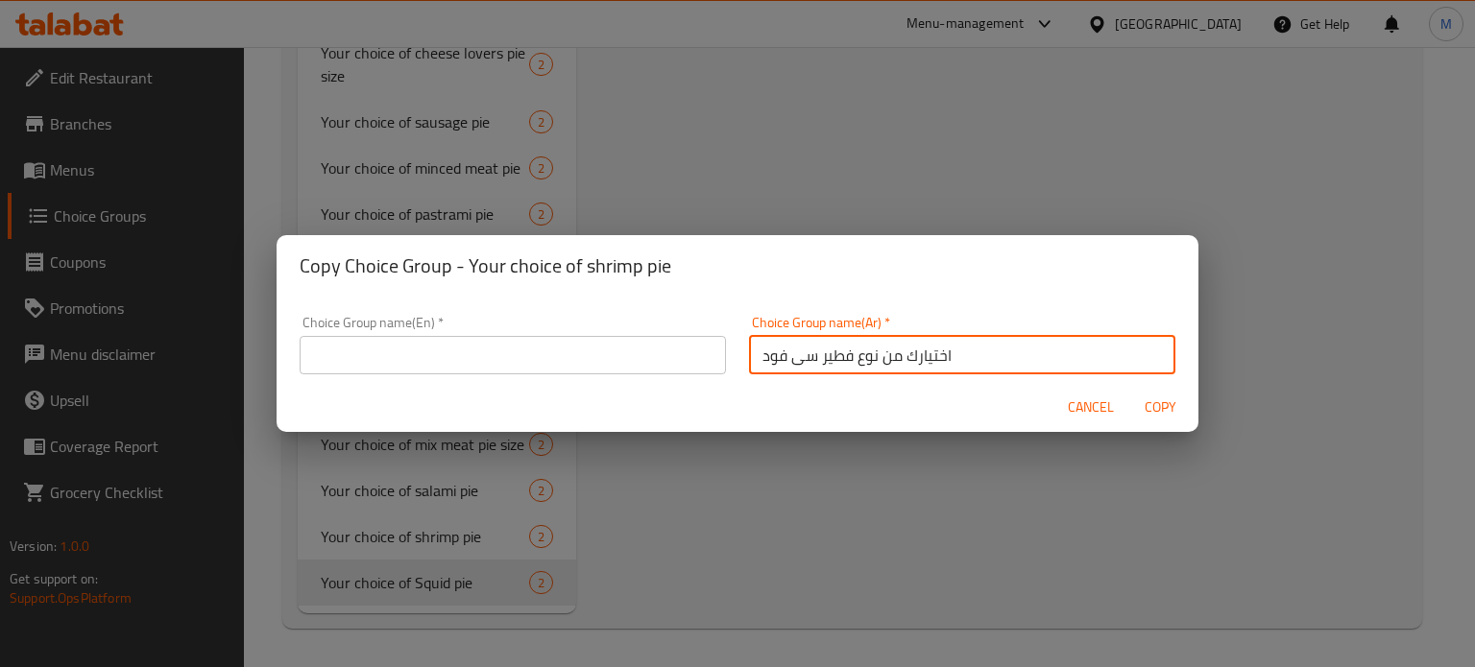
click at [872, 351] on input "اختيارك من نوع فطير سى فود" at bounding box center [962, 355] width 426 height 38
type input "اختيارك من نوع فطير سى فود"
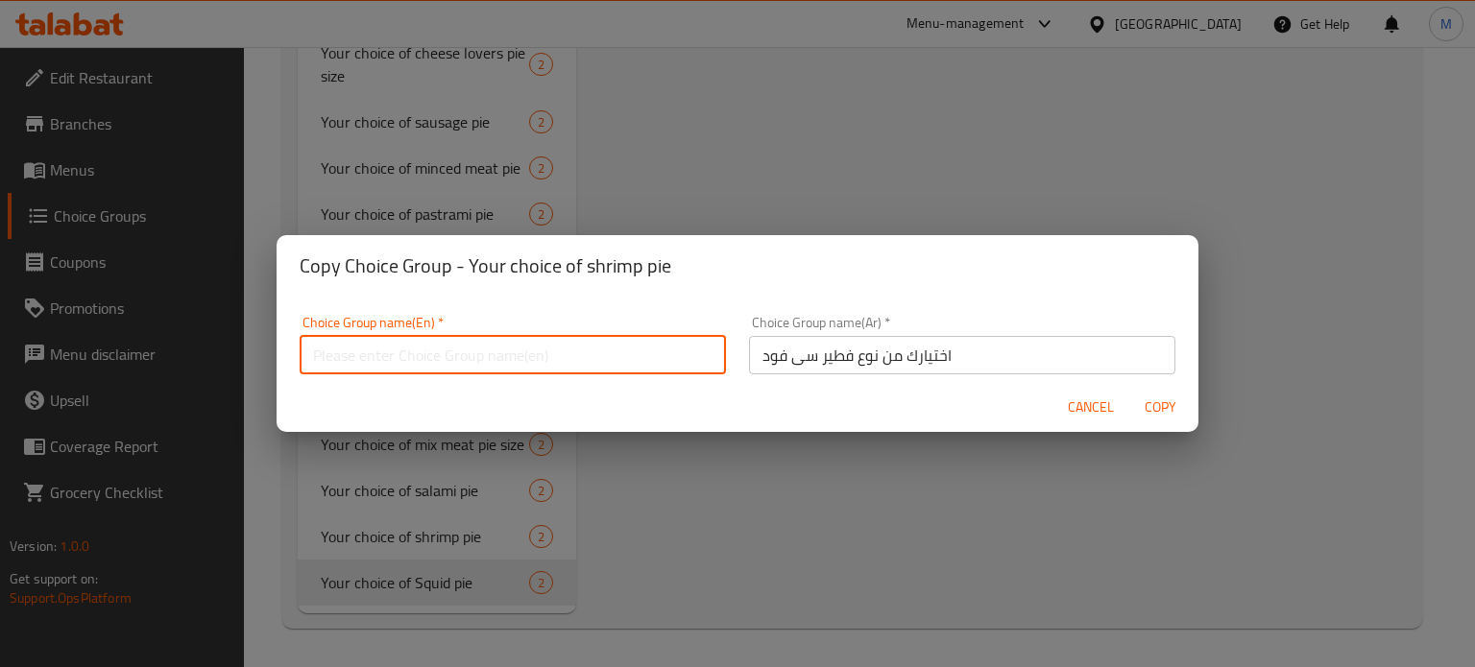
click at [525, 357] on input "text" at bounding box center [513, 355] width 426 height 38
paste input "Your choice of seafood pie"
type input "Your choice of seafood pie"
click at [1166, 402] on span "Copy" at bounding box center [1160, 408] width 46 height 24
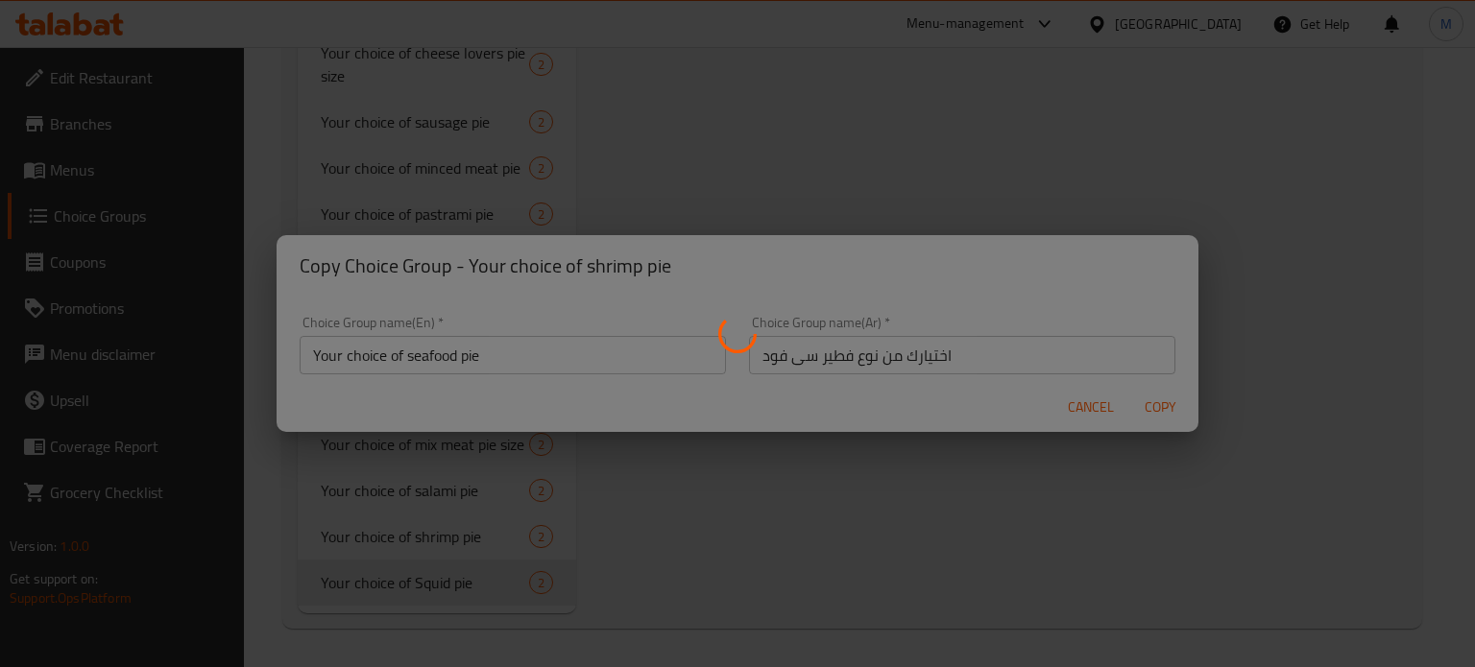
type input "Your choice of seafood pie"
type input "اختيارك من نوع فطير سى فود"
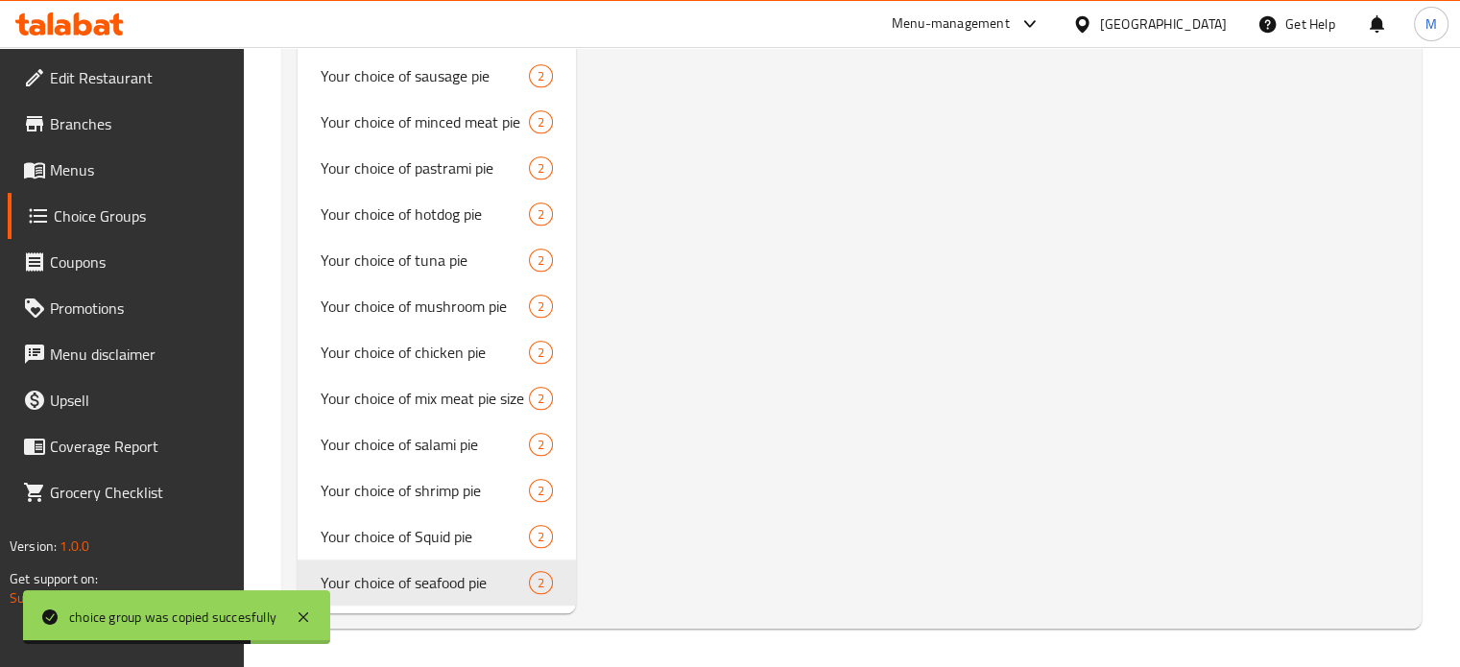
scroll to position [0, 0]
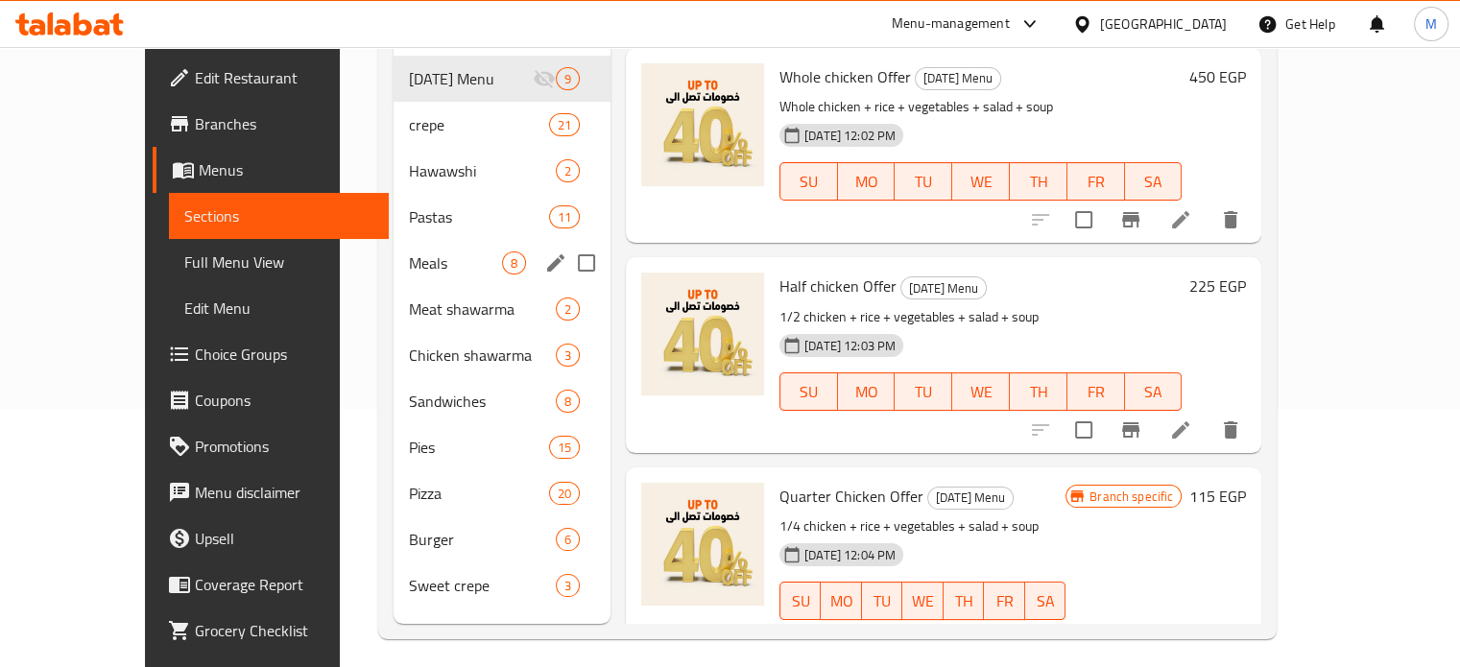
scroll to position [269, 0]
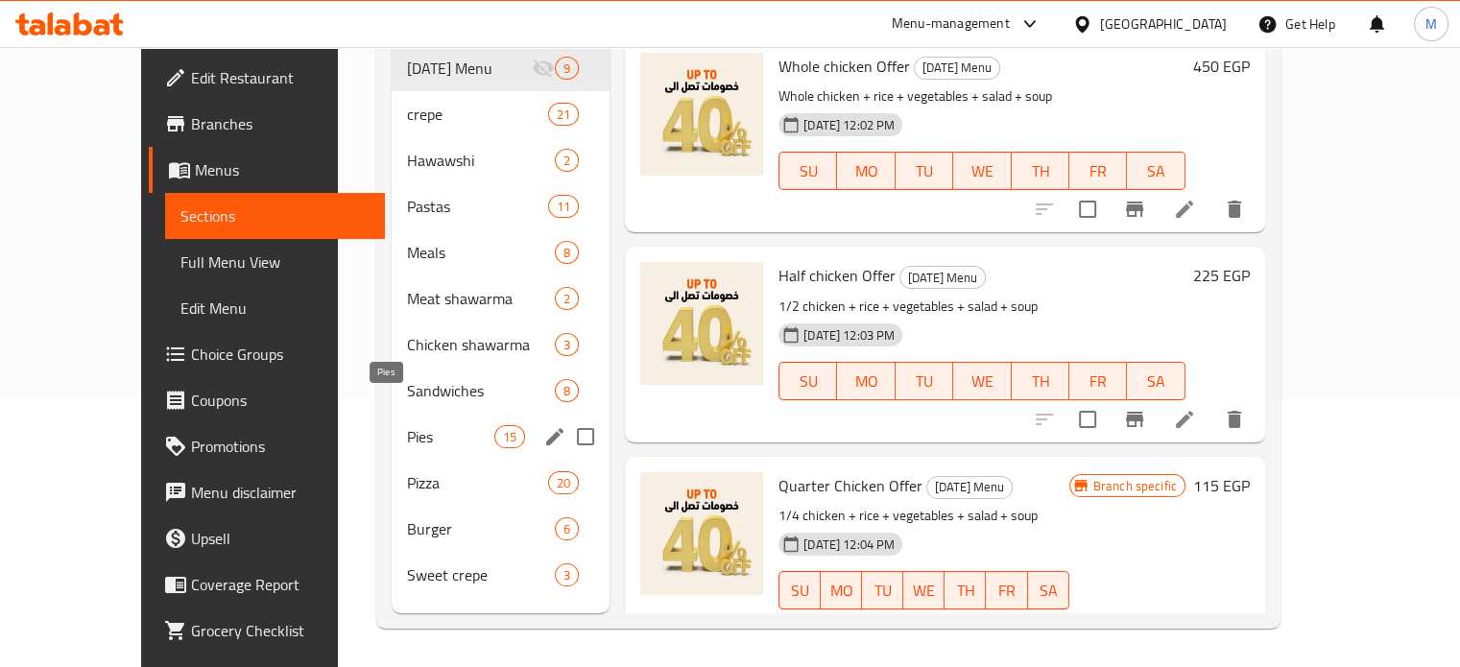
click at [407, 425] on span "Pies" at bounding box center [450, 436] width 87 height 23
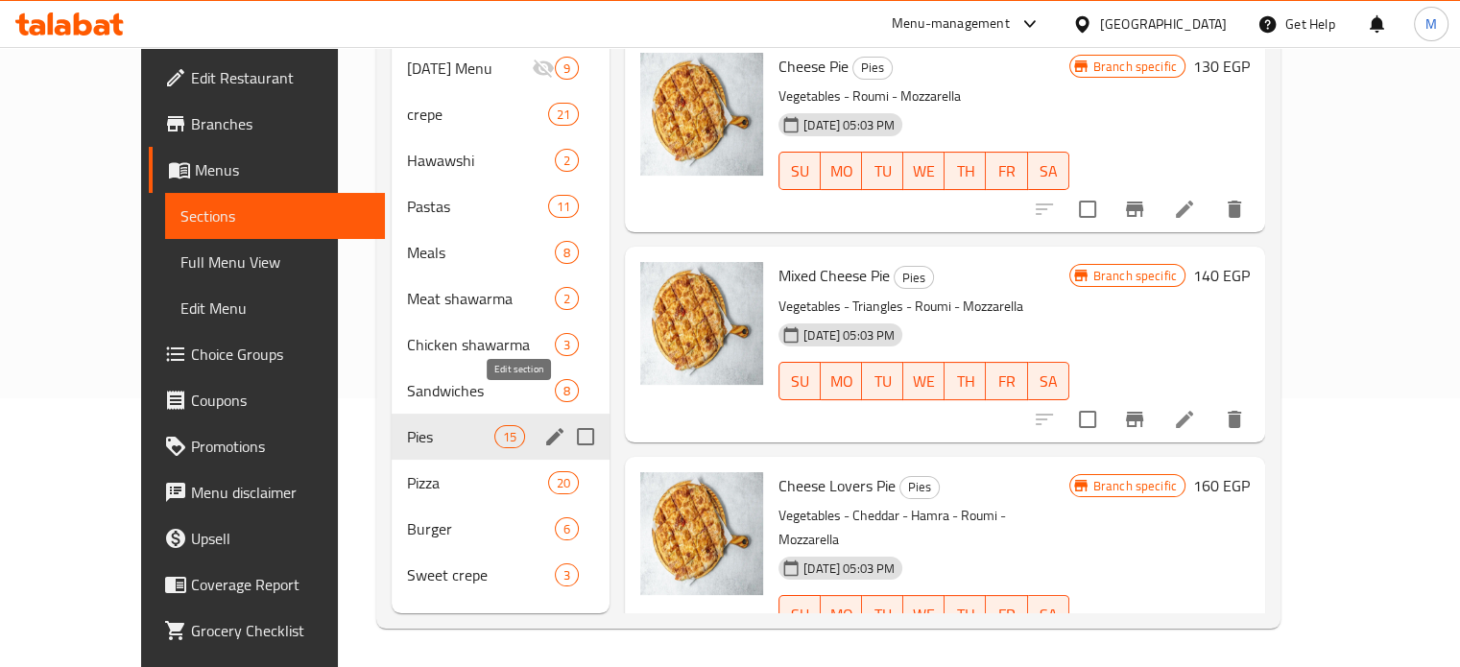
click at [543, 425] on icon "edit" at bounding box center [554, 436] width 23 height 23
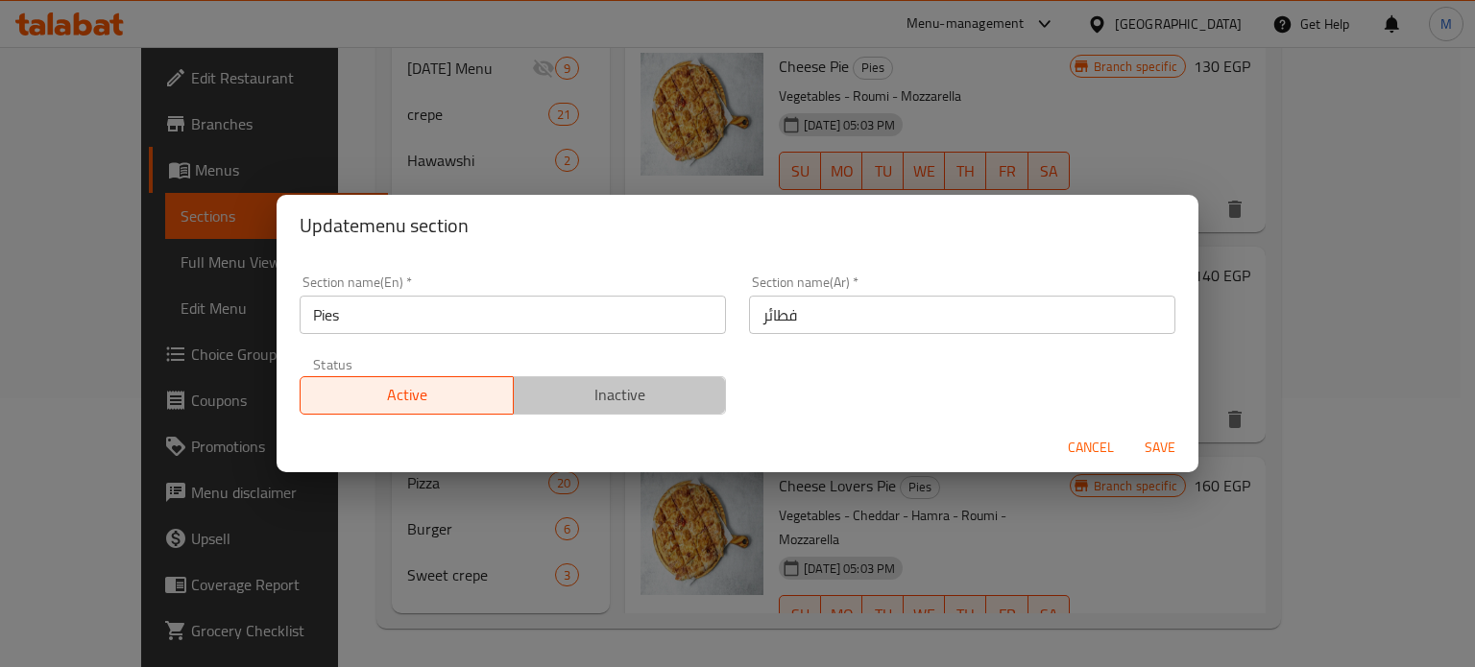
click at [661, 406] on span "Inactive" at bounding box center [620, 395] width 198 height 28
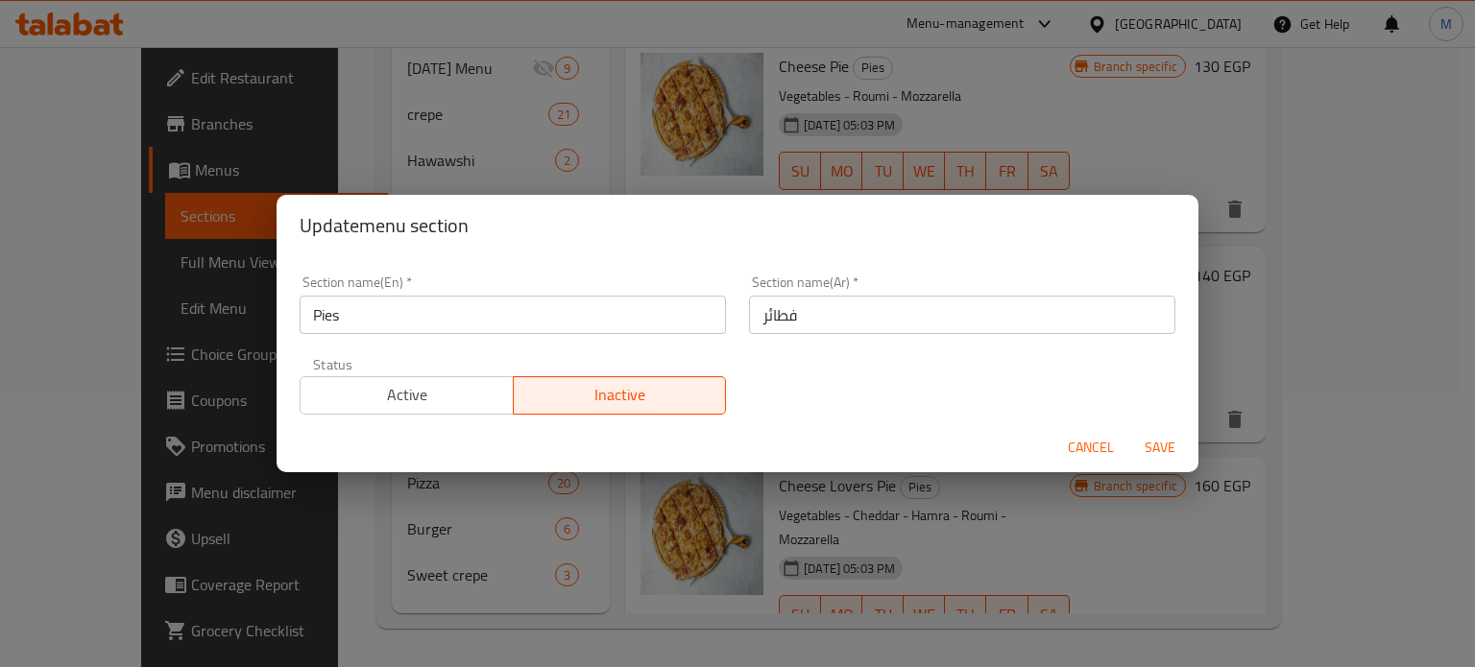
click at [1163, 448] on span "Save" at bounding box center [1160, 448] width 46 height 24
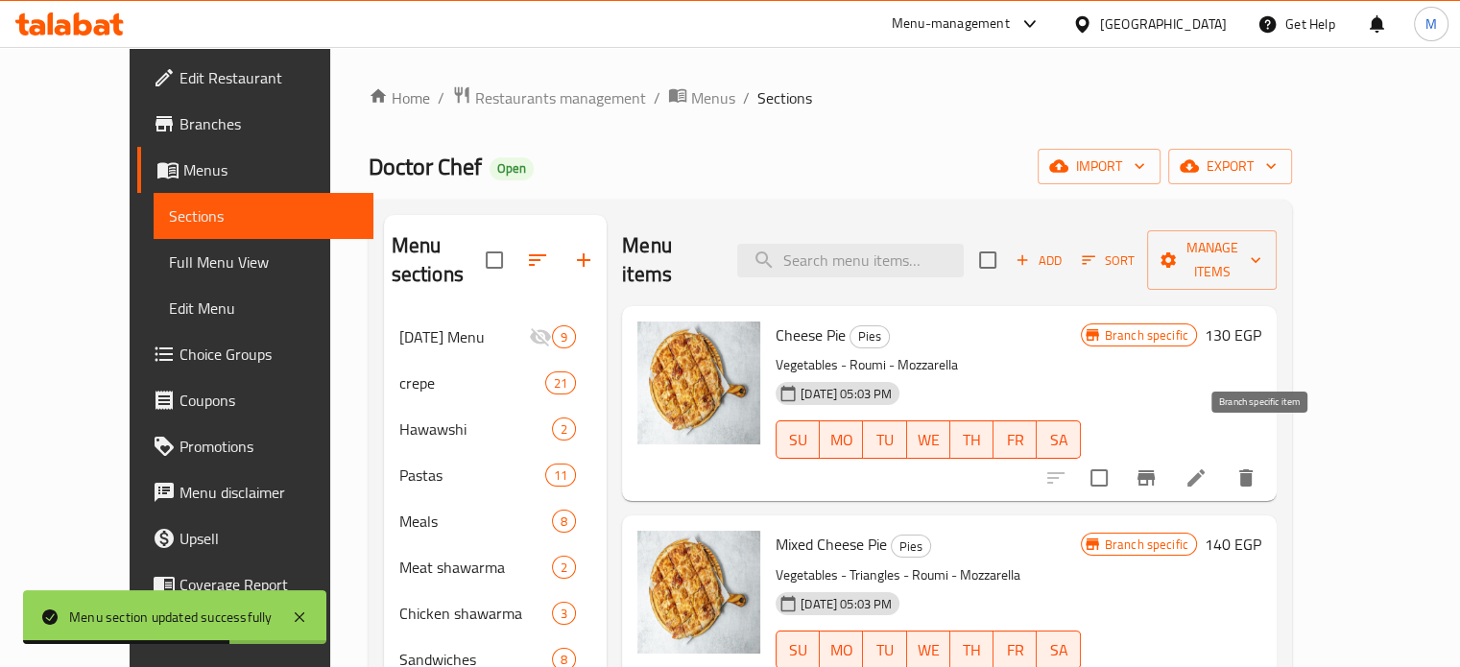
click at [1158, 467] on icon "Branch-specific-item" at bounding box center [1146, 478] width 23 height 23
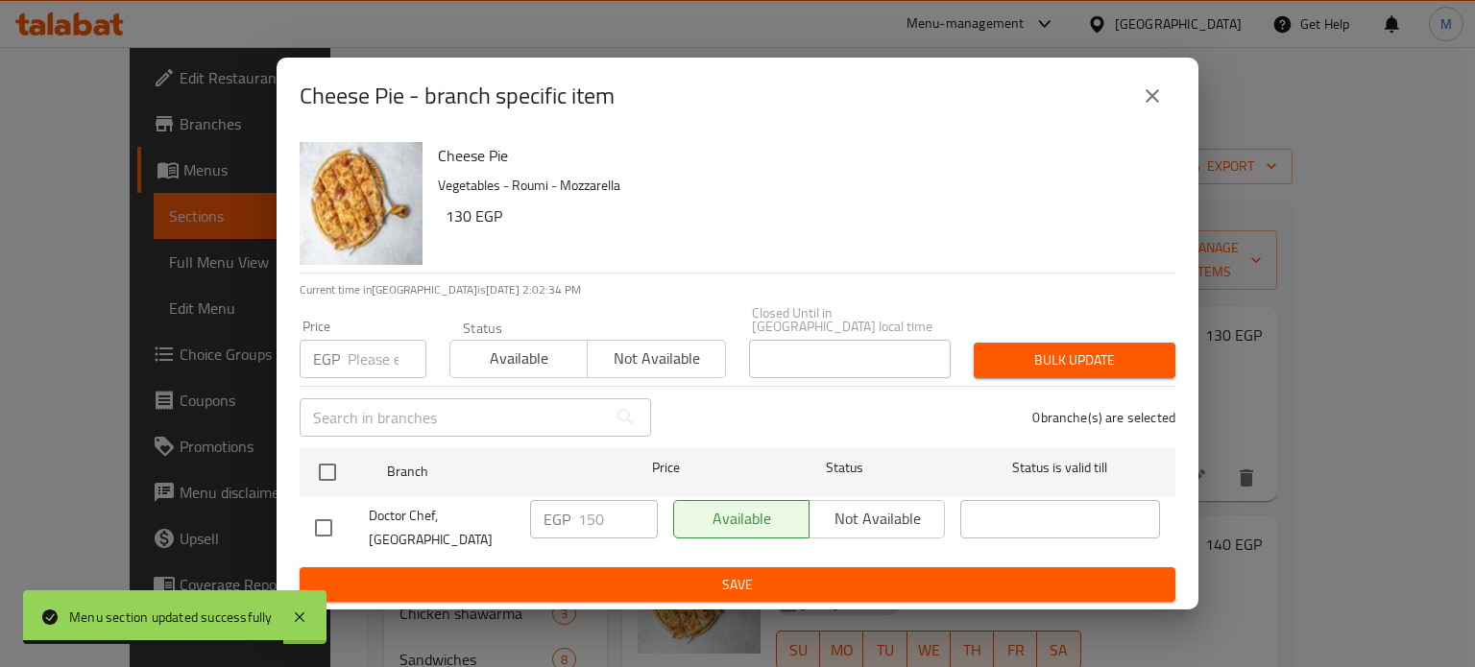
click at [384, 356] on input "number" at bounding box center [387, 359] width 79 height 38
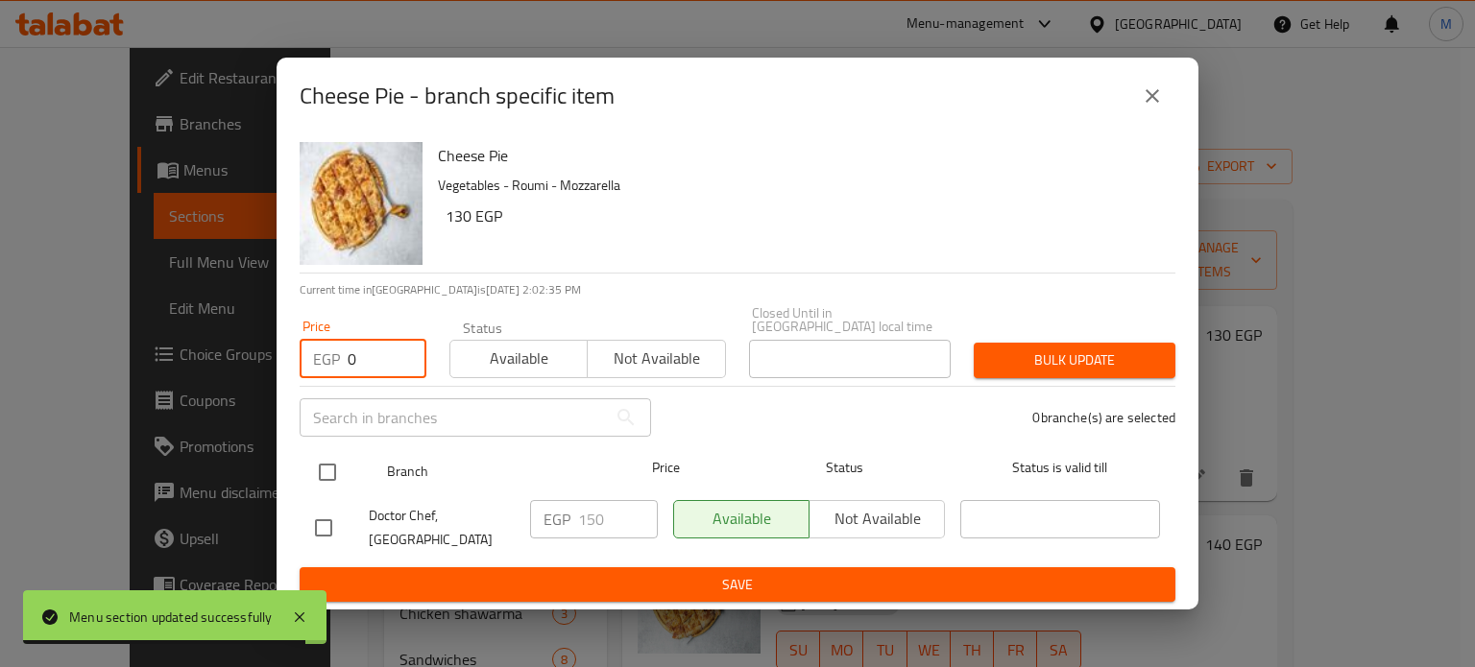
type input "0"
click at [331, 467] on input "checkbox" at bounding box center [327, 472] width 40 height 40
checkbox input "true"
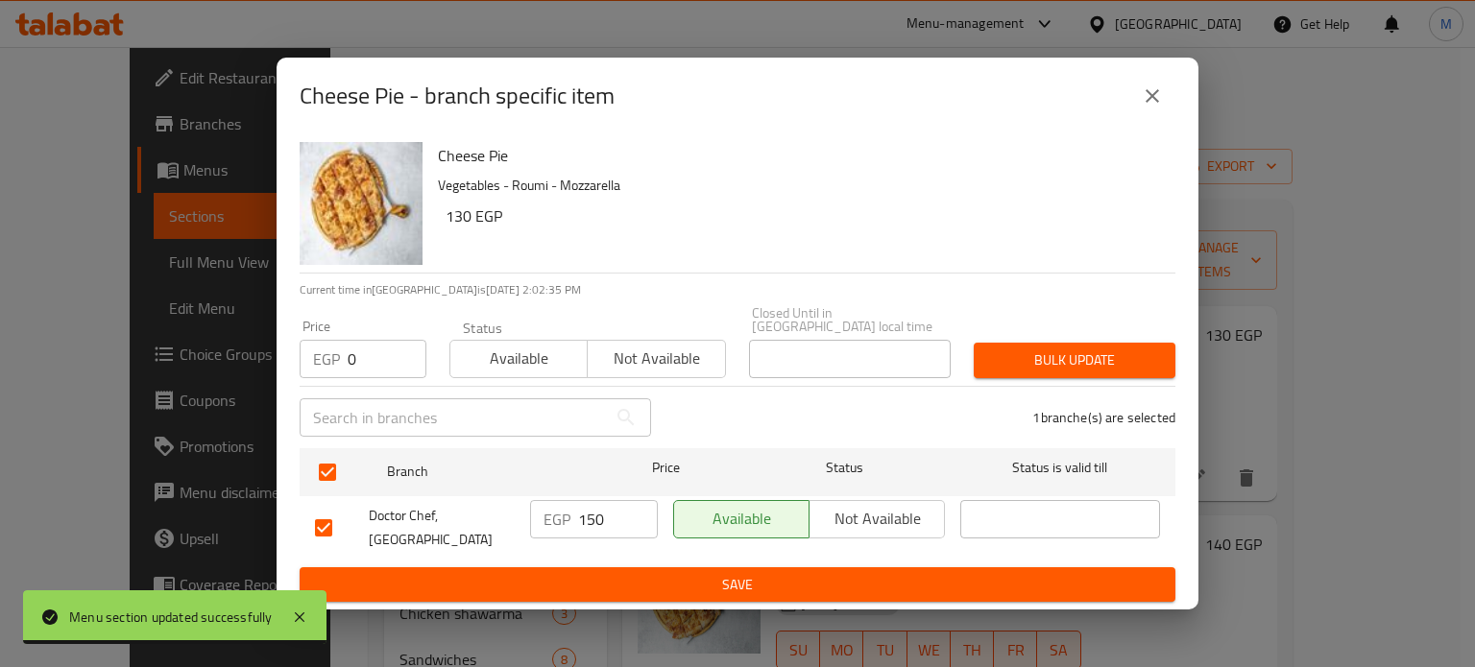
click at [1110, 331] on div "Bulk update" at bounding box center [1074, 360] width 225 height 59
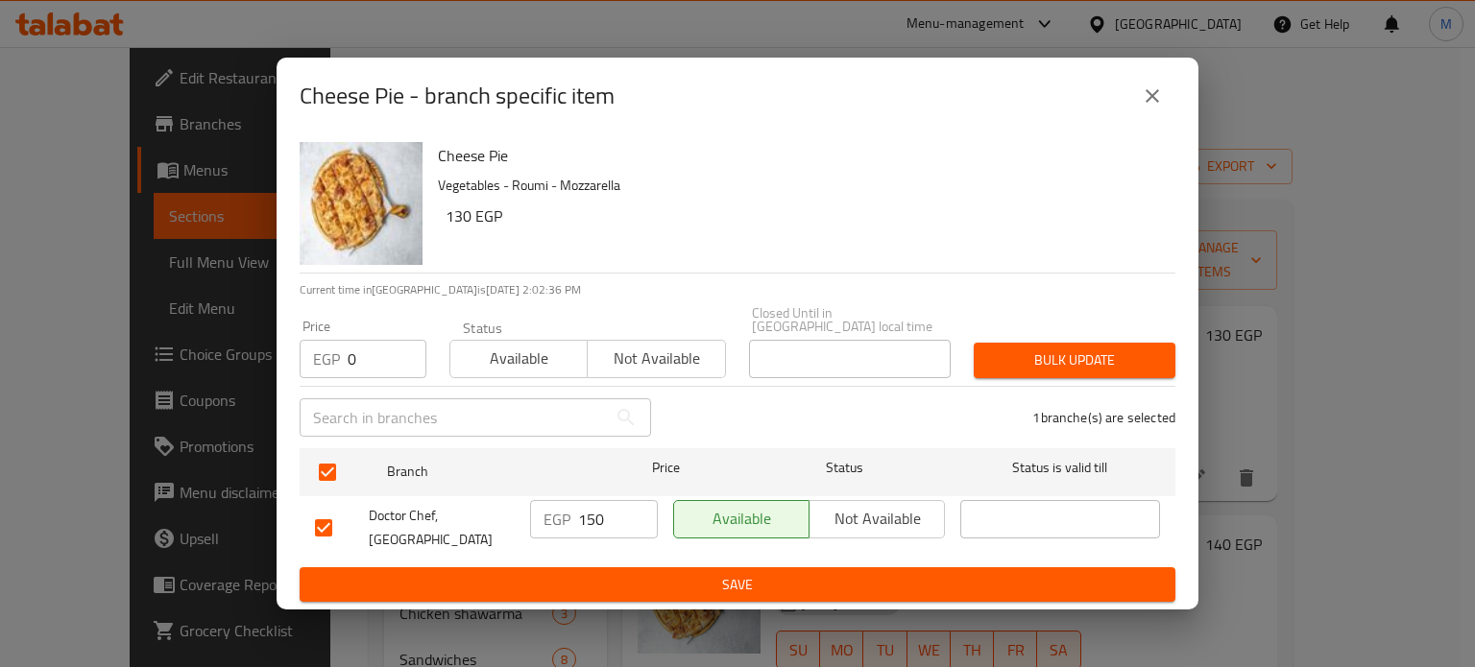
click at [1106, 348] on span "Bulk update" at bounding box center [1074, 360] width 171 height 24
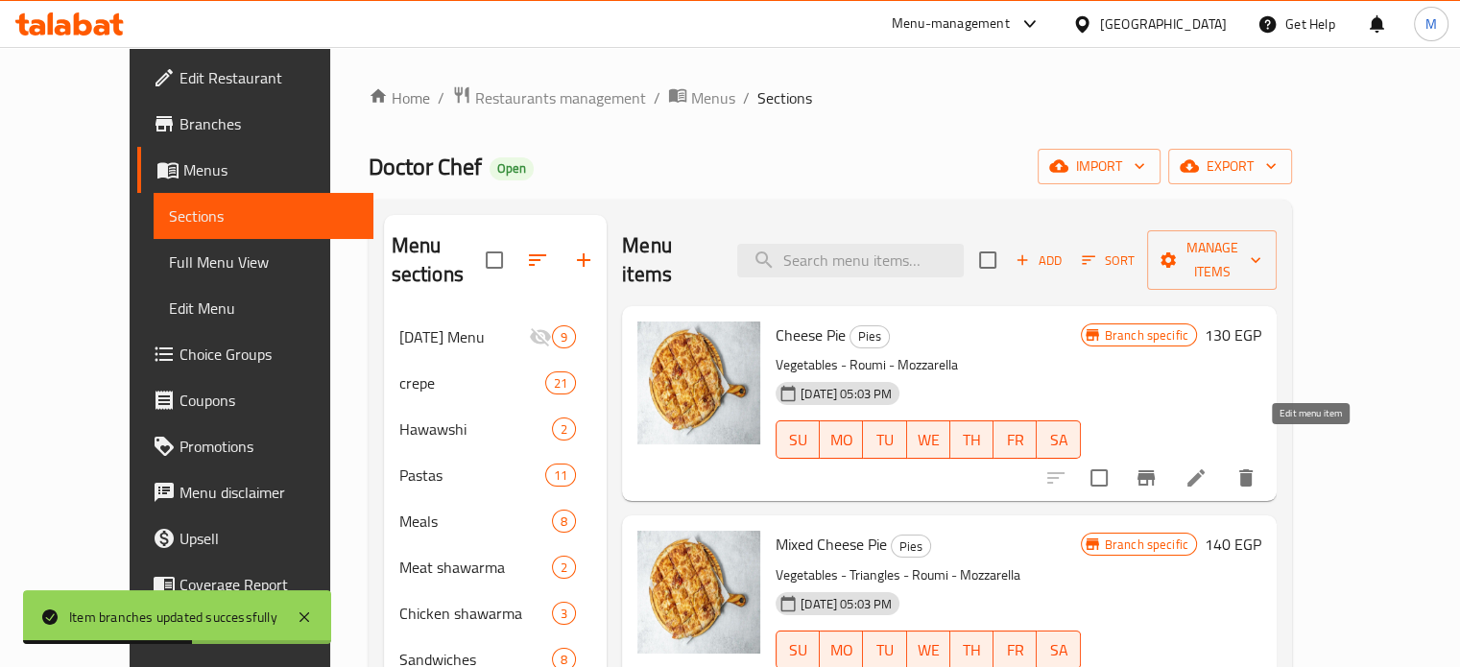
click at [1205, 469] on icon at bounding box center [1196, 477] width 17 height 17
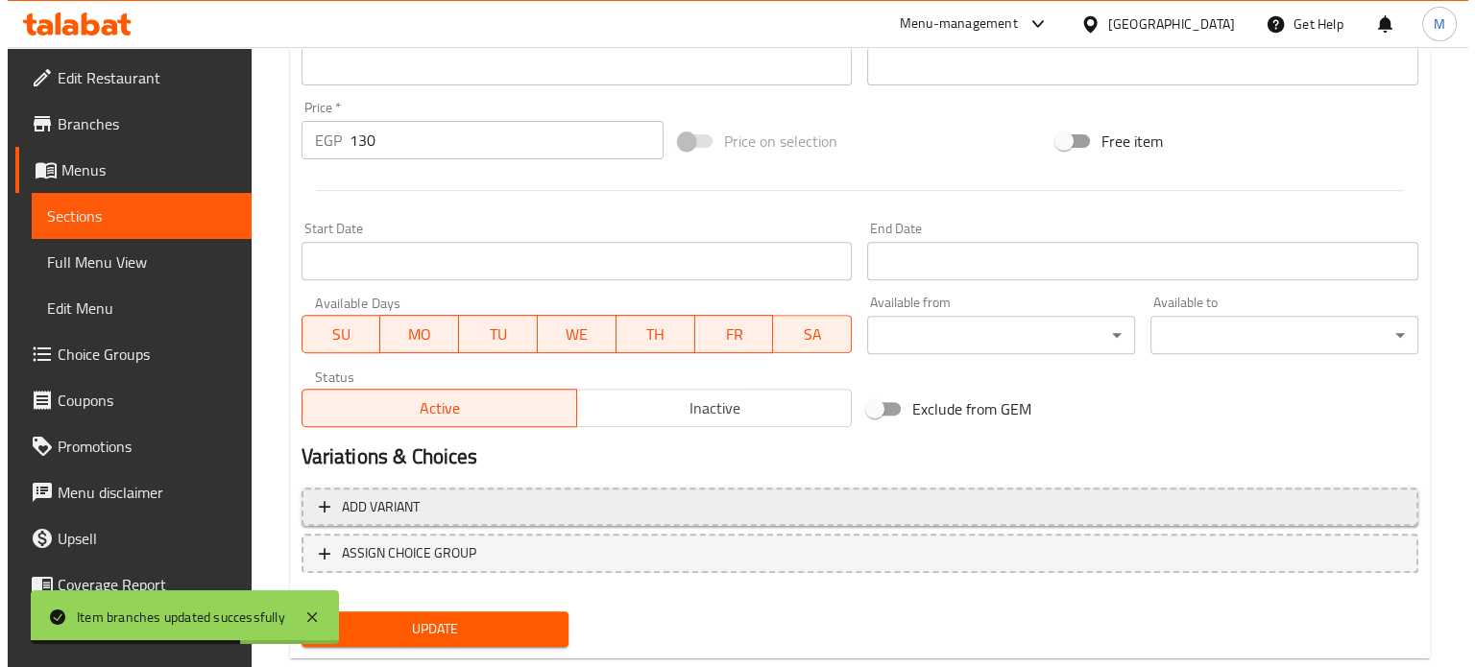
scroll to position [715, 0]
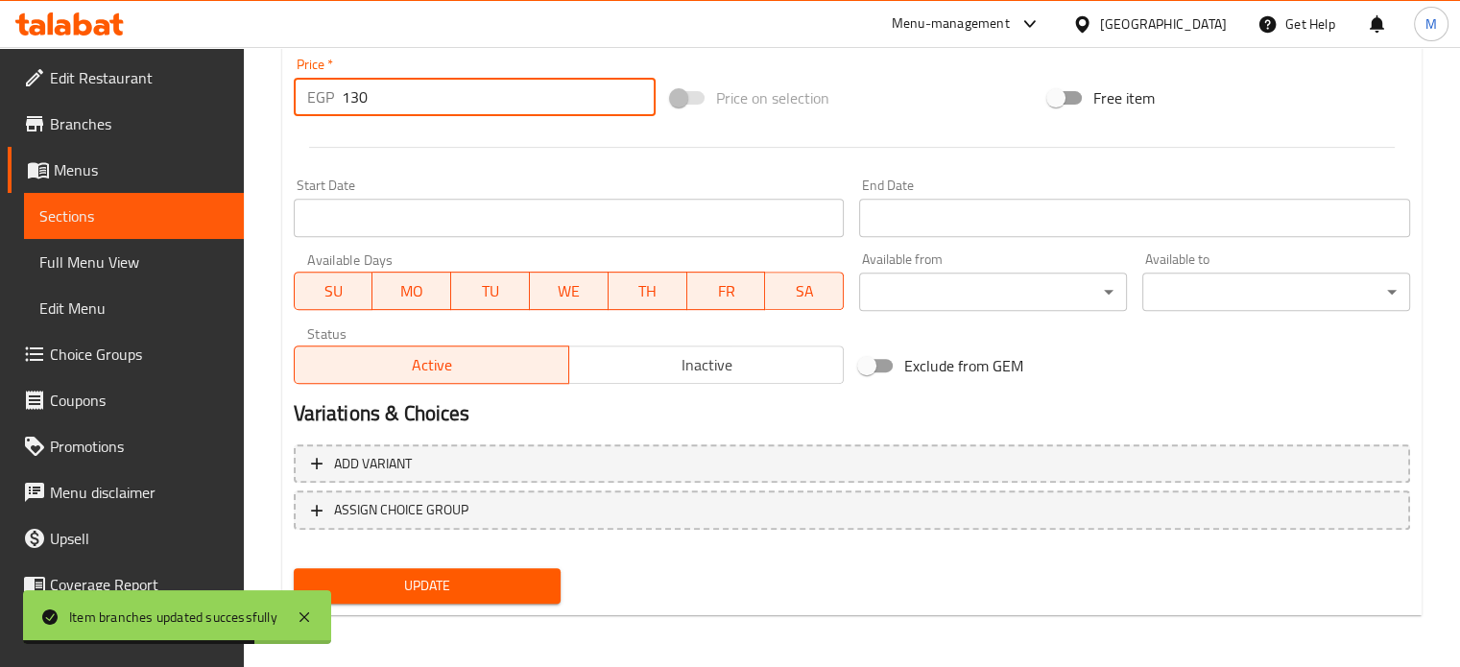
drag, startPoint x: 380, startPoint y: 97, endPoint x: 309, endPoint y: 113, distance: 72.9
click at [346, 99] on input "130" at bounding box center [499, 97] width 314 height 38
drag, startPoint x: 391, startPoint y: 107, endPoint x: 290, endPoint y: 122, distance: 102.0
click at [292, 122] on div "Price   * EGP 10 Price *" at bounding box center [474, 87] width 377 height 74
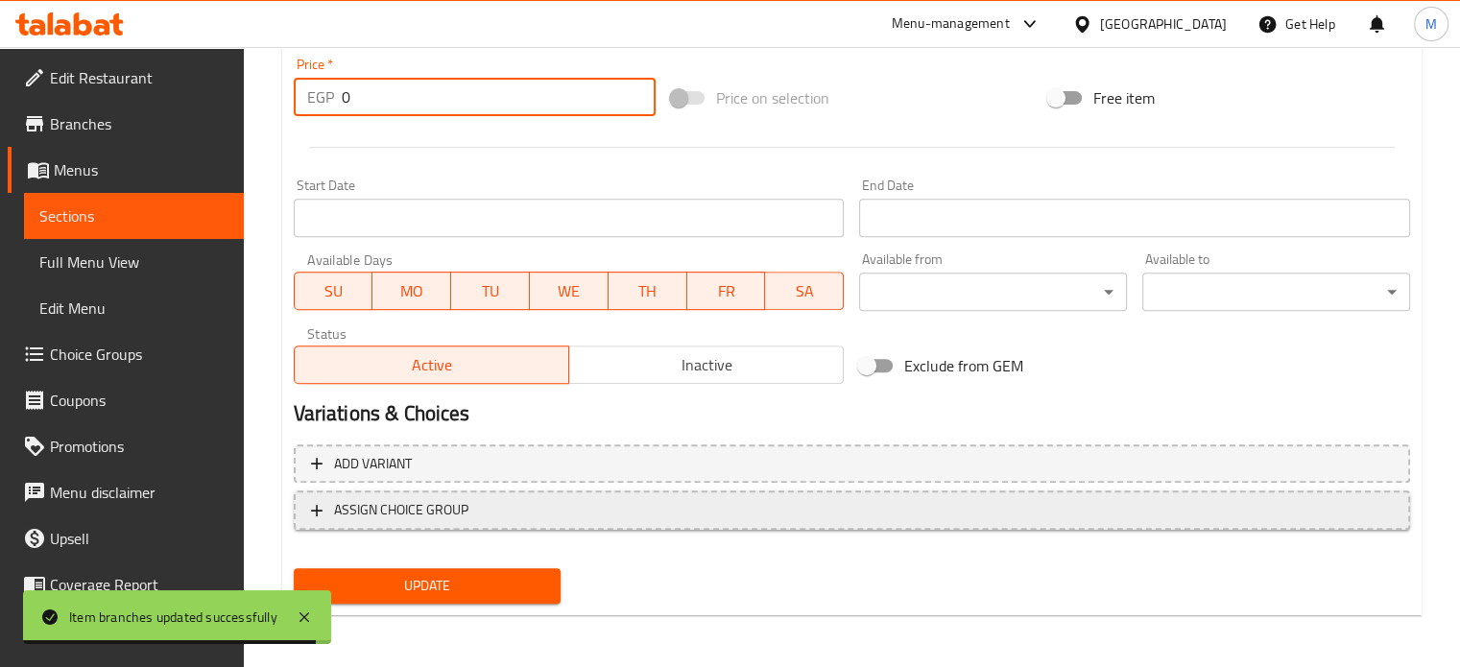
type input "0"
click at [465, 524] on button "ASSIGN CHOICE GROUP" at bounding box center [852, 510] width 1117 height 39
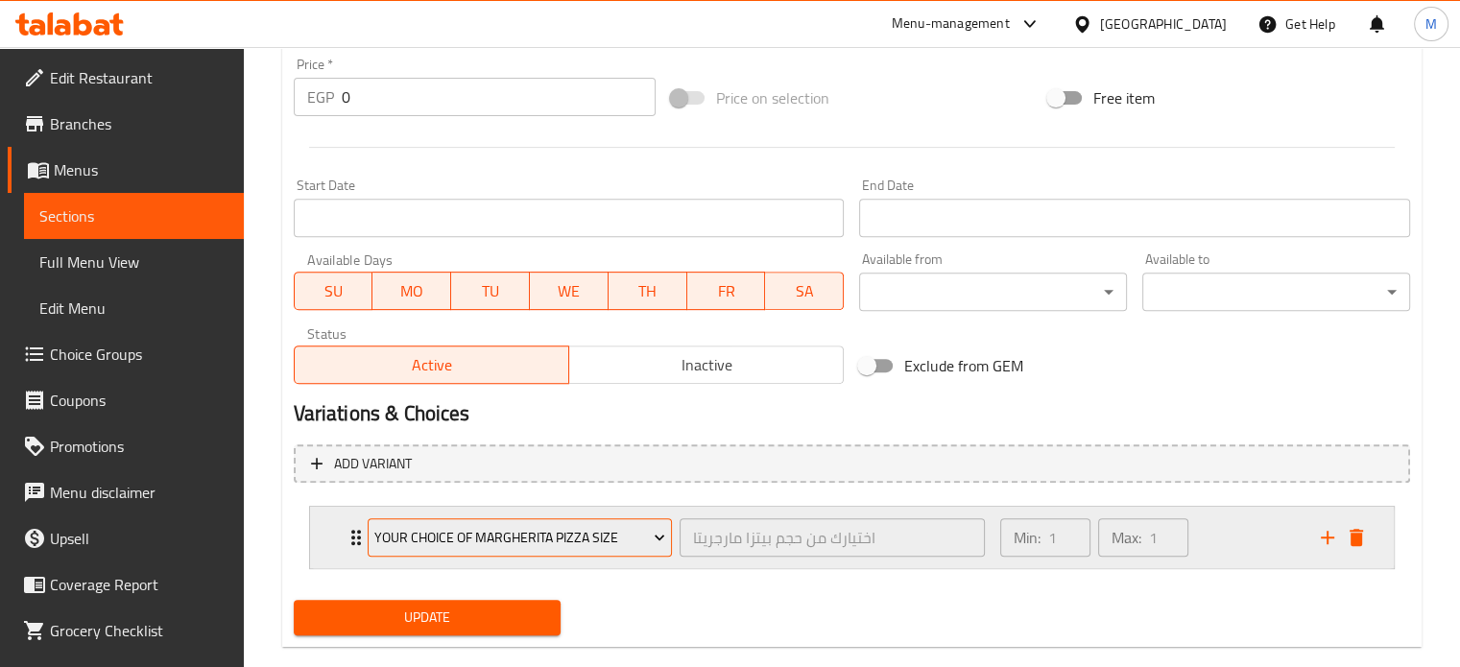
click at [476, 526] on span "Your choice of Margherita pizza size" at bounding box center [519, 538] width 291 height 24
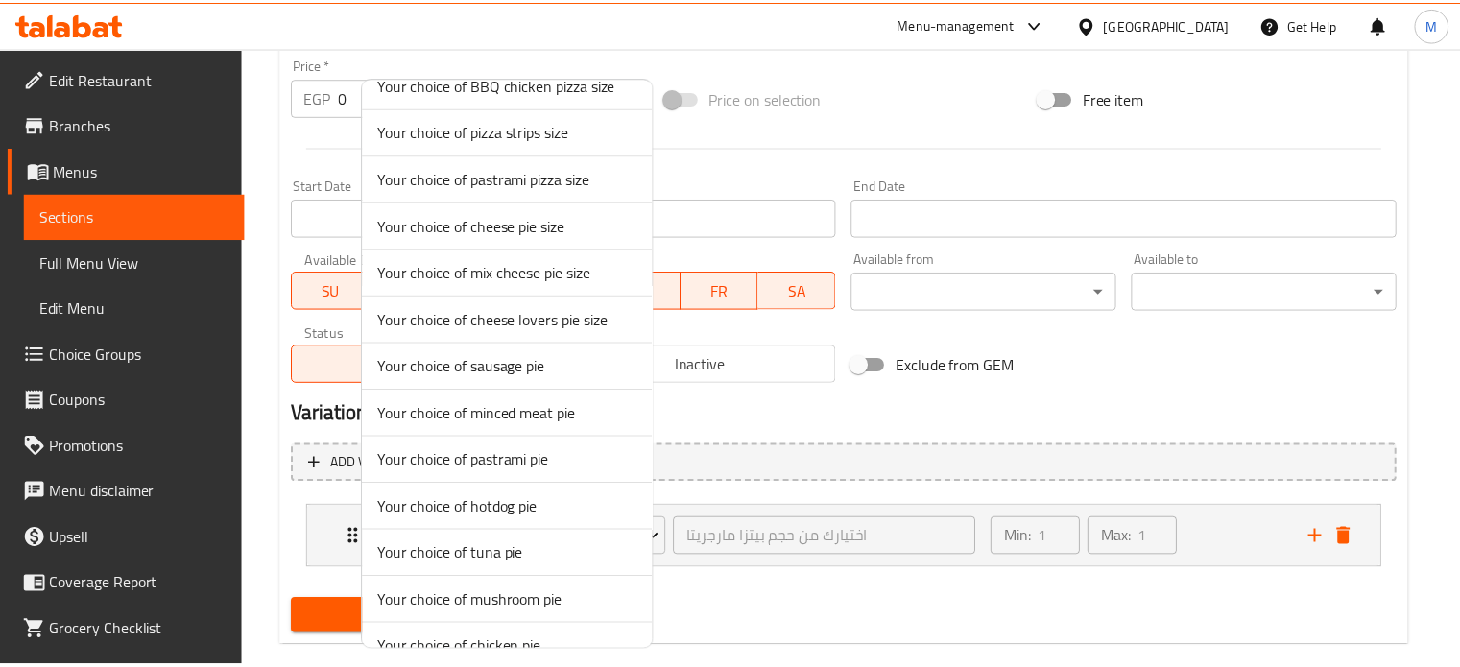
scroll to position [776, 0]
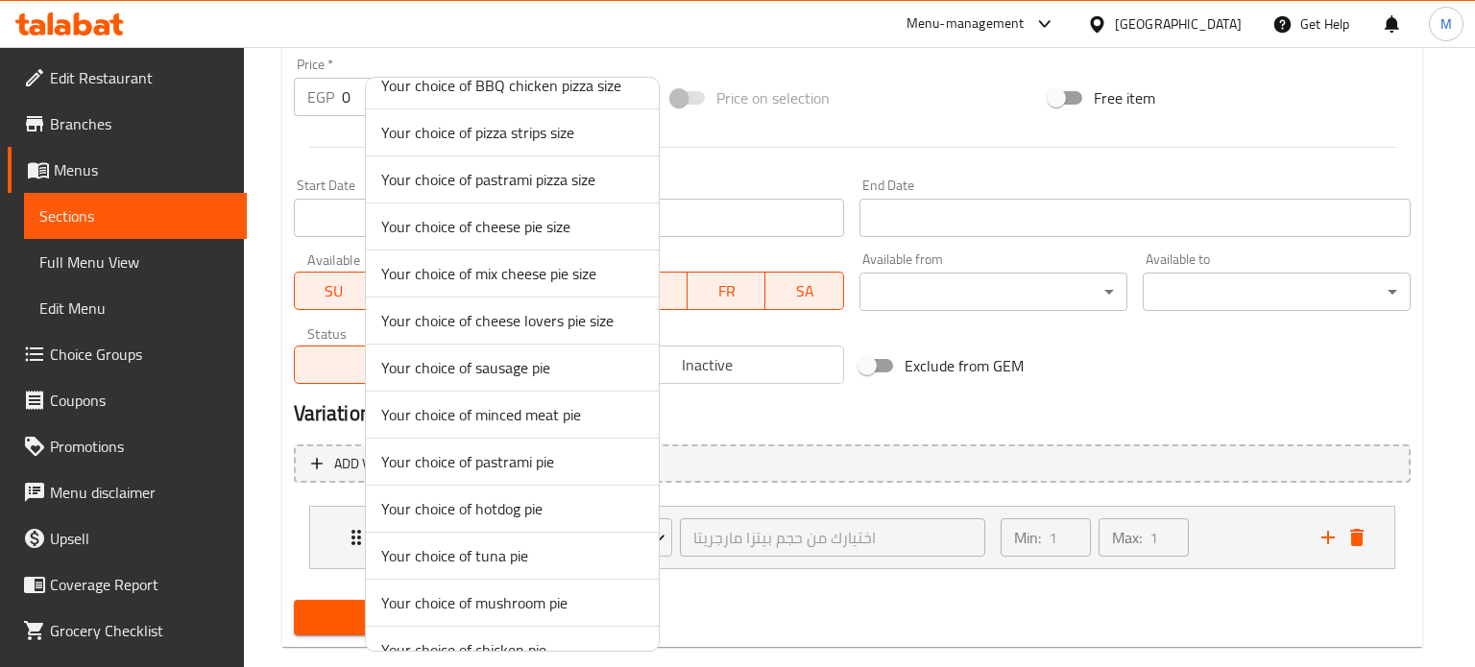
click at [515, 226] on span "Your choice of cheese pie size" at bounding box center [512, 226] width 262 height 23
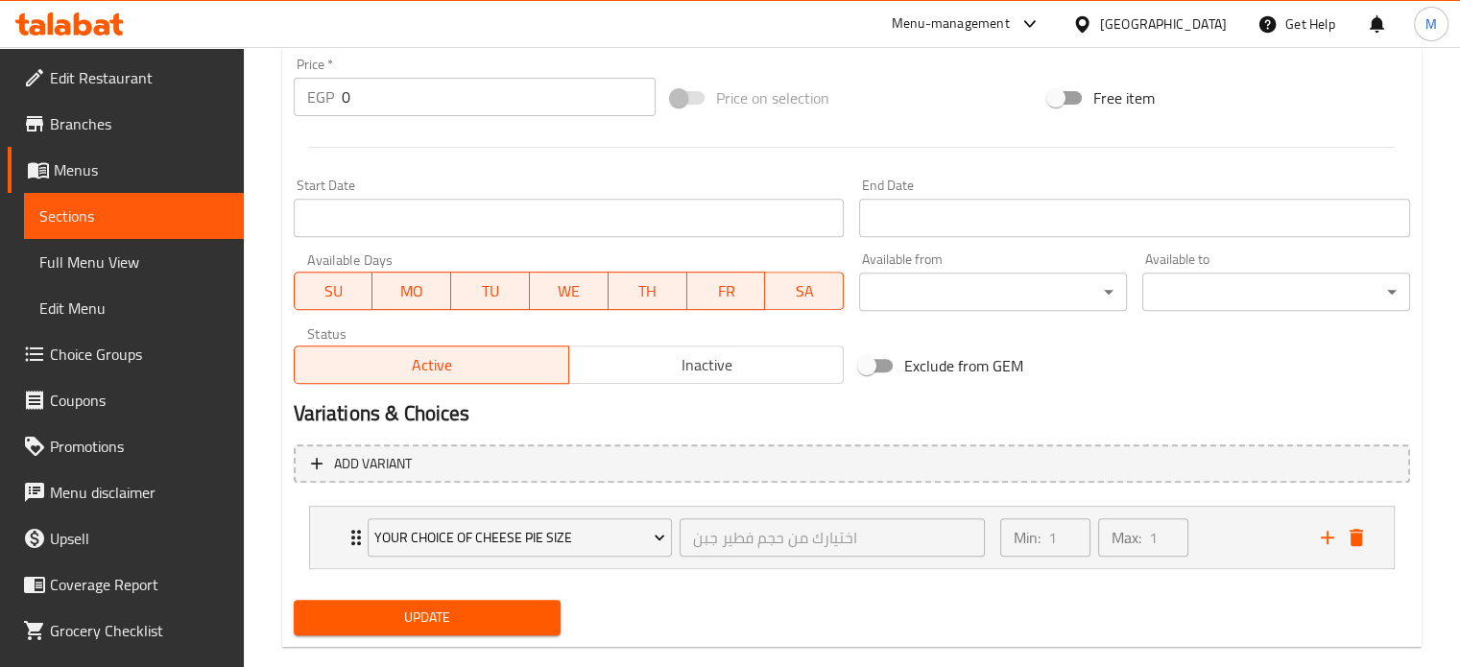
click at [517, 613] on span "Update" at bounding box center [427, 618] width 237 height 24
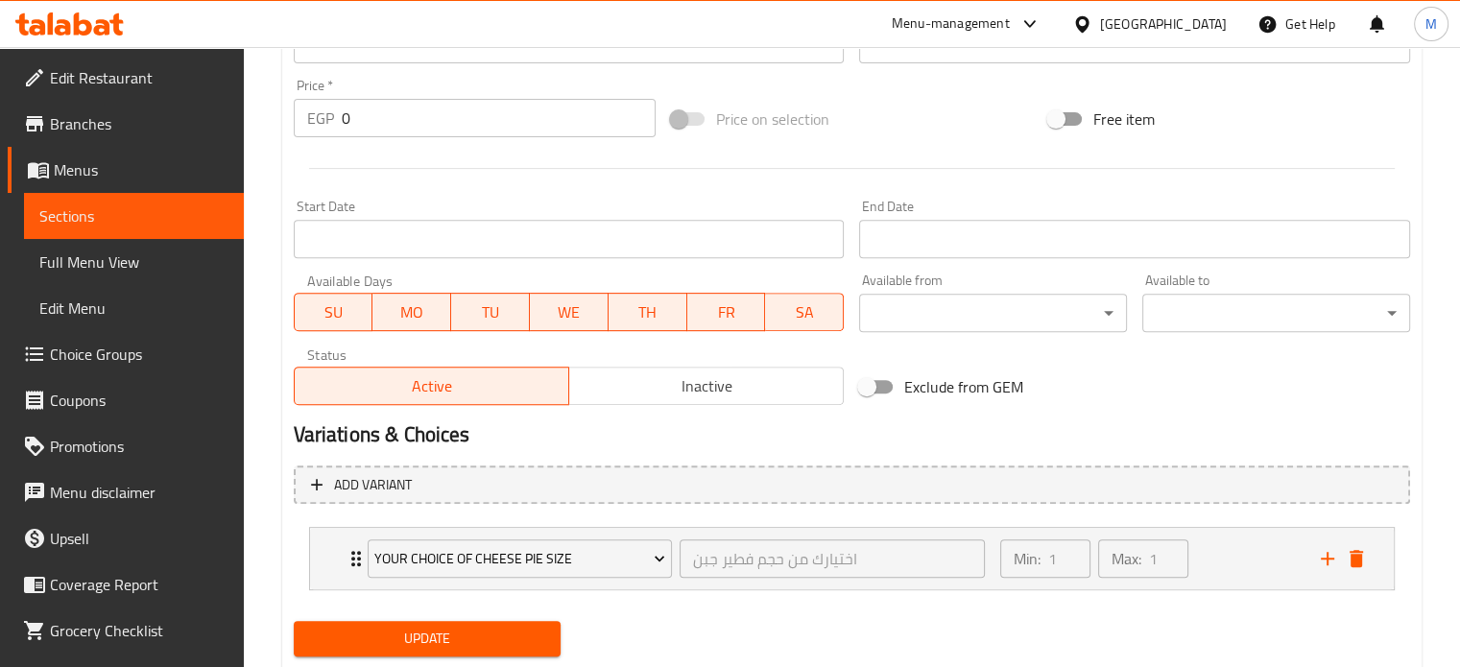
scroll to position [260, 0]
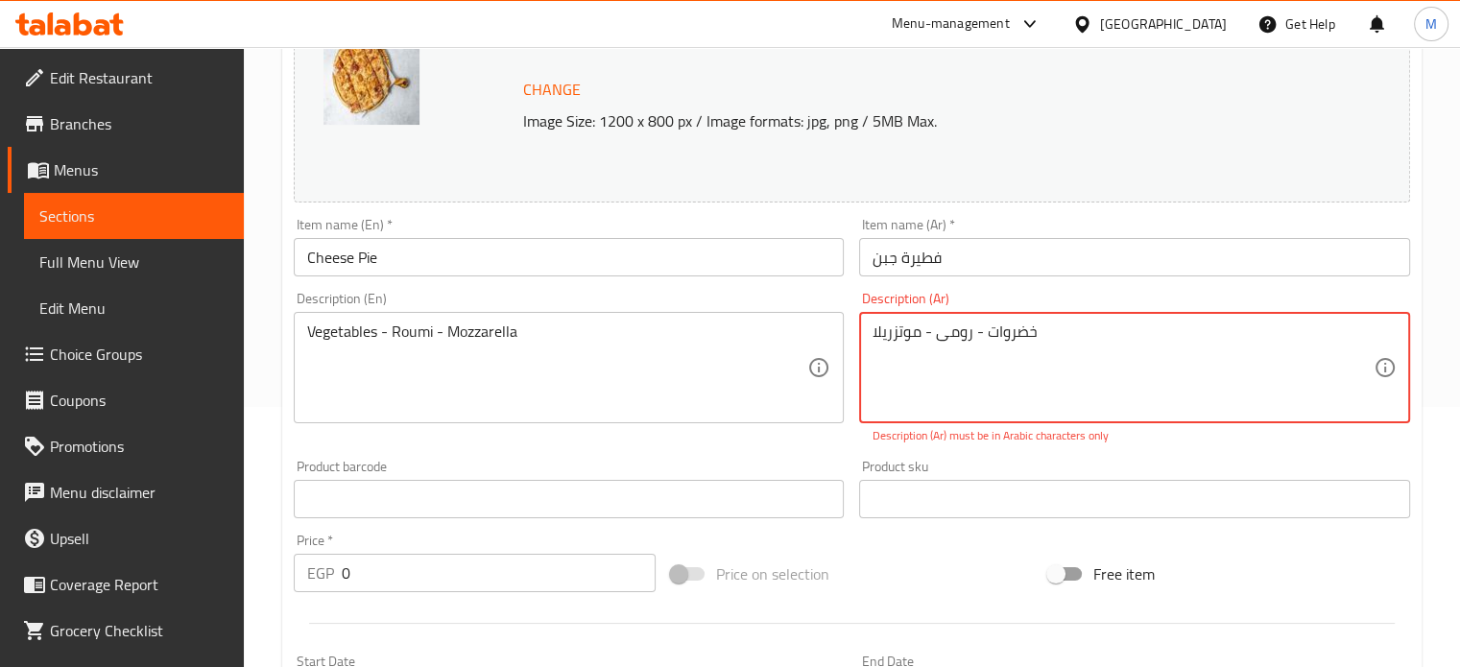
click at [1068, 348] on textarea "خضروات - رومی - موتزريلا" at bounding box center [1123, 368] width 501 height 91
click at [958, 331] on textarea "خضروات - رومی - موتزريلا" at bounding box center [1123, 368] width 501 height 91
click at [945, 348] on textarea "خضروات - رومی - موتزريلا" at bounding box center [1123, 368] width 501 height 91
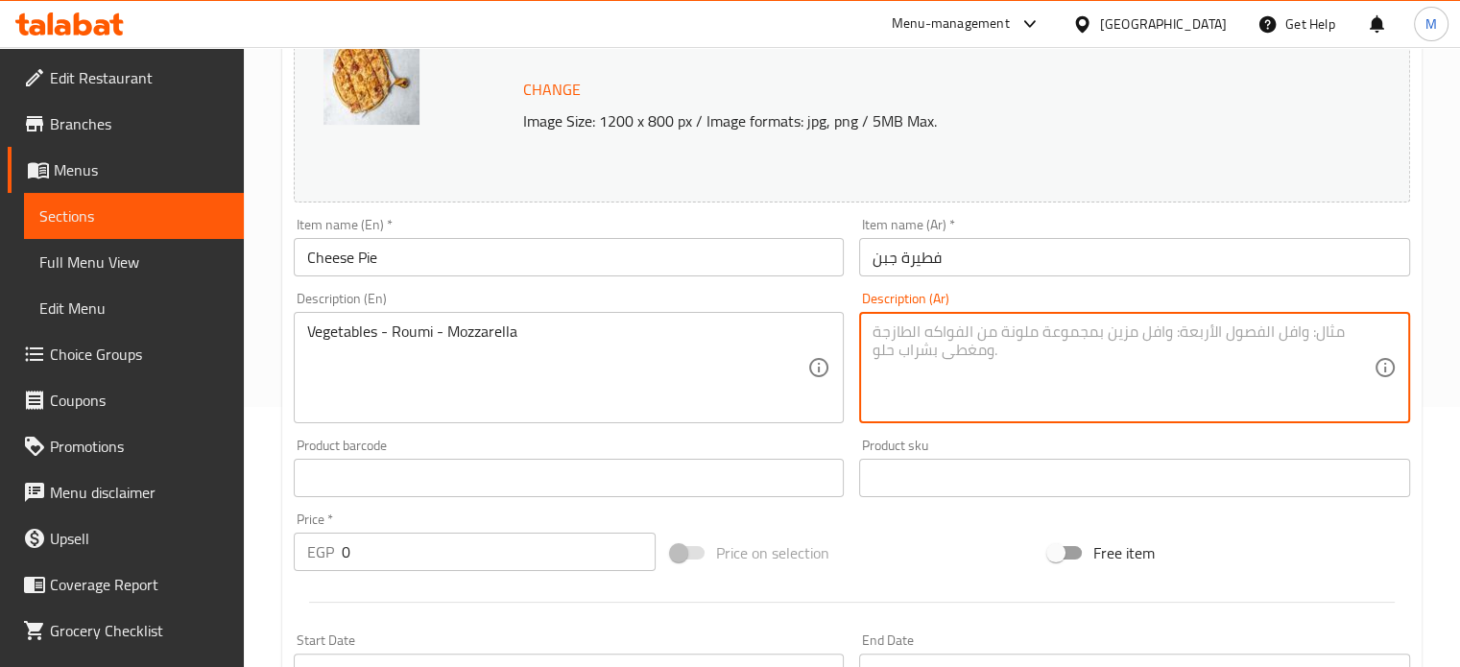
paste textarea "خضروات - رومی - موتزريلا"
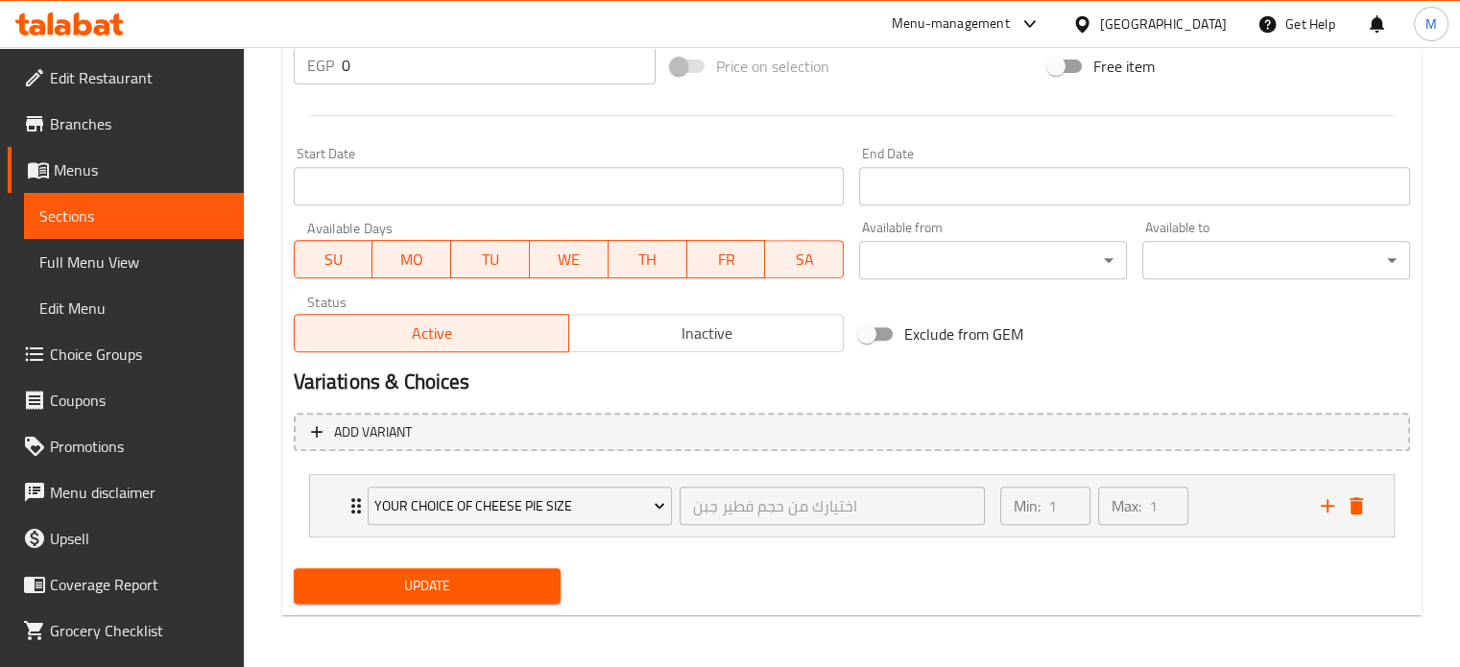
click at [482, 592] on span "Update" at bounding box center [427, 586] width 237 height 24
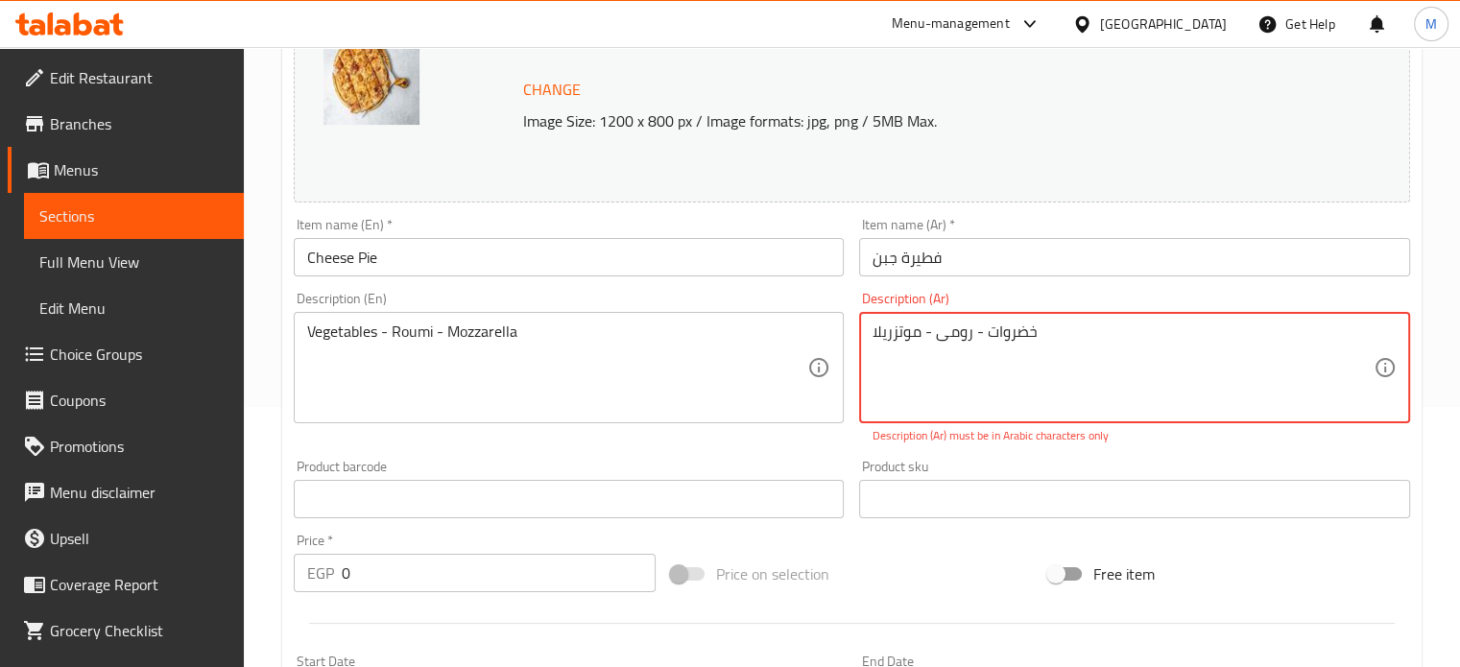
click at [1008, 326] on textarea "خضروات - رومی - موتزريلا" at bounding box center [1123, 368] width 501 height 91
click at [899, 329] on textarea "خضراوات - رومی - موتزريلا" at bounding box center [1123, 368] width 501 height 91
click at [890, 325] on textarea "خضراوات - رومی - موزريلا" at bounding box center [1123, 368] width 501 height 91
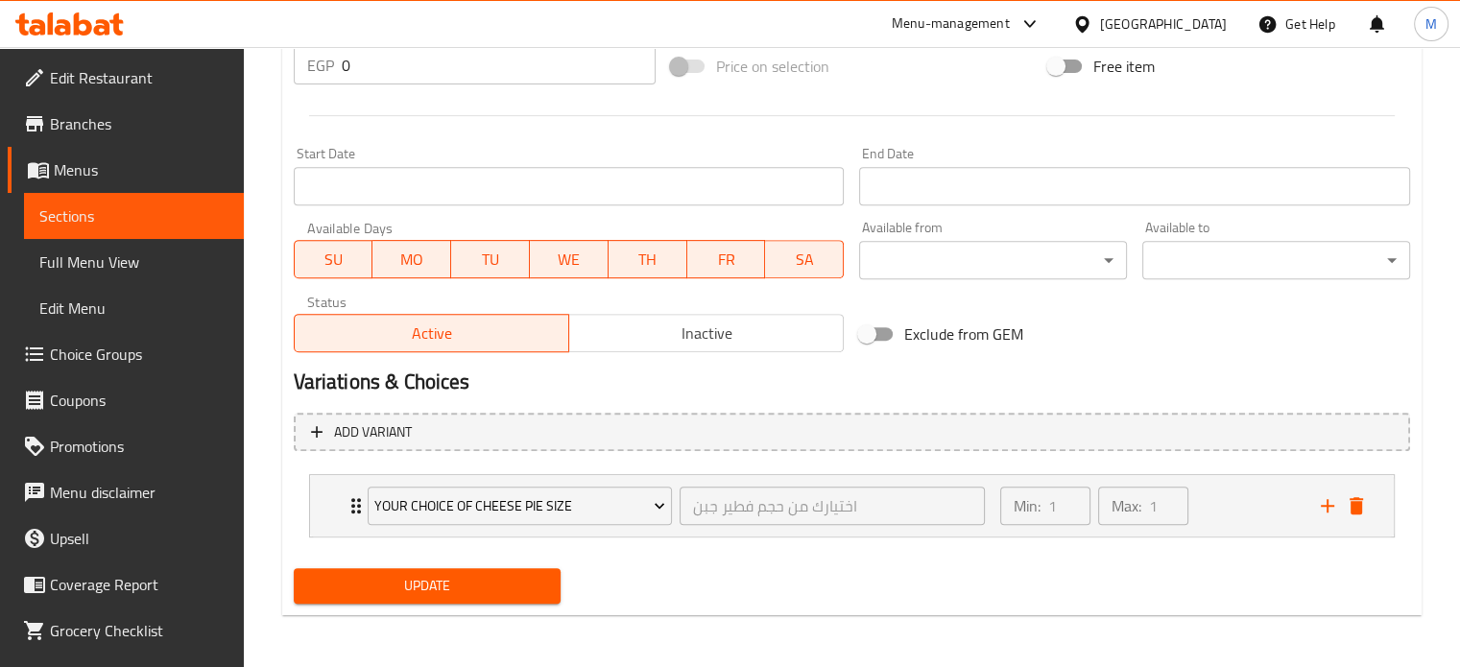
click at [529, 578] on span "Update" at bounding box center [427, 586] width 237 height 24
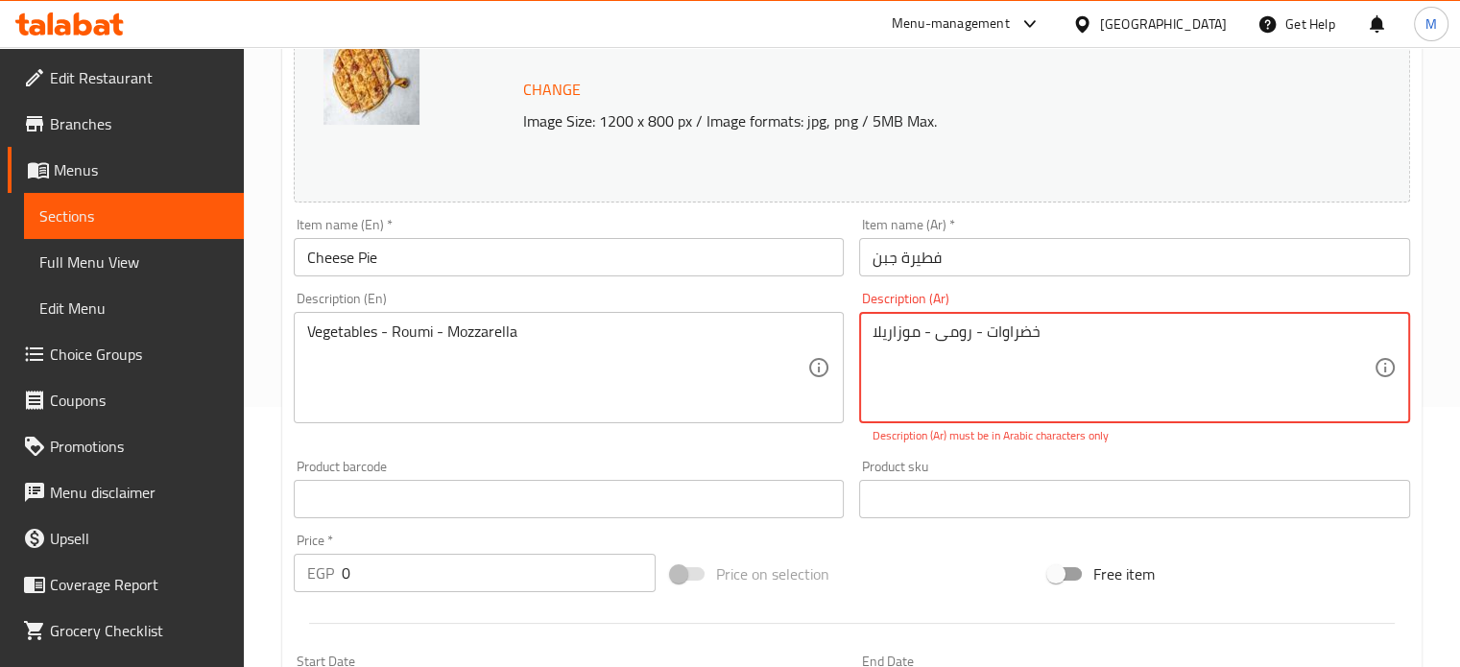
click at [1004, 334] on textarea "خضراوات - رومی - موزاريلا" at bounding box center [1123, 368] width 501 height 91
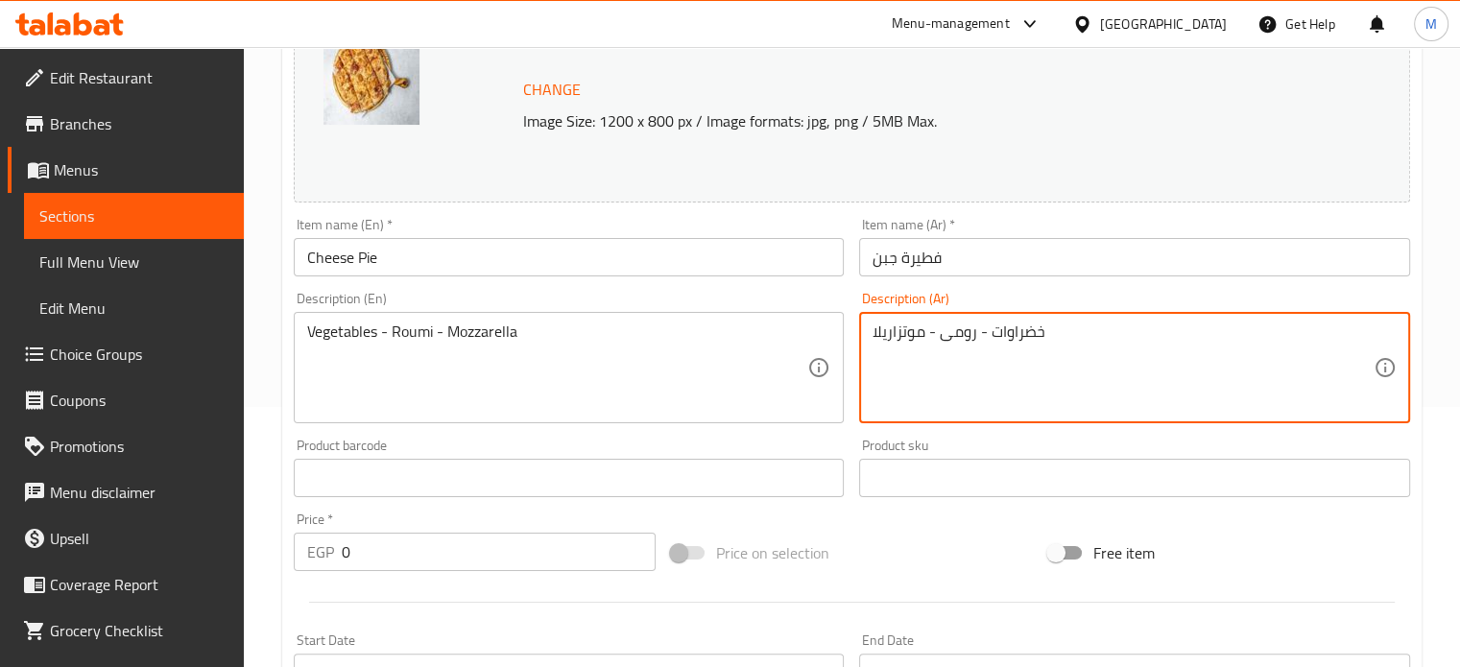
type textarea "خضراوات - رومى - موتزاريلا"
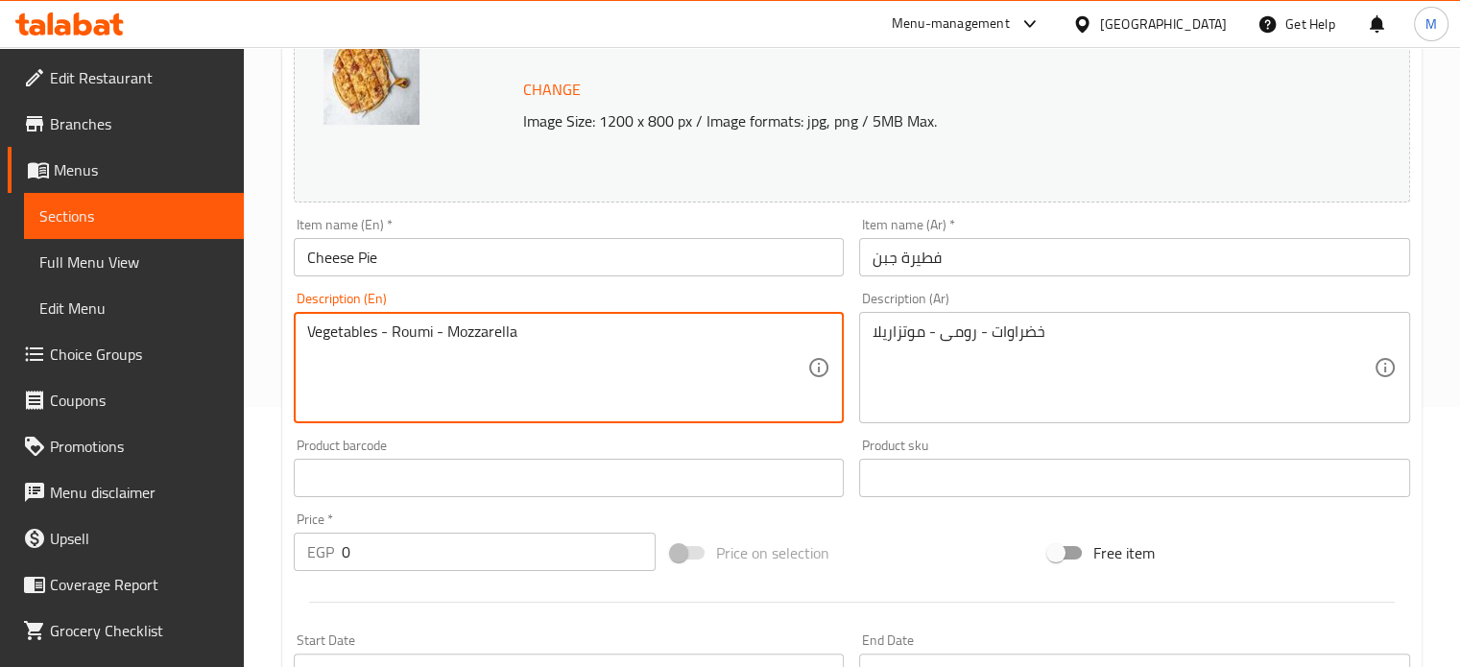
scroll to position [748, 0]
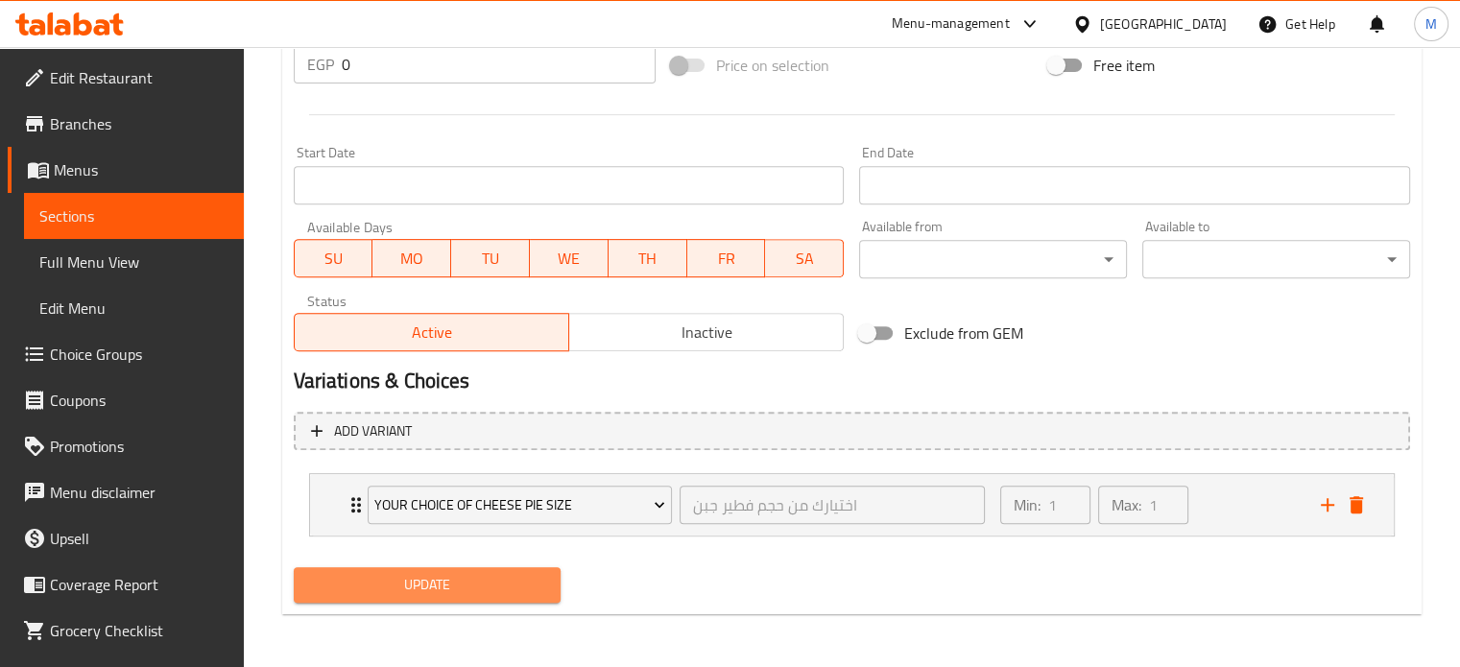
click at [479, 579] on span "Update" at bounding box center [427, 585] width 237 height 24
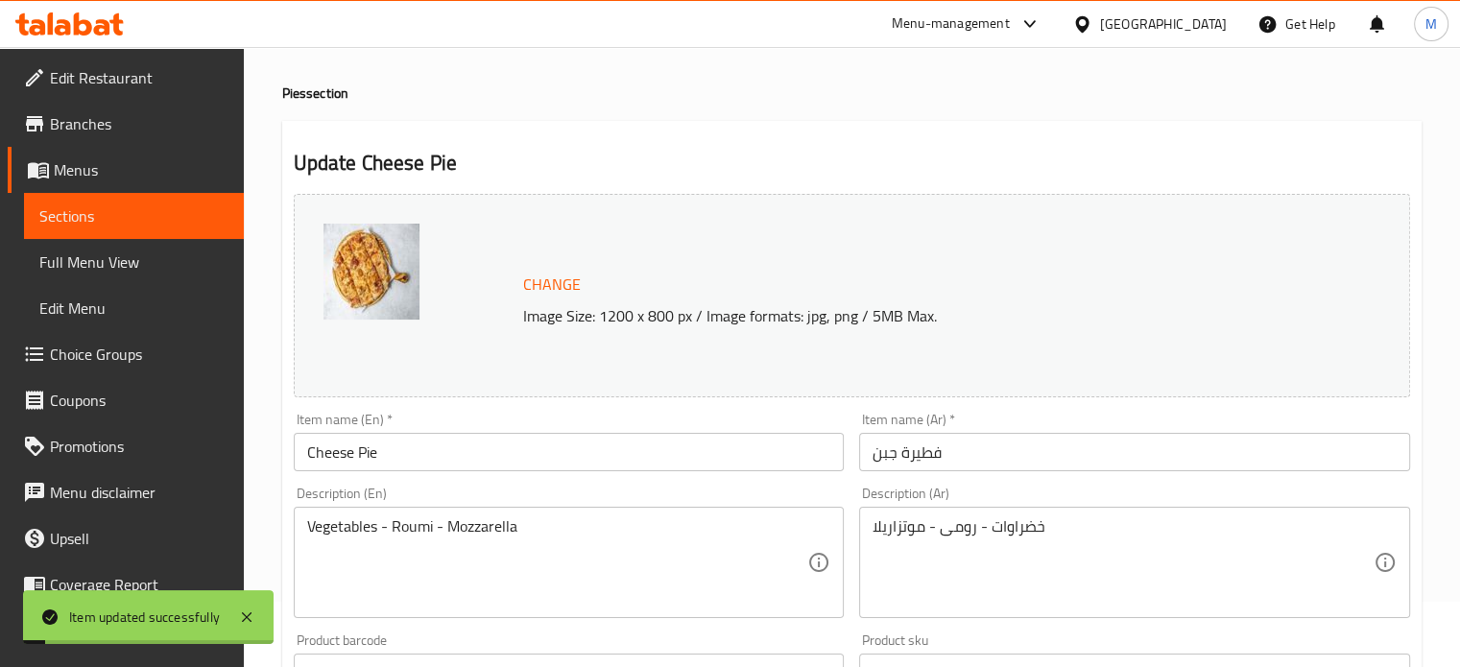
scroll to position [0, 0]
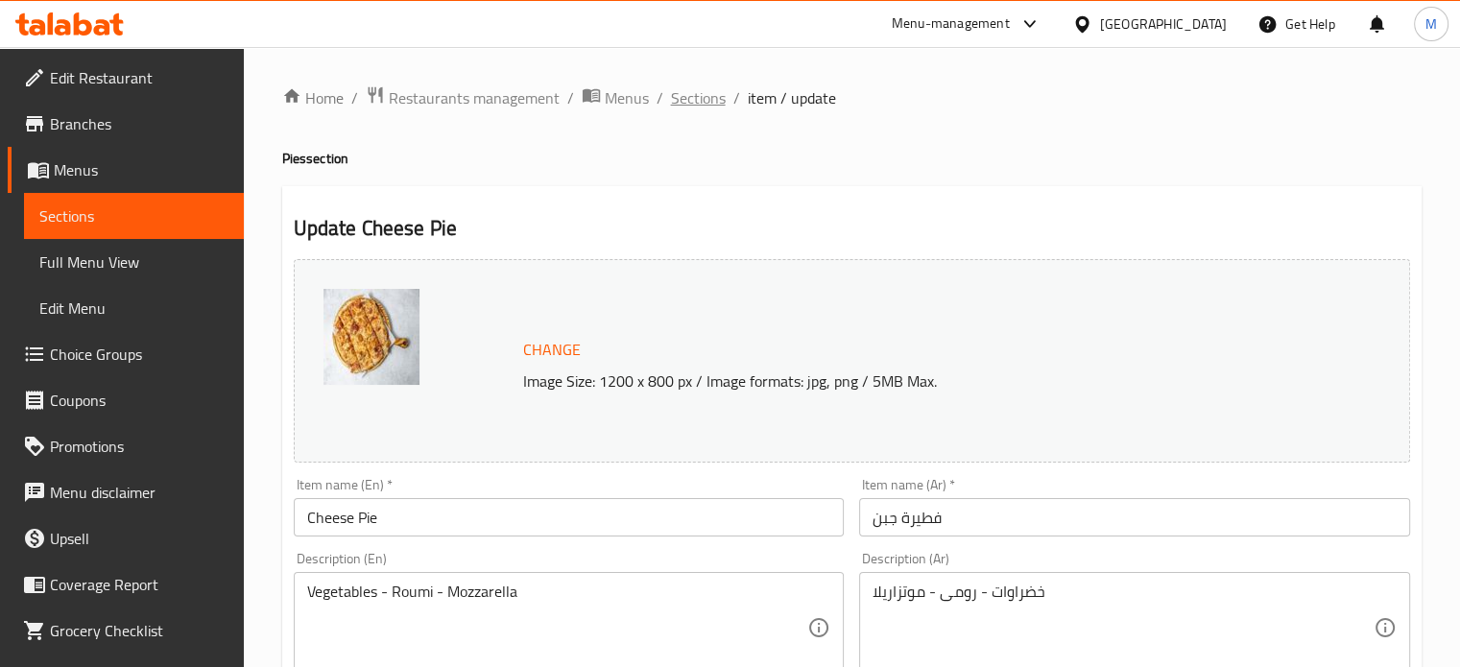
click at [695, 97] on span "Sections" at bounding box center [698, 97] width 55 height 23
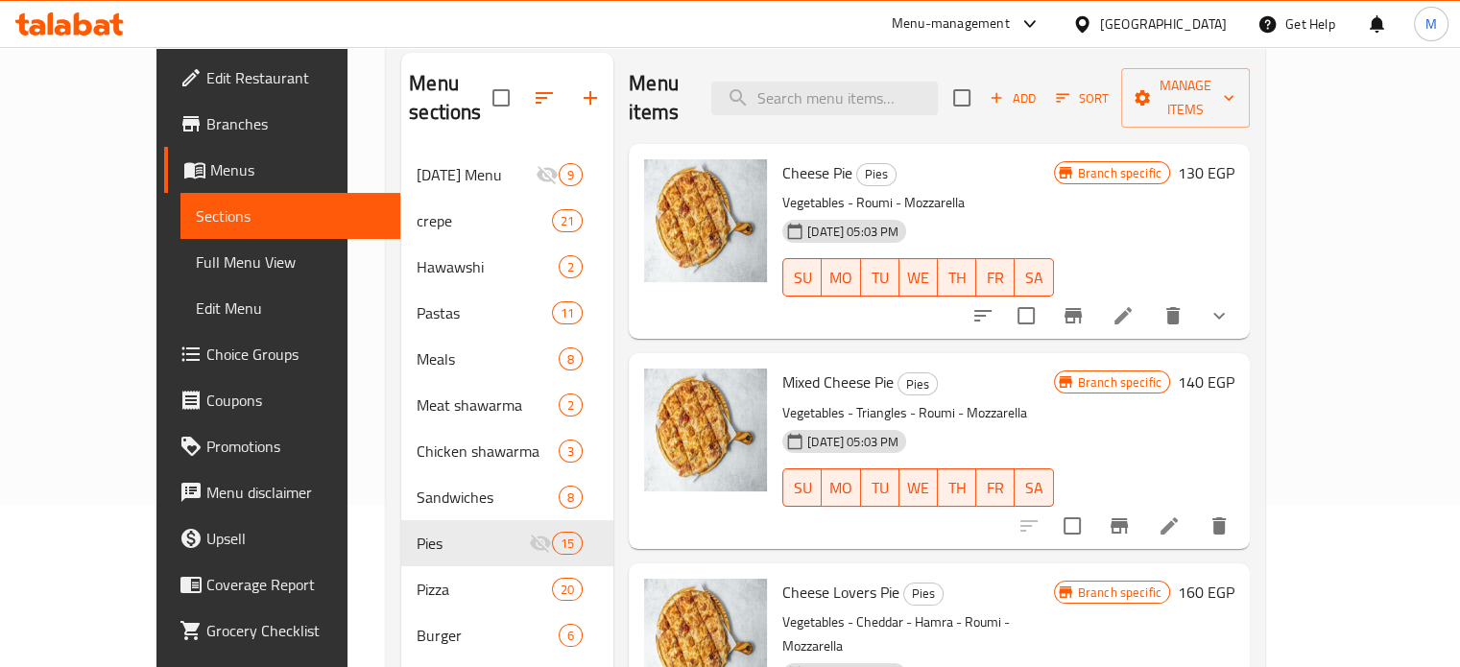
scroll to position [198, 0]
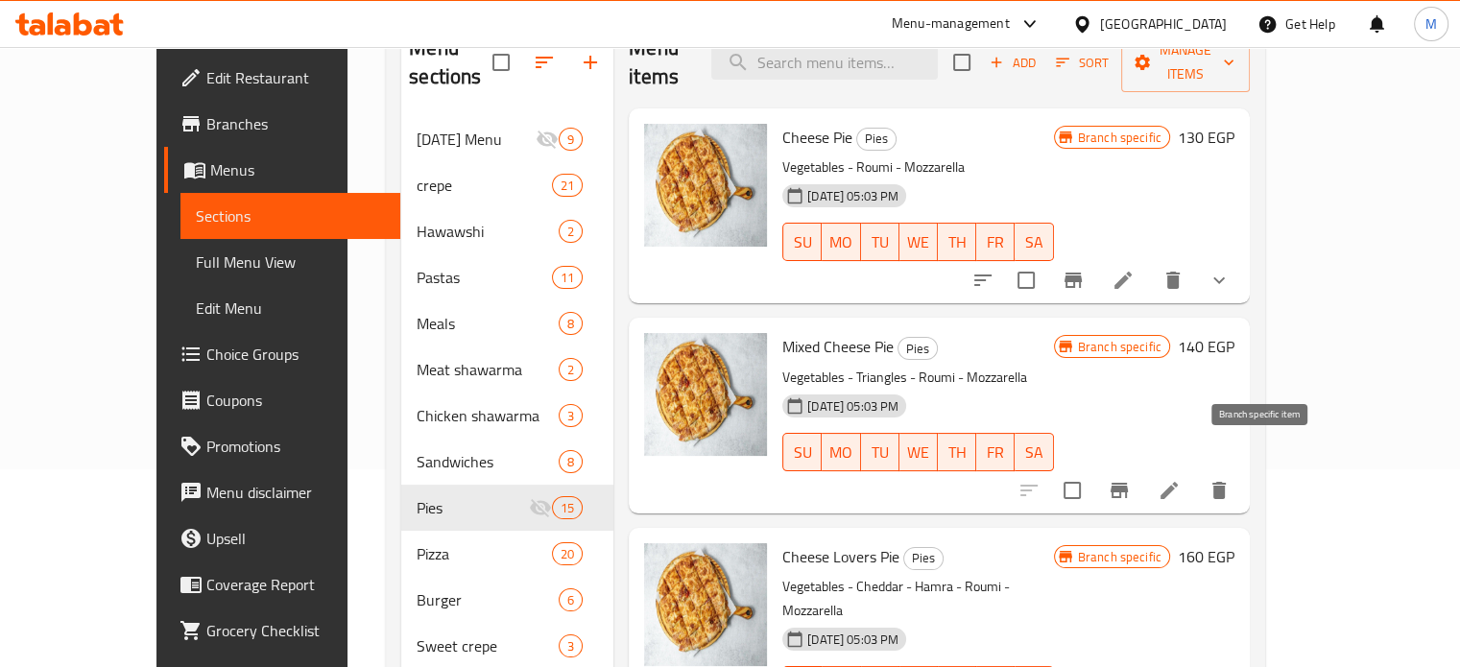
click at [1128, 483] on icon "Branch-specific-item" at bounding box center [1119, 490] width 17 height 15
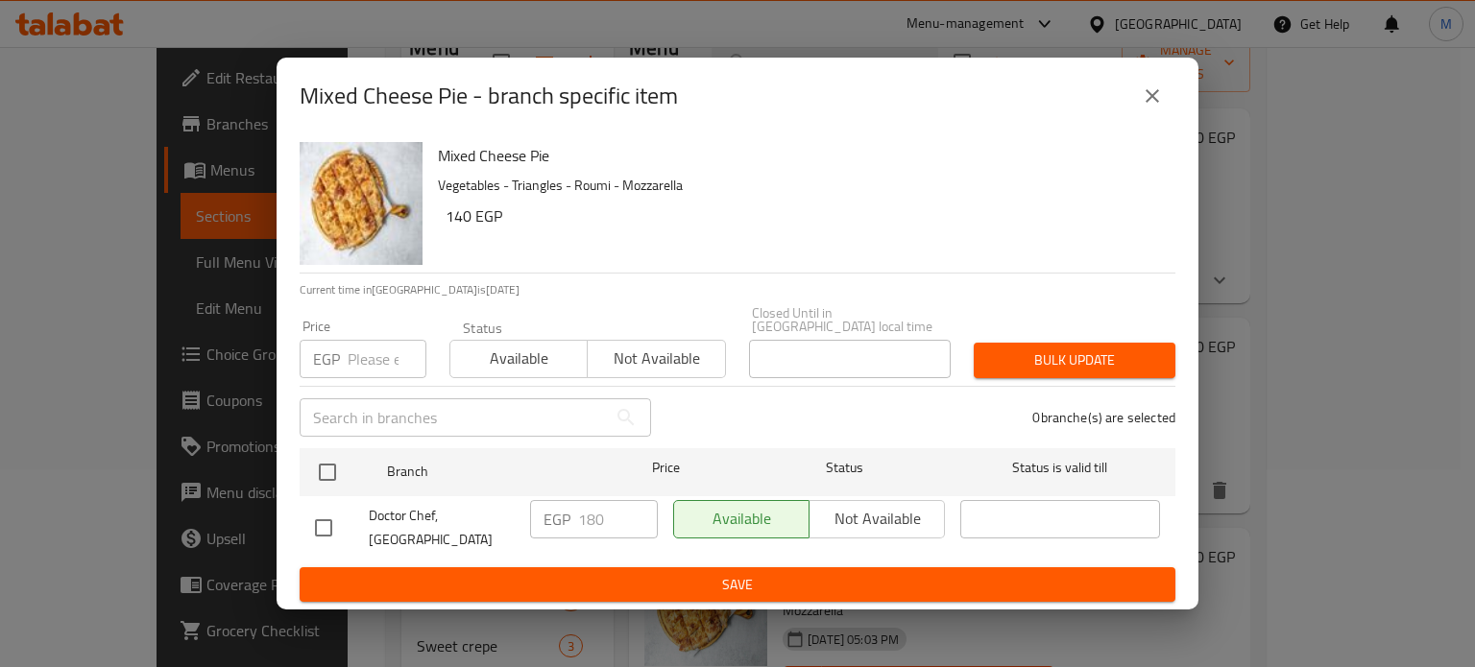
click at [380, 348] on input "number" at bounding box center [387, 359] width 79 height 38
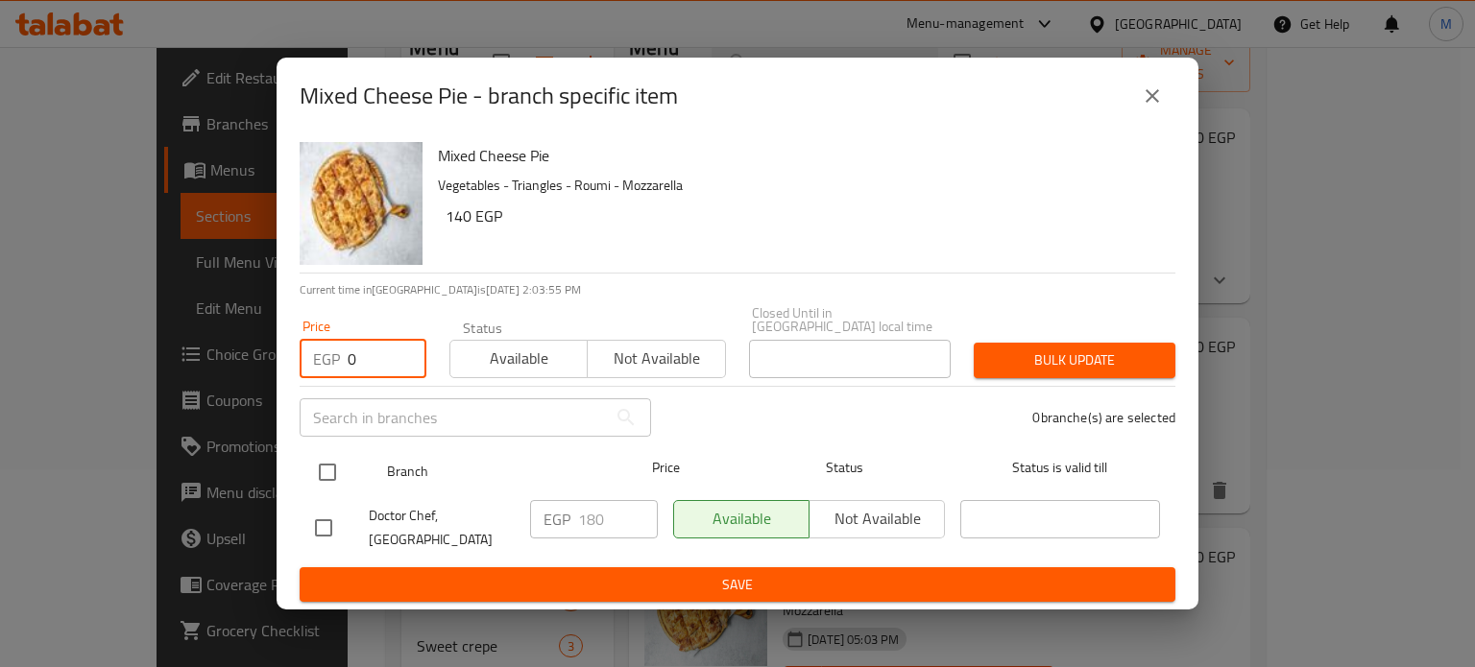
type input "0"
click at [323, 471] on input "checkbox" at bounding box center [327, 472] width 40 height 40
checkbox input "true"
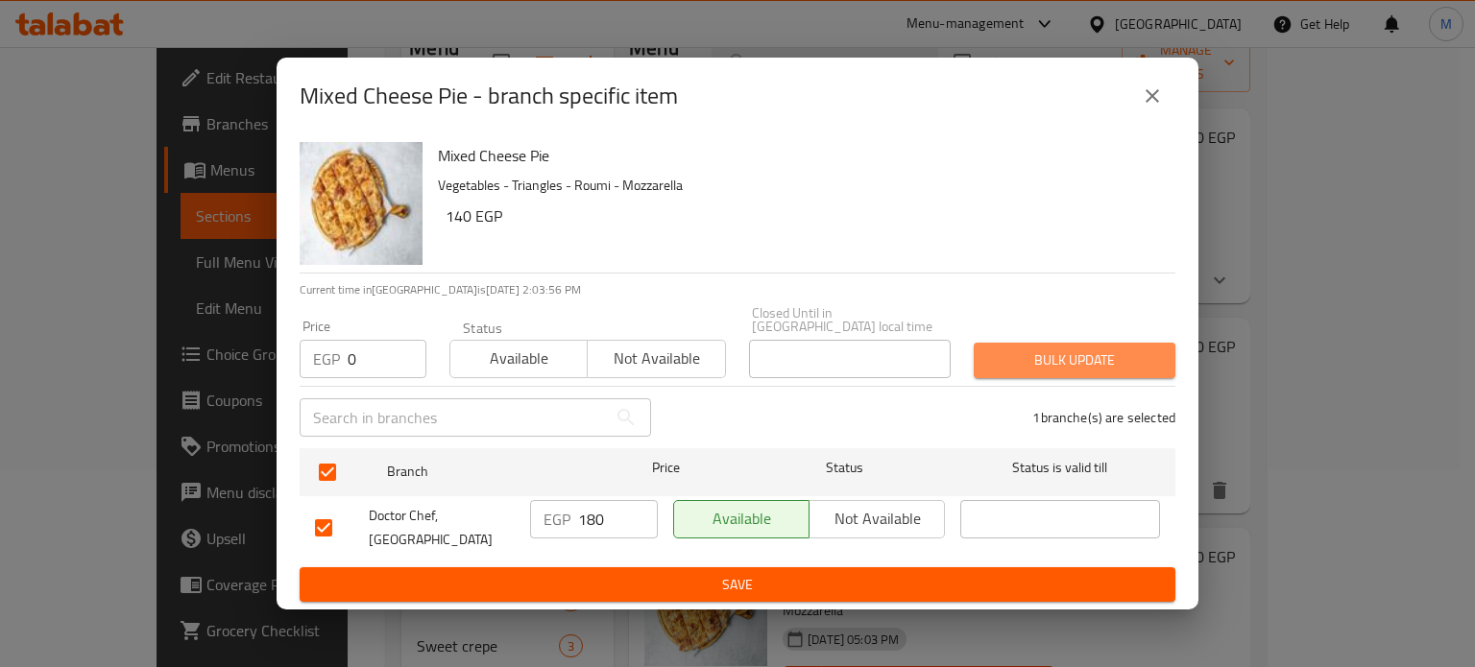
click at [1067, 343] on button "Bulk update" at bounding box center [1074, 361] width 202 height 36
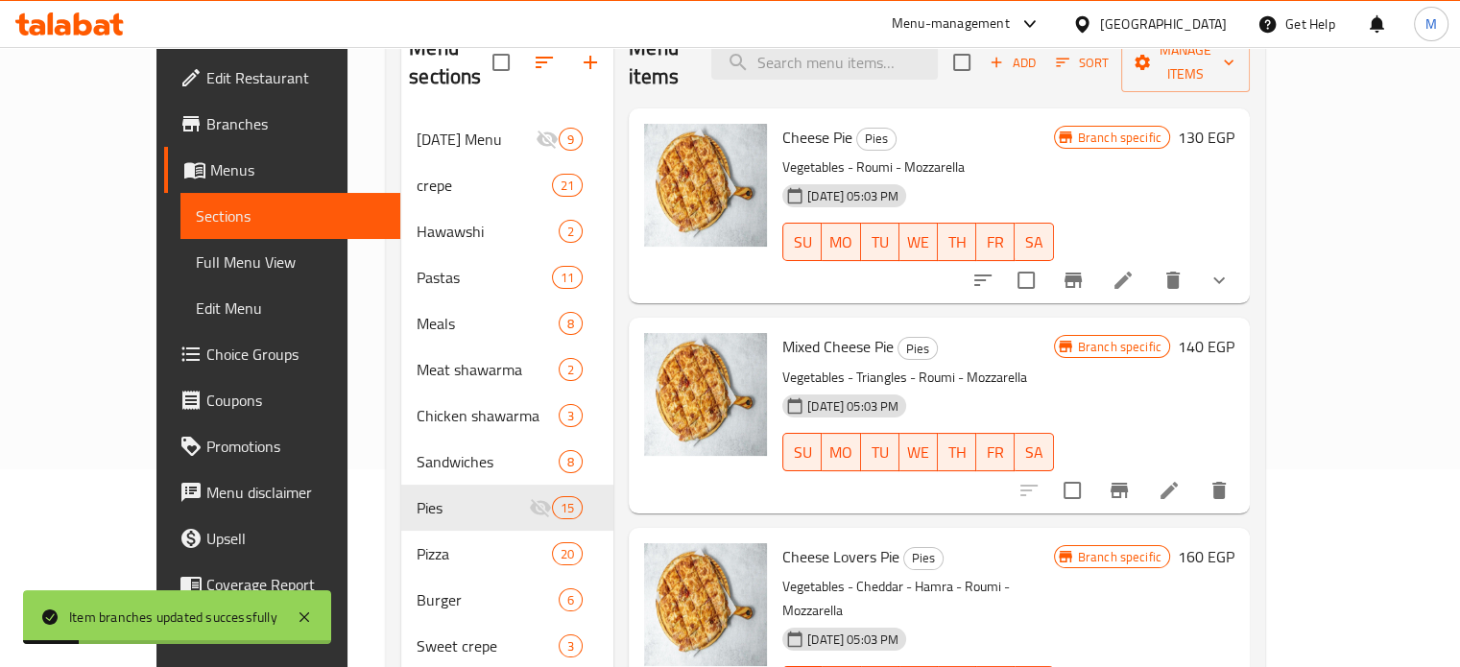
click at [1181, 479] on icon at bounding box center [1169, 490] width 23 height 23
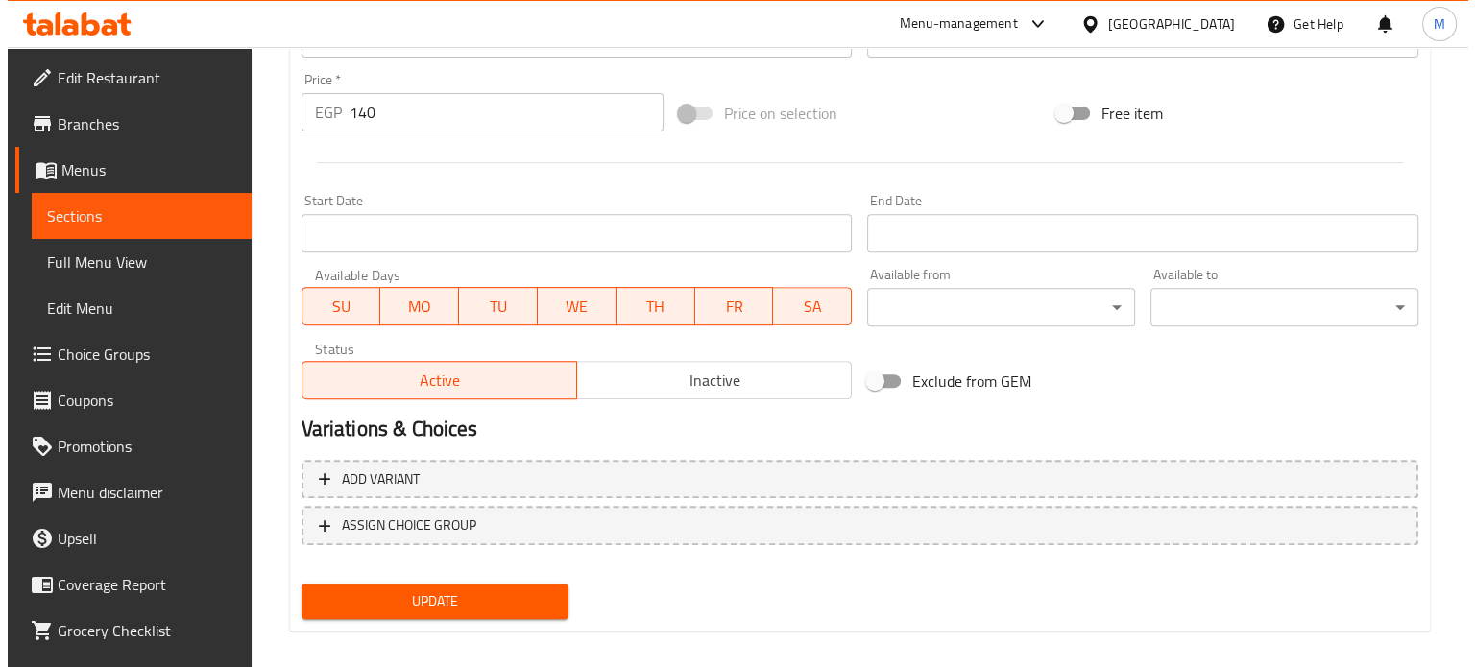
scroll to position [715, 0]
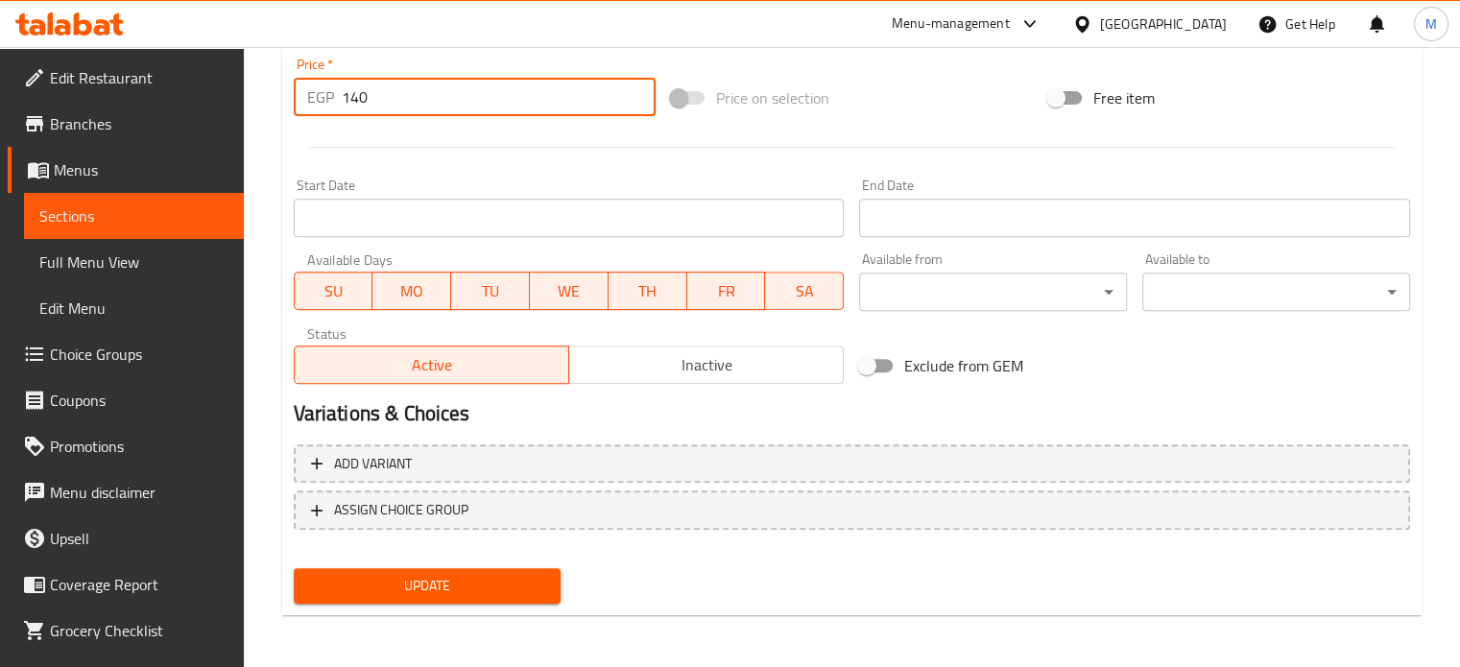
drag, startPoint x: 373, startPoint y: 87, endPoint x: 303, endPoint y: 86, distance: 70.1
click at [314, 91] on div "EGP 140 Price *" at bounding box center [475, 97] width 362 height 38
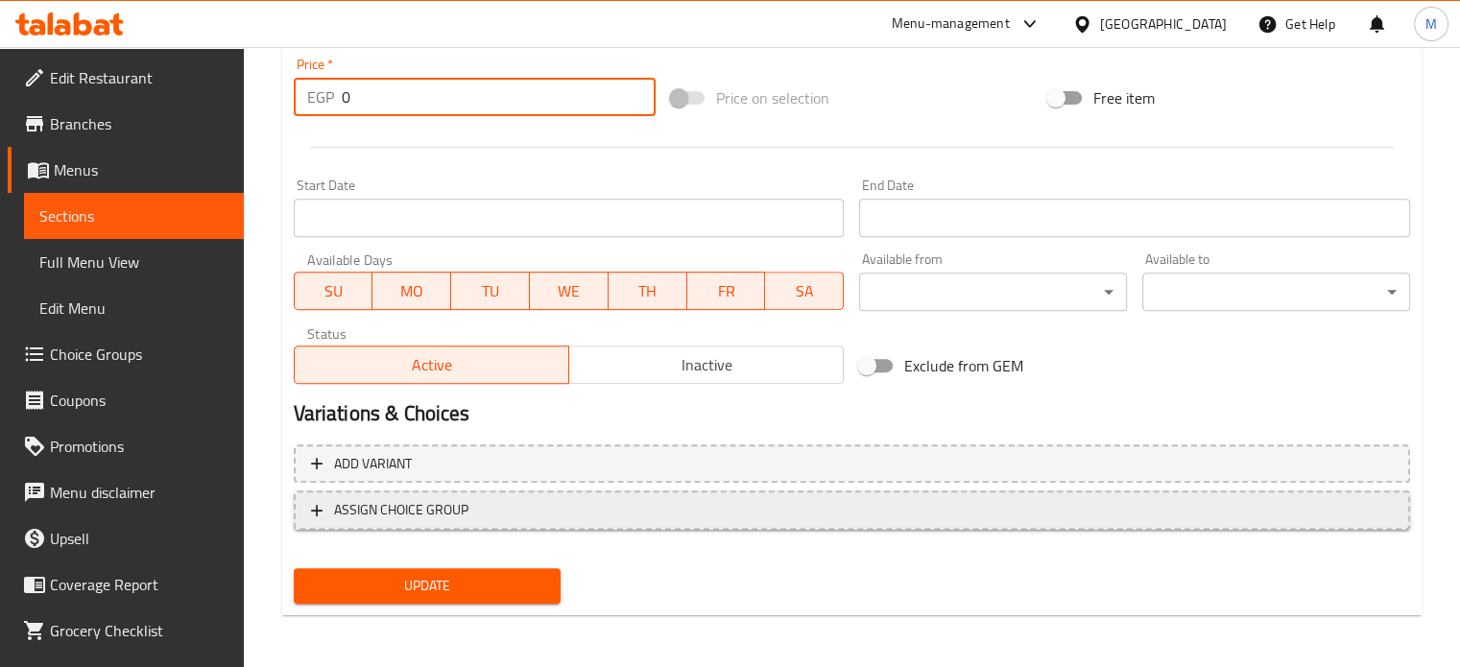
type input "0"
click at [432, 509] on span "ASSIGN CHOICE GROUP" at bounding box center [401, 510] width 134 height 24
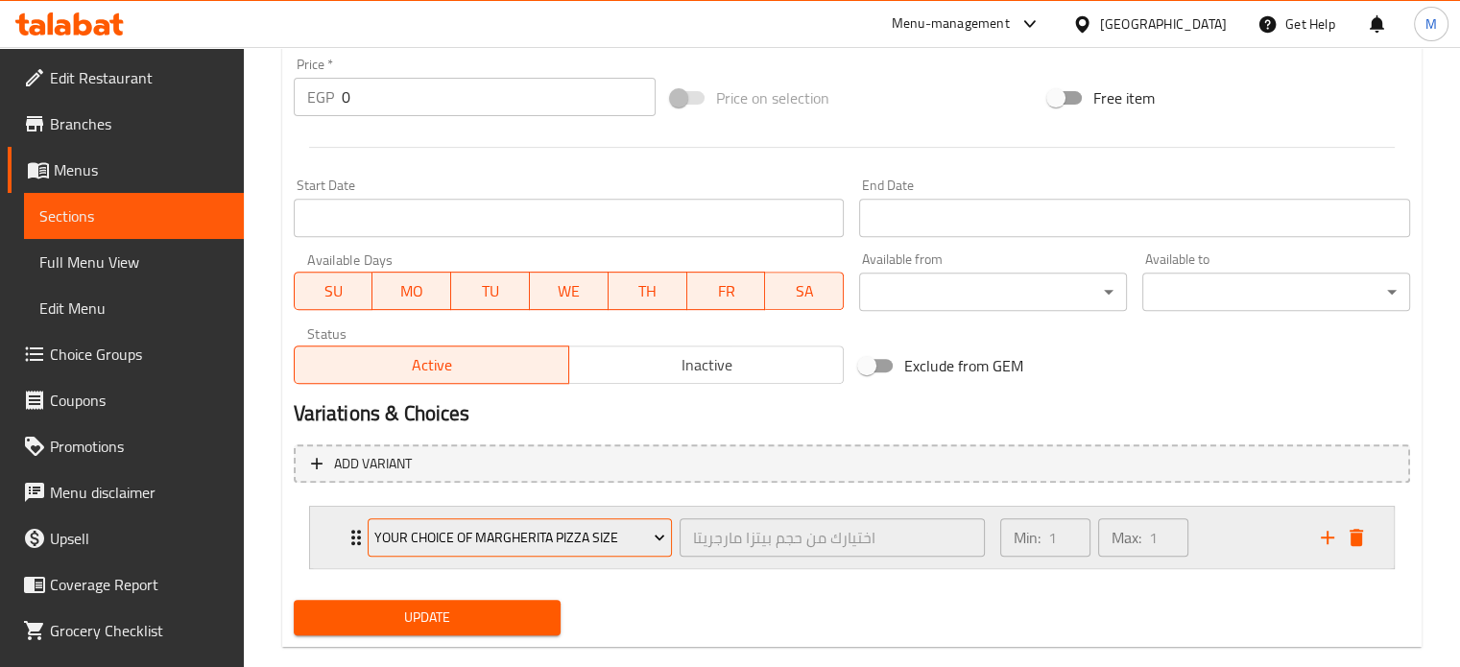
click at [445, 528] on span "Your choice of Margherita pizza size" at bounding box center [519, 538] width 291 height 24
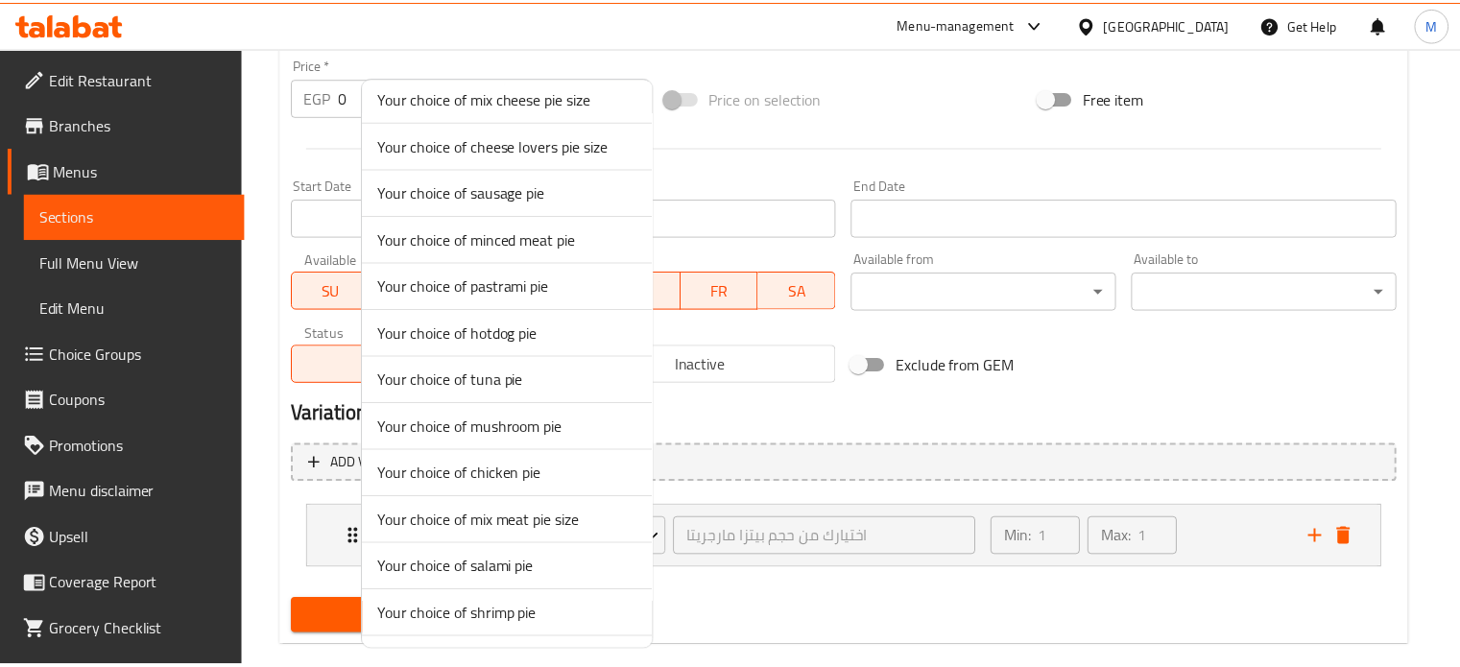
scroll to position [947, 0]
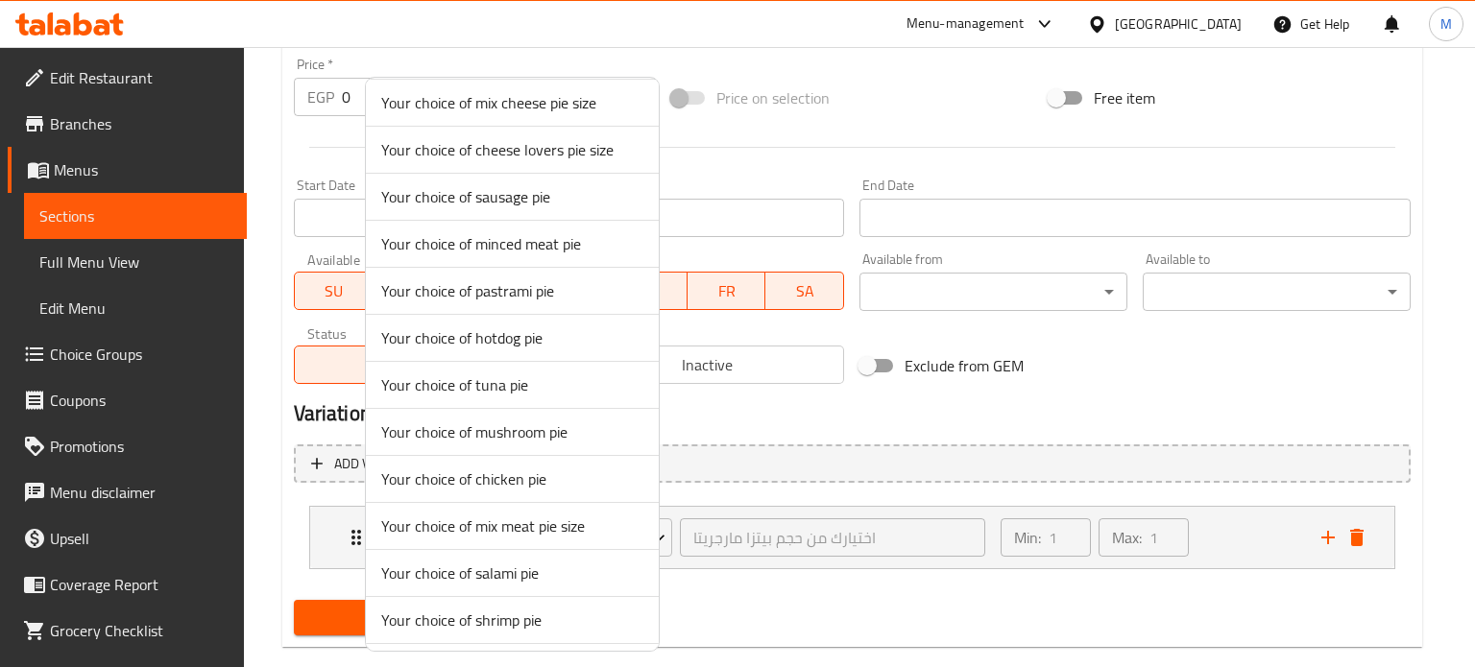
click at [492, 101] on span "Your choice of mix cheese pie size" at bounding box center [512, 102] width 262 height 23
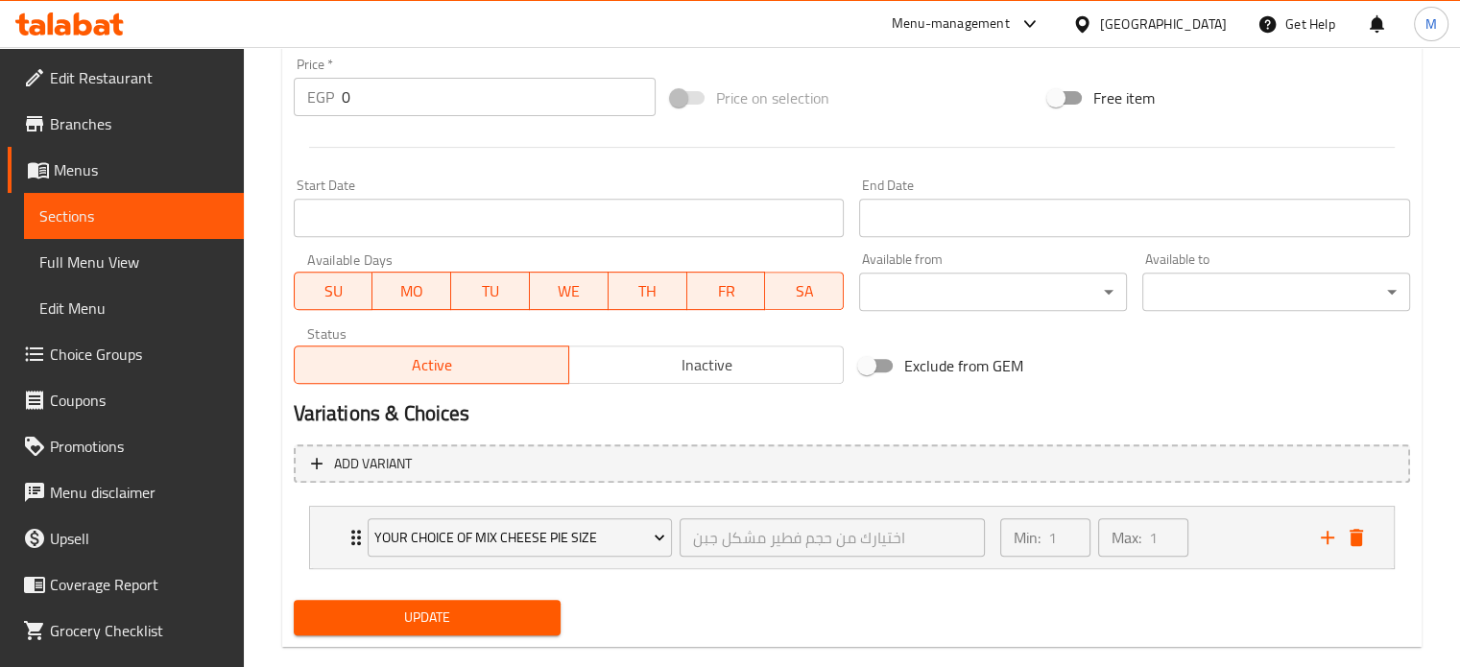
click at [506, 617] on span "Update" at bounding box center [427, 618] width 237 height 24
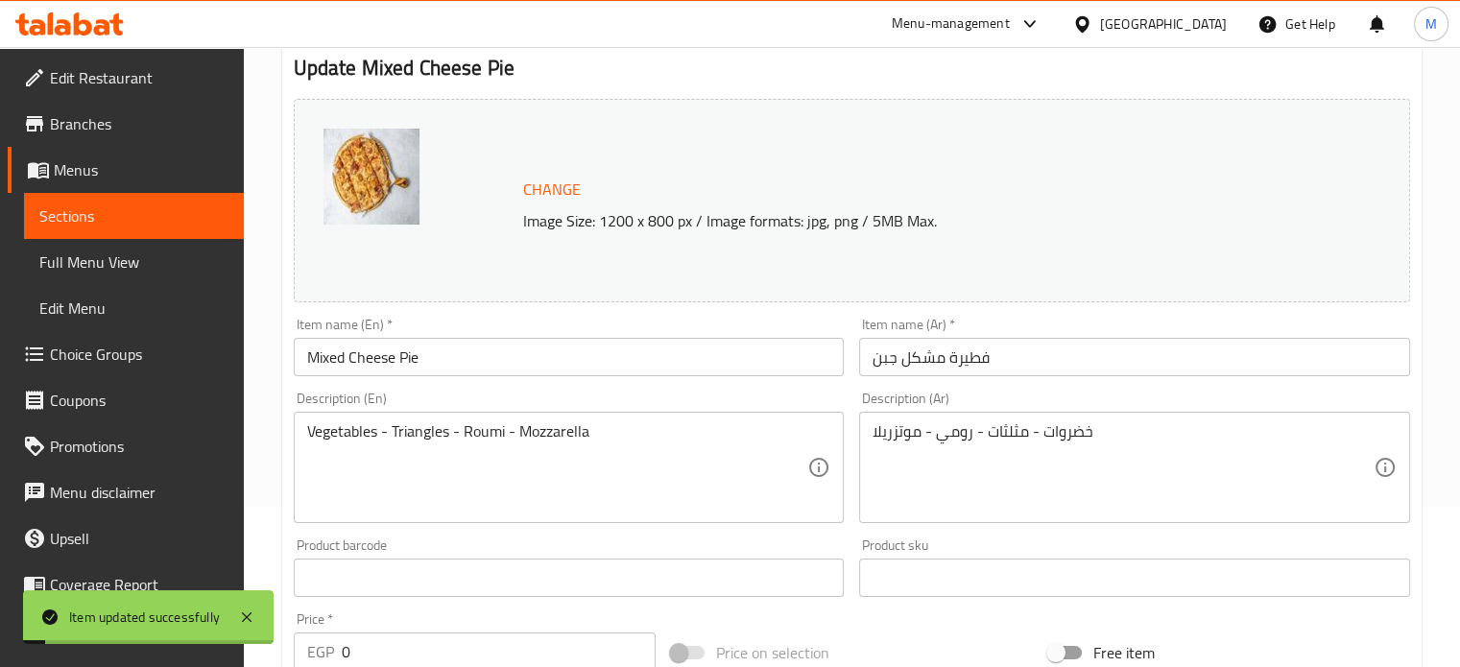
scroll to position [0, 0]
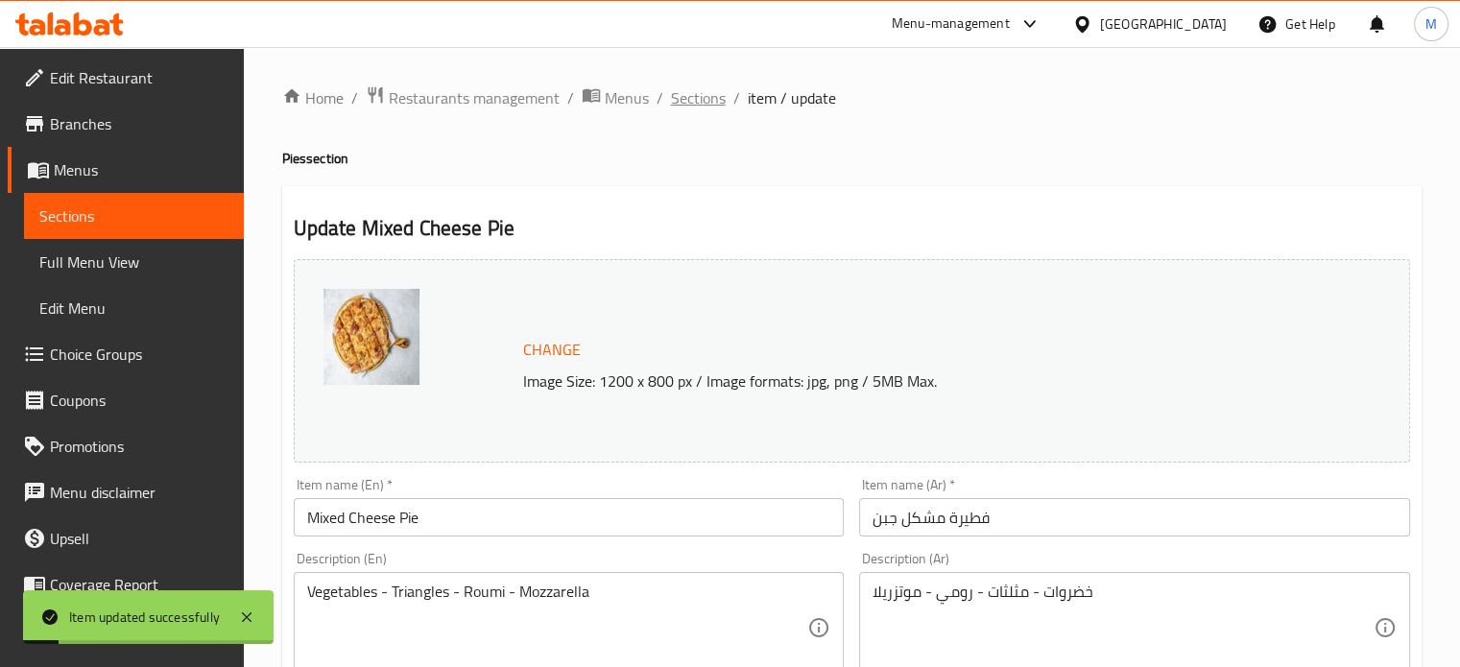
click at [700, 107] on span "Sections" at bounding box center [698, 97] width 55 height 23
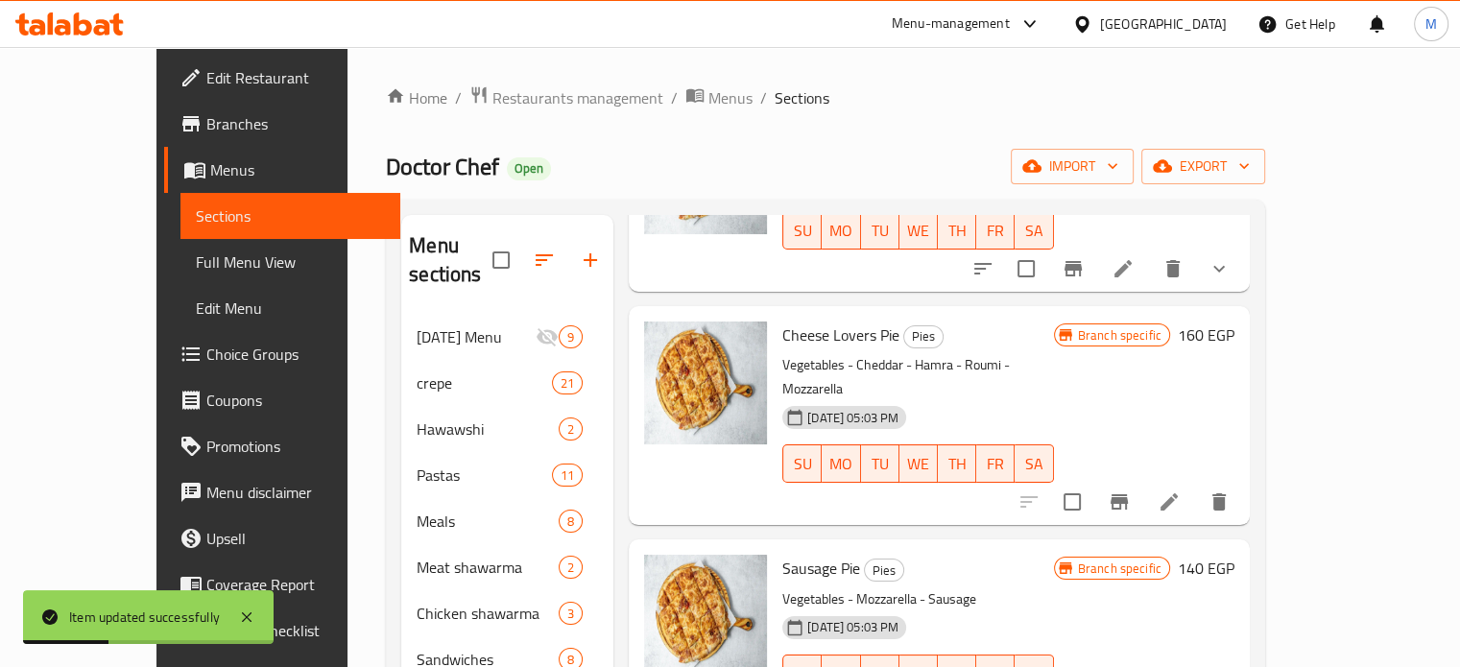
scroll to position [427, 0]
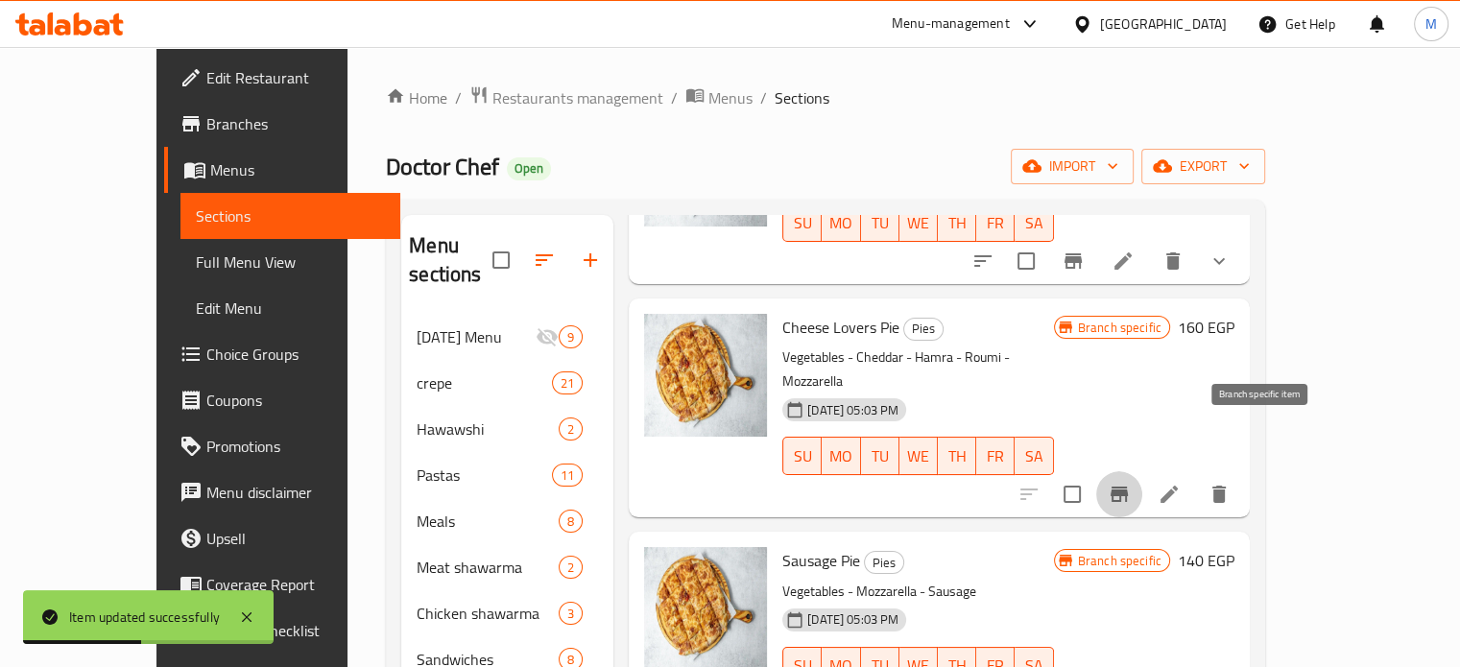
click at [1131, 483] on icon "Branch-specific-item" at bounding box center [1119, 494] width 23 height 23
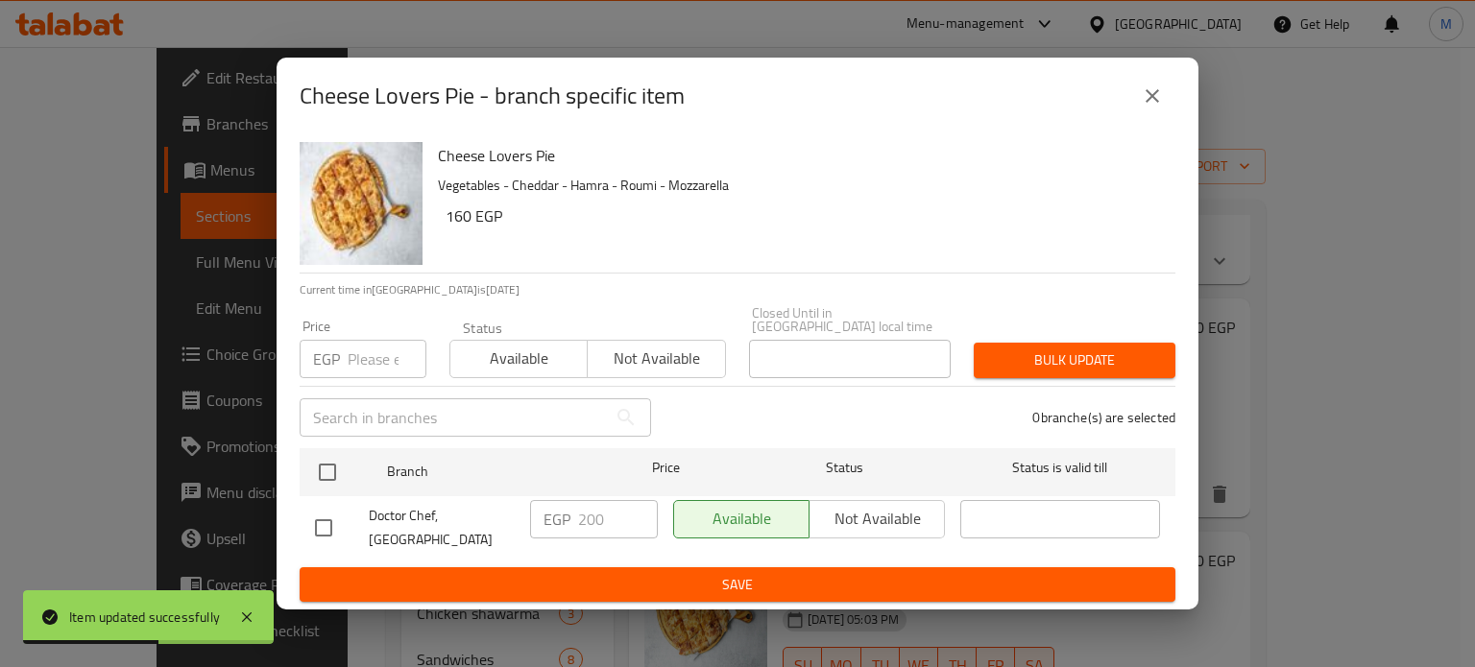
click at [349, 348] on input "number" at bounding box center [387, 359] width 79 height 38
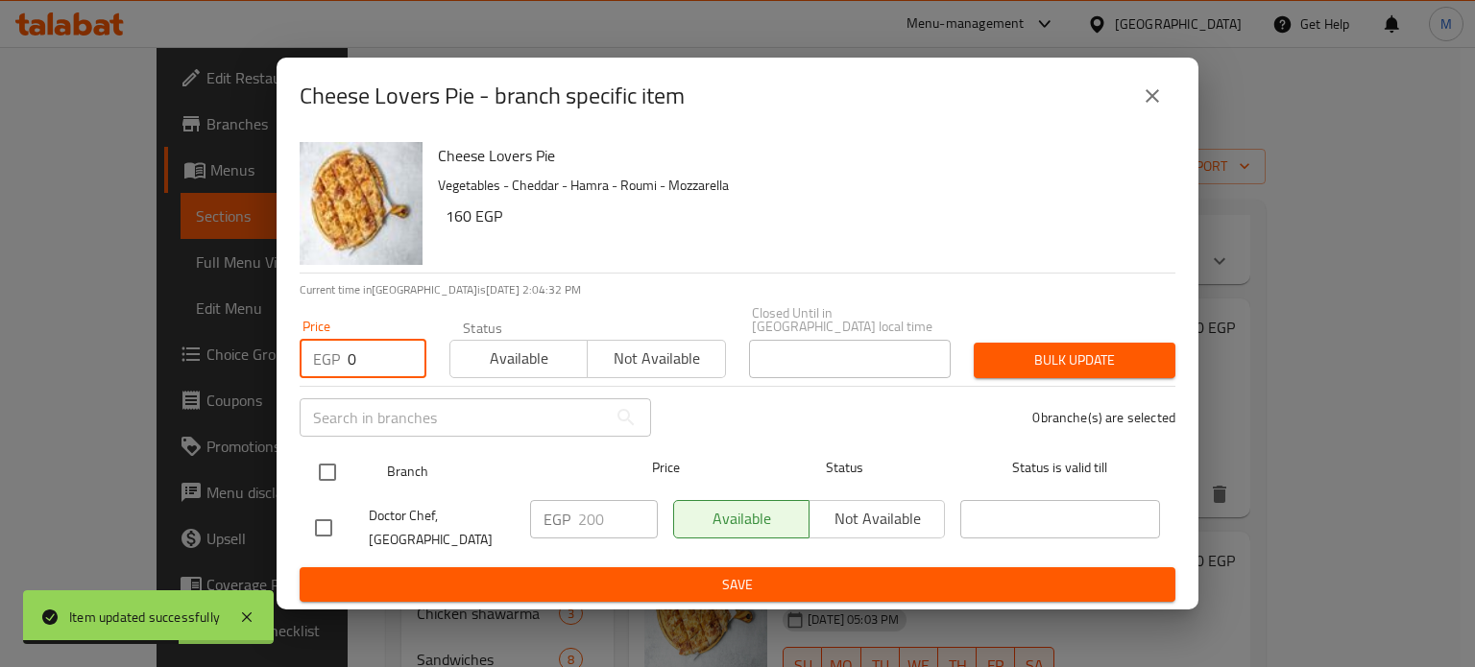
type input "0"
click at [329, 473] on input "checkbox" at bounding box center [327, 472] width 40 height 40
checkbox input "true"
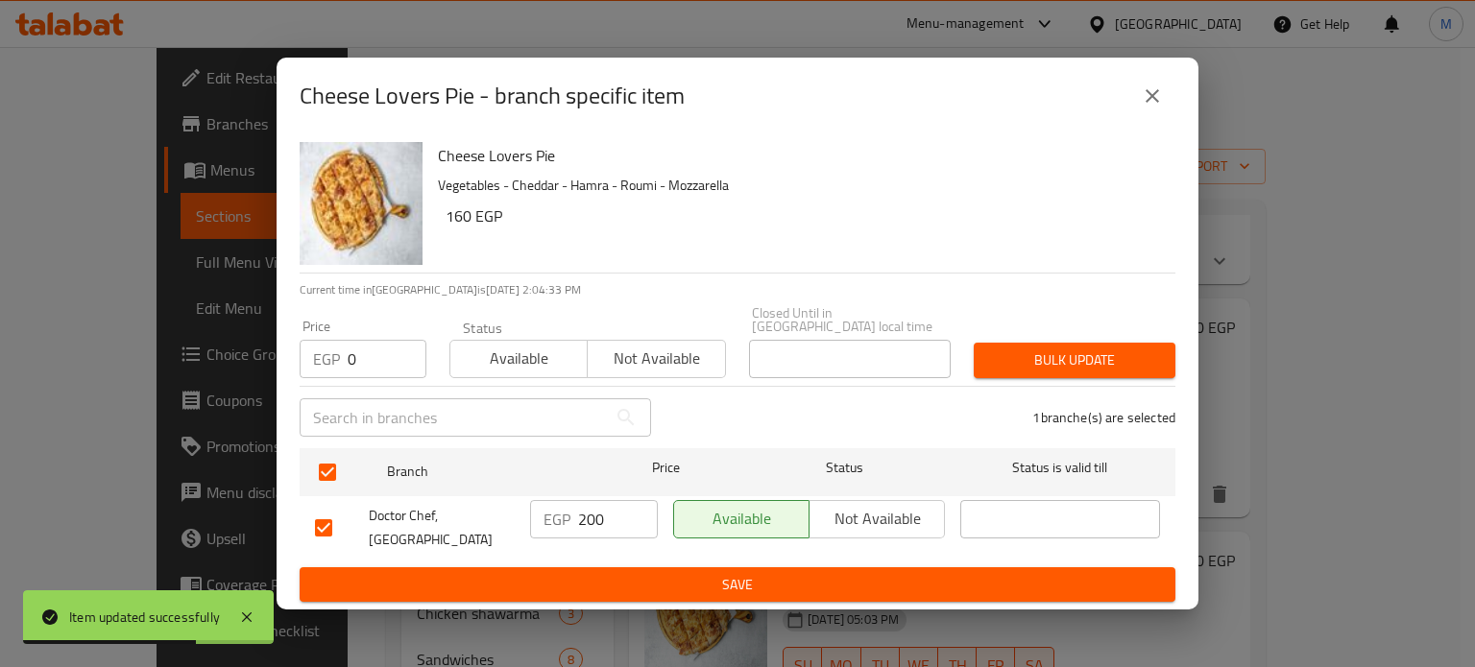
click at [1075, 359] on span "Bulk update" at bounding box center [1074, 360] width 171 height 24
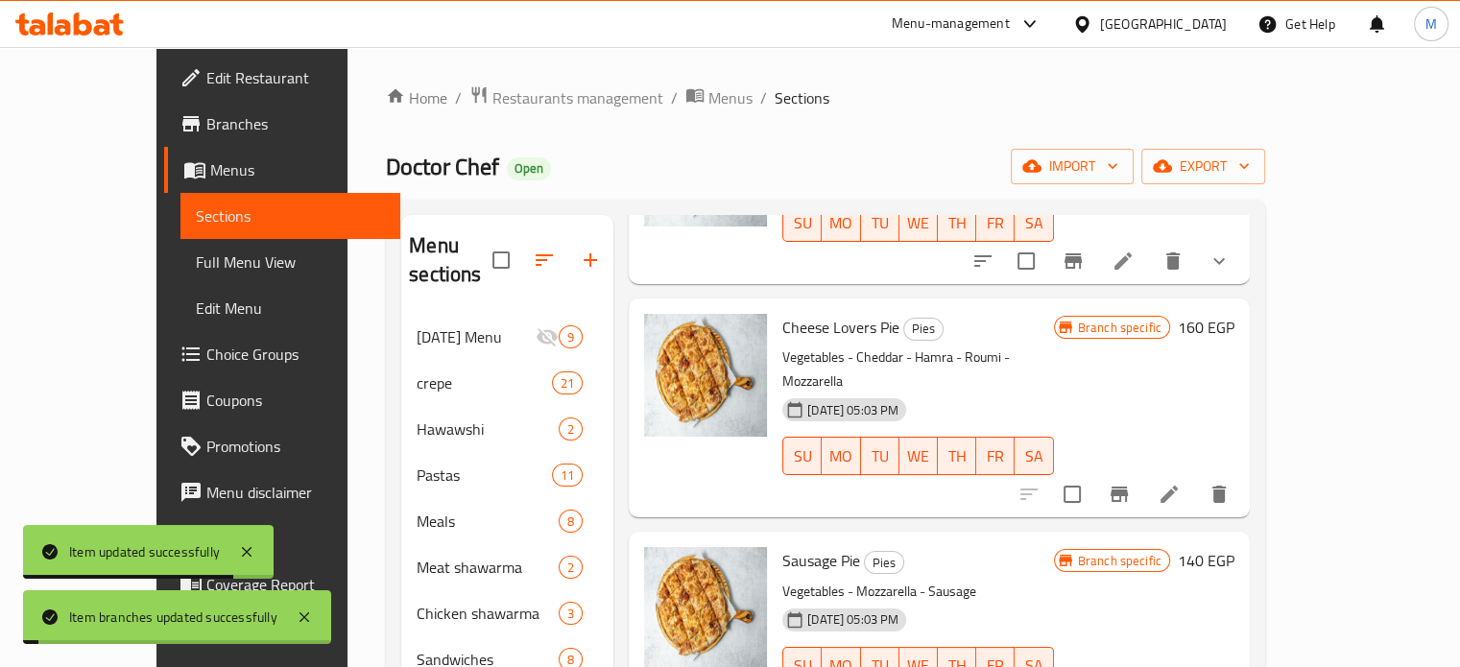
click at [1181, 483] on icon at bounding box center [1169, 494] width 23 height 23
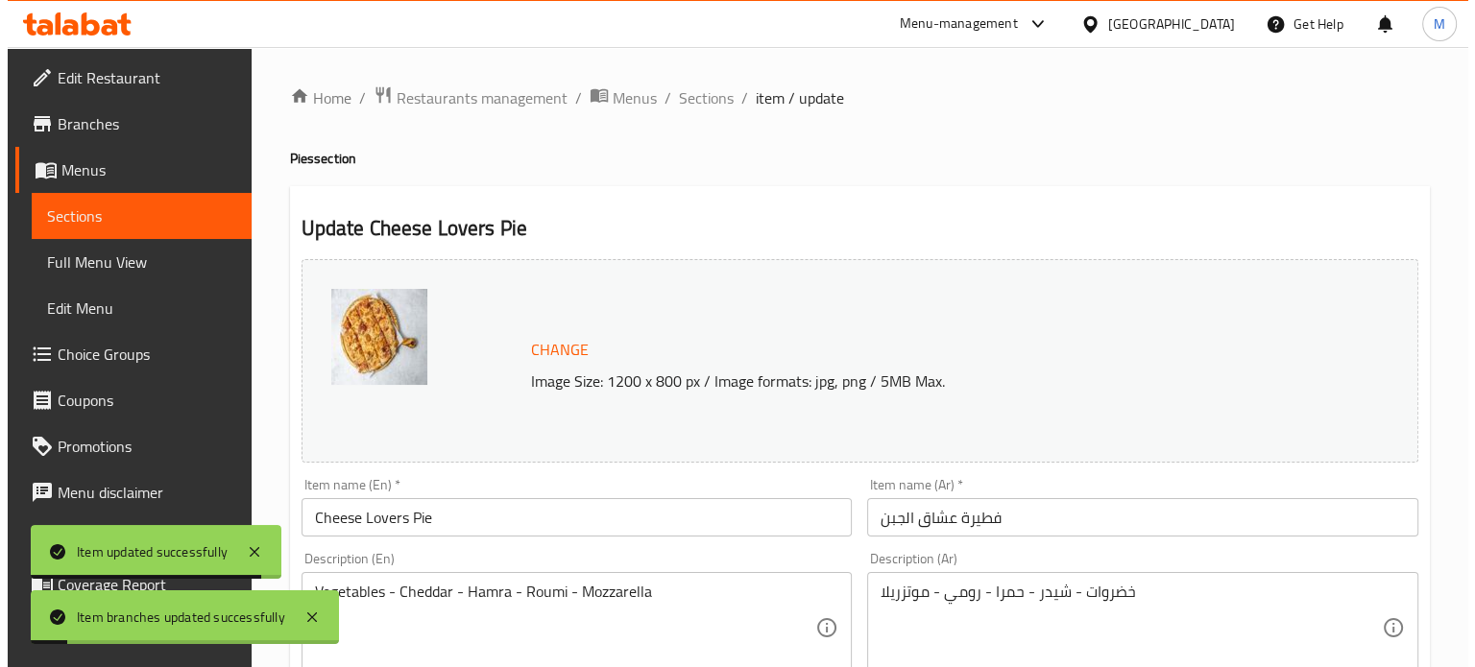
scroll to position [715, 0]
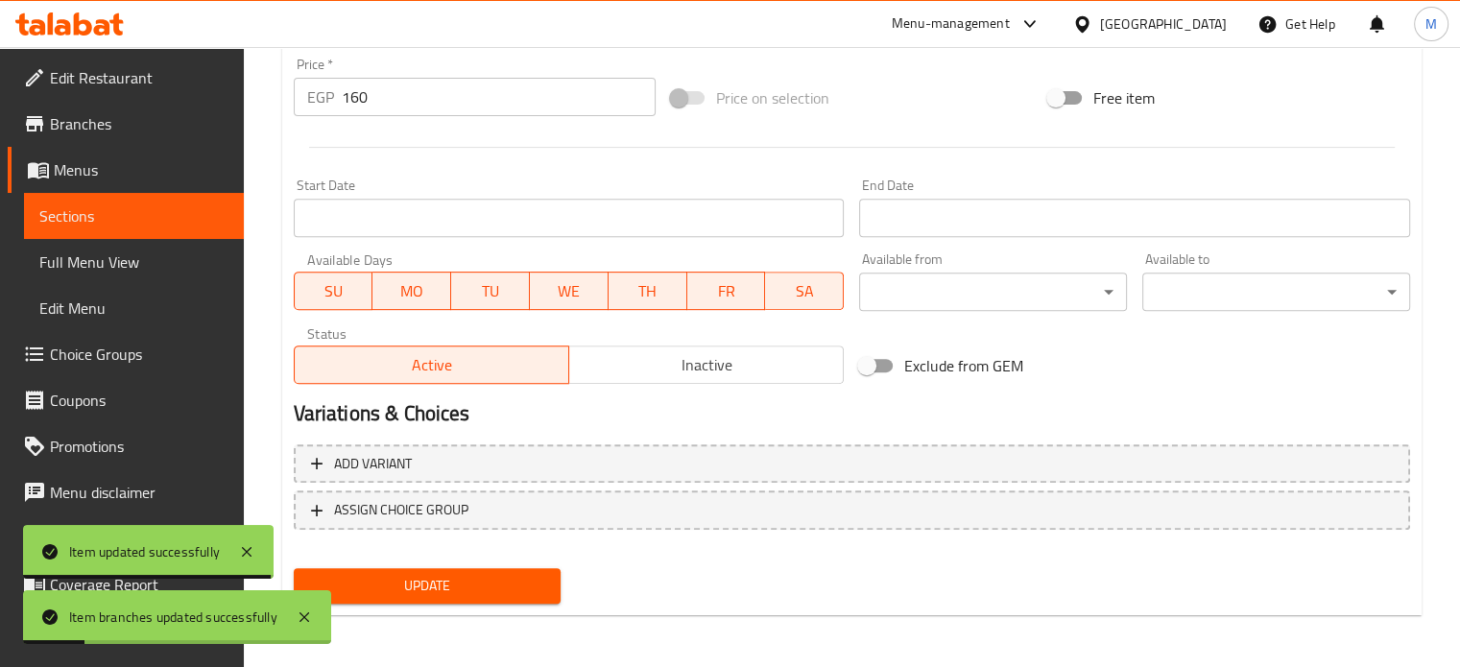
drag, startPoint x: 366, startPoint y: 89, endPoint x: 316, endPoint y: 96, distance: 50.4
click at [323, 96] on div "EGP 160 Price *" at bounding box center [475, 97] width 362 height 38
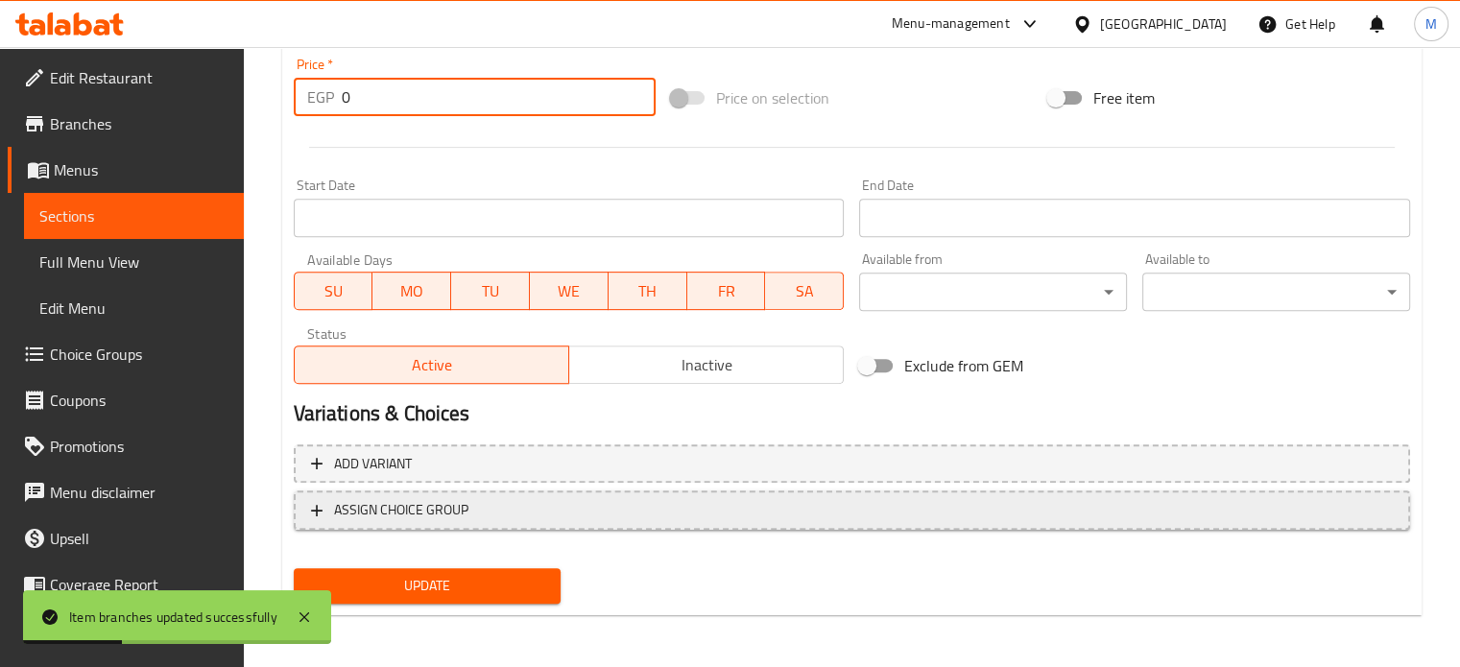
type input "0"
click at [438, 510] on span "ASSIGN CHOICE GROUP" at bounding box center [401, 510] width 134 height 24
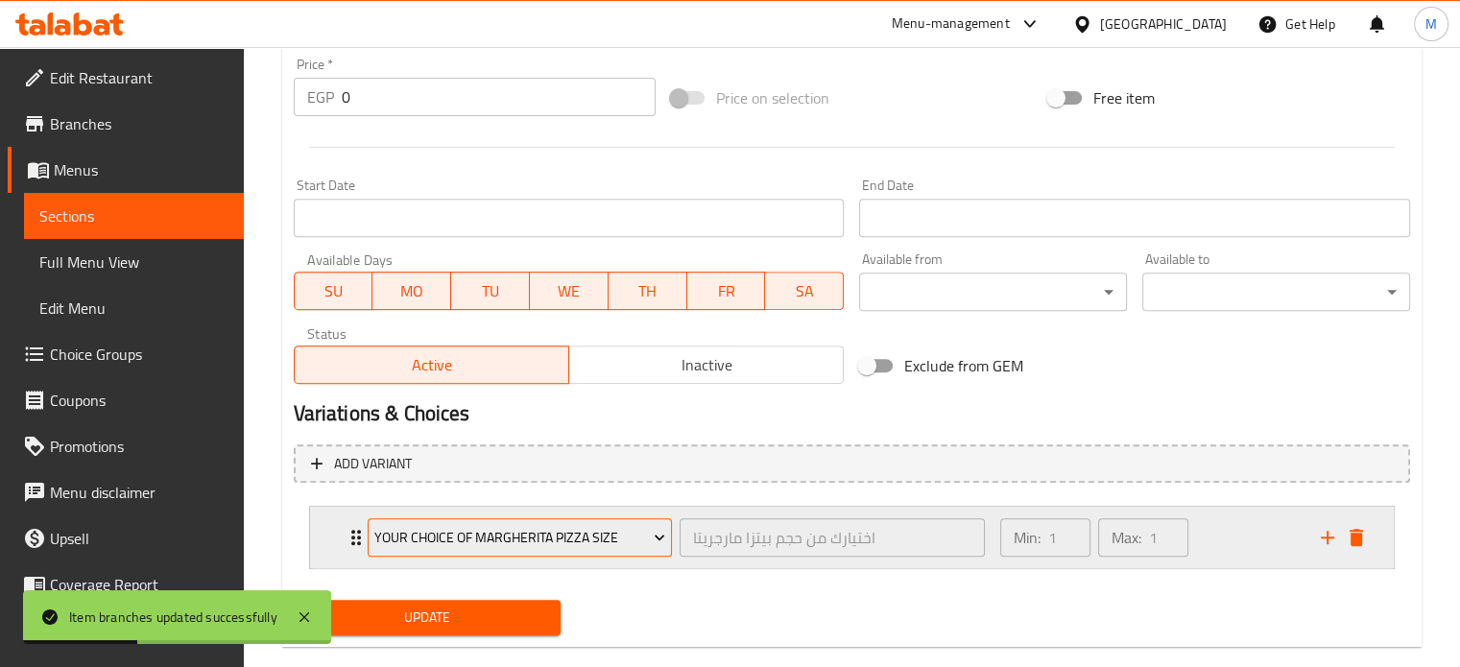
click at [488, 541] on span "Your choice of Margherita pizza size" at bounding box center [519, 538] width 291 height 24
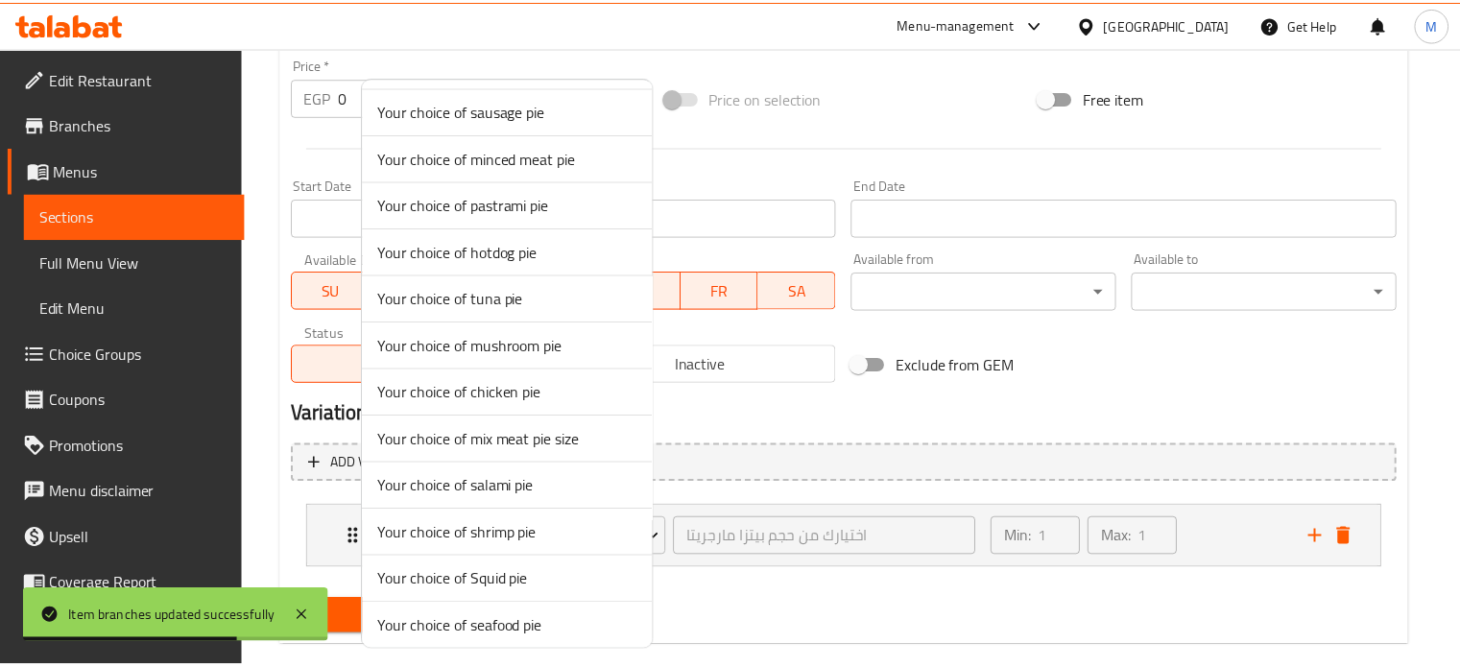
scroll to position [942, 0]
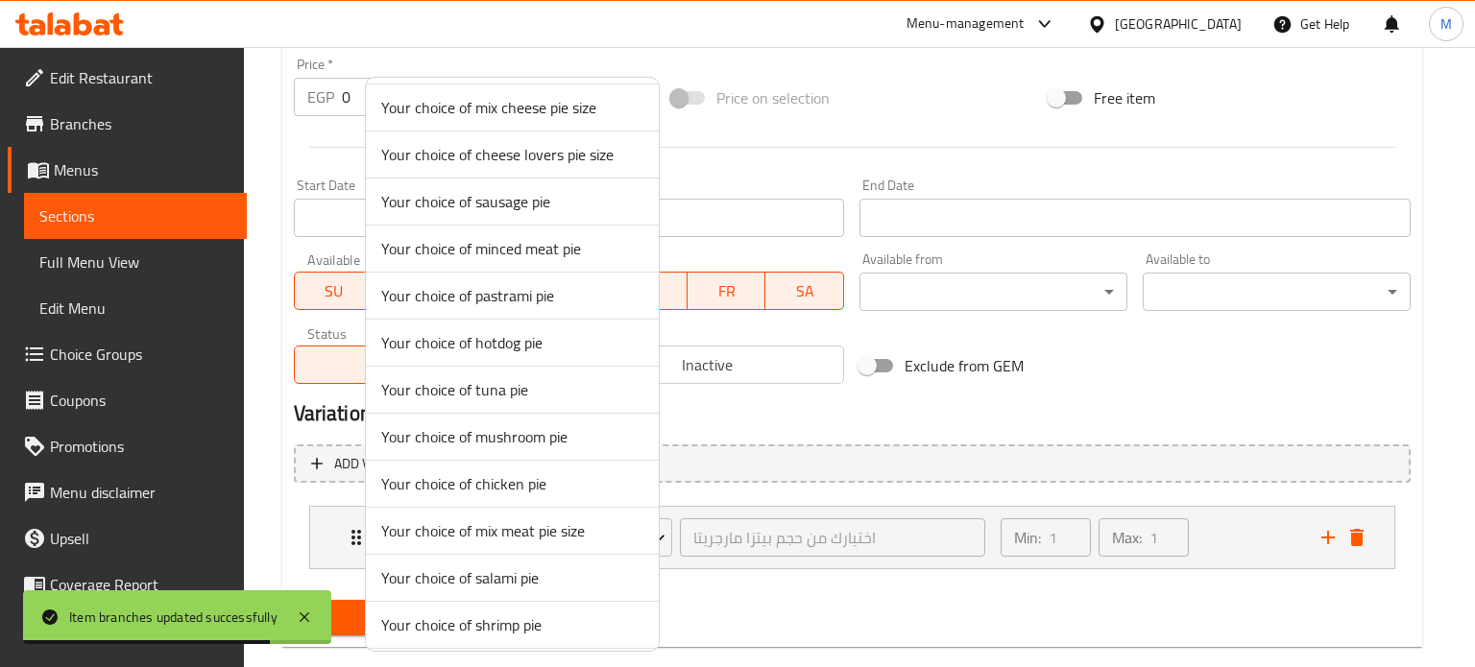
click at [530, 149] on span "Your choice of cheese lovers pie size" at bounding box center [512, 154] width 262 height 23
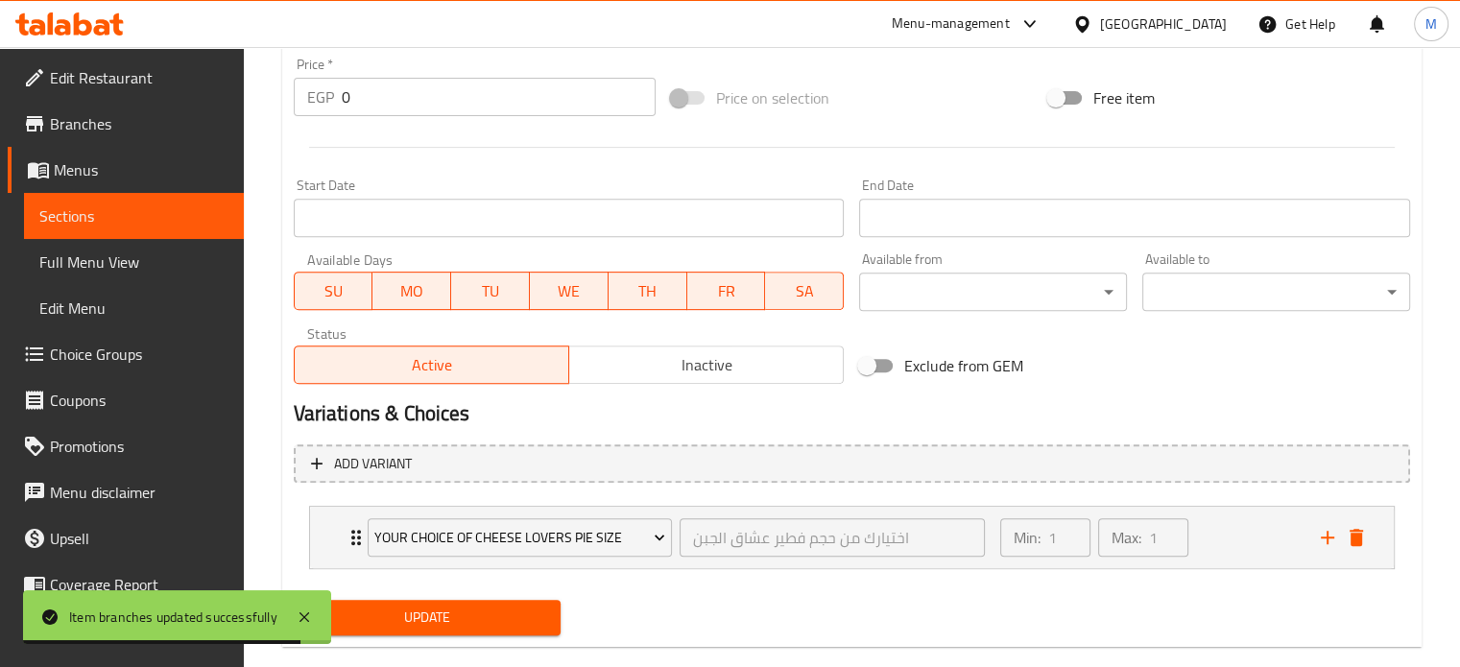
click at [468, 630] on button "Update" at bounding box center [428, 618] width 268 height 36
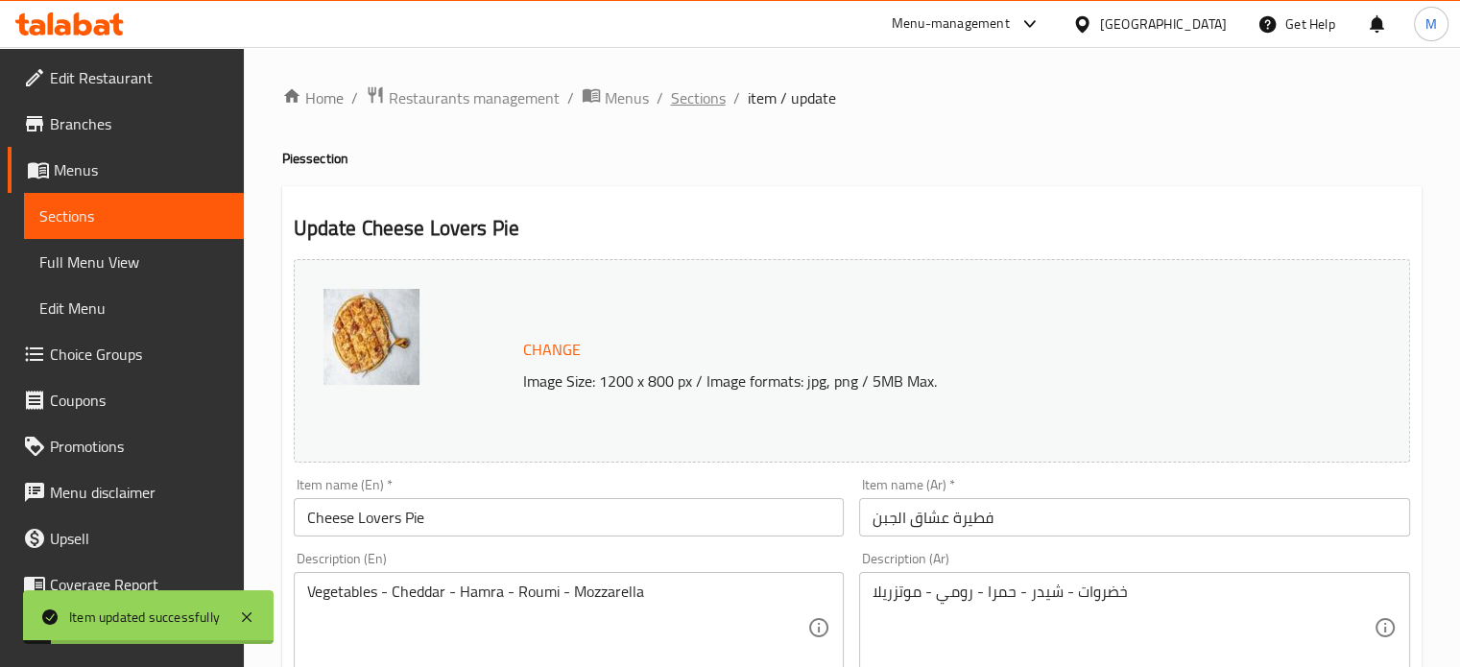
click at [703, 103] on span "Sections" at bounding box center [698, 97] width 55 height 23
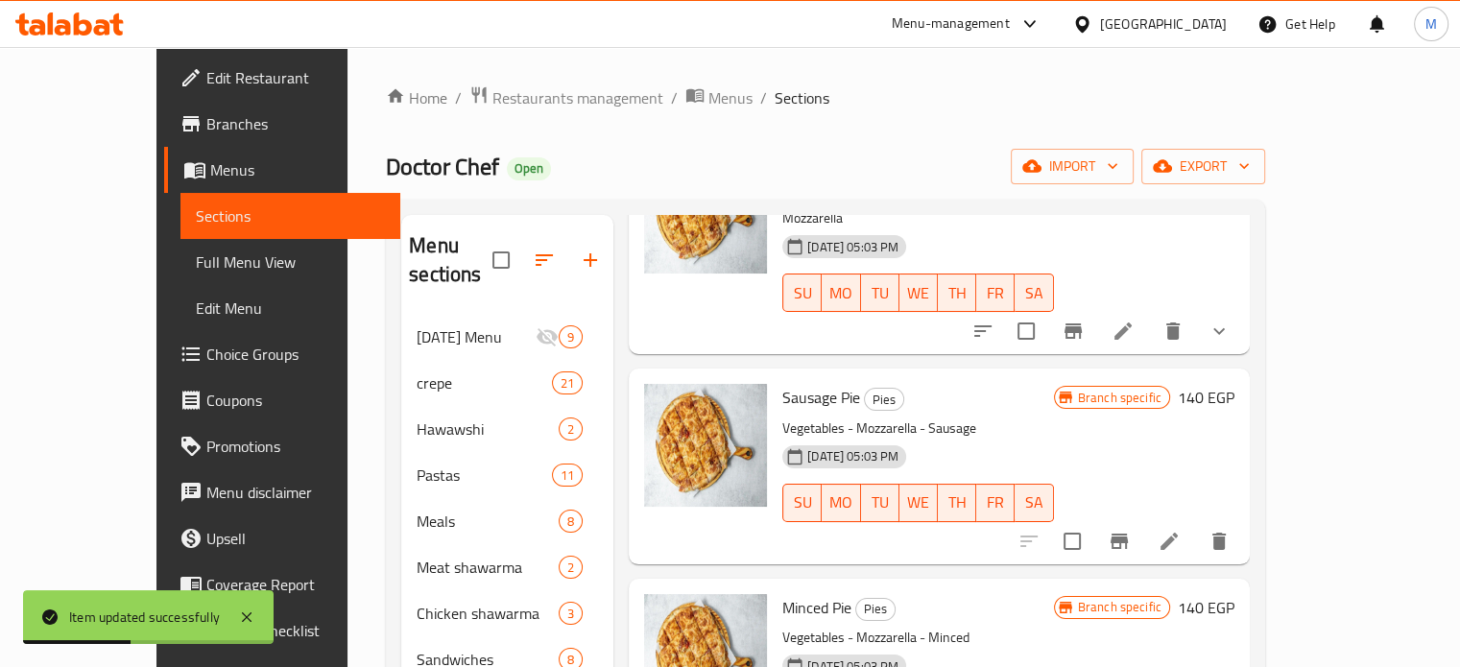
scroll to position [603, 0]
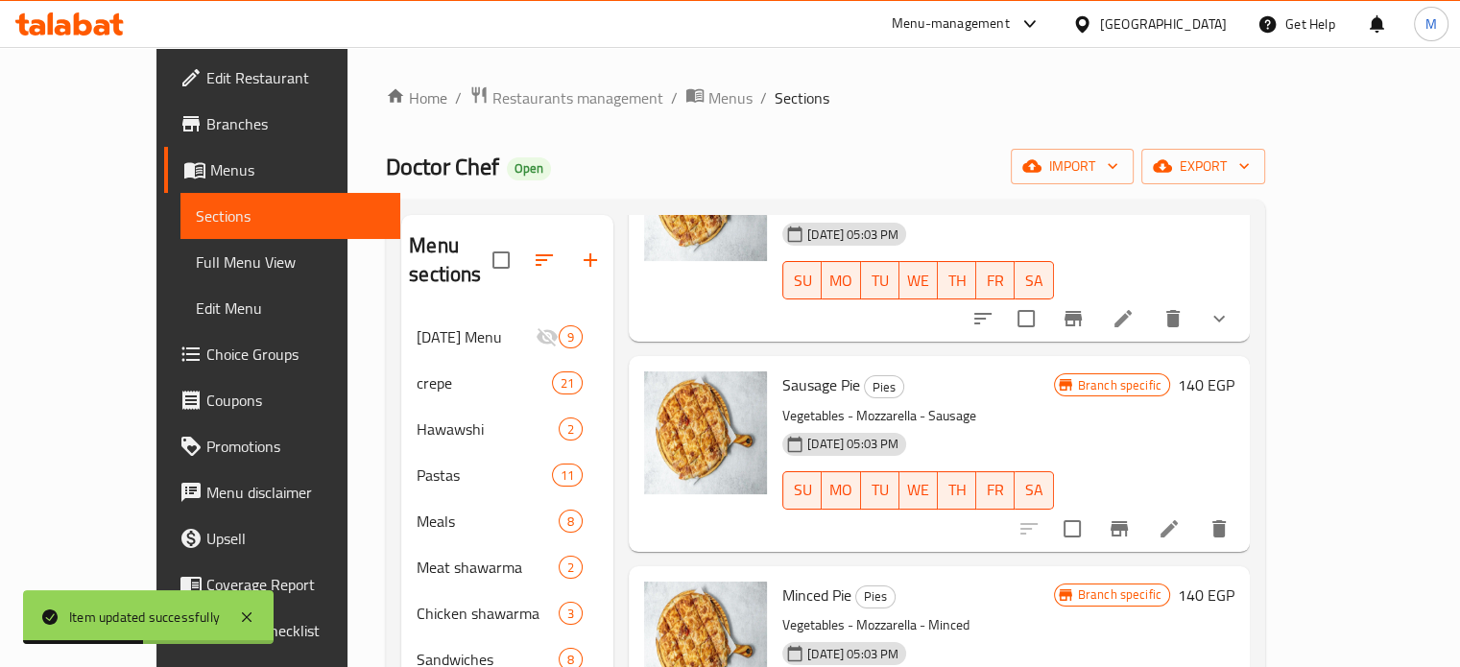
click at [1128, 521] on icon "Branch-specific-item" at bounding box center [1119, 528] width 17 height 15
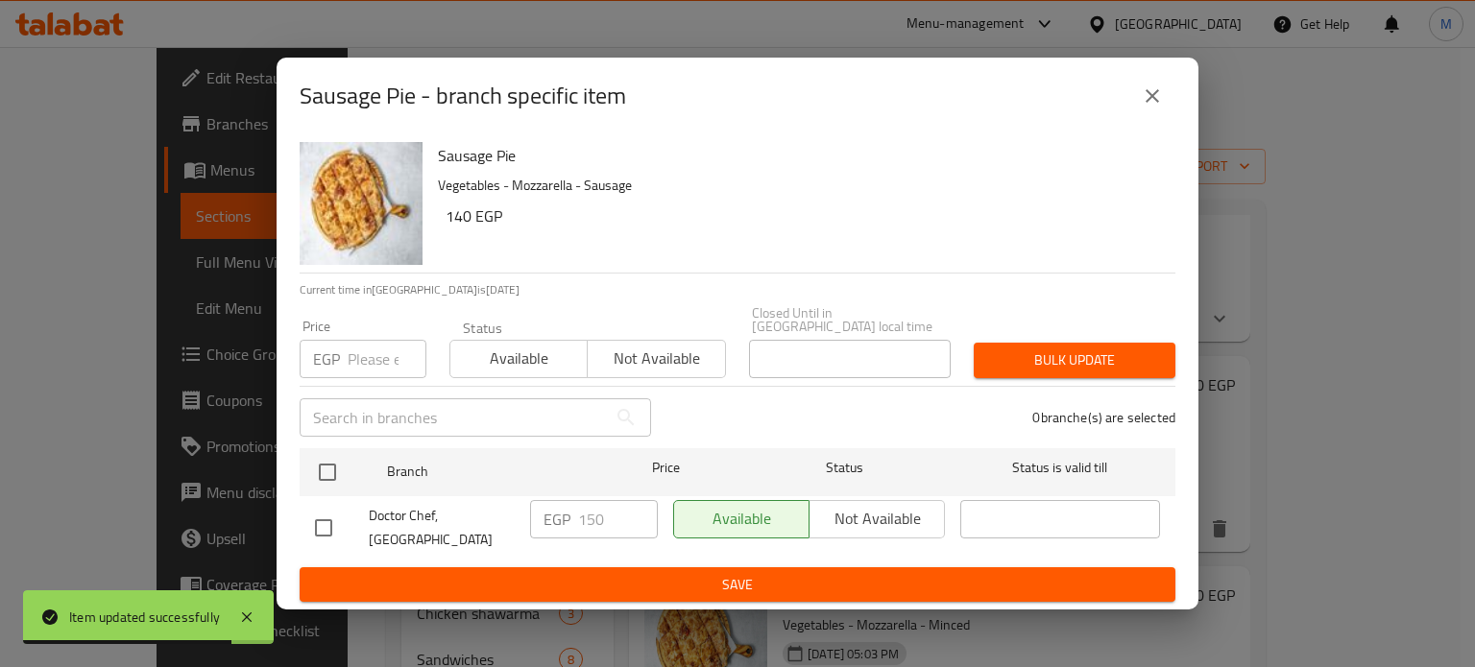
click at [363, 352] on input "number" at bounding box center [387, 359] width 79 height 38
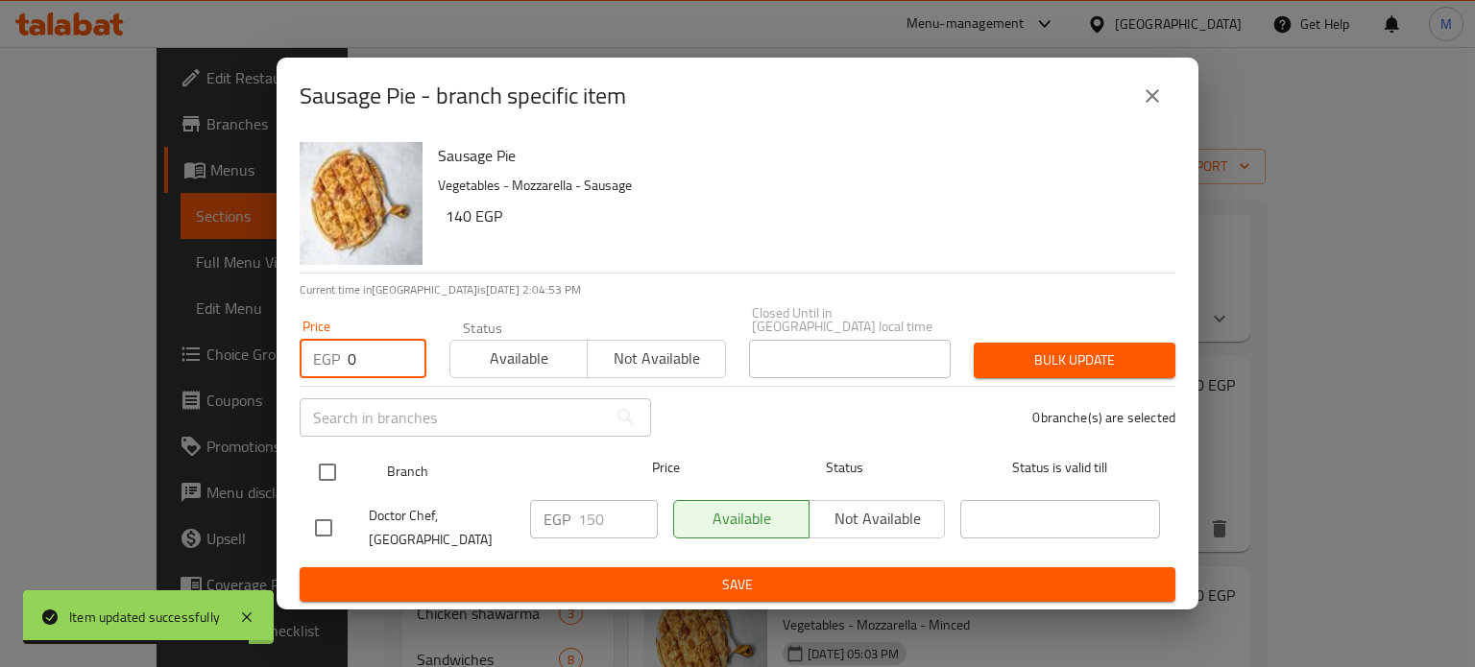
type input "0"
click at [332, 468] on input "checkbox" at bounding box center [327, 472] width 40 height 40
checkbox input "true"
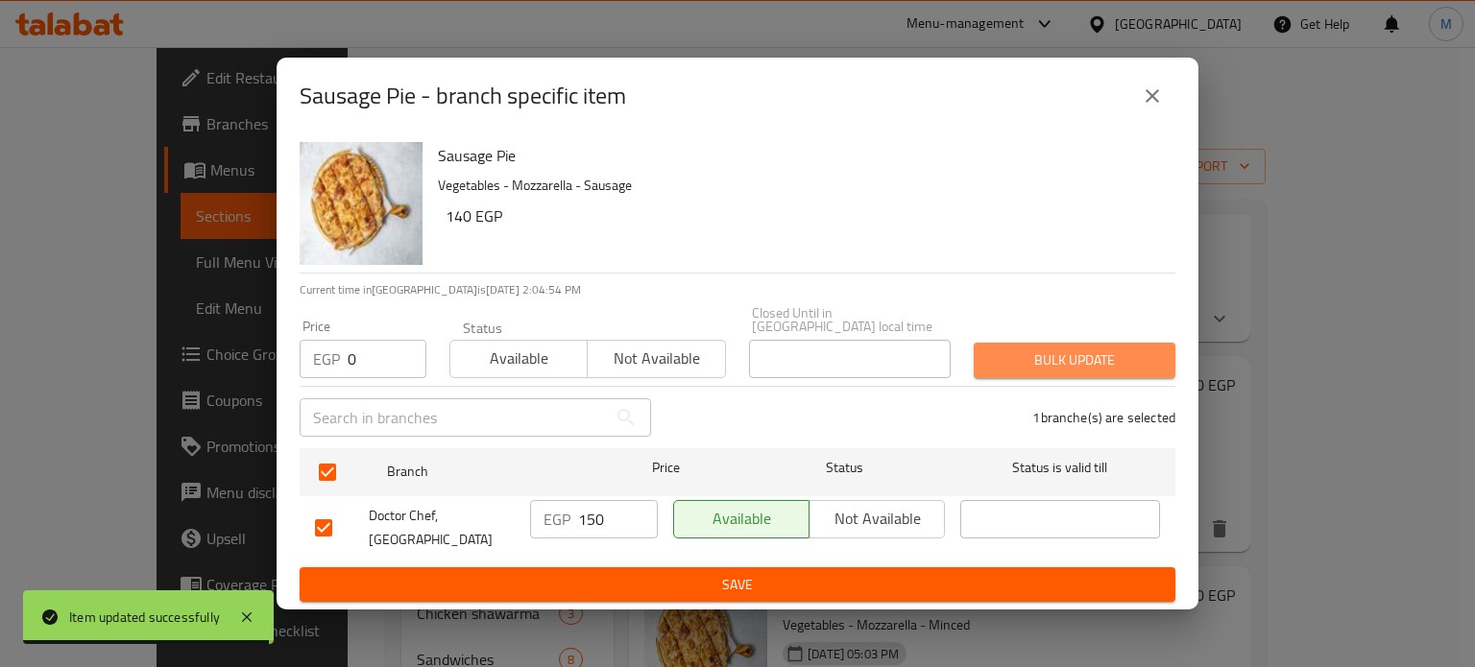
click at [1050, 360] on span "Bulk update" at bounding box center [1074, 360] width 171 height 24
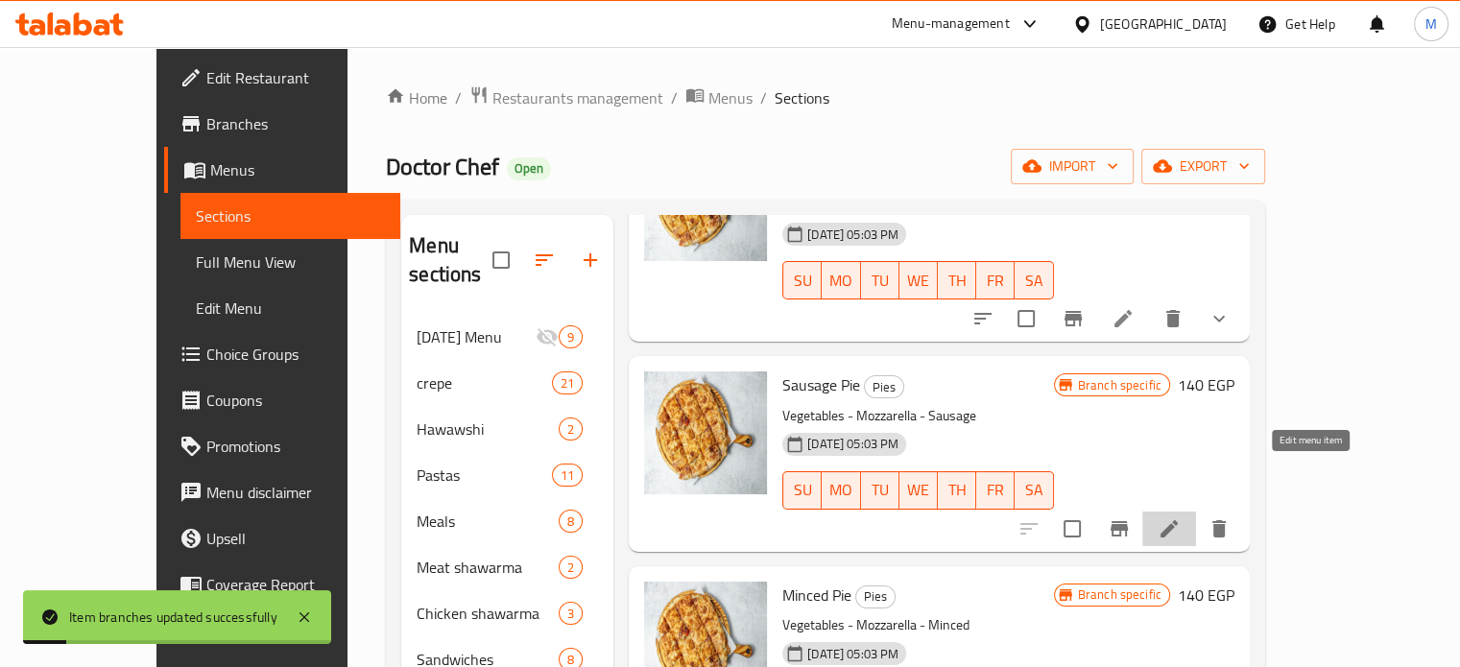
click at [1181, 517] on icon at bounding box center [1169, 528] width 23 height 23
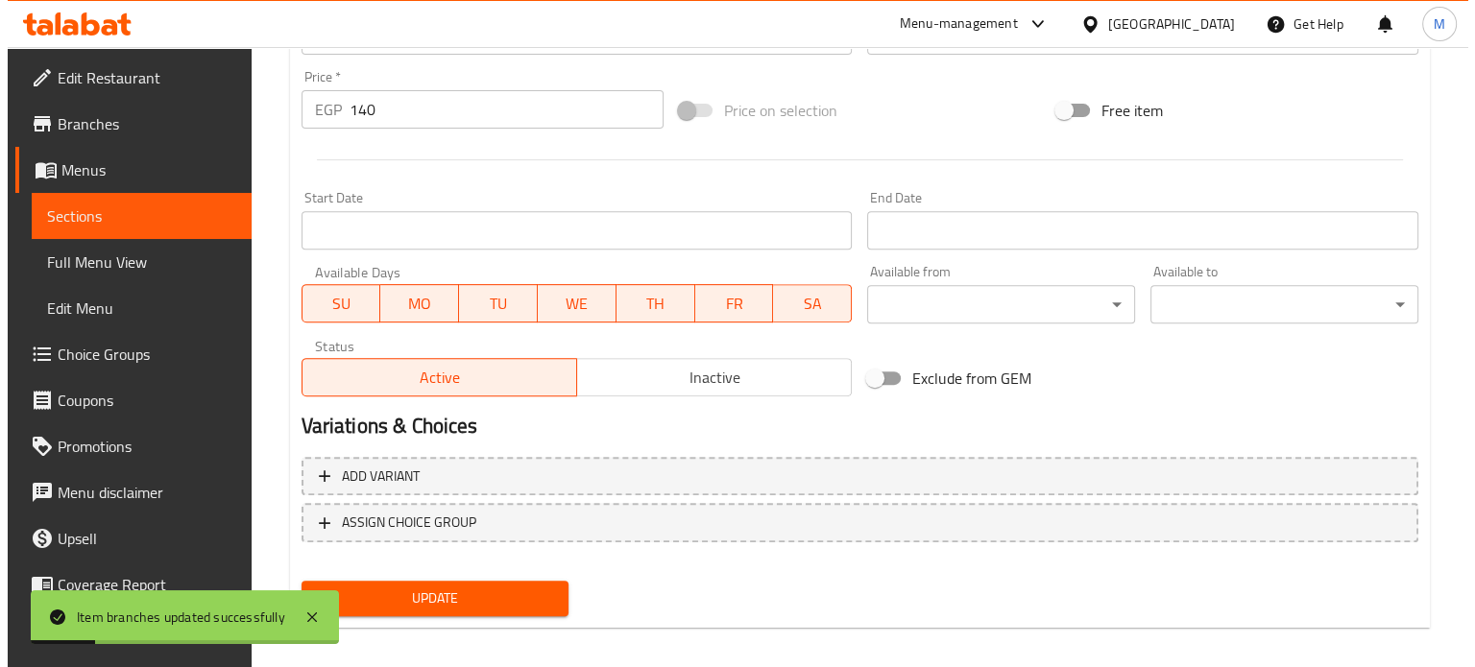
scroll to position [715, 0]
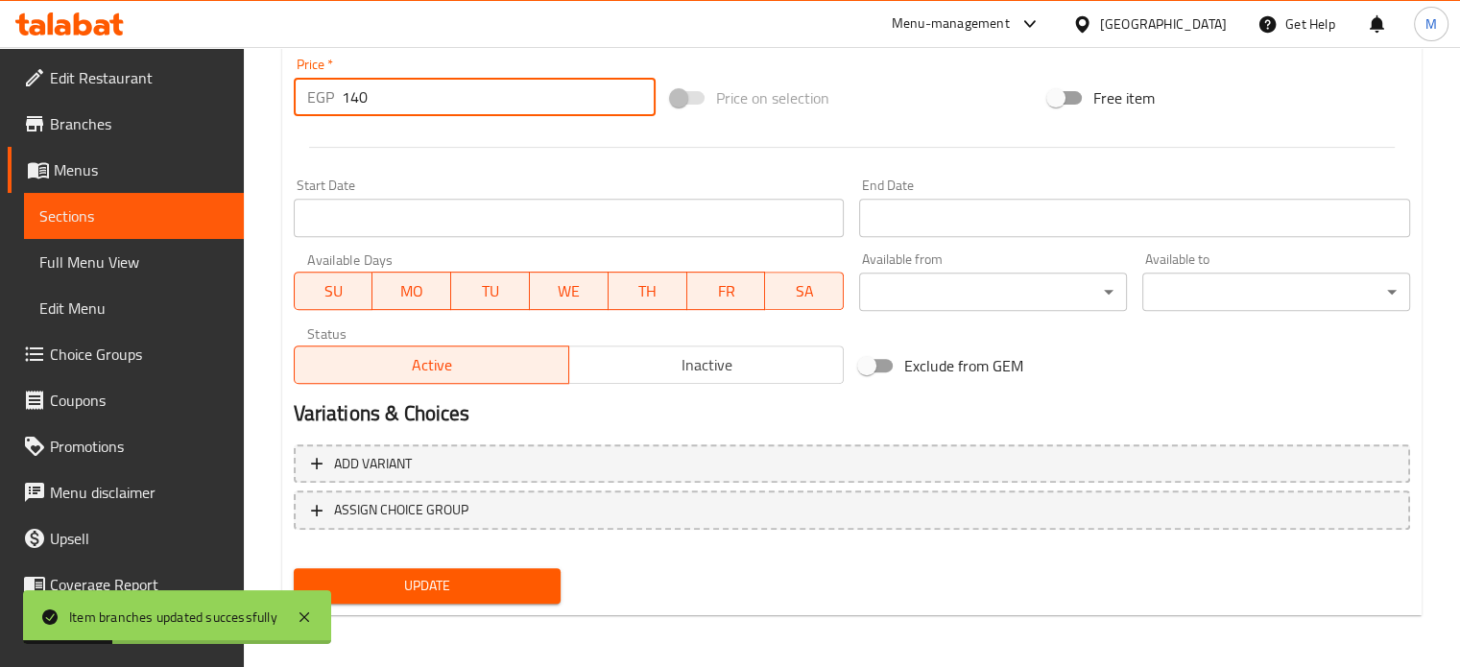
drag, startPoint x: 396, startPoint y: 95, endPoint x: 304, endPoint y: 95, distance: 91.2
click at [312, 95] on div "EGP 140 Price *" at bounding box center [475, 97] width 362 height 38
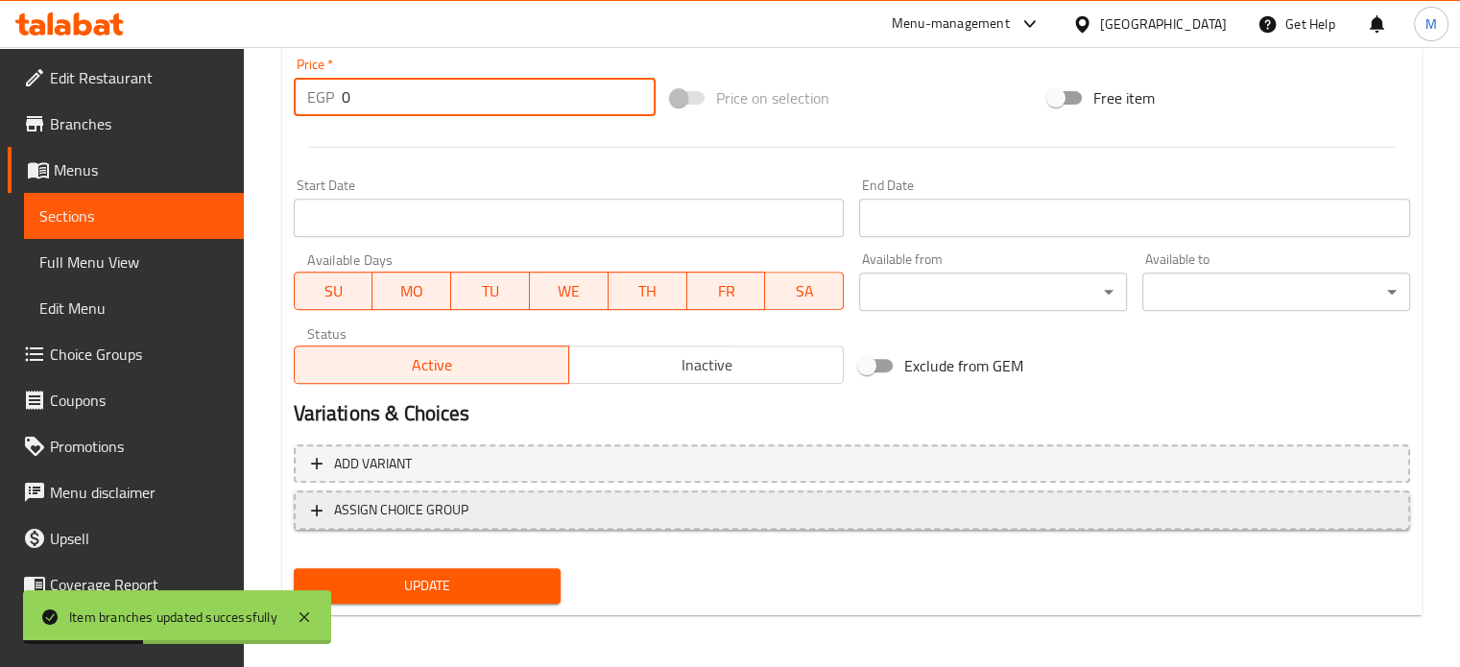
type input "0"
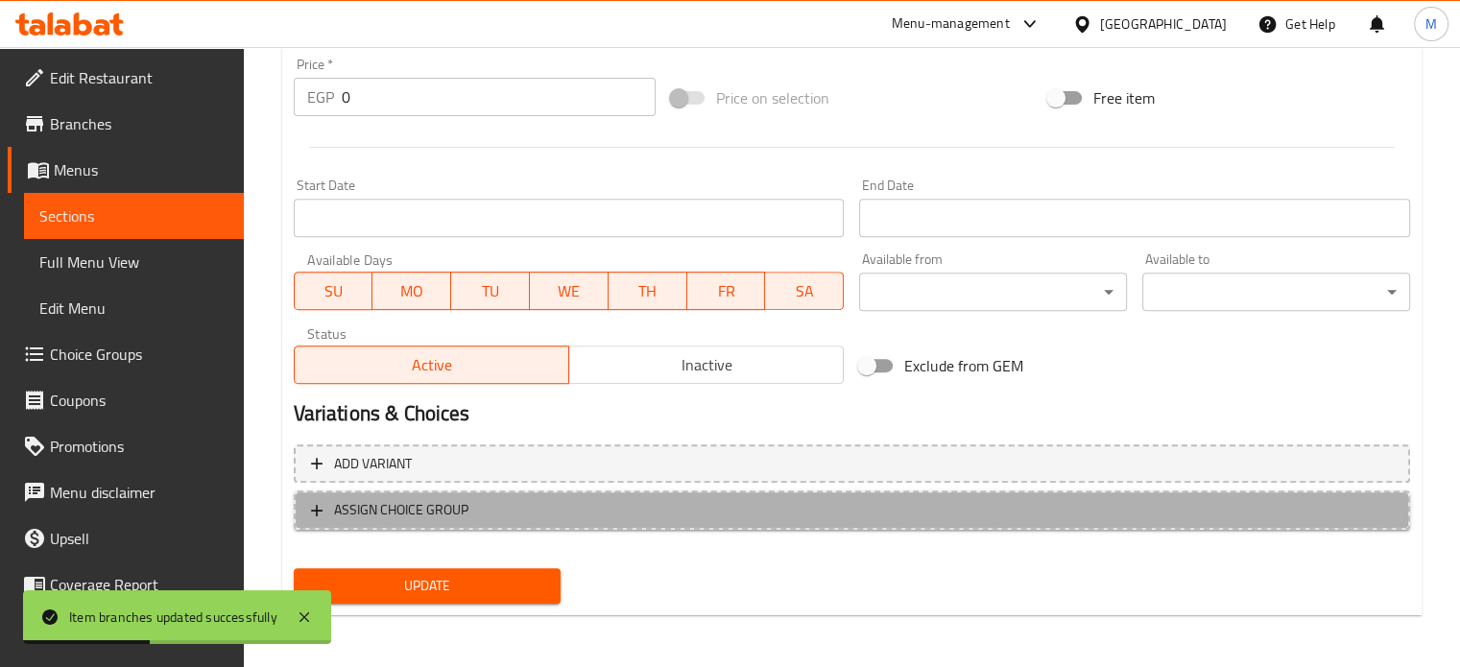
click at [413, 514] on span "ASSIGN CHOICE GROUP" at bounding box center [401, 510] width 134 height 24
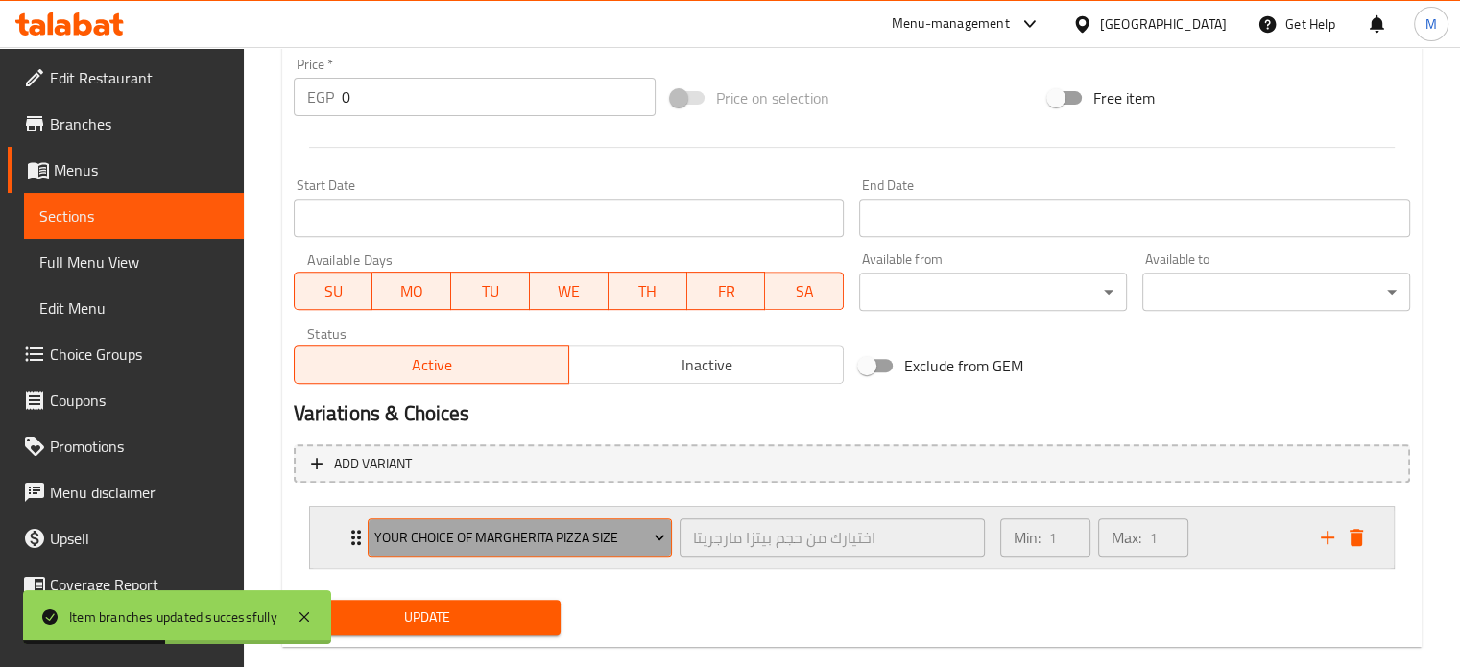
click at [470, 541] on span "Your choice of Margherita pizza size" at bounding box center [519, 538] width 291 height 24
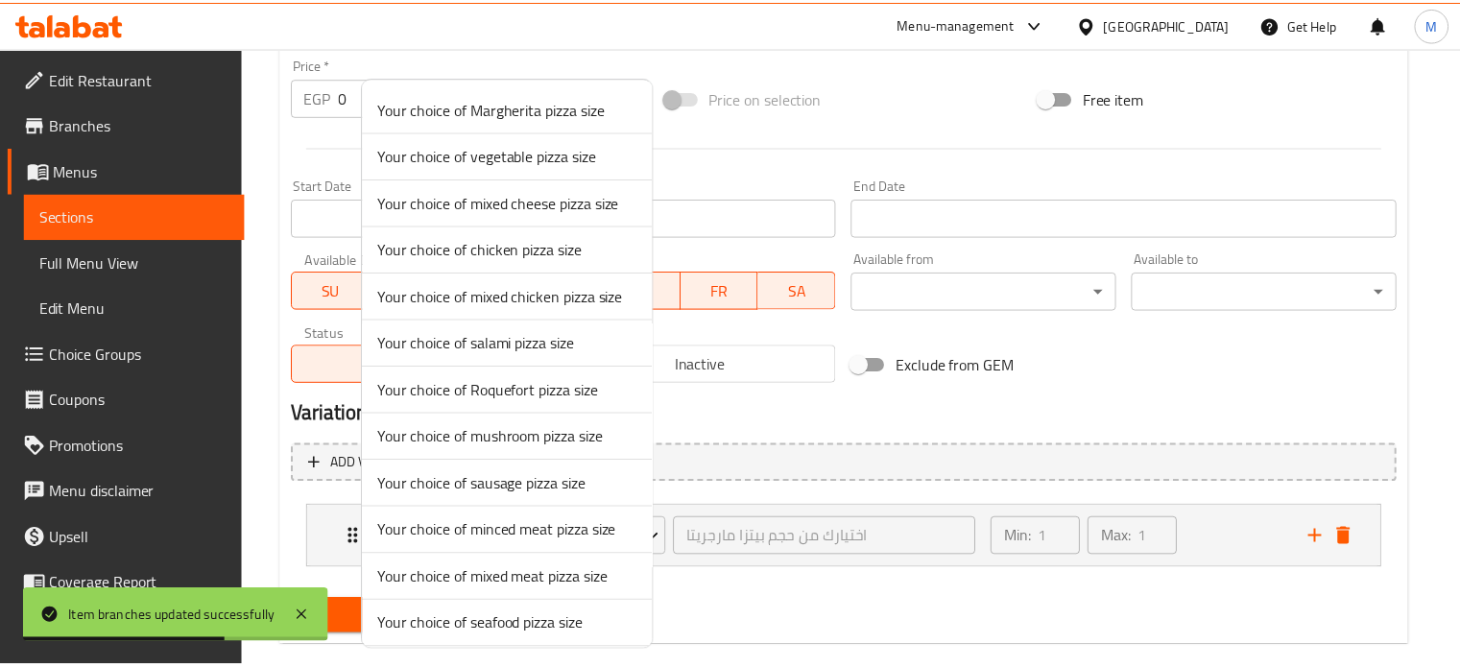
scroll to position [1033, 0]
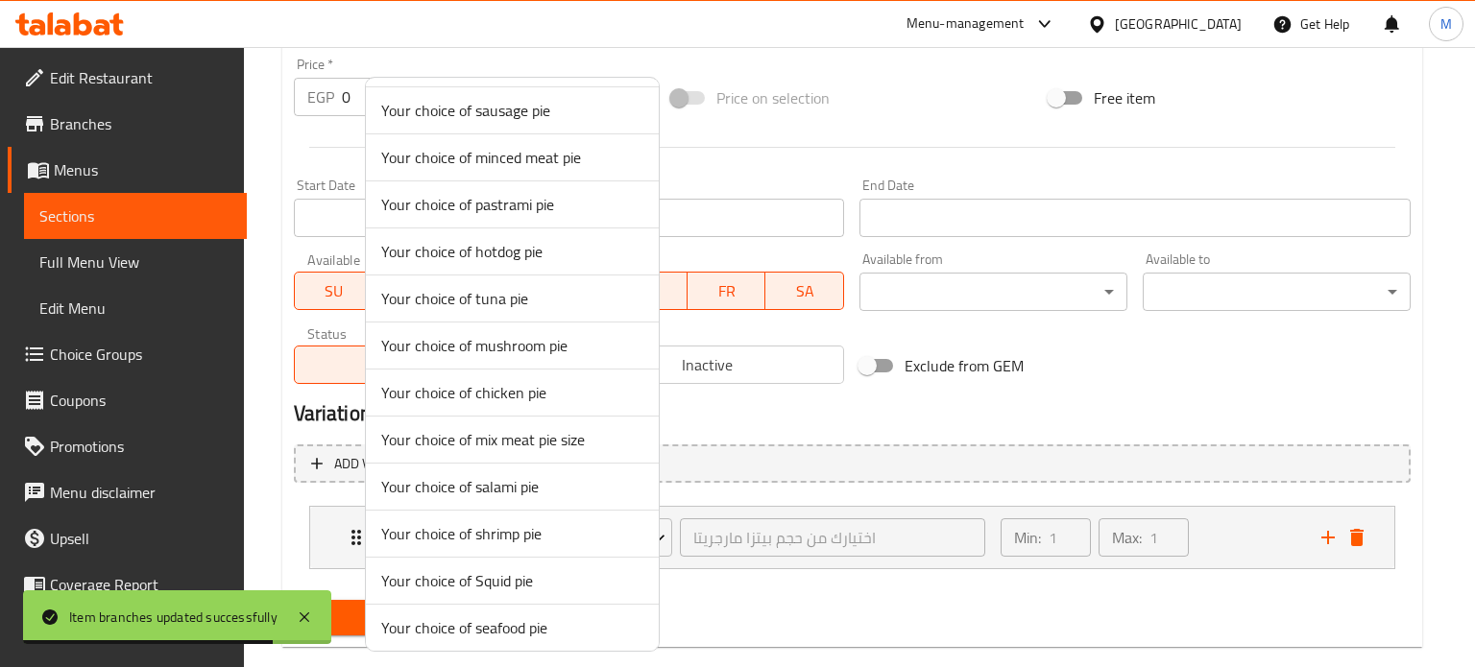
click at [495, 105] on span "Your choice of sausage pie" at bounding box center [512, 110] width 262 height 23
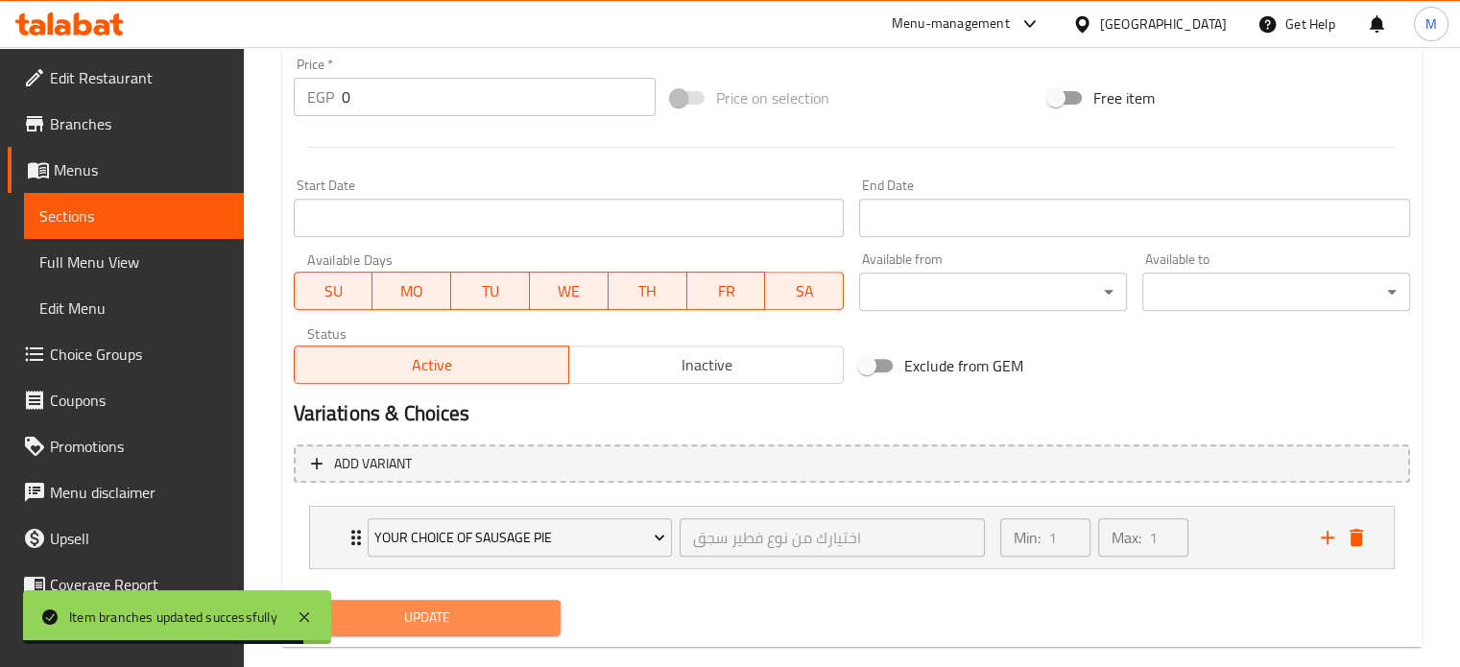
click at [457, 621] on span "Update" at bounding box center [427, 618] width 237 height 24
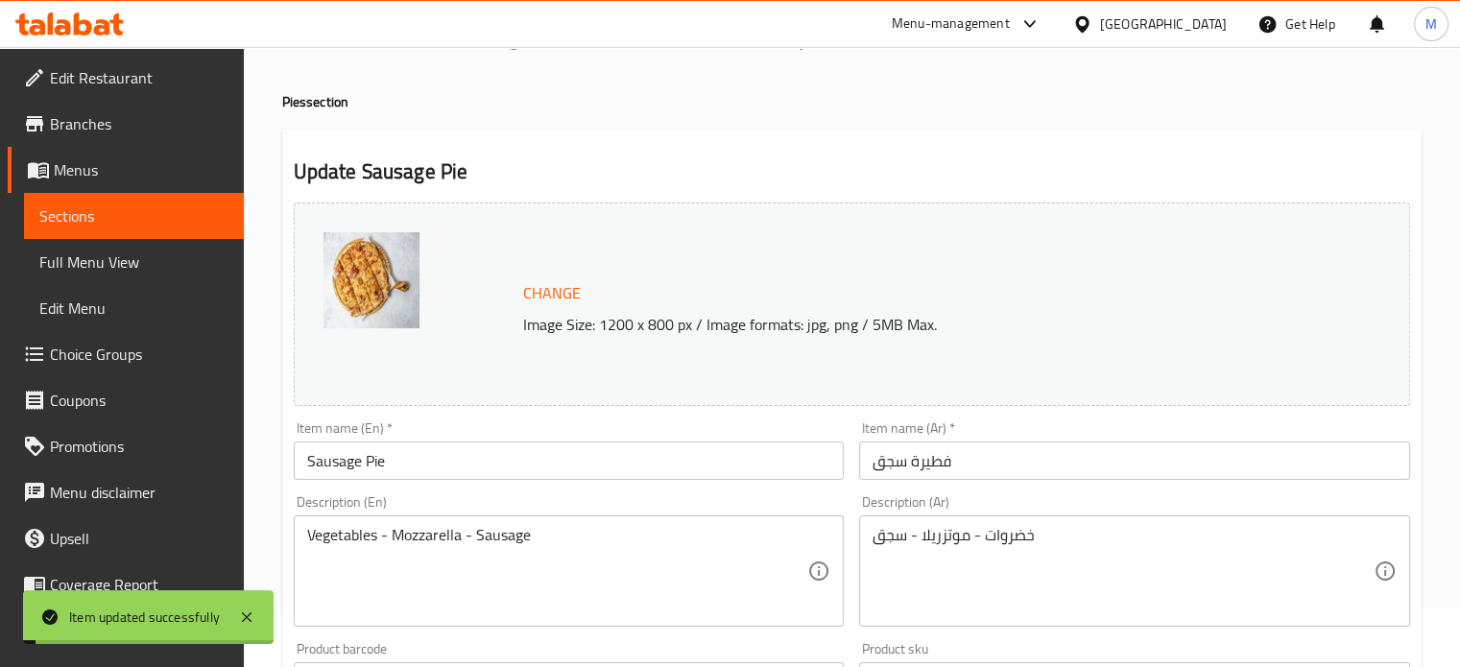
scroll to position [0, 0]
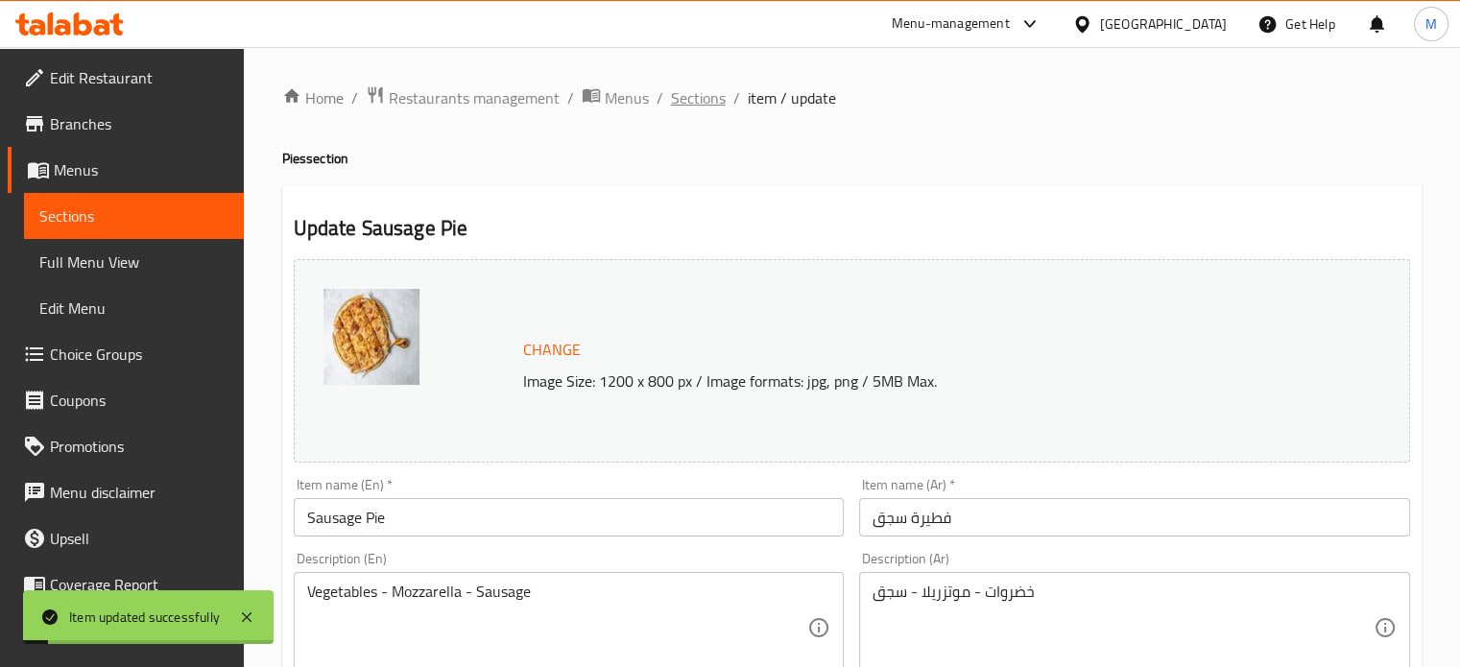
click at [687, 94] on span "Sections" at bounding box center [698, 97] width 55 height 23
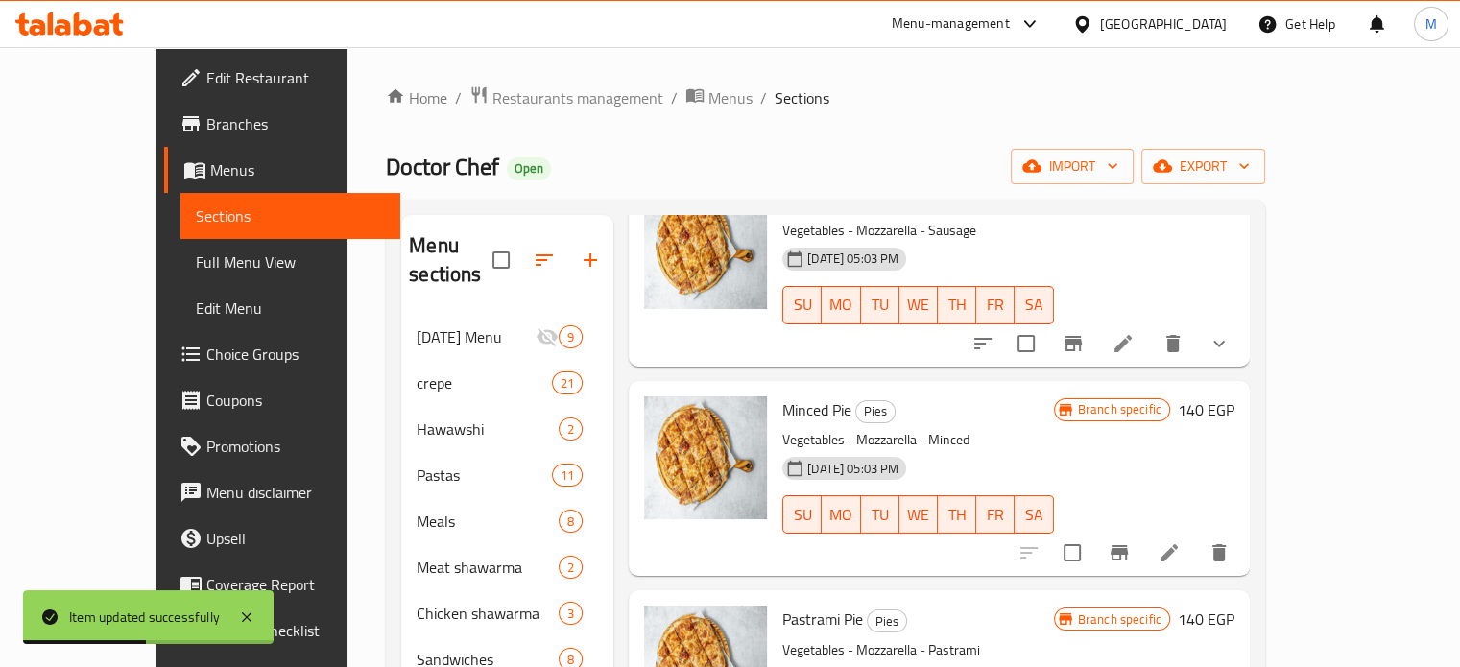
scroll to position [800, 0]
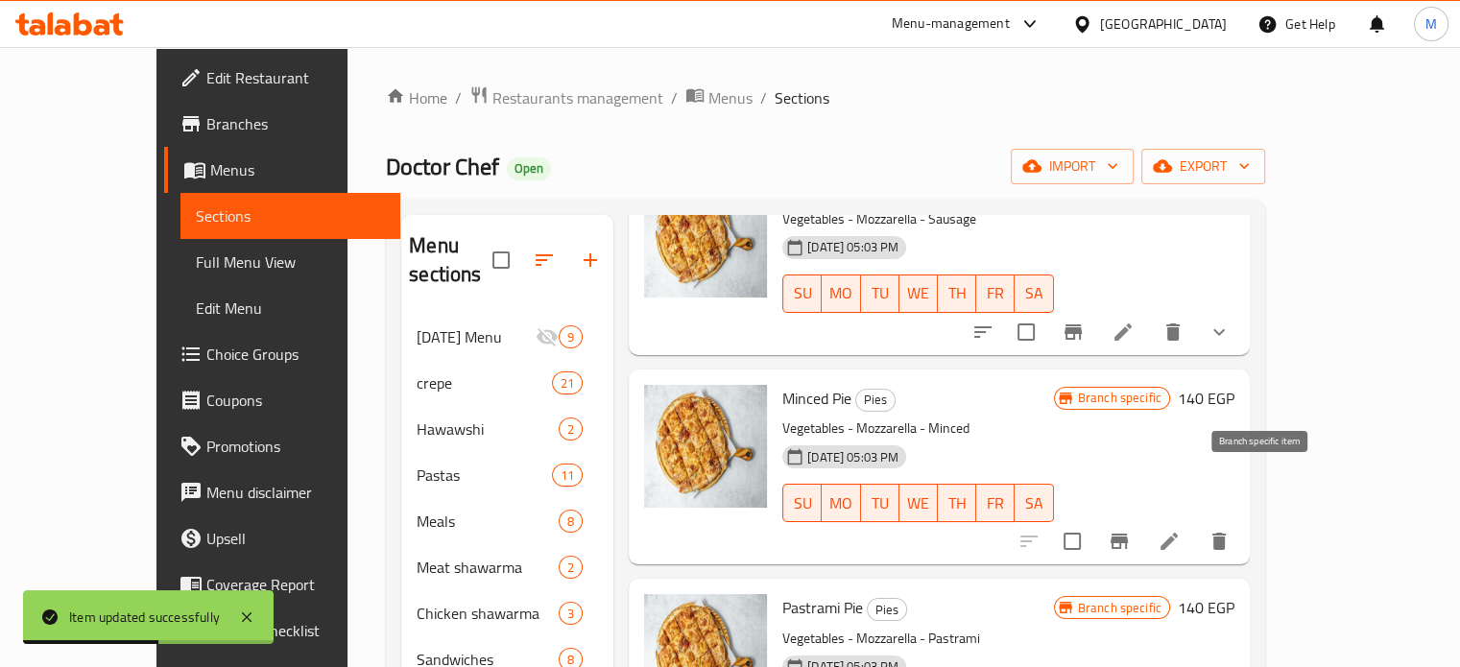
click at [1142, 518] on button "Branch-specific-item" at bounding box center [1119, 541] width 46 height 46
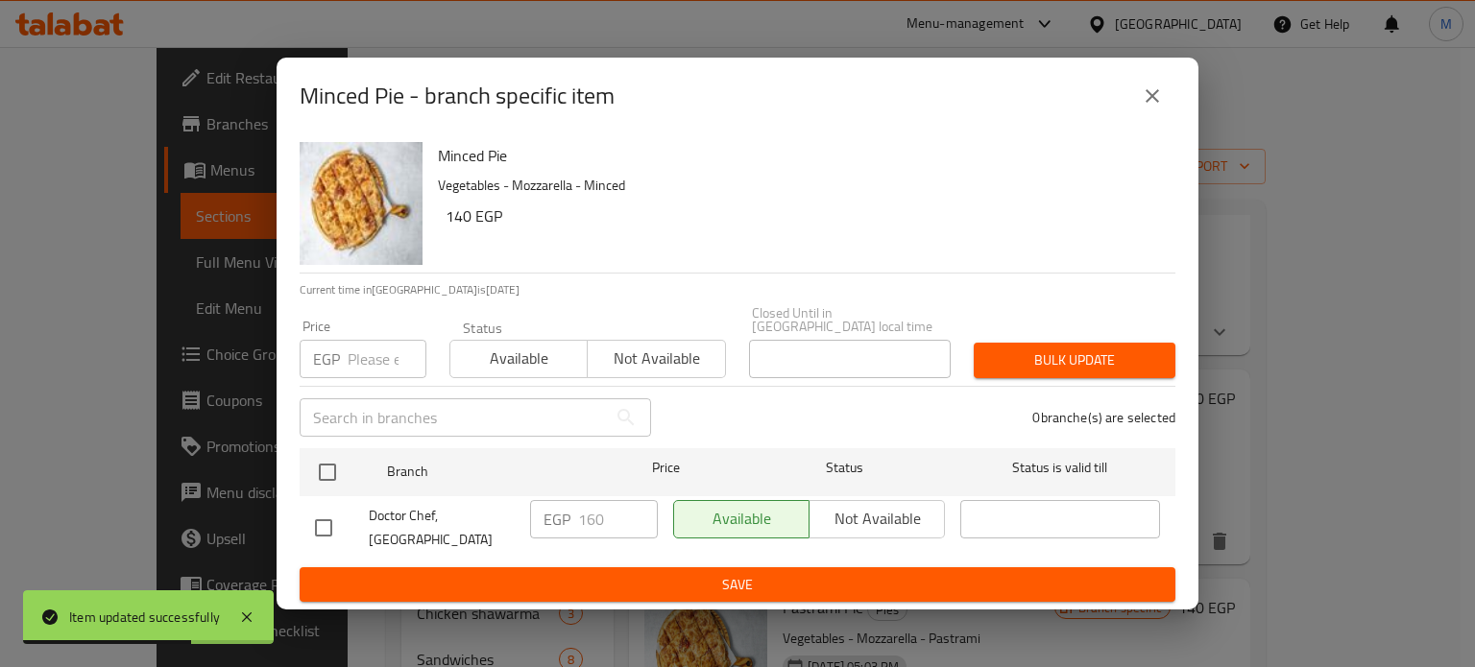
click at [372, 352] on input "number" at bounding box center [387, 359] width 79 height 38
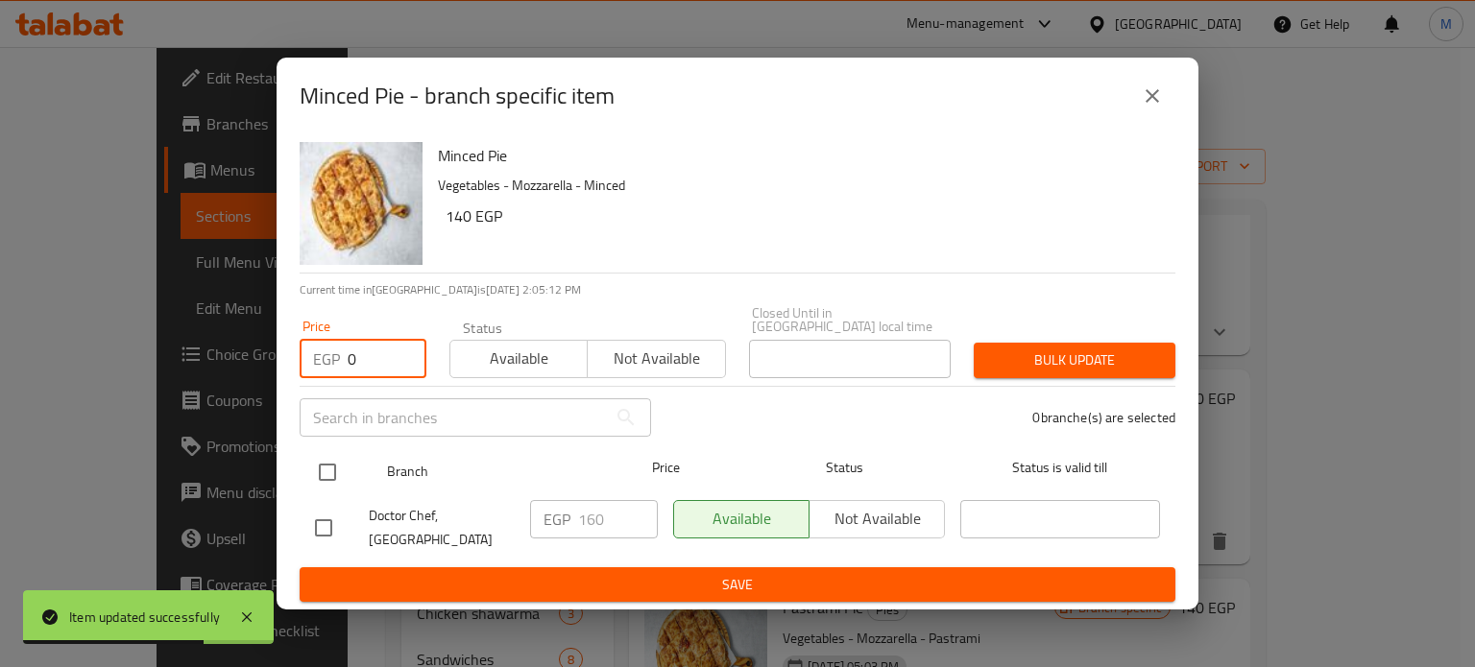
type input "0"
click at [333, 471] on input "checkbox" at bounding box center [327, 472] width 40 height 40
checkbox input "true"
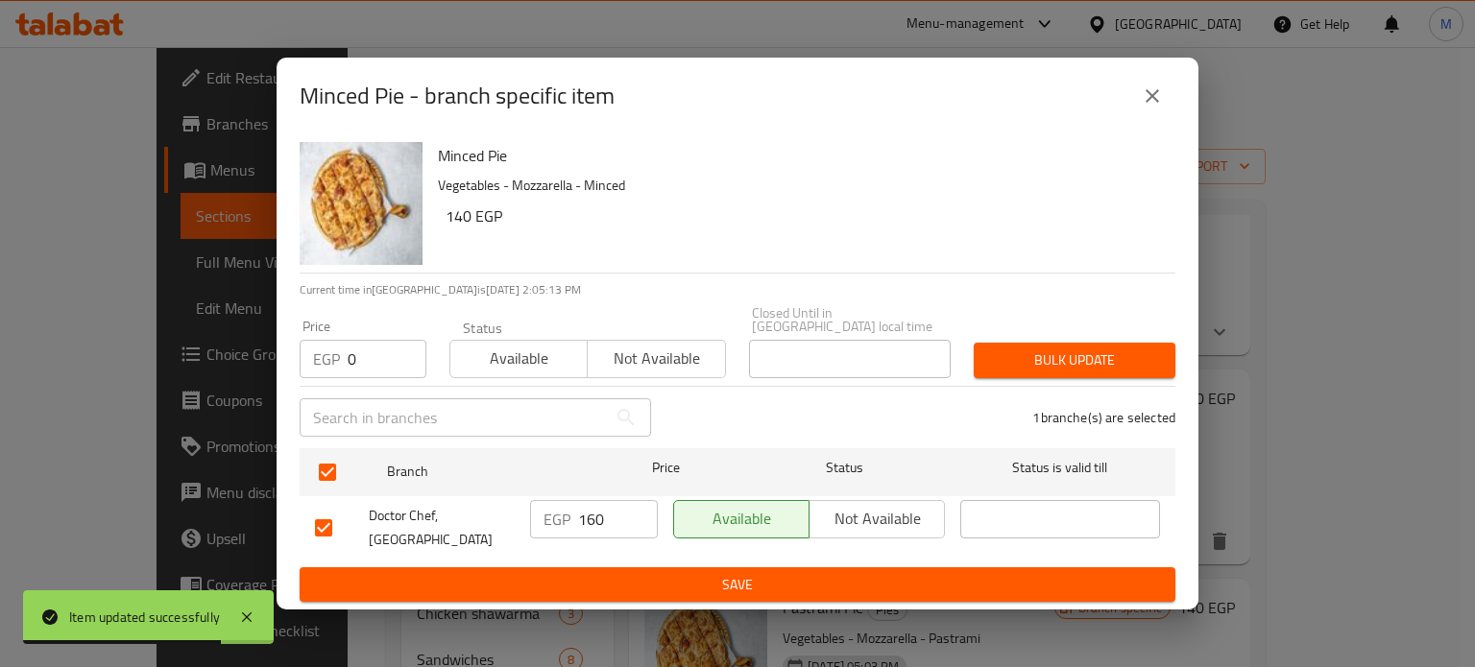
click at [1037, 352] on span "Bulk update" at bounding box center [1074, 360] width 171 height 24
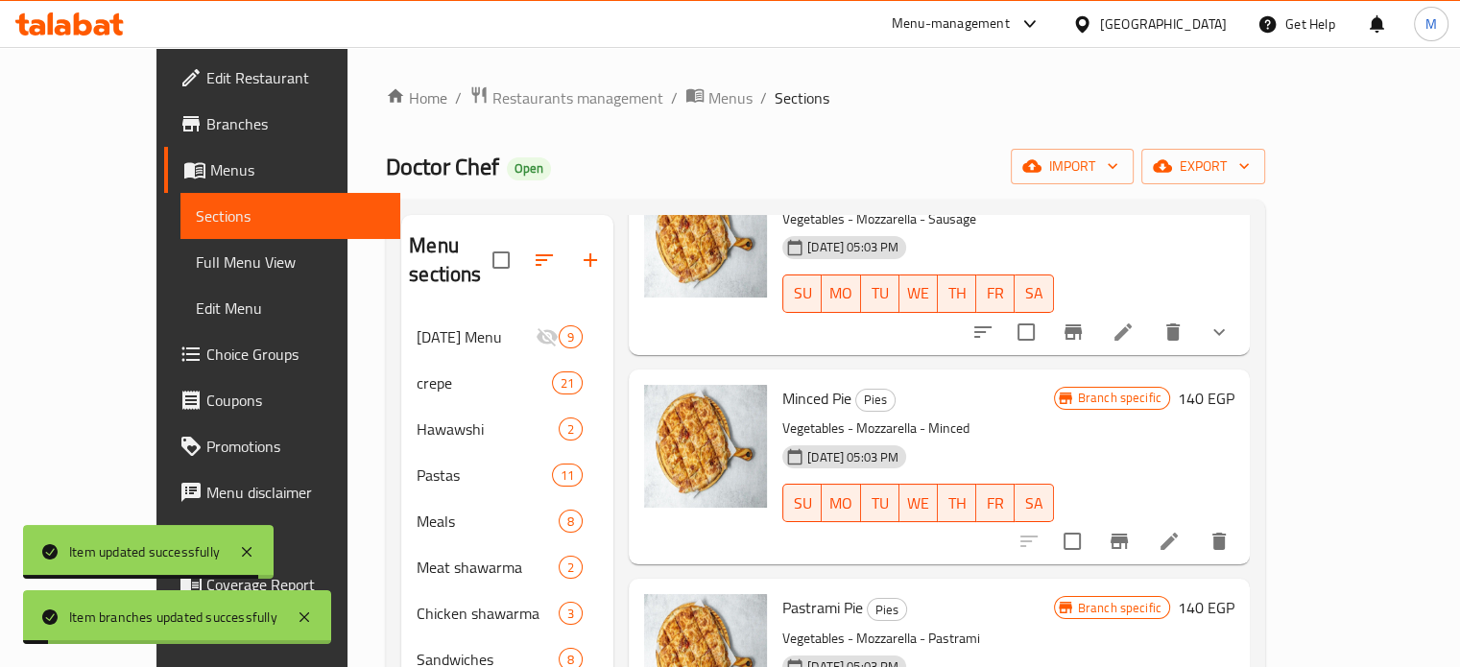
click at [1178, 533] on icon at bounding box center [1169, 541] width 17 height 17
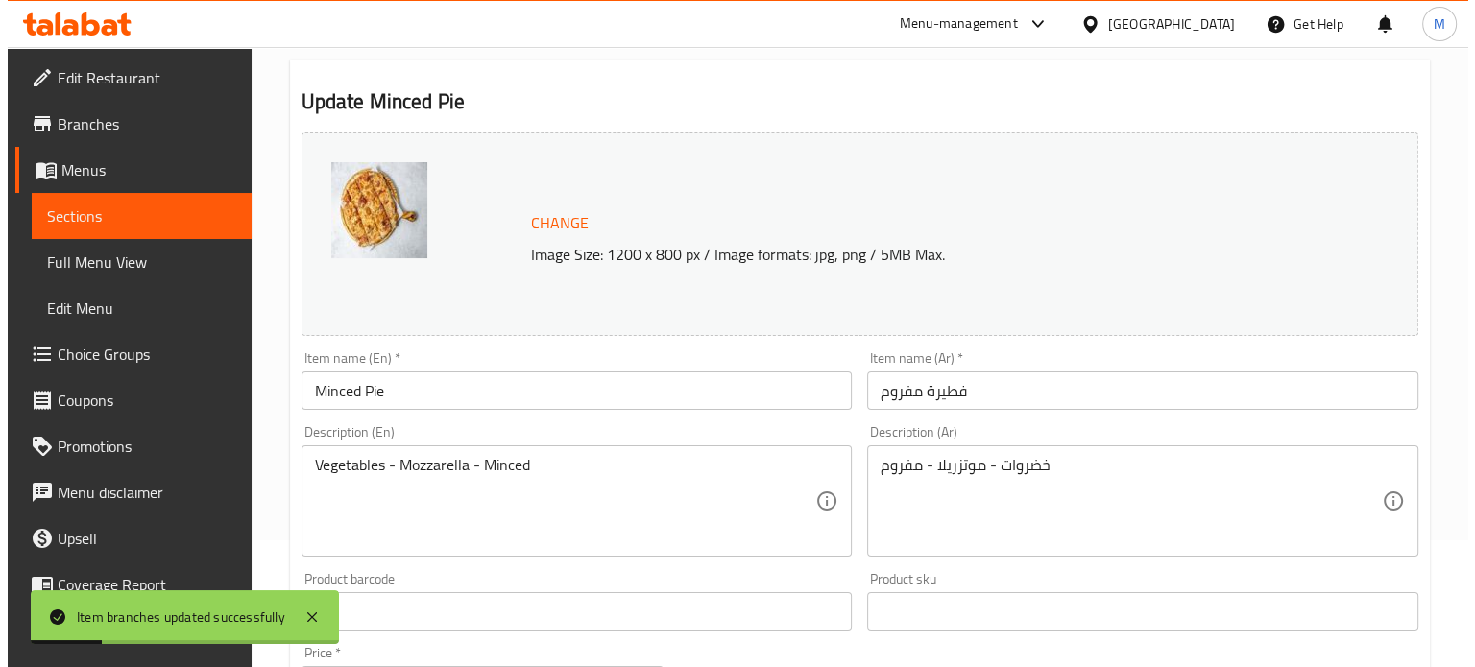
scroll to position [715, 0]
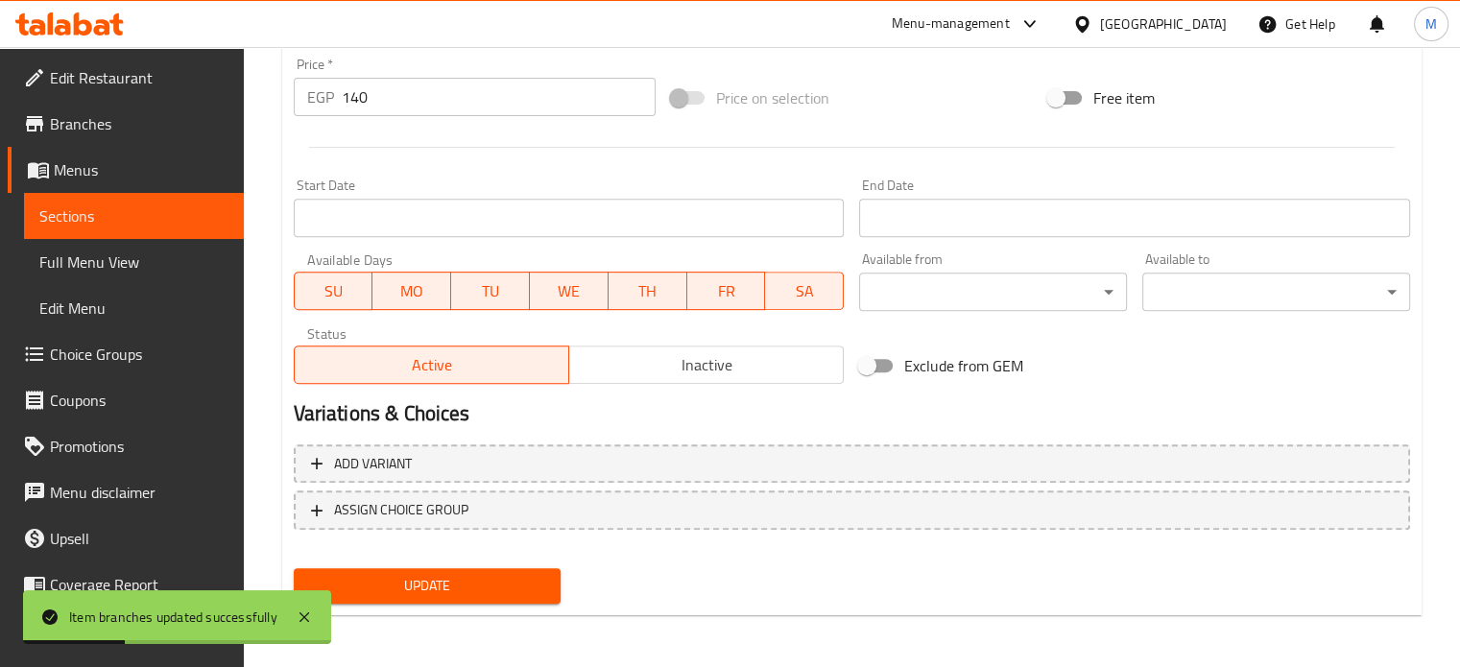
drag, startPoint x: 334, startPoint y: 95, endPoint x: 315, endPoint y: 91, distance: 19.6
click at [319, 91] on div "EGP 140 Price *" at bounding box center [475, 97] width 362 height 38
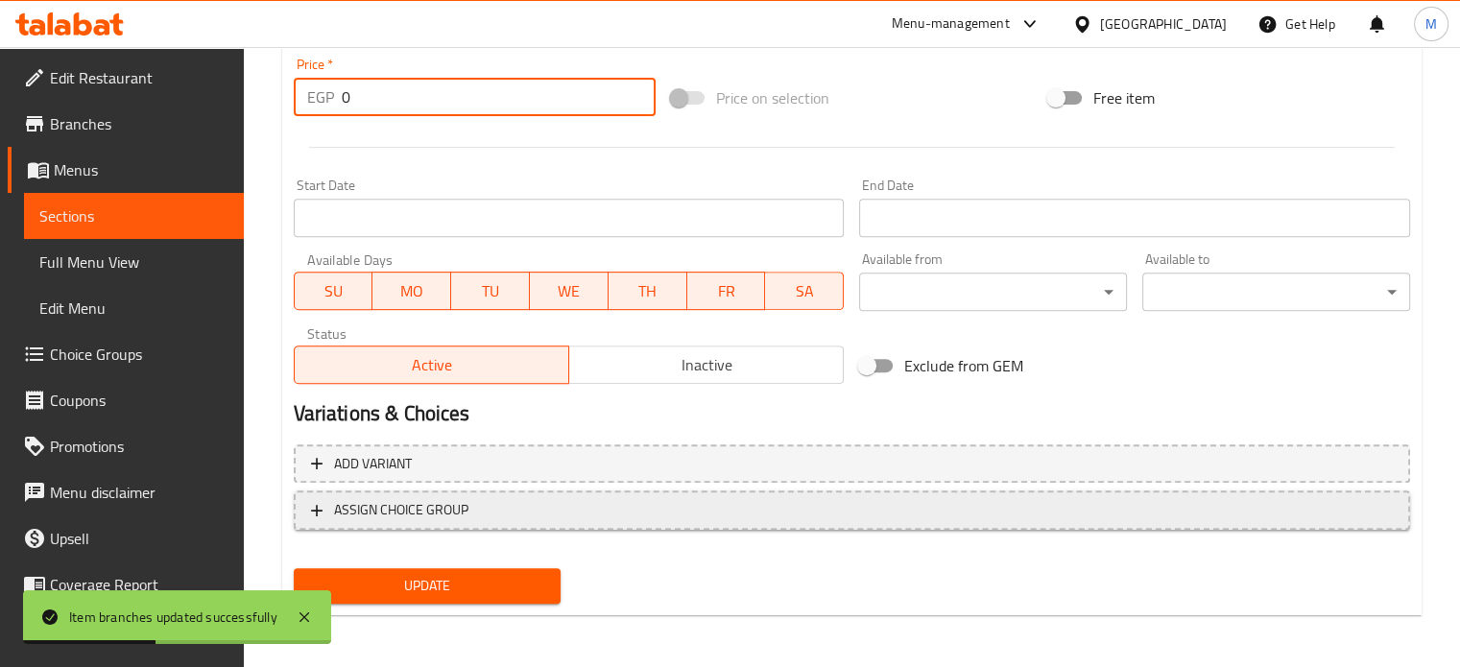
type input "0"
click at [436, 518] on span "ASSIGN CHOICE GROUP" at bounding box center [401, 510] width 134 height 24
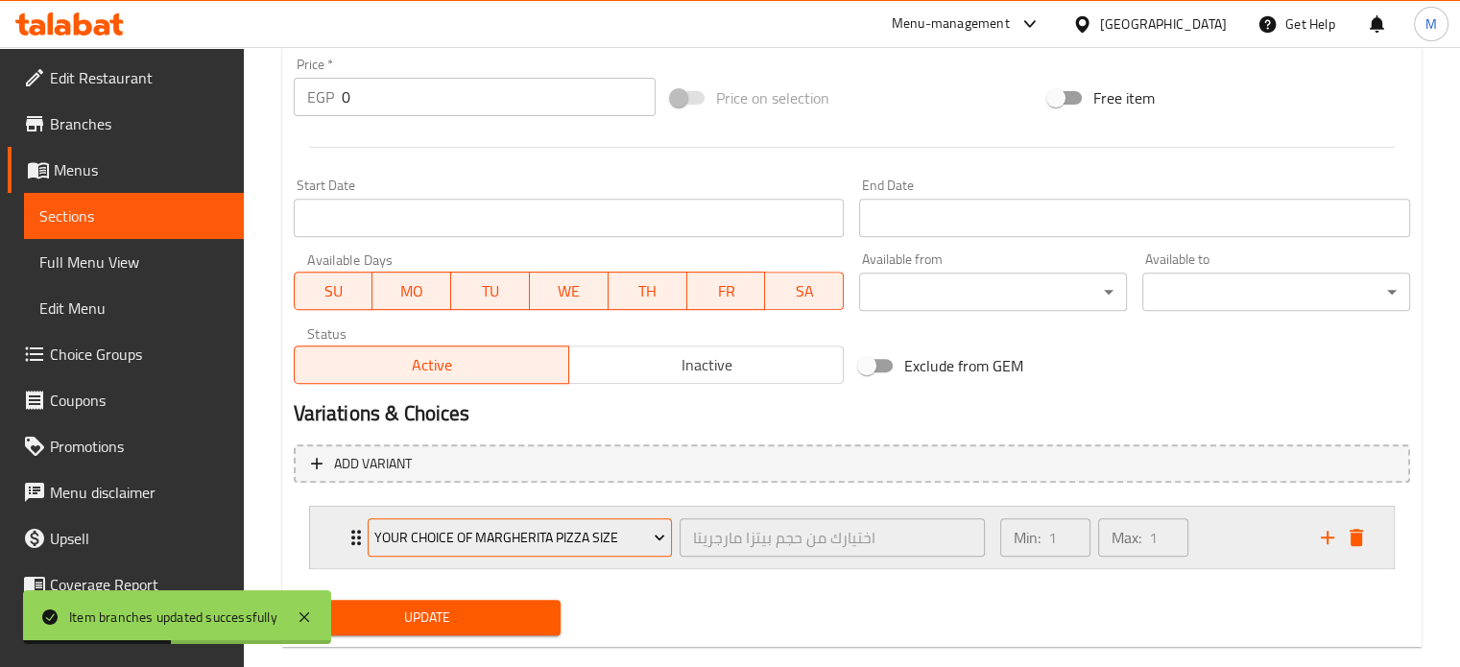
click at [515, 534] on span "Your choice of Margherita pizza size" at bounding box center [519, 538] width 291 height 24
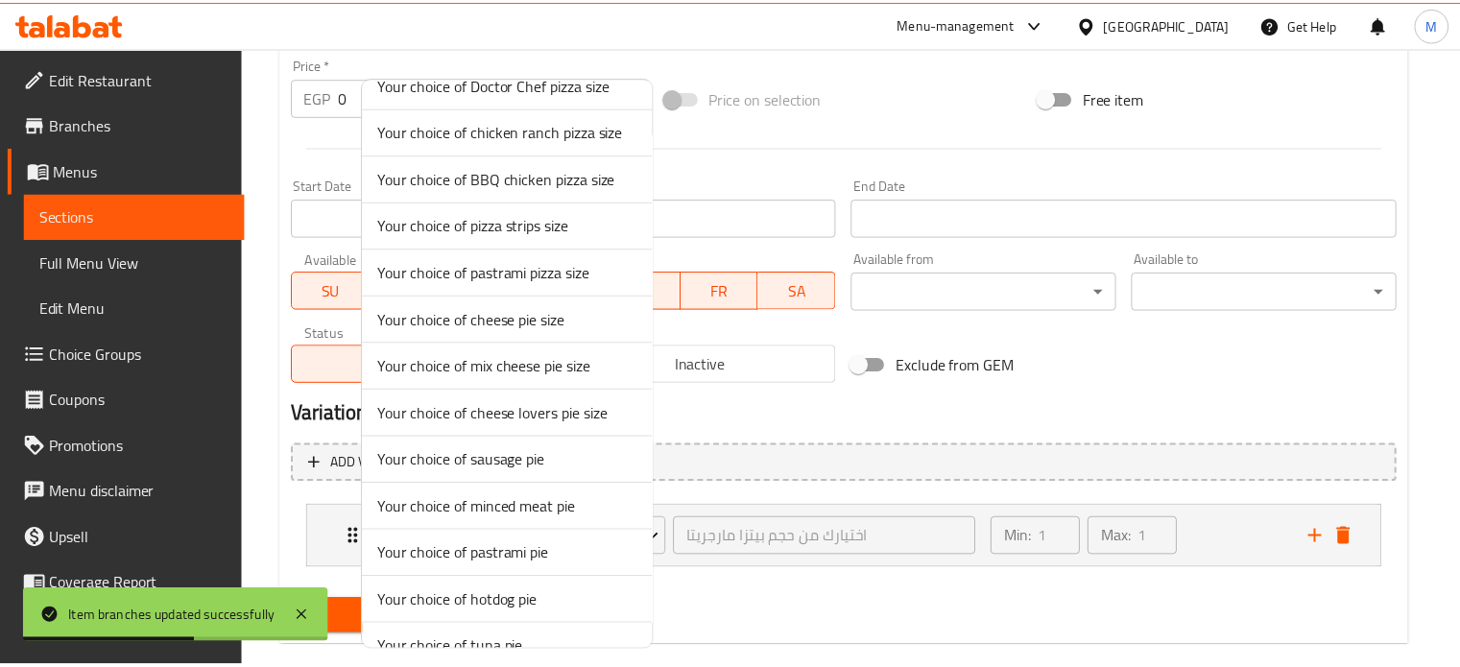
scroll to position [1033, 0]
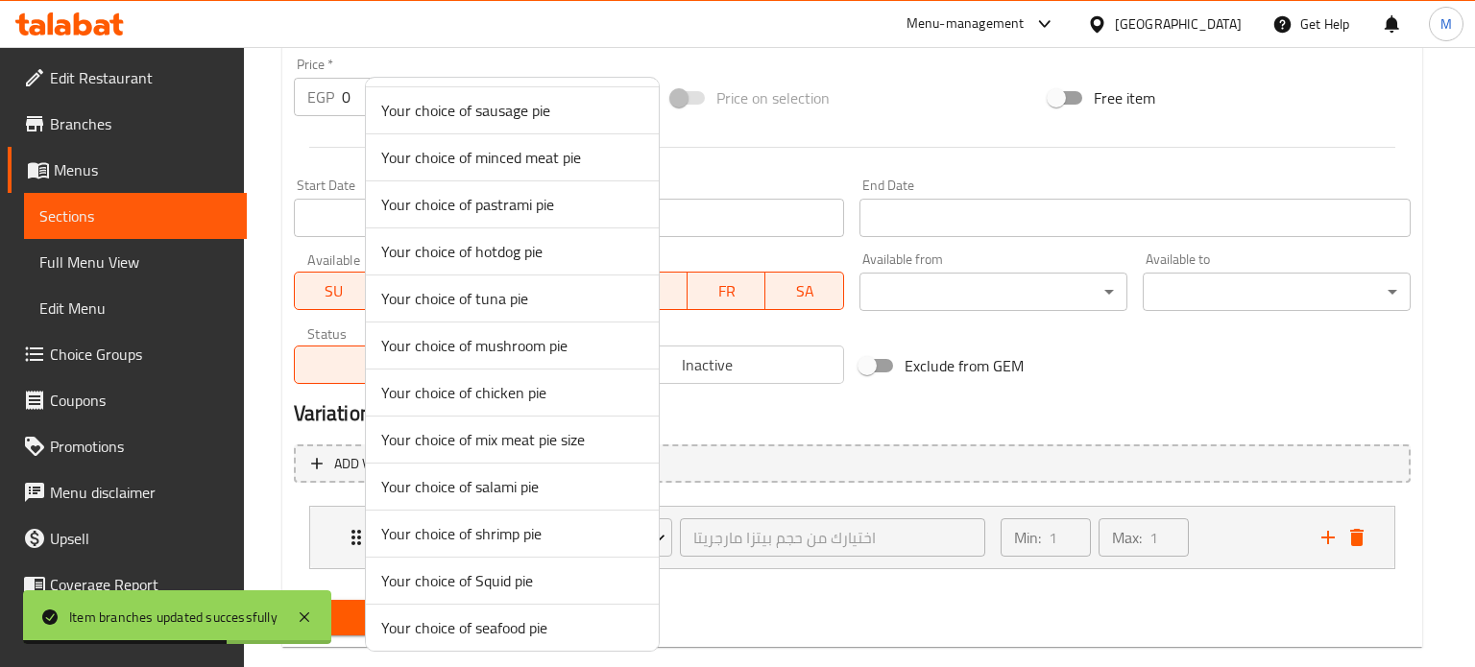
click at [507, 153] on span "Your choice of minced meat pie" at bounding box center [512, 157] width 262 height 23
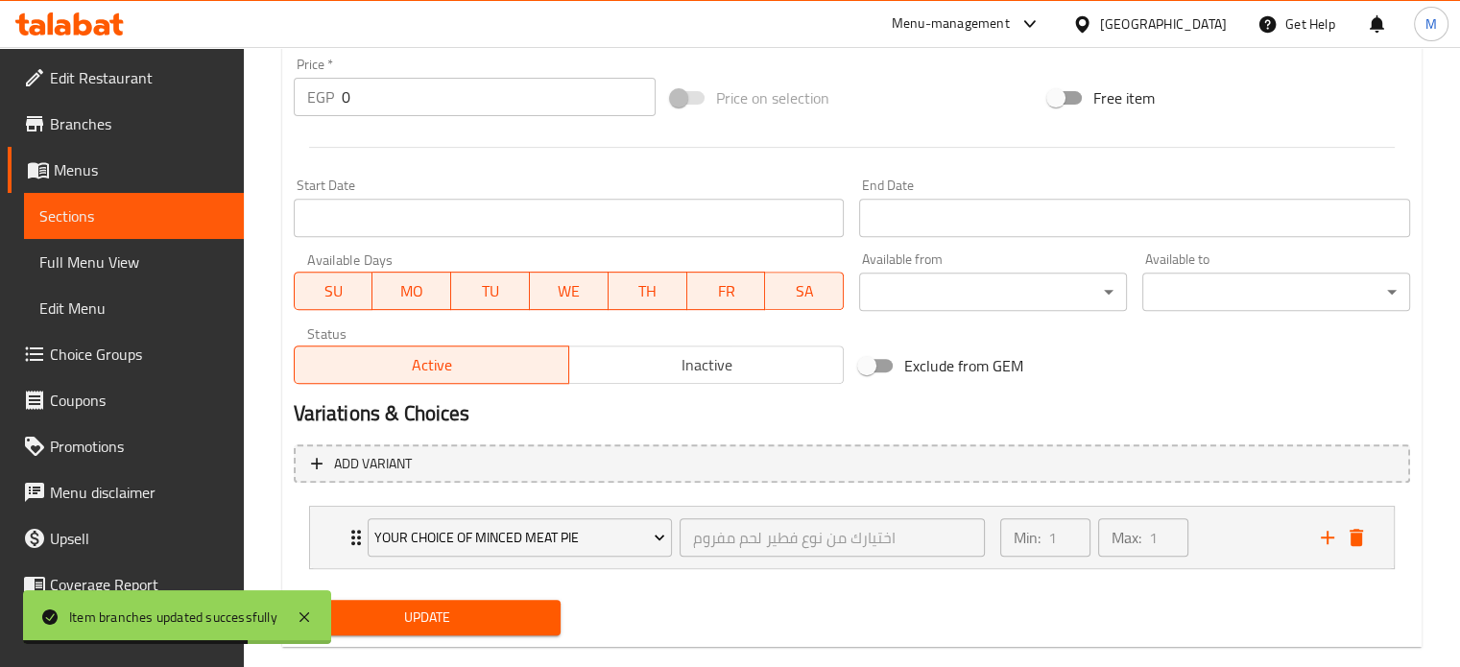
click at [472, 614] on span "Update" at bounding box center [427, 618] width 237 height 24
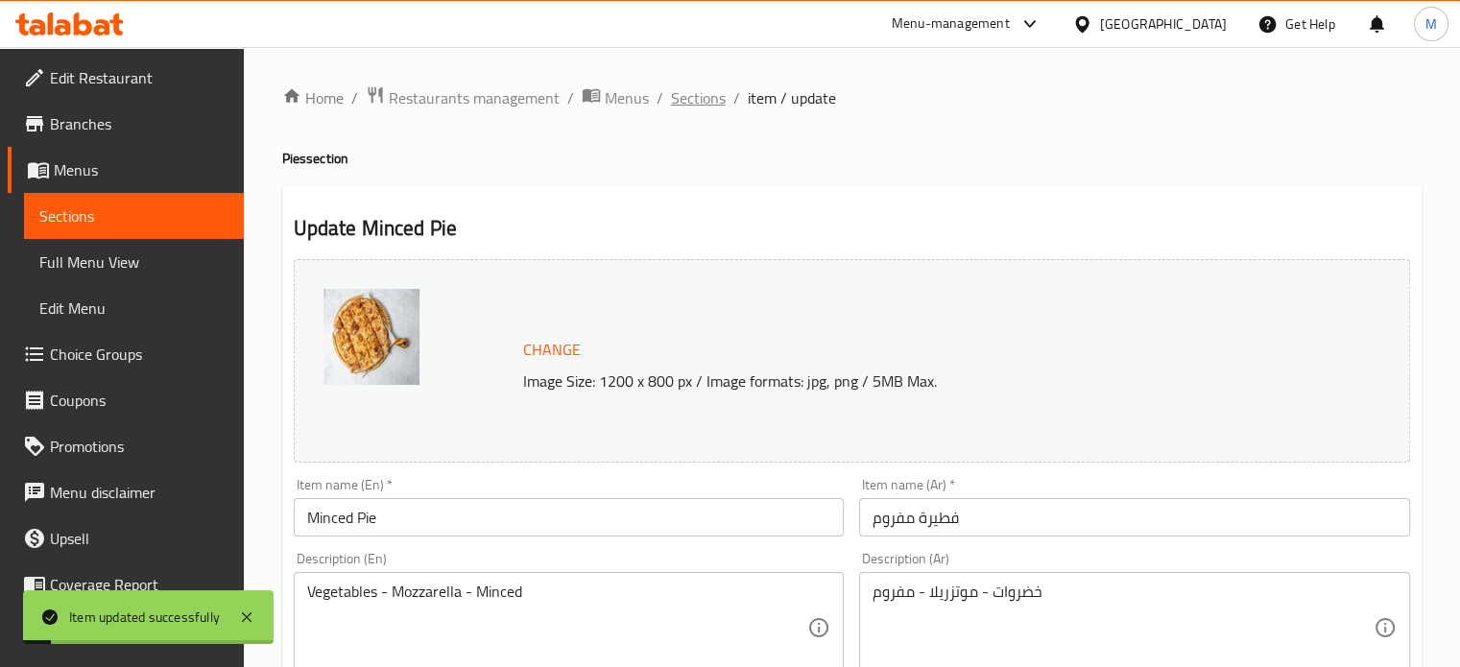
click at [703, 97] on span "Sections" at bounding box center [698, 97] width 55 height 23
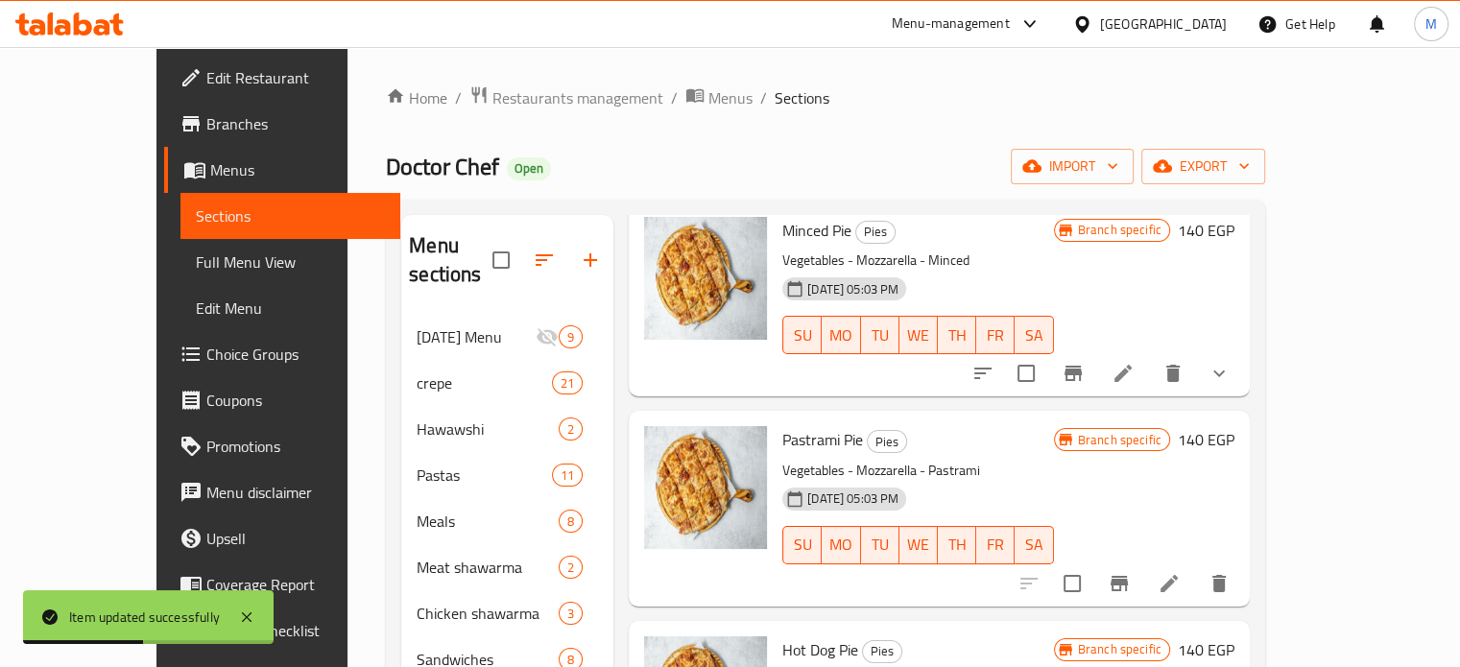
scroll to position [1025, 0]
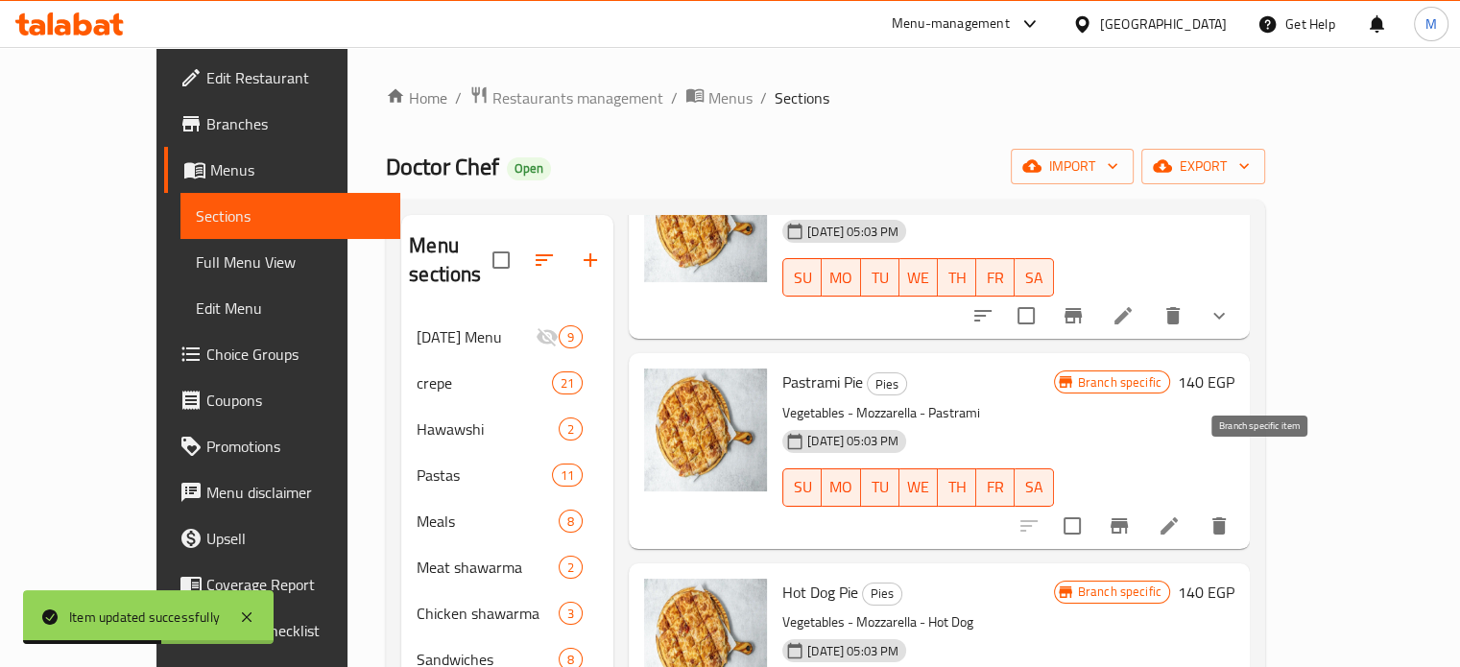
click at [1131, 515] on icon "Branch-specific-item" at bounding box center [1119, 526] width 23 height 23
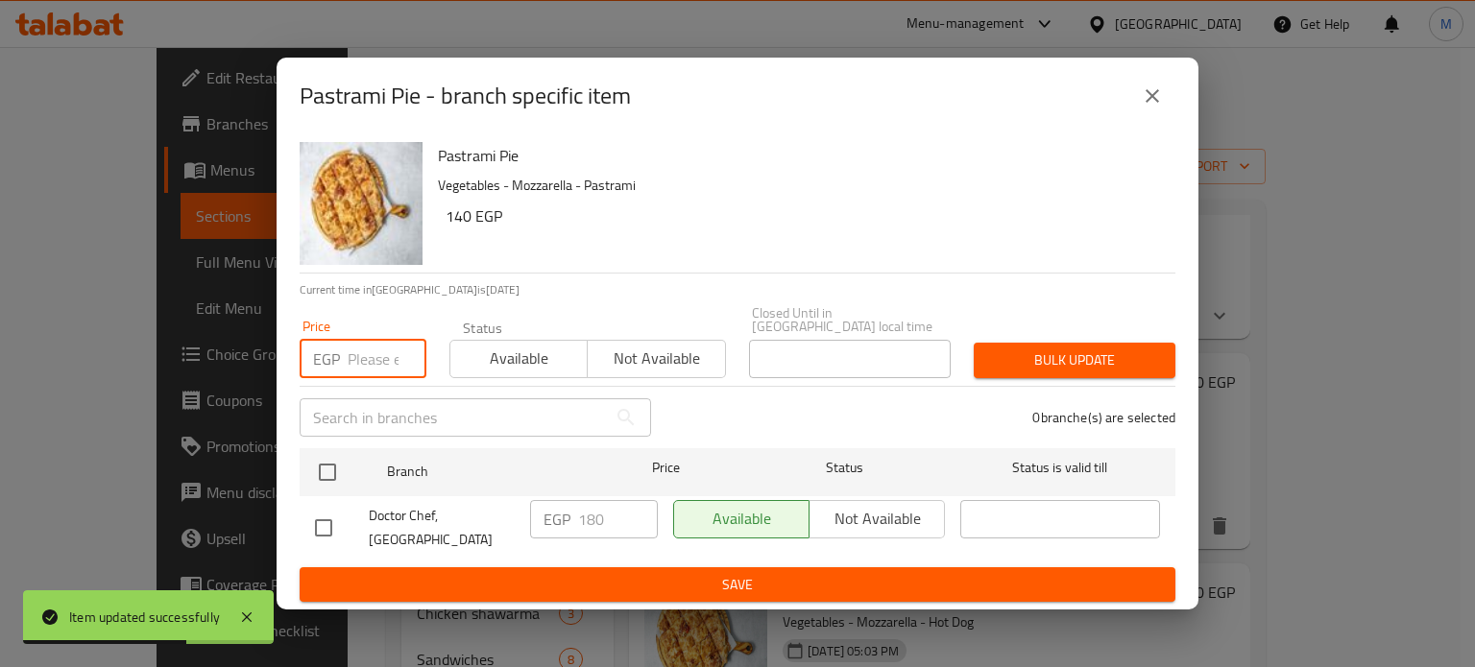
click at [380, 350] on input "number" at bounding box center [387, 359] width 79 height 38
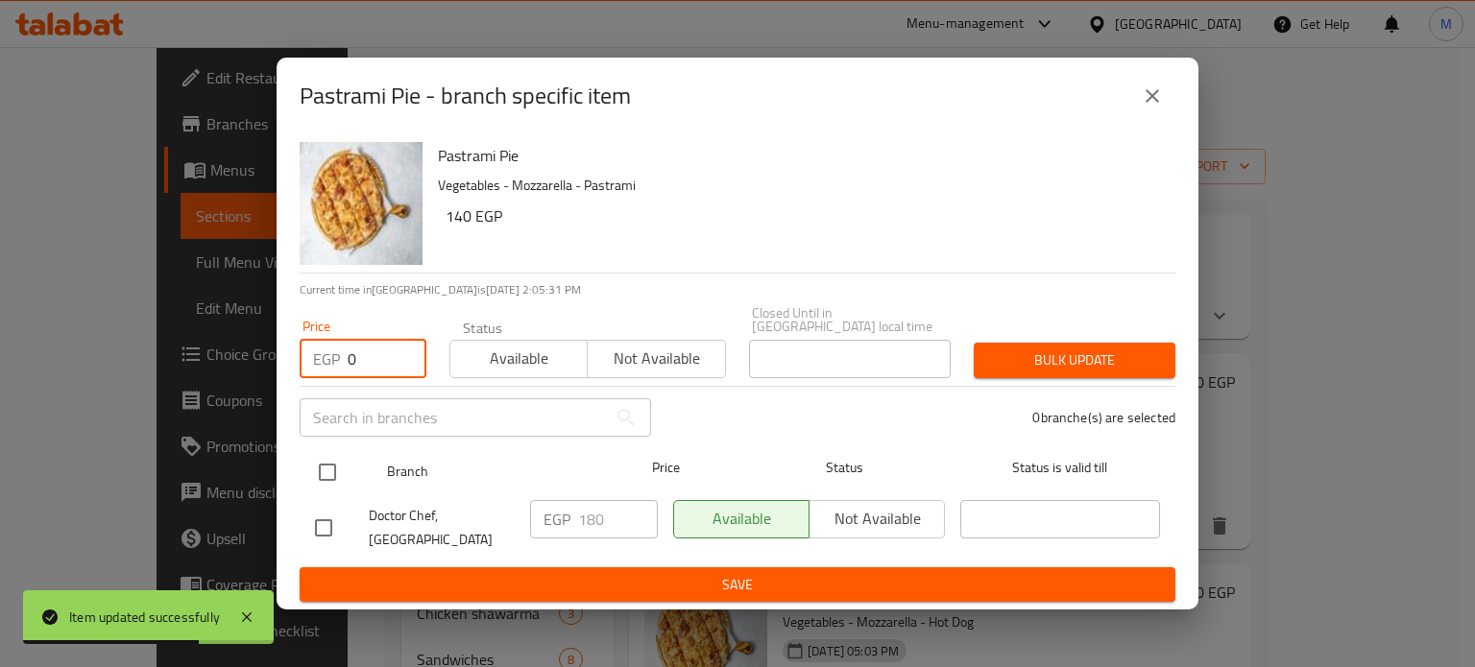
type input "0"
click at [337, 469] on input "checkbox" at bounding box center [327, 472] width 40 height 40
checkbox input "true"
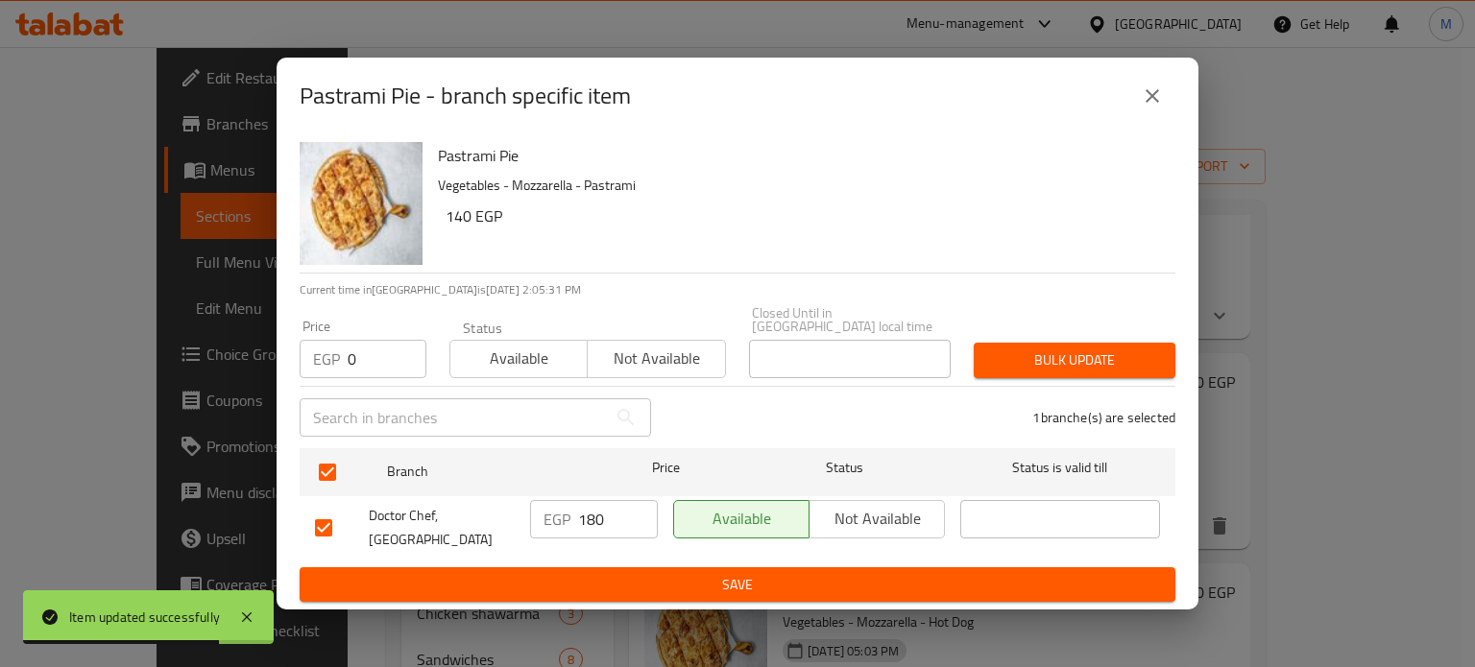
click at [1101, 348] on span "Bulk update" at bounding box center [1074, 360] width 171 height 24
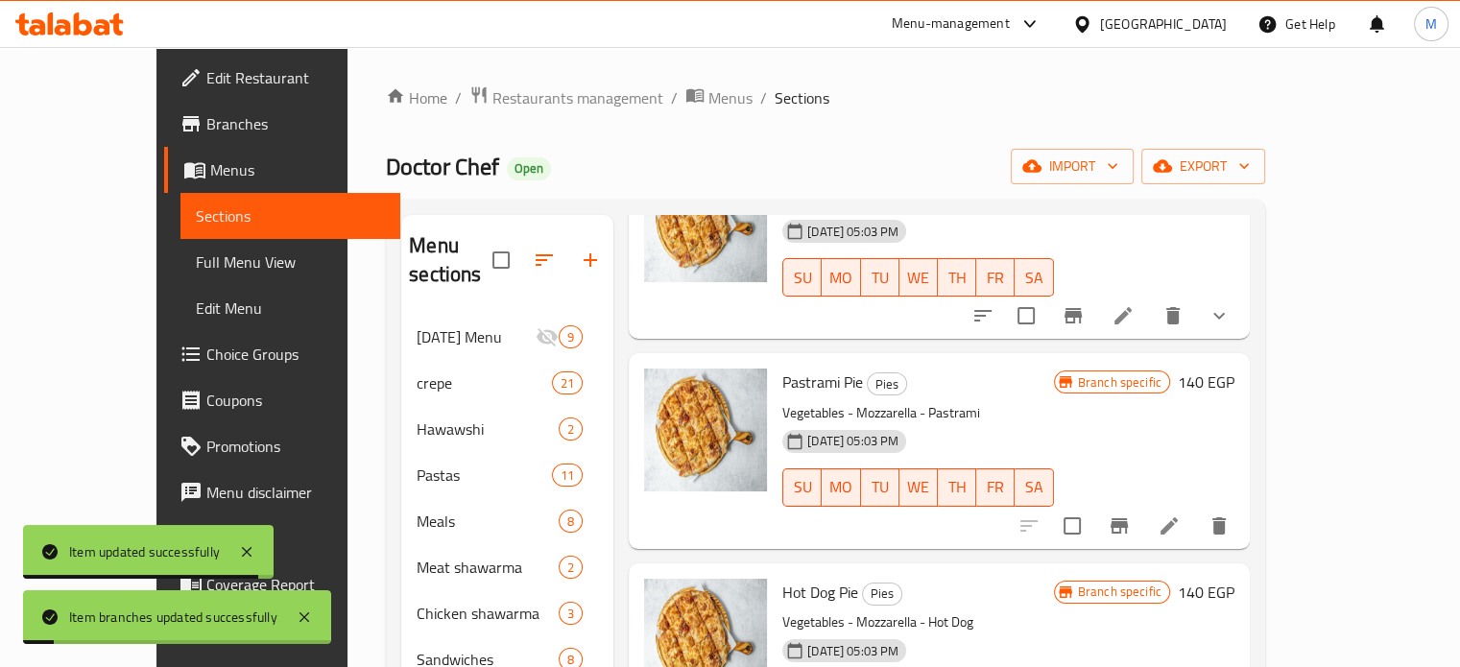
click at [1178, 517] on icon at bounding box center [1169, 525] width 17 height 17
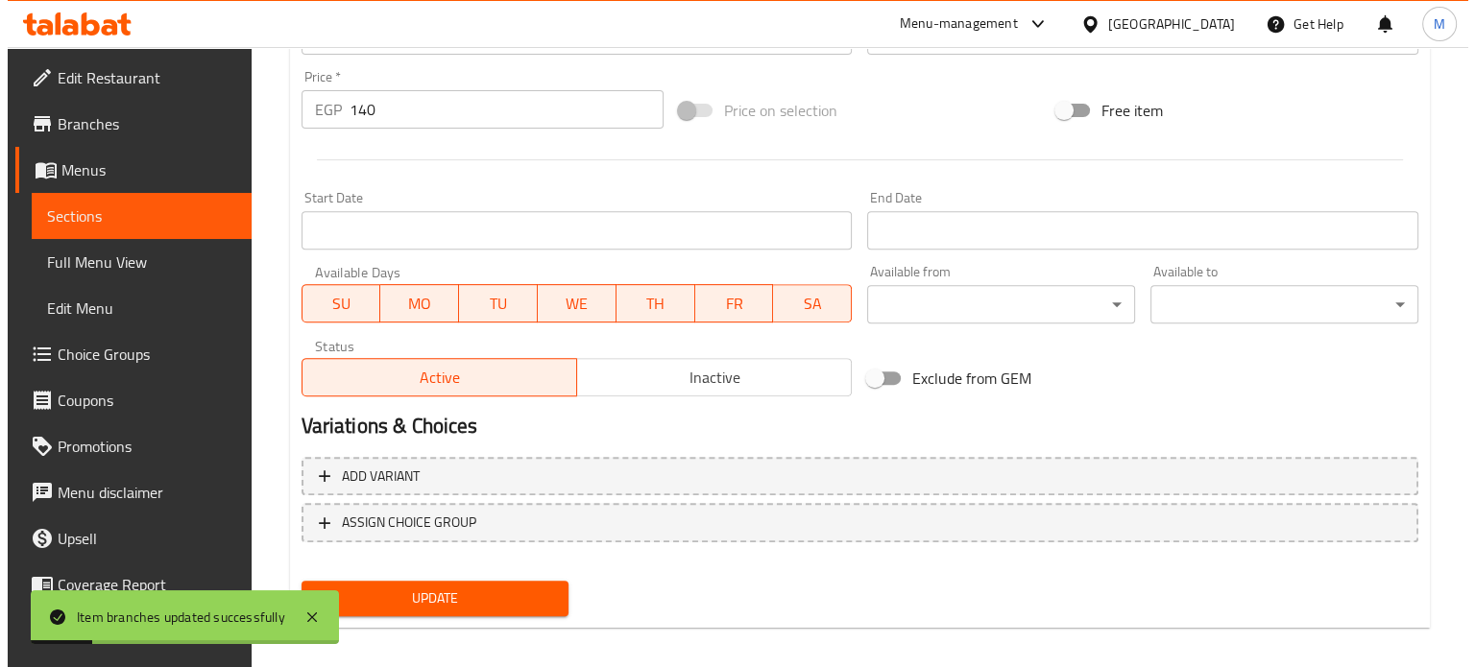
scroll to position [715, 0]
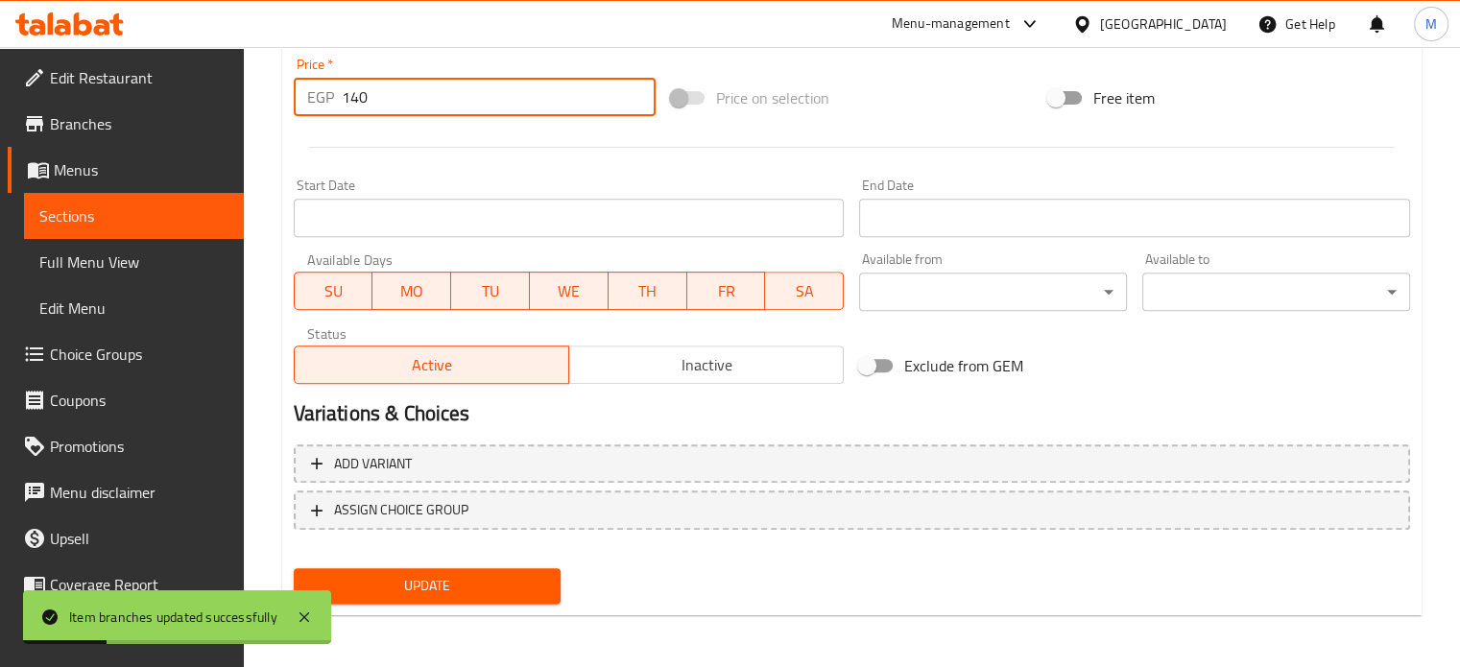
drag, startPoint x: 373, startPoint y: 95, endPoint x: 265, endPoint y: 76, distance: 110.2
click at [276, 80] on div "Home / Restaurants management / Menus / Sections / item / update Pies section U…" at bounding box center [852, 0] width 1216 height 1337
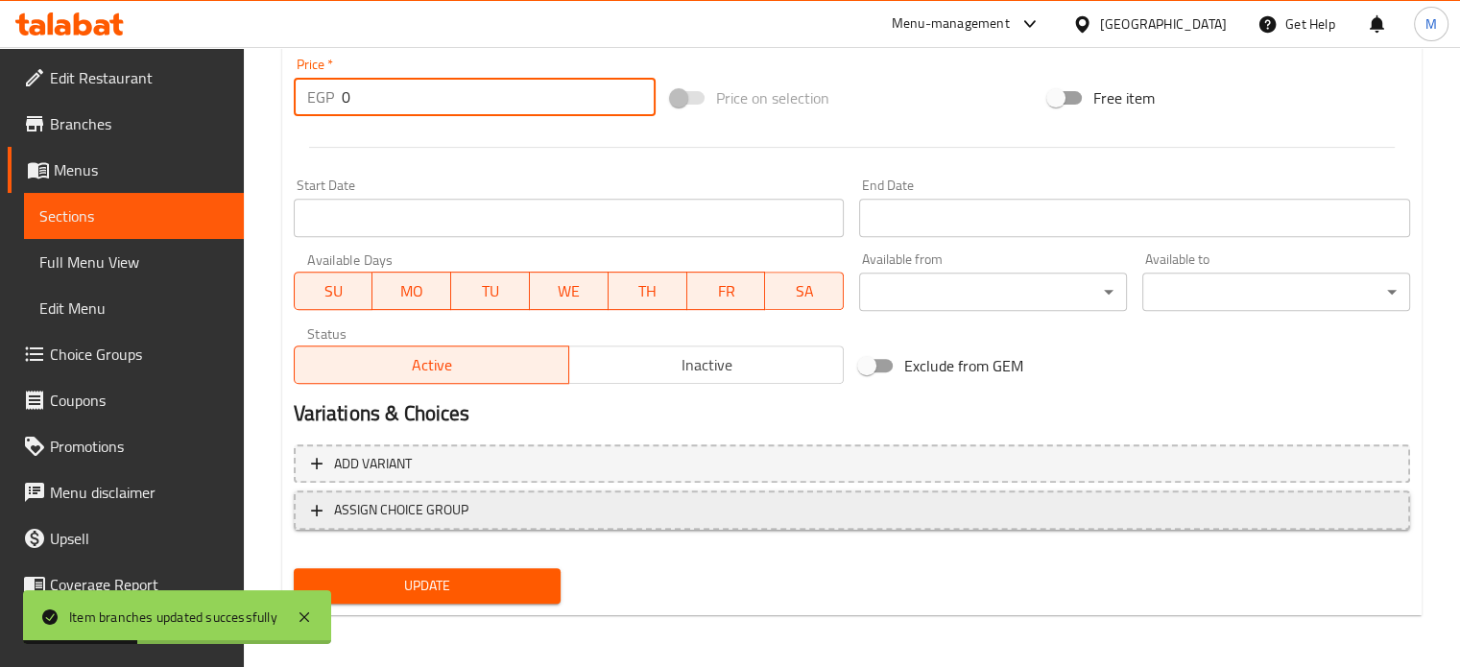
type input "0"
click at [407, 505] on span "ASSIGN CHOICE GROUP" at bounding box center [401, 510] width 134 height 24
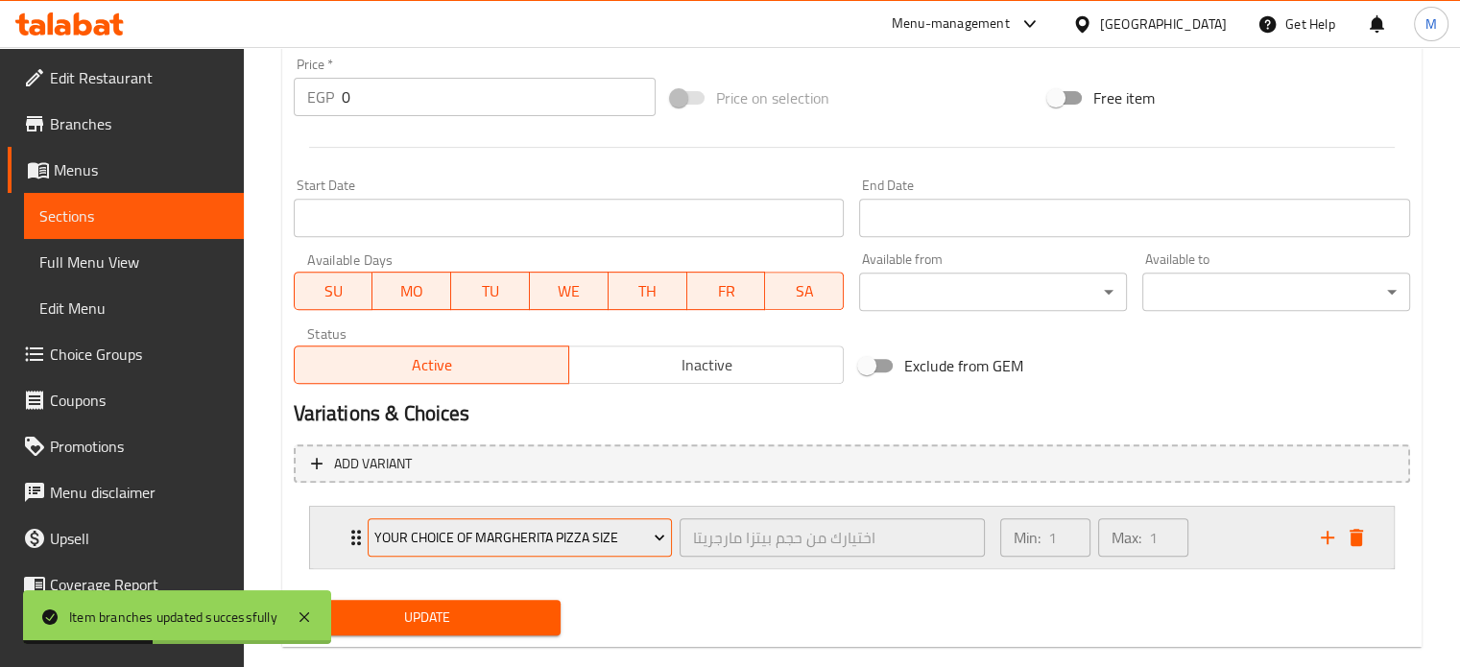
click at [515, 530] on span "Your choice of Margherita pizza size" at bounding box center [519, 538] width 291 height 24
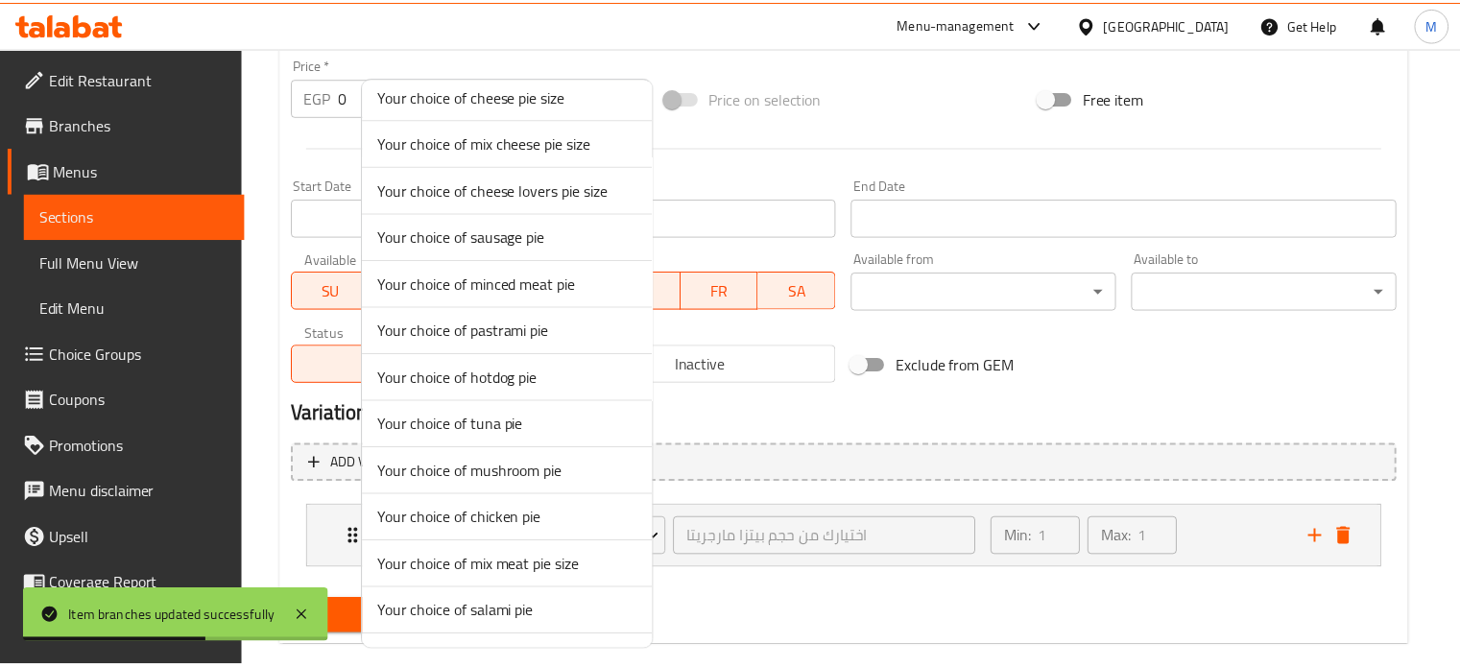
scroll to position [1033, 0]
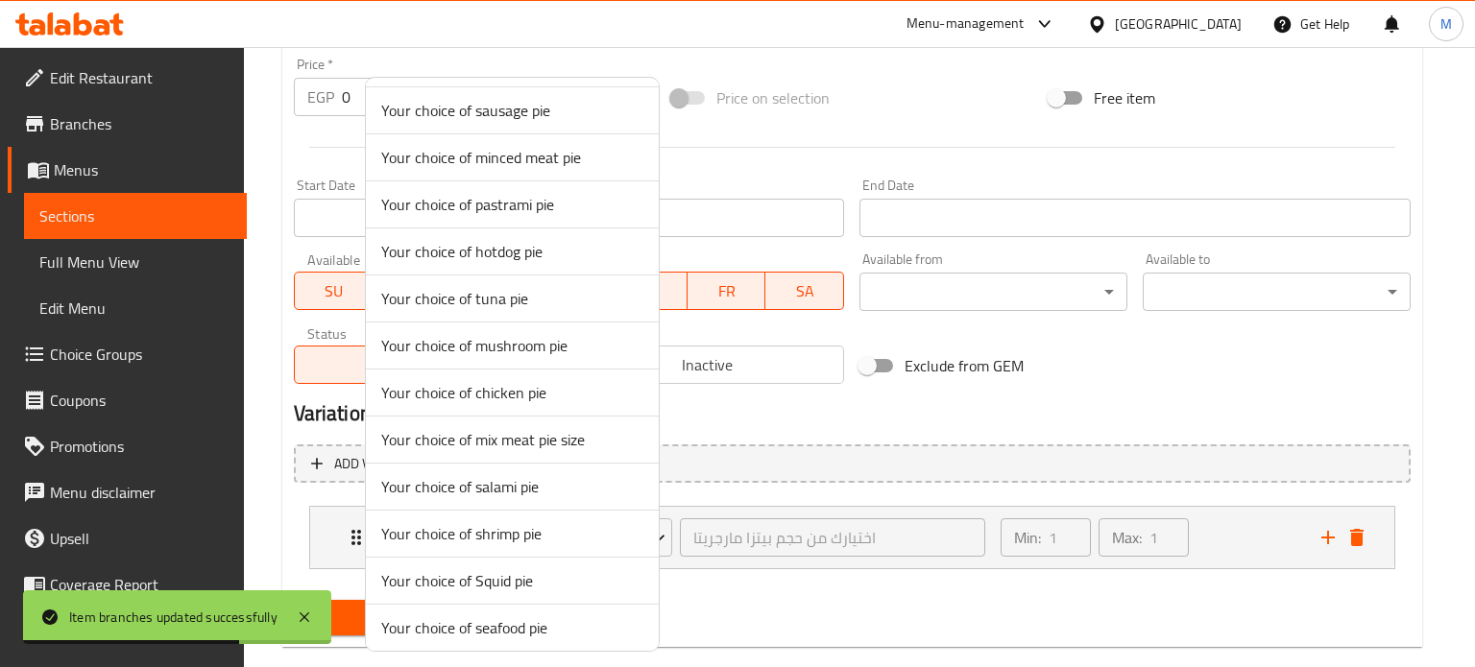
click at [526, 196] on span "Your choice of pastrami pie" at bounding box center [512, 204] width 262 height 23
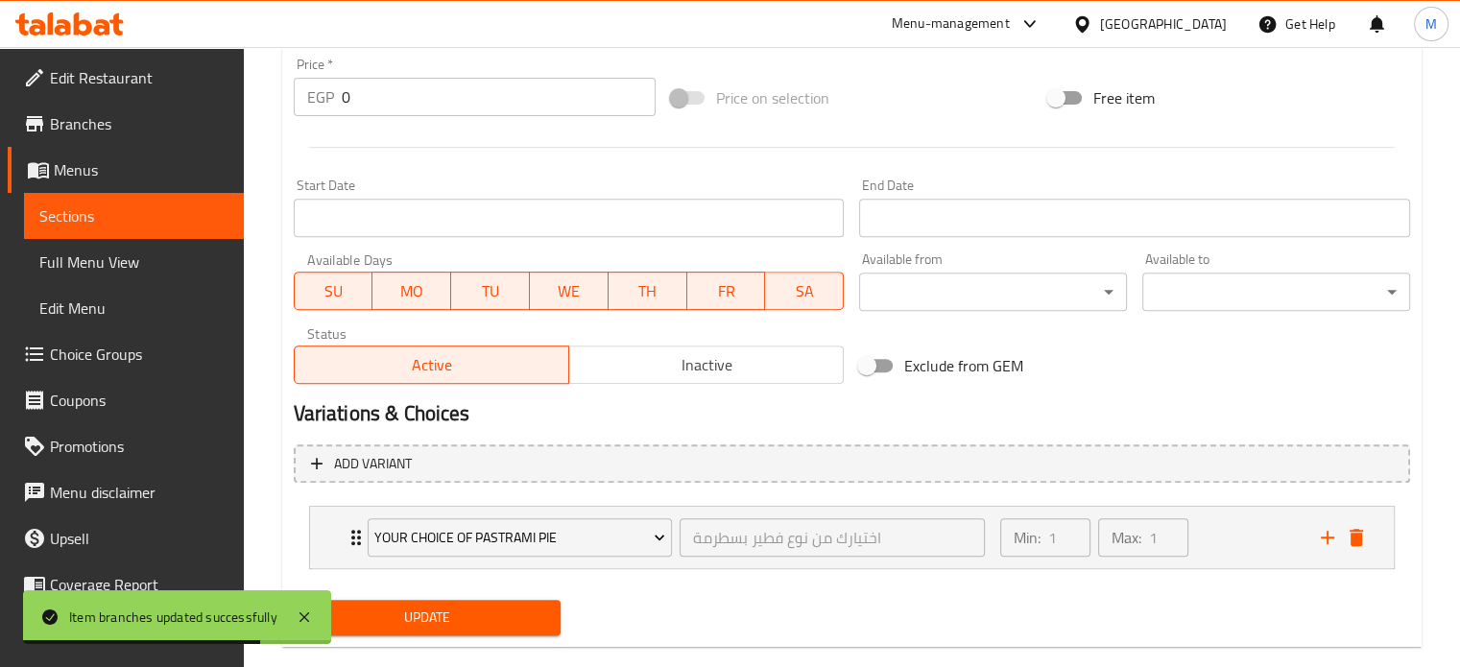
click at [459, 616] on span "Update" at bounding box center [427, 618] width 237 height 24
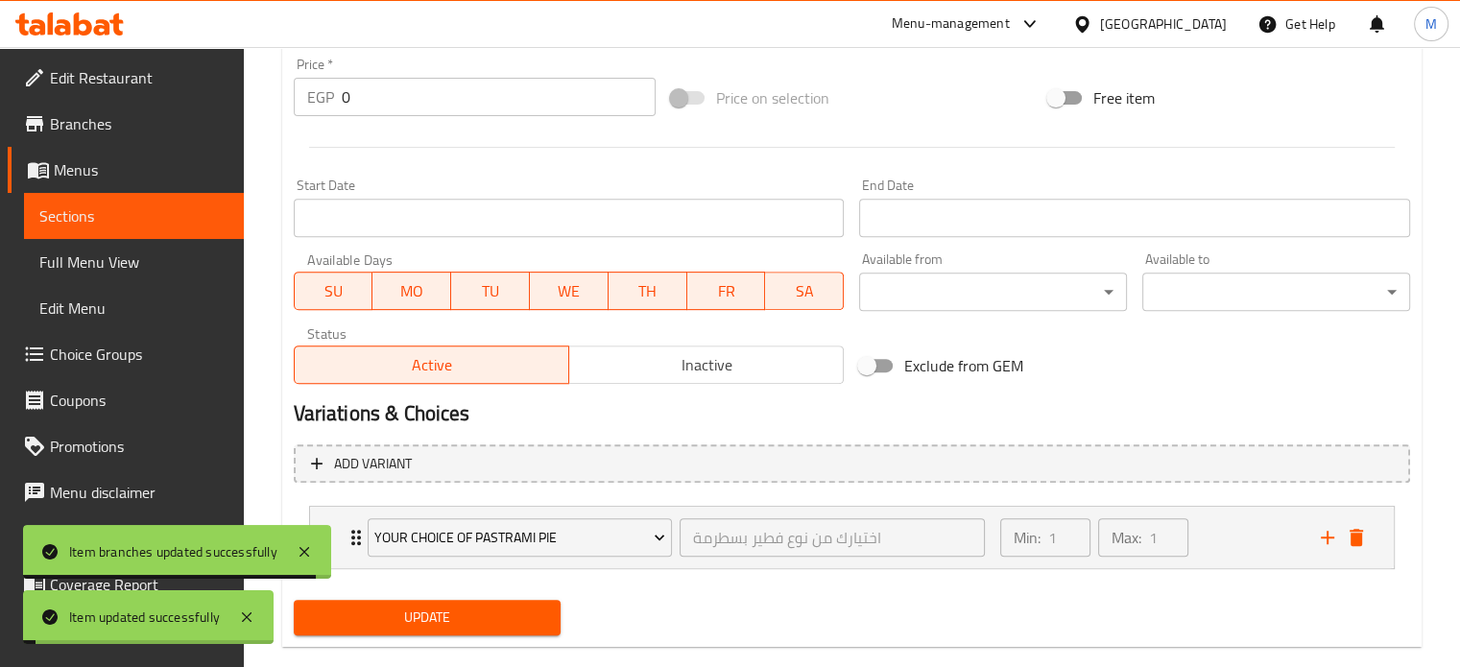
scroll to position [0, 0]
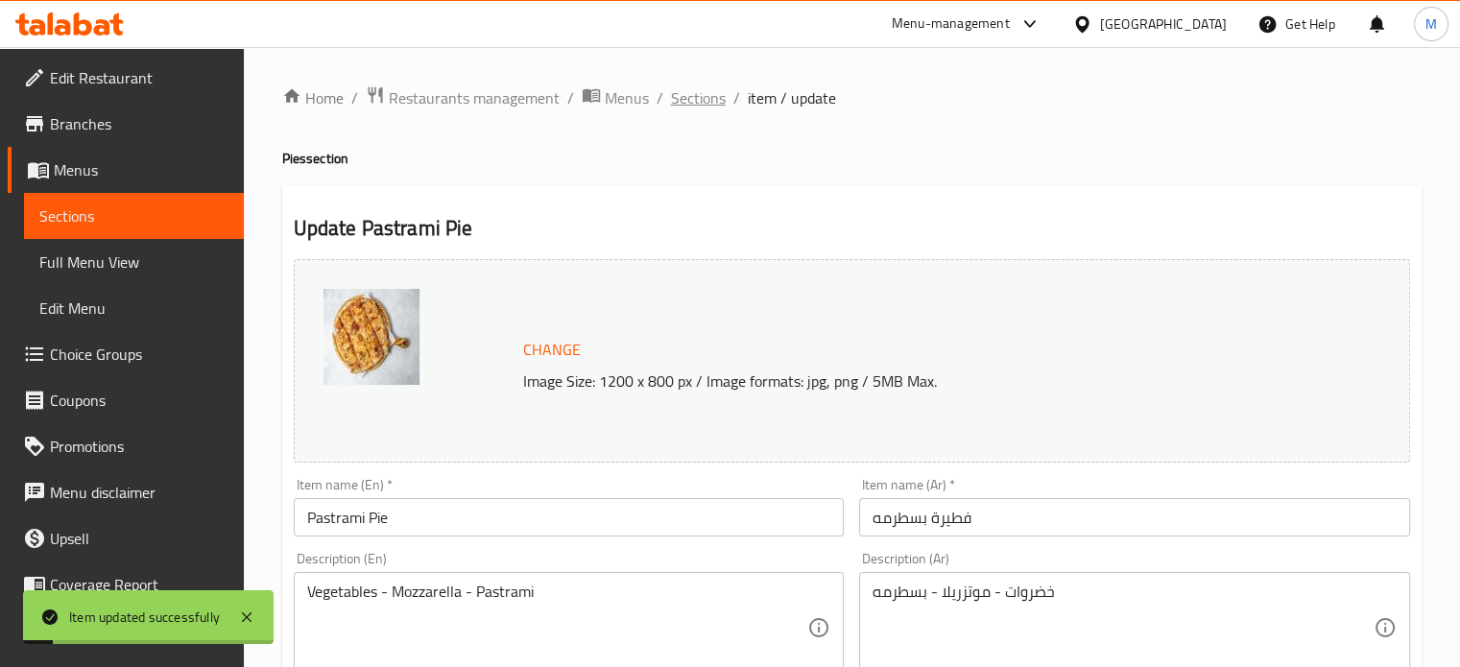
click at [707, 99] on span "Sections" at bounding box center [698, 97] width 55 height 23
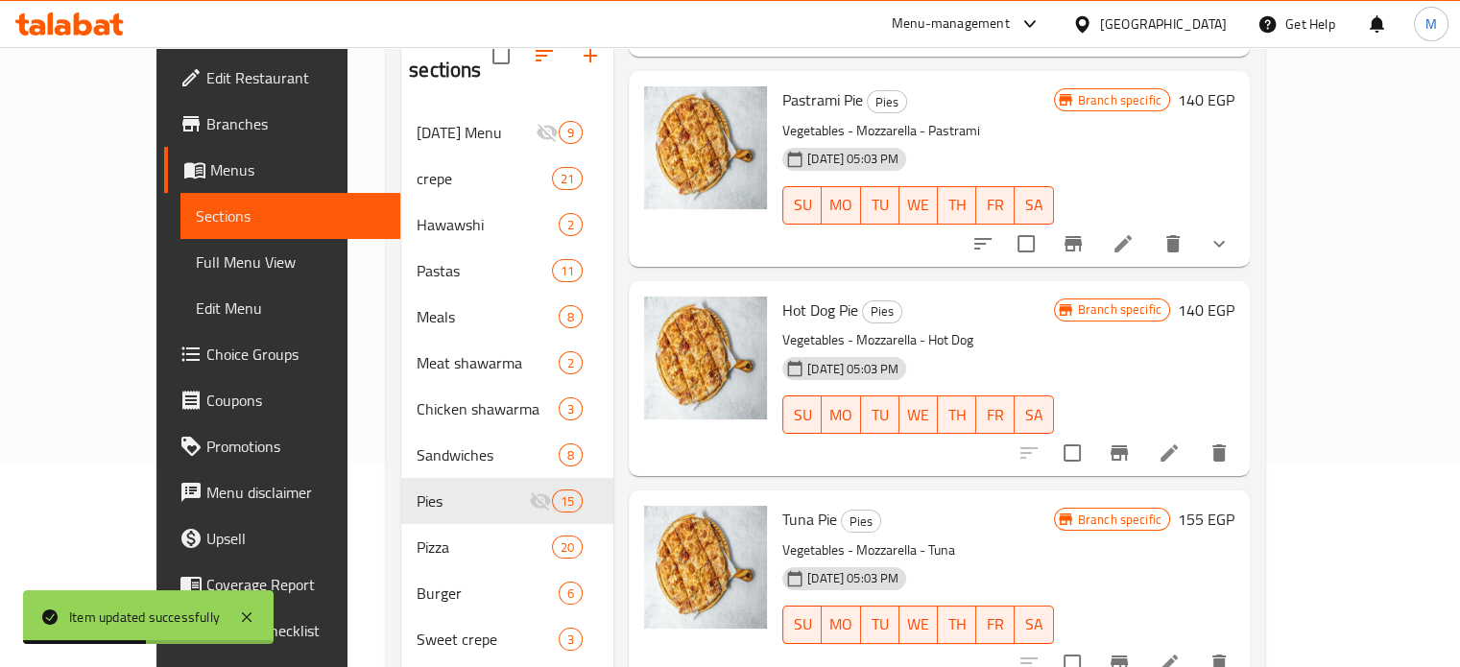
scroll to position [1138, 0]
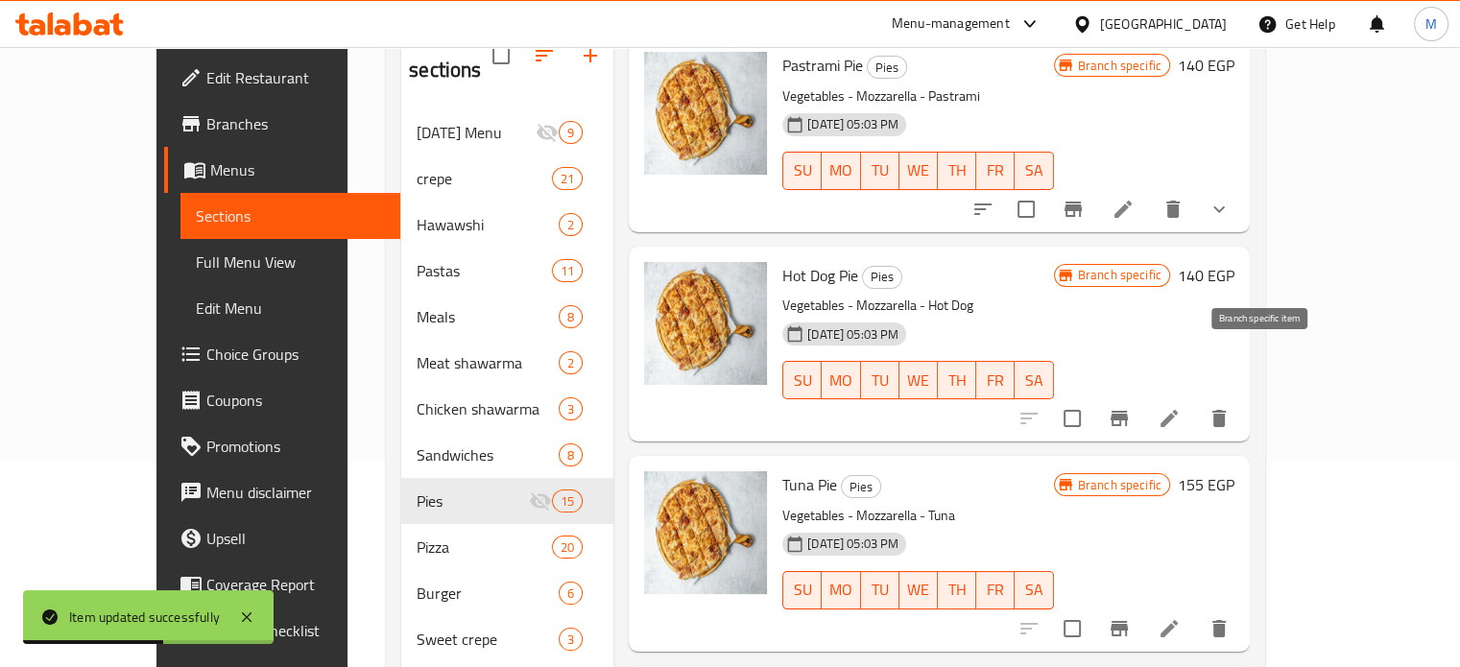
click at [1128, 411] on icon "Branch-specific-item" at bounding box center [1119, 418] width 17 height 15
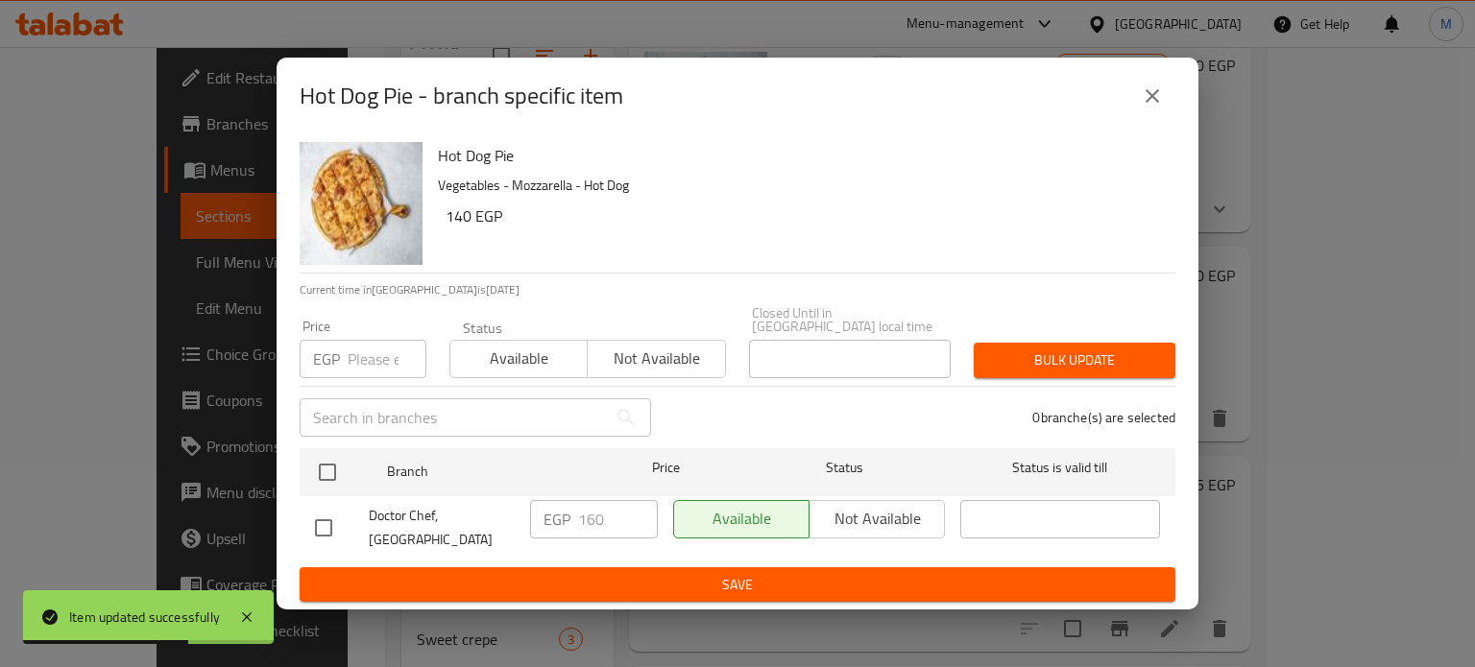
click at [365, 356] on input "number" at bounding box center [387, 359] width 79 height 38
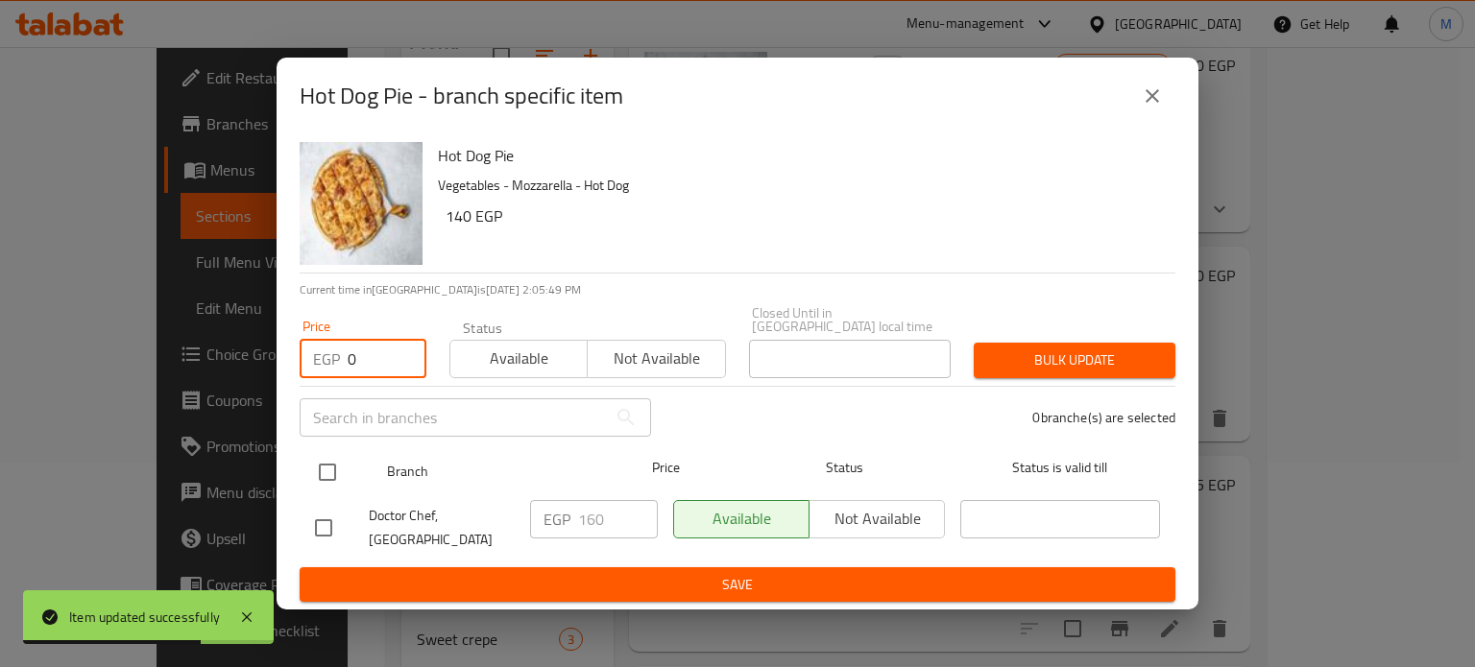
type input "0"
click at [325, 460] on input "checkbox" at bounding box center [327, 472] width 40 height 40
checkbox input "true"
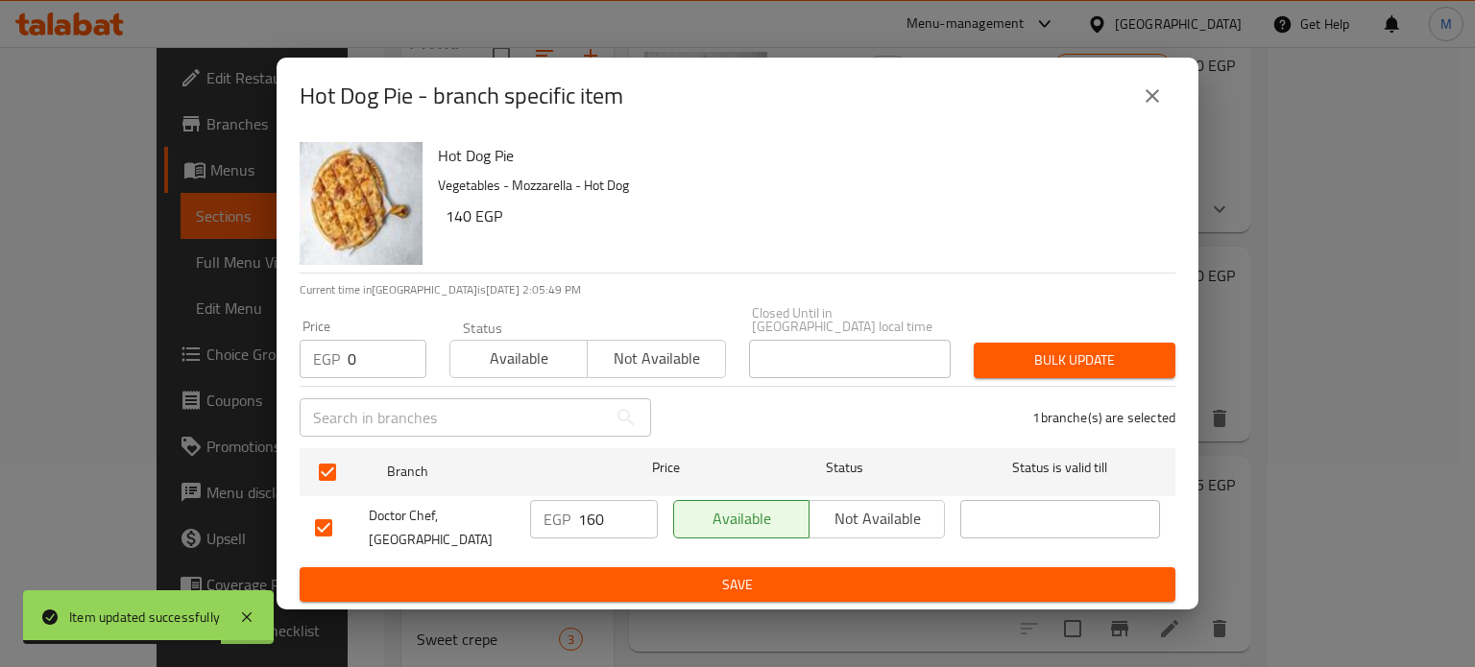
click at [1045, 383] on div "1 branche(s) are selected" at bounding box center [924, 417] width 524 height 69
click at [1052, 359] on span "Bulk update" at bounding box center [1074, 360] width 171 height 24
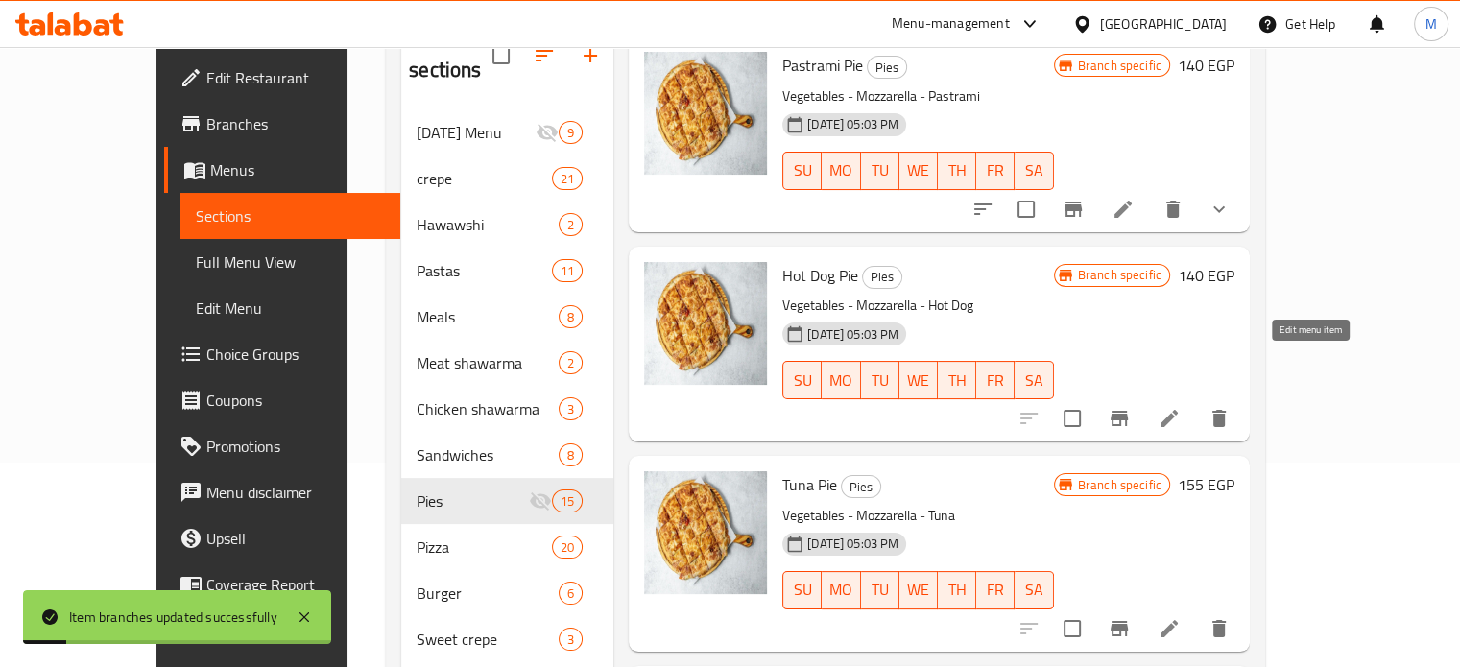
click at [1181, 407] on icon at bounding box center [1169, 418] width 23 height 23
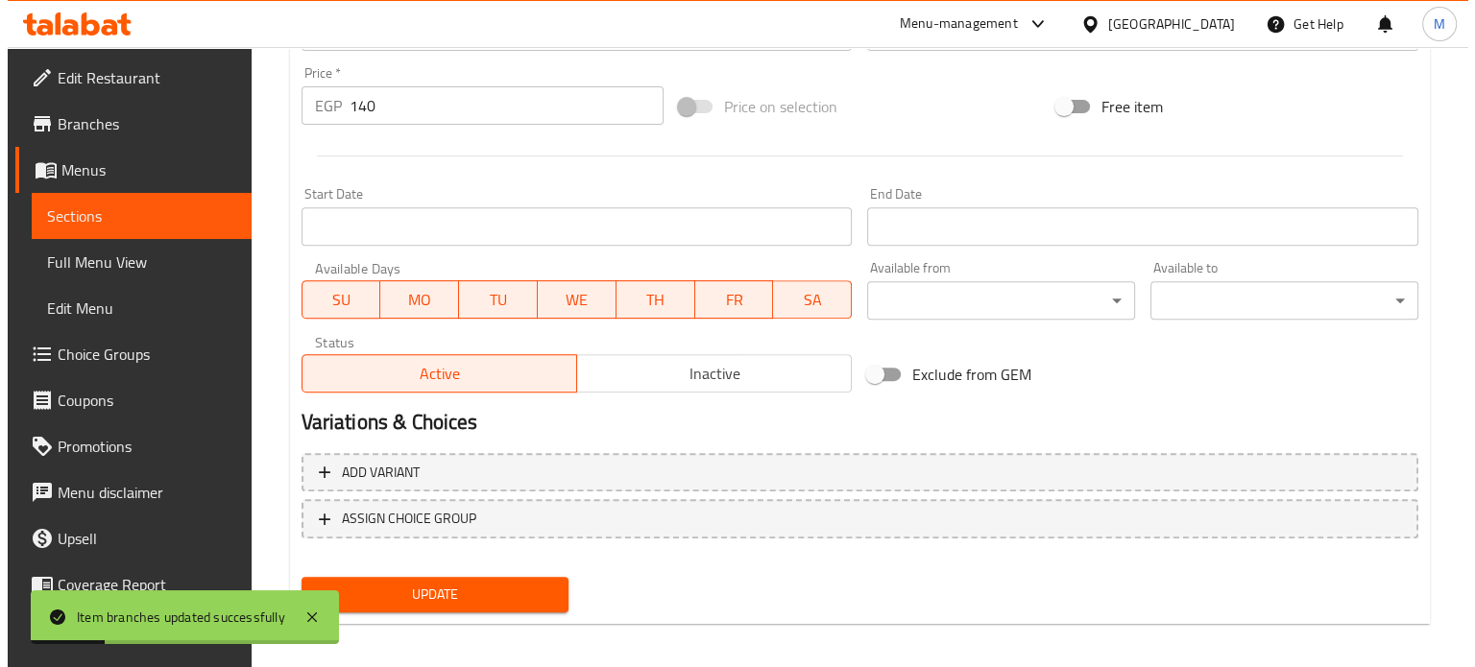
scroll to position [715, 0]
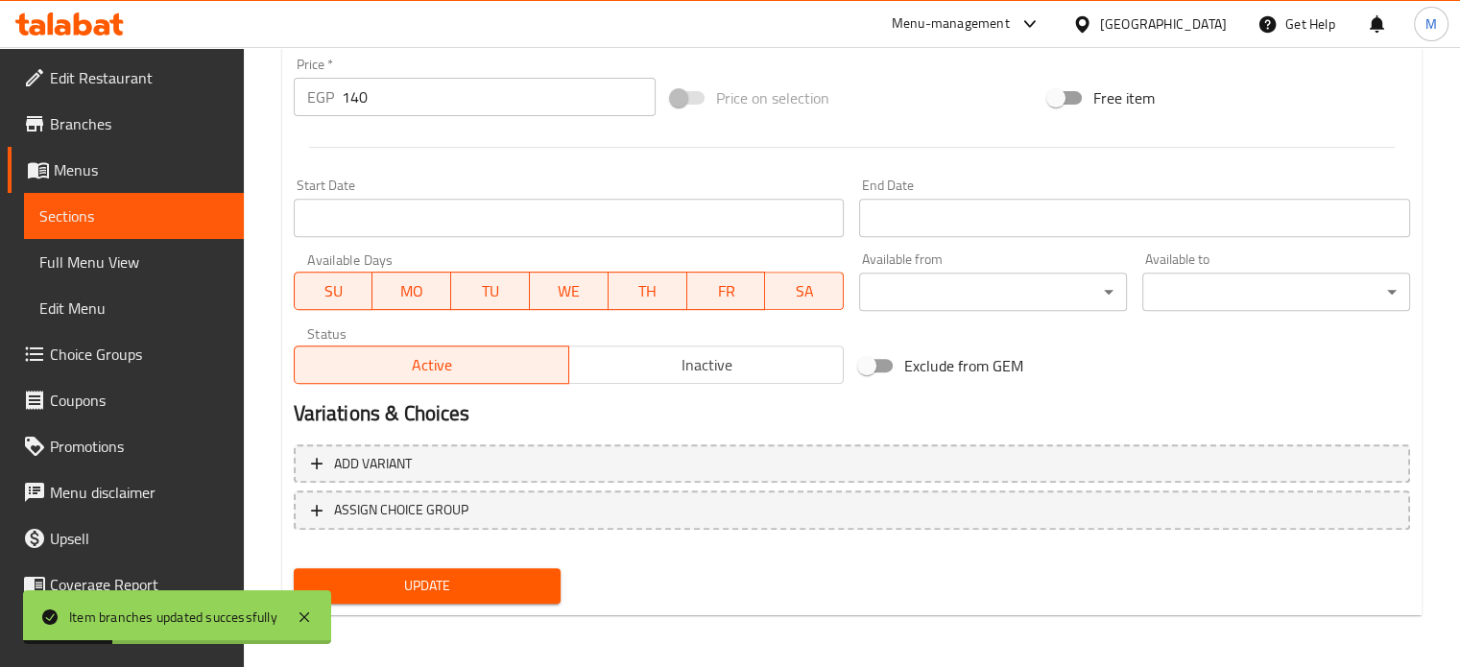
drag, startPoint x: 379, startPoint y: 95, endPoint x: 320, endPoint y: 103, distance: 60.0
click at [323, 103] on div "EGP 140 Price *" at bounding box center [475, 97] width 362 height 38
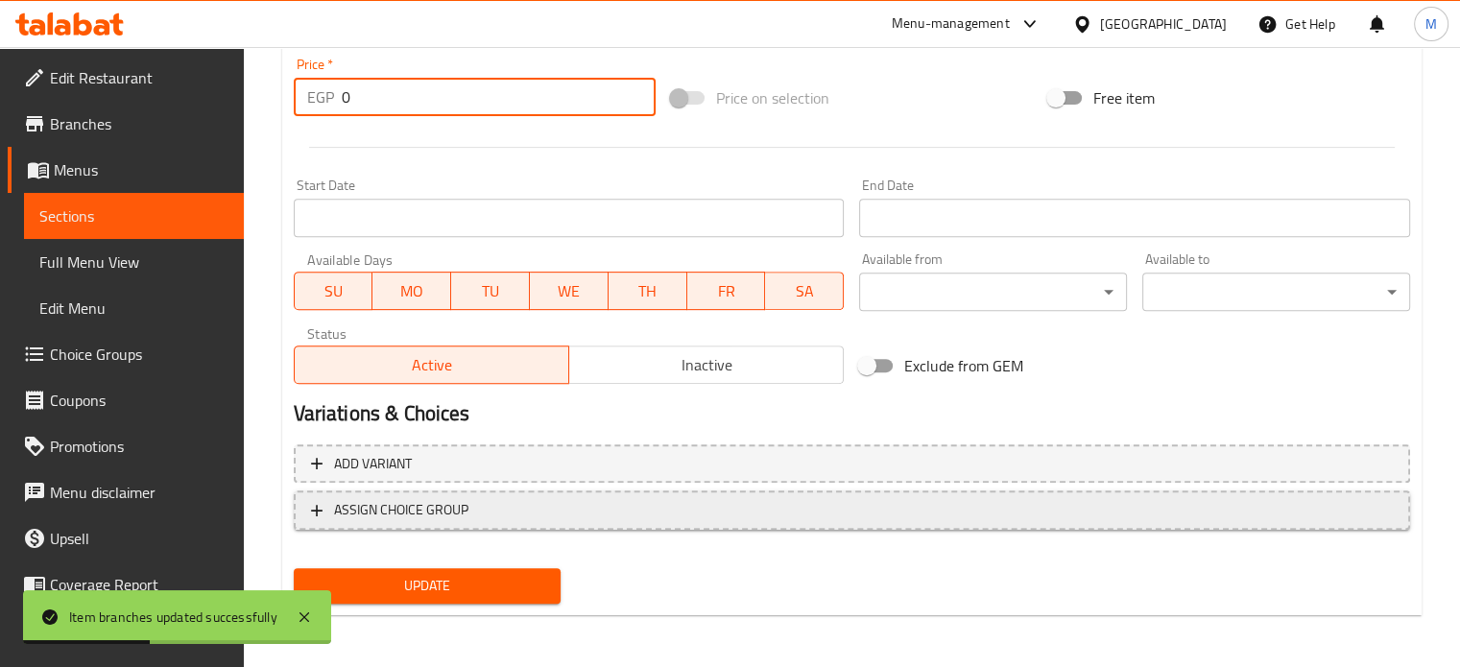
type input "0"
click at [406, 502] on span "ASSIGN CHOICE GROUP" at bounding box center [401, 510] width 134 height 24
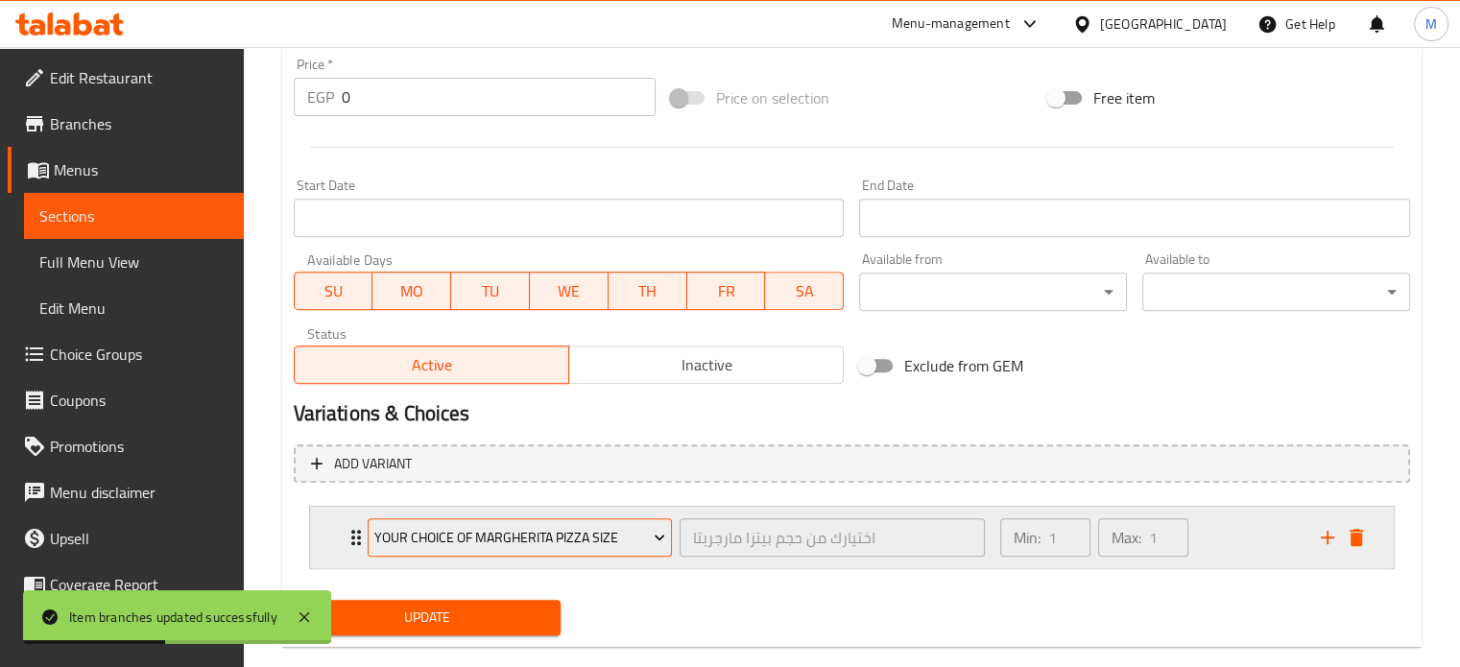
click at [449, 529] on span "Your choice of Margherita pizza size" at bounding box center [519, 538] width 291 height 24
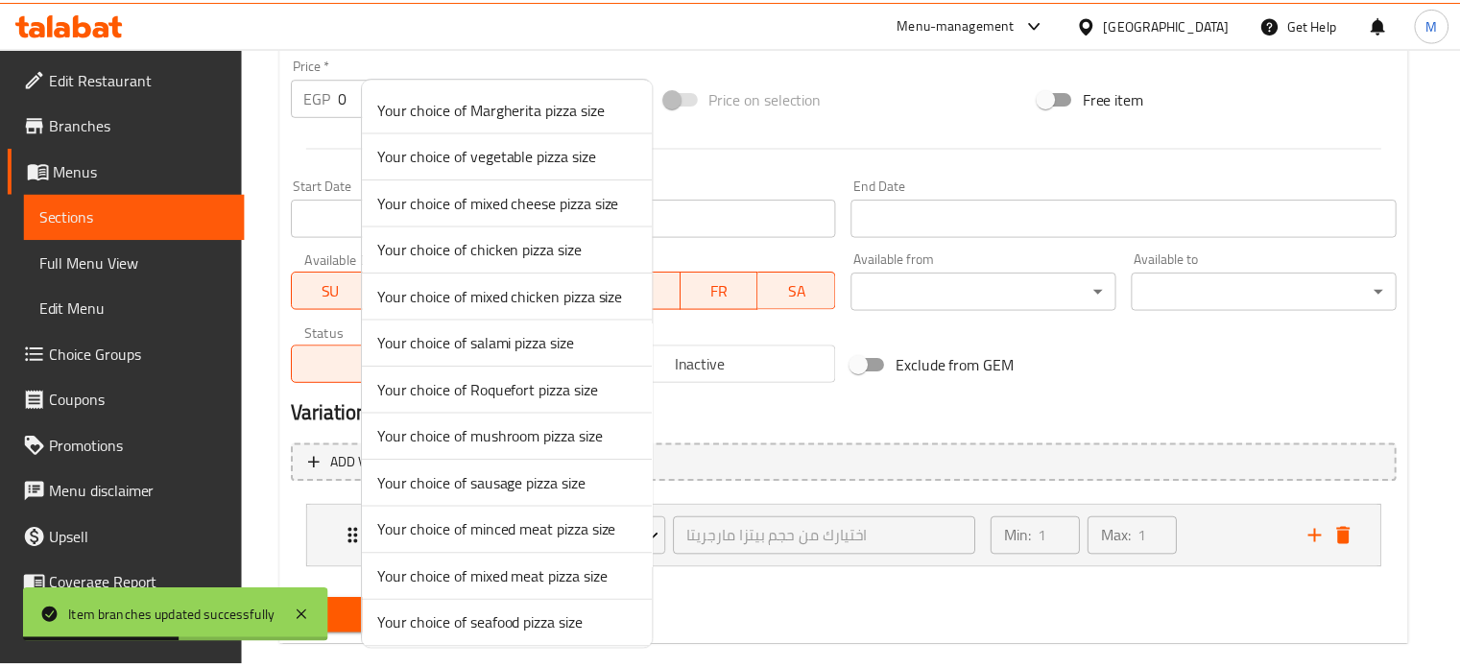
scroll to position [1033, 0]
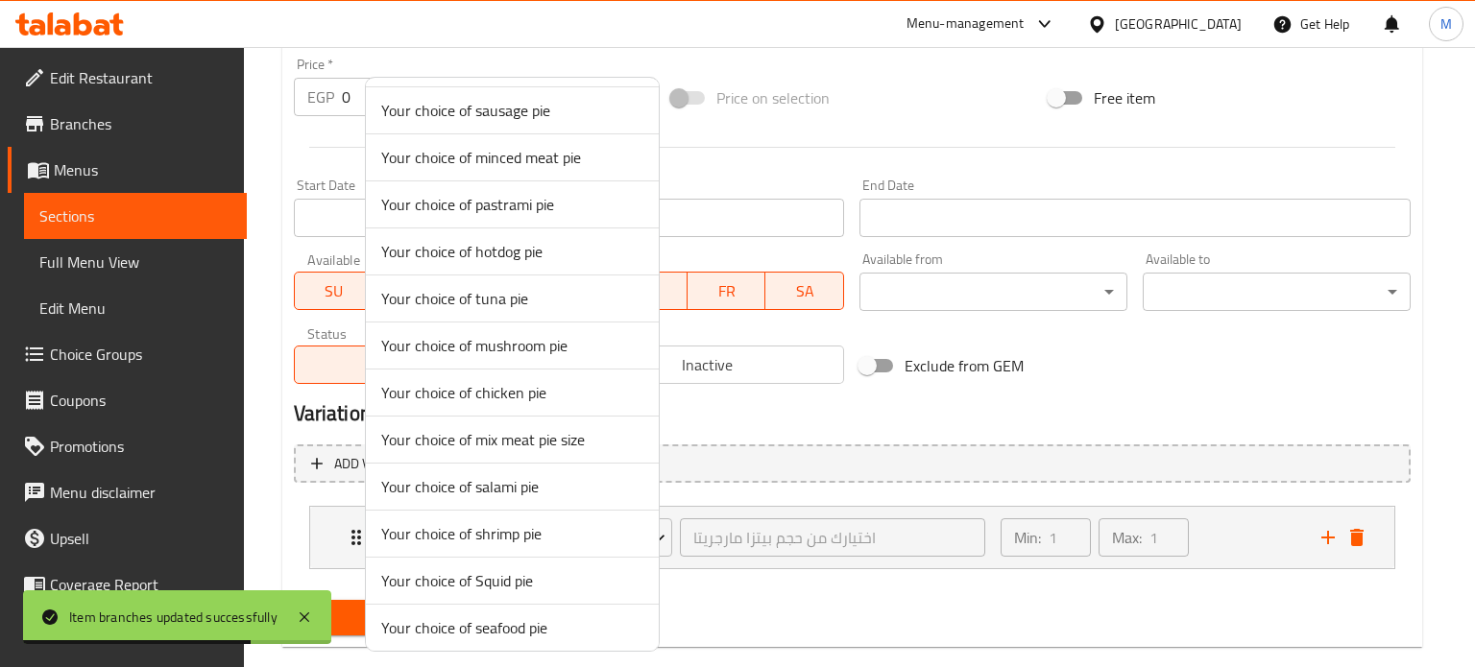
click at [473, 245] on span "Your choice of hotdog pie" at bounding box center [512, 251] width 262 height 23
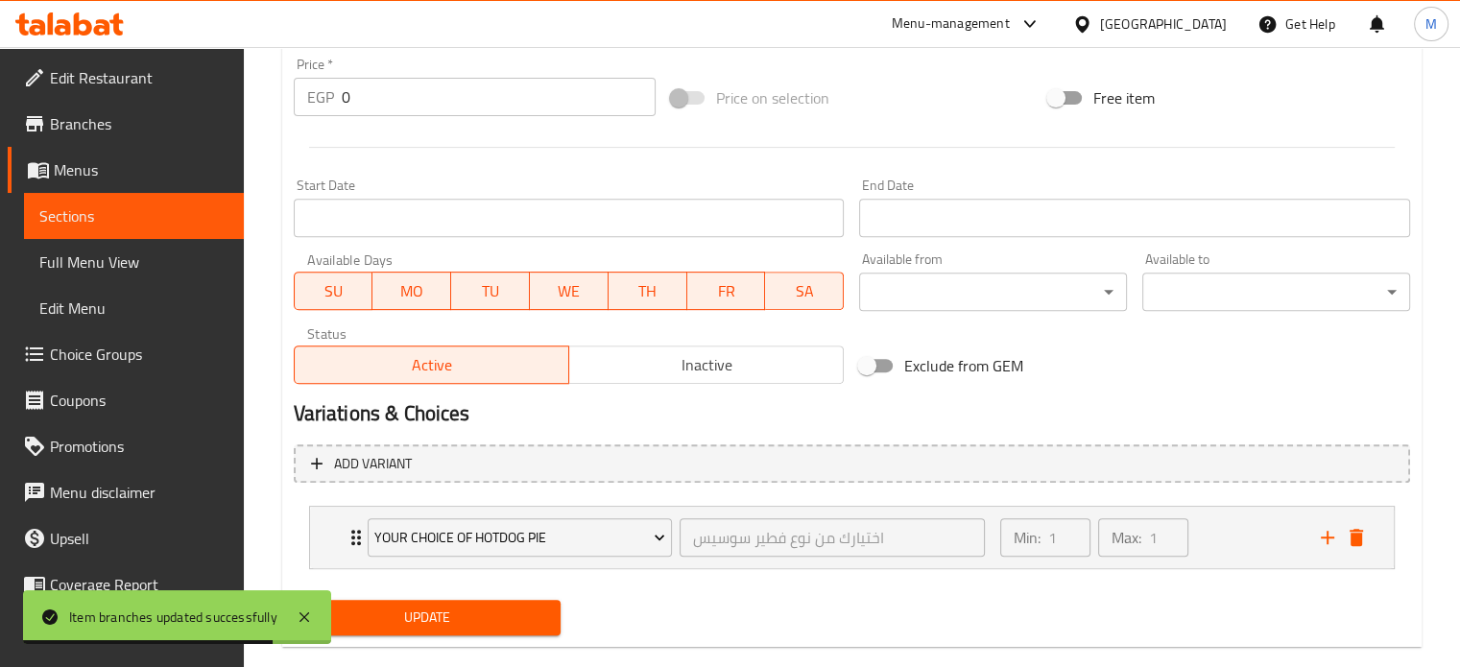
click at [461, 621] on span "Update" at bounding box center [427, 618] width 237 height 24
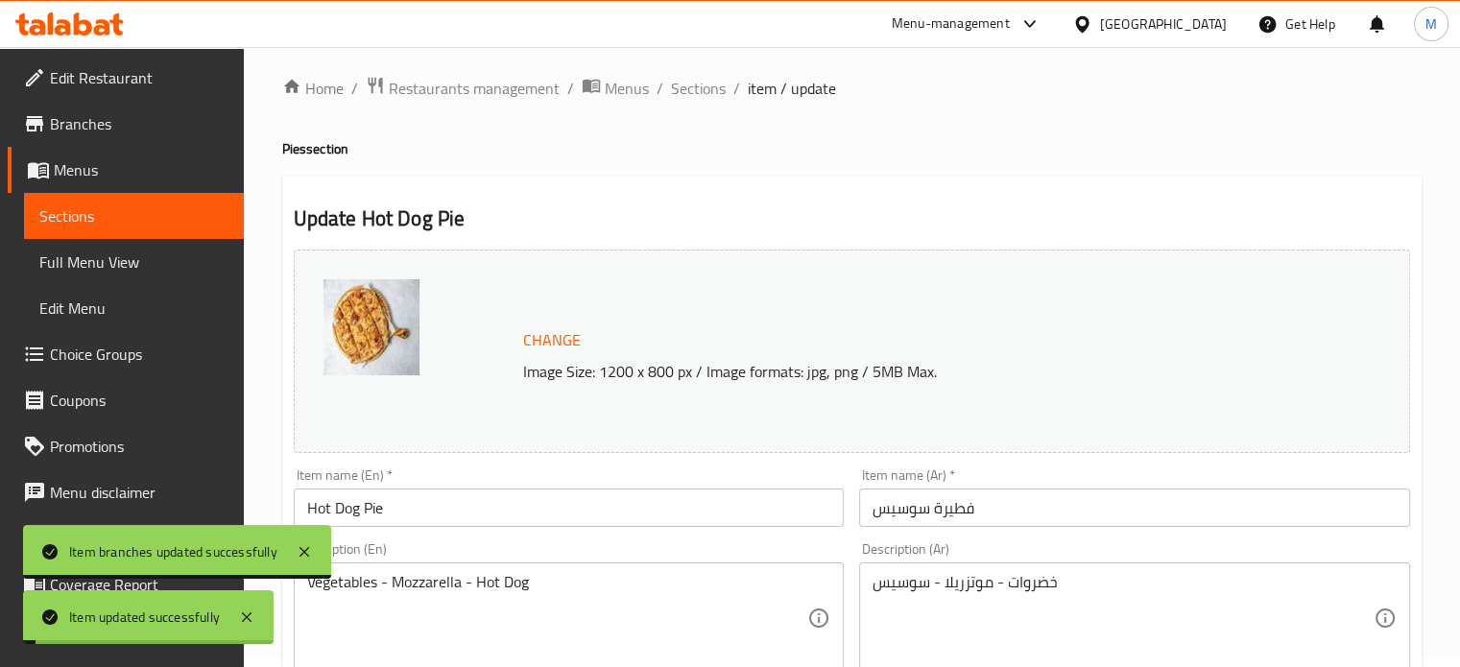
scroll to position [0, 0]
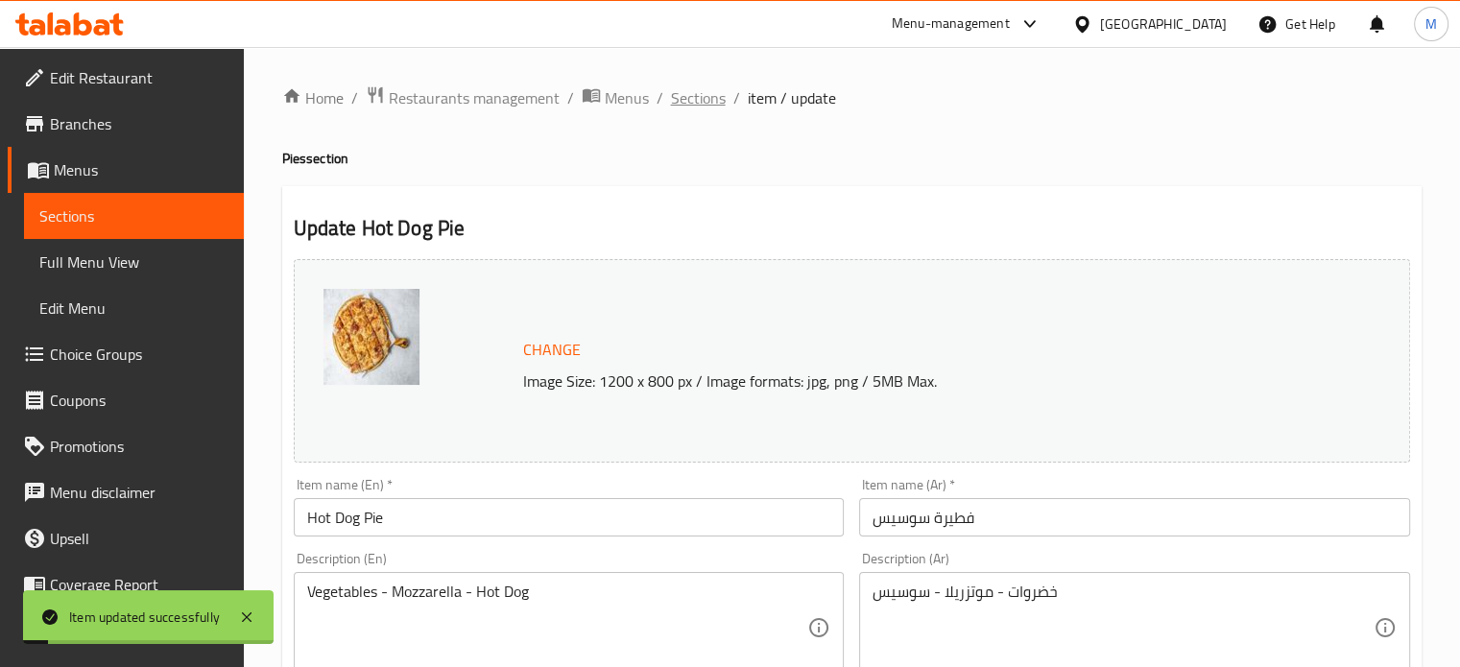
drag, startPoint x: 700, startPoint y: 98, endPoint x: 836, endPoint y: 132, distance: 140.4
click at [701, 98] on span "Sections" at bounding box center [698, 97] width 55 height 23
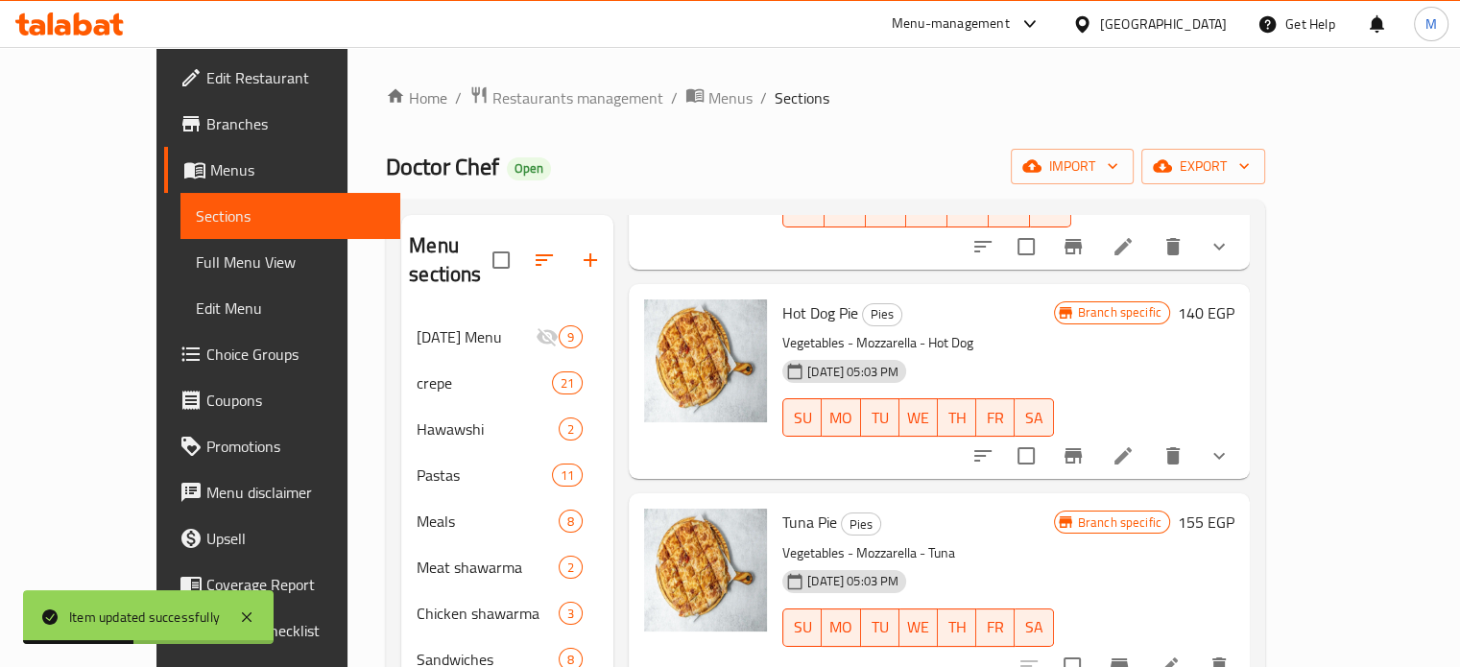
scroll to position [1312, 0]
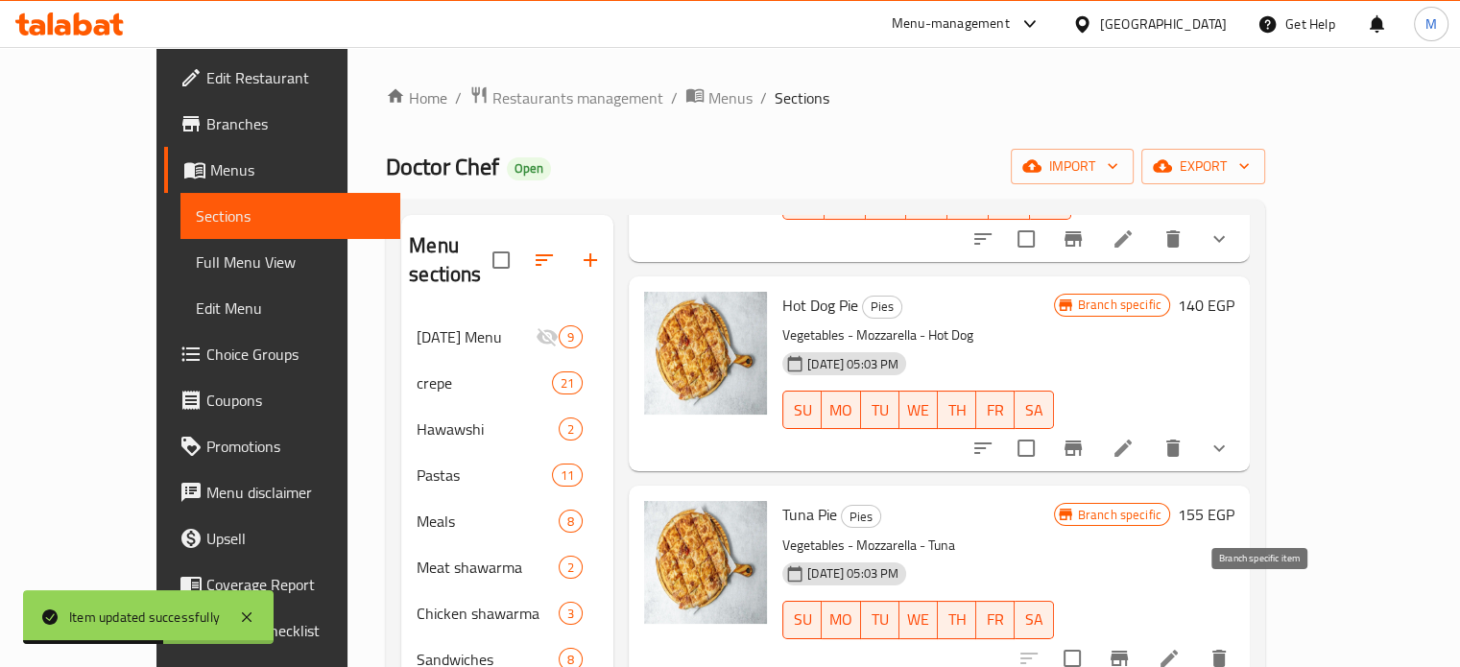
click at [1128, 651] on icon "Branch-specific-item" at bounding box center [1119, 658] width 17 height 15
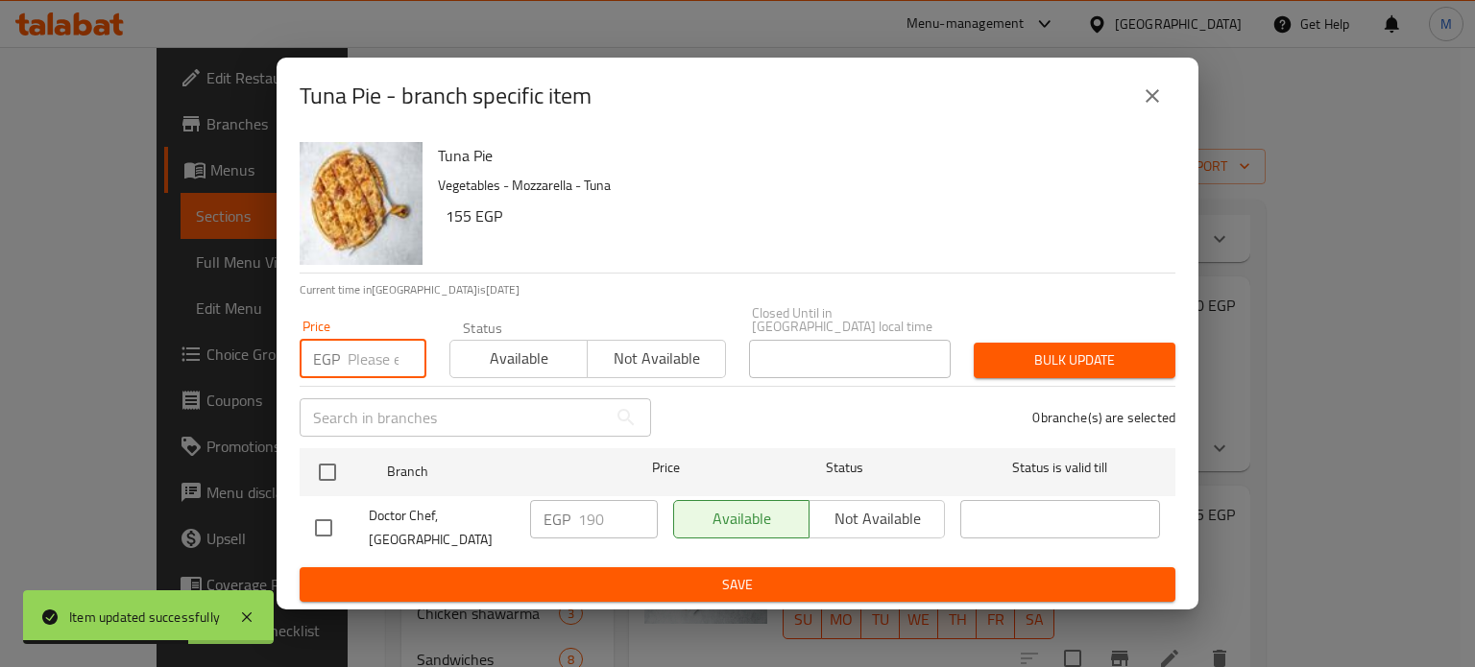
click at [366, 348] on input "number" at bounding box center [387, 359] width 79 height 38
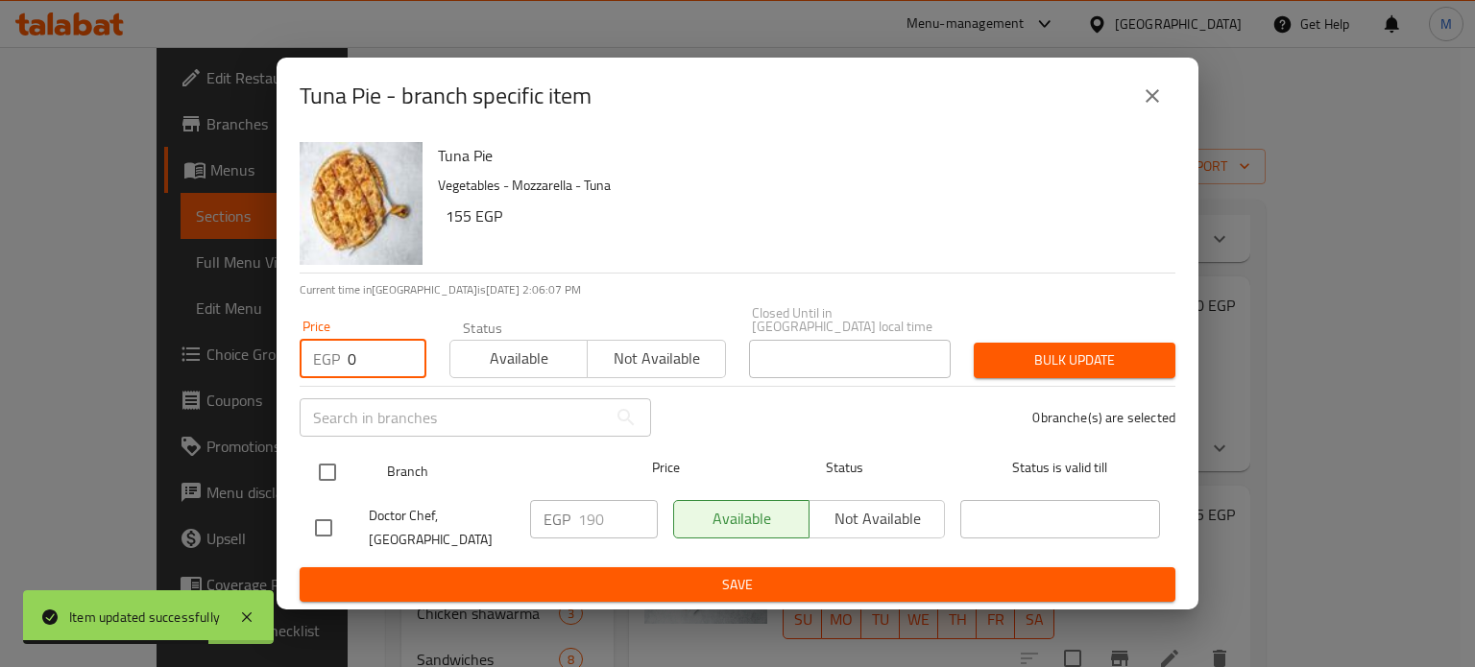
type input "0"
click at [325, 464] on input "checkbox" at bounding box center [327, 472] width 40 height 40
checkbox input "true"
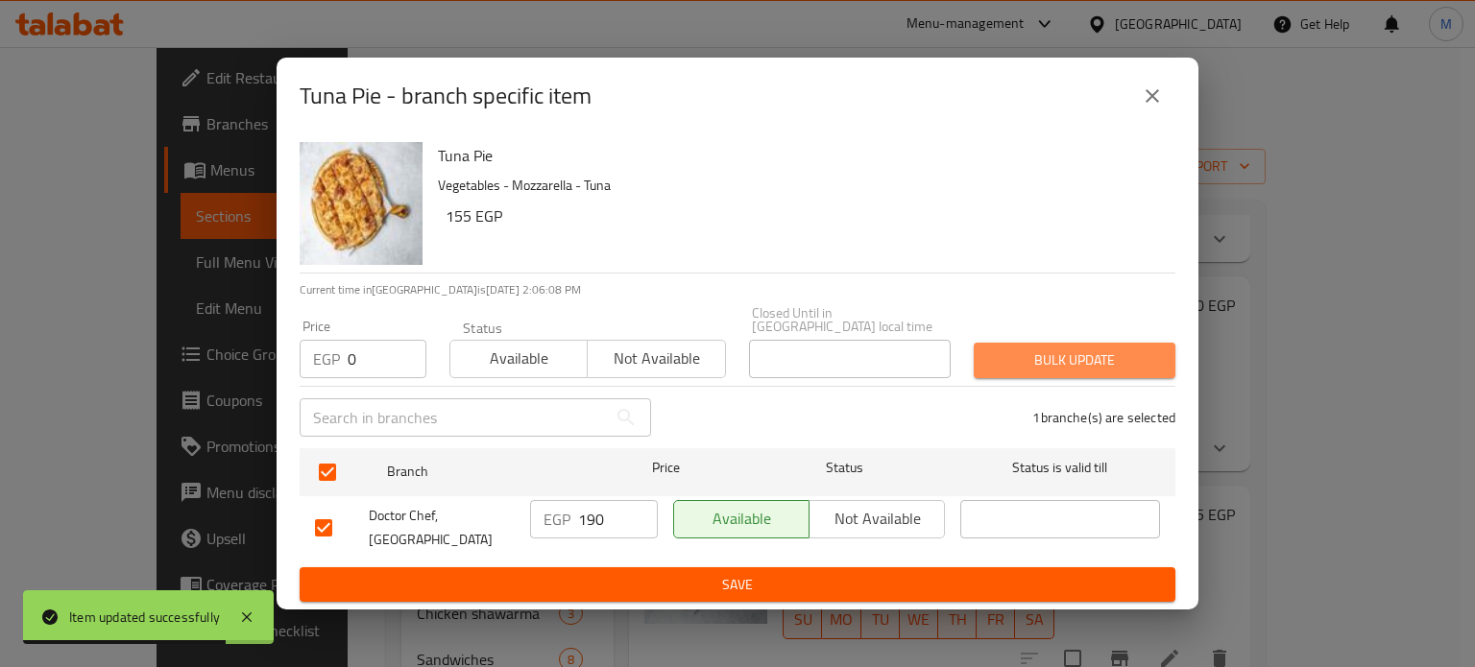
click at [1092, 348] on span "Bulk update" at bounding box center [1074, 360] width 171 height 24
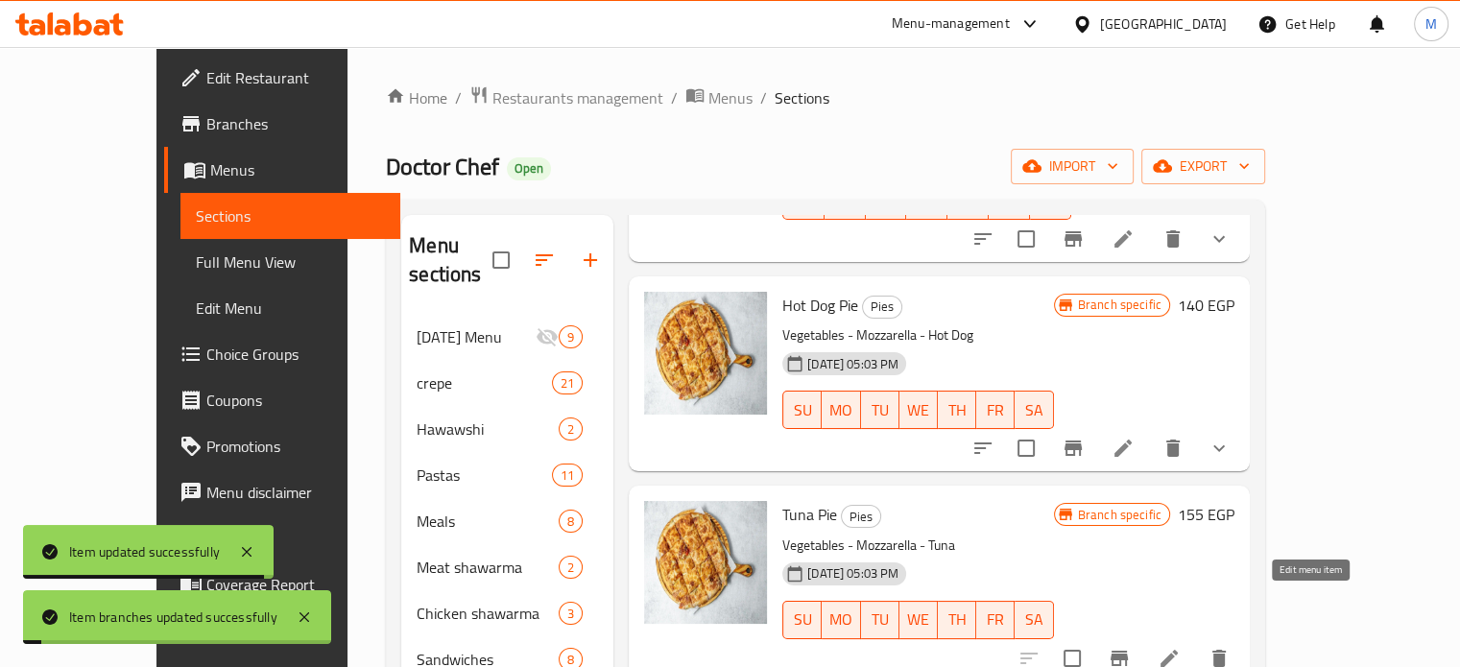
click at [1178, 650] on icon at bounding box center [1169, 658] width 17 height 17
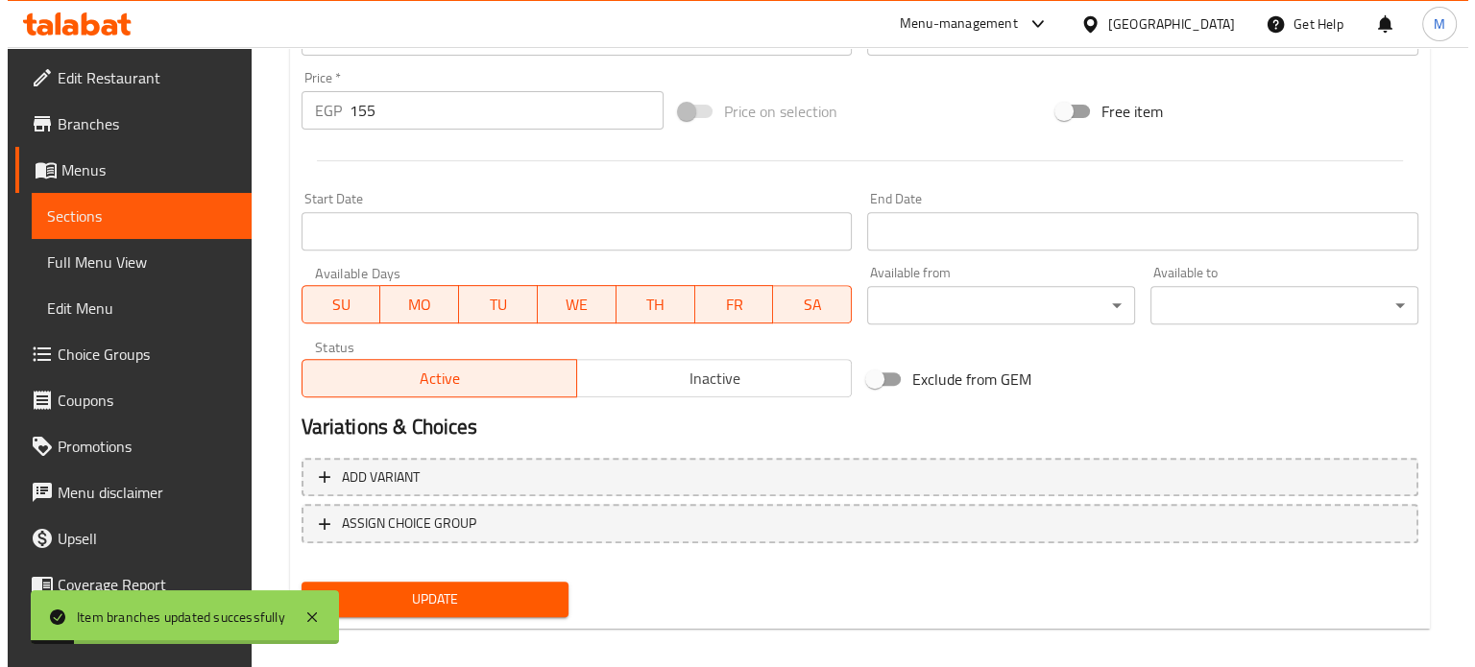
scroll to position [715, 0]
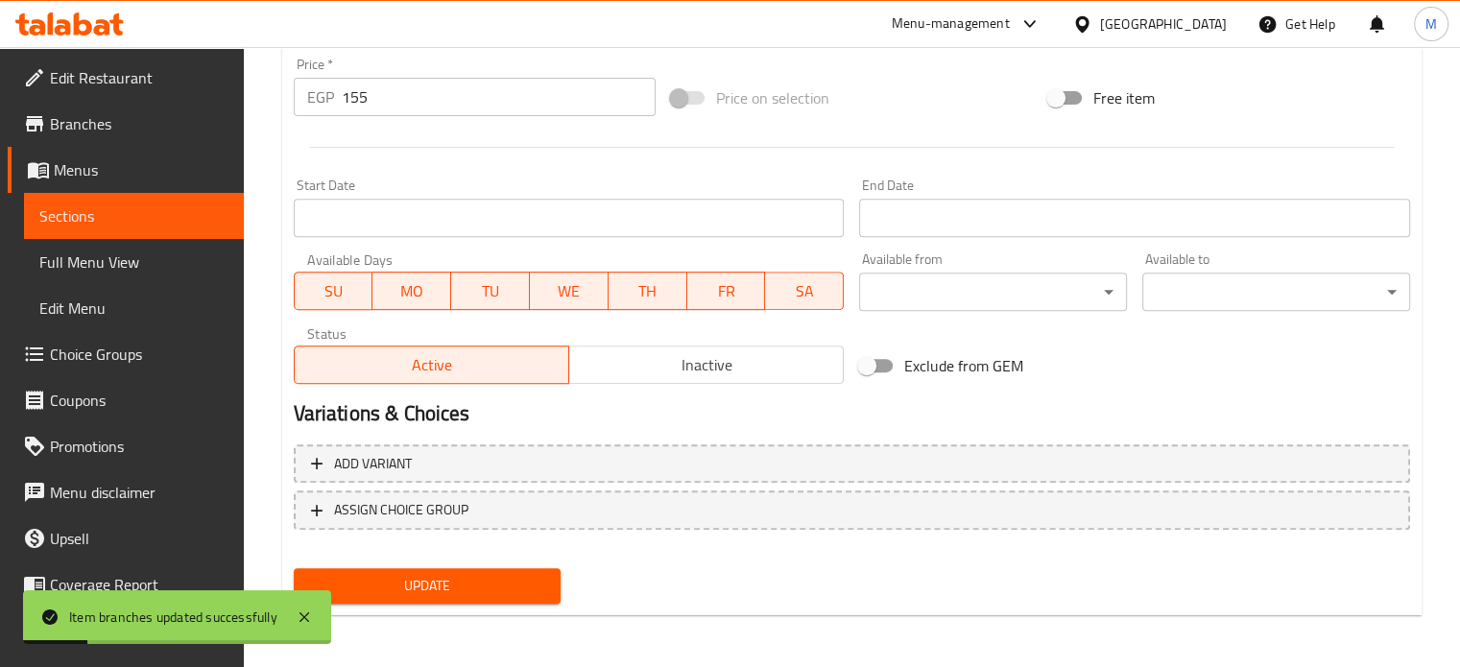
drag, startPoint x: 395, startPoint y: 95, endPoint x: 276, endPoint y: 91, distance: 118.1
click at [286, 92] on div "Price   * EGP 155 Price *" at bounding box center [474, 87] width 377 height 74
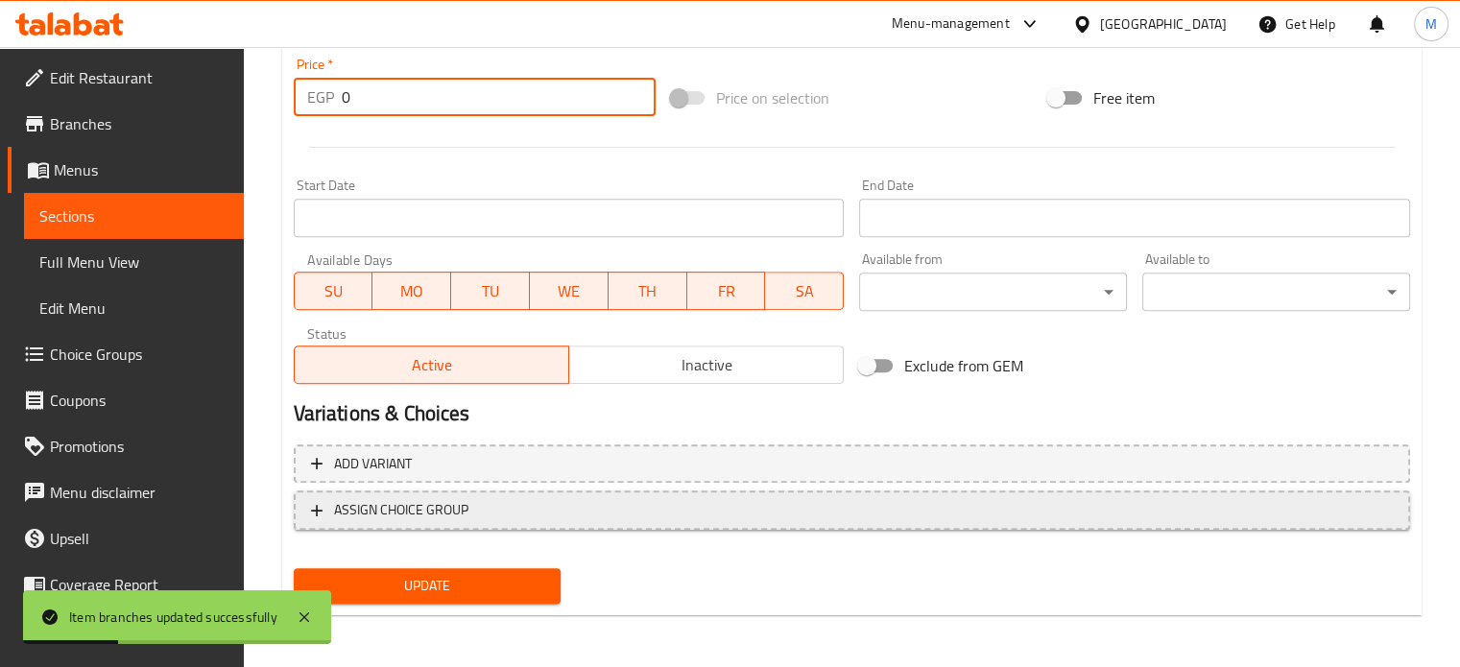
type input "0"
click at [456, 498] on span "ASSIGN CHOICE GROUP" at bounding box center [401, 510] width 134 height 24
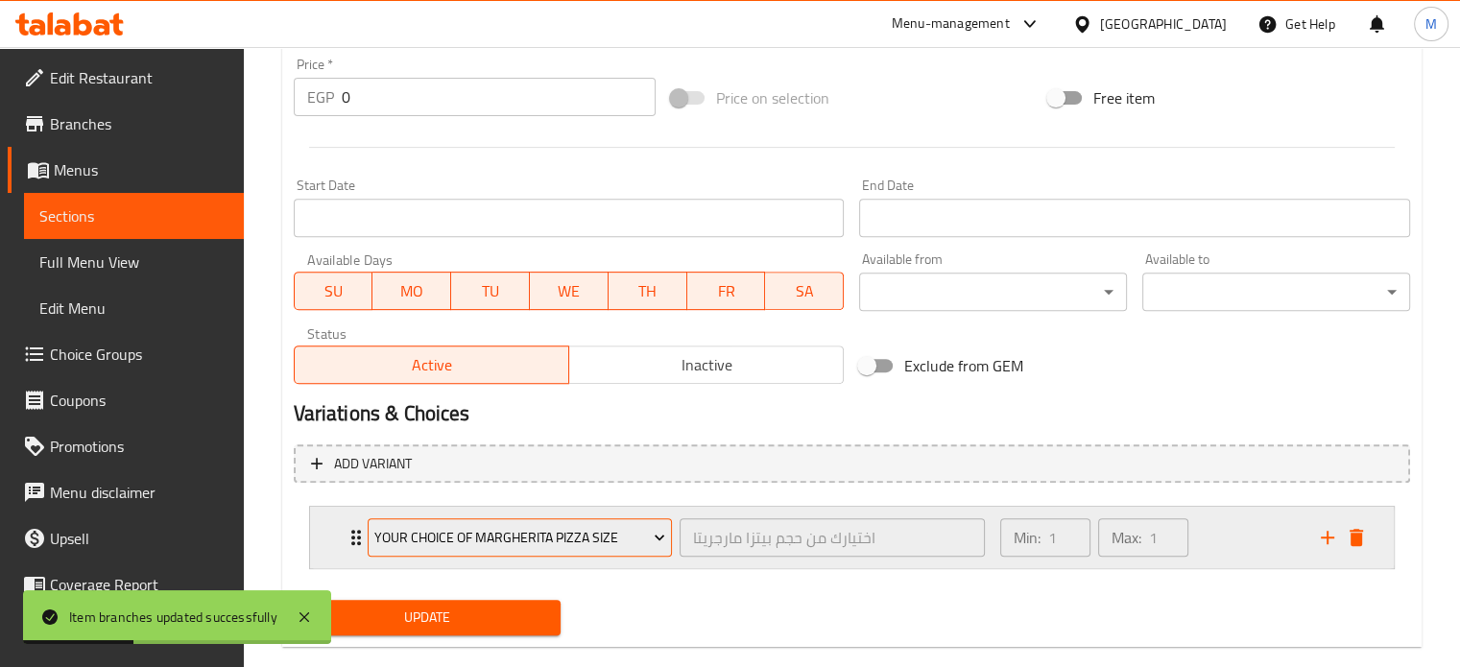
click at [494, 533] on span "Your choice of Margherita pizza size" at bounding box center [519, 538] width 291 height 24
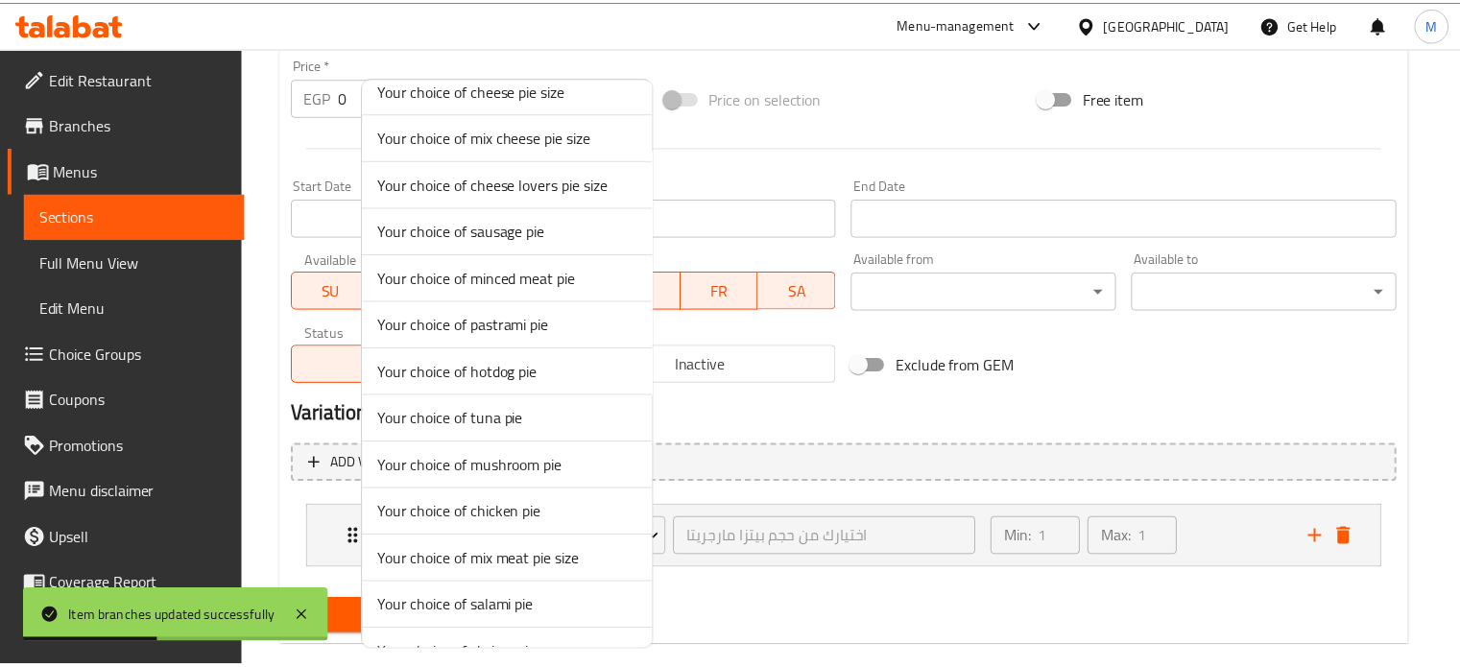
scroll to position [1033, 0]
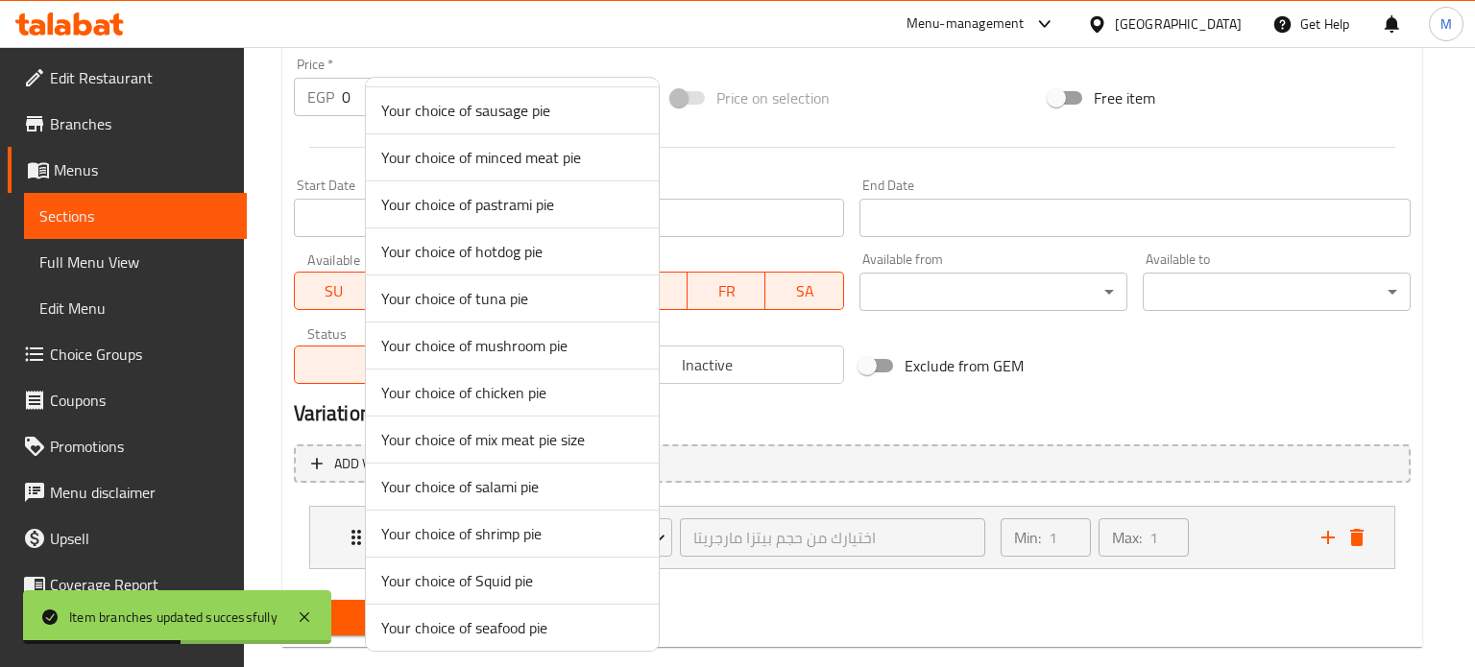
click at [506, 298] on span "Your choice of tuna pie" at bounding box center [512, 298] width 262 height 23
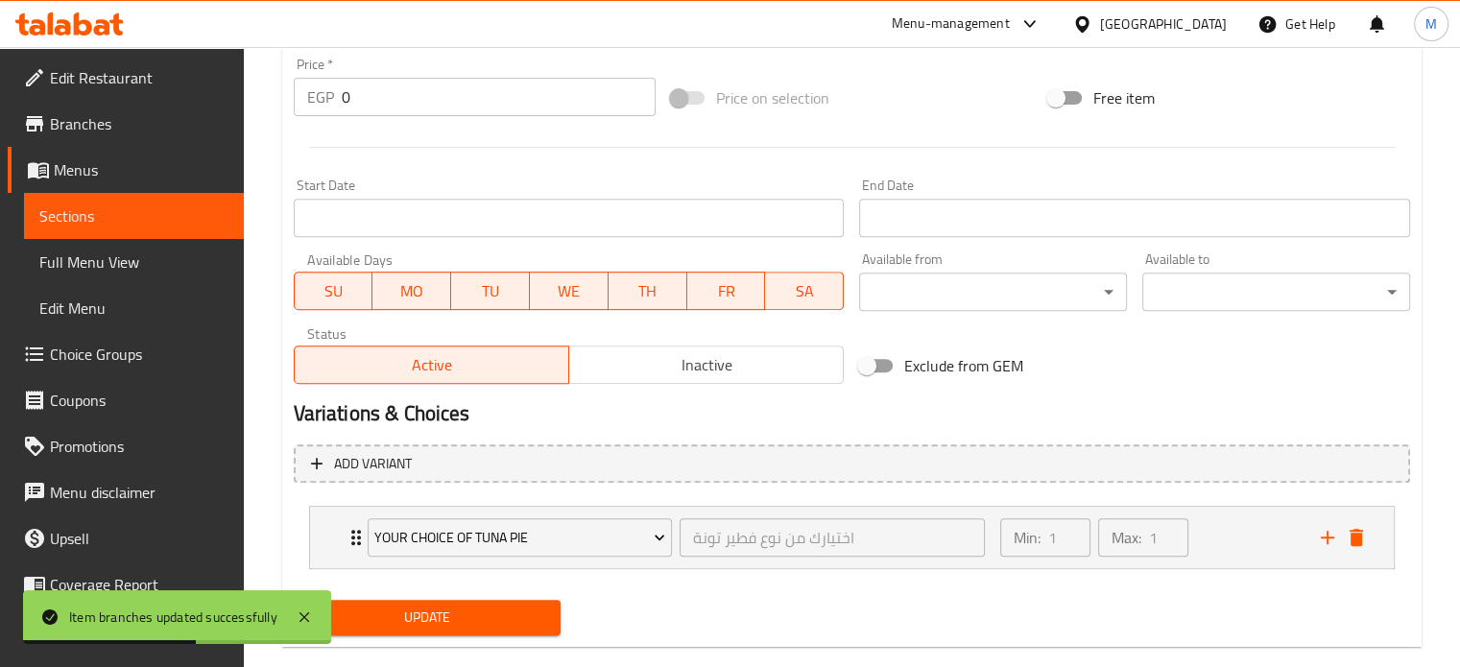
click at [488, 606] on span "Update" at bounding box center [427, 618] width 237 height 24
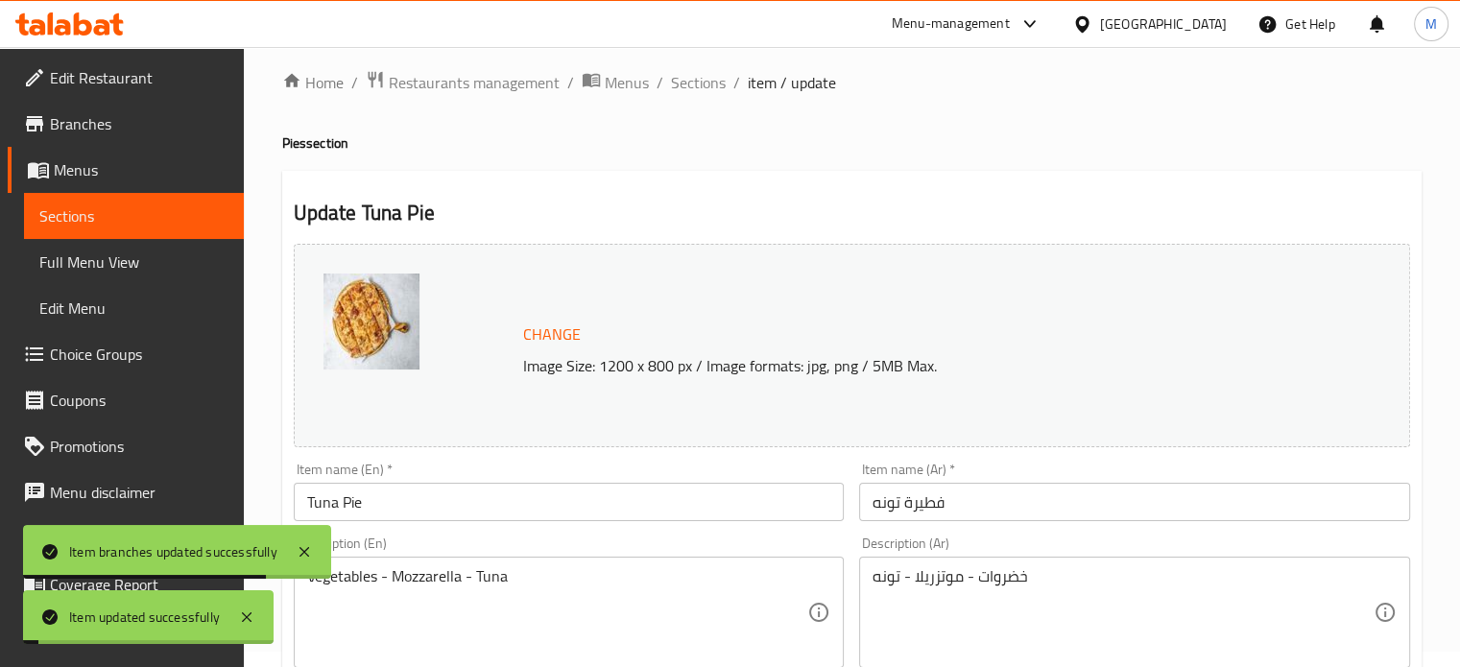
scroll to position [0, 0]
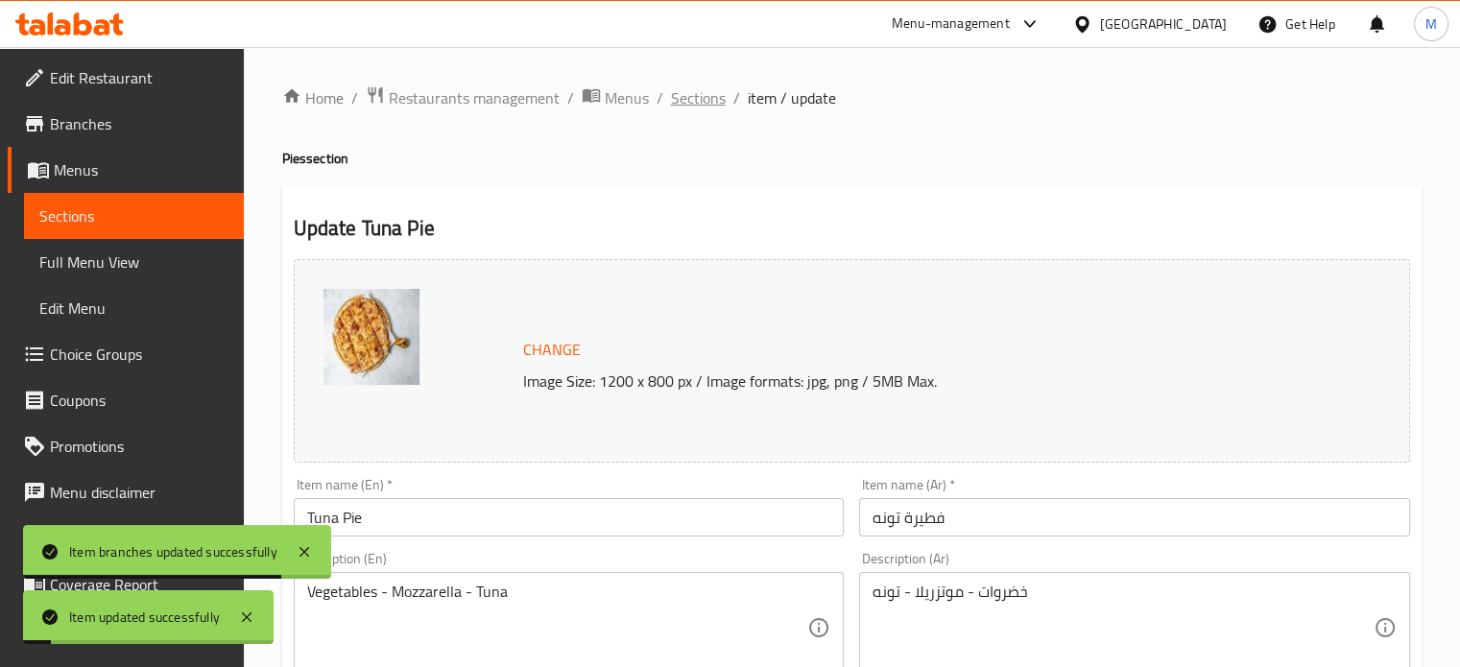
click at [701, 103] on span "Sections" at bounding box center [698, 97] width 55 height 23
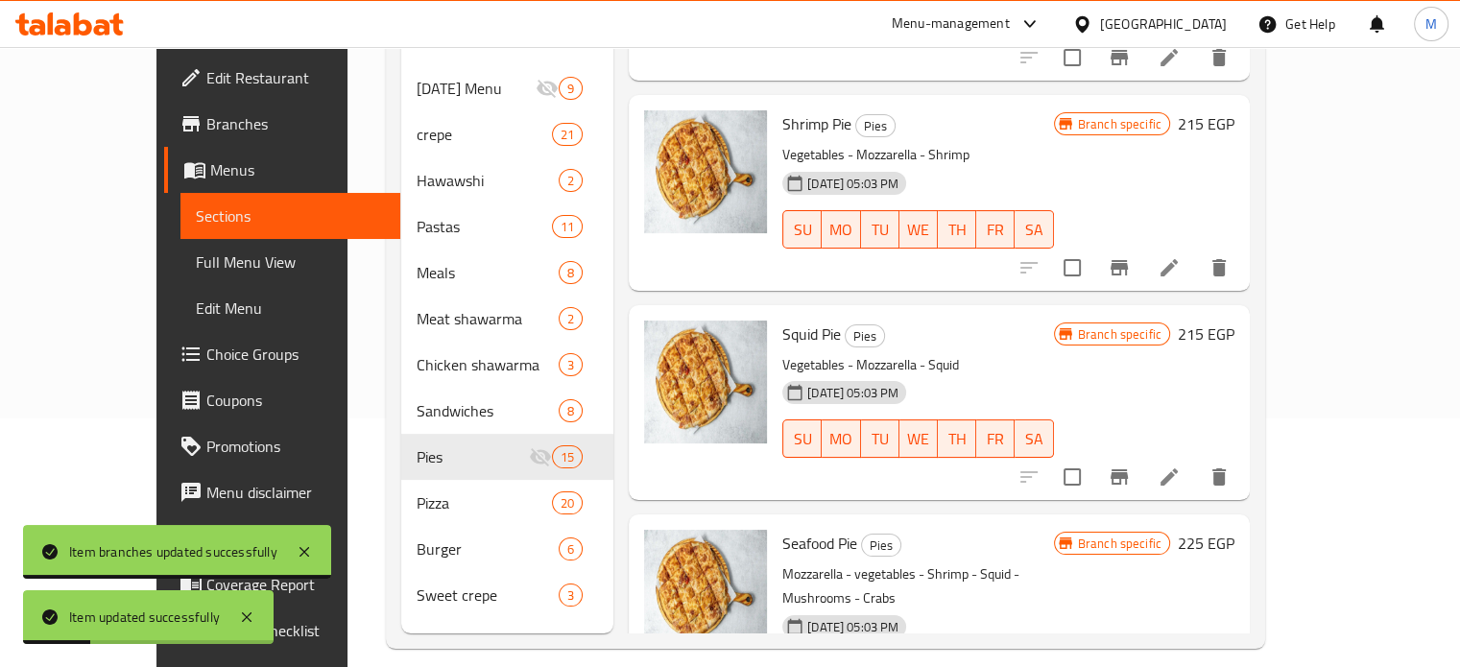
scroll to position [269, 0]
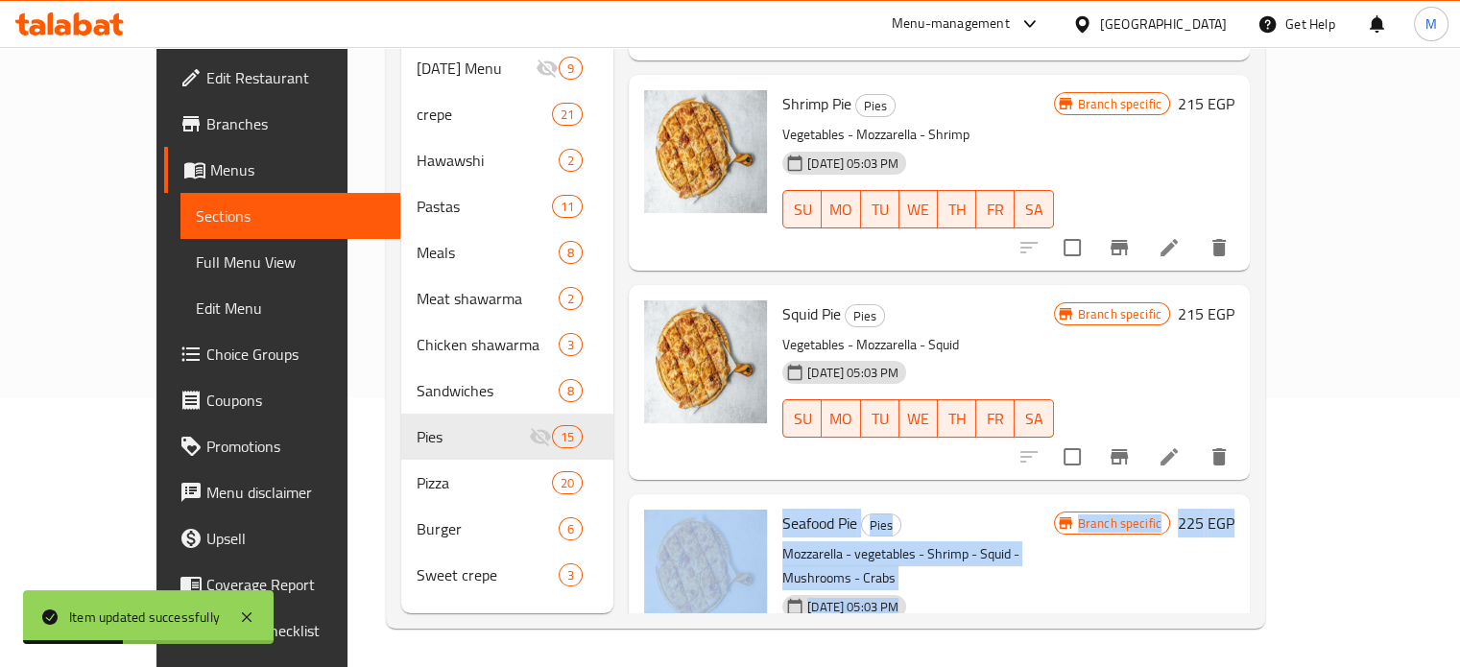
drag, startPoint x: 1407, startPoint y: 525, endPoint x: 1408, endPoint y: 306, distance: 218.9
click at [1265, 299] on div "Menu sections Ramadan Menu 9 crepe 21 Hawawshi 2 Pastas 11 Meals 8 Meat shawarm…" at bounding box center [825, 280] width 879 height 698
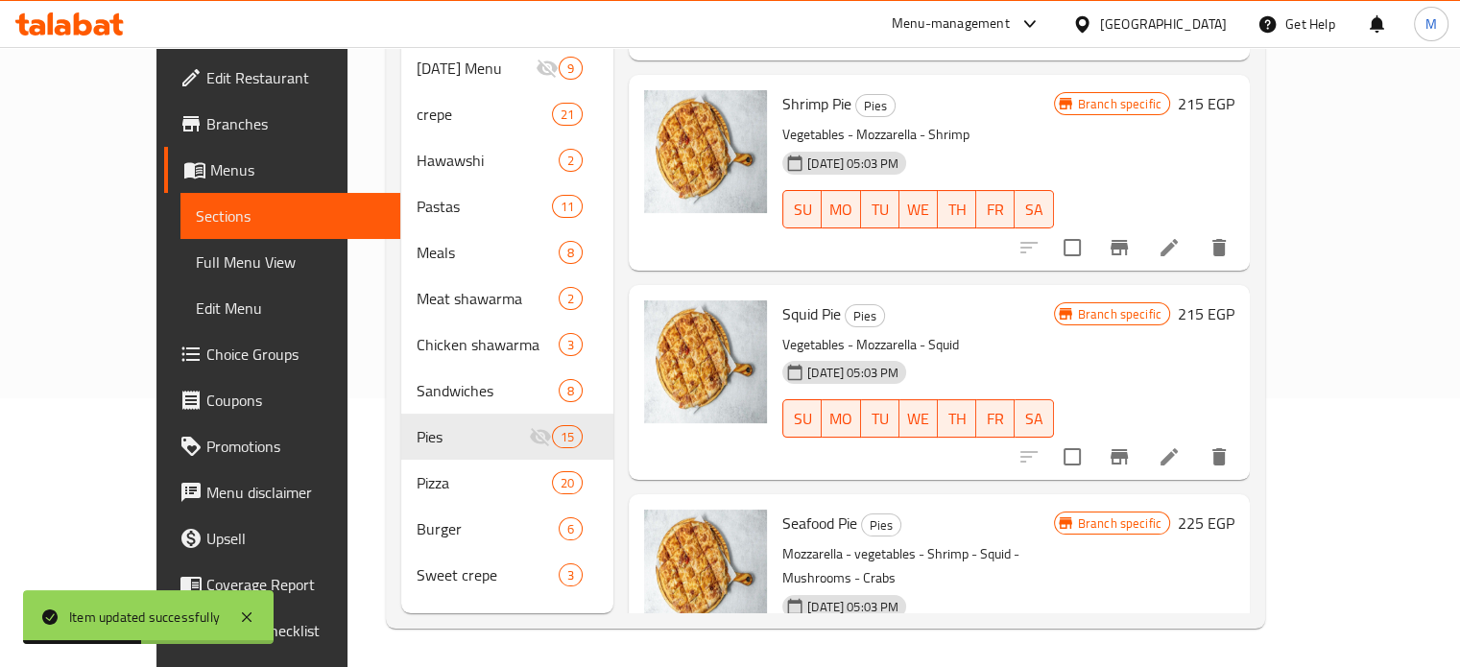
click at [1235, 300] on div "Branch specific 215 EGP" at bounding box center [1144, 382] width 180 height 164
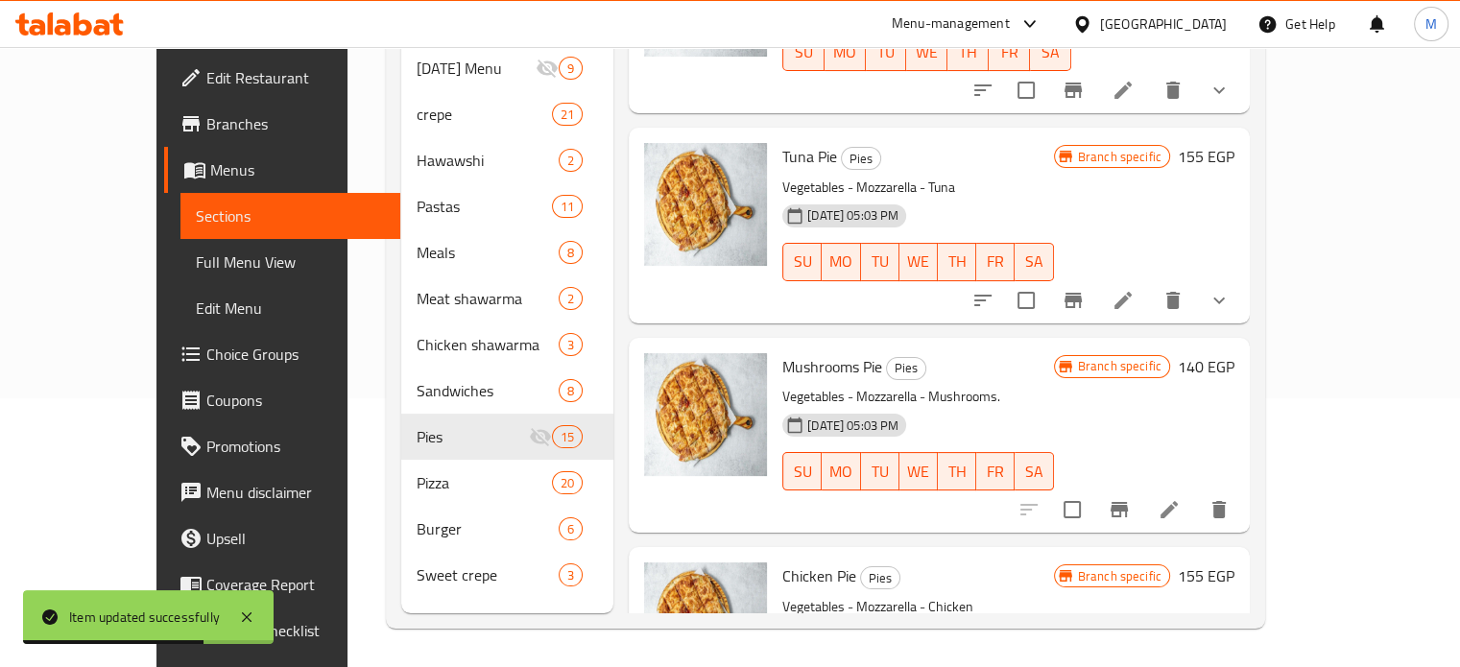
scroll to position [1429, 0]
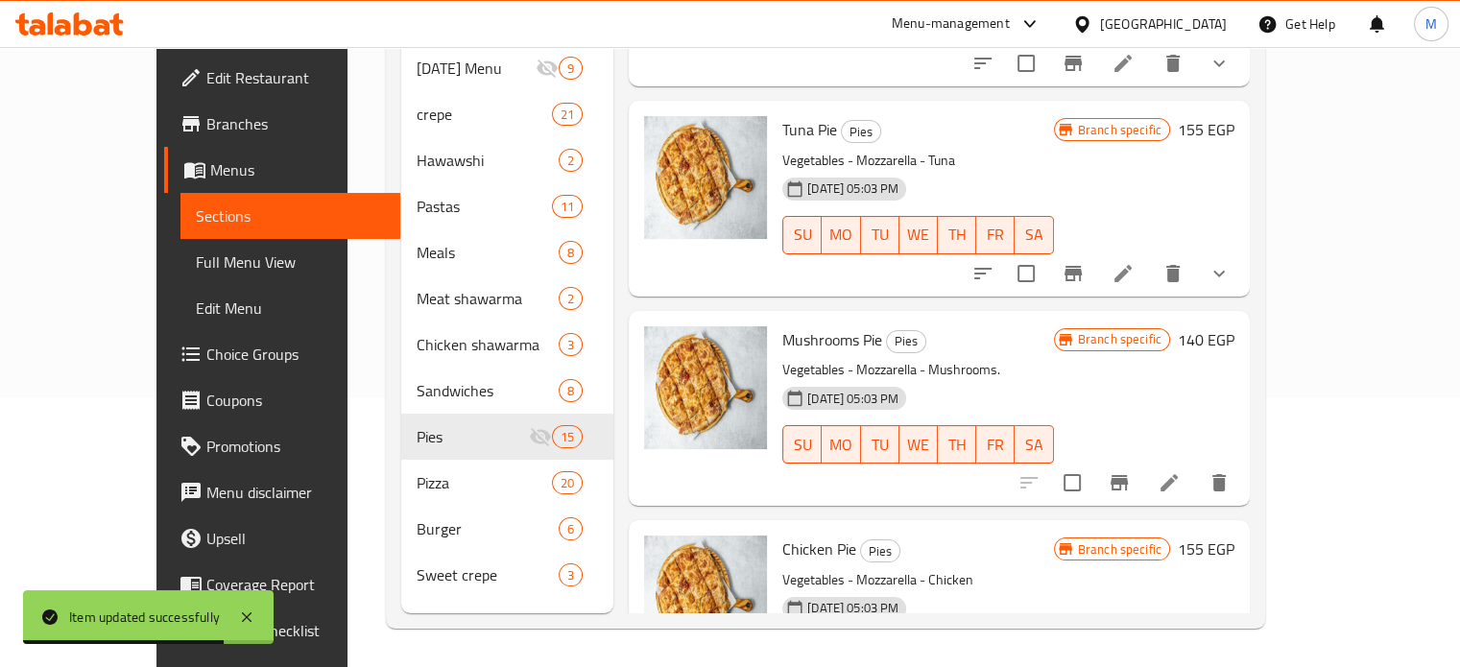
click at [1131, 471] on icon "Branch-specific-item" at bounding box center [1119, 482] width 23 height 23
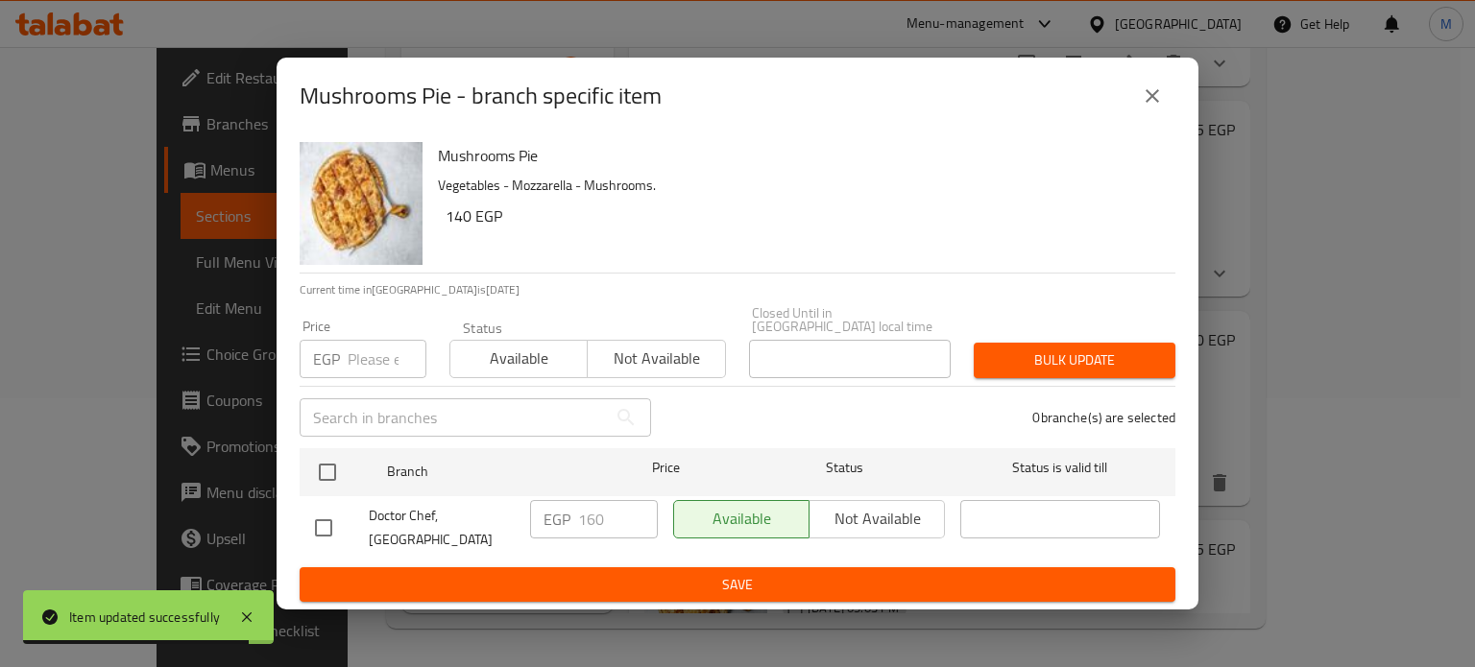
click at [376, 350] on input "number" at bounding box center [387, 359] width 79 height 38
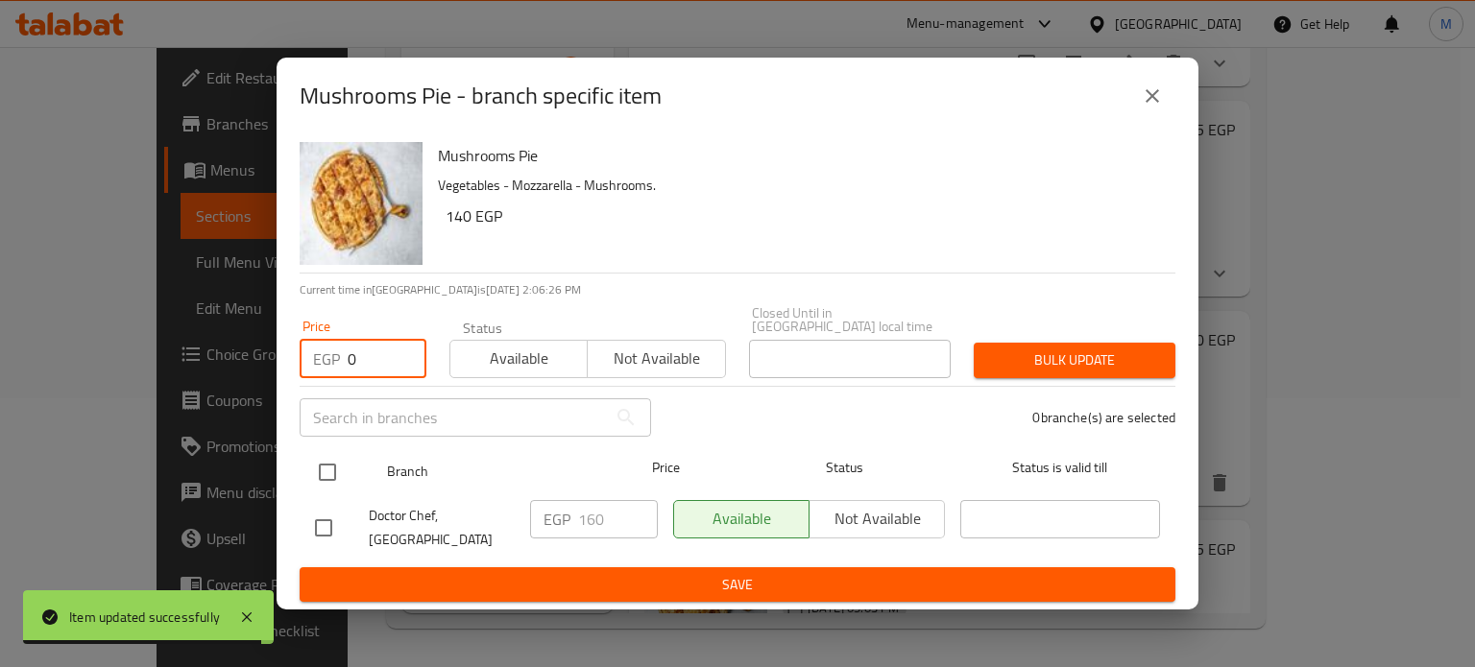
type input "0"
click at [325, 456] on input "checkbox" at bounding box center [327, 472] width 40 height 40
checkbox input "true"
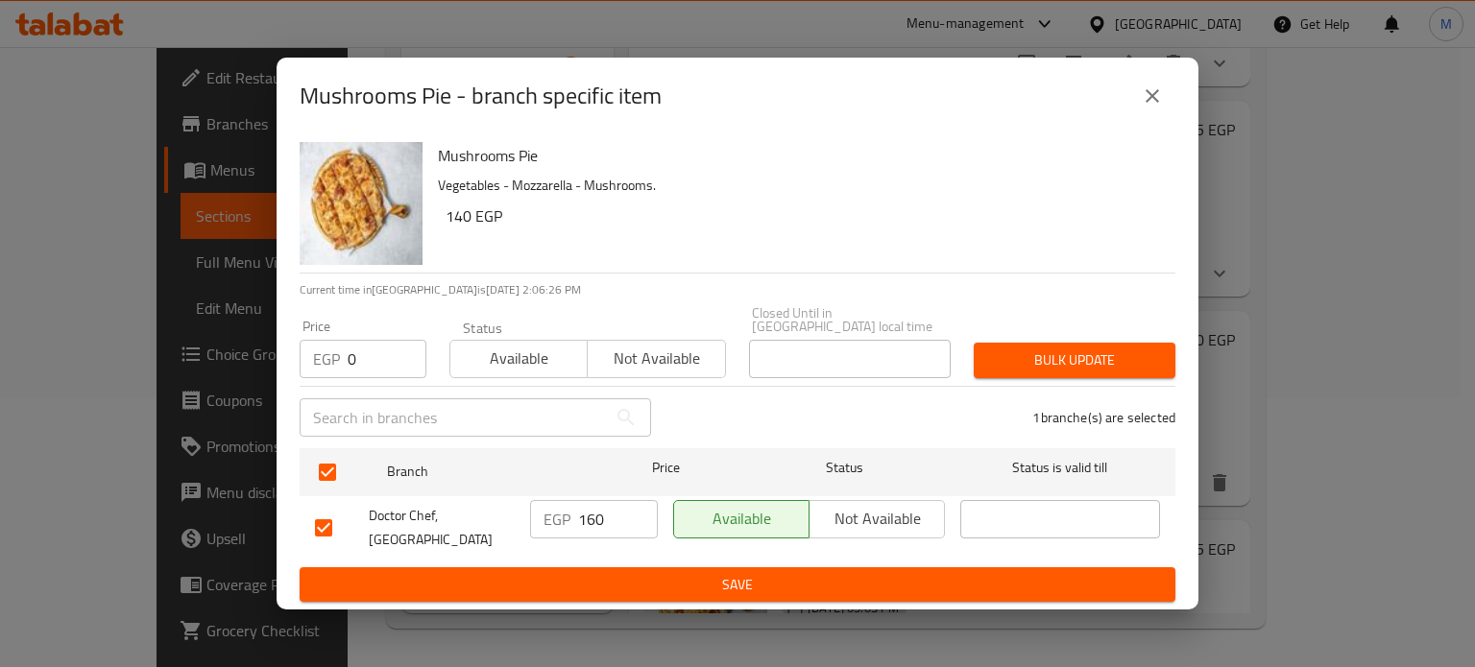
click at [1060, 353] on span "Bulk update" at bounding box center [1074, 360] width 171 height 24
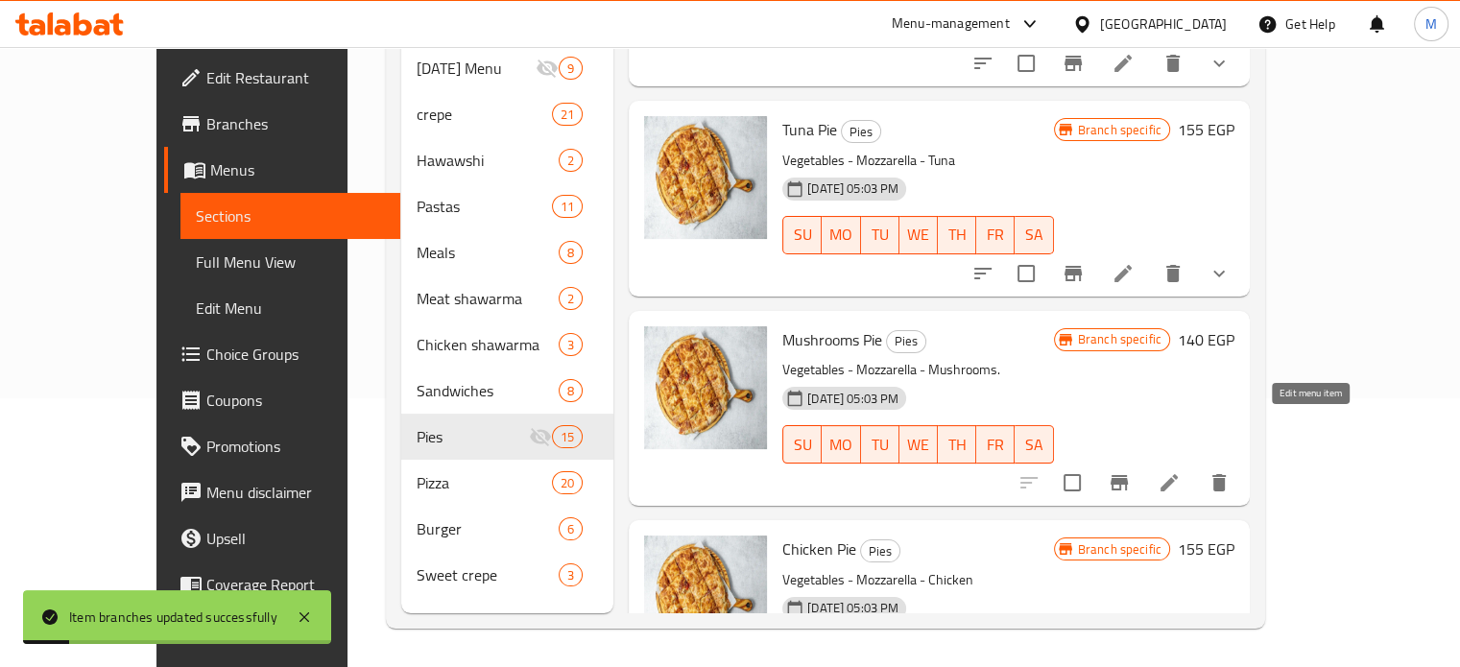
click at [1178, 474] on icon at bounding box center [1169, 482] width 17 height 17
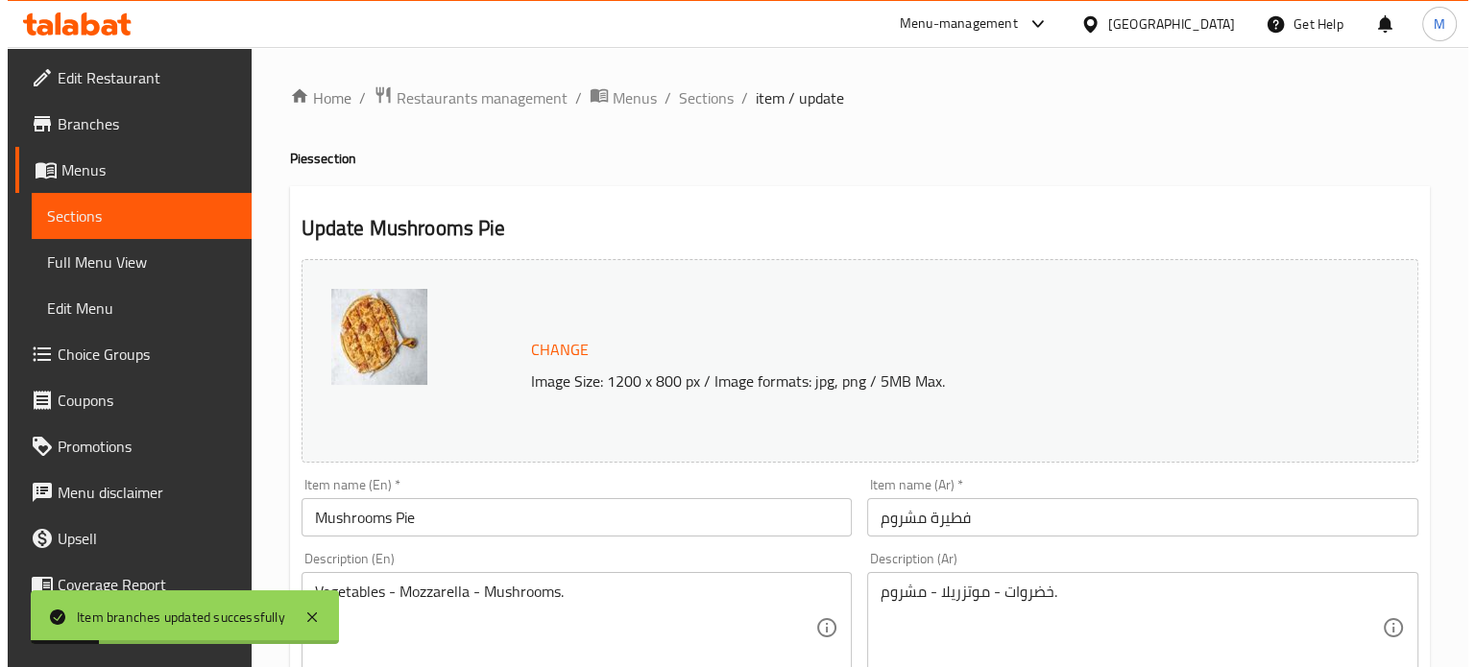
scroll to position [715, 0]
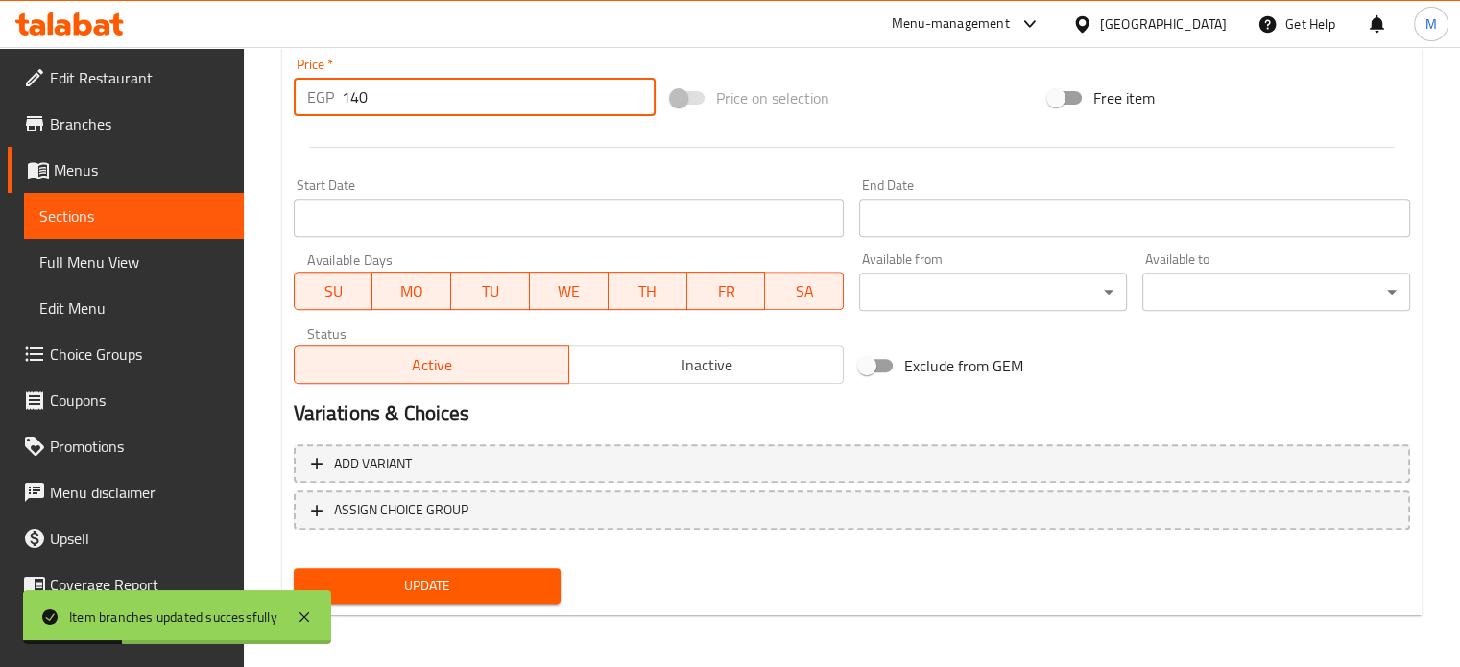
drag, startPoint x: 367, startPoint y: 106, endPoint x: 320, endPoint y: 109, distance: 47.2
click at [351, 107] on input "140" at bounding box center [499, 97] width 314 height 38
drag, startPoint x: 367, startPoint y: 96, endPoint x: 319, endPoint y: 97, distance: 48.0
click at [324, 96] on div "EGP 10 Price *" at bounding box center [475, 97] width 362 height 38
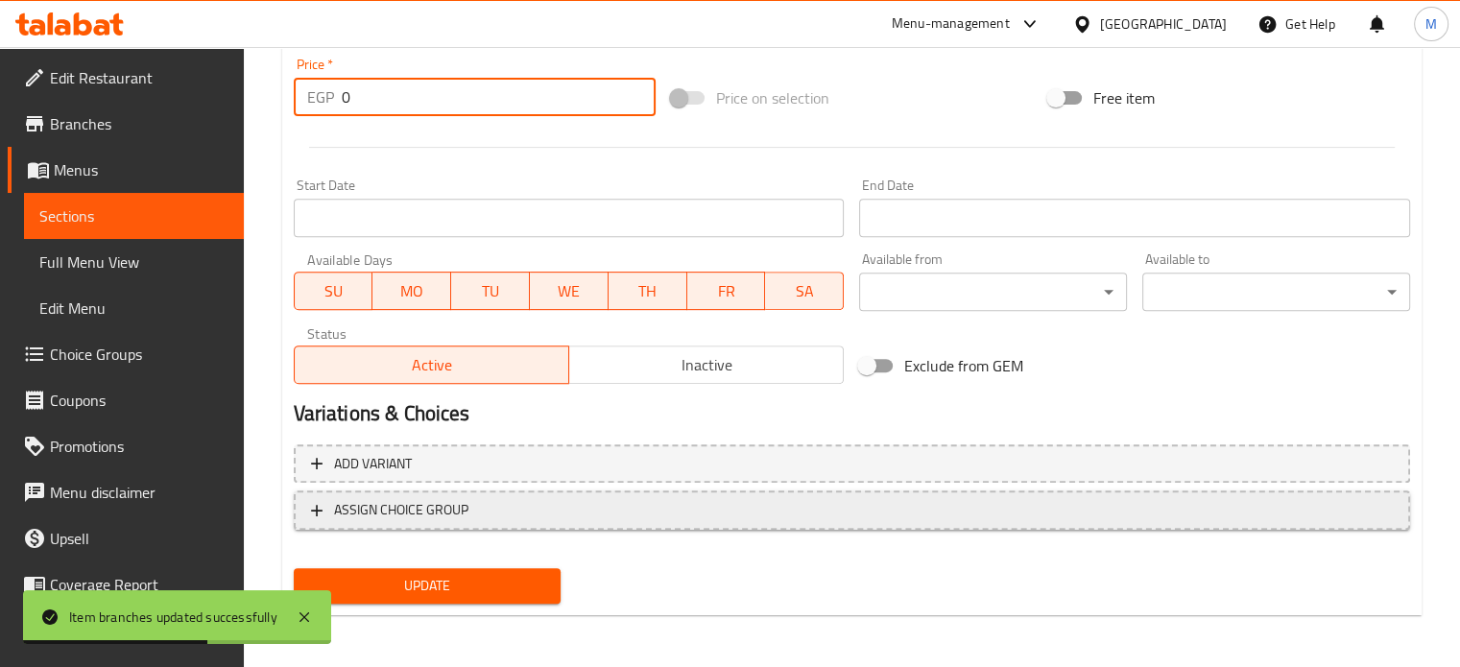
type input "0"
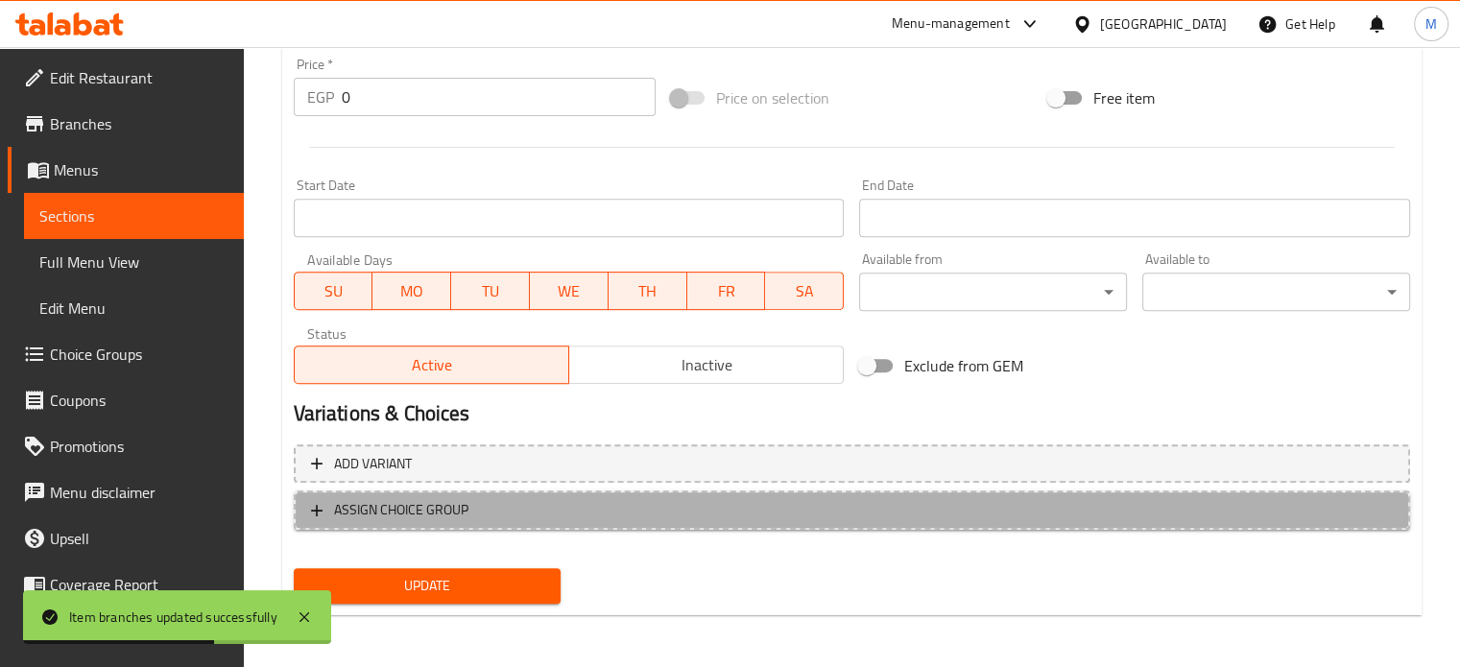
click at [383, 507] on span "ASSIGN CHOICE GROUP" at bounding box center [401, 510] width 134 height 24
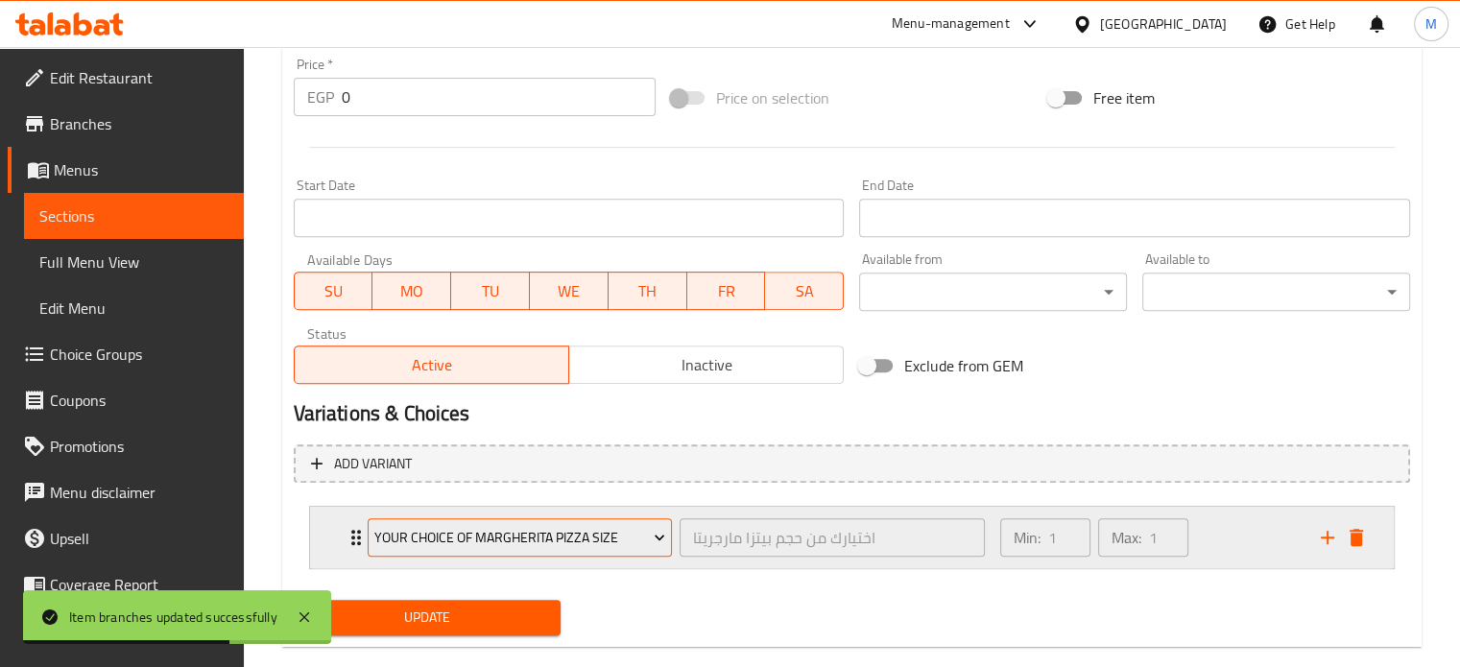
click at [454, 527] on span "Your choice of Margherita pizza size" at bounding box center [519, 538] width 291 height 24
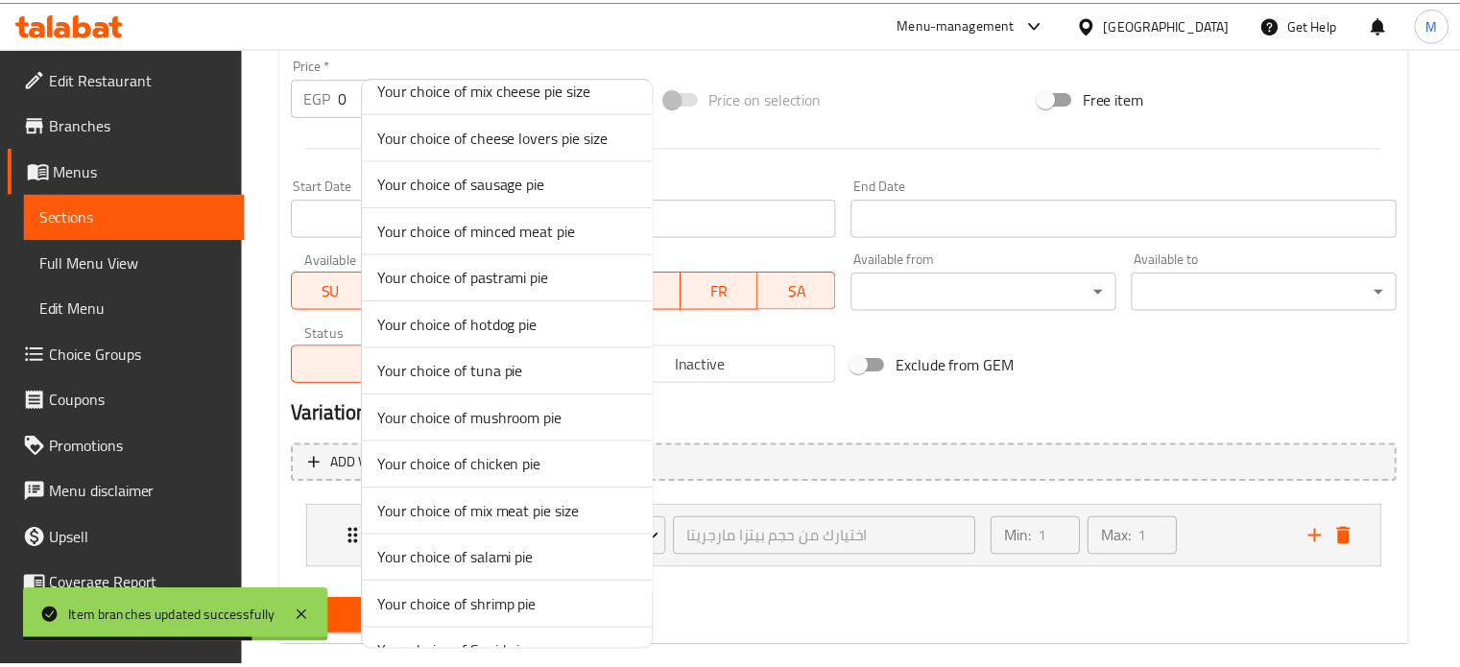
scroll to position [1033, 0]
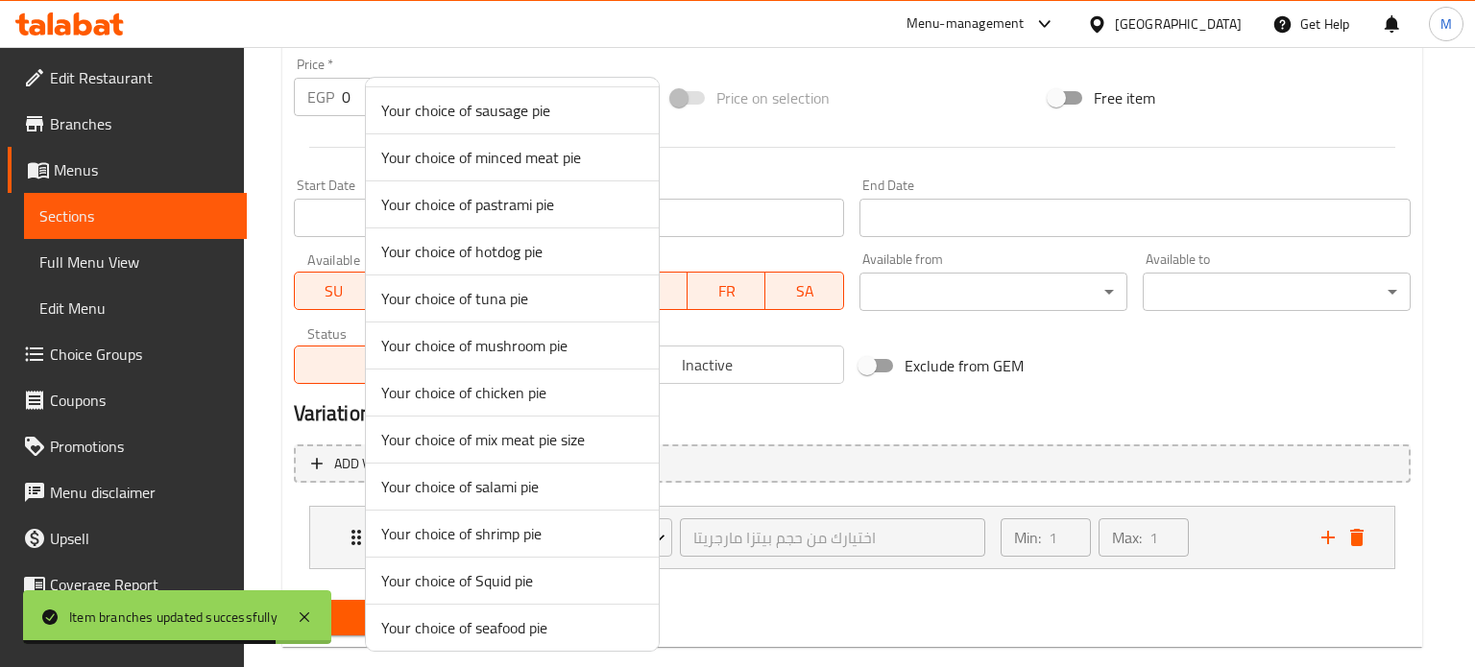
click at [503, 341] on span "Your choice of mushroom pie" at bounding box center [512, 345] width 262 height 23
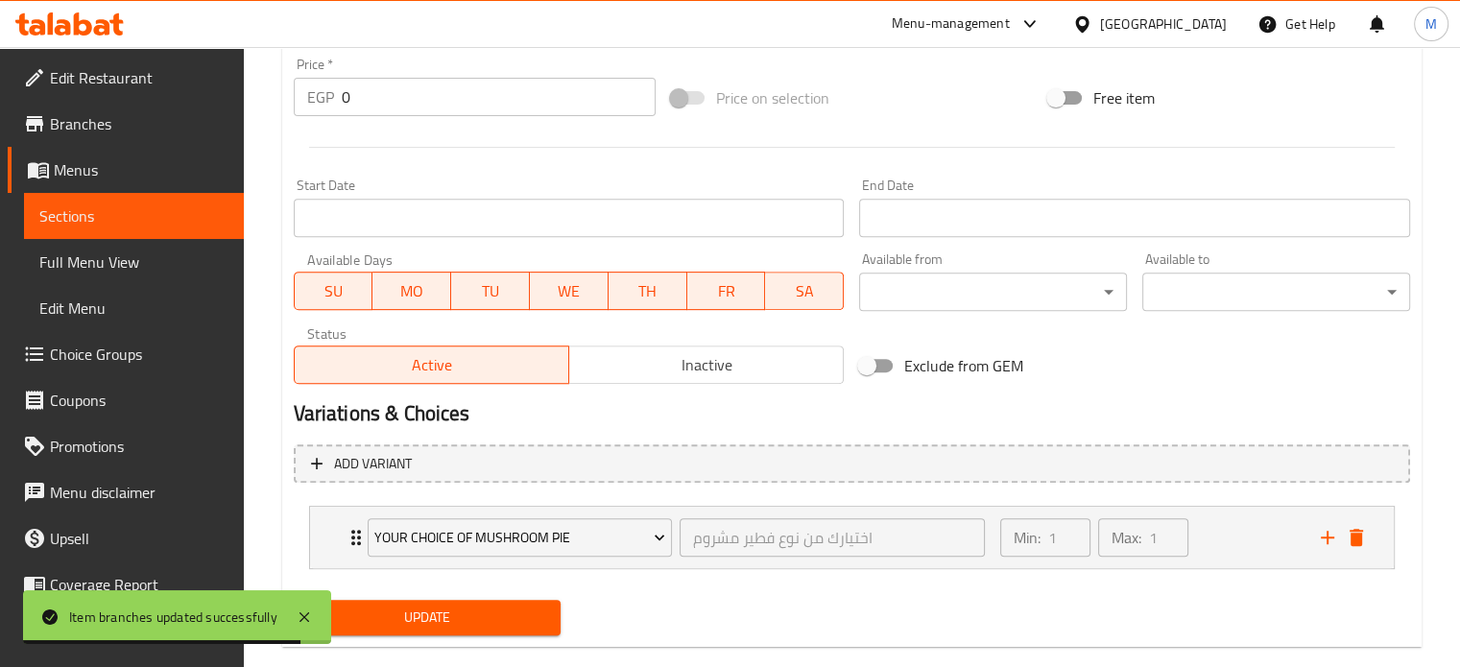
click at [459, 617] on span "Update" at bounding box center [427, 618] width 237 height 24
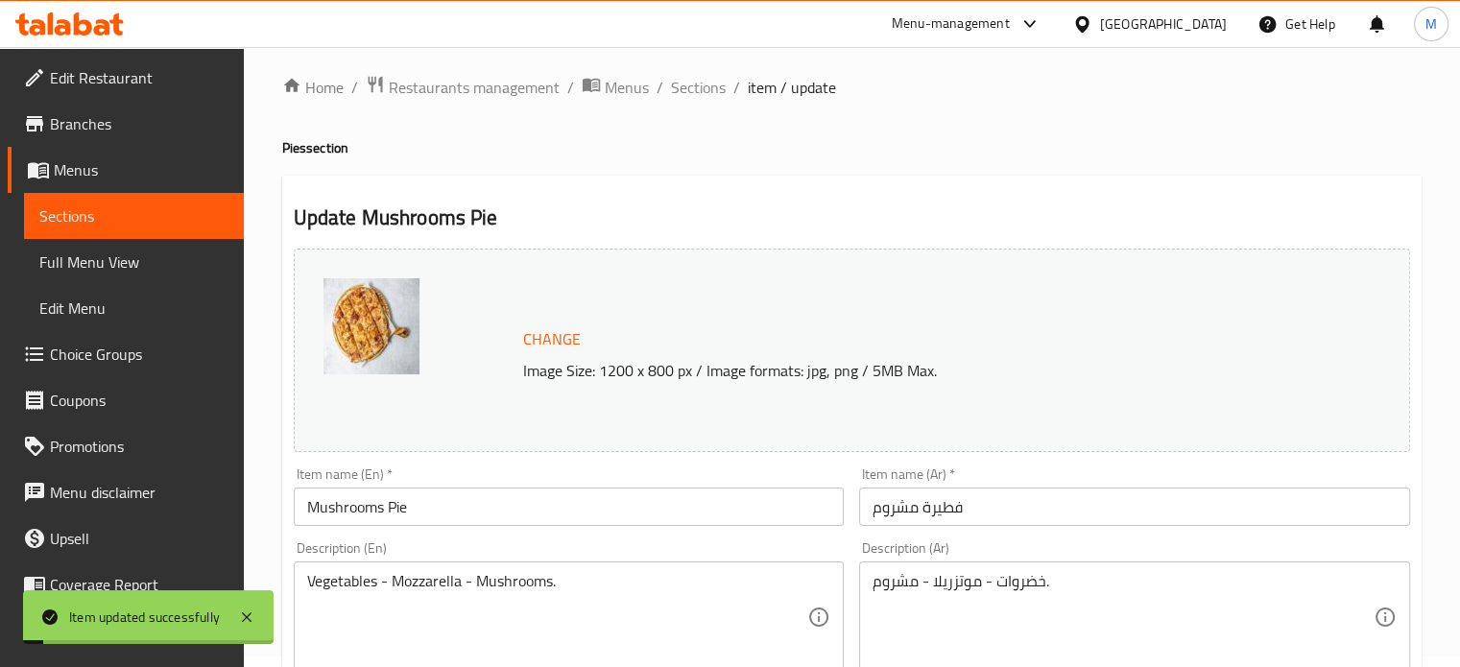
scroll to position [0, 0]
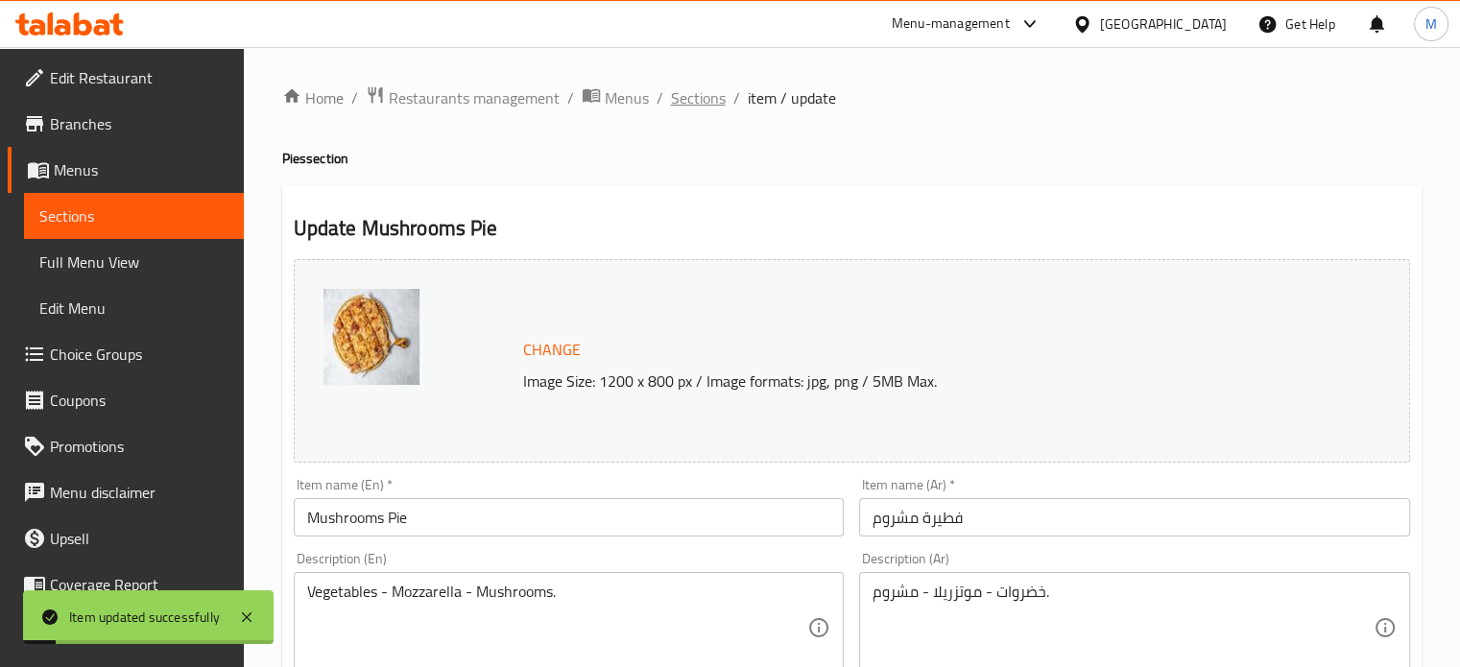
click at [695, 95] on span "Sections" at bounding box center [698, 97] width 55 height 23
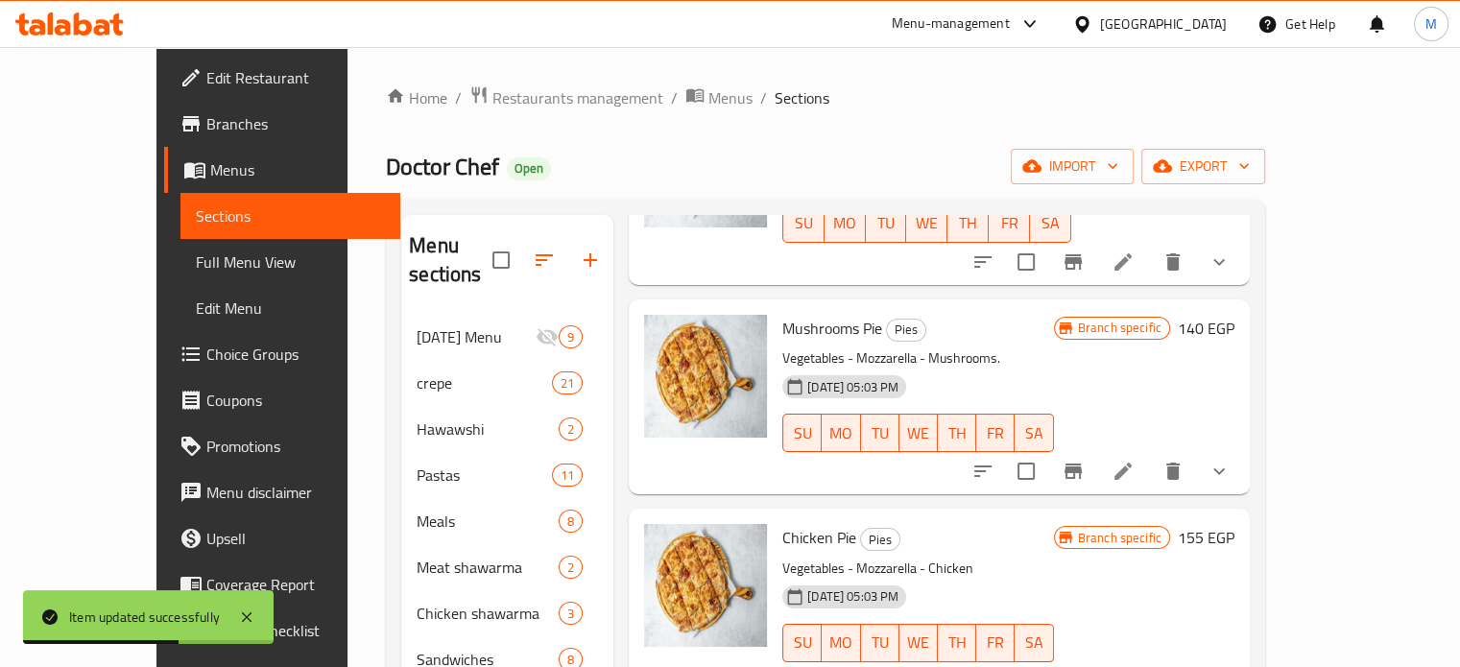
scroll to position [1732, 0]
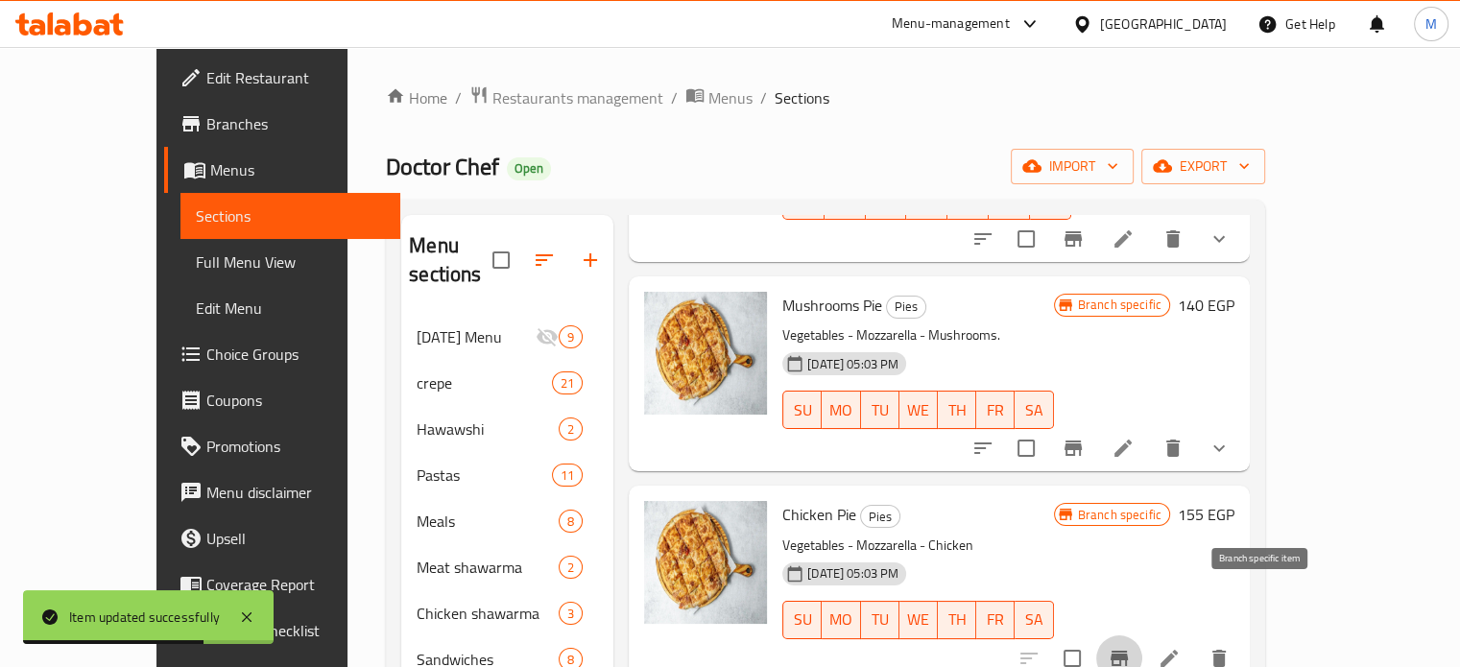
click at [1142, 636] on button "Branch-specific-item" at bounding box center [1119, 659] width 46 height 46
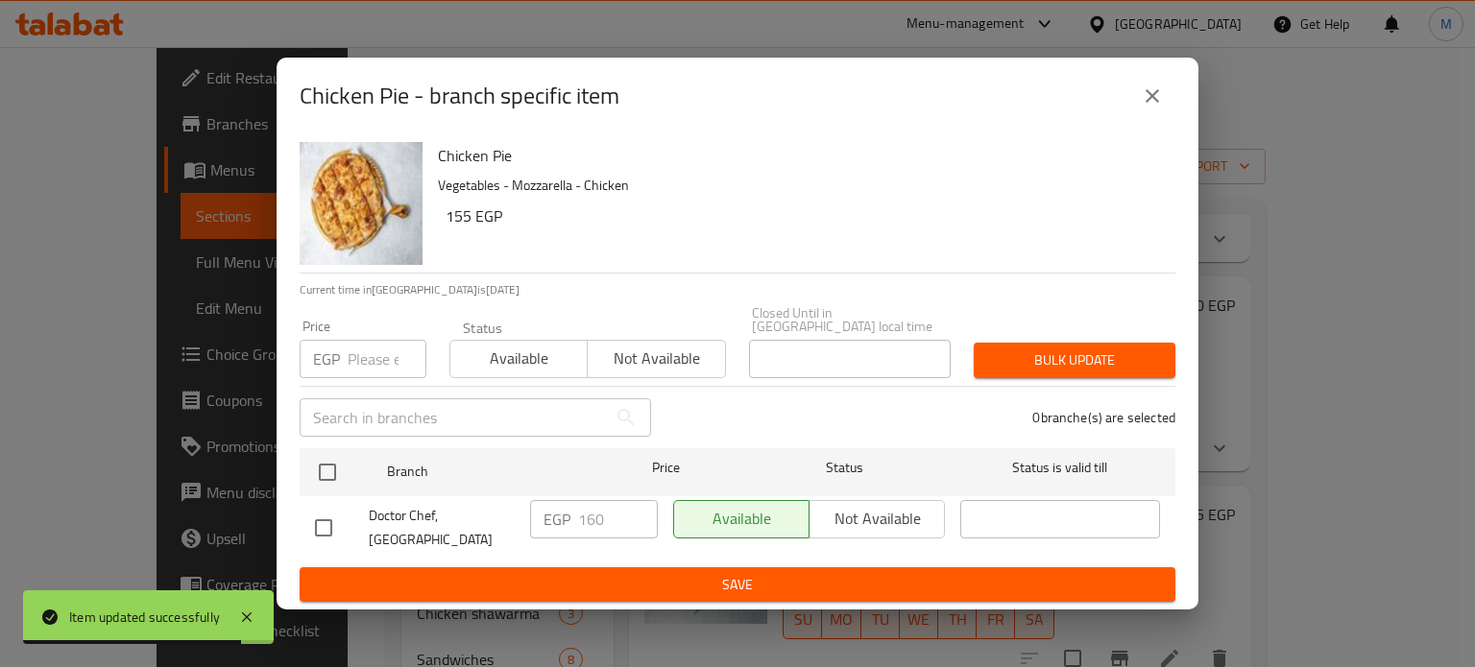
click at [360, 340] on input "number" at bounding box center [387, 359] width 79 height 38
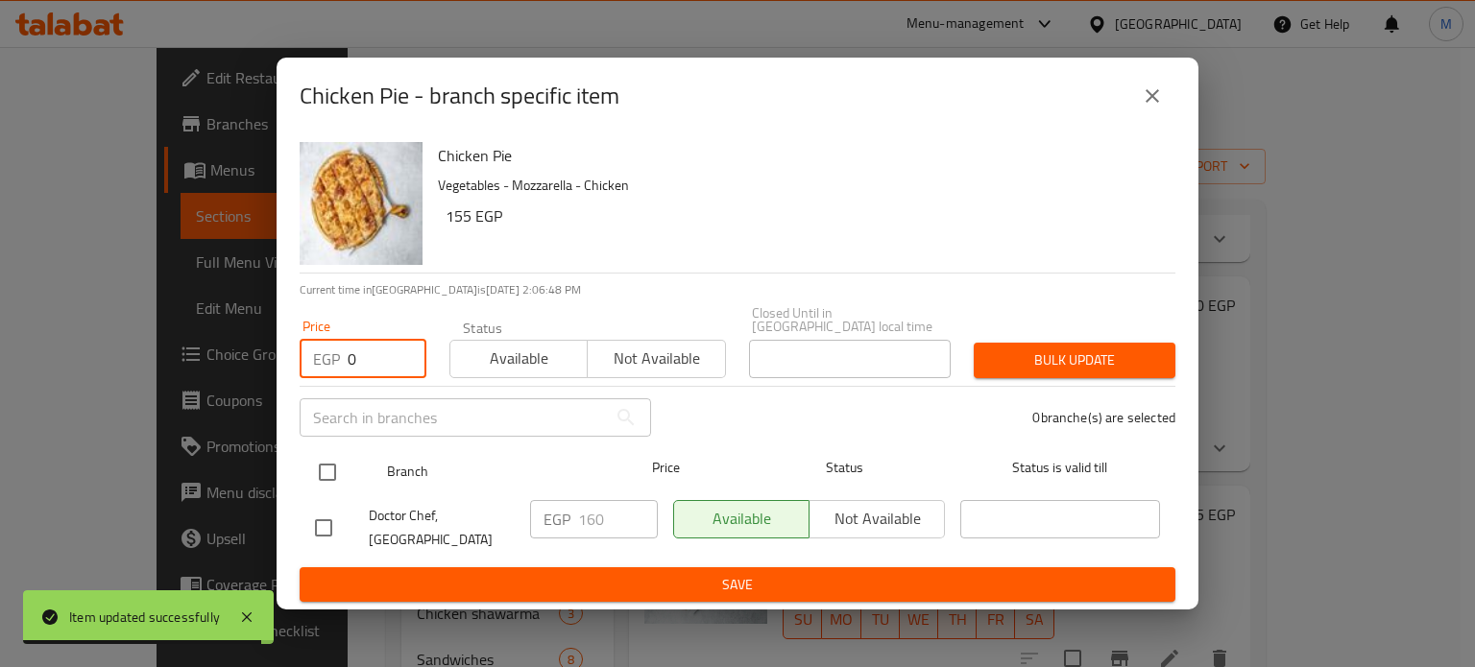
type input "0"
click at [334, 475] on input "checkbox" at bounding box center [327, 472] width 40 height 40
checkbox input "true"
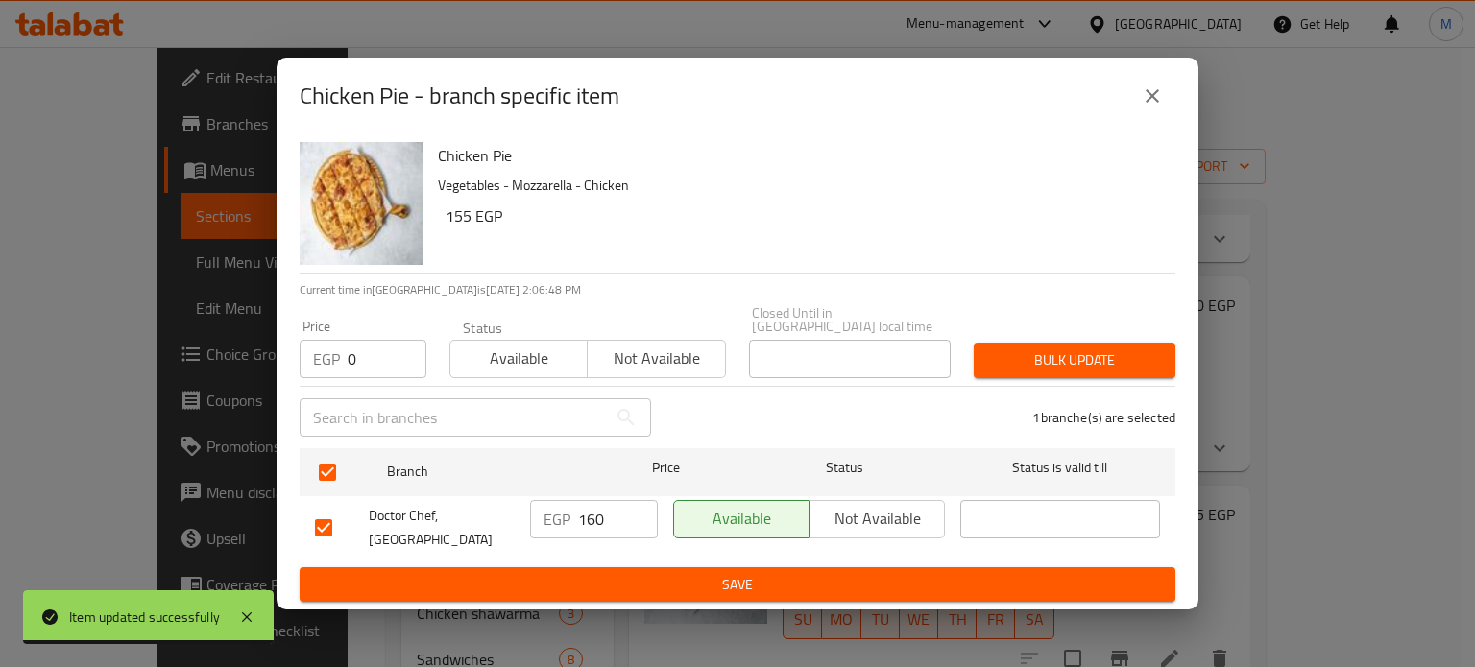
click at [1094, 352] on span "Bulk update" at bounding box center [1074, 360] width 171 height 24
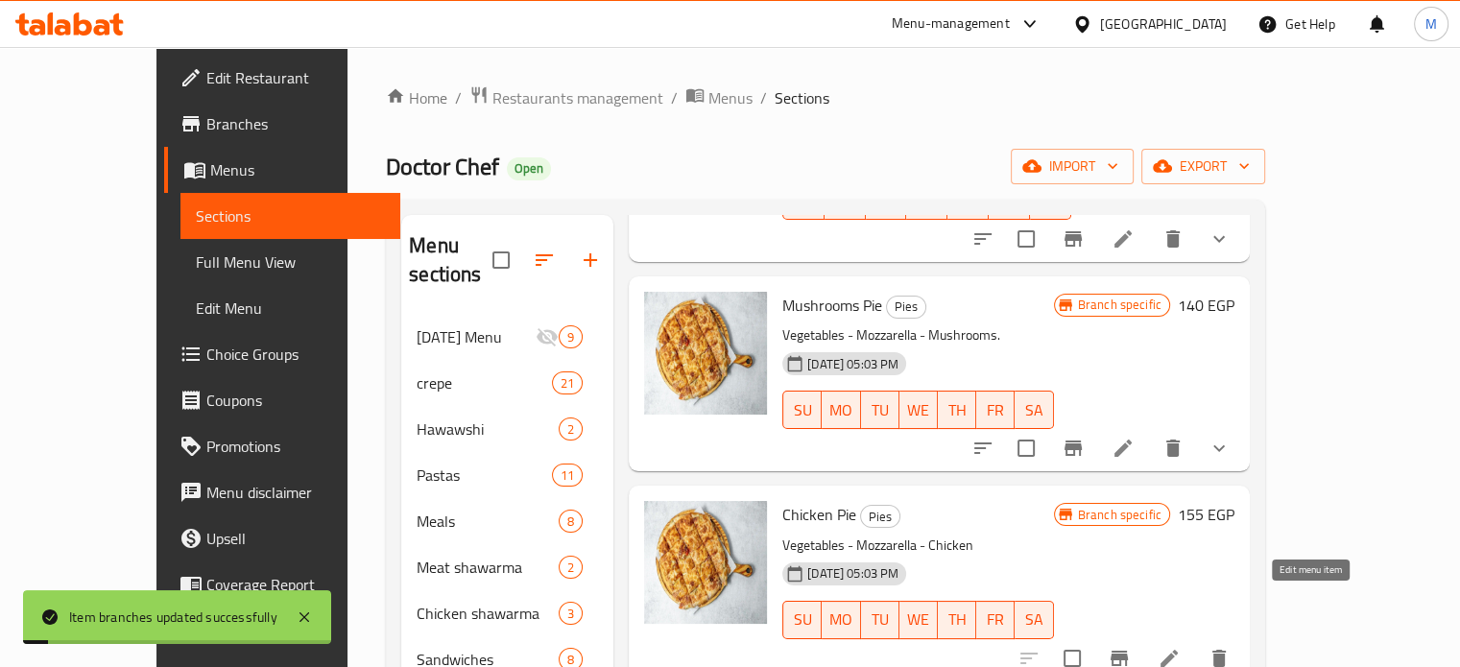
click at [1181, 647] on icon at bounding box center [1169, 658] width 23 height 23
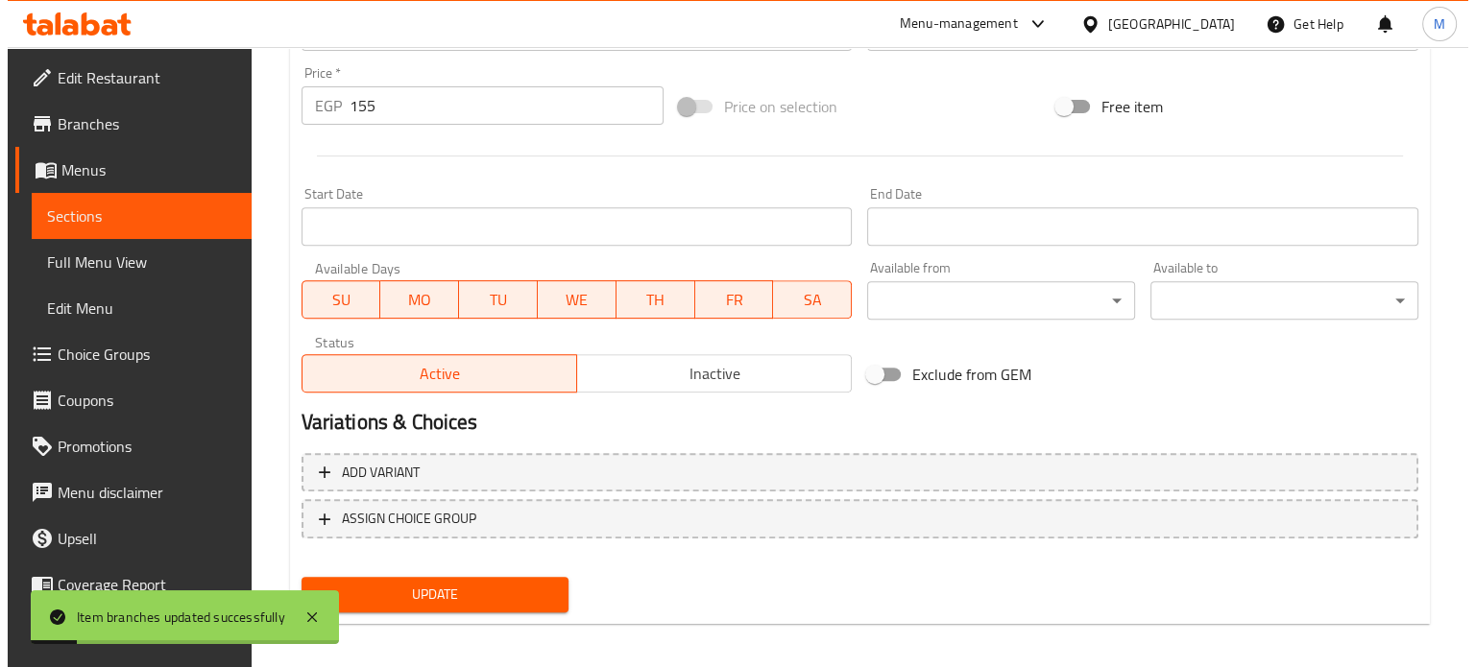
scroll to position [715, 0]
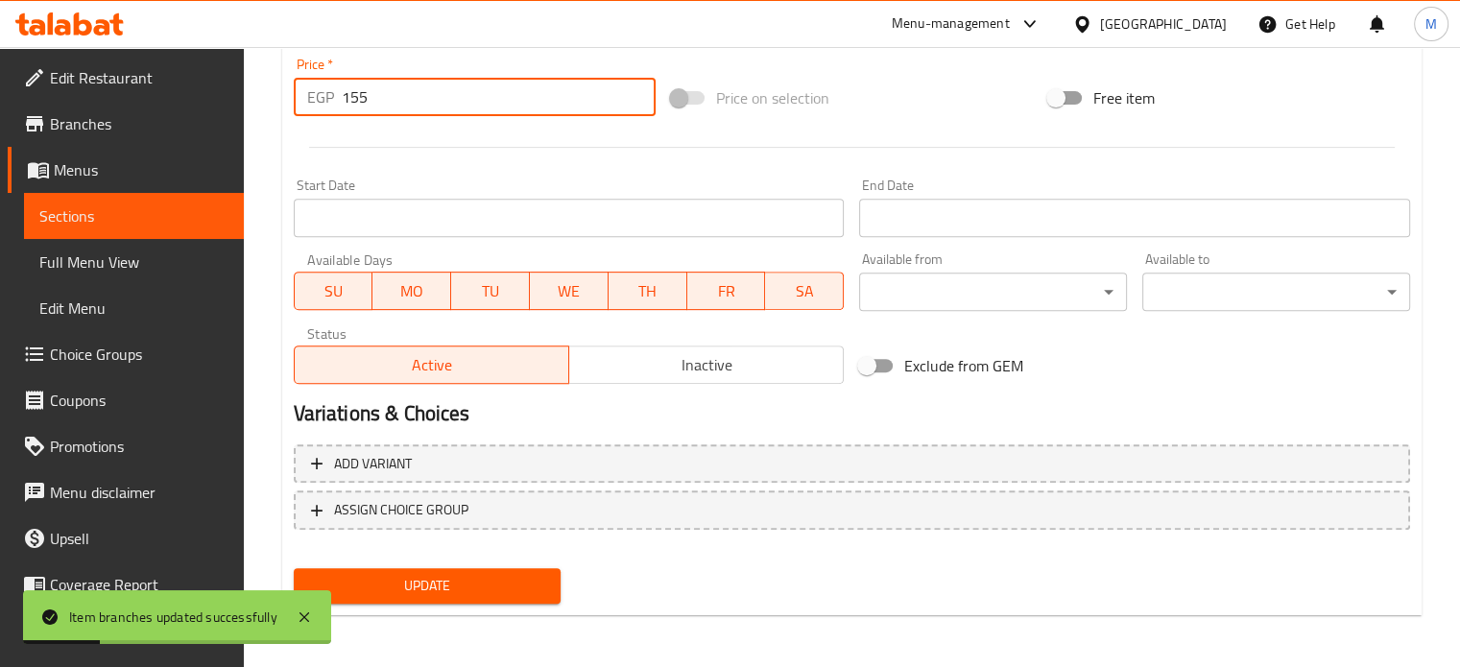
drag, startPoint x: 361, startPoint y: 100, endPoint x: 307, endPoint y: 95, distance: 54.0
click at [312, 96] on div "EGP 155 Price *" at bounding box center [475, 97] width 362 height 38
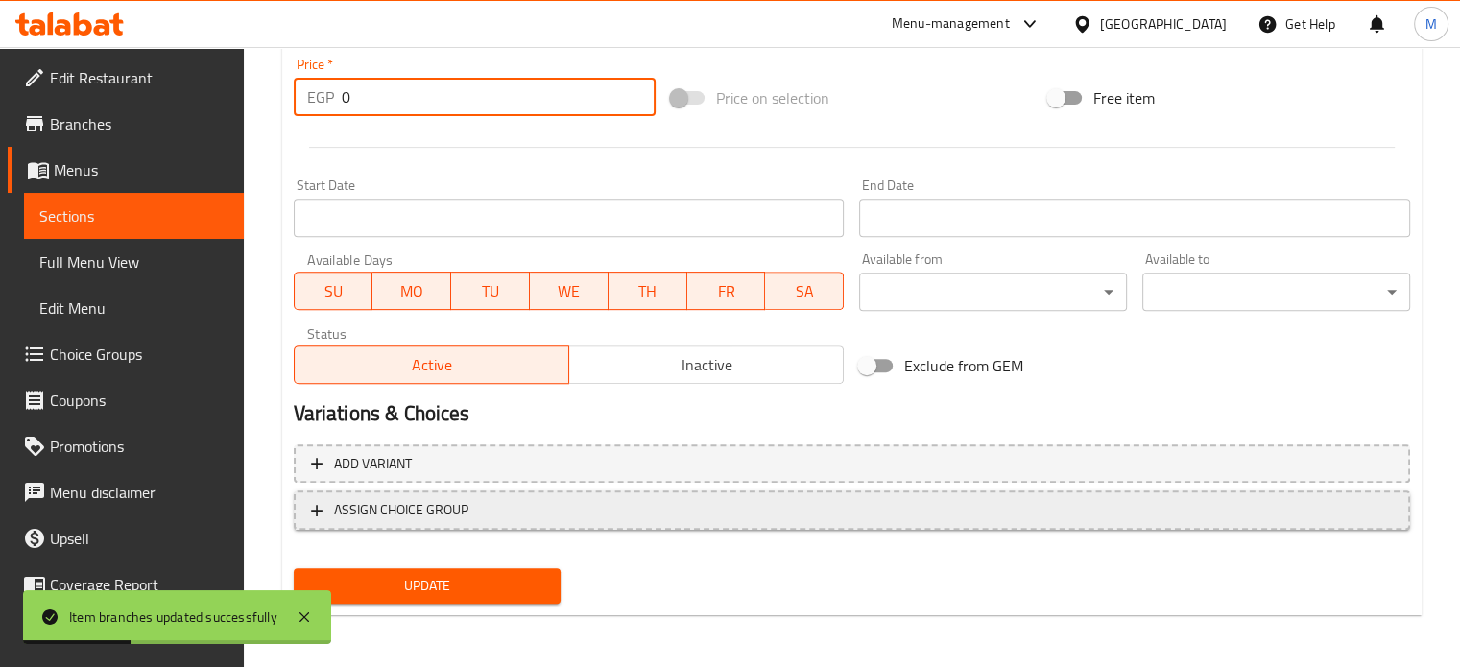
type input "0"
click at [421, 502] on span "ASSIGN CHOICE GROUP" at bounding box center [401, 510] width 134 height 24
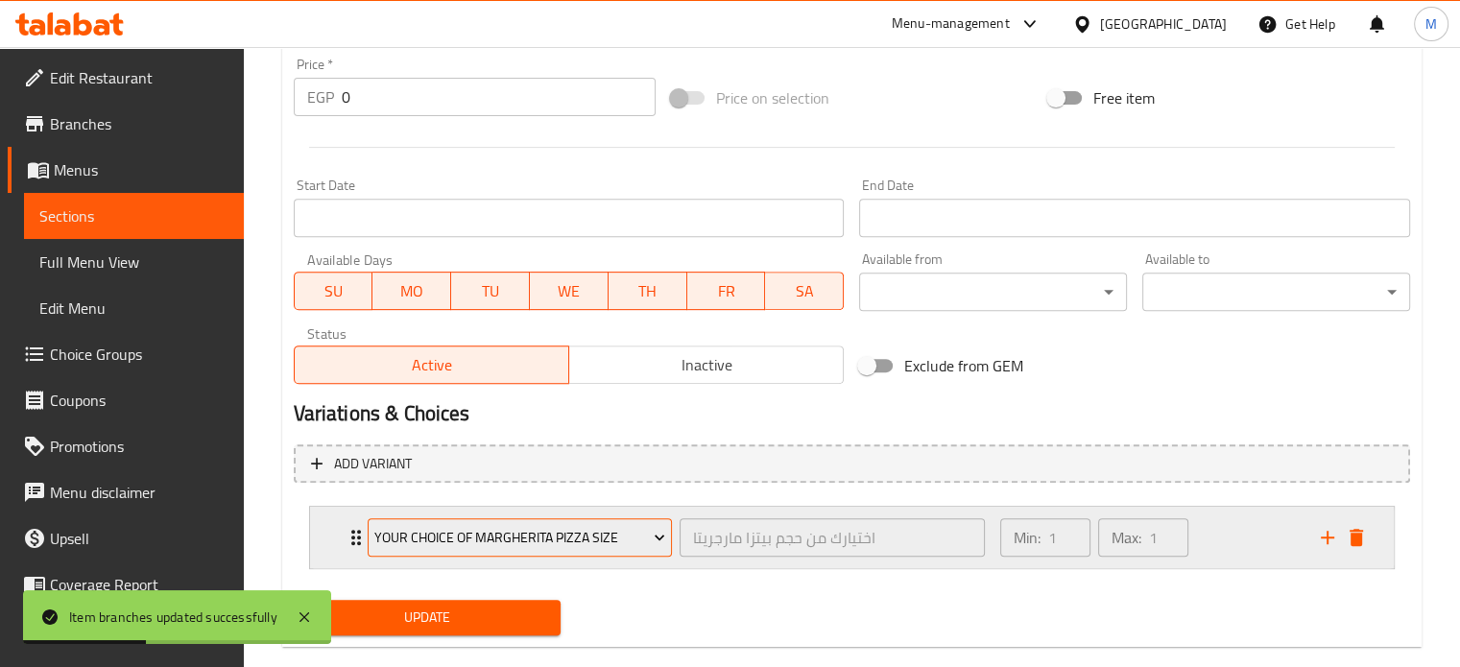
click at [456, 526] on span "Your choice of Margherita pizza size" at bounding box center [519, 538] width 291 height 24
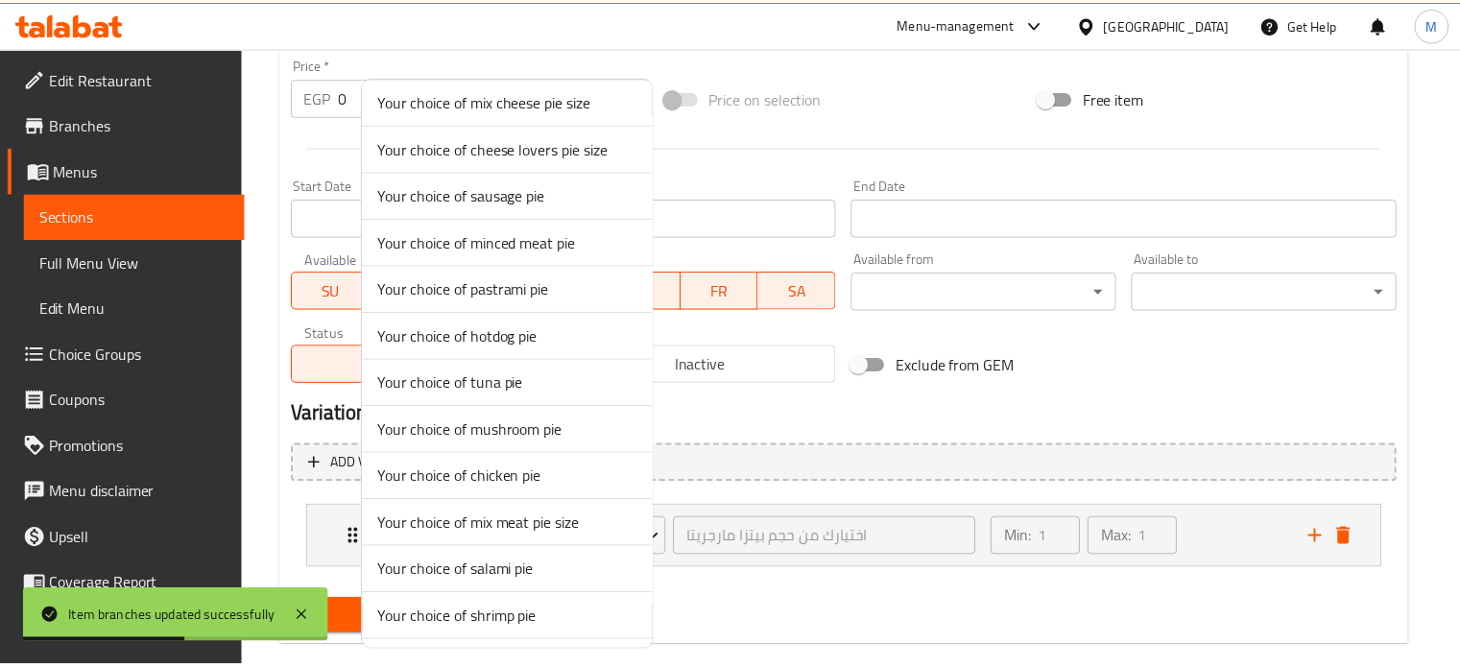
scroll to position [1033, 0]
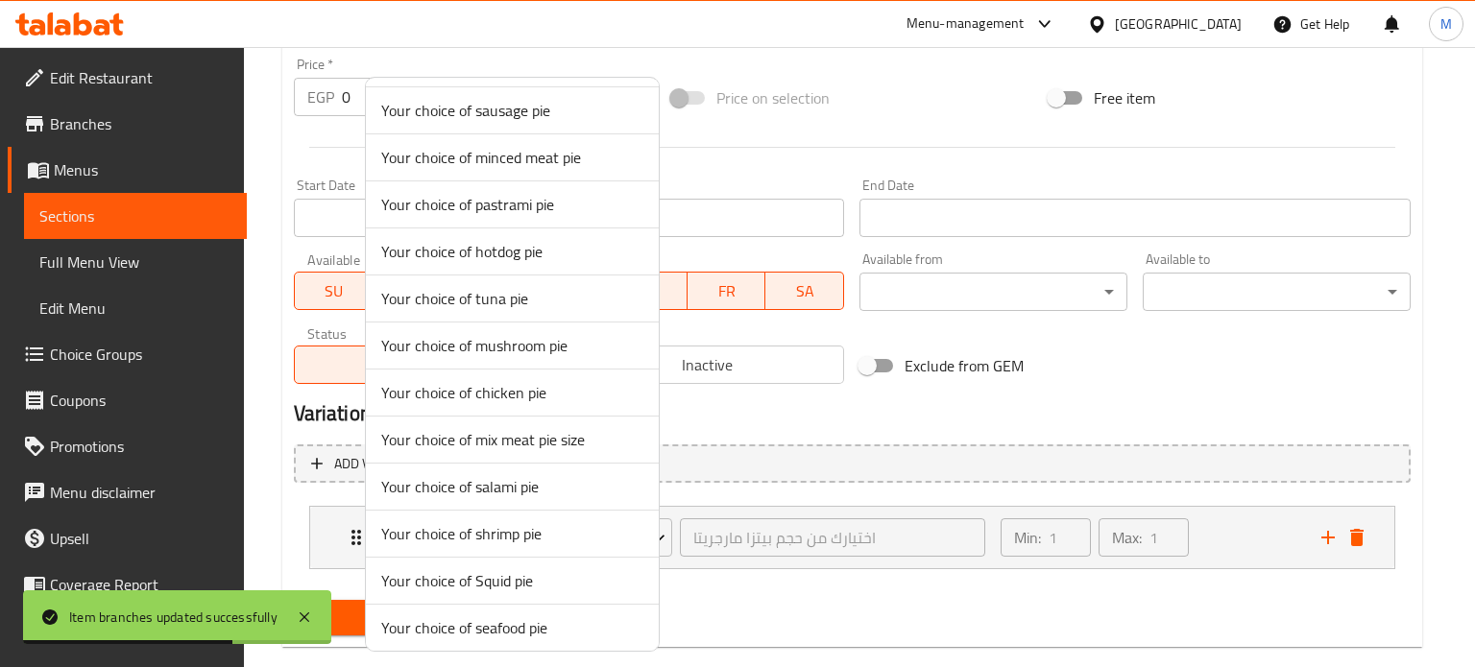
click at [486, 385] on span "Your choice of chicken pie" at bounding box center [512, 392] width 262 height 23
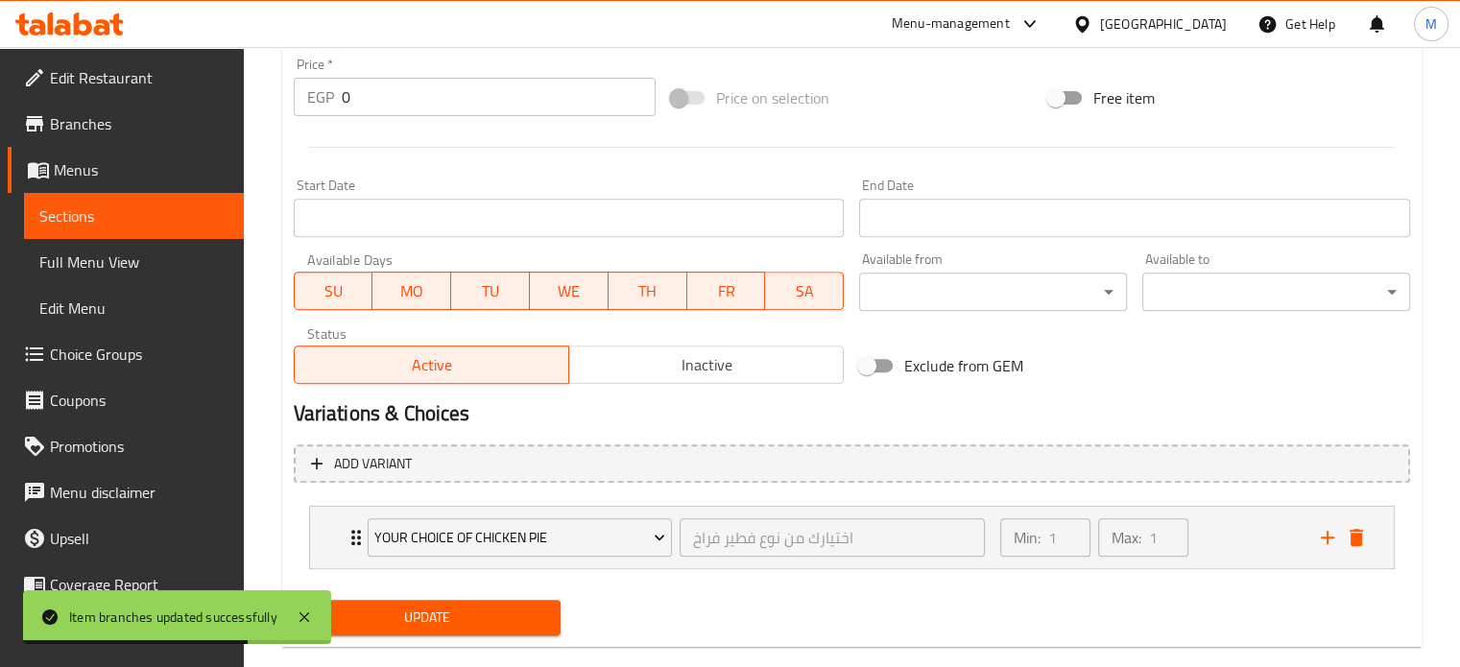
click at [465, 630] on button "Update" at bounding box center [428, 618] width 268 height 36
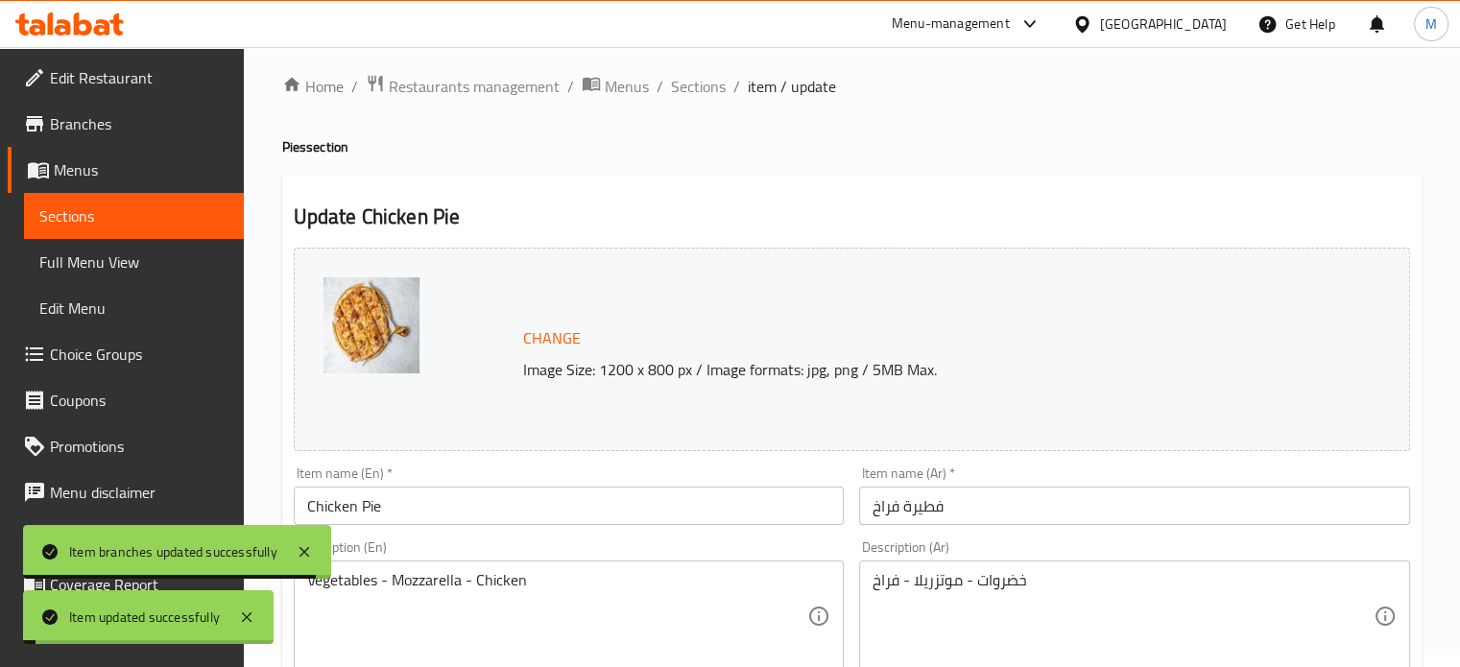
scroll to position [0, 0]
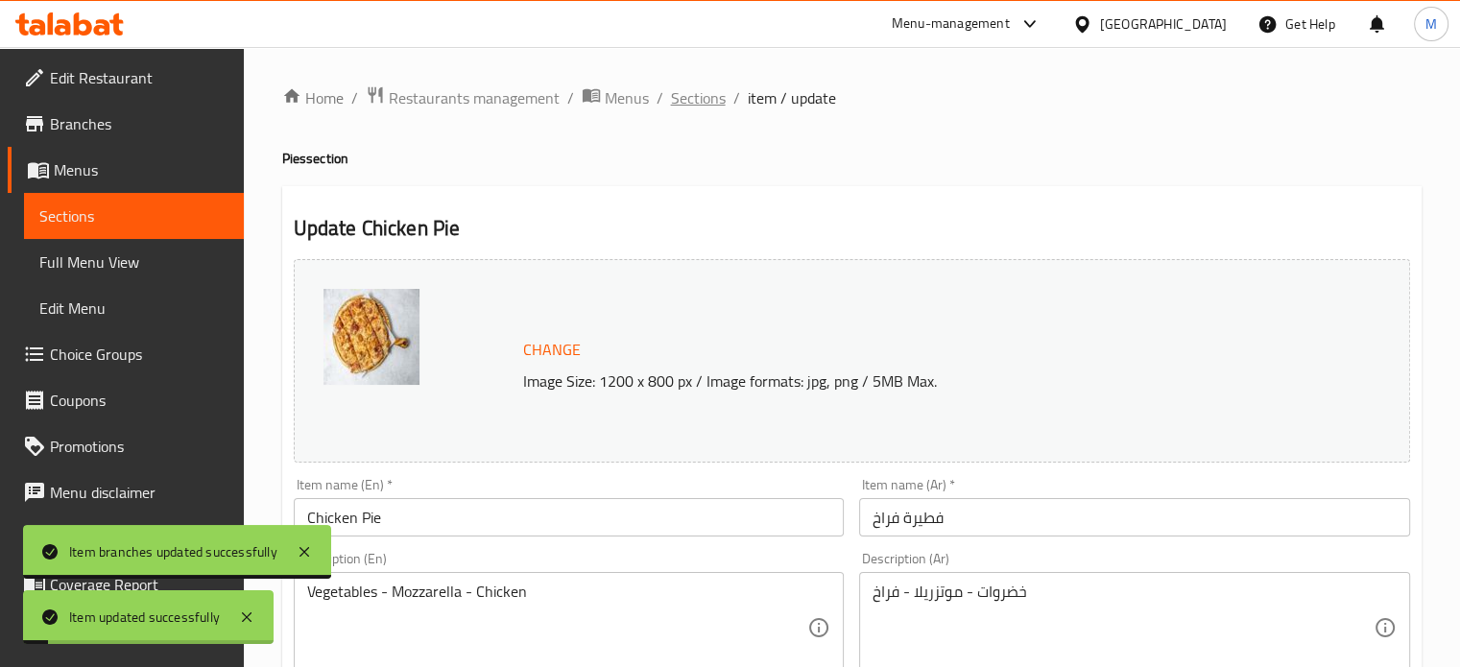
click at [710, 107] on span "Sections" at bounding box center [698, 97] width 55 height 23
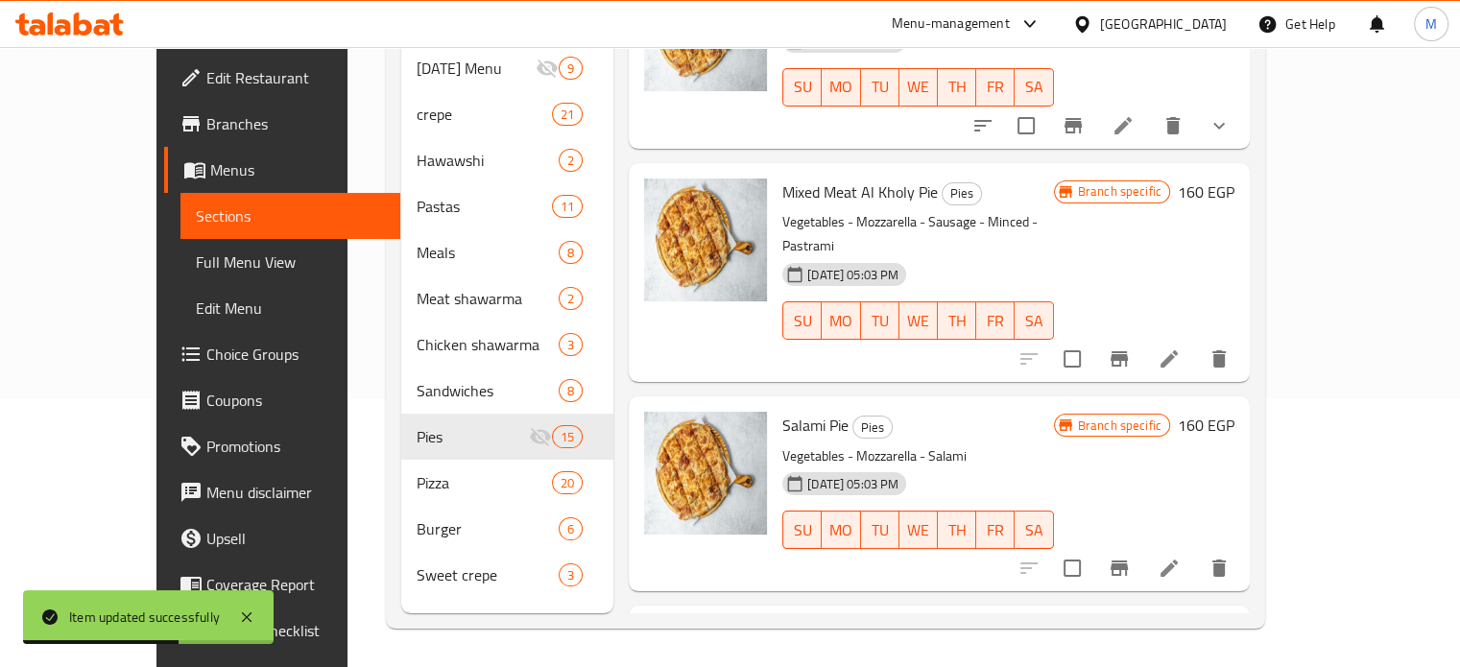
scroll to position [1825, 0]
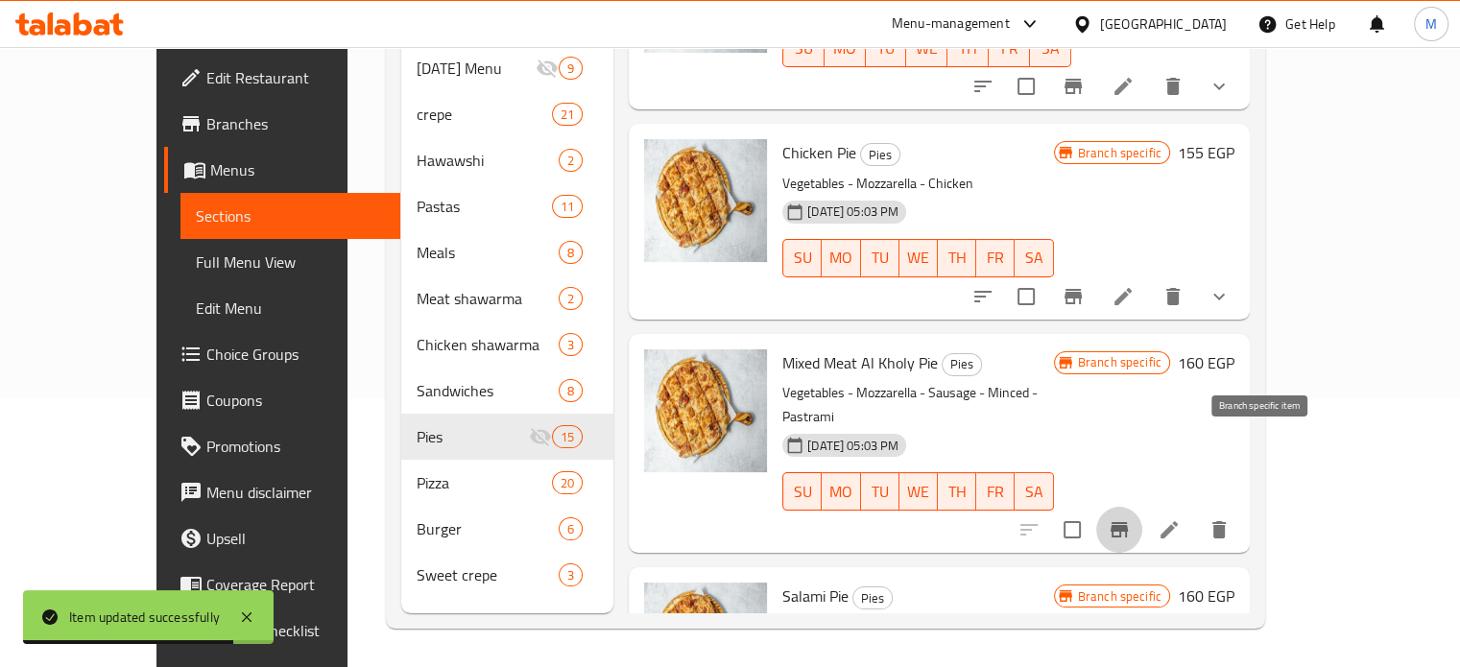
click at [1128, 522] on icon "Branch-specific-item" at bounding box center [1119, 529] width 17 height 15
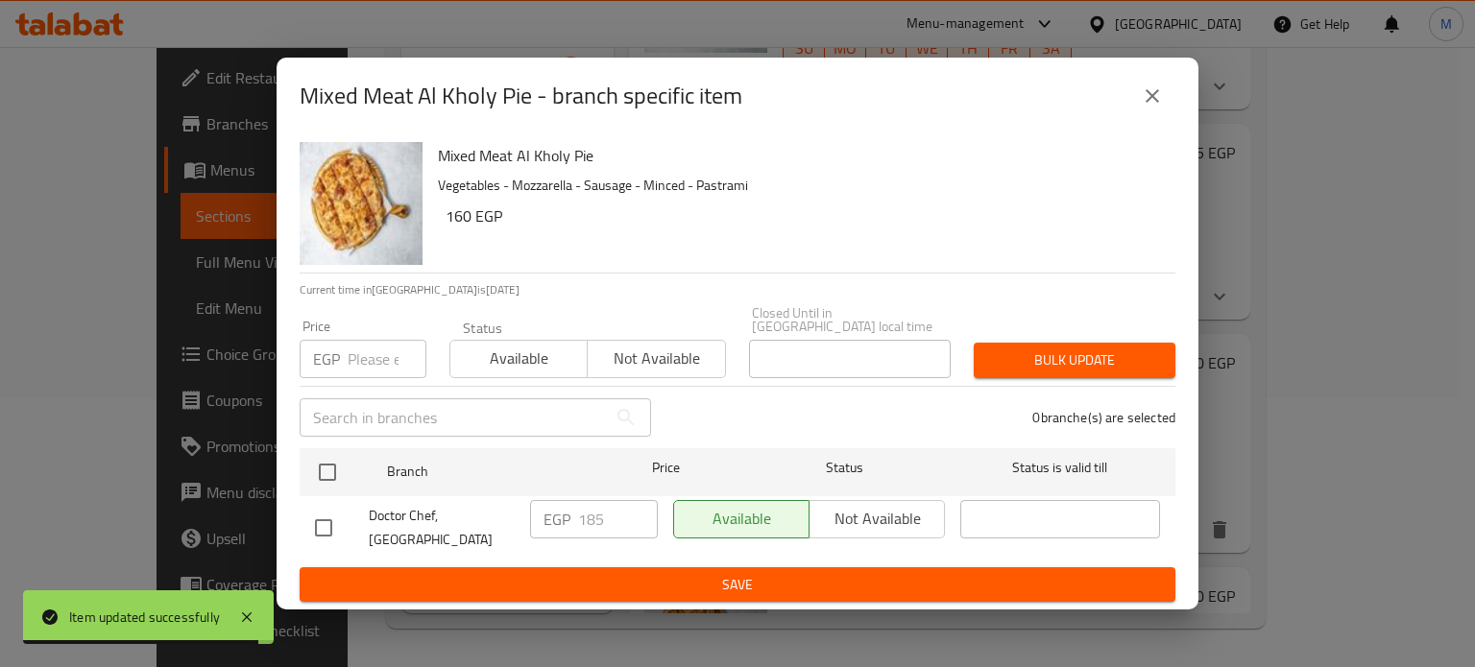
click at [360, 348] on input "number" at bounding box center [387, 359] width 79 height 38
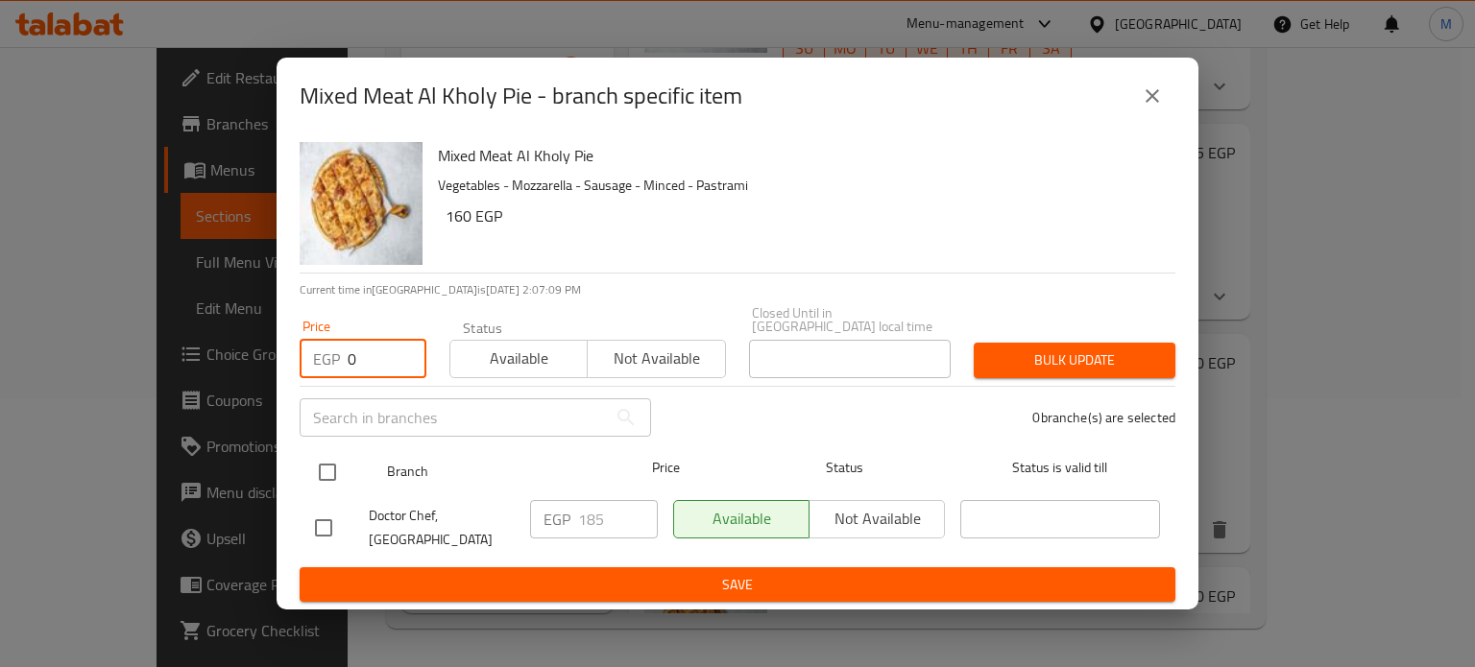
type input "0"
click at [323, 462] on input "checkbox" at bounding box center [327, 472] width 40 height 40
checkbox input "true"
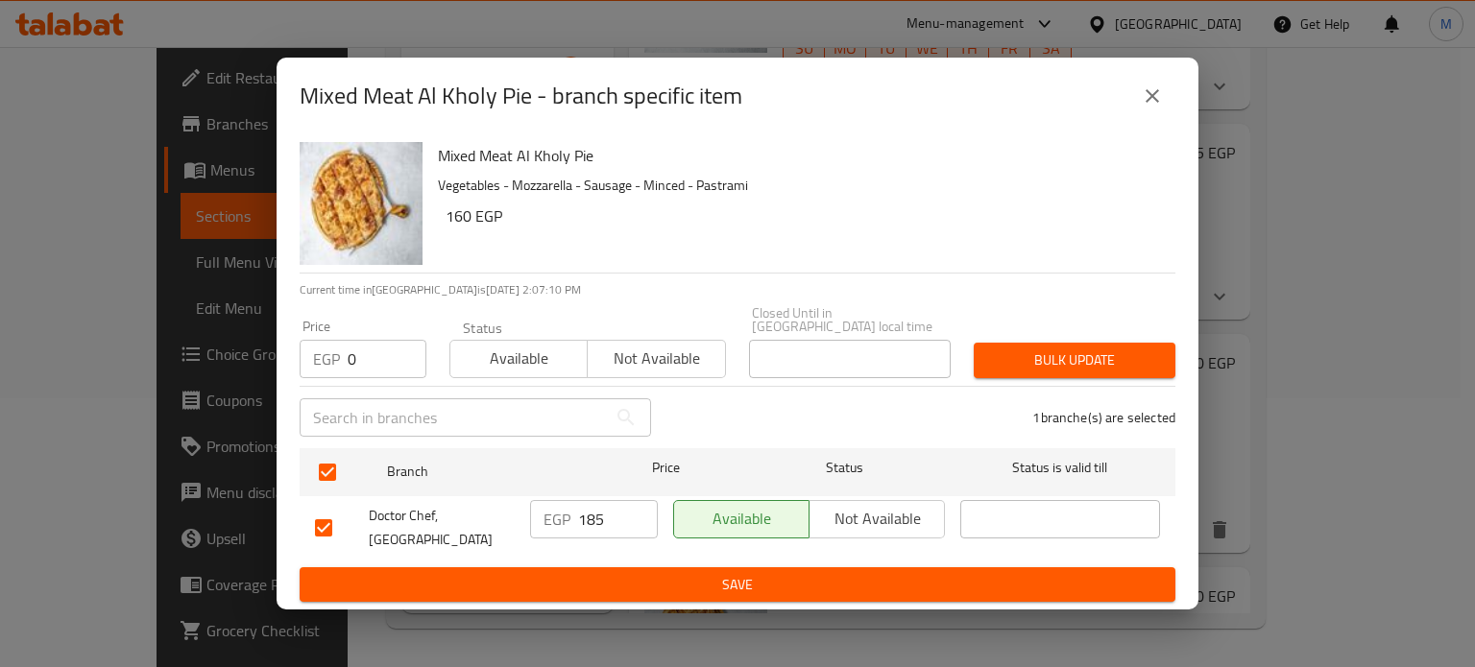
click at [1077, 352] on span "Bulk update" at bounding box center [1074, 360] width 171 height 24
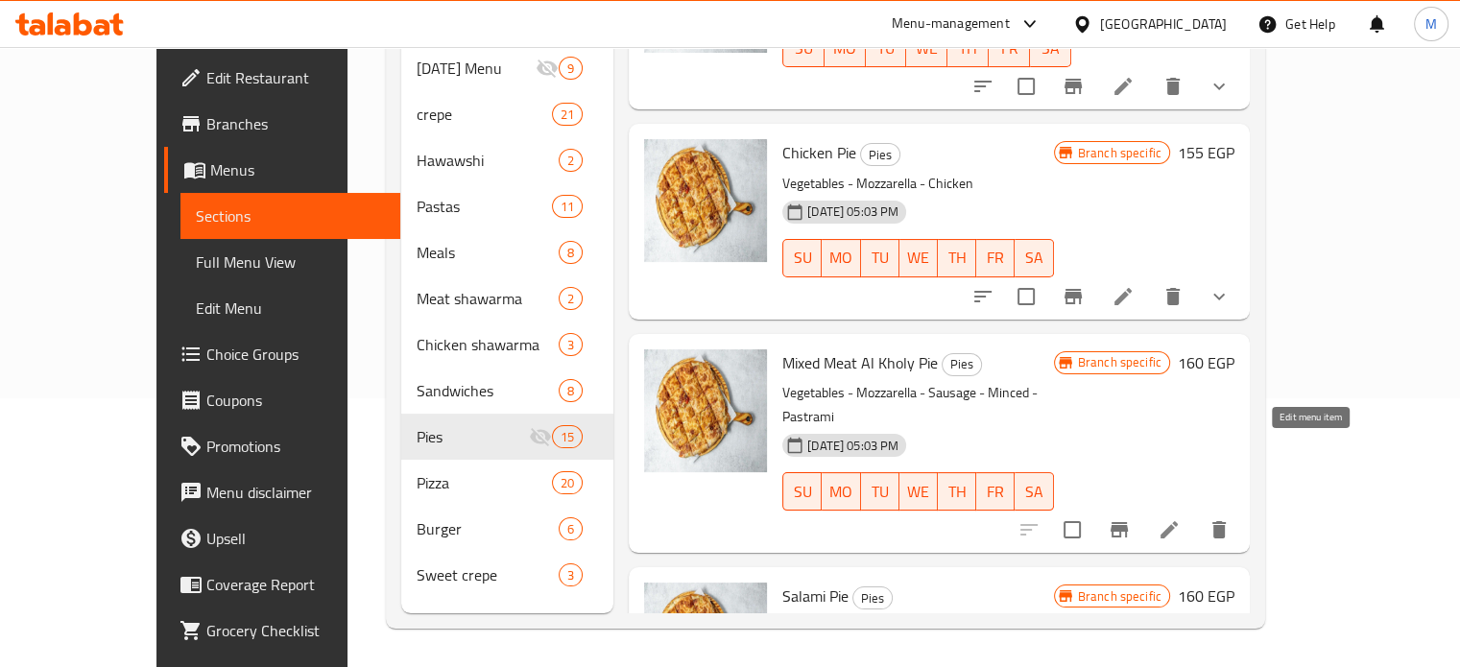
click at [1181, 518] on icon at bounding box center [1169, 529] width 23 height 23
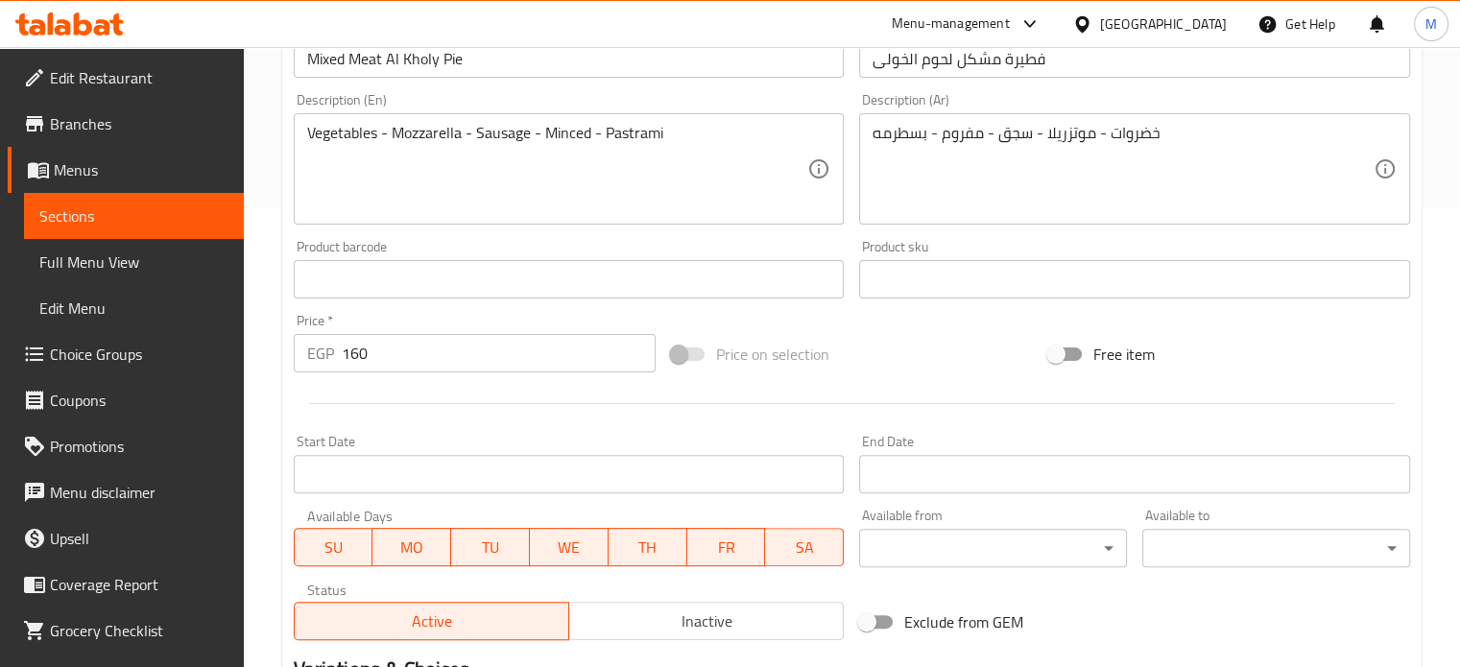
scroll to position [715, 0]
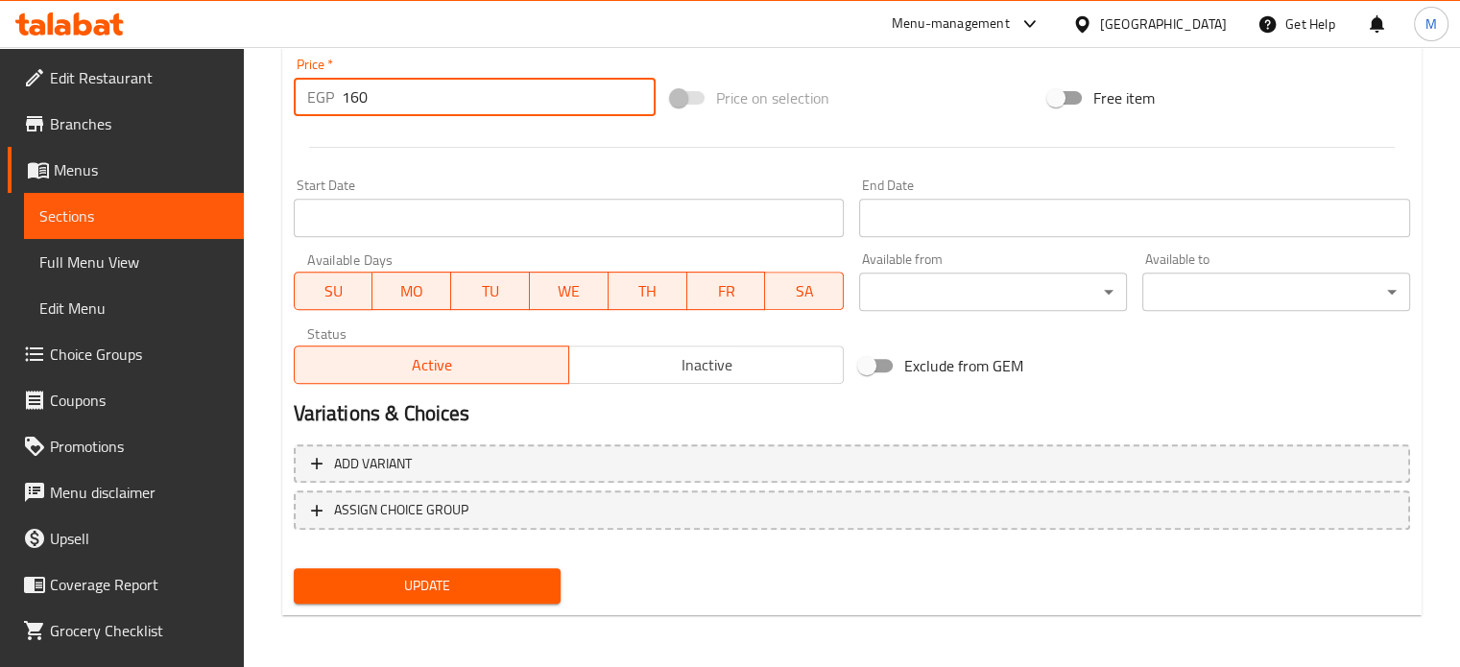
drag, startPoint x: 338, startPoint y: 114, endPoint x: 292, endPoint y: 113, distance: 46.1
click at [301, 114] on div "EGP 160 Price *" at bounding box center [475, 97] width 362 height 38
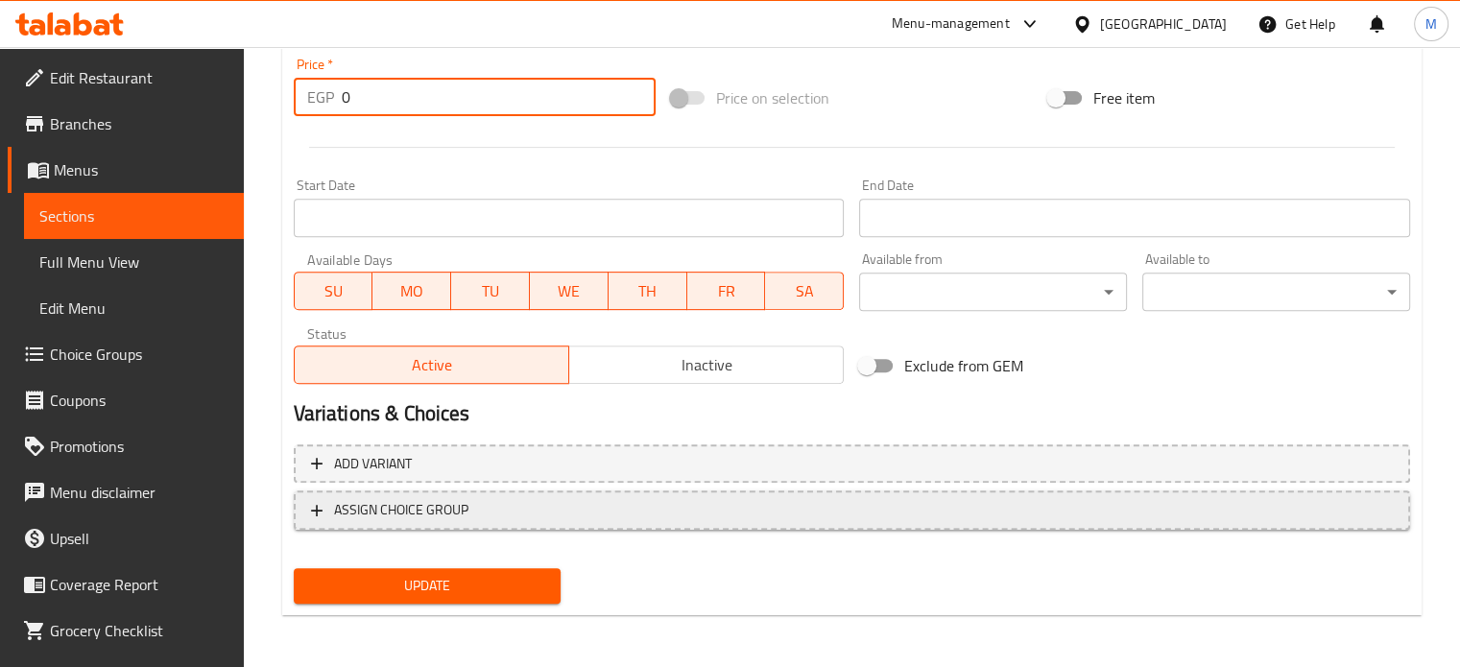
type input "0"
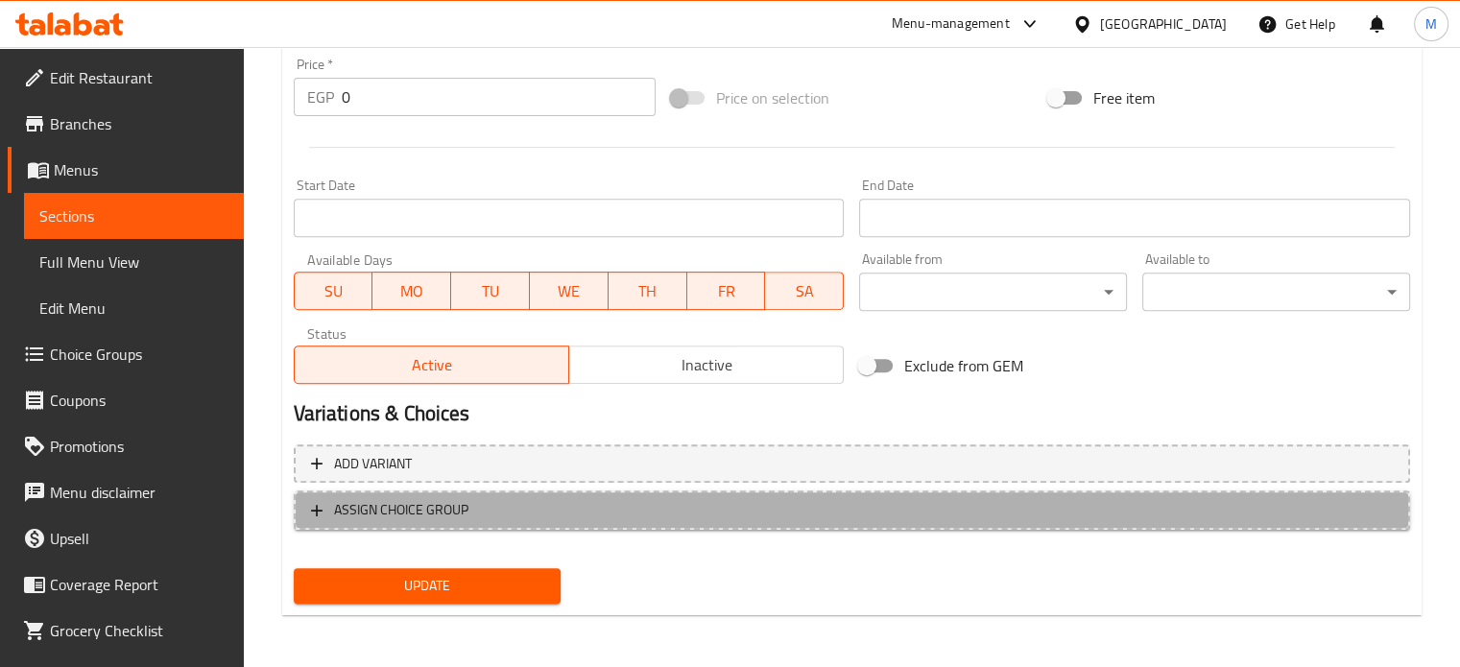
click at [438, 512] on span "ASSIGN CHOICE GROUP" at bounding box center [401, 510] width 134 height 24
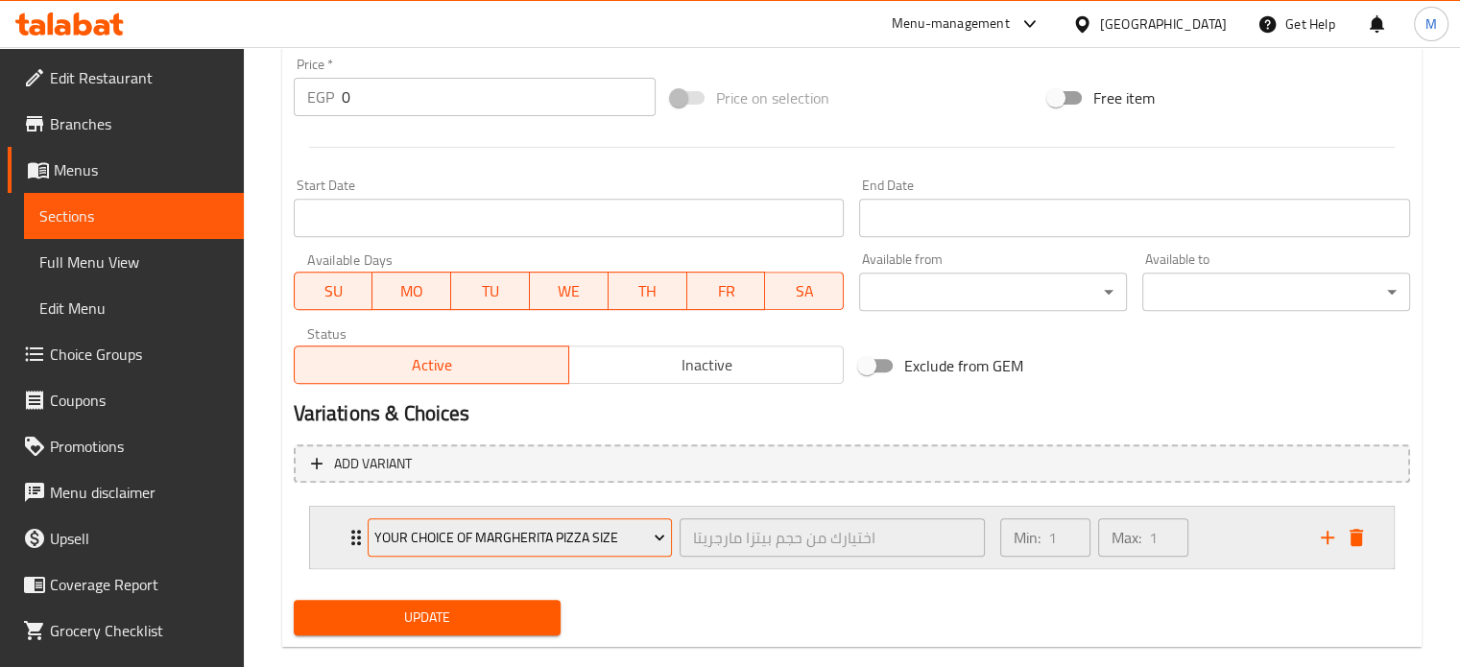
click at [462, 531] on span "Your choice of Margherita pizza size" at bounding box center [519, 538] width 291 height 24
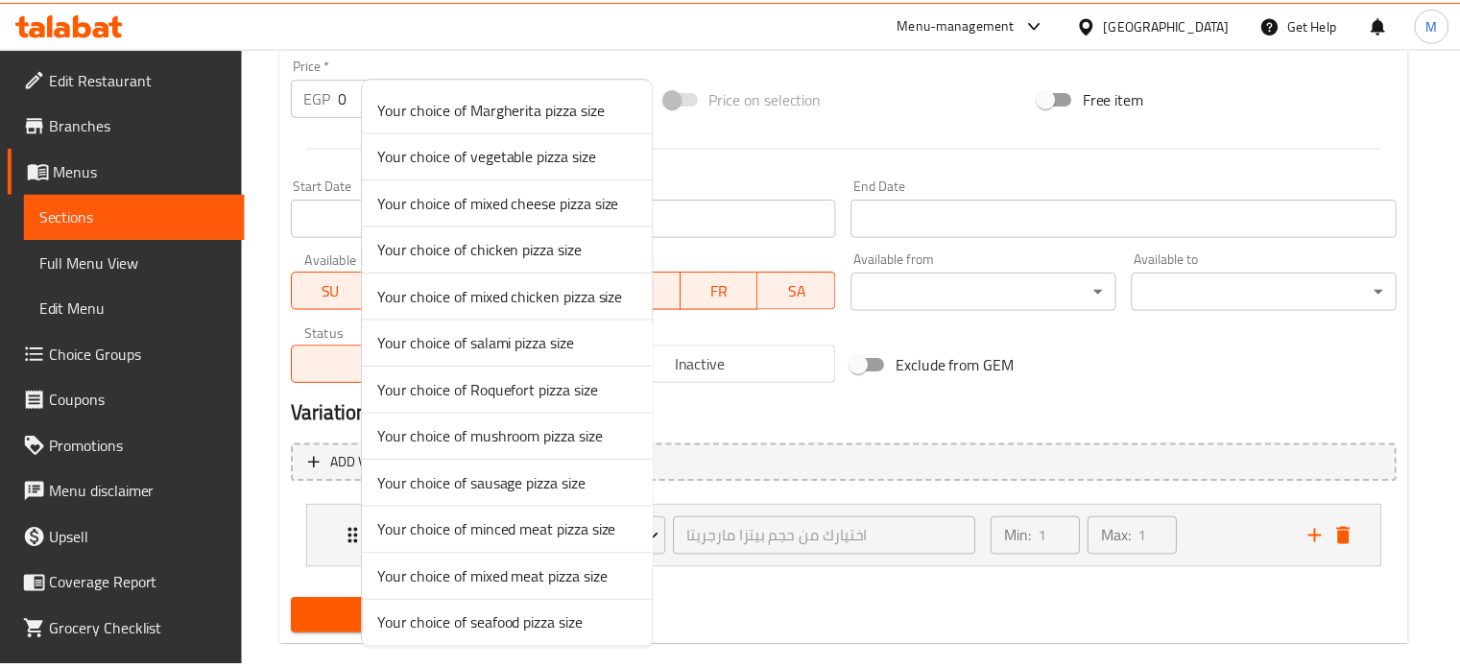
scroll to position [1033, 0]
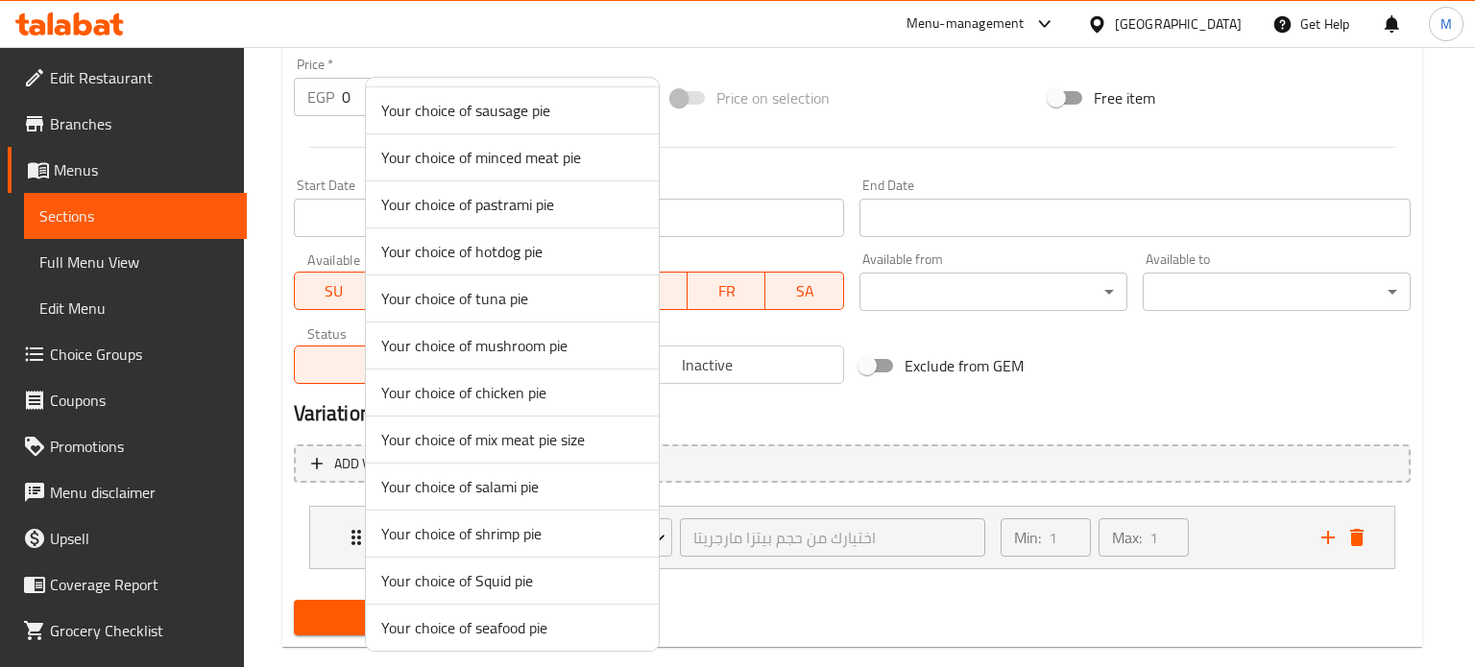
click at [515, 432] on span "Your choice of mix meat pie size" at bounding box center [512, 439] width 262 height 23
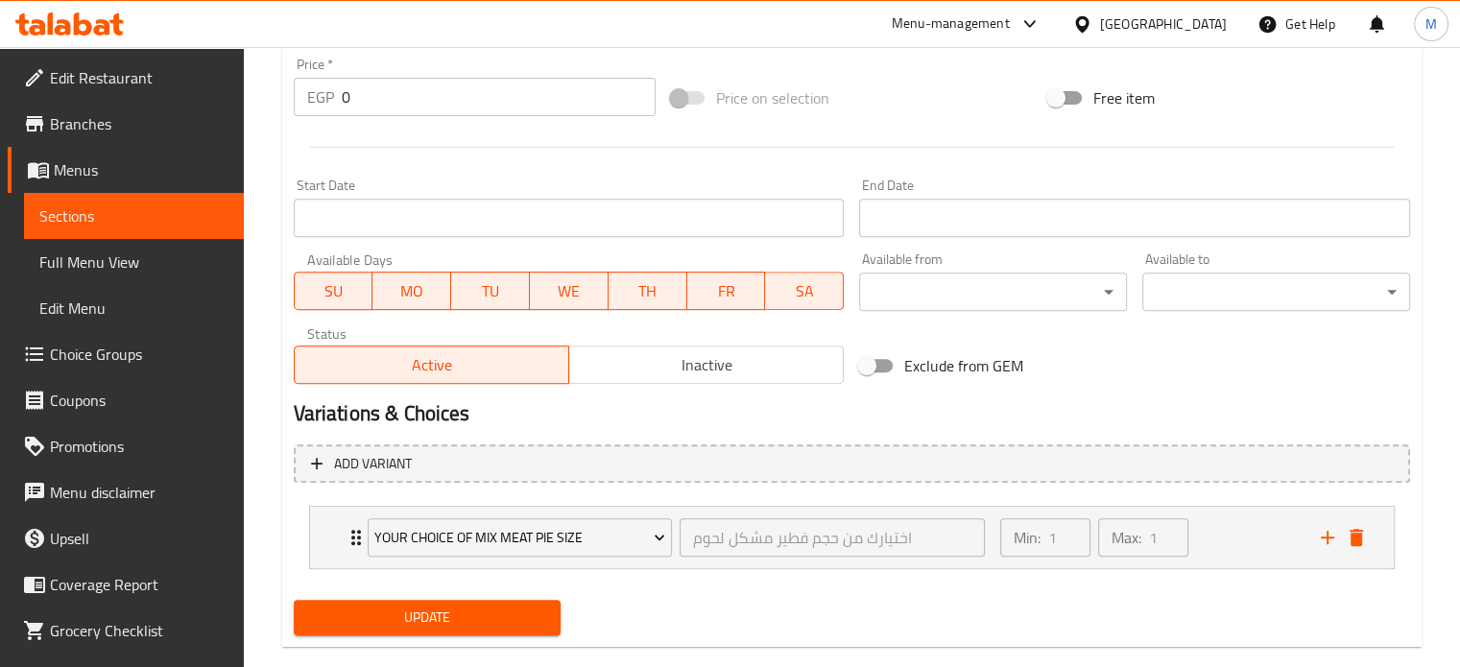
click at [464, 612] on span "Update" at bounding box center [427, 618] width 237 height 24
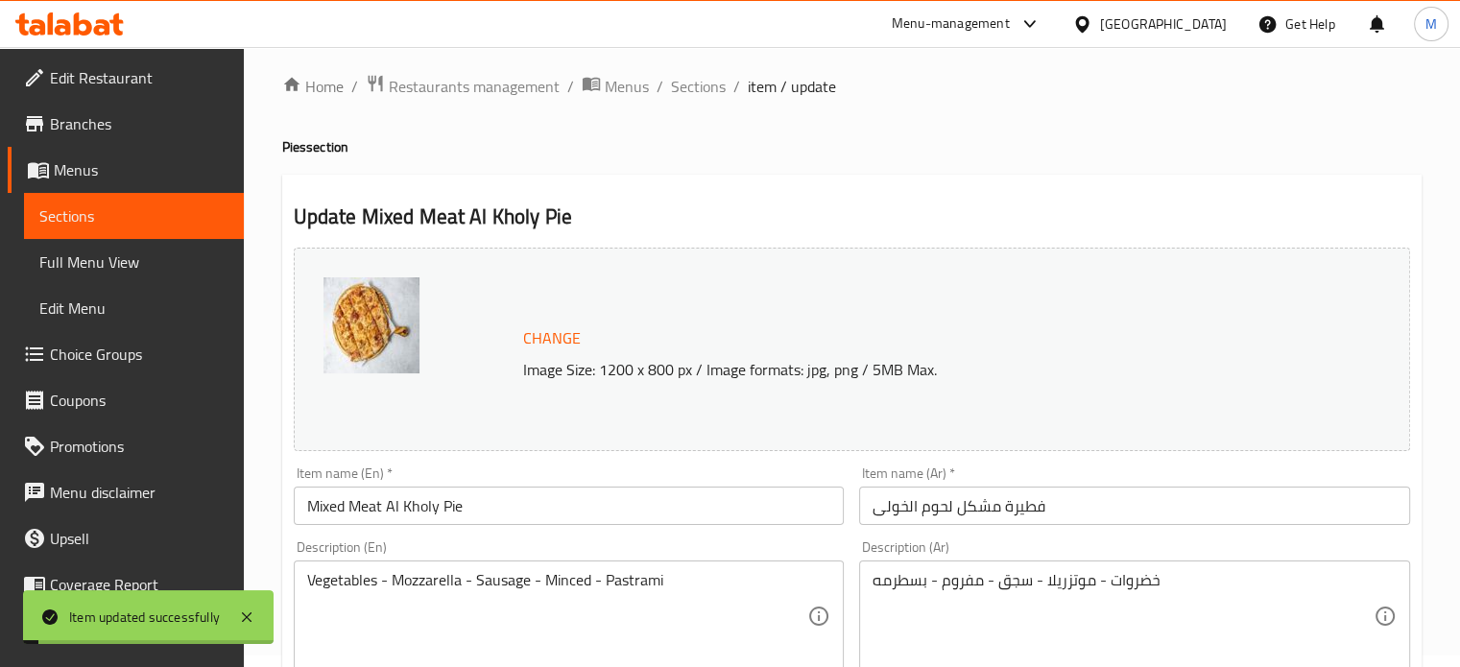
scroll to position [0, 0]
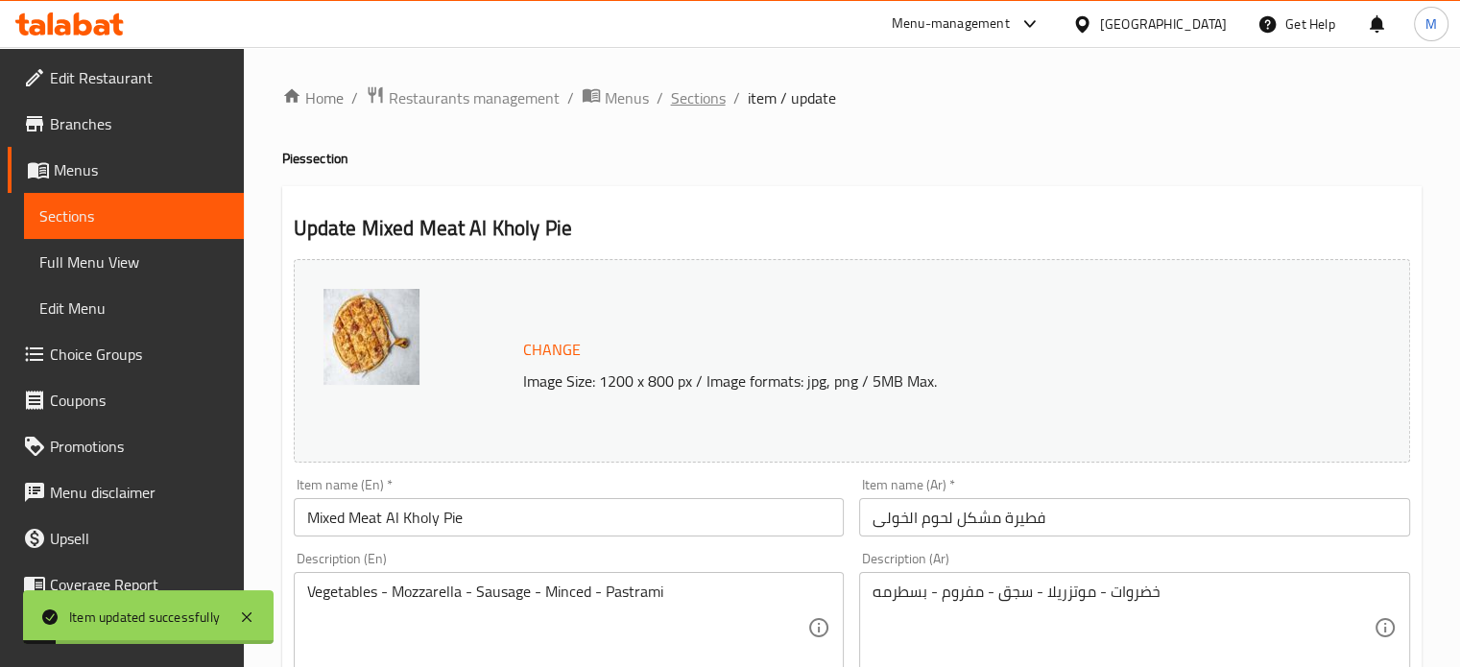
click at [686, 87] on span "Sections" at bounding box center [698, 97] width 55 height 23
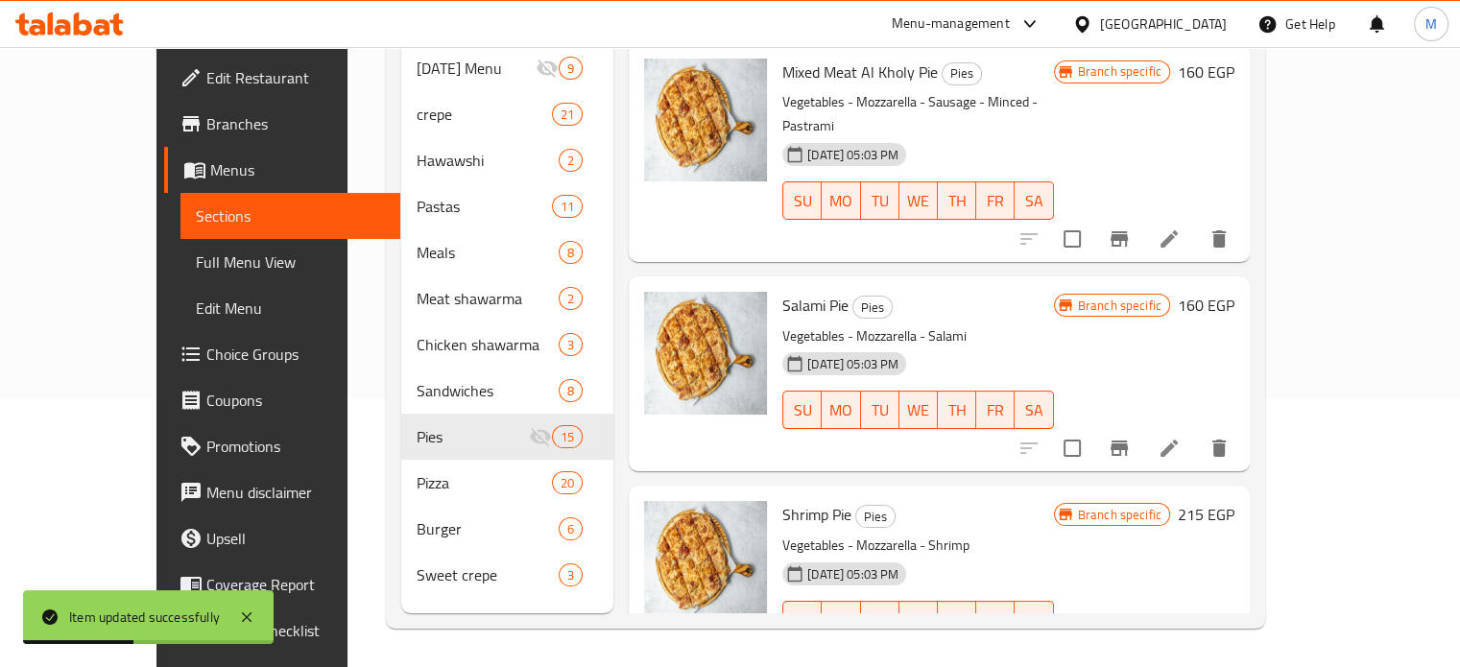
scroll to position [2000, 0]
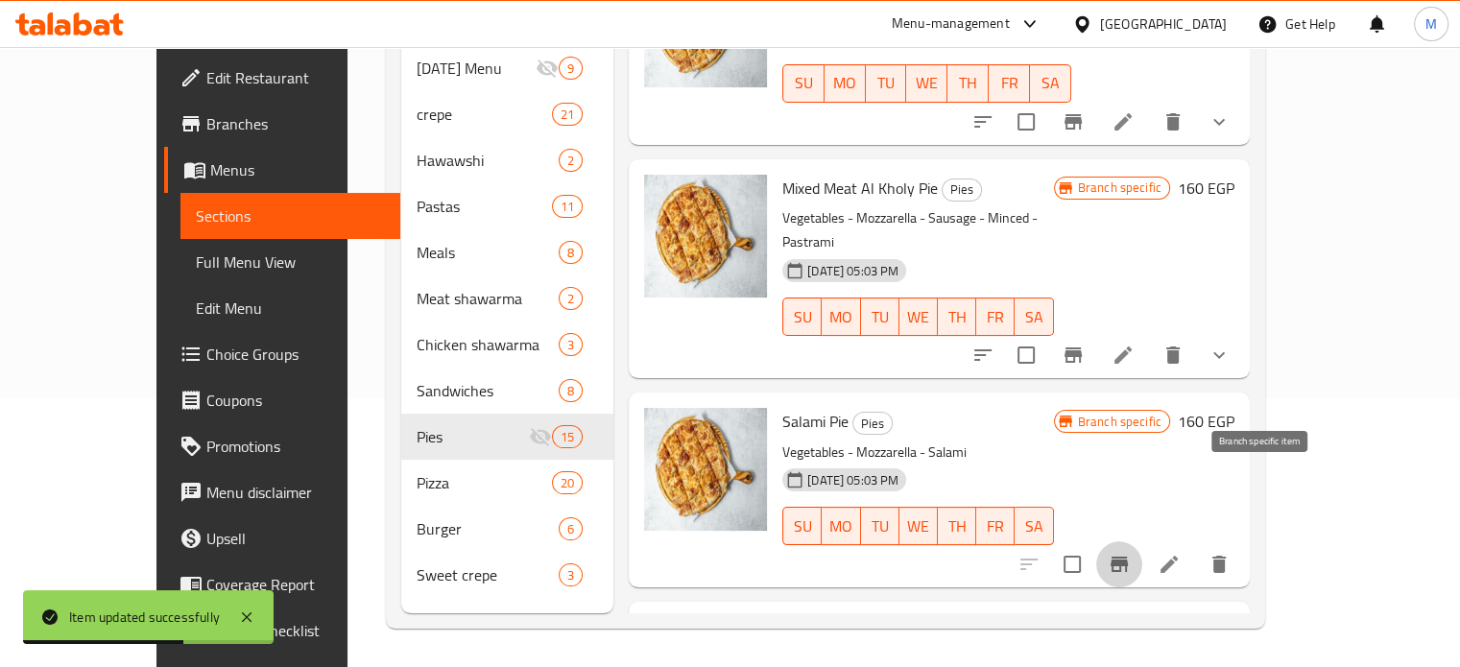
click at [1128, 557] on icon "Branch-specific-item" at bounding box center [1119, 564] width 17 height 15
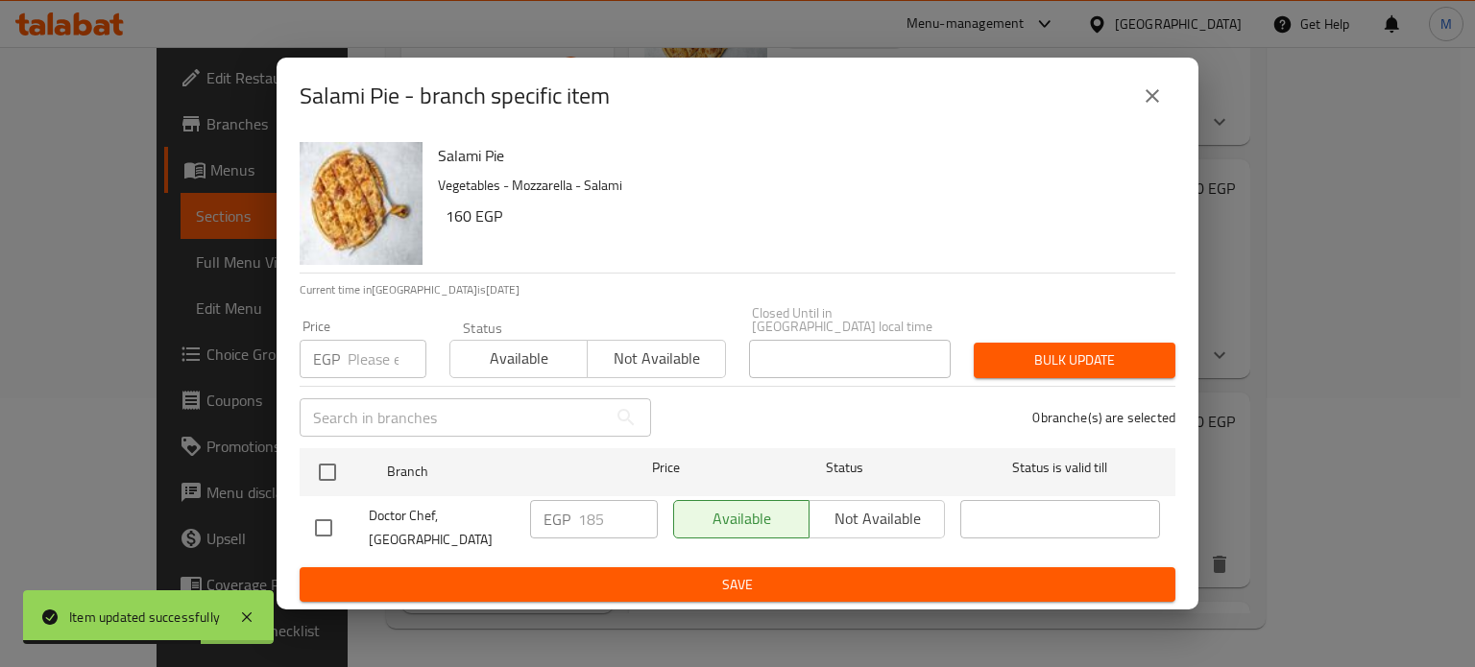
click at [362, 340] on input "number" at bounding box center [387, 359] width 79 height 38
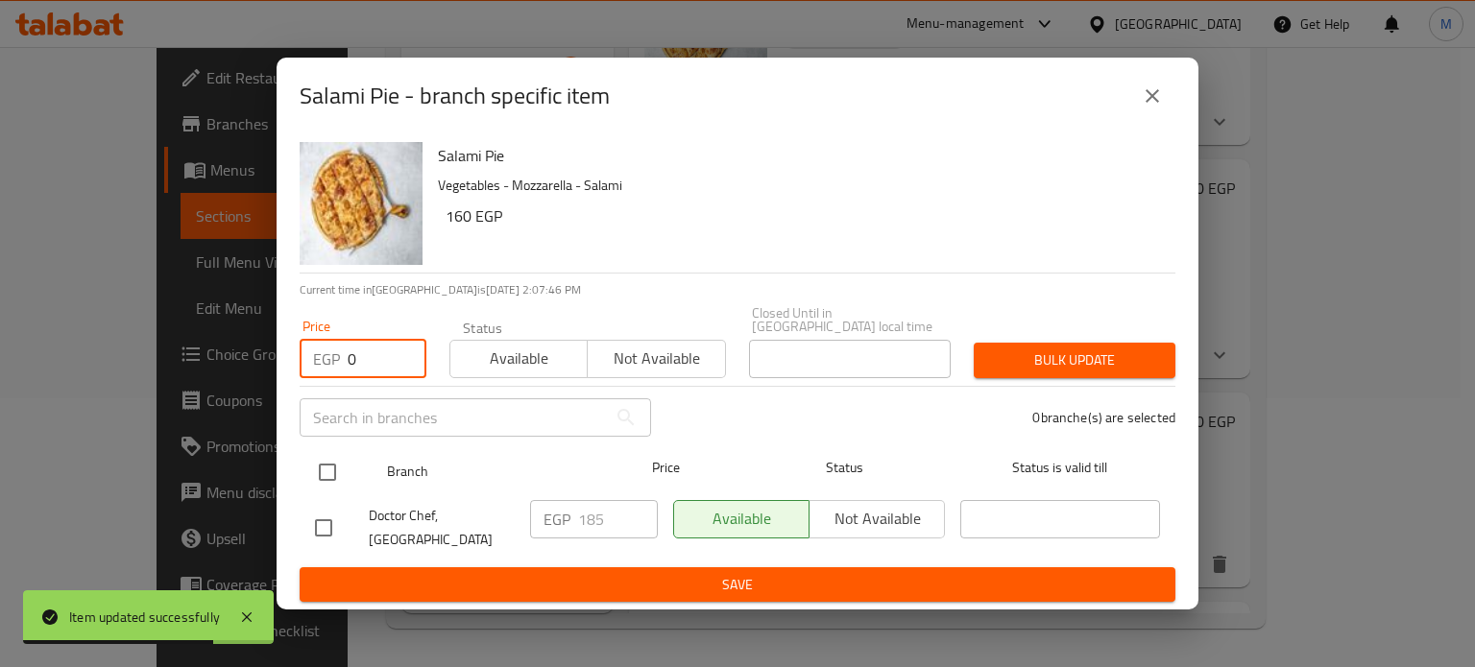
type input "0"
click at [329, 465] on input "checkbox" at bounding box center [327, 472] width 40 height 40
checkbox input "true"
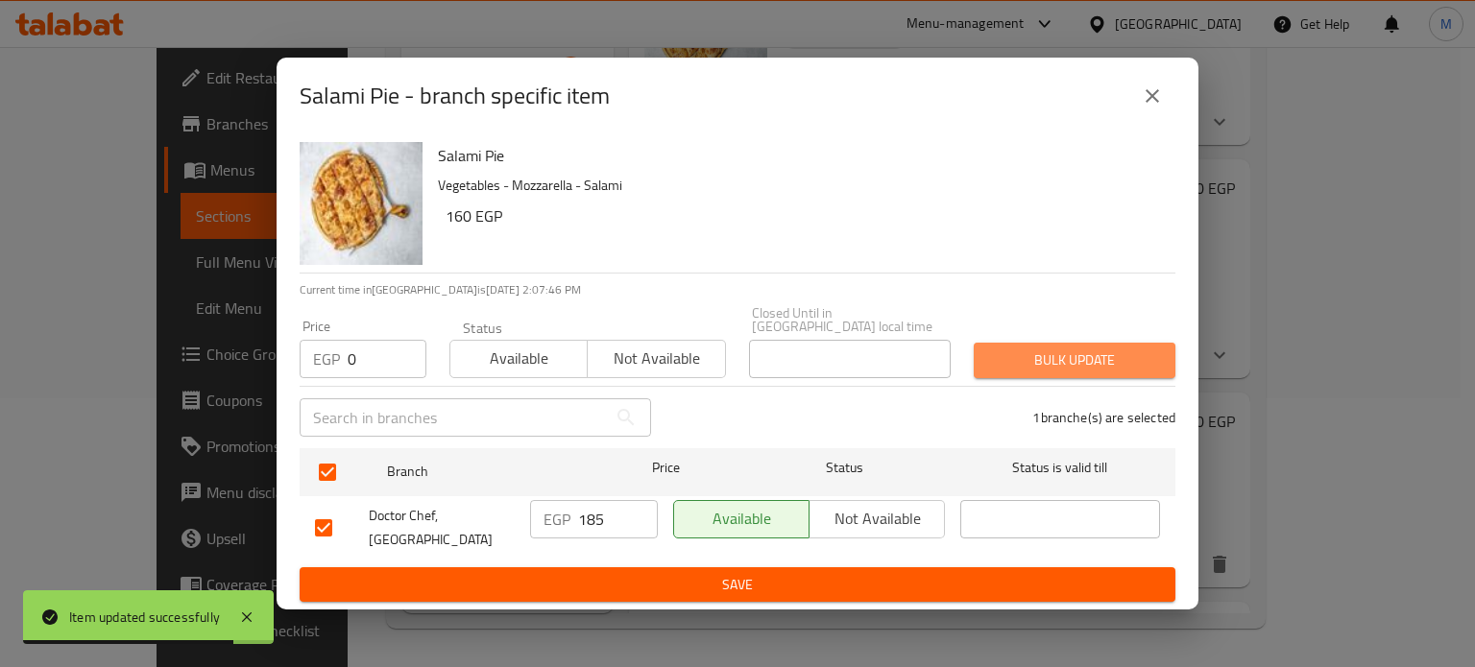
click at [1111, 360] on span "Bulk update" at bounding box center [1074, 360] width 171 height 24
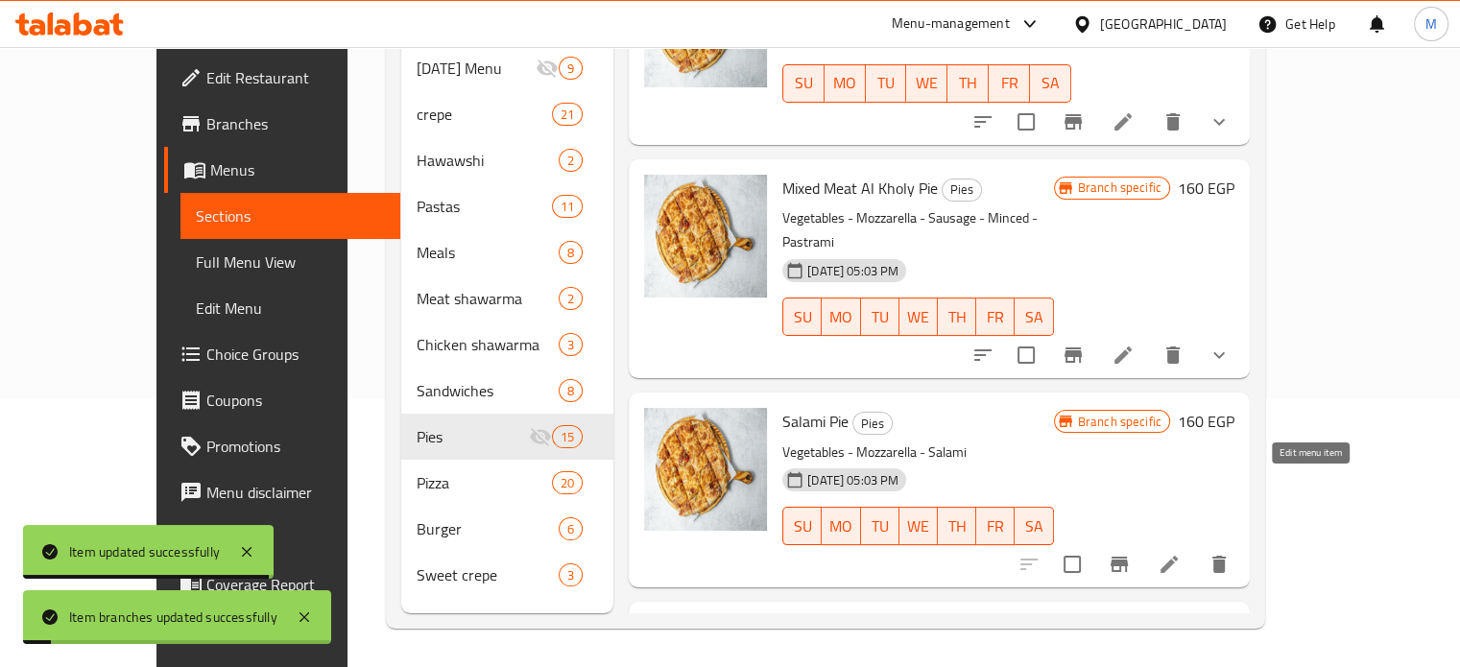
click at [1181, 553] on icon at bounding box center [1169, 564] width 23 height 23
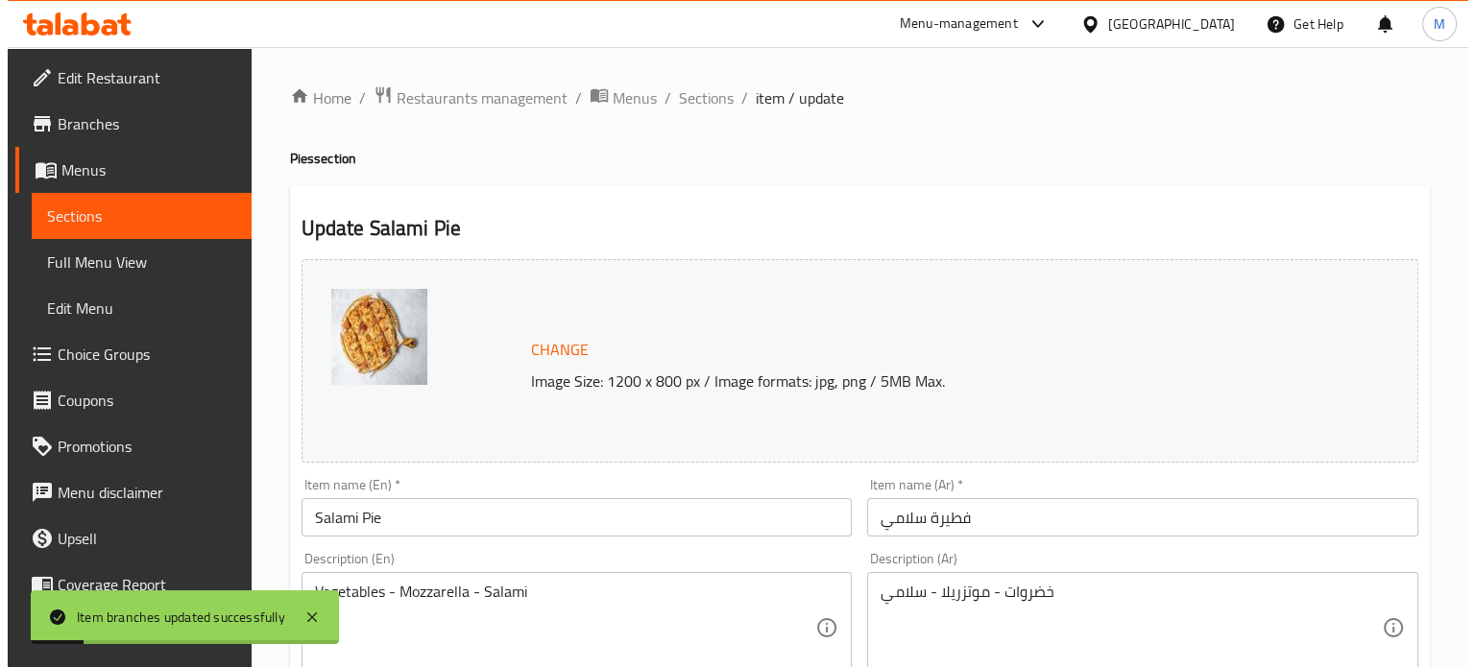
scroll to position [715, 0]
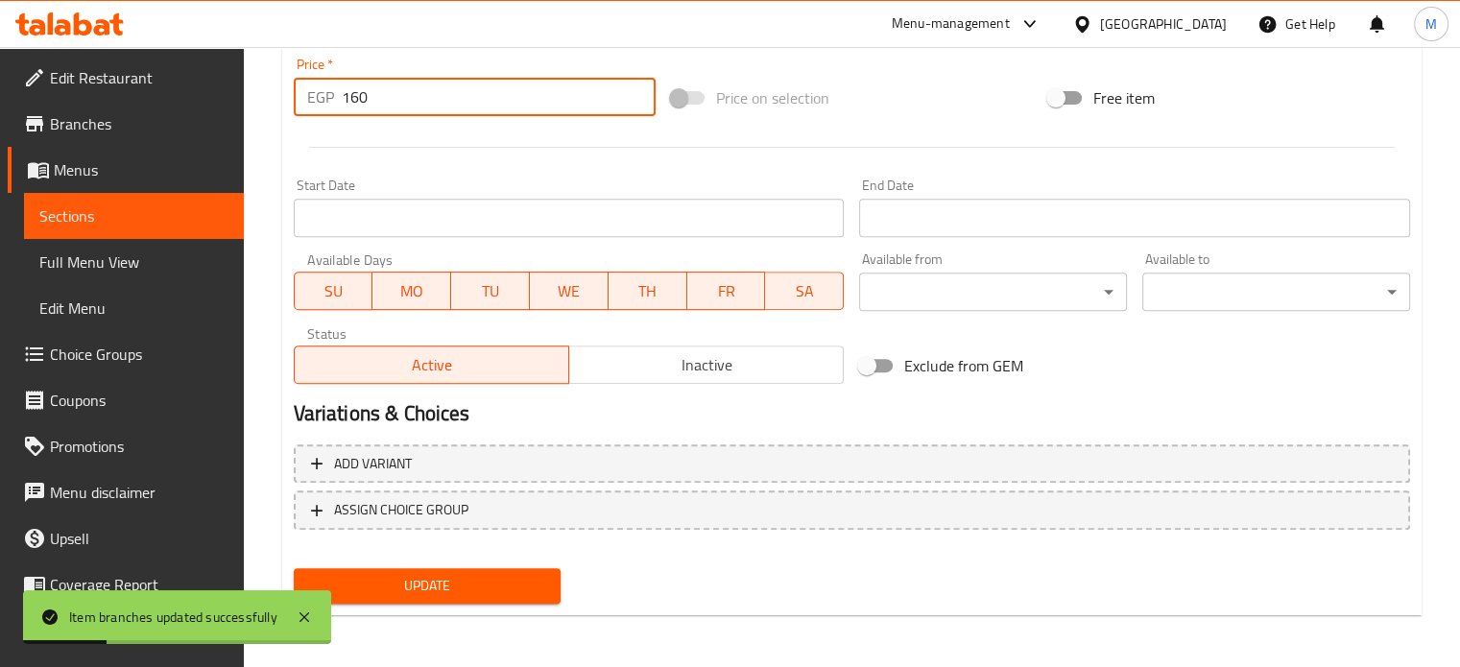
drag, startPoint x: 353, startPoint y: 108, endPoint x: 321, endPoint y: 107, distance: 32.7
click at [332, 108] on div "EGP 160 Price *" at bounding box center [475, 97] width 362 height 38
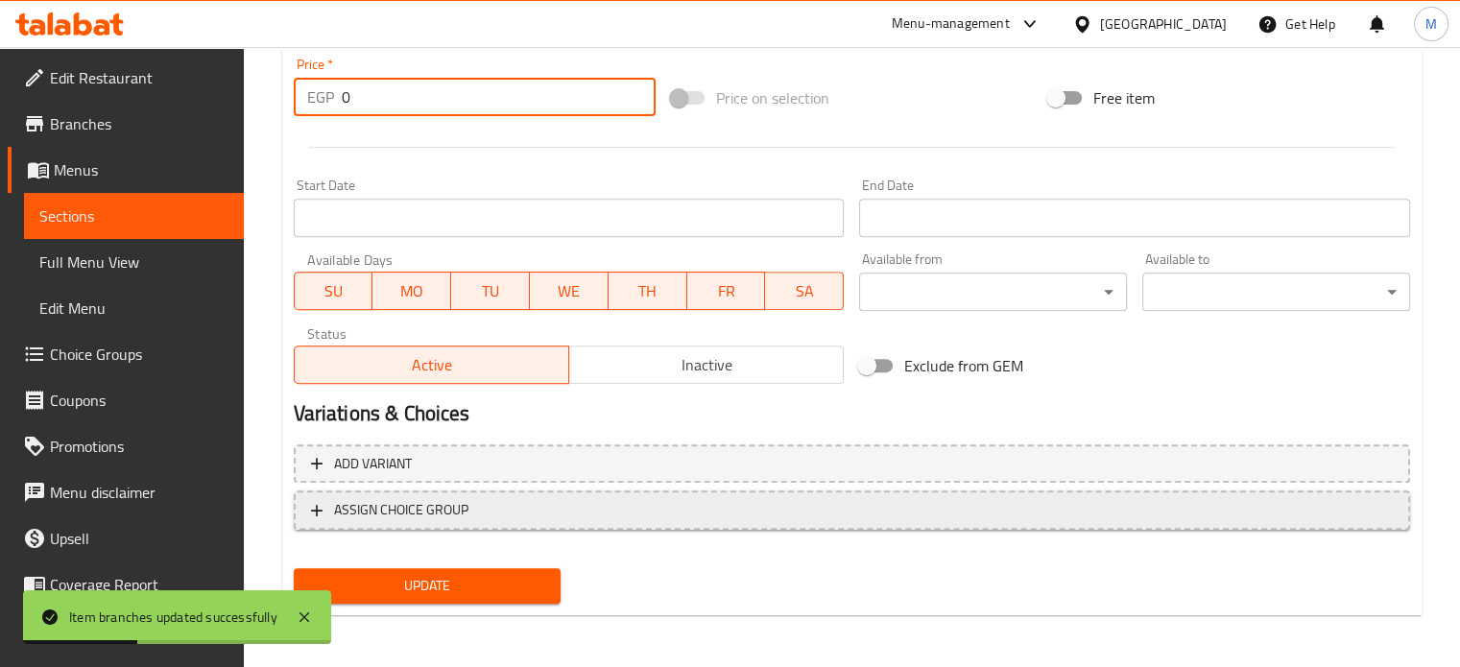
type input "0"
click at [397, 510] on span "ASSIGN CHOICE GROUP" at bounding box center [401, 510] width 134 height 24
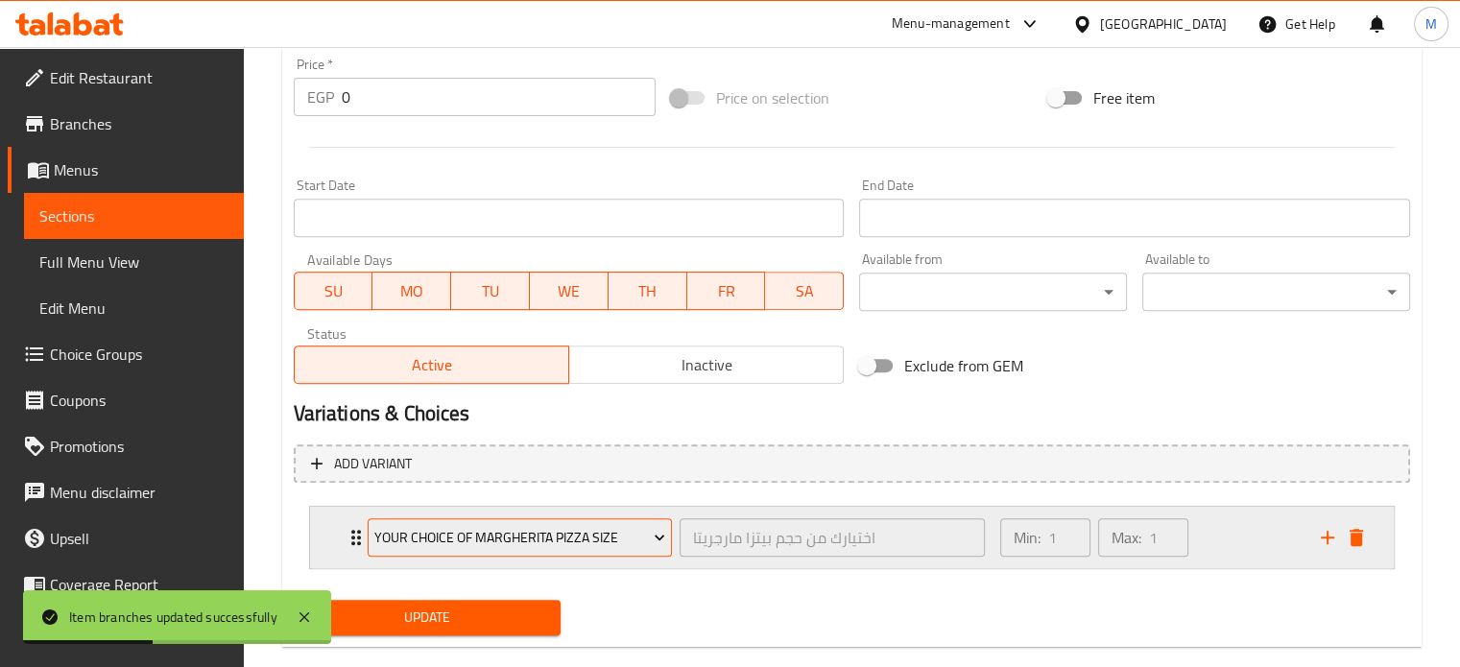
click at [454, 533] on span "Your choice of Margherita pizza size" at bounding box center [519, 538] width 291 height 24
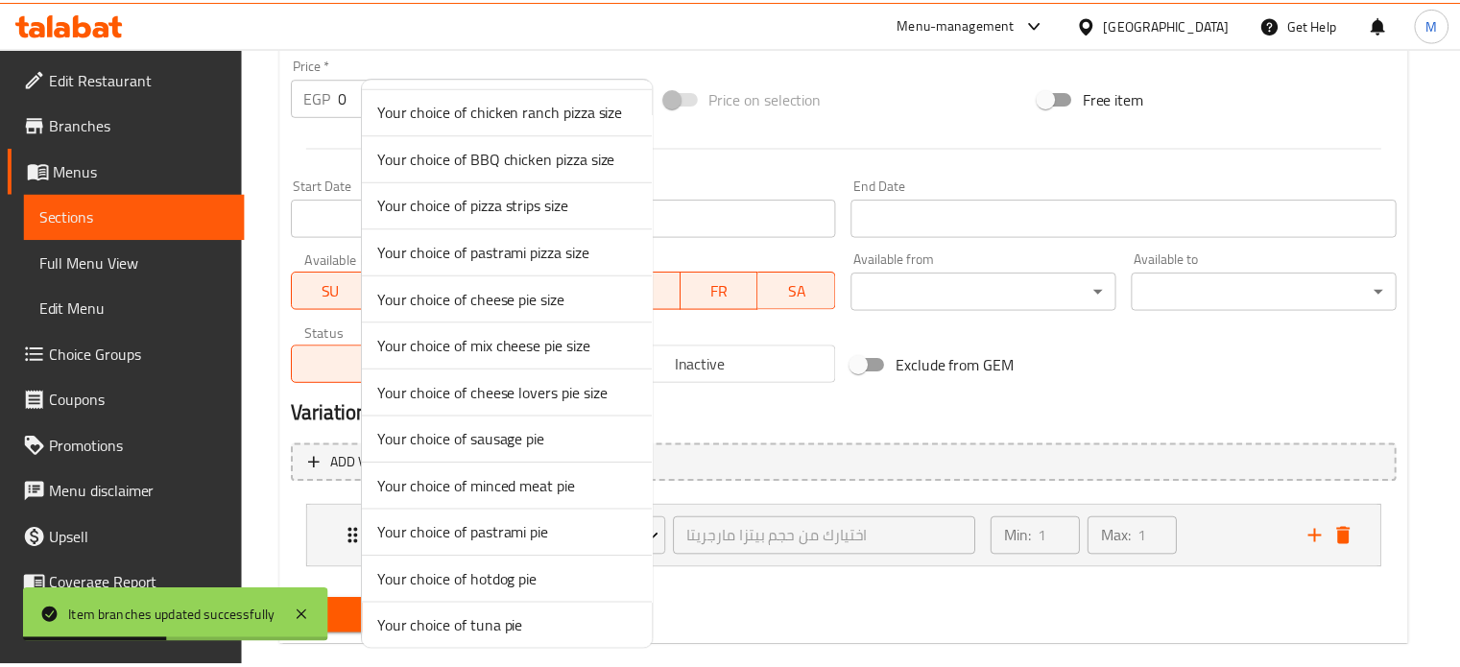
scroll to position [1033, 0]
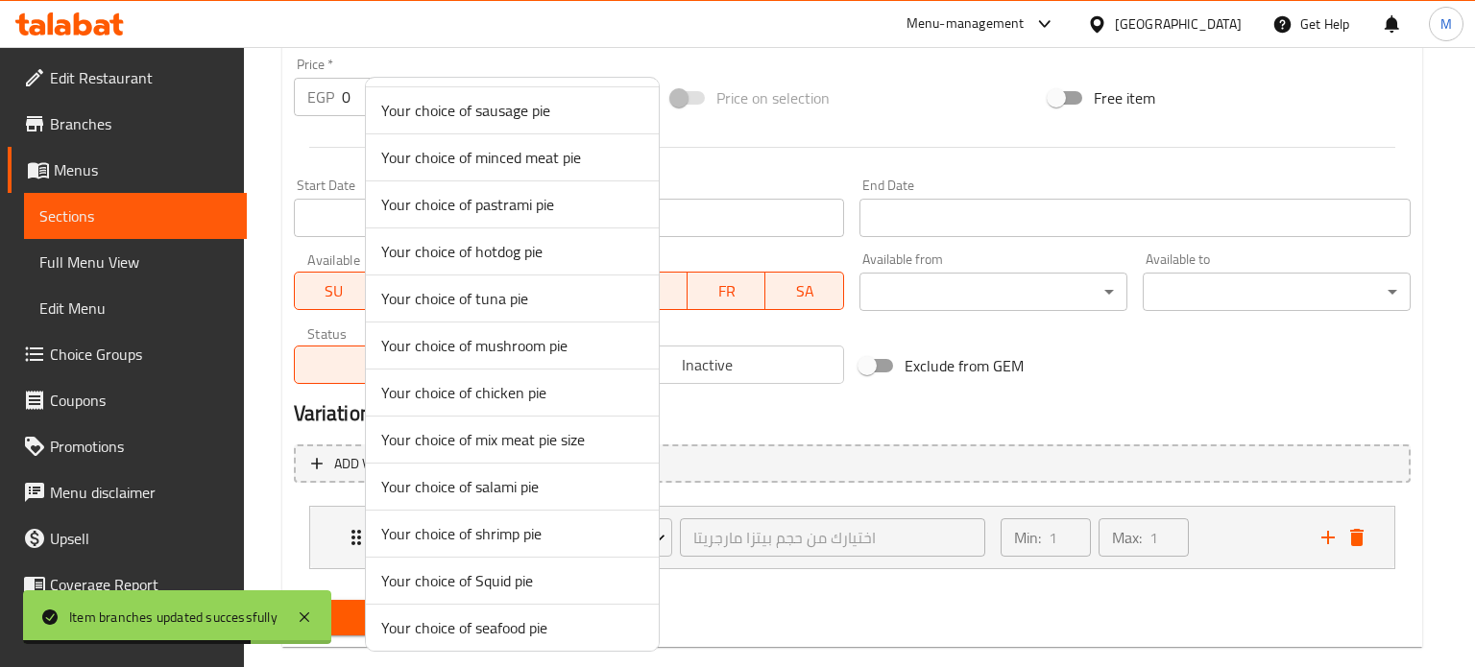
click at [482, 482] on span "Your choice of salami pie" at bounding box center [512, 486] width 262 height 23
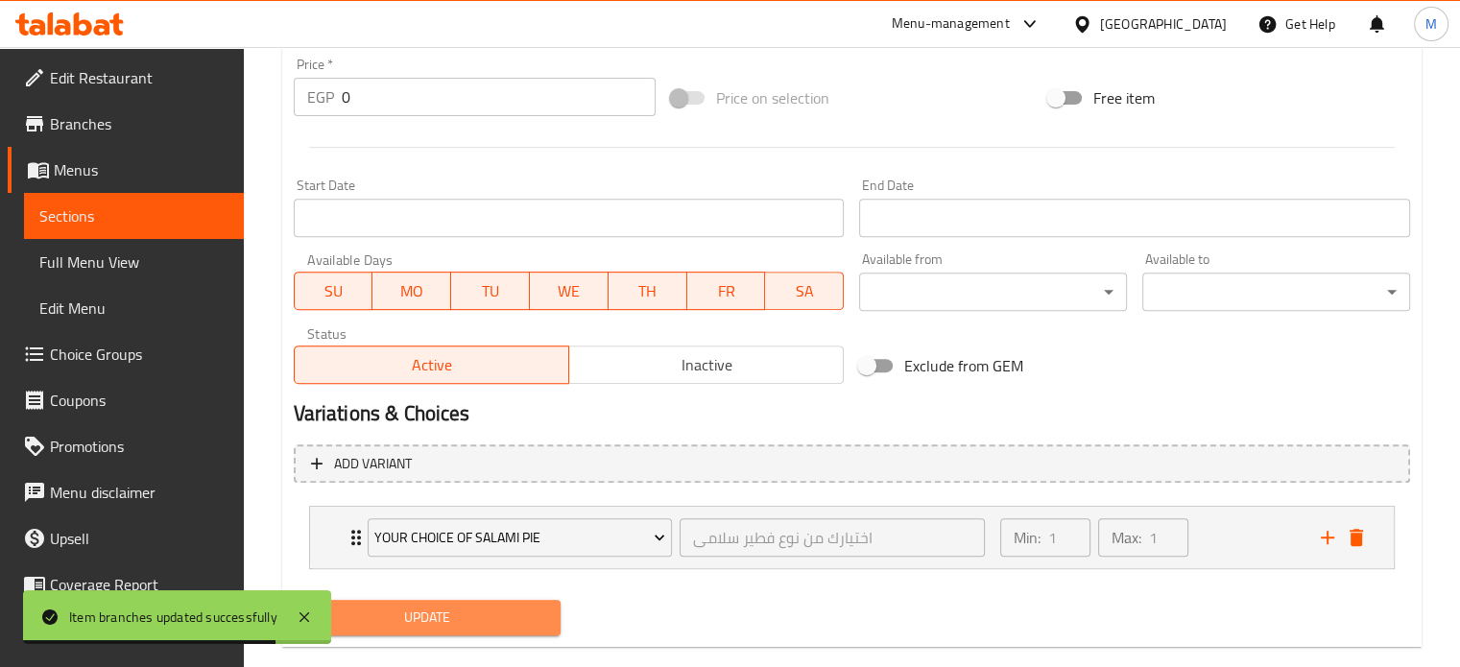
click at [480, 606] on span "Update" at bounding box center [427, 618] width 237 height 24
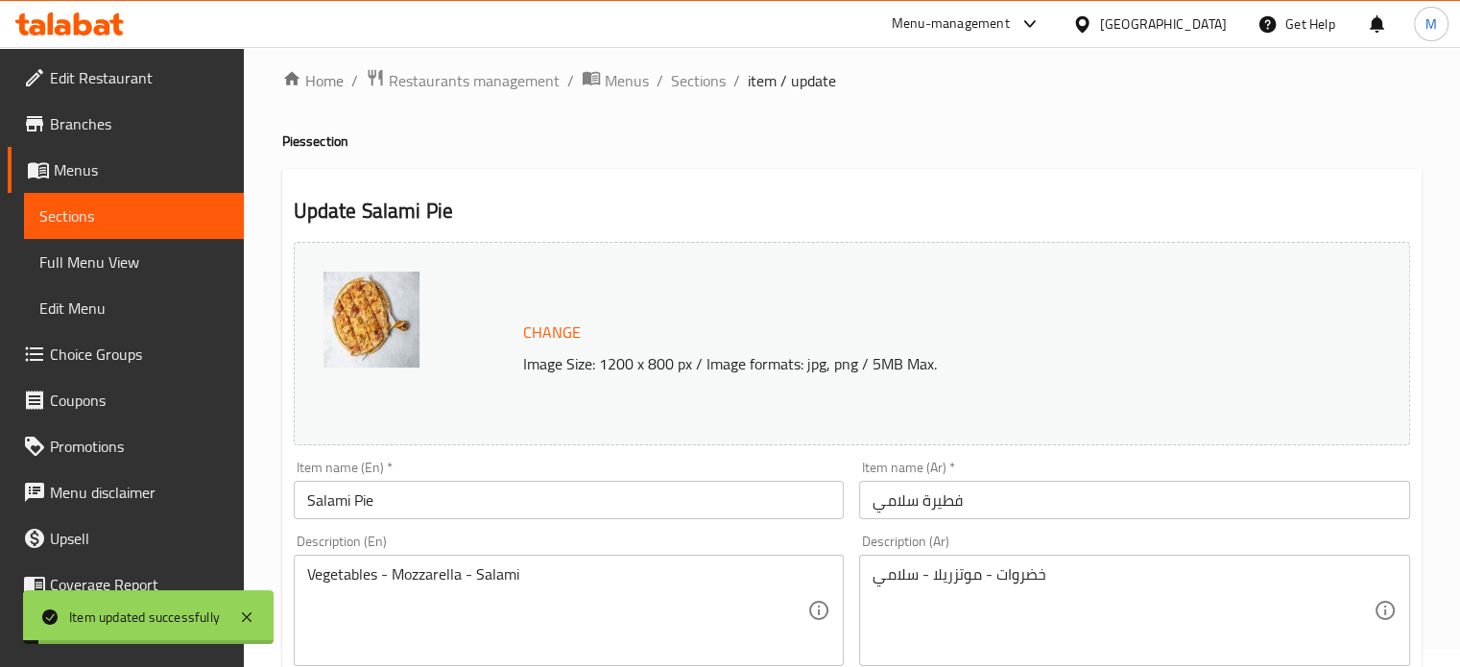
scroll to position [0, 0]
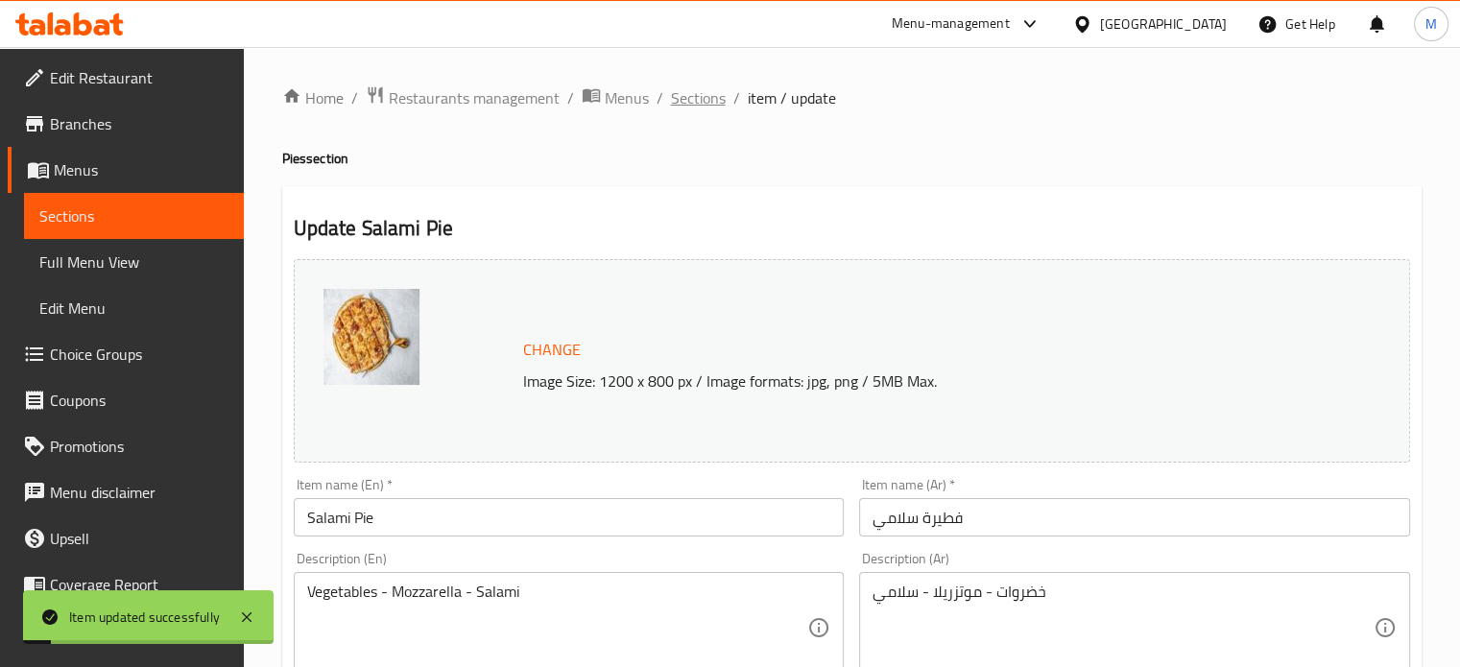
click at [701, 94] on span "Sections" at bounding box center [698, 97] width 55 height 23
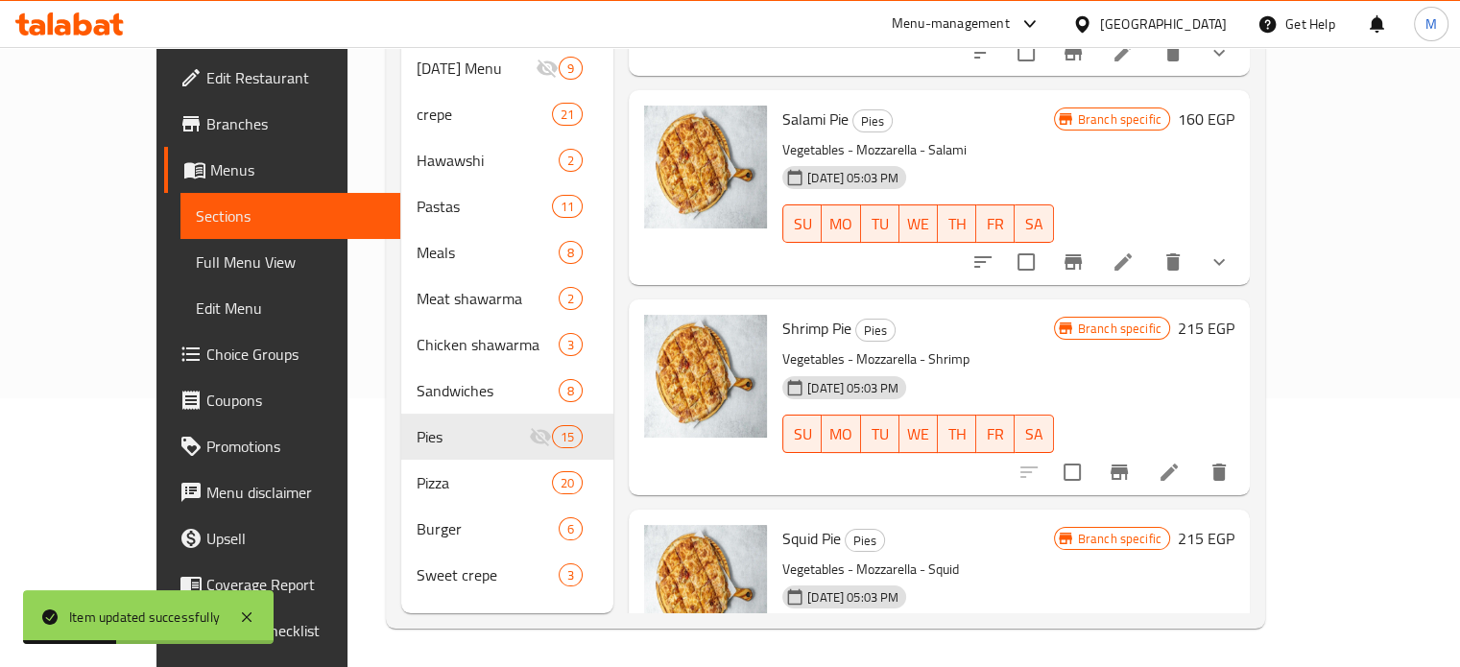
scroll to position [2264, 0]
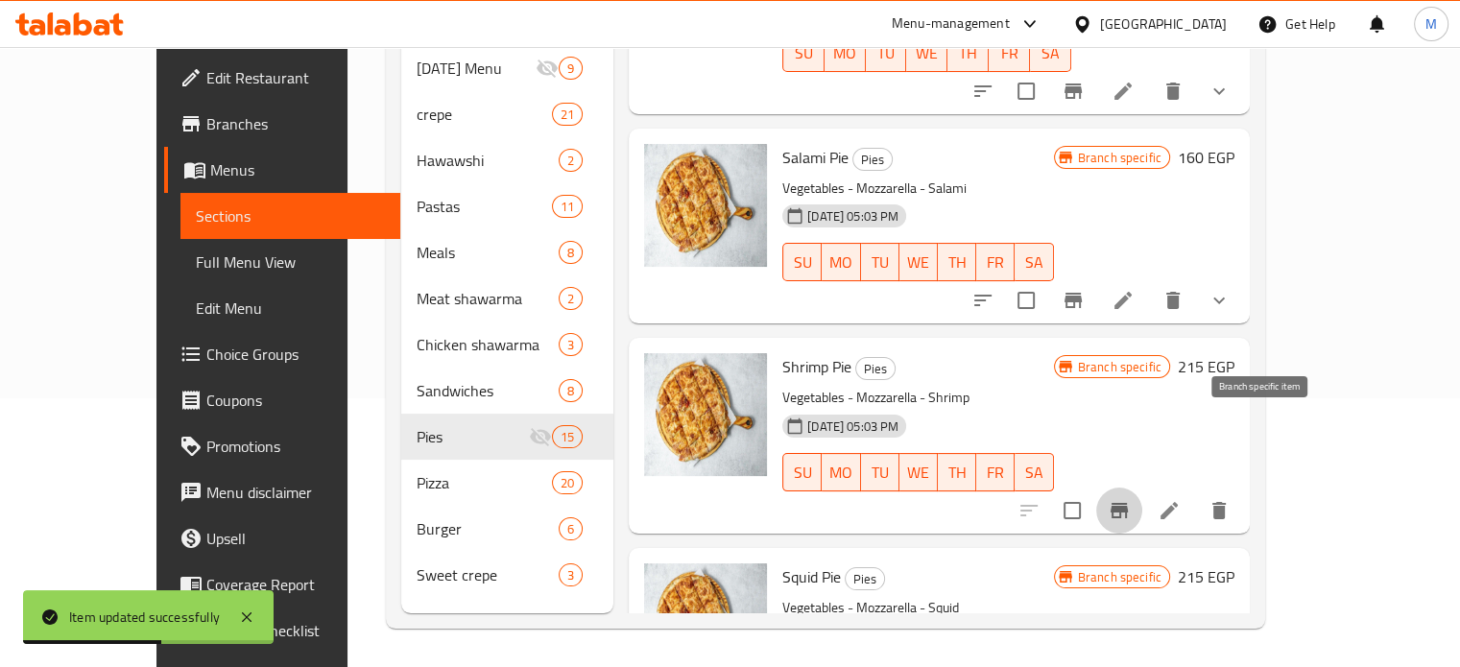
click at [1128, 503] on icon "Branch-specific-item" at bounding box center [1119, 510] width 17 height 15
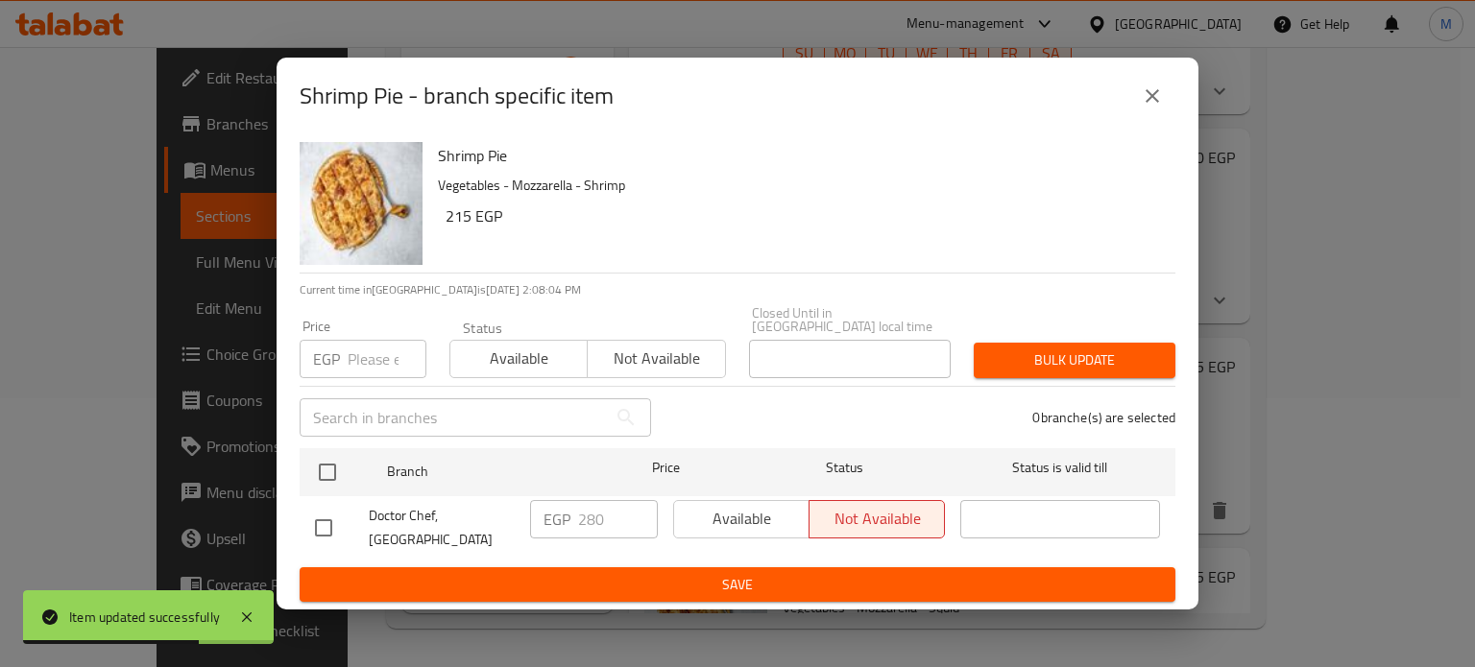
click at [357, 353] on input "number" at bounding box center [387, 359] width 79 height 38
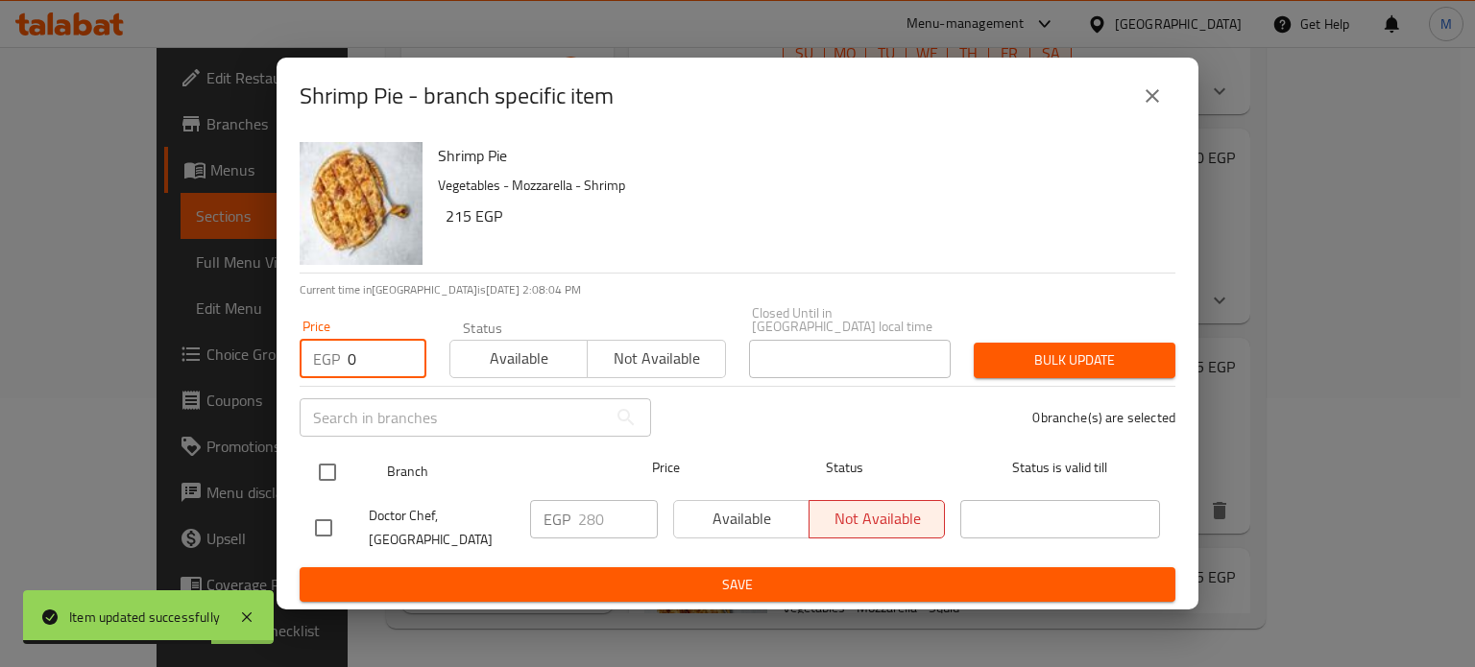
type input "0"
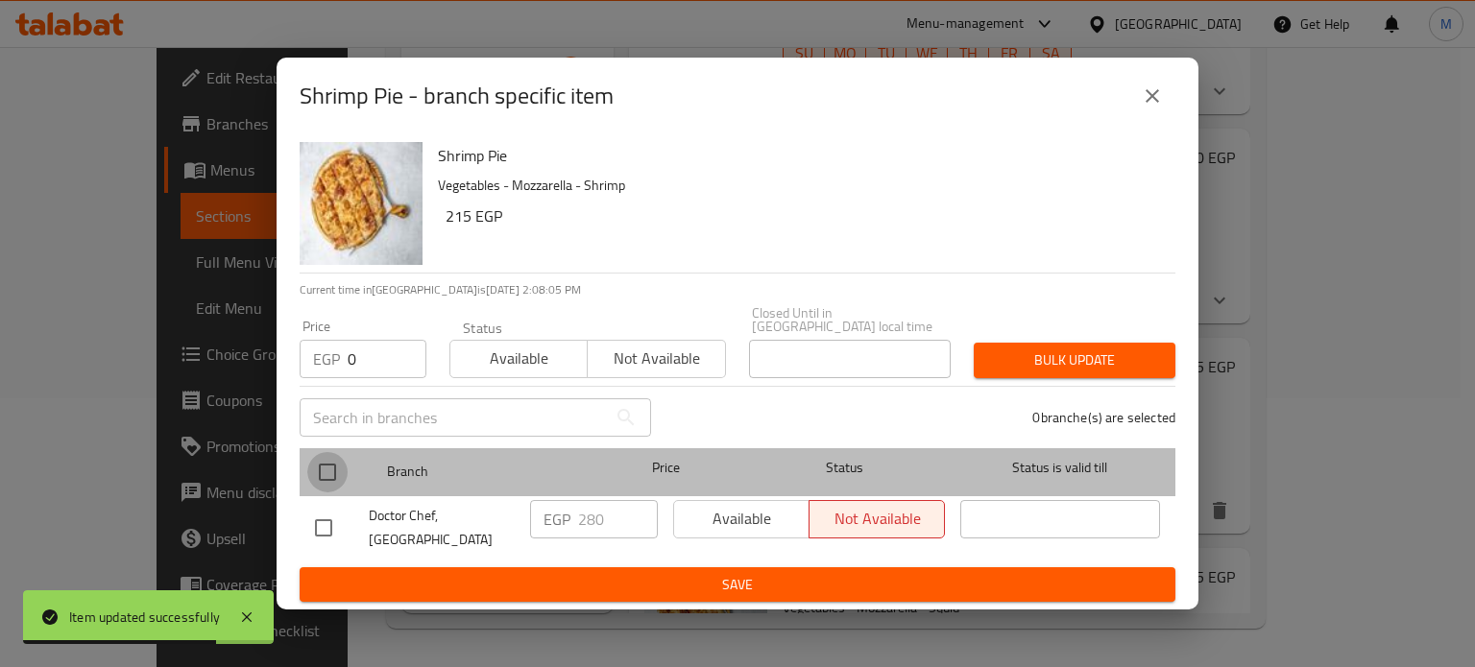
click at [336, 459] on input "checkbox" at bounding box center [327, 472] width 40 height 40
checkbox input "true"
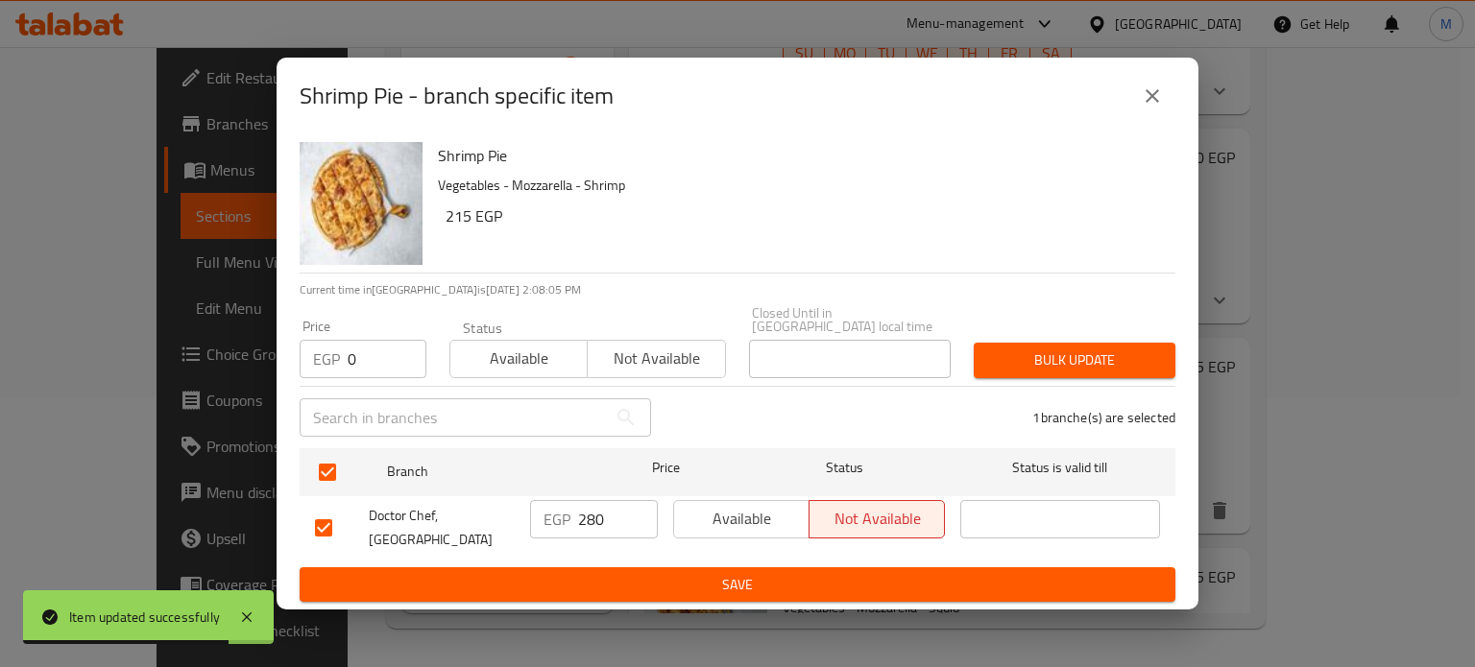
click at [1083, 357] on span "Bulk update" at bounding box center [1074, 360] width 171 height 24
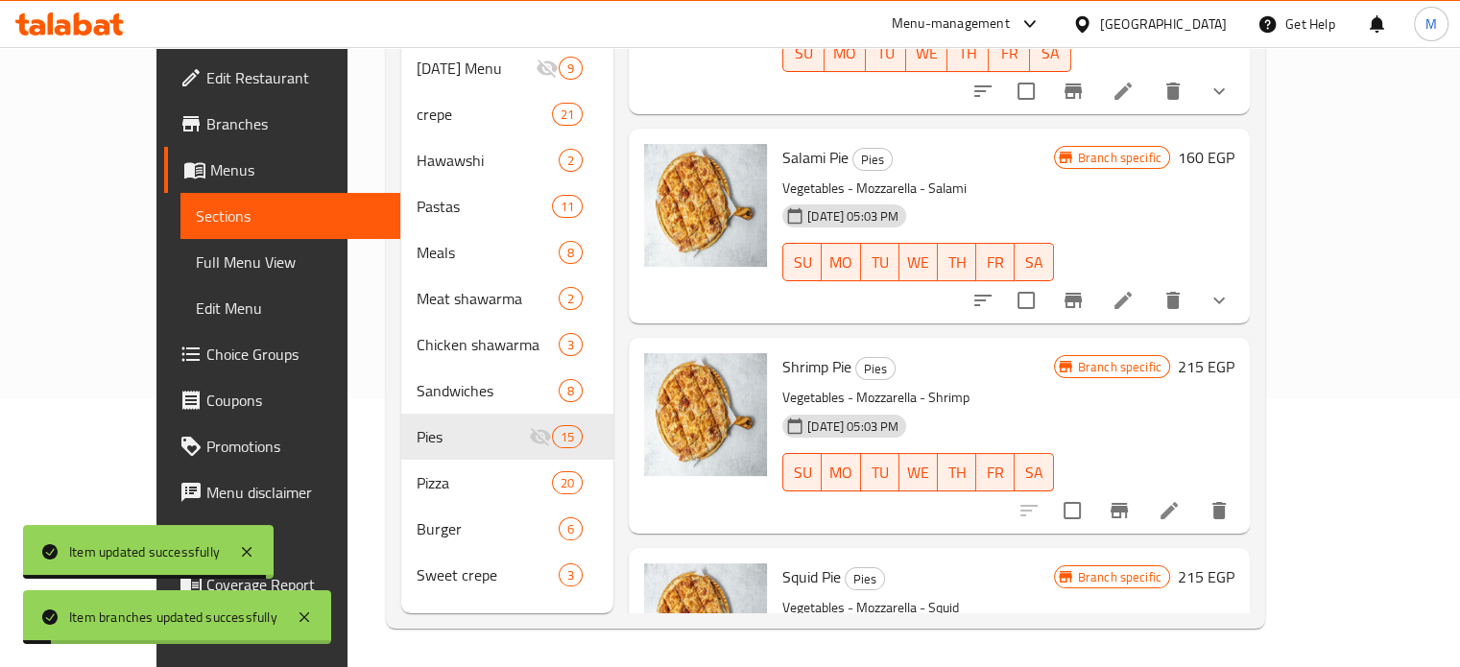
click at [1178, 502] on icon at bounding box center [1169, 510] width 17 height 17
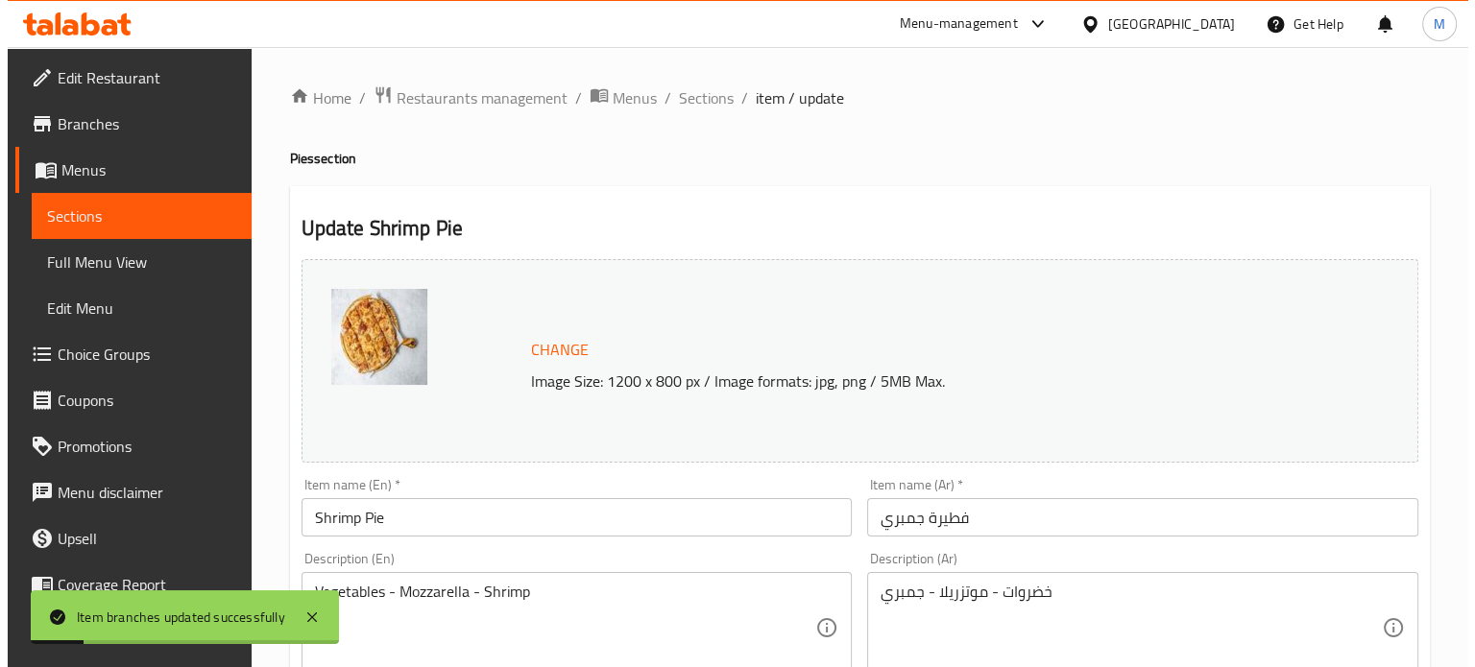
scroll to position [715, 0]
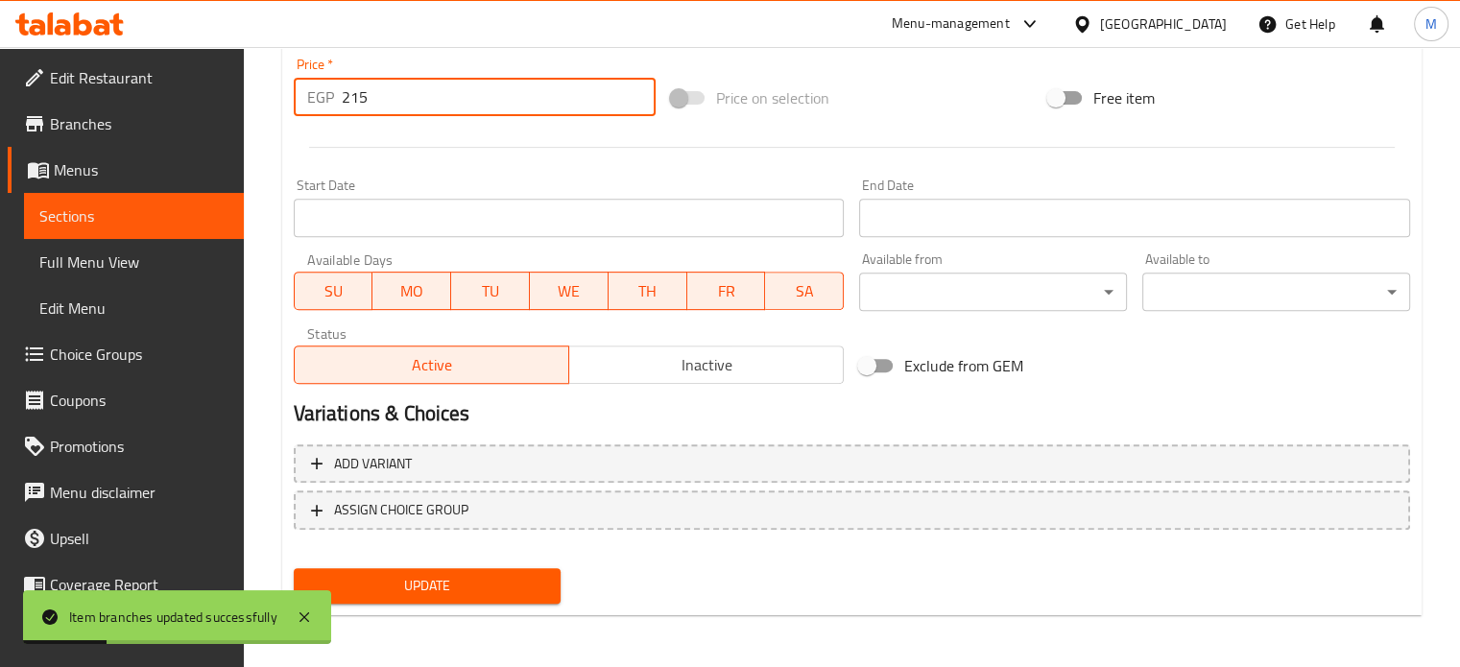
drag, startPoint x: 348, startPoint y: 105, endPoint x: 300, endPoint y: 105, distance: 49.0
click at [302, 105] on div "EGP 215 Price *" at bounding box center [475, 97] width 362 height 38
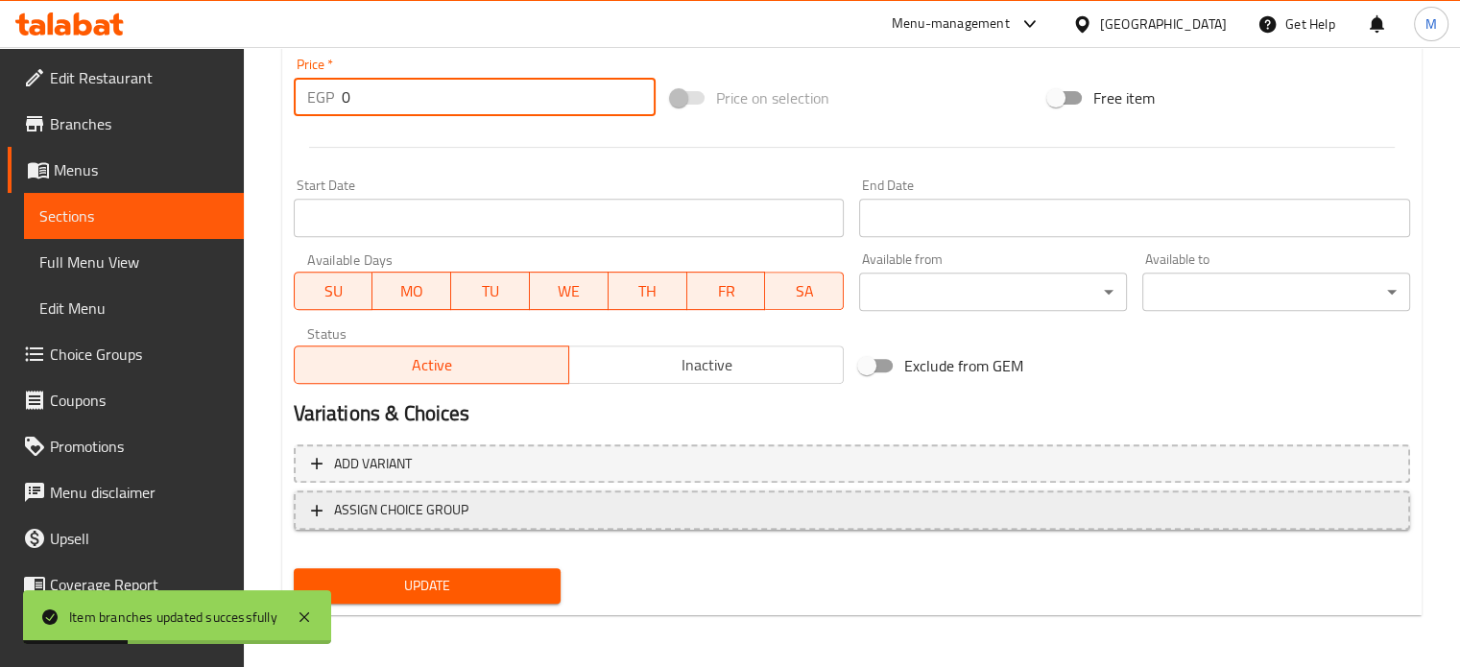
type input "0"
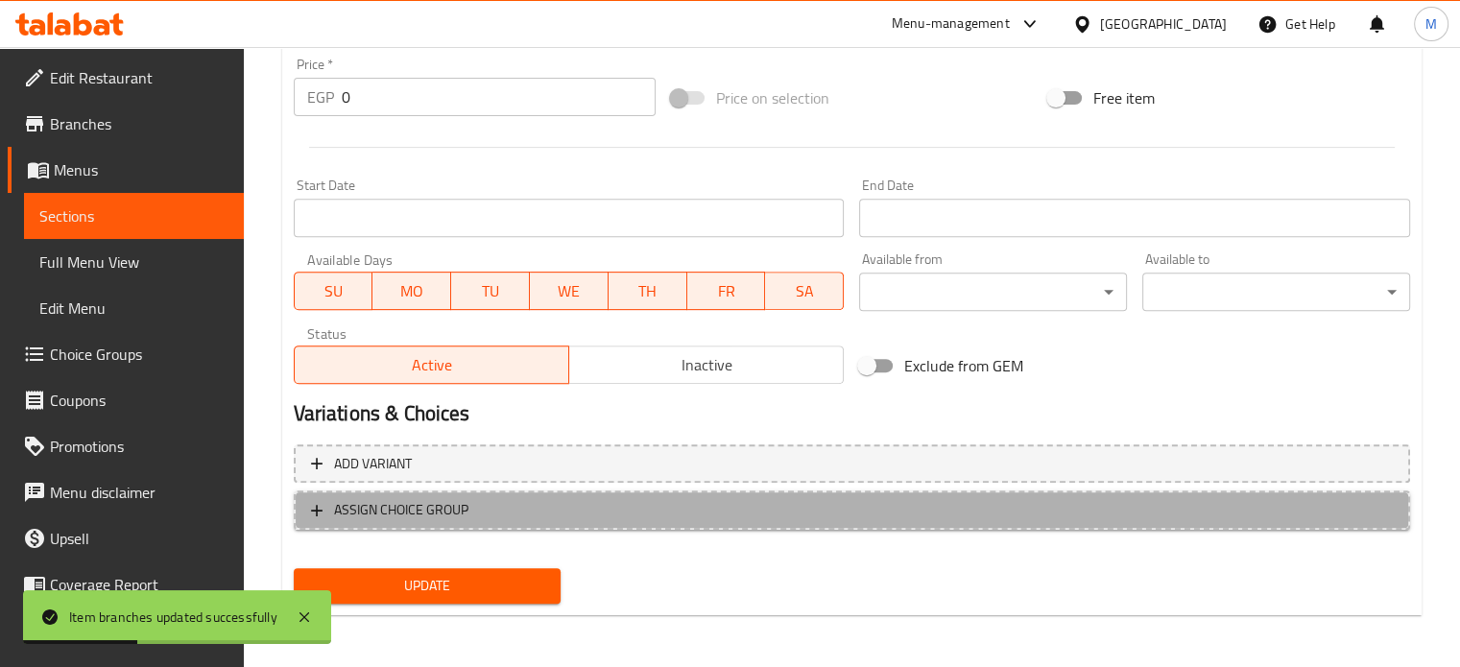
click at [414, 505] on span "ASSIGN CHOICE GROUP" at bounding box center [401, 510] width 134 height 24
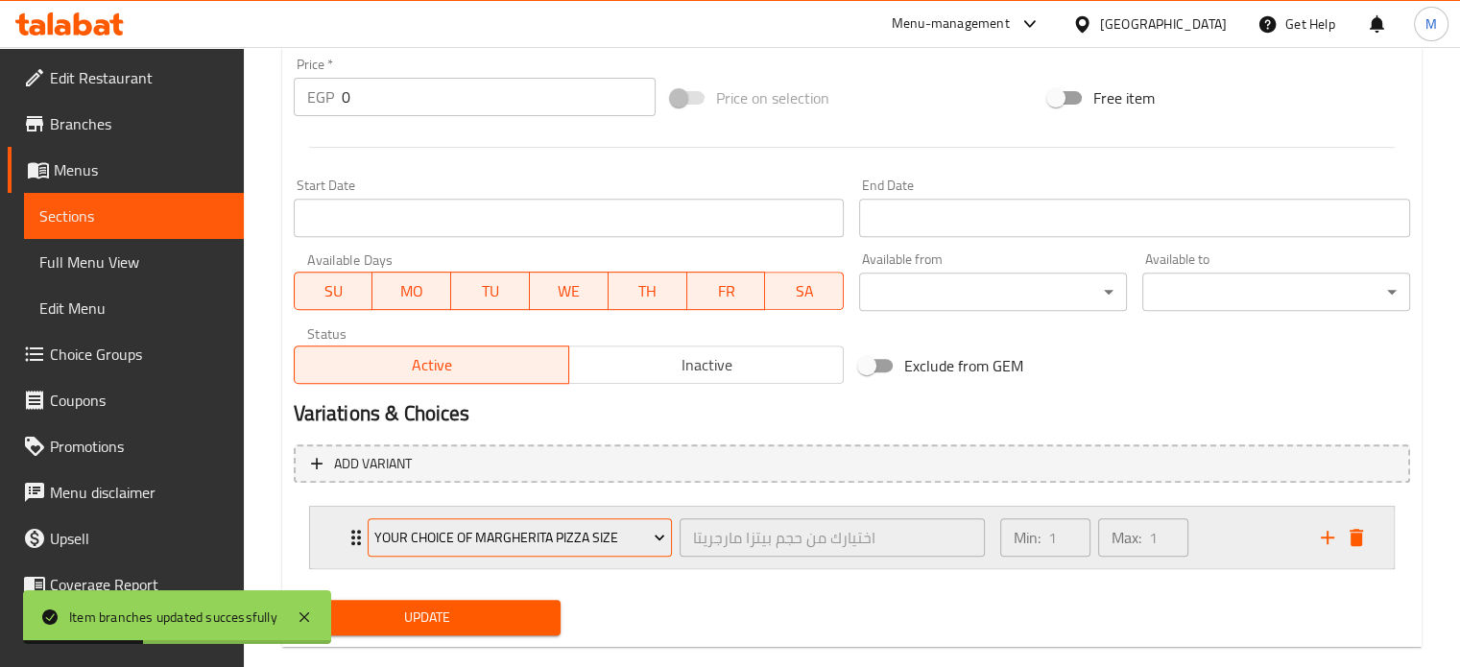
click at [476, 543] on span "Your choice of Margherita pizza size" at bounding box center [519, 538] width 291 height 24
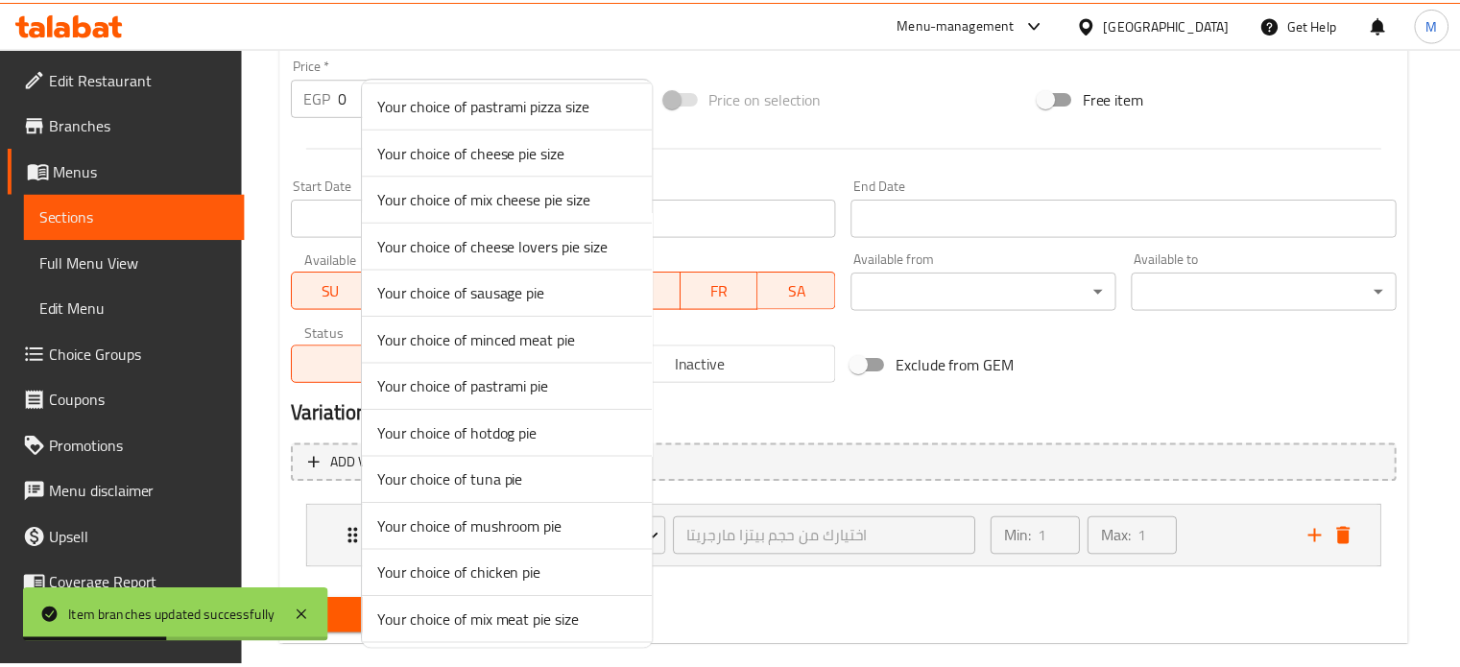
scroll to position [1033, 0]
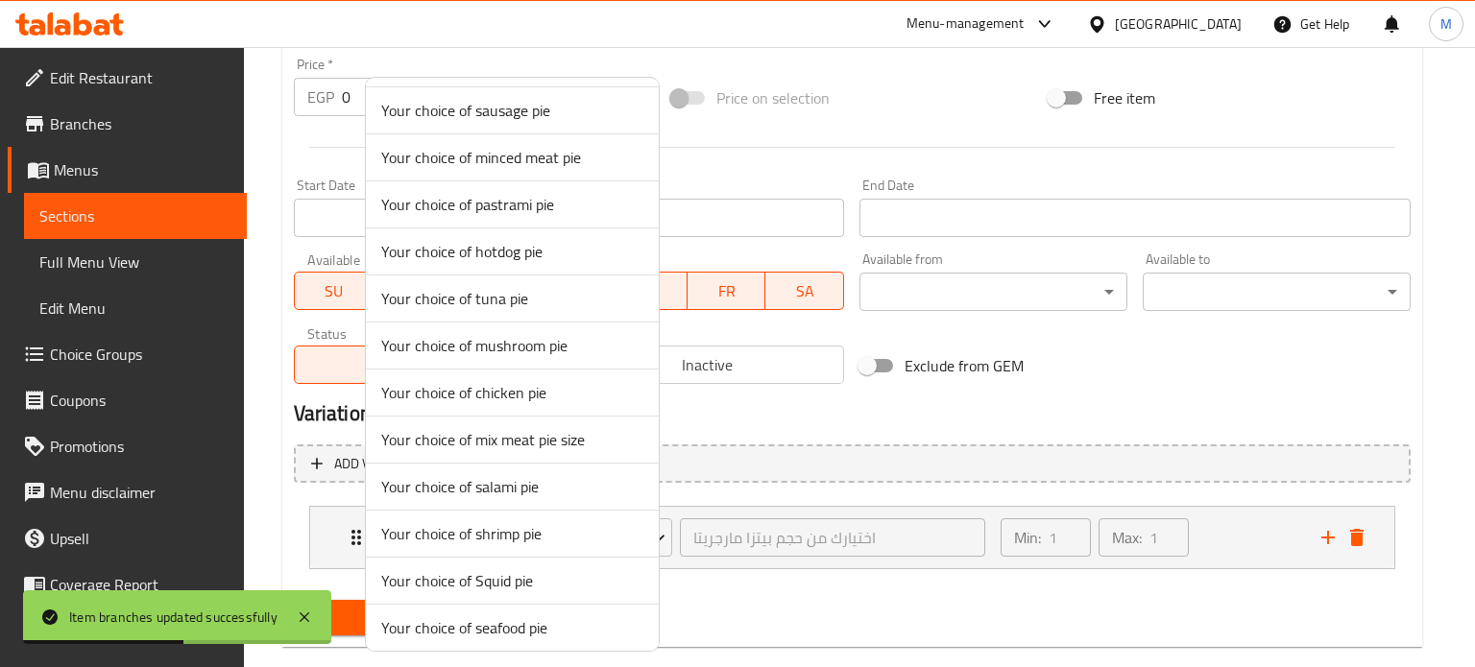
click at [502, 522] on span "Your choice of shrimp pie" at bounding box center [512, 533] width 262 height 23
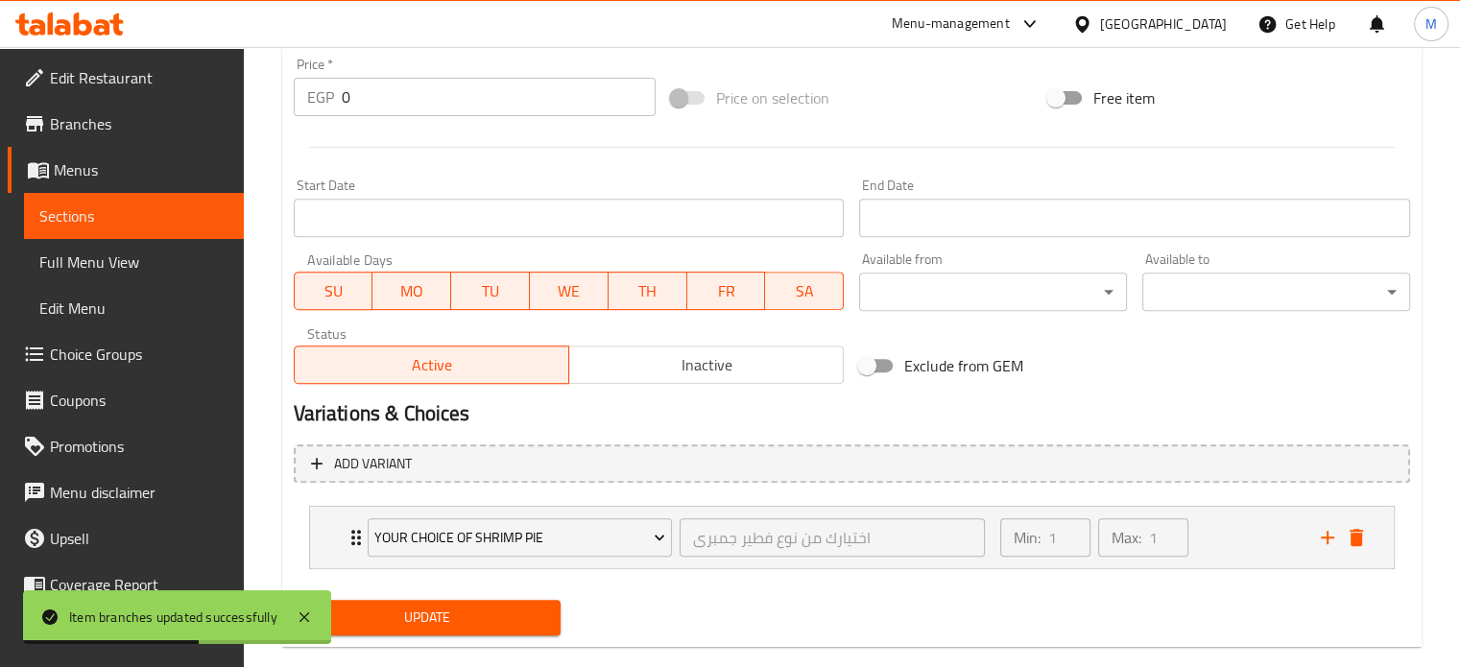
click at [423, 625] on span "Update" at bounding box center [427, 618] width 237 height 24
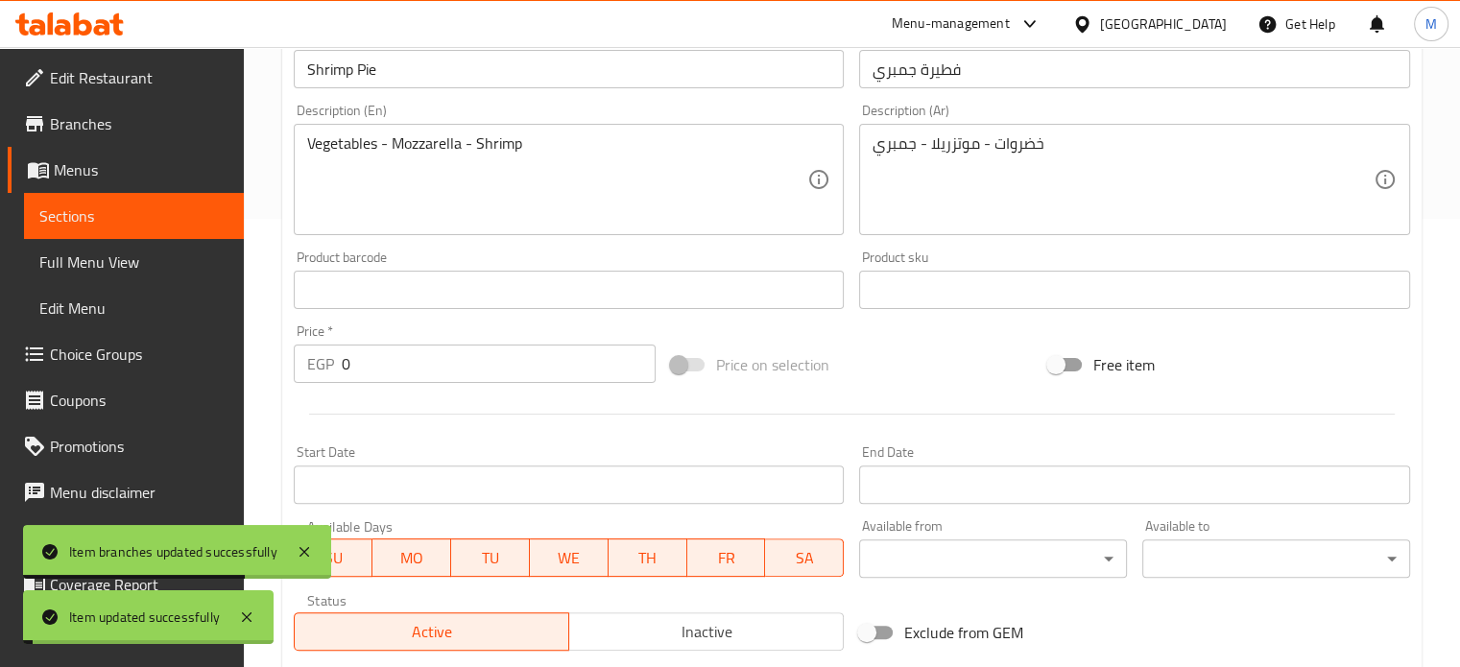
scroll to position [0, 0]
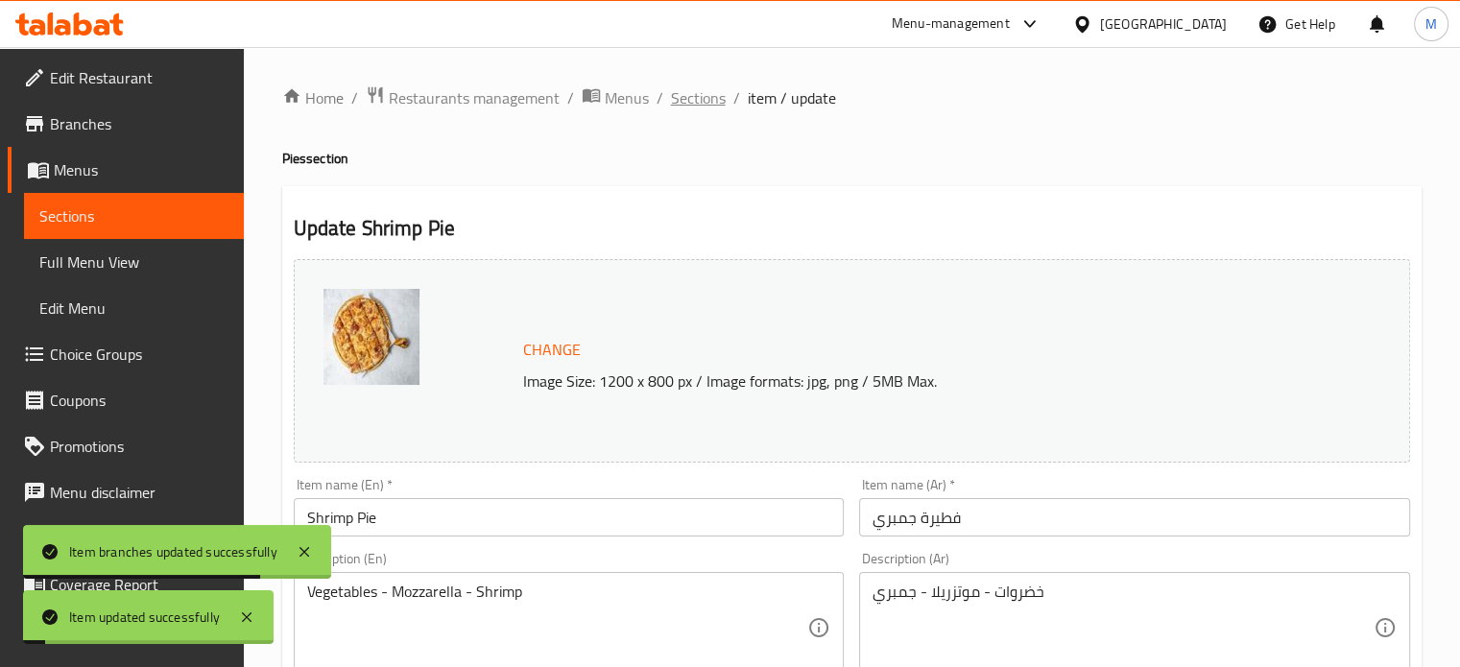
click at [687, 92] on span "Sections" at bounding box center [698, 97] width 55 height 23
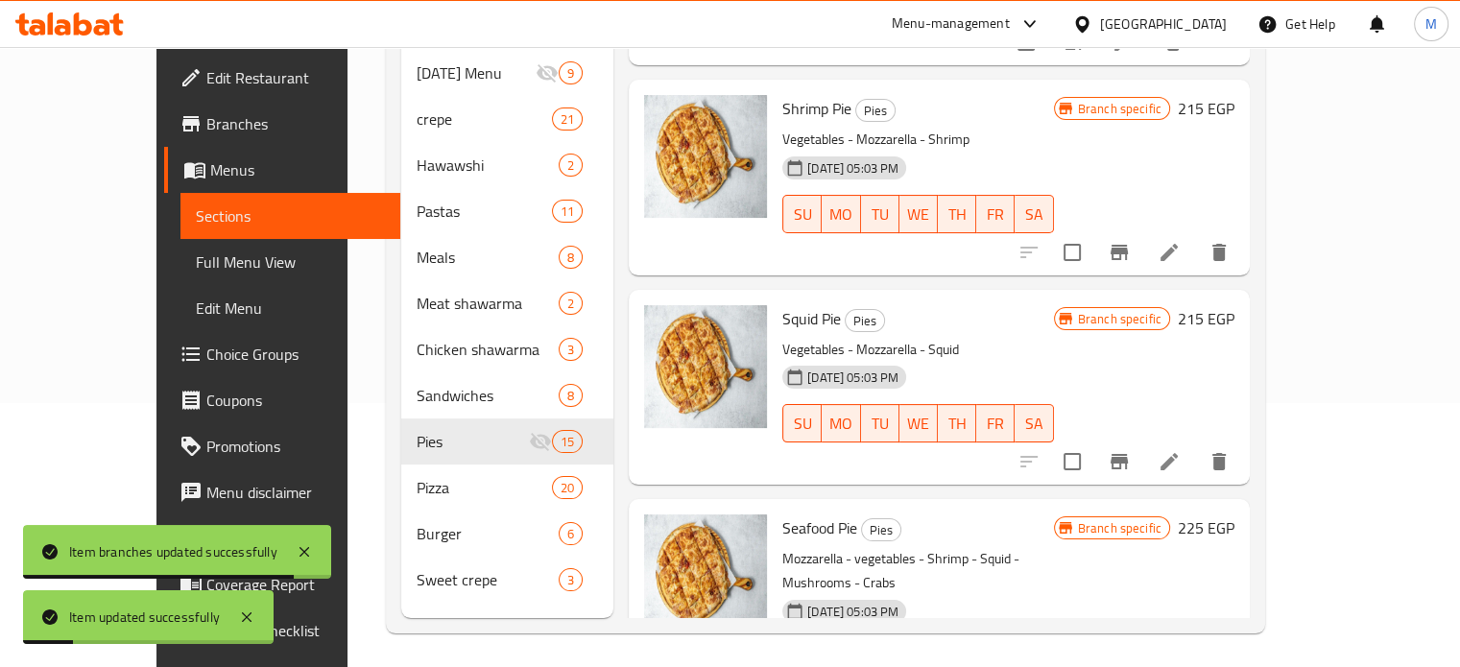
scroll to position [269, 0]
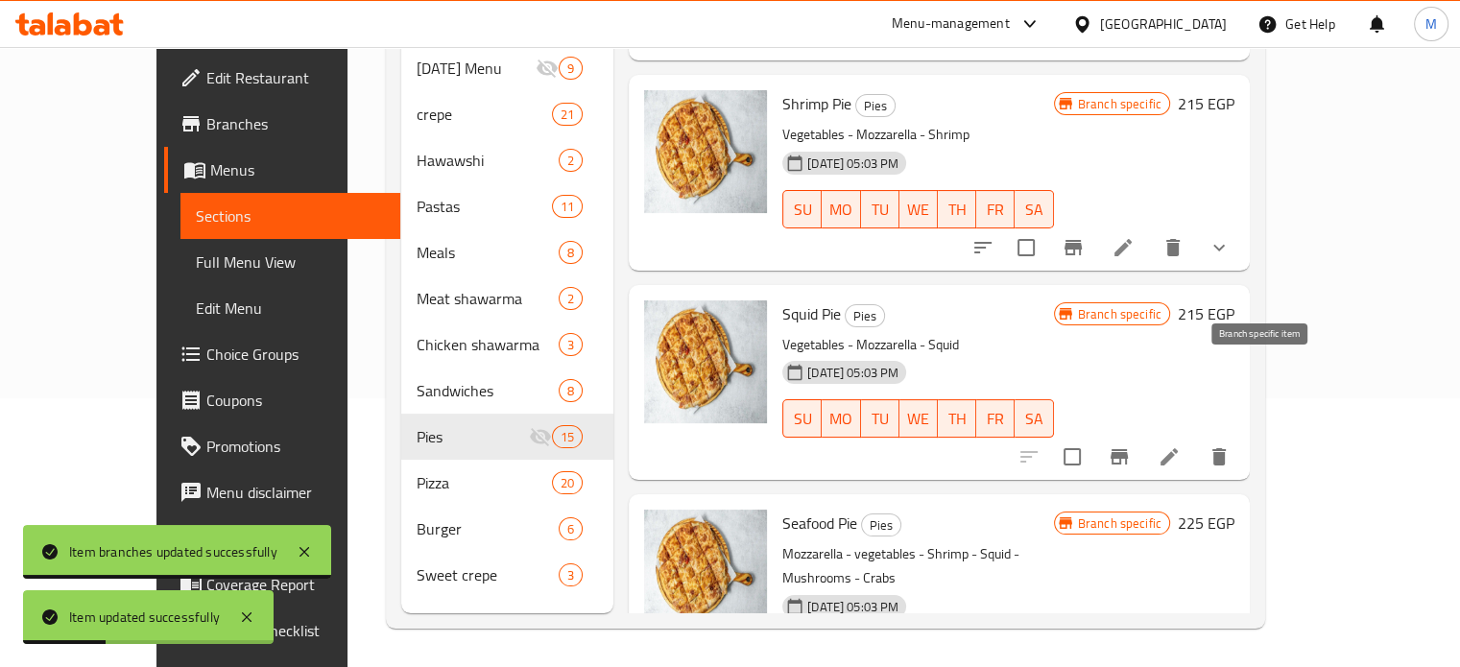
click at [1142, 434] on button "Branch-specific-item" at bounding box center [1119, 457] width 46 height 46
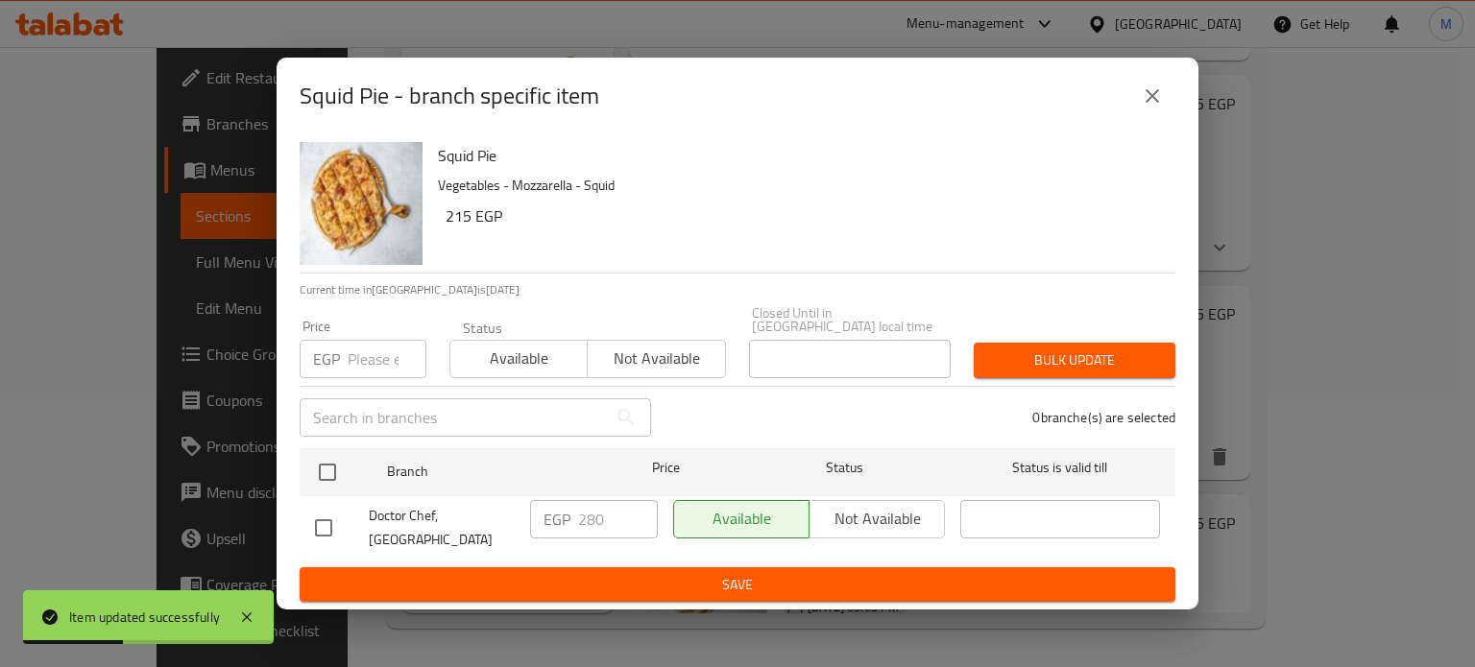
click at [372, 346] on input "number" at bounding box center [387, 359] width 79 height 38
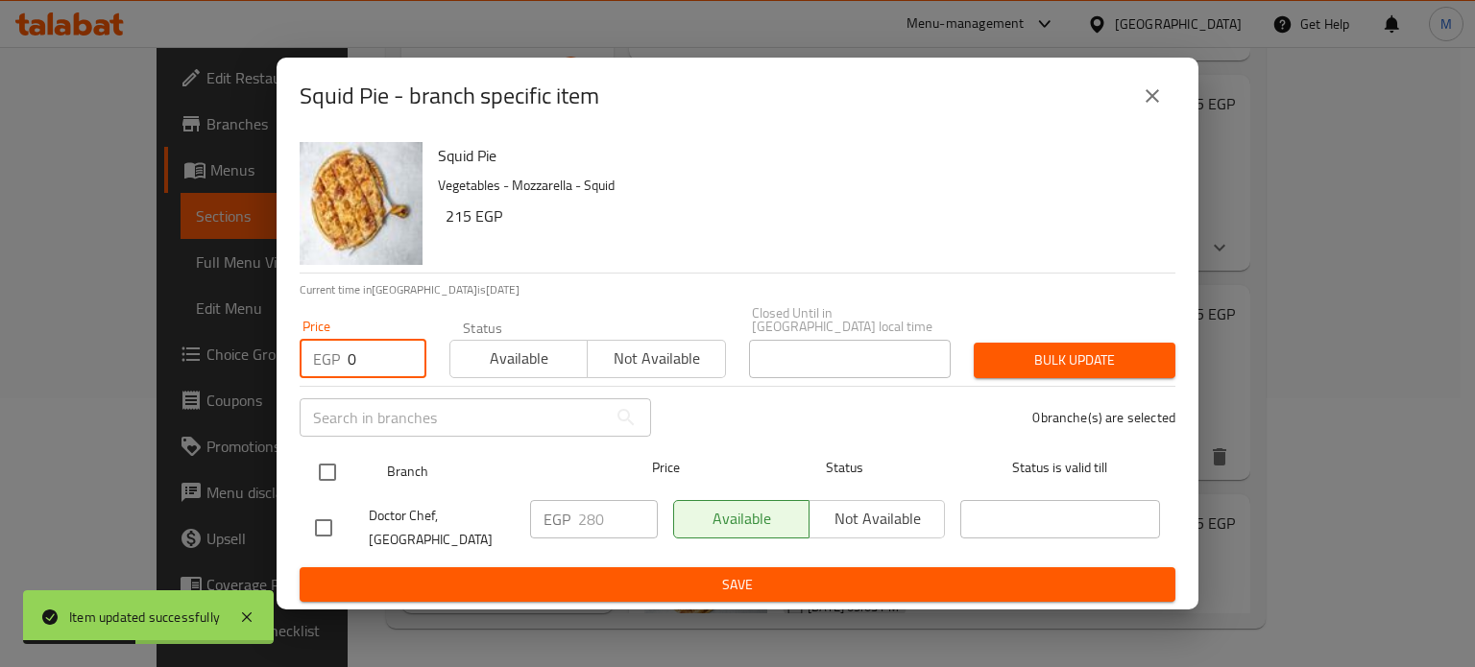
type input "0"
click at [338, 469] on input "checkbox" at bounding box center [327, 472] width 40 height 40
checkbox input "true"
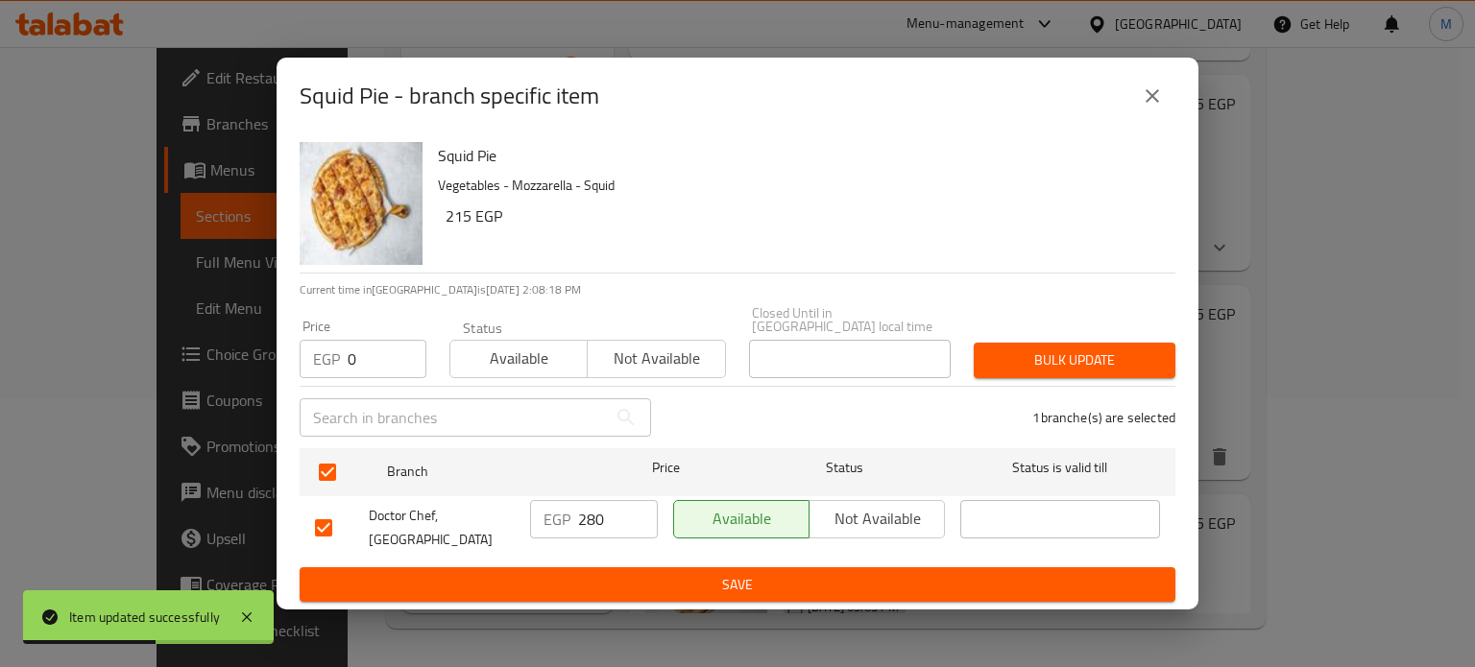
click at [1161, 357] on button "Bulk update" at bounding box center [1074, 361] width 202 height 36
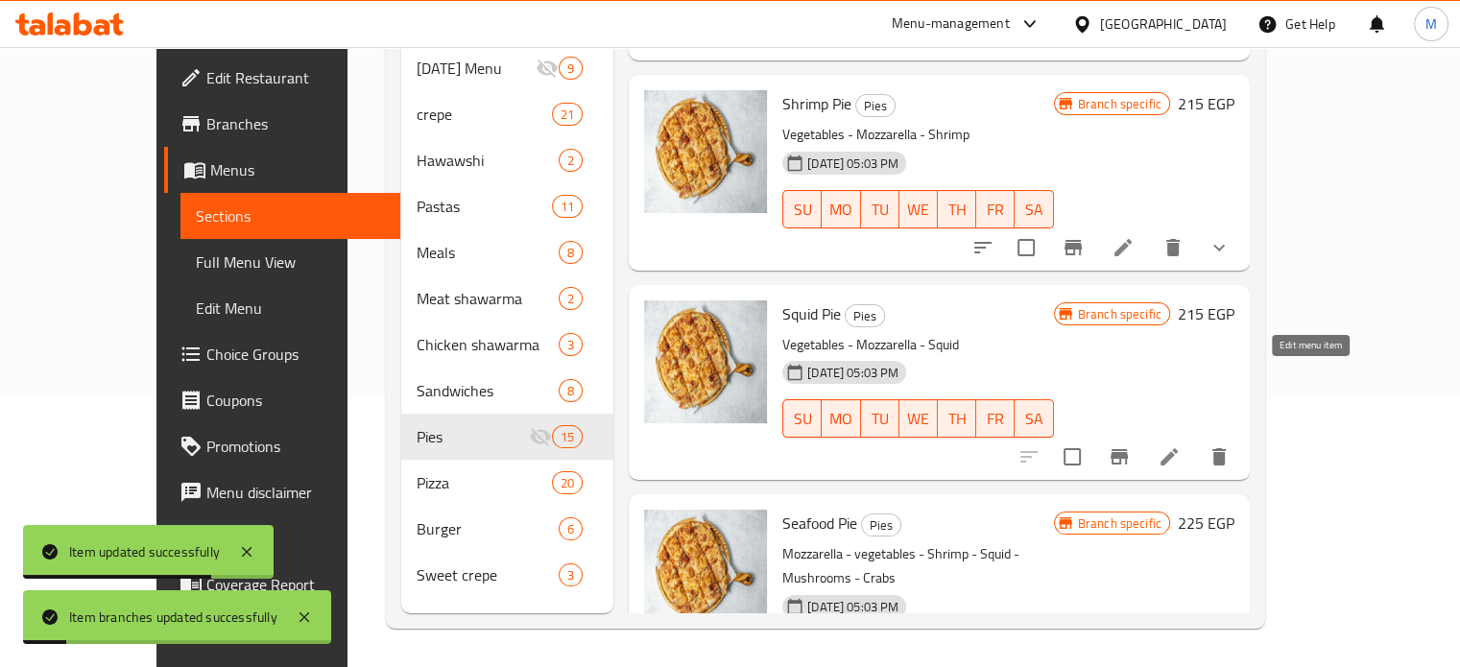
click at [1178, 448] on icon at bounding box center [1169, 456] width 17 height 17
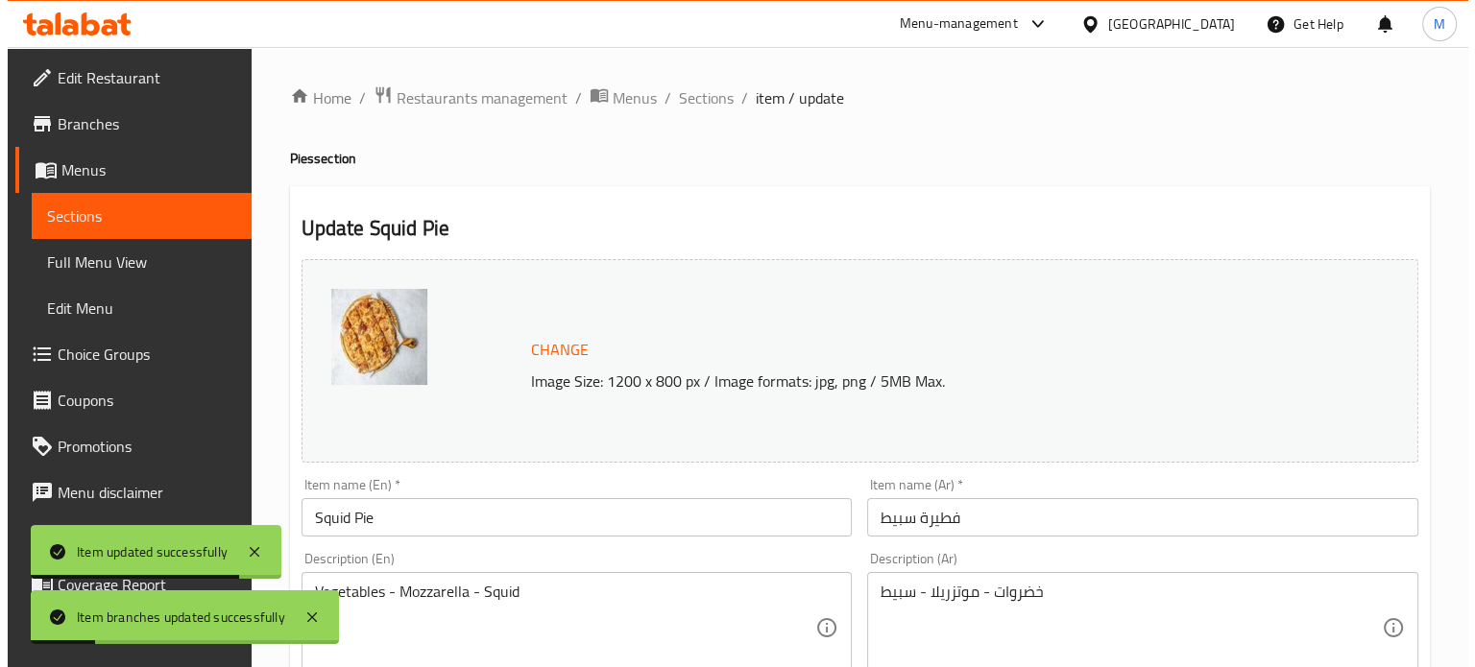
scroll to position [715, 0]
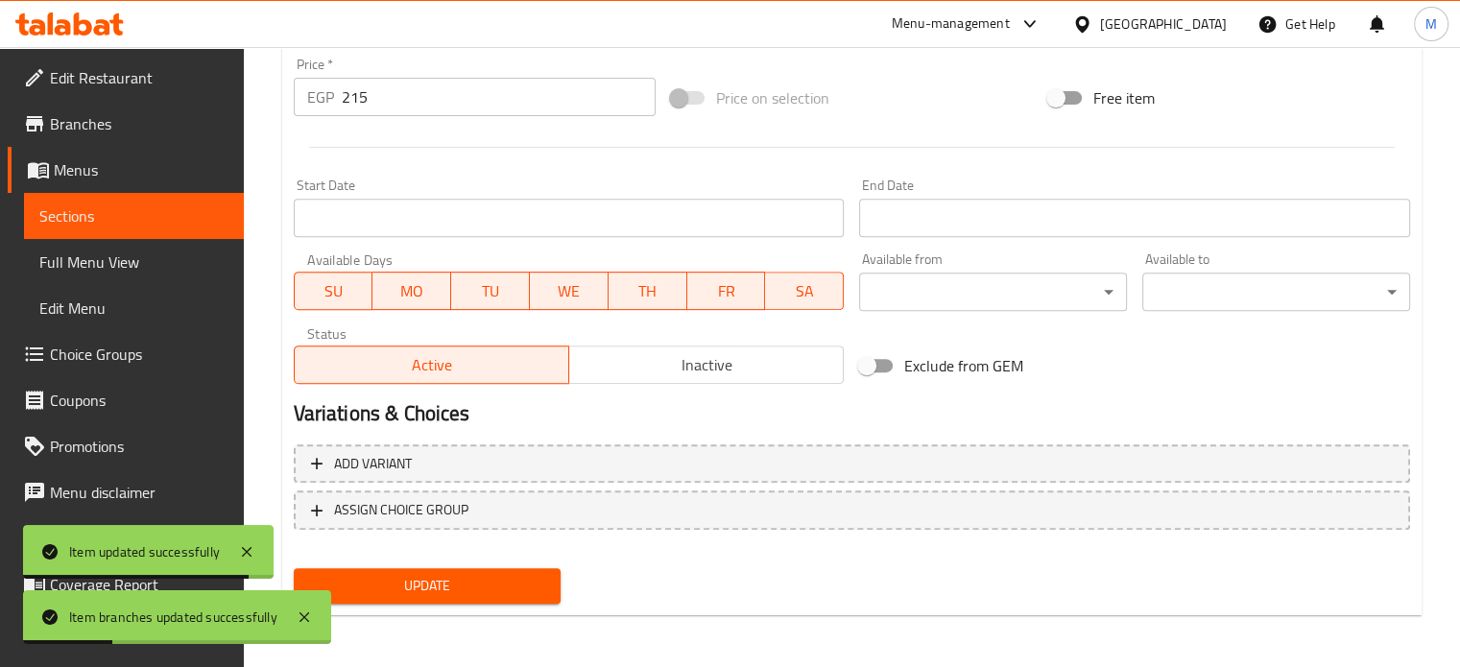
drag, startPoint x: 340, startPoint y: 93, endPoint x: 328, endPoint y: 91, distance: 11.7
click at [332, 91] on div "EGP 215 Price *" at bounding box center [475, 97] width 362 height 38
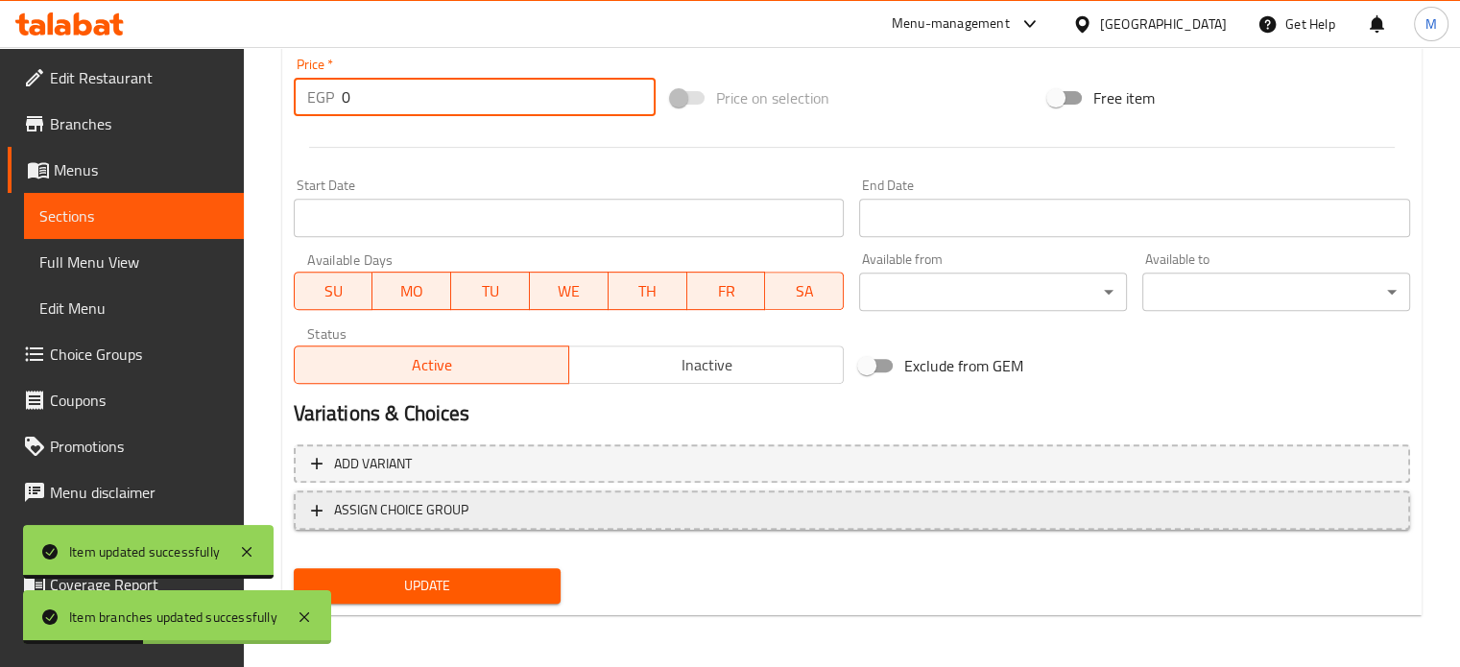
type input "0"
click at [394, 520] on span "ASSIGN CHOICE GROUP" at bounding box center [401, 510] width 134 height 24
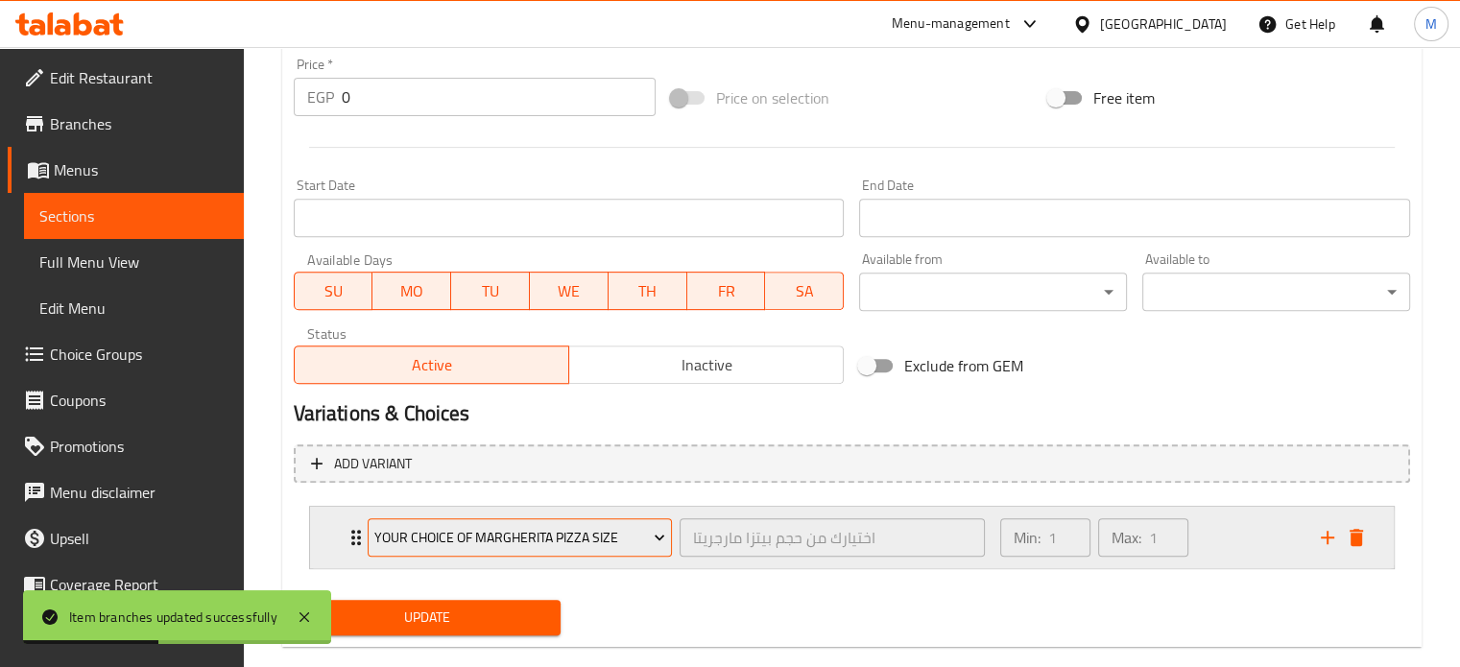
click at [445, 546] on span "Your choice of Margherita pizza size" at bounding box center [519, 538] width 291 height 24
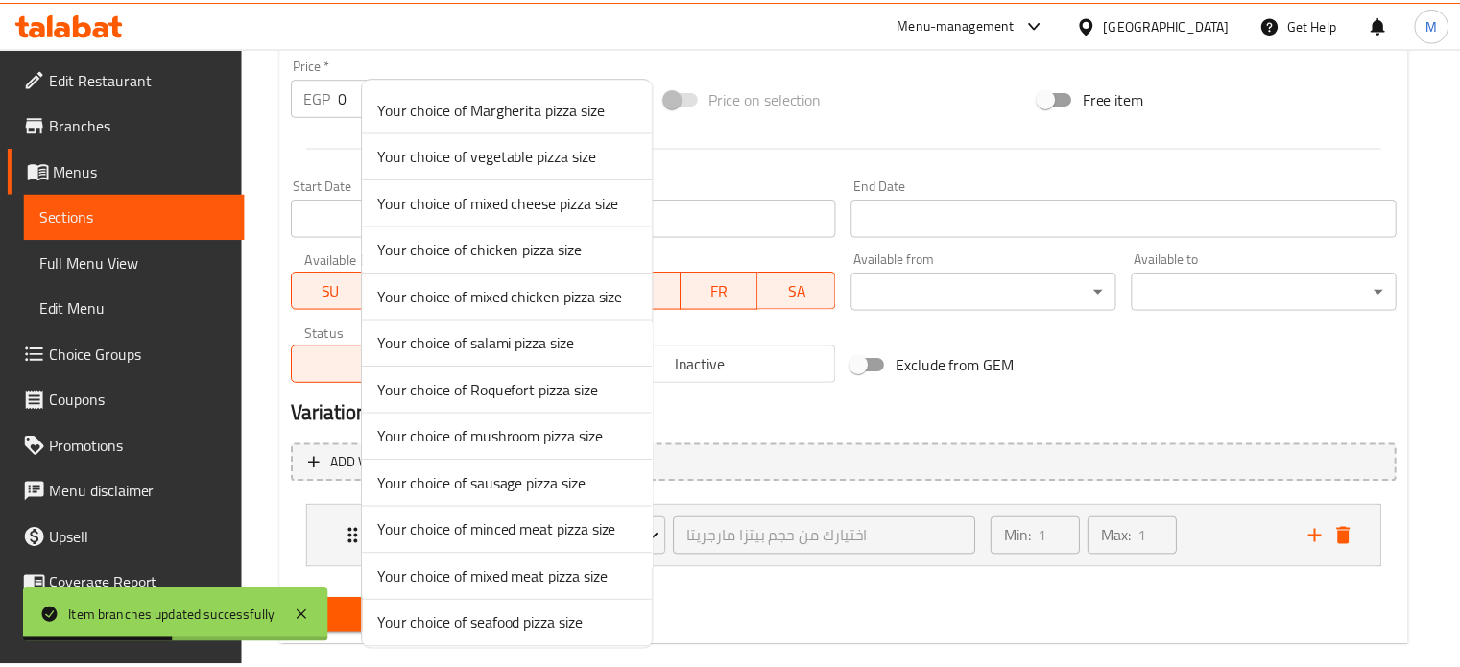
scroll to position [1033, 0]
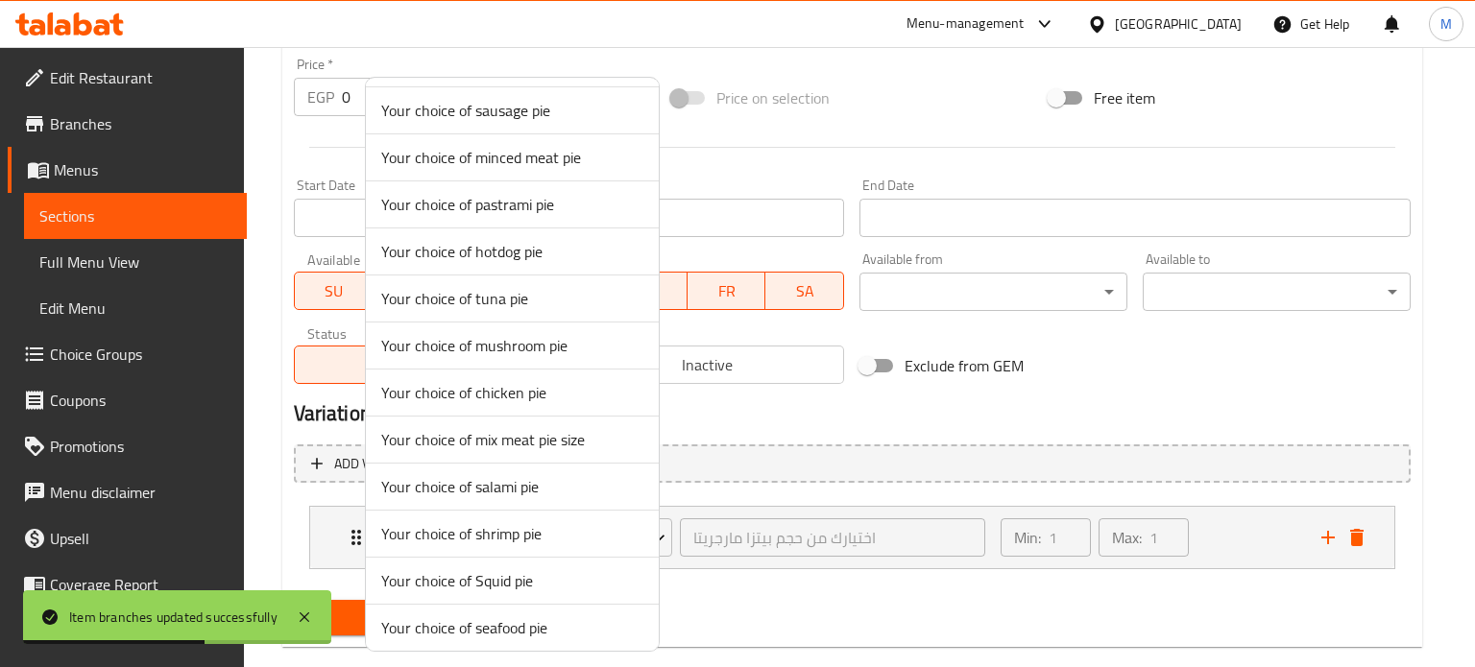
click at [480, 569] on span "Your choice of Squid pie" at bounding box center [512, 580] width 262 height 23
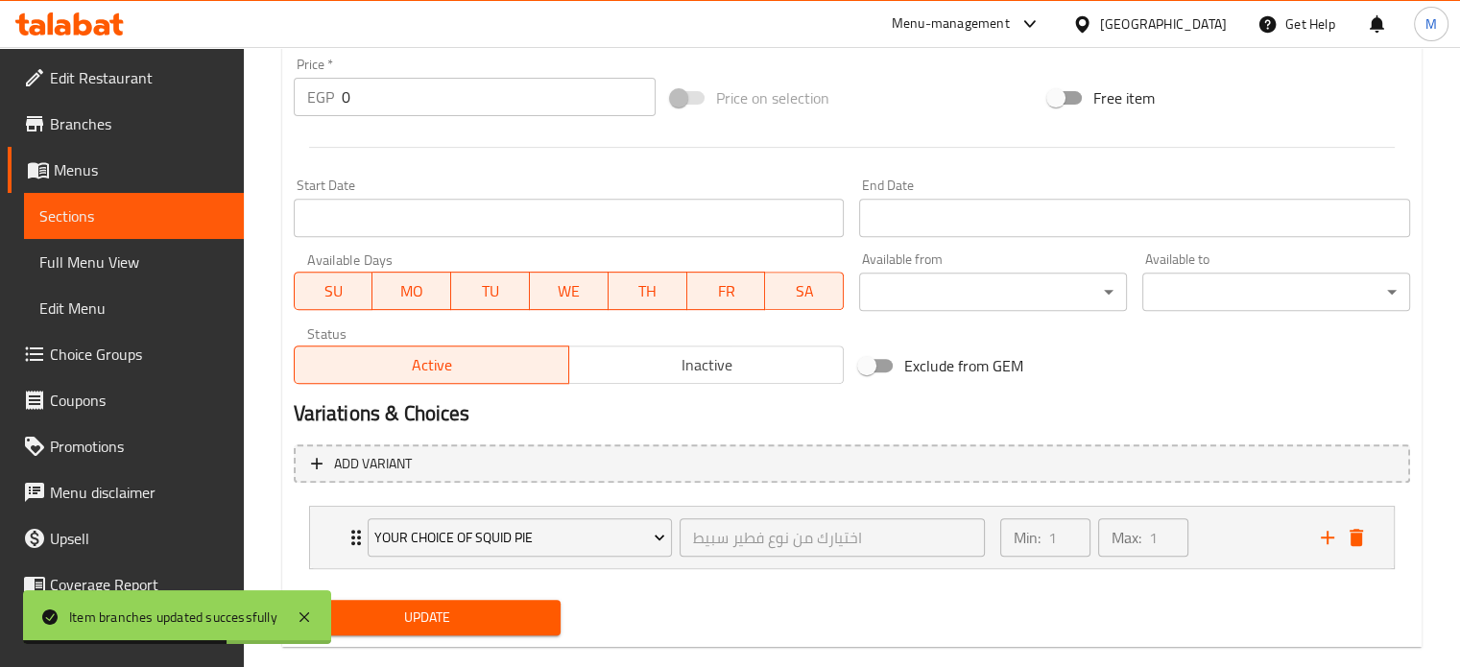
click at [449, 617] on span "Update" at bounding box center [427, 618] width 237 height 24
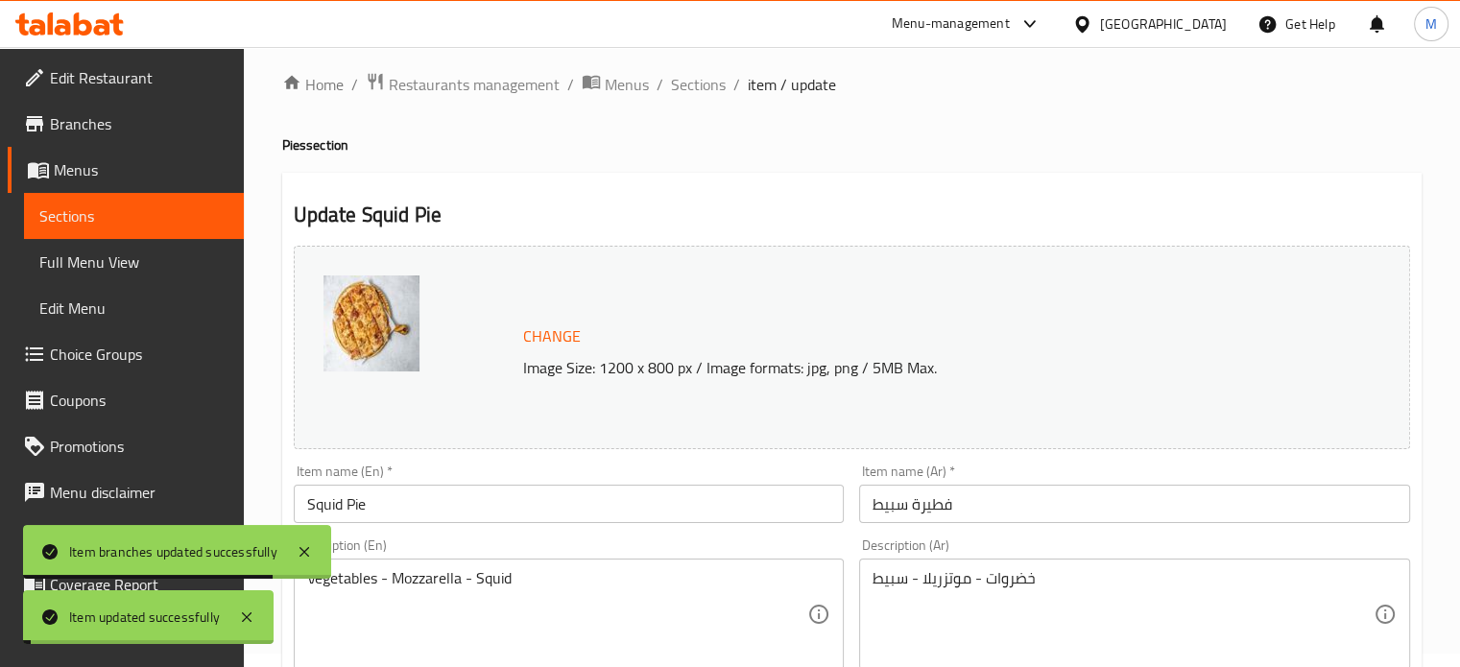
scroll to position [0, 0]
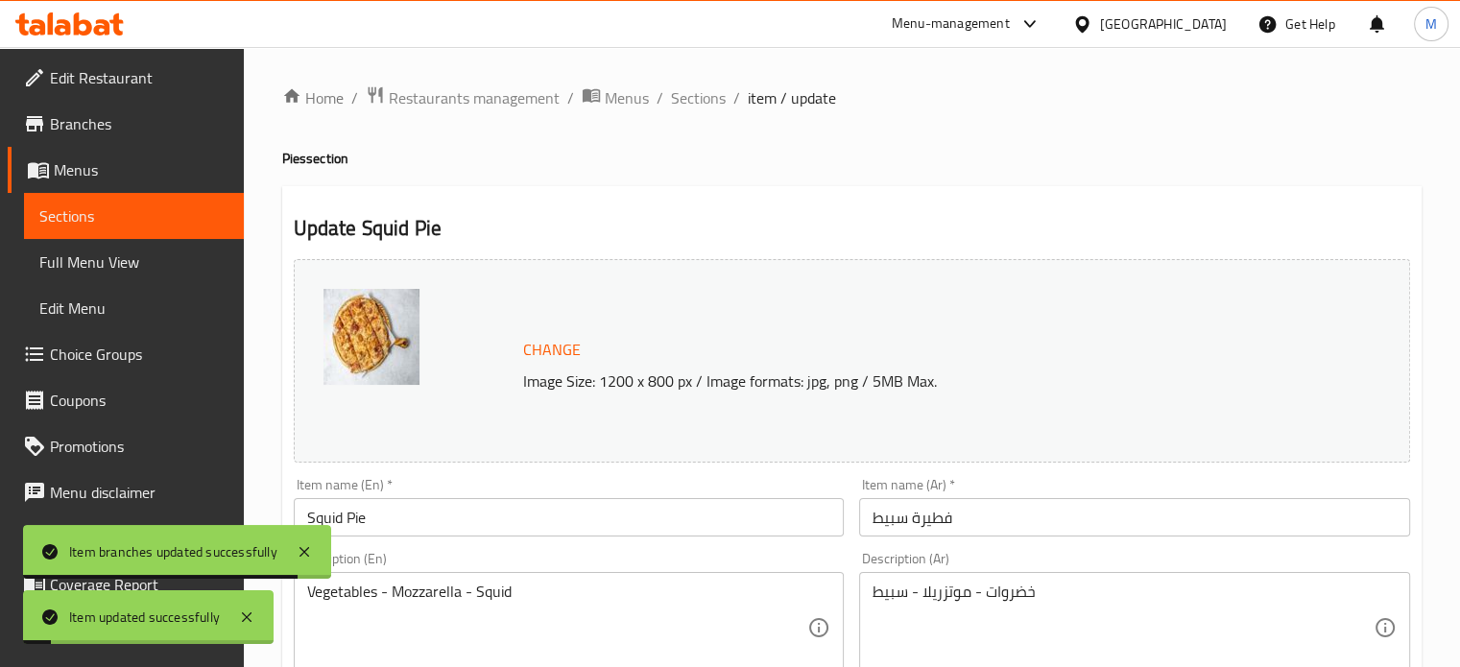
click at [706, 99] on span "Sections" at bounding box center [698, 97] width 55 height 23
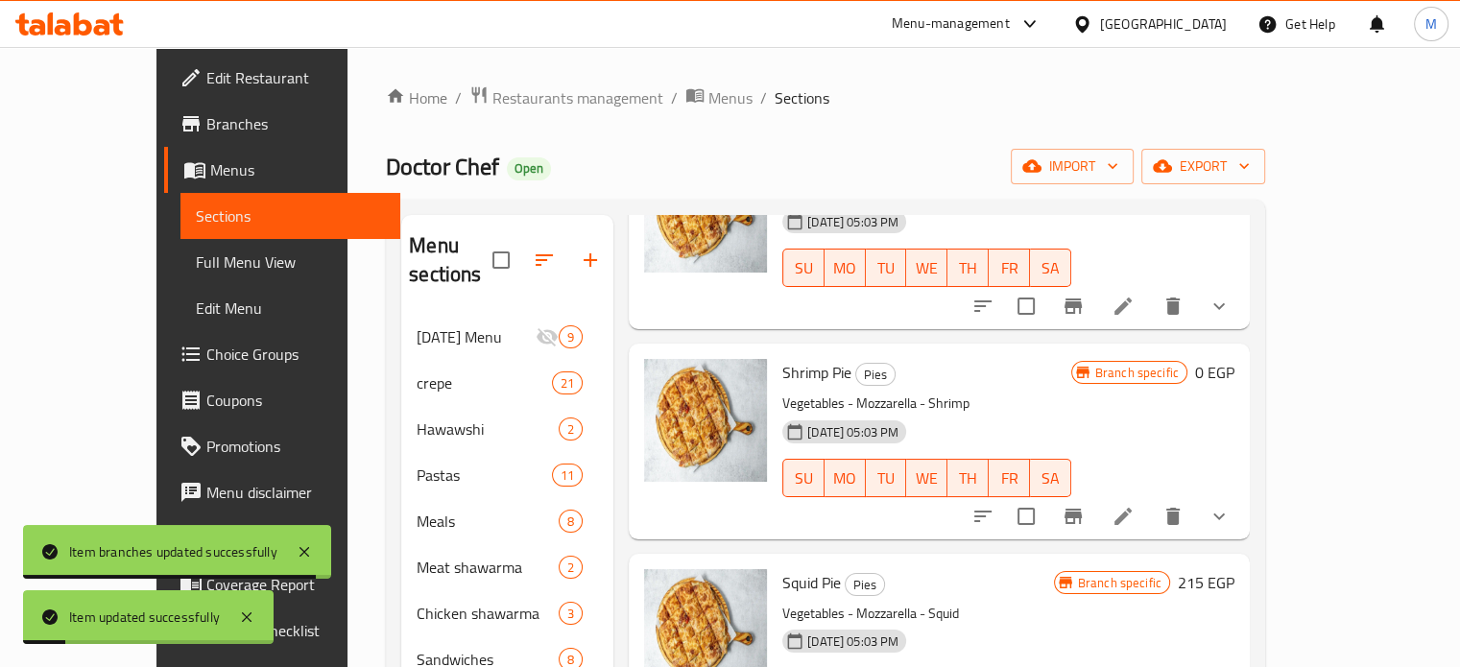
scroll to position [269, 0]
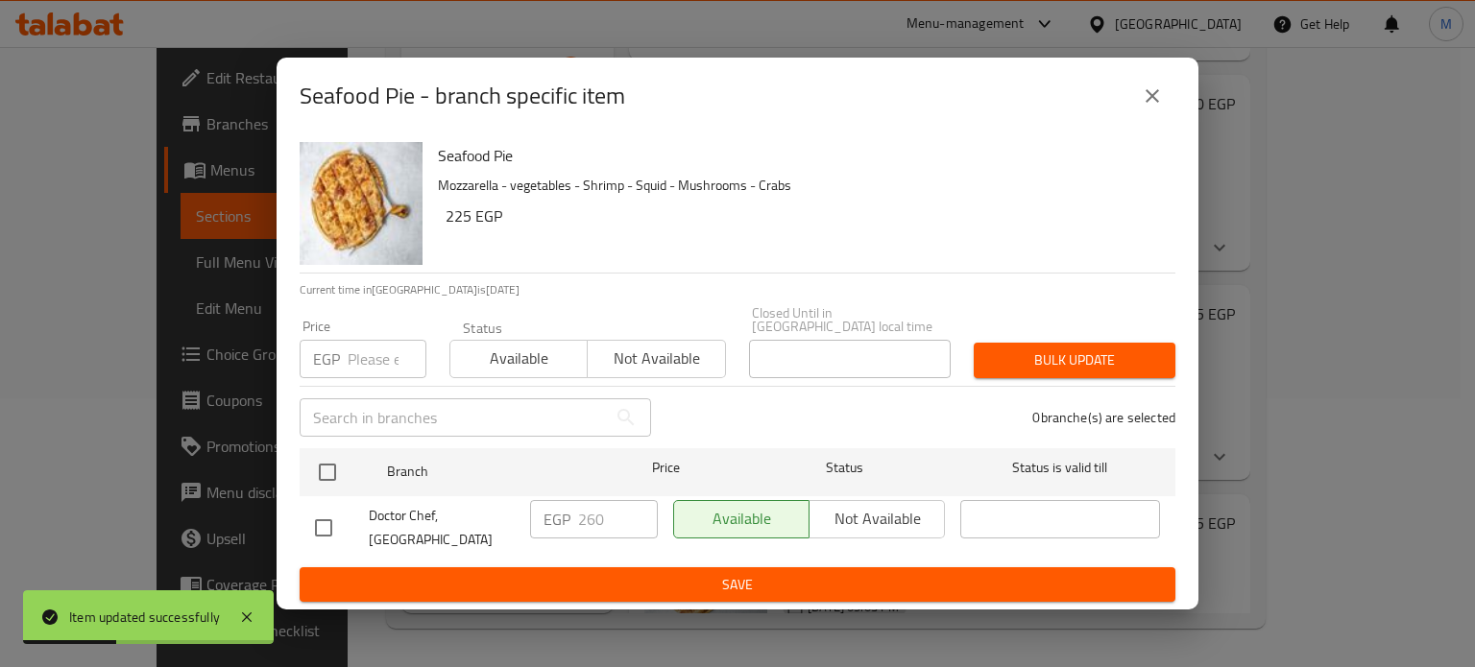
click at [339, 352] on p "EGP" at bounding box center [326, 359] width 27 height 23
click at [358, 353] on input "number" at bounding box center [387, 359] width 79 height 38
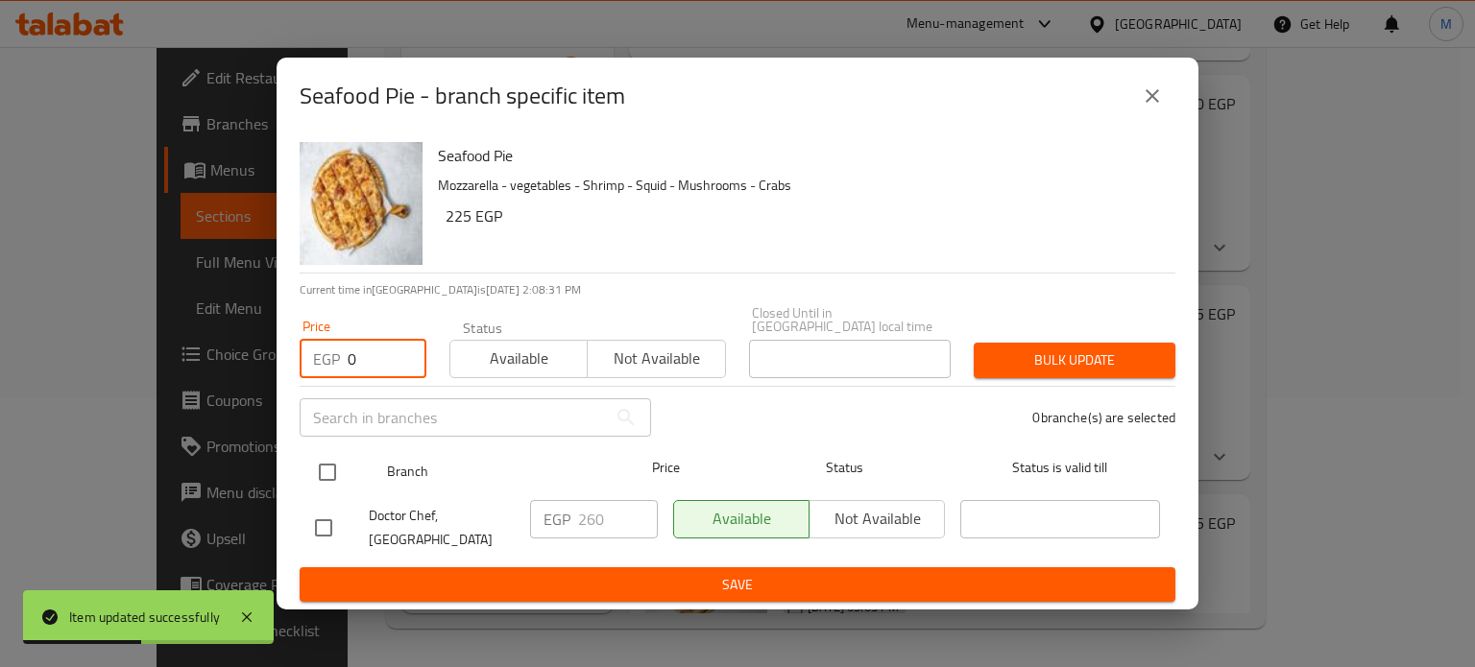
type input "0"
click at [336, 469] on input "checkbox" at bounding box center [327, 472] width 40 height 40
checkbox input "true"
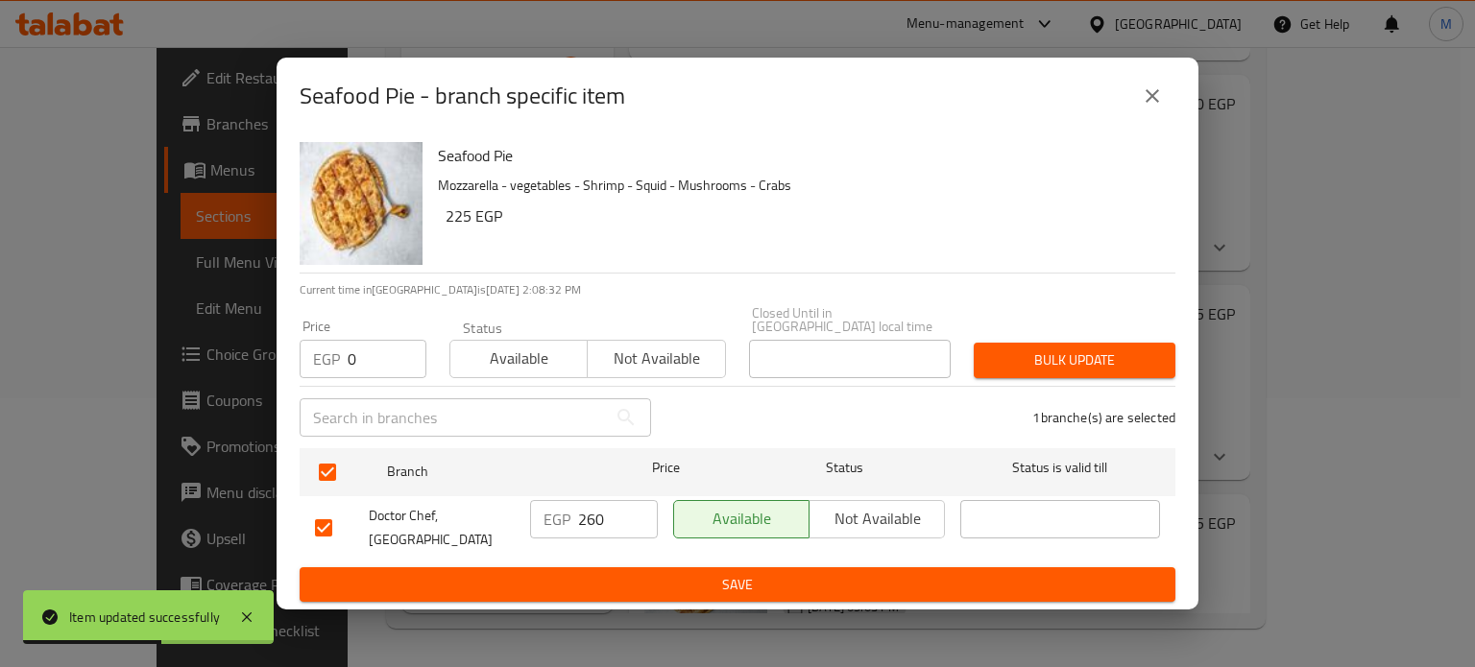
click at [1035, 348] on span "Bulk update" at bounding box center [1074, 360] width 171 height 24
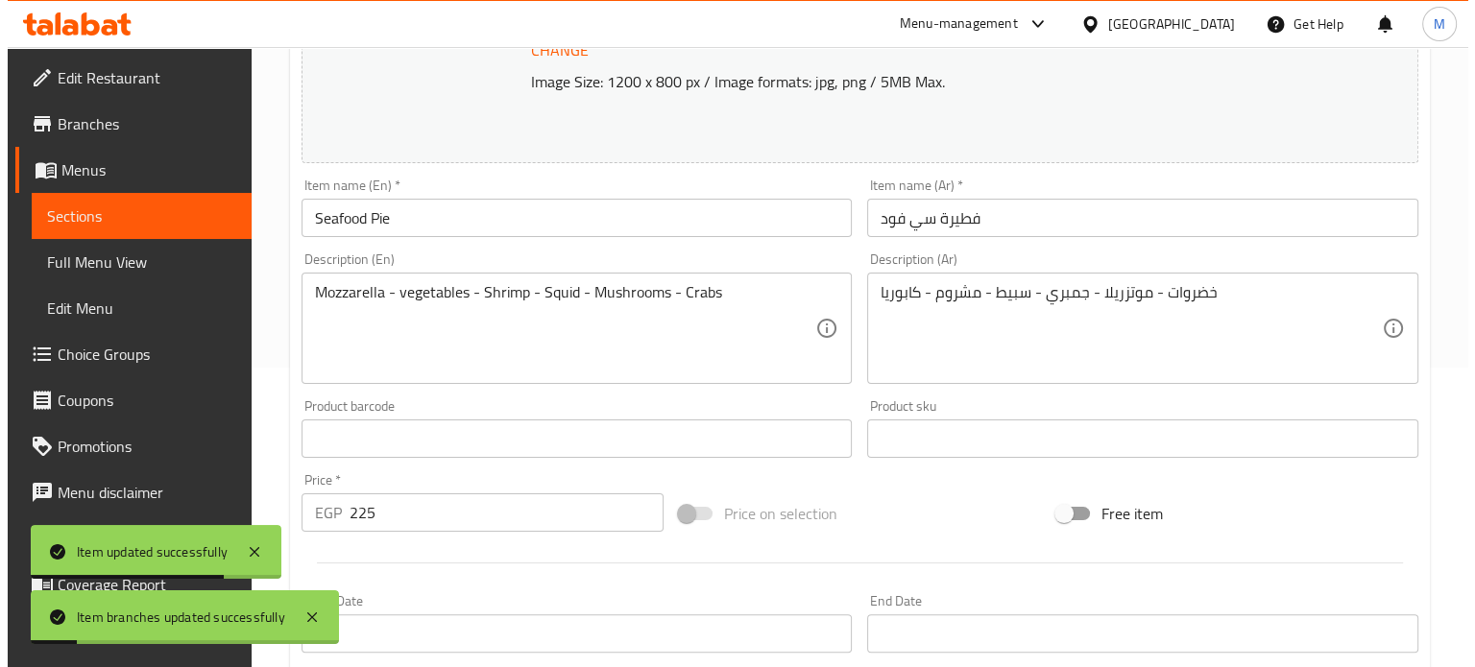
scroll to position [715, 0]
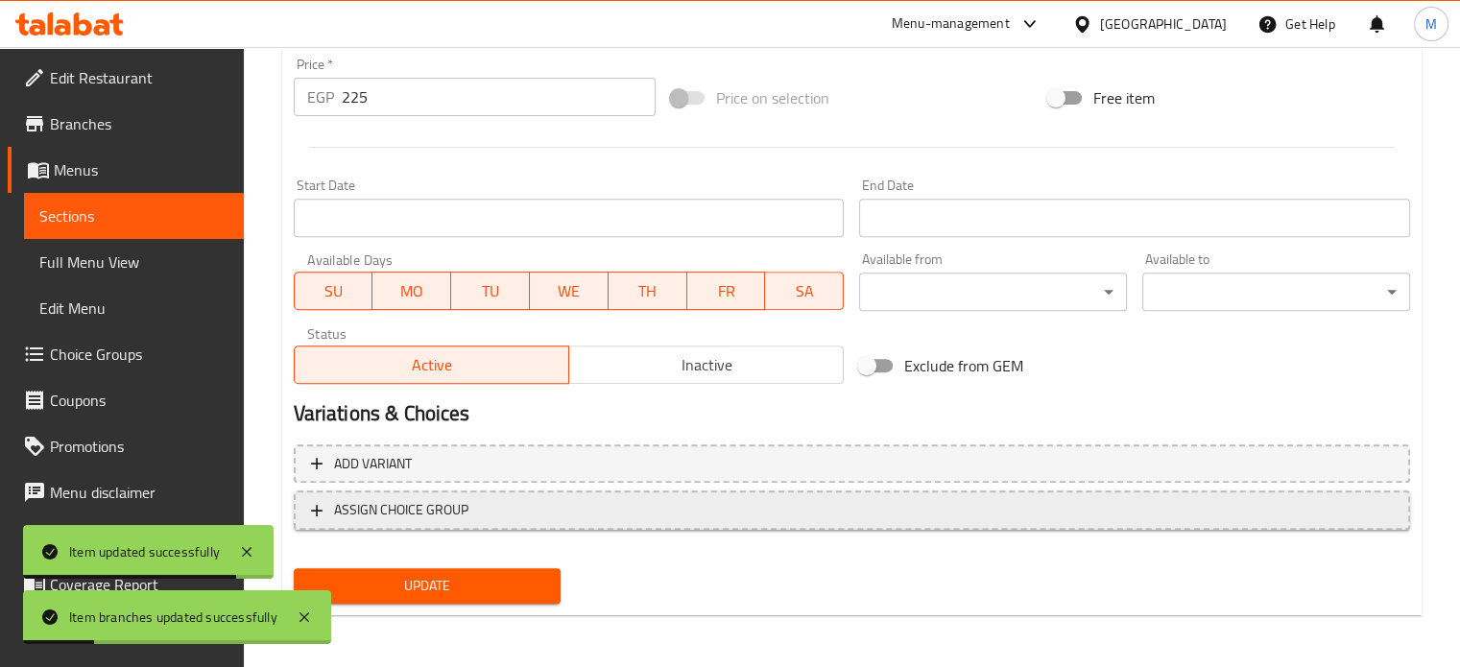
click at [455, 498] on span "ASSIGN CHOICE GROUP" at bounding box center [401, 510] width 134 height 24
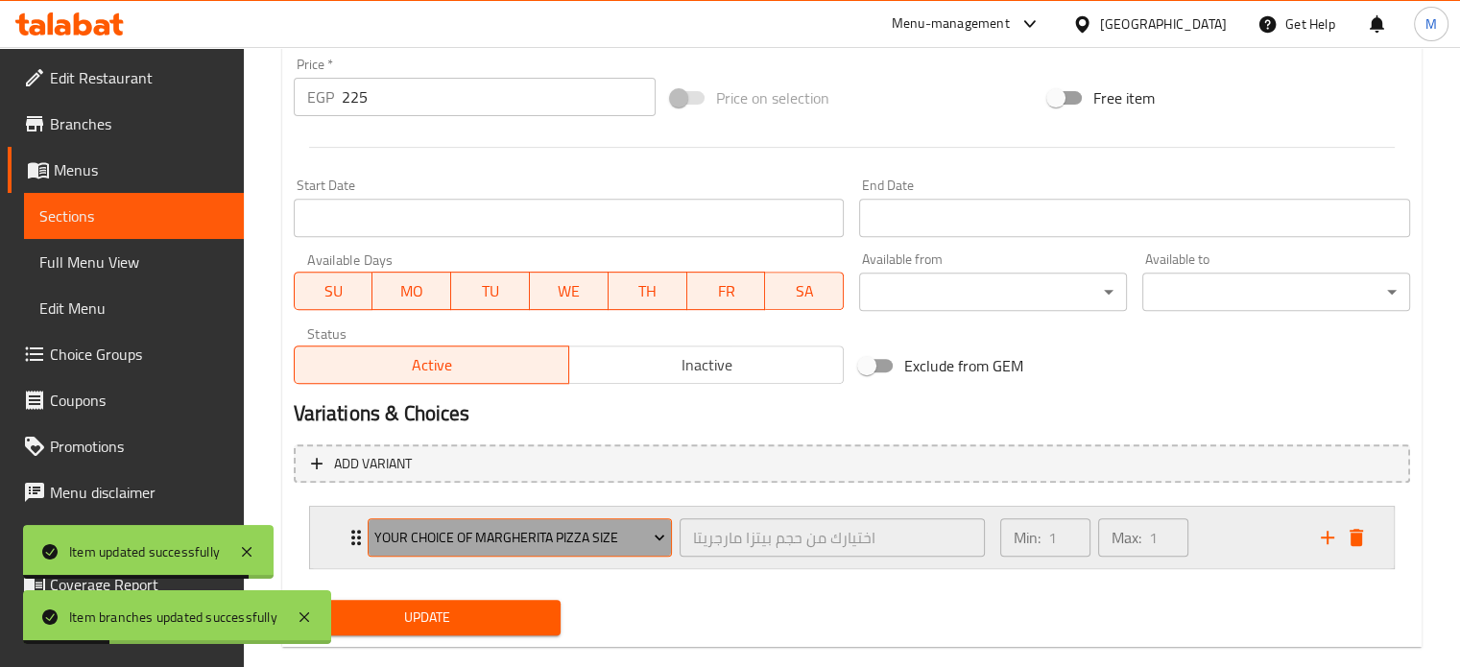
click at [468, 532] on span "Your choice of Margherita pizza size" at bounding box center [519, 538] width 291 height 24
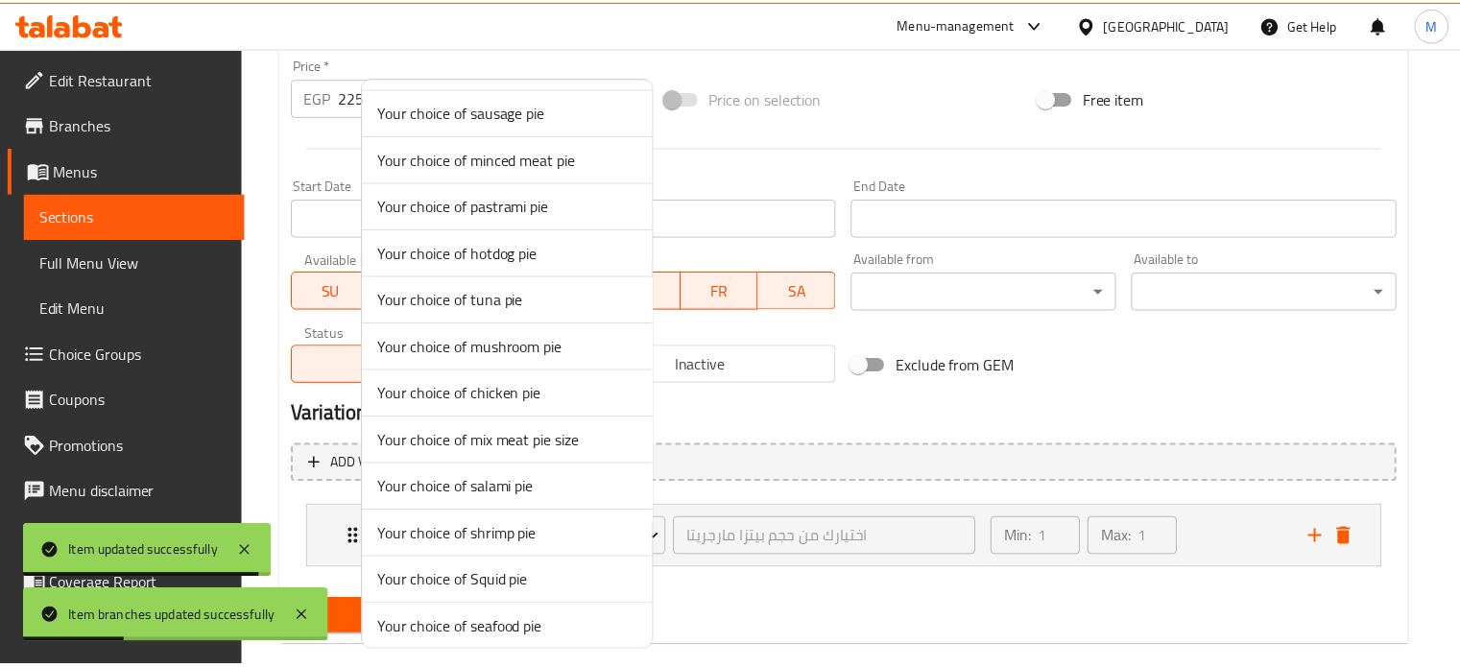
scroll to position [1033, 0]
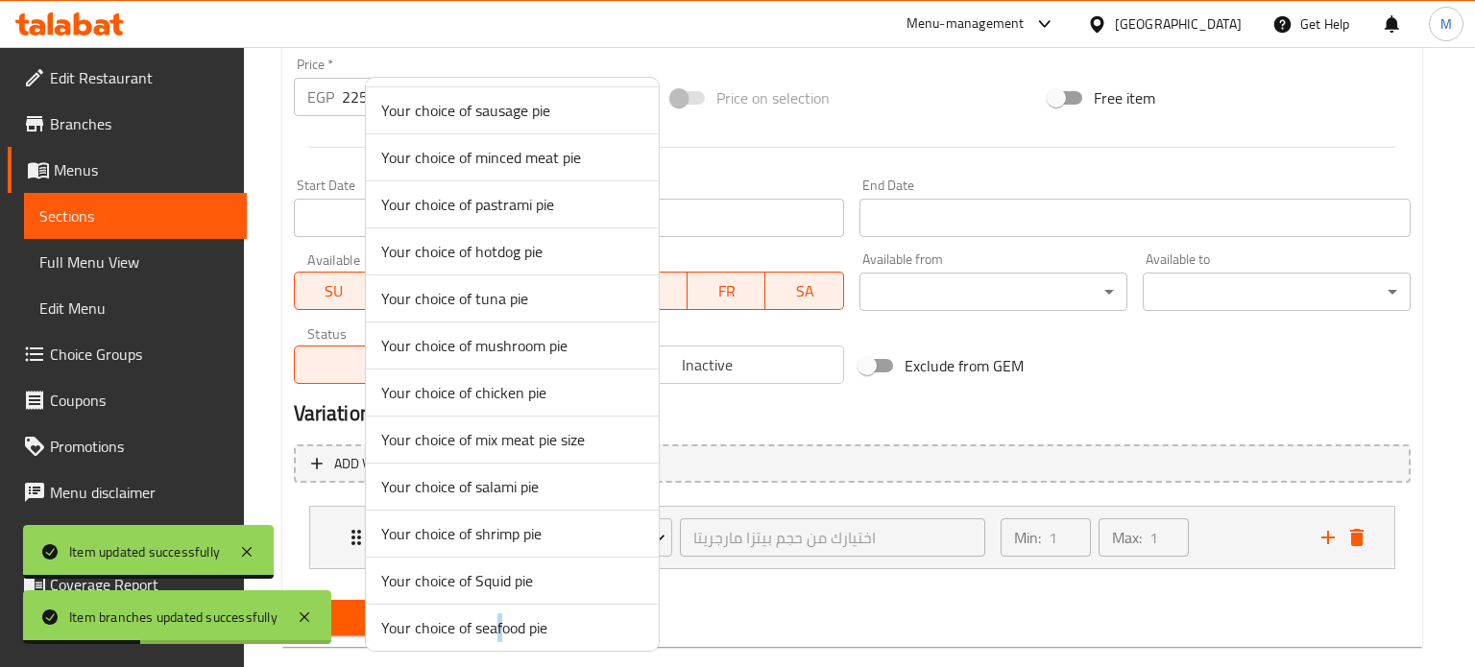
click at [499, 621] on span "Your choice of seafood pie" at bounding box center [512, 627] width 262 height 23
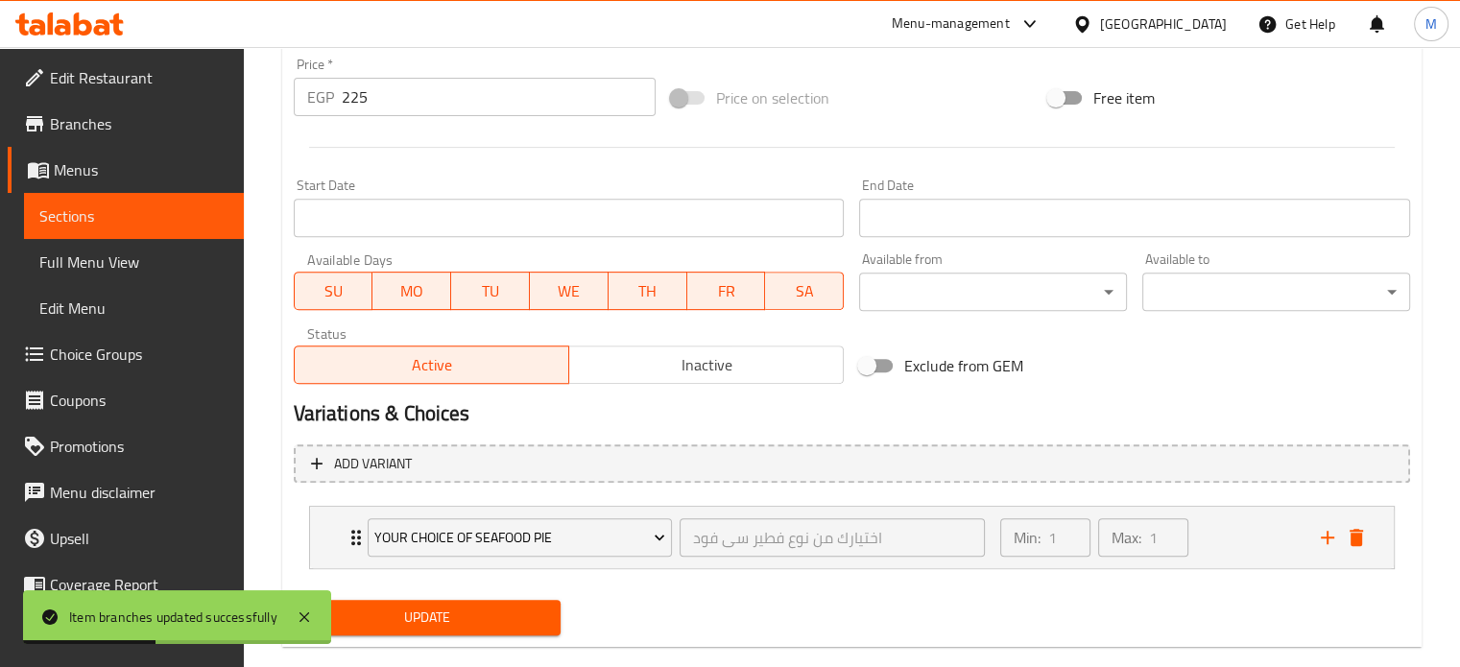
click at [437, 587] on div "Add variant Your choice of seafood pie اختيارك من نوع فطير سى فود ​ Min: 1 ​ Ma…" at bounding box center [852, 515] width 1132 height 156
click at [434, 606] on span "Update" at bounding box center [427, 618] width 237 height 24
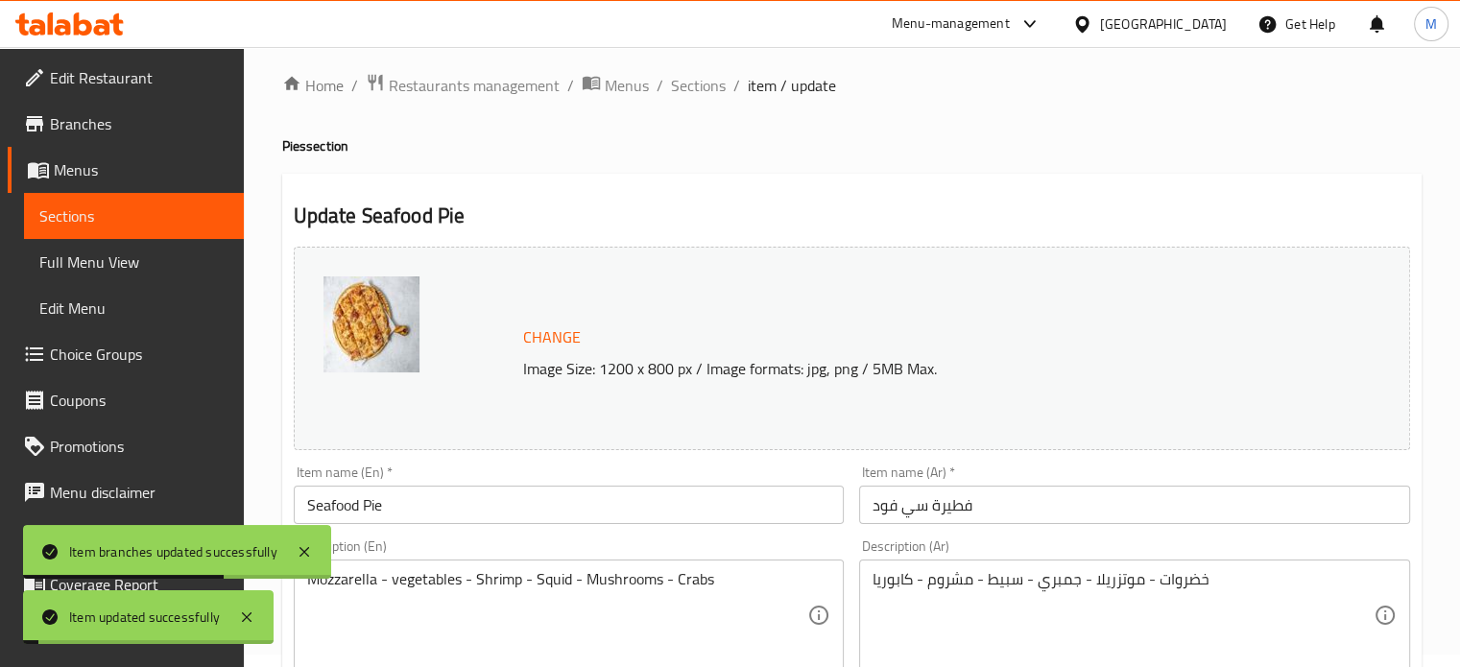
scroll to position [0, 0]
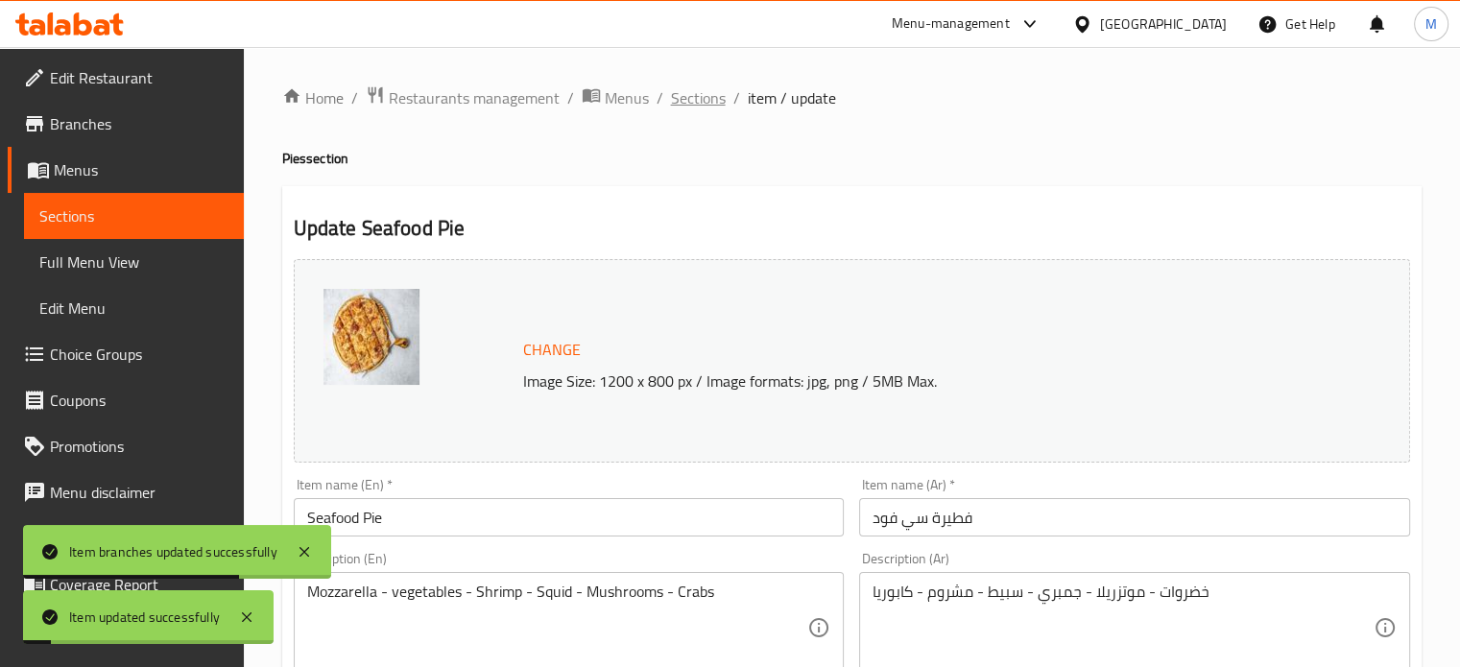
click at [676, 88] on span "Sections" at bounding box center [698, 97] width 55 height 23
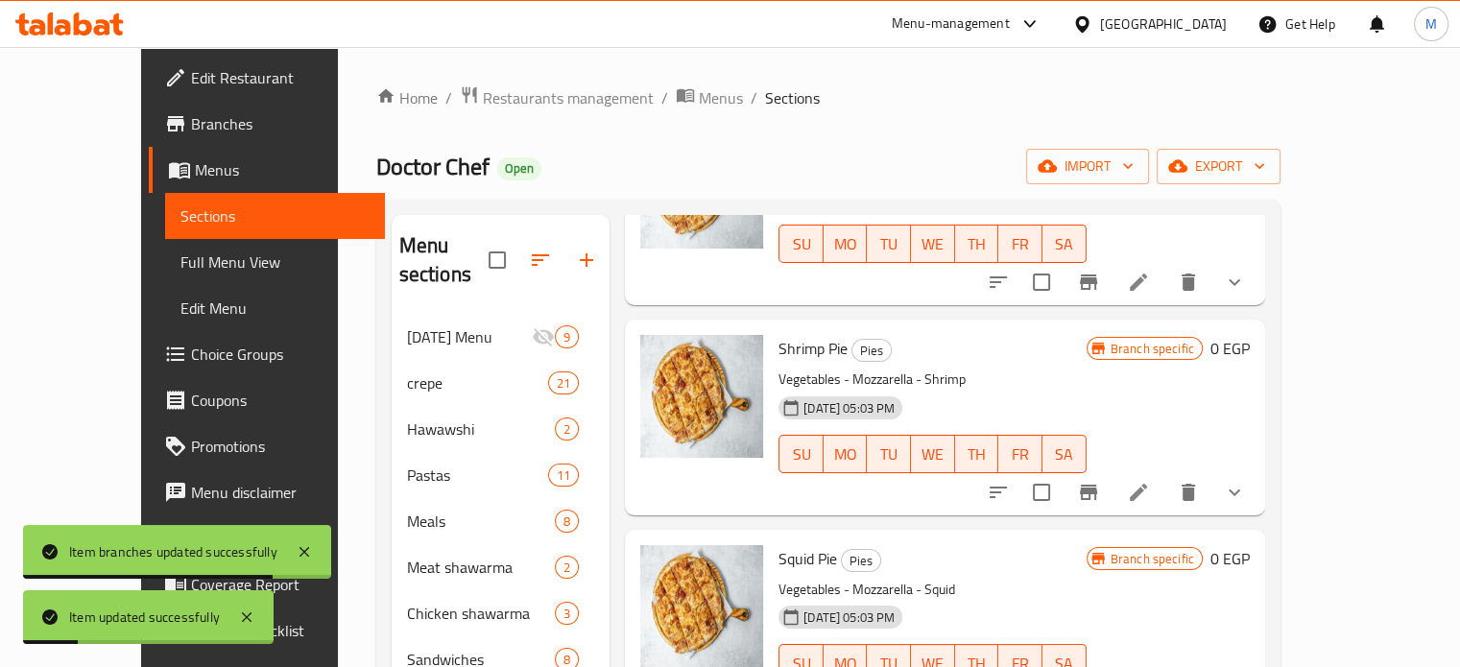
scroll to position [269, 0]
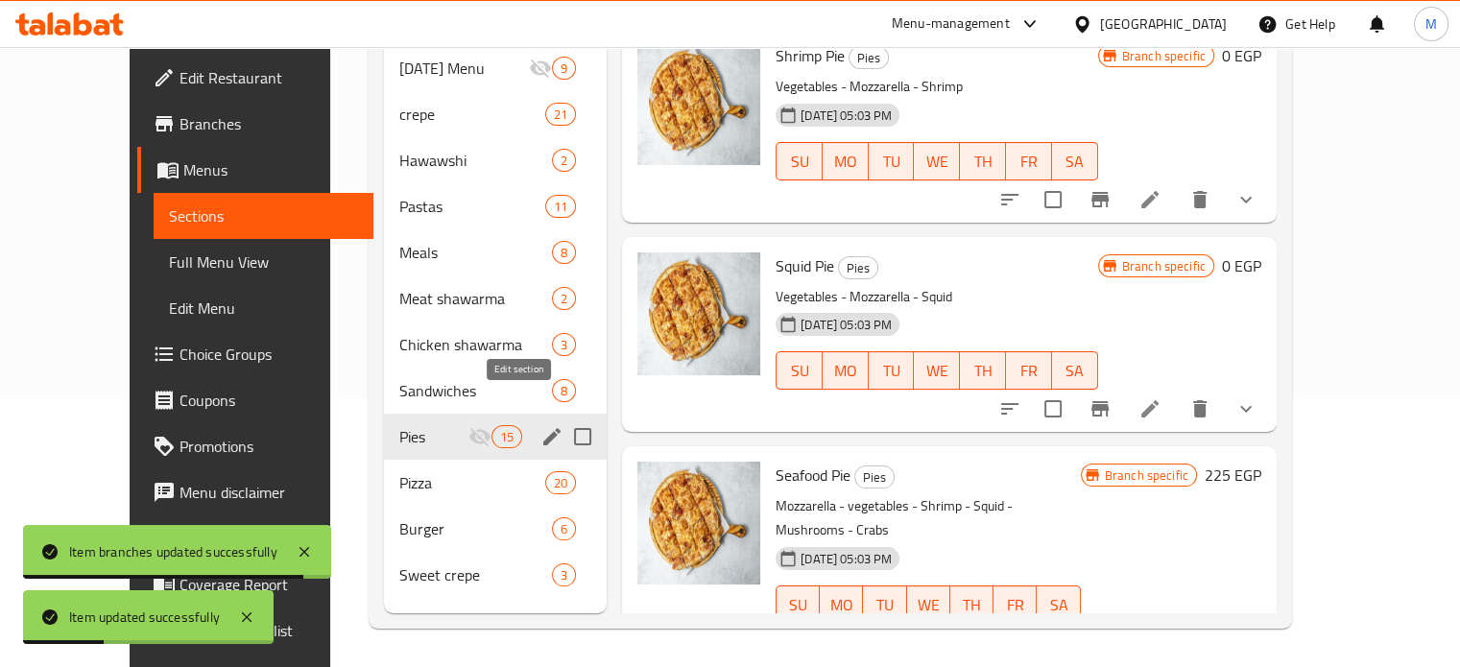
click at [543, 428] on icon "edit" at bounding box center [551, 436] width 17 height 17
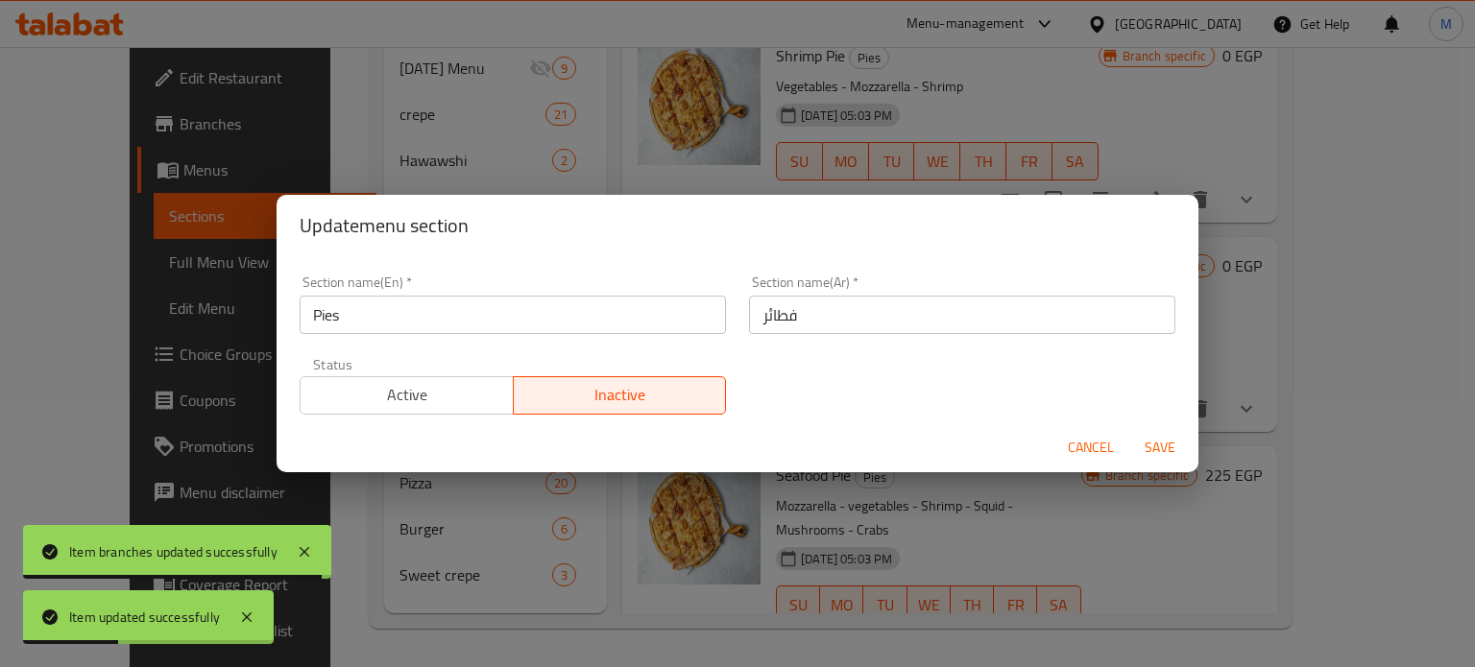
click at [445, 391] on span "Active" at bounding box center [407, 395] width 198 height 28
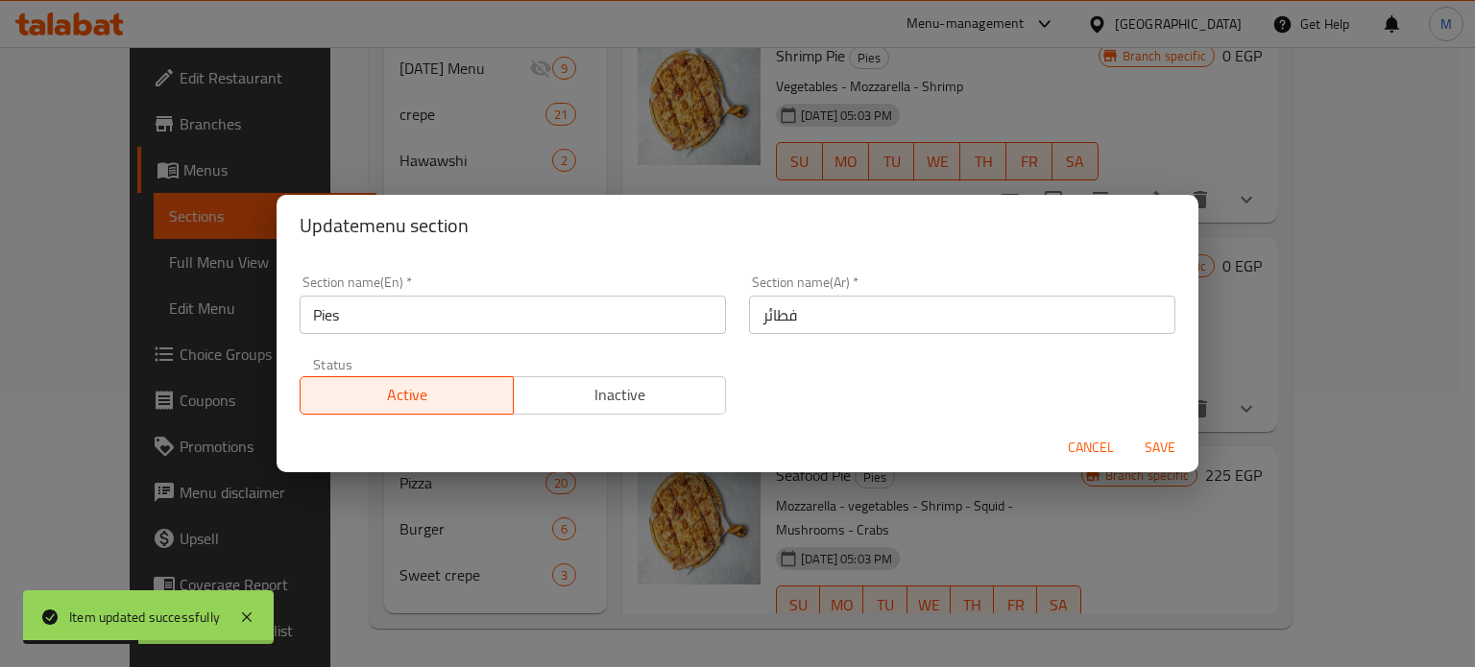
click at [1157, 436] on span "Save" at bounding box center [1160, 448] width 46 height 24
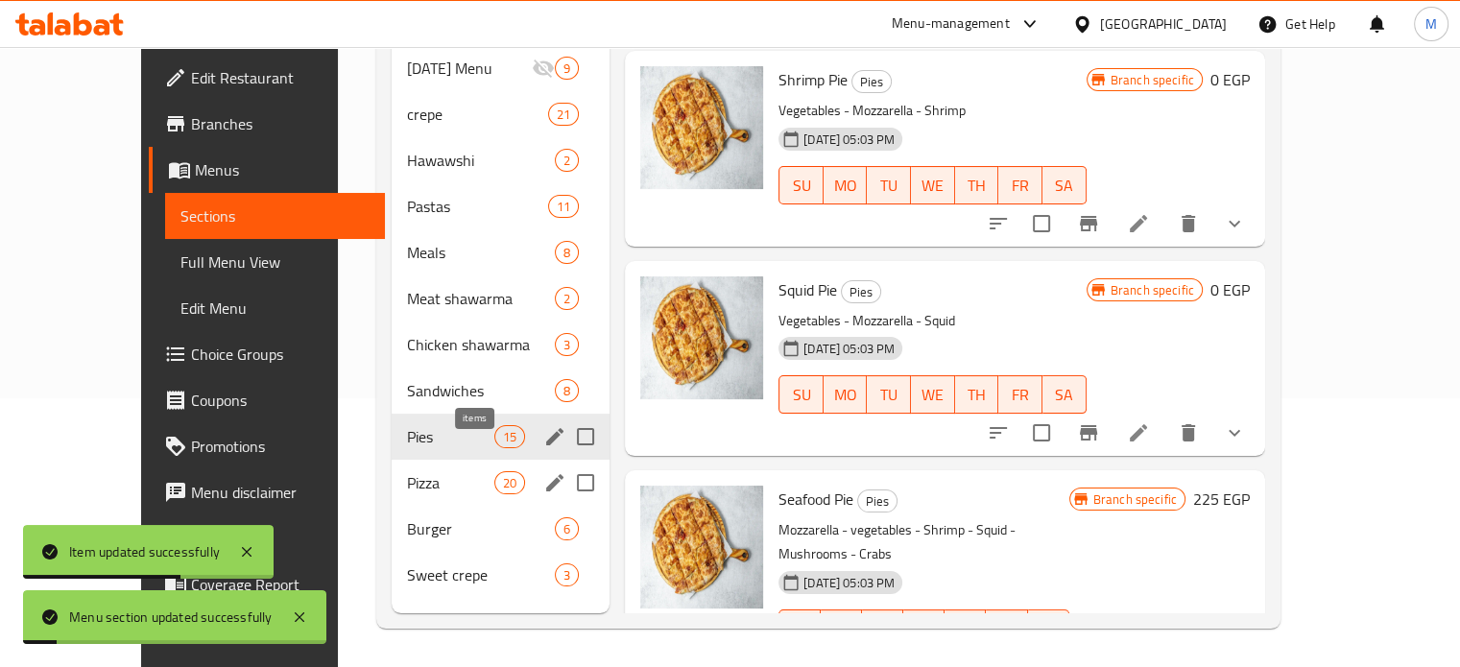
scroll to position [0, 0]
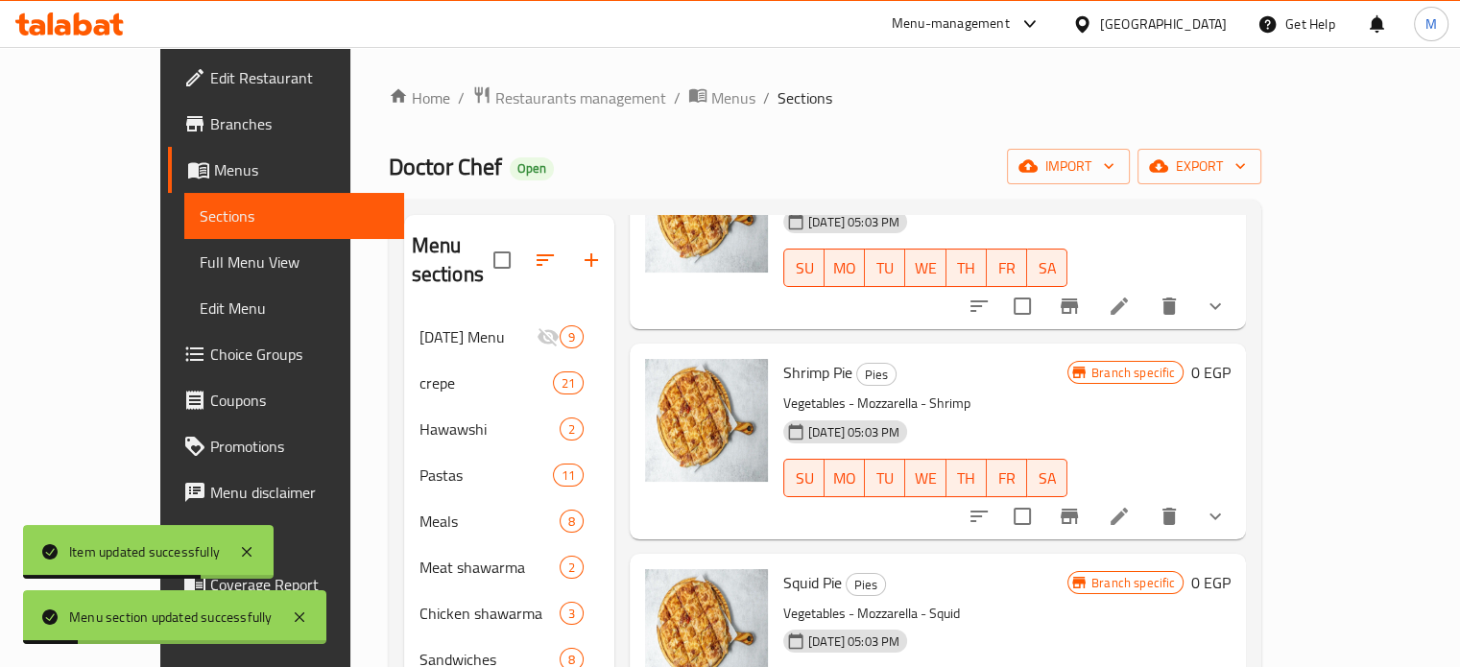
click at [389, 176] on span "Doctor Chef" at bounding box center [445, 166] width 113 height 43
click at [389, 175] on span "Doctor Chef" at bounding box center [445, 166] width 113 height 43
copy span "Doctor Chef"
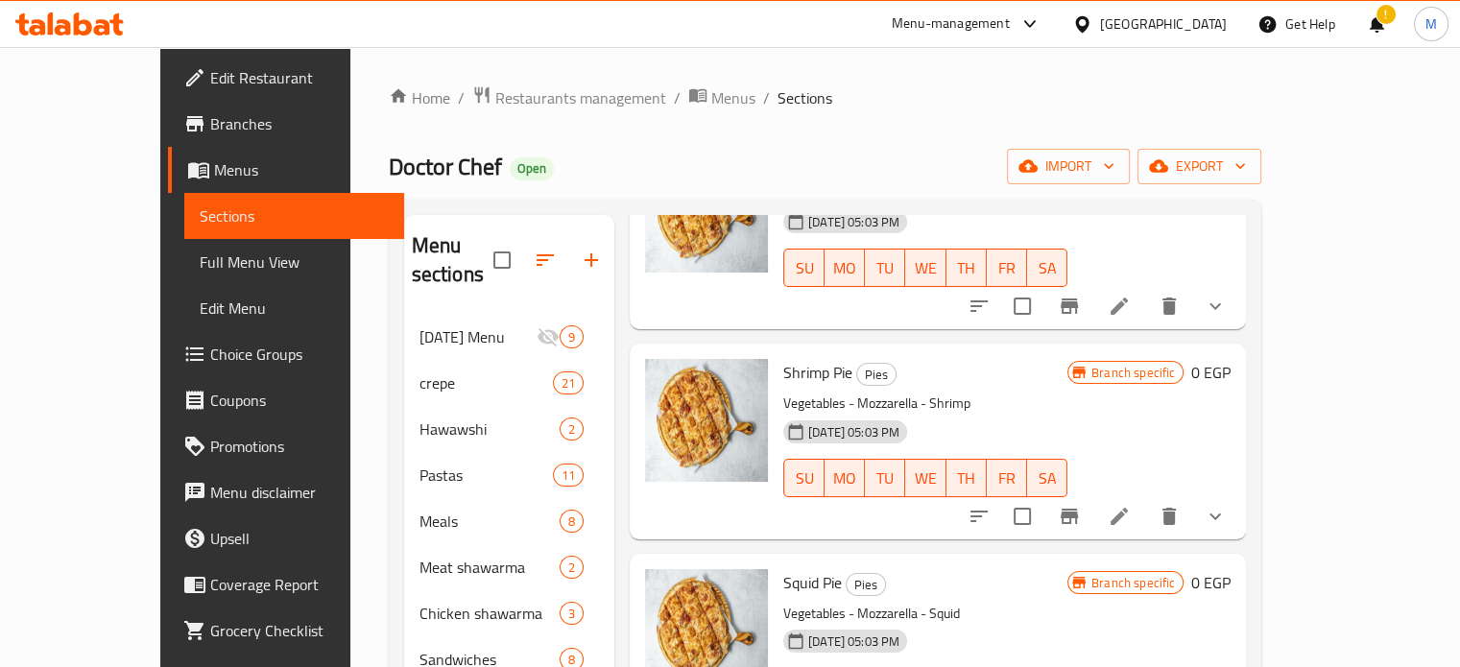
click at [557, 186] on div "Home / Restaurants management / Menus / Sections Doctor Chef Open import export…" at bounding box center [826, 491] width 874 height 812
